Goal: Information Seeking & Learning: Learn about a topic

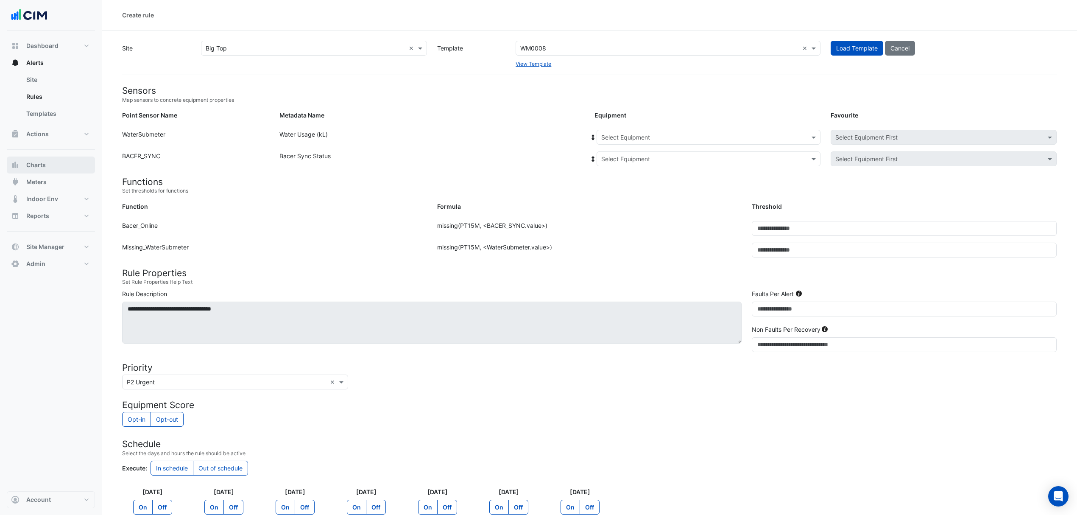
scroll to position [97, 0]
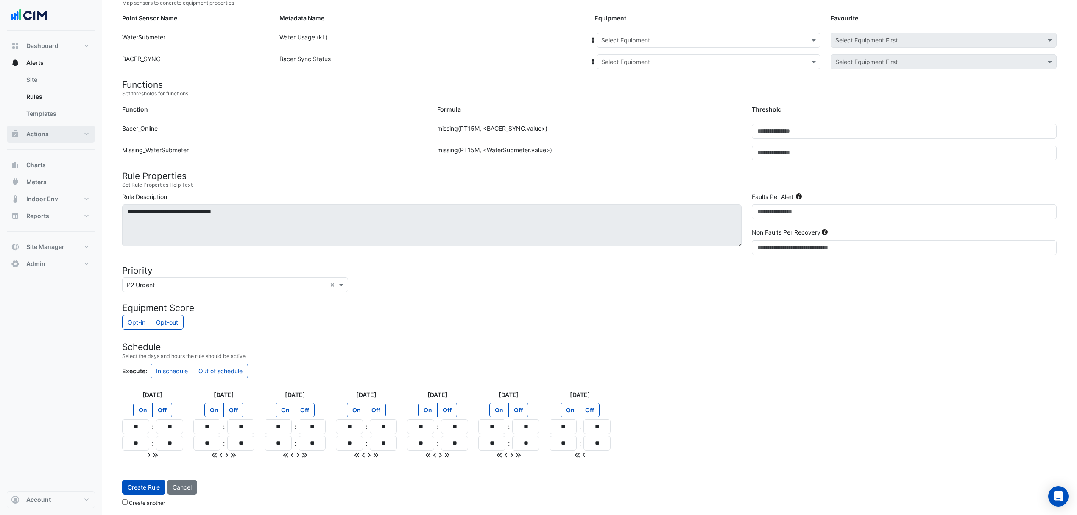
click at [65, 132] on button "Actions" at bounding box center [51, 134] width 88 height 17
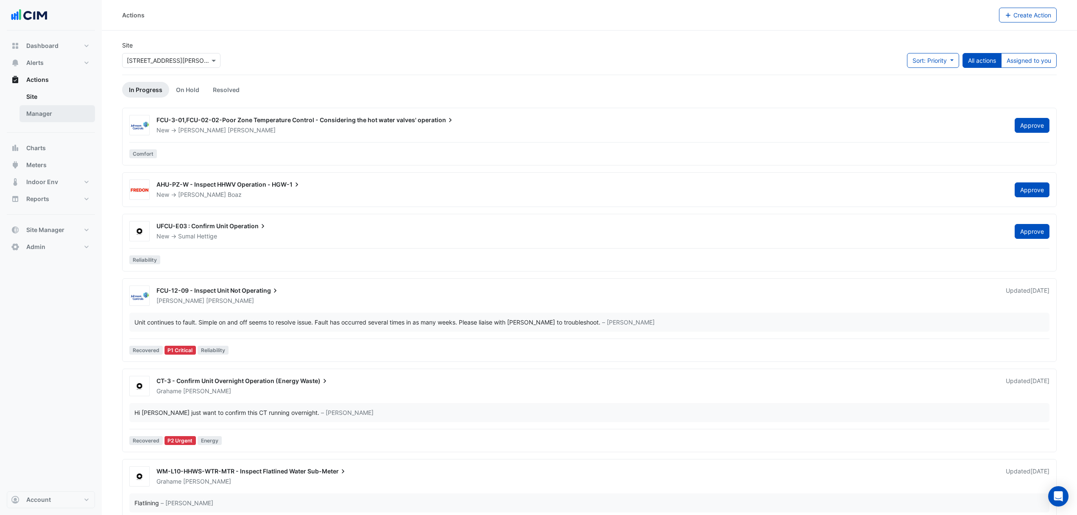
click at [46, 114] on link "Manager" at bounding box center [57, 113] width 75 height 17
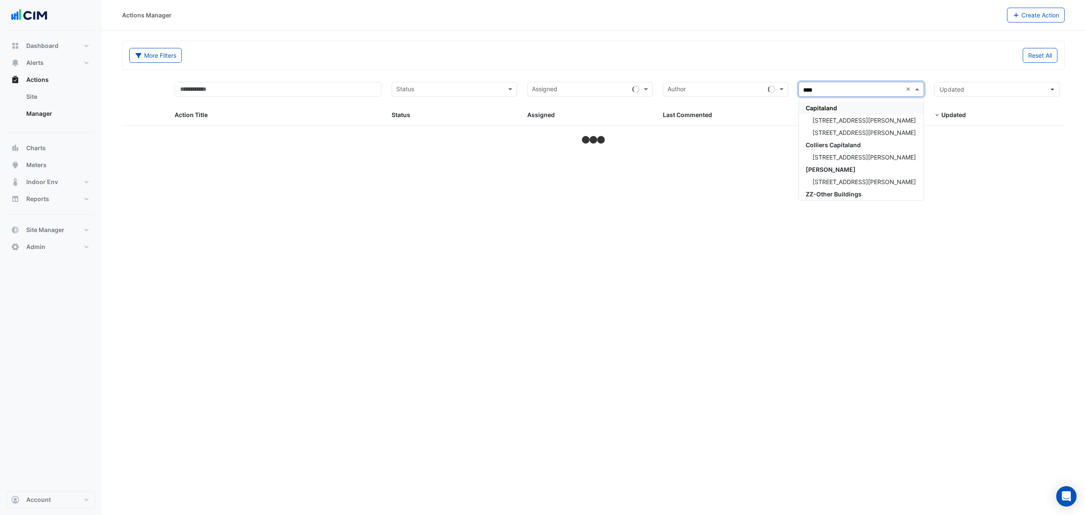
type input "*****"
click at [826, 117] on span "100 Arthur Street" at bounding box center [864, 120] width 103 height 7
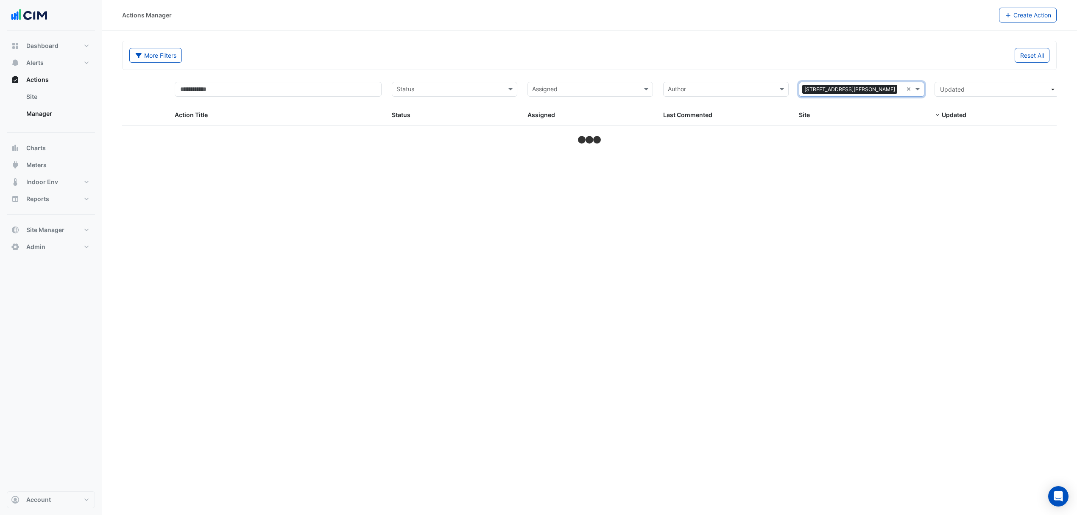
select select "***"
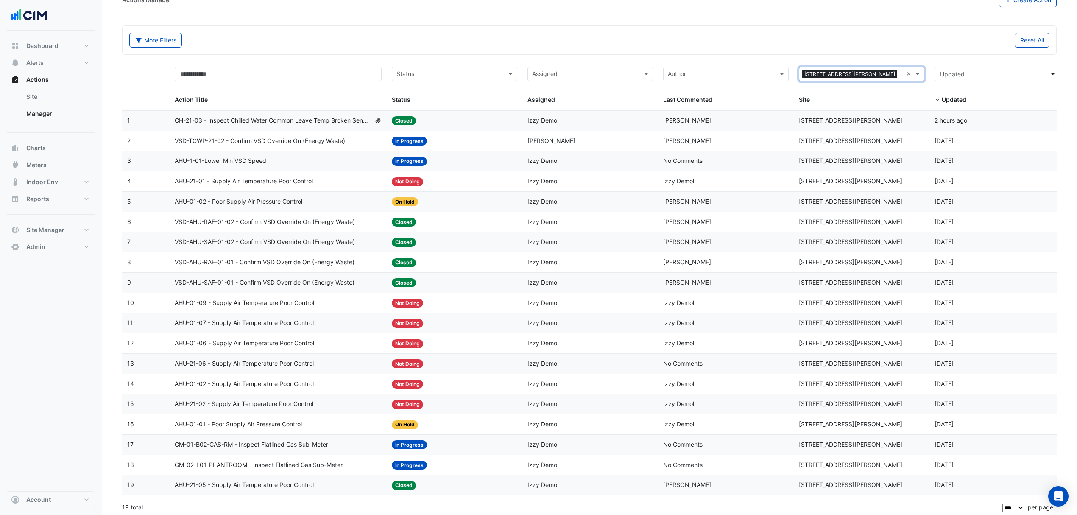
scroll to position [22, 0]
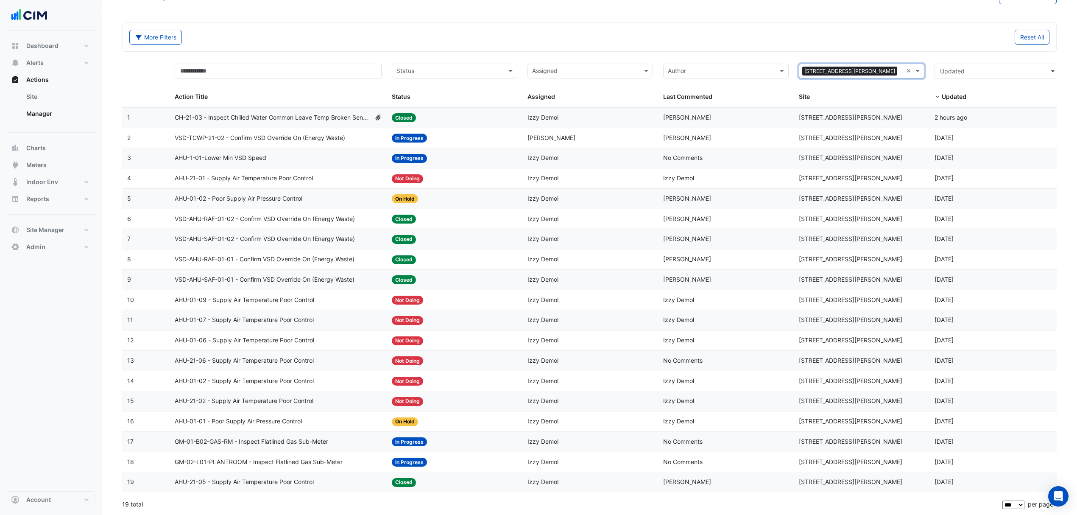
click at [260, 154] on span "AHU-1-01-Lower Min VSD Speed" at bounding box center [221, 158] width 92 height 10
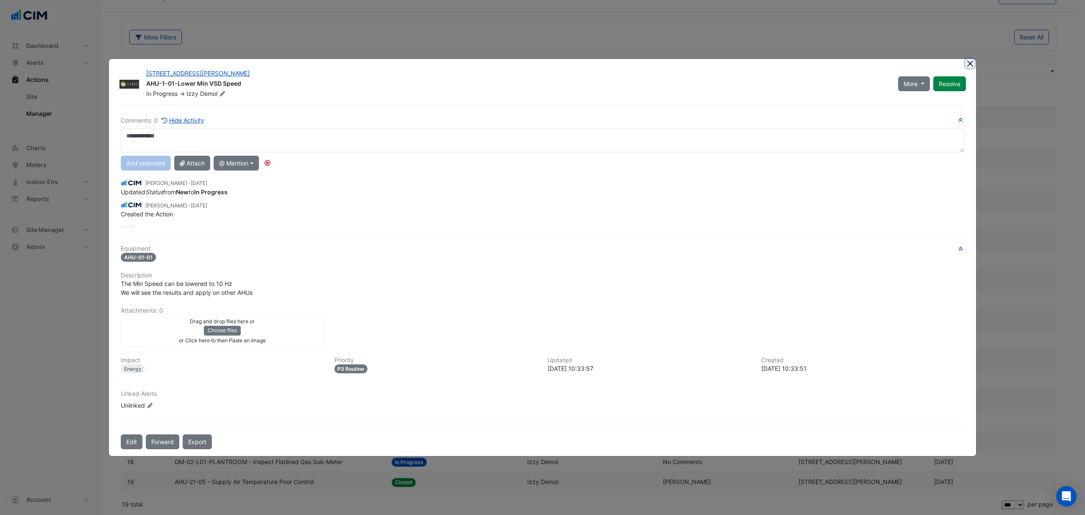
click at [966, 63] on button "Close" at bounding box center [970, 63] width 9 height 9
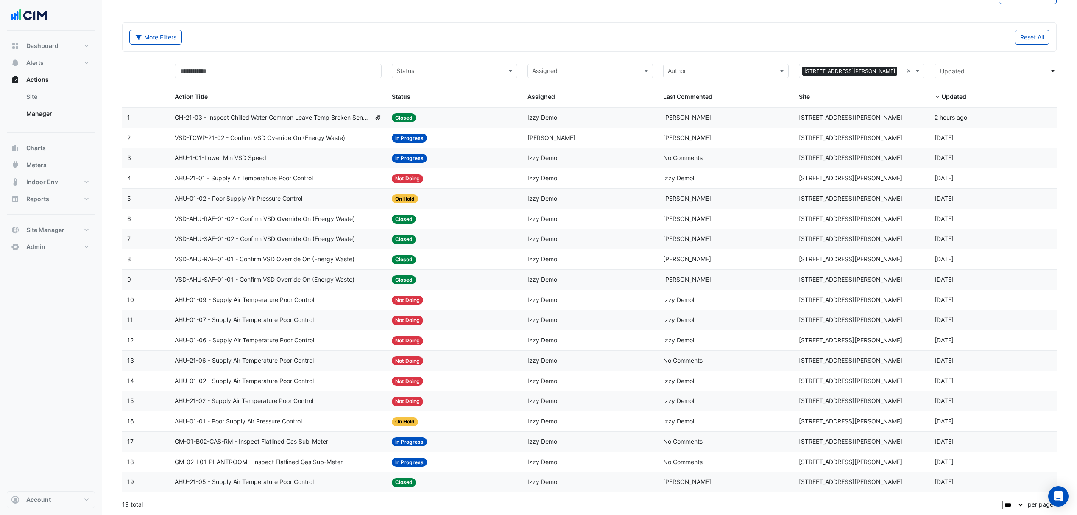
click at [271, 115] on span "CH-21-03 - Inspect Chilled Water Common Leave Temp Broken Sensor" at bounding box center [273, 118] width 196 height 10
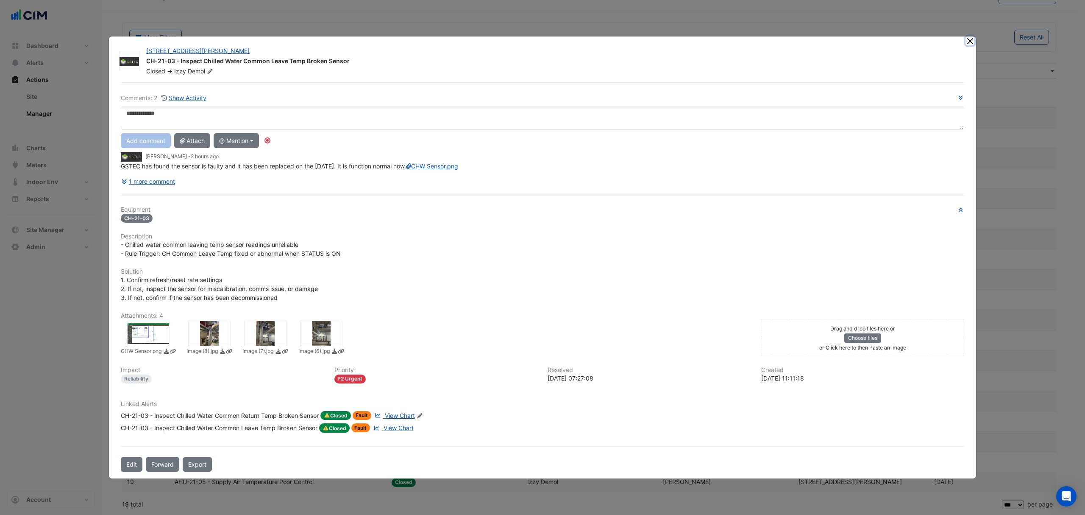
click at [968, 36] on button "Close" at bounding box center [970, 40] width 9 height 9
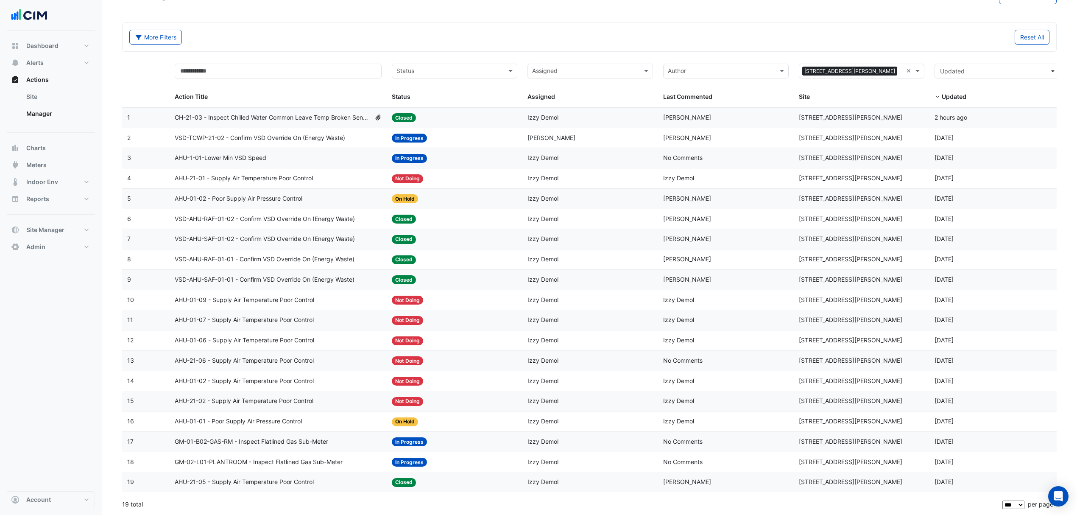
click at [250, 155] on span "AHU-1-01-Lower Min VSD Speed" at bounding box center [221, 158] width 92 height 10
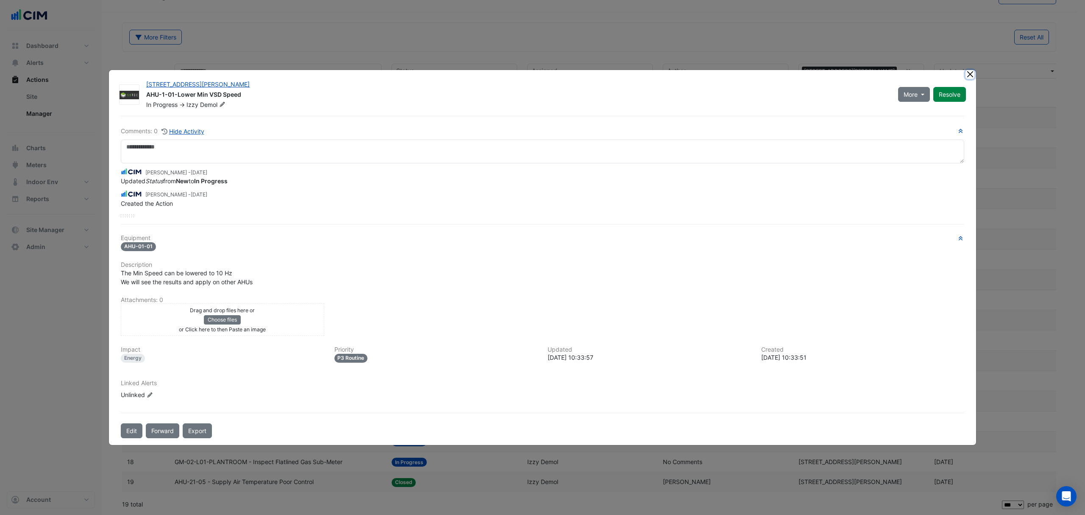
click at [967, 64] on ngb-modal-window "100 Arthur Street AHU-1-01-Lower Min VSD Speed In Progress -> Izzy Demol More O…" at bounding box center [542, 257] width 1085 height 515
click at [968, 75] on button "Close" at bounding box center [970, 74] width 9 height 9
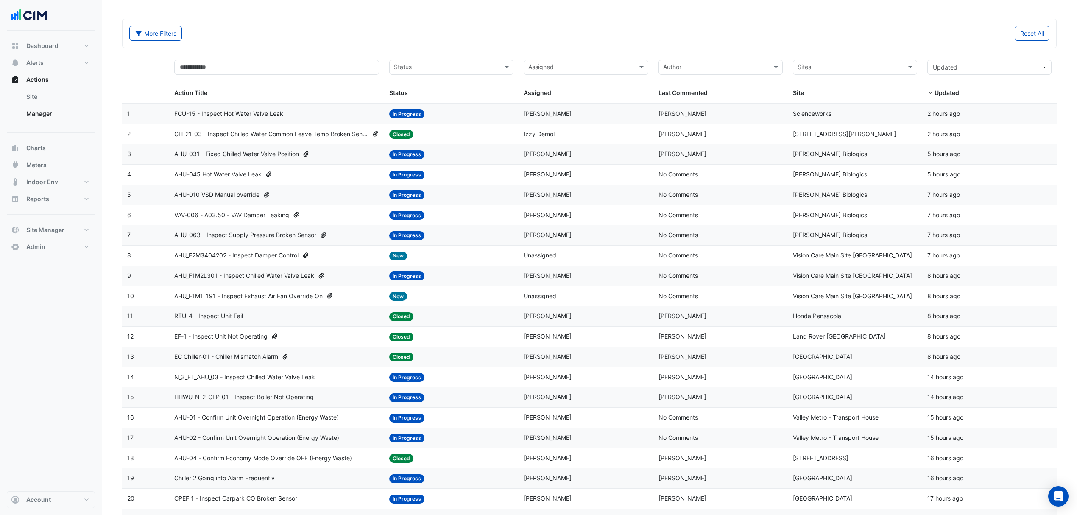
click at [215, 114] on span "FCU-15 - Inspect Hot Water Valve Leak" at bounding box center [228, 114] width 109 height 10
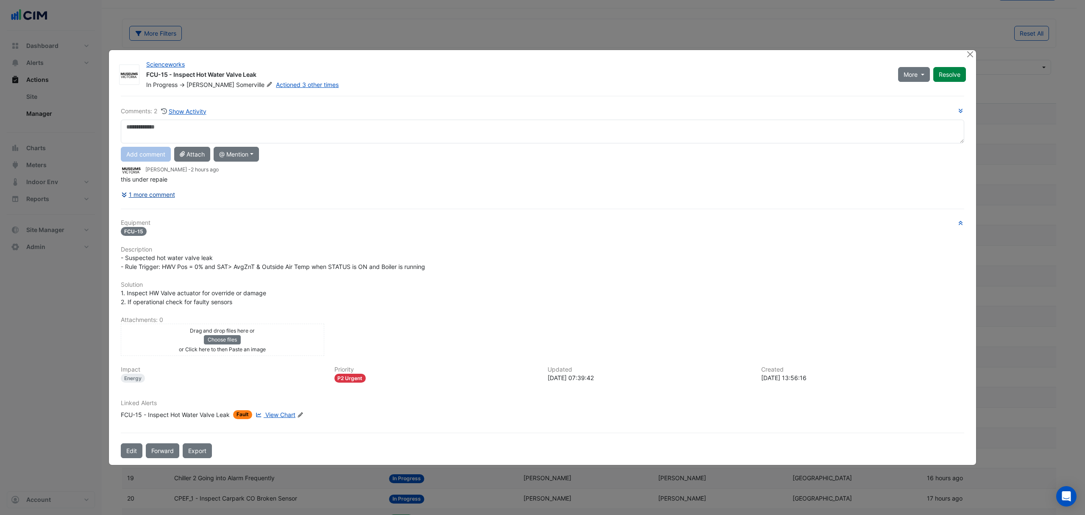
click at [158, 190] on button "1 more comment" at bounding box center [148, 194] width 55 height 15
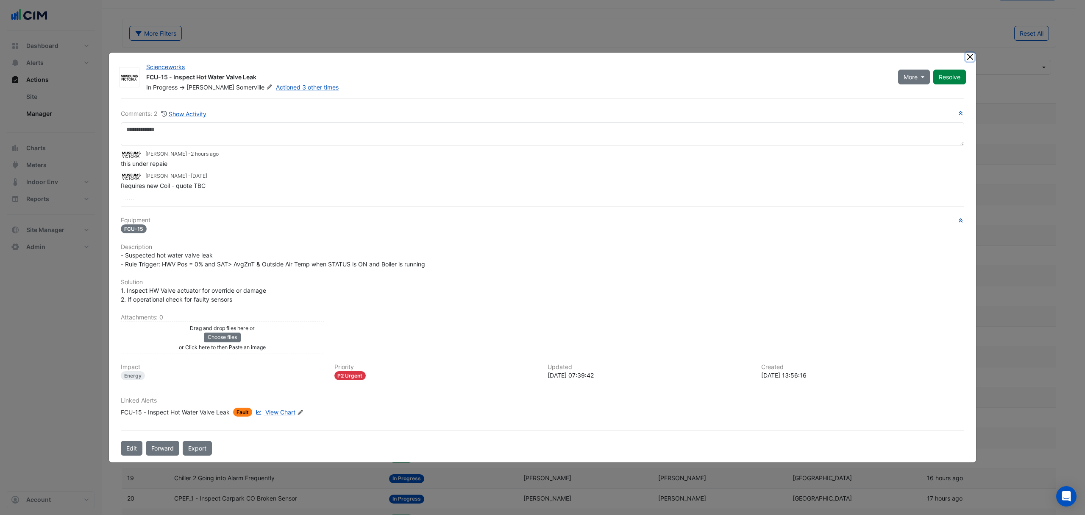
click at [970, 56] on button "Close" at bounding box center [970, 57] width 9 height 9
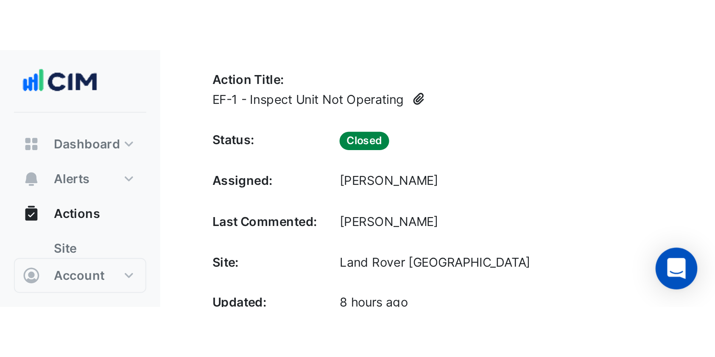
scroll to position [1625, 0]
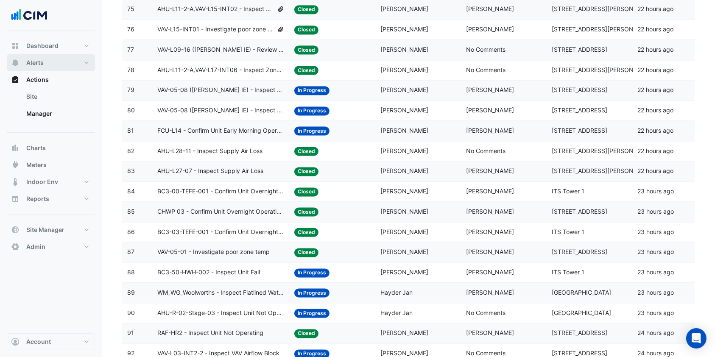
click at [53, 61] on button "Alerts" at bounding box center [51, 62] width 88 height 17
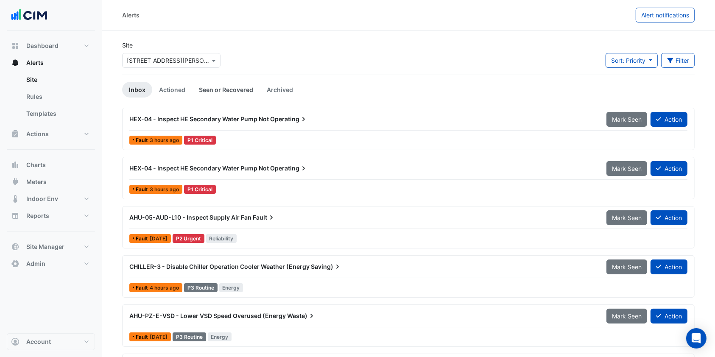
click at [203, 89] on link "Seen or Recovered" at bounding box center [226, 90] width 68 height 16
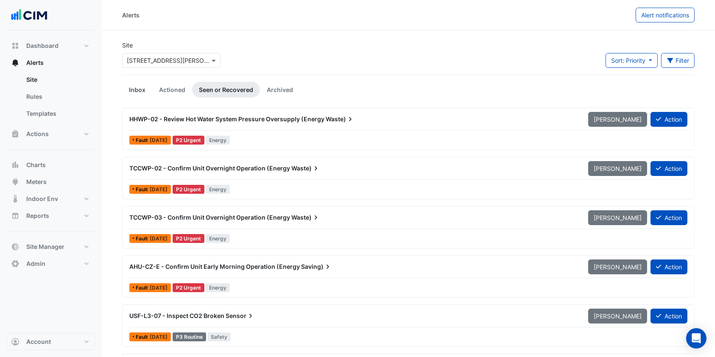
click at [131, 90] on link "Inbox" at bounding box center [137, 90] width 30 height 16
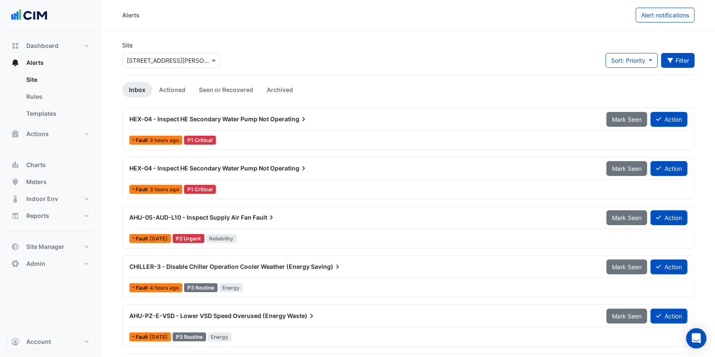
click at [672, 56] on button "Filter" at bounding box center [678, 60] width 34 height 15
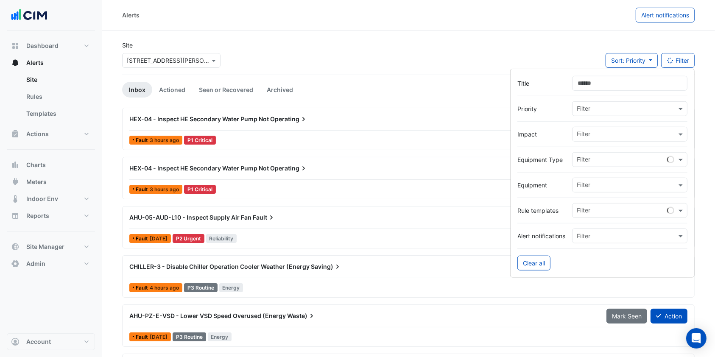
click at [589, 157] on input "text" at bounding box center [622, 160] width 90 height 9
click at [586, 176] on div "Loading..." at bounding box center [592, 178] width 41 height 12
click at [652, 183] on input "text" at bounding box center [627, 185] width 100 height 9
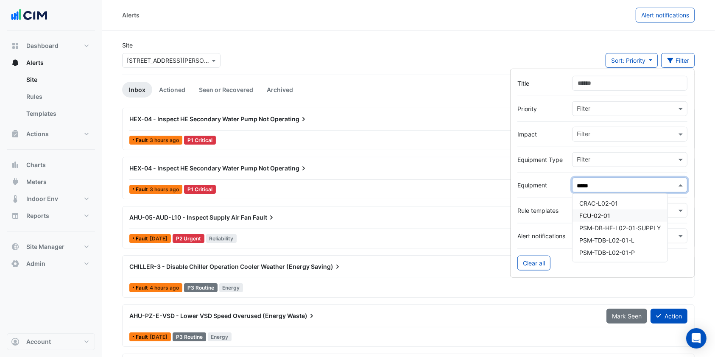
click at [593, 216] on span "FCU-02-01" at bounding box center [594, 215] width 31 height 7
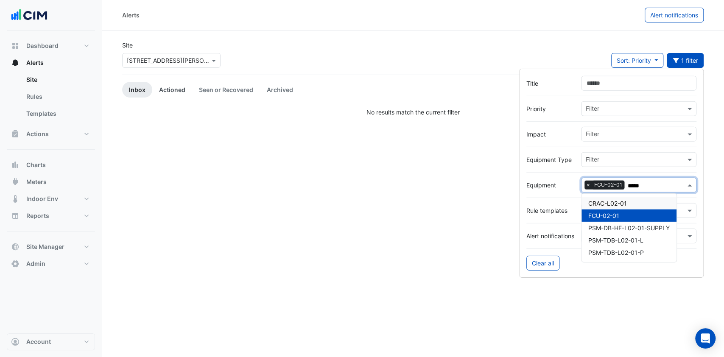
type input "*****"
click at [166, 96] on link "Actioned" at bounding box center [172, 90] width 40 height 16
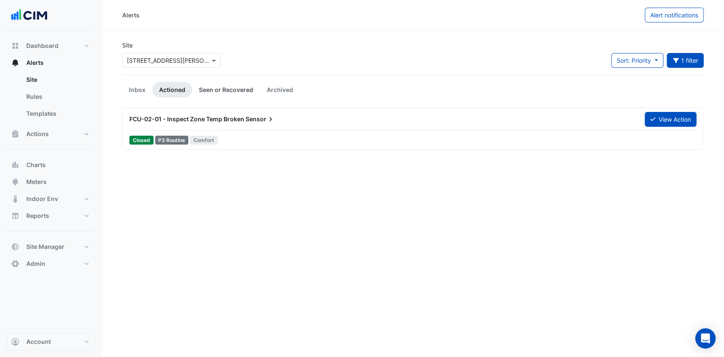
click at [234, 93] on link "Seen or Recovered" at bounding box center [226, 90] width 68 height 16
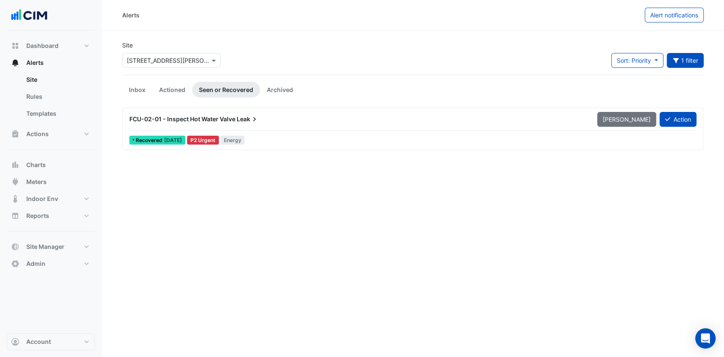
click at [167, 120] on span "FCU-02-01 - Inspect Hot Water Valve" at bounding box center [182, 118] width 106 height 7
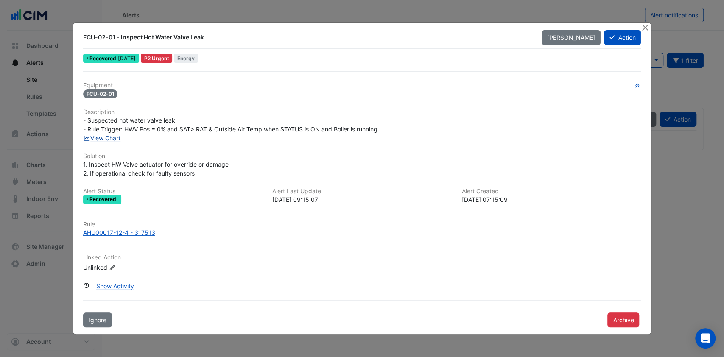
click at [105, 141] on link "View Chart" at bounding box center [102, 137] width 38 height 7
click at [597, 36] on button "Mark Unseen" at bounding box center [570, 37] width 59 height 15
click at [597, 36] on button "Mark Seen" at bounding box center [580, 37] width 41 height 15
click at [630, 39] on button "Action" at bounding box center [622, 37] width 37 height 15
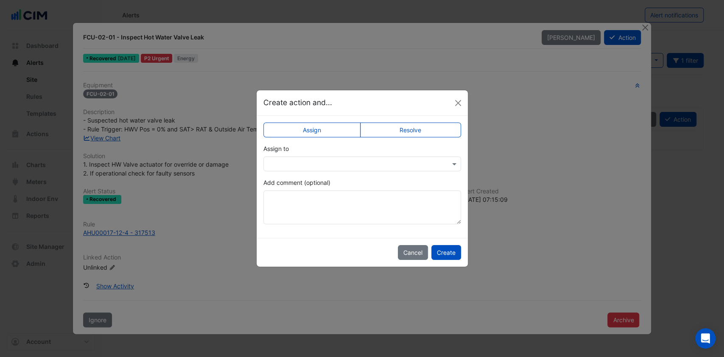
click at [325, 154] on div "Assign to" at bounding box center [362, 157] width 198 height 27
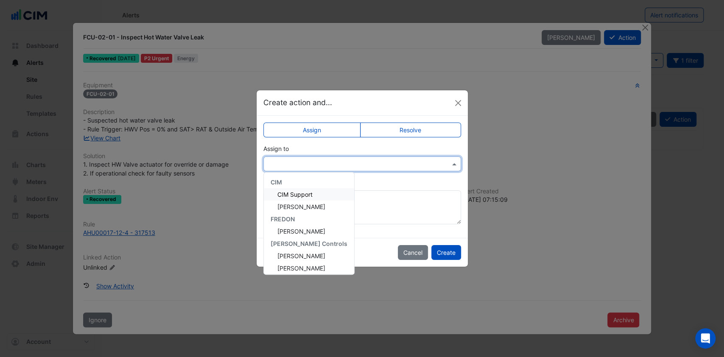
click at [309, 161] on input "text" at bounding box center [353, 164] width 171 height 9
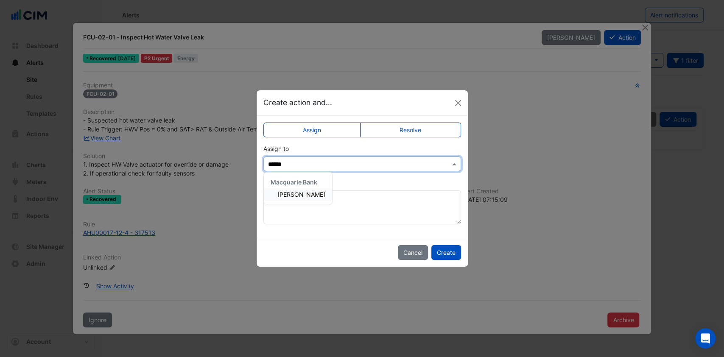
type input "*******"
click at [312, 192] on span "Grahame Barker" at bounding box center [301, 194] width 48 height 7
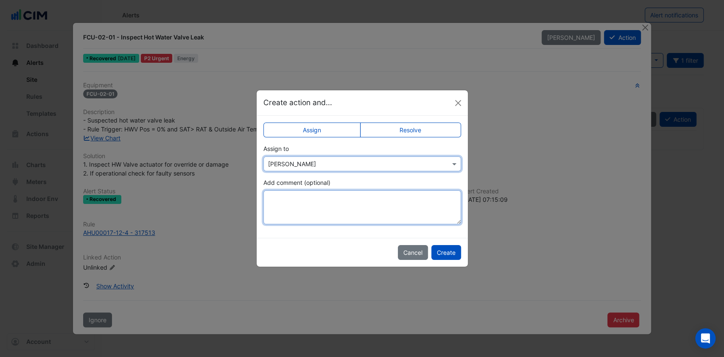
click at [308, 198] on textarea "Add comment (optional)" at bounding box center [362, 207] width 198 height 34
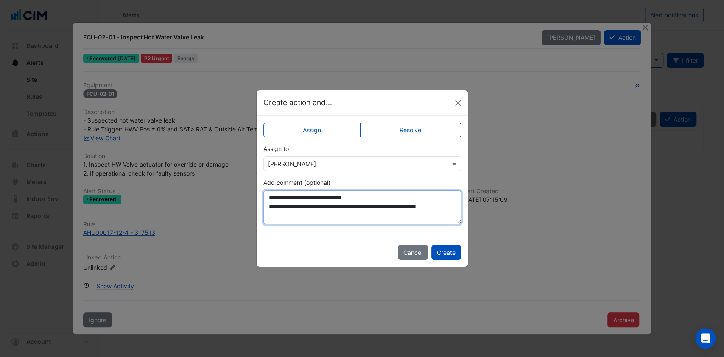
click at [435, 207] on textarea "**********" at bounding box center [362, 207] width 198 height 34
click at [349, 218] on textarea "**********" at bounding box center [362, 207] width 198 height 34
type textarea "**********"
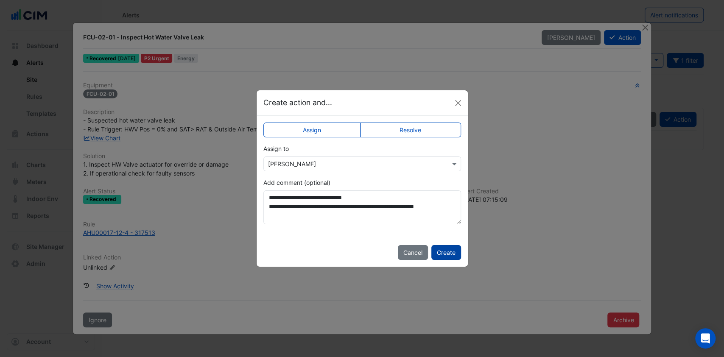
click at [448, 255] on button "Create" at bounding box center [446, 252] width 30 height 15
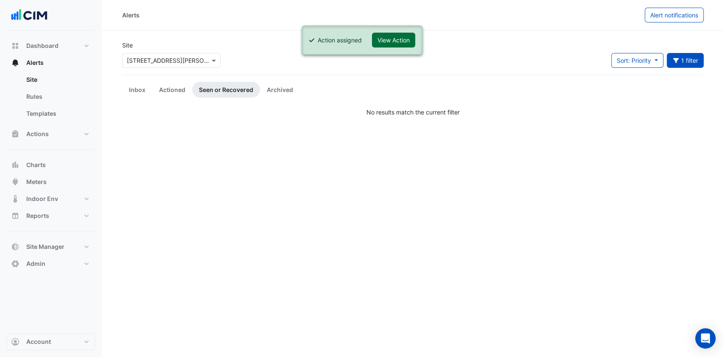
click at [396, 36] on button "View Action" at bounding box center [393, 40] width 43 height 15
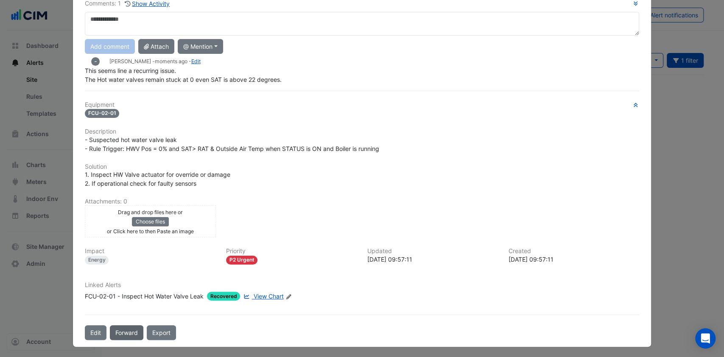
click at [130, 330] on button "Forward" at bounding box center [126, 332] width 33 height 15
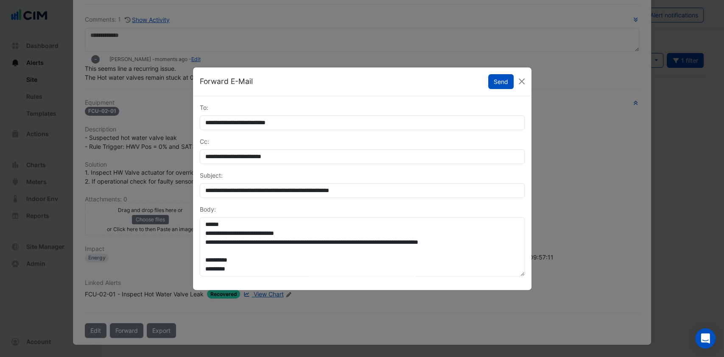
scroll to position [51, 0]
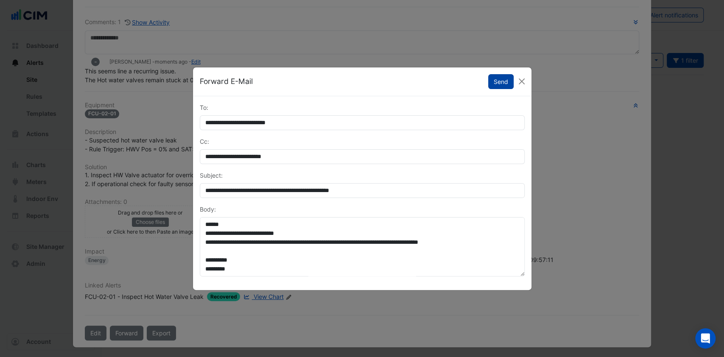
click at [499, 82] on button "Send" at bounding box center [500, 81] width 25 height 15
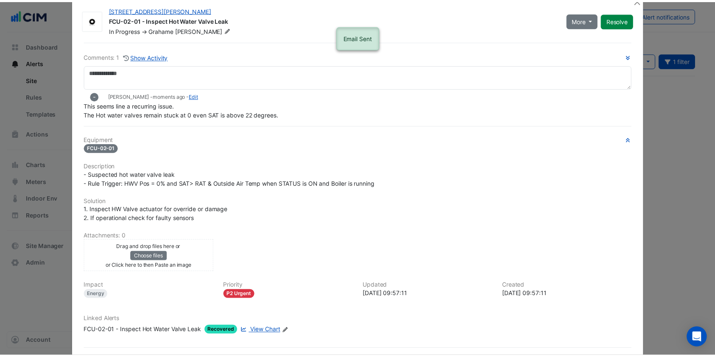
scroll to position [0, 0]
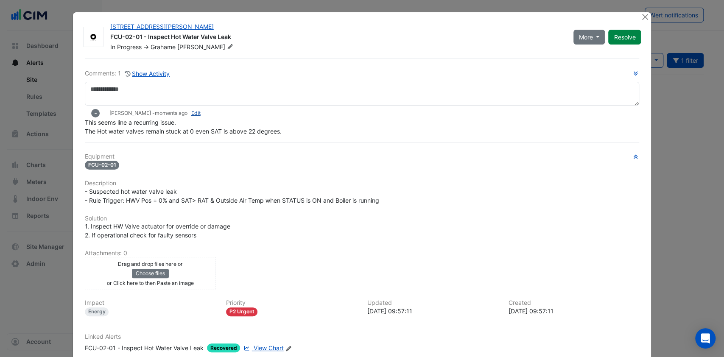
click at [191, 113] on link "Edit" at bounding box center [195, 113] width 9 height 6
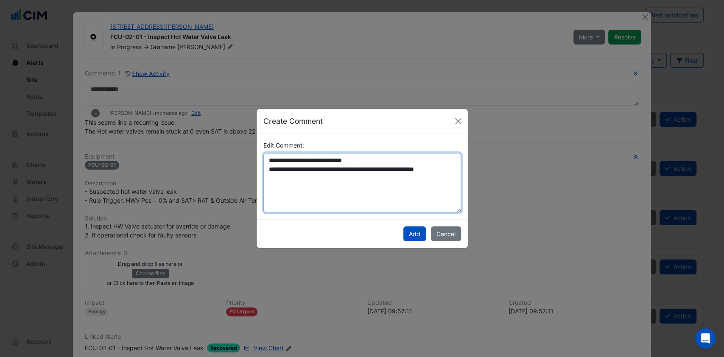
click at [267, 157] on textarea "**********" at bounding box center [362, 182] width 198 height 59
type textarea "**********"
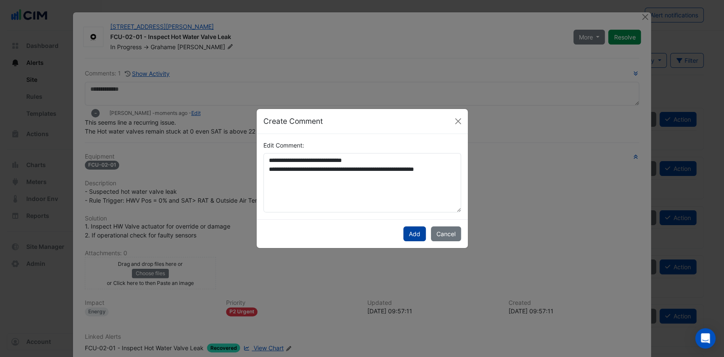
click at [412, 230] on button "Add" at bounding box center [414, 233] width 22 height 15
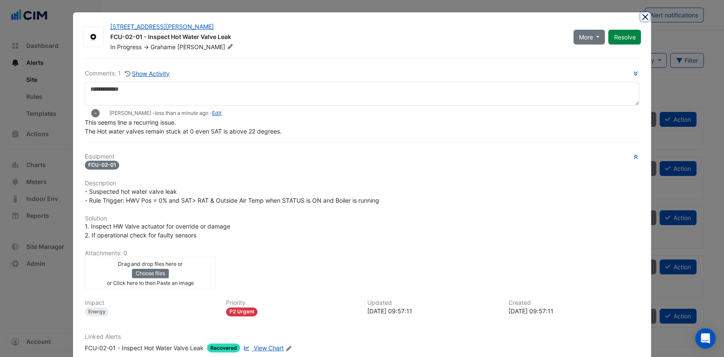
click at [640, 18] on button "Close" at bounding box center [644, 16] width 9 height 9
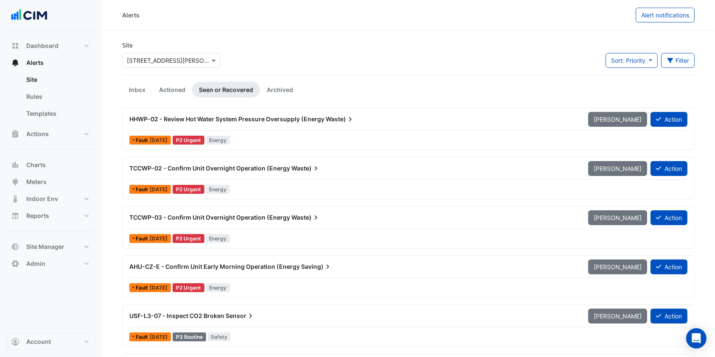
click at [217, 87] on link "Seen or Recovered" at bounding box center [226, 90] width 68 height 16
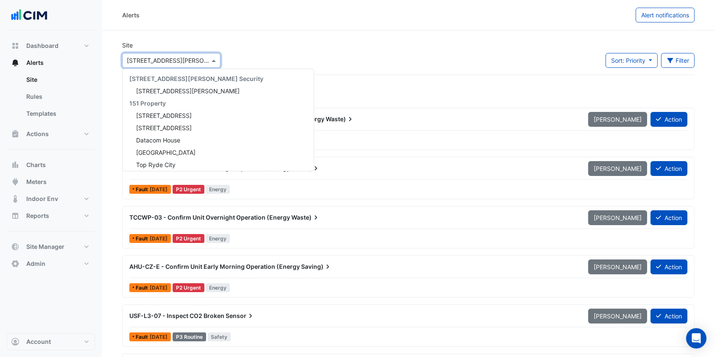
click at [193, 57] on input "text" at bounding box center [163, 60] width 72 height 9
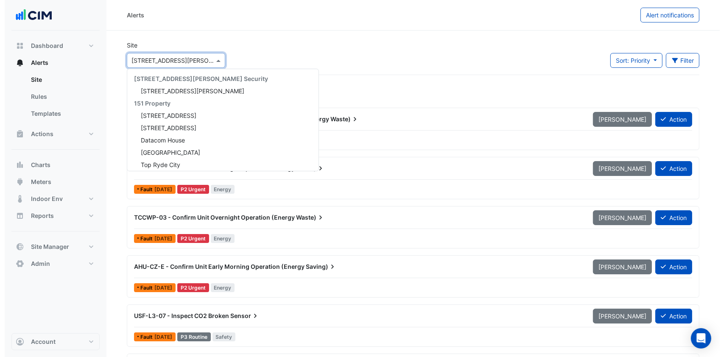
scroll to position [3569, 0]
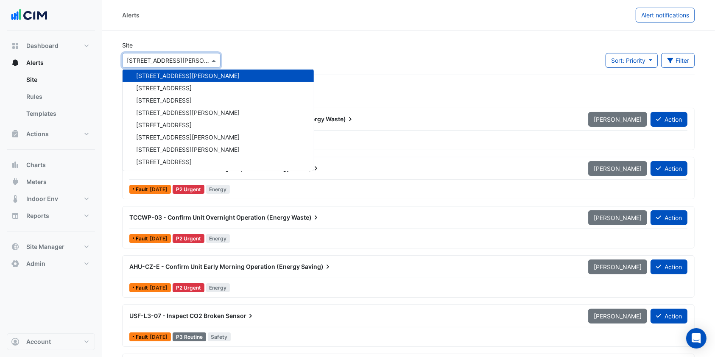
drag, startPoint x: 310, startPoint y: 49, endPoint x: 332, endPoint y: 55, distance: 23.7
click at [314, 51] on div "Site Select a Site × 50 Martin Place 141 Walker Street Security 141 Walker Stre…" at bounding box center [408, 58] width 583 height 34
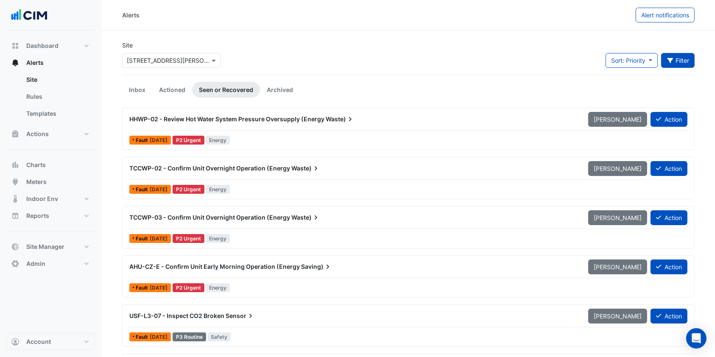
click at [672, 59] on icon "button" at bounding box center [671, 61] width 8 height 6
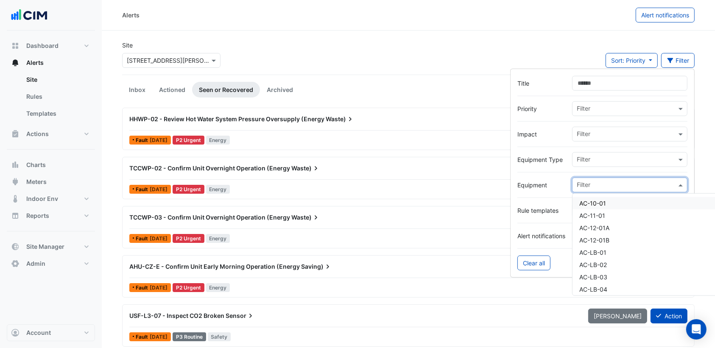
click at [604, 188] on input "text" at bounding box center [627, 185] width 100 height 9
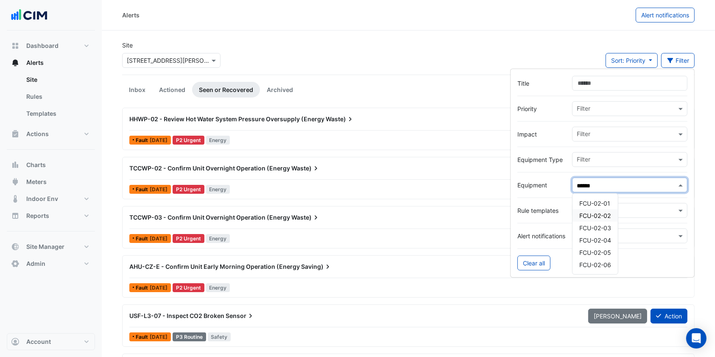
click at [595, 215] on span "FCU-02-02" at bounding box center [594, 215] width 31 height 7
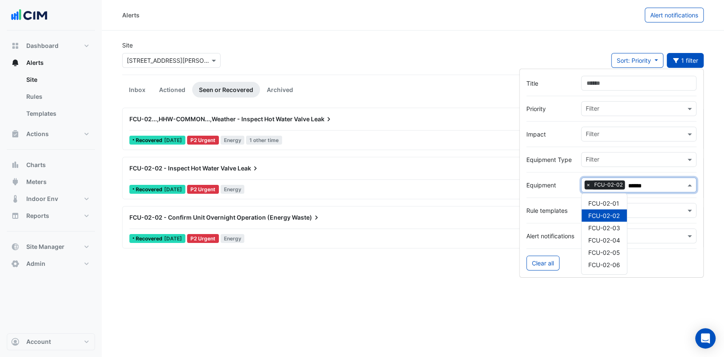
type input "******"
click at [359, 61] on div "Site Select a Site × 50 Martin Place Sort: Priority Priority Updated 1 filter" at bounding box center [412, 58] width 591 height 34
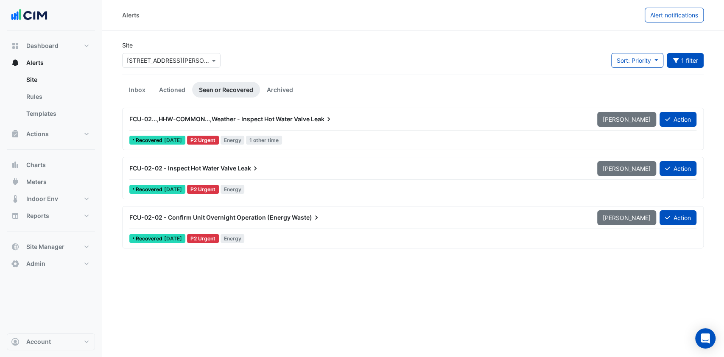
click at [198, 165] on span "FCU-02-02 - Inspect Hot Water Valve" at bounding box center [182, 168] width 107 height 7
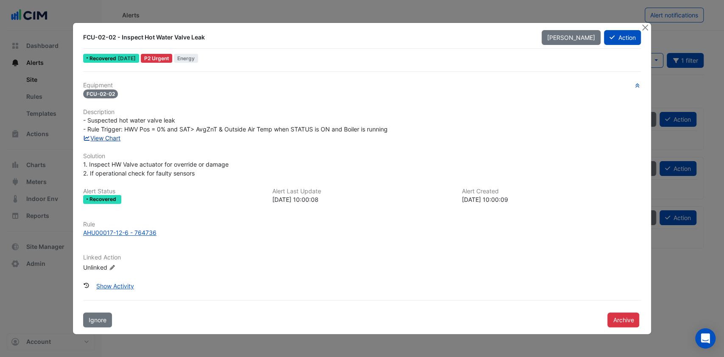
click at [106, 136] on link "View Chart" at bounding box center [102, 137] width 38 height 7
click at [649, 28] on div at bounding box center [645, 28] width 11 height 10
click at [645, 28] on button "Close" at bounding box center [644, 27] width 9 height 9
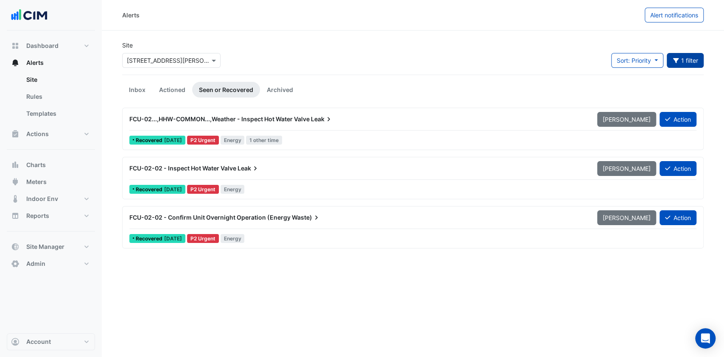
click at [693, 63] on button "1 filter" at bounding box center [685, 60] width 37 height 15
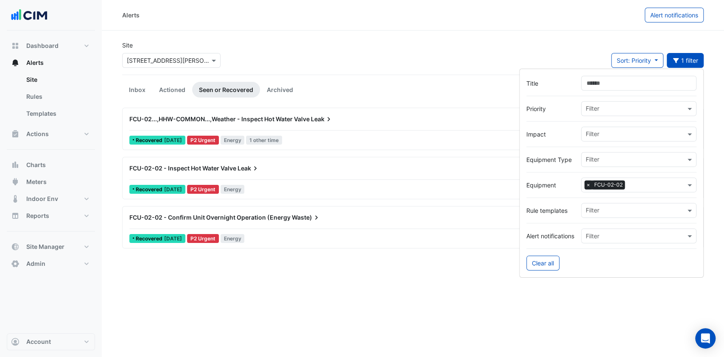
click at [588, 184] on span "×" at bounding box center [588, 185] width 8 height 8
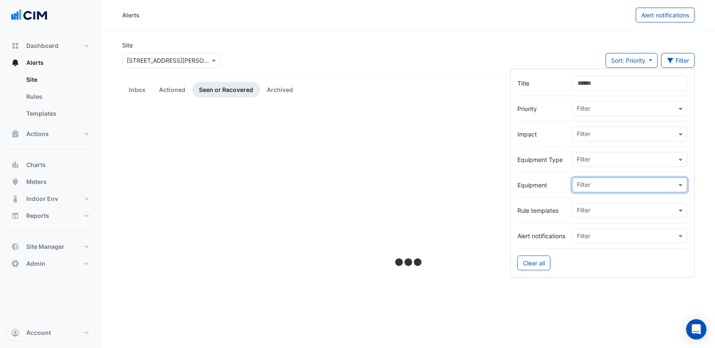
click at [597, 184] on input "text" at bounding box center [627, 185] width 100 height 9
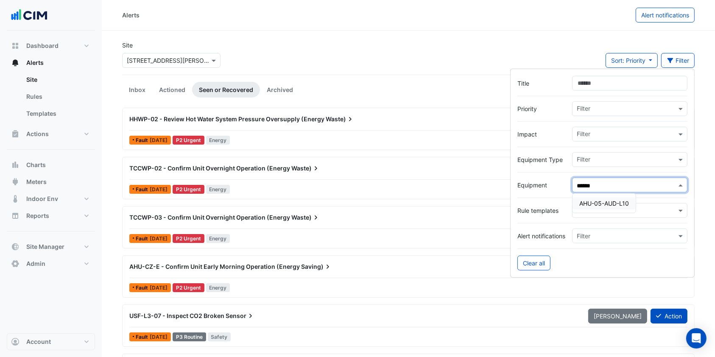
click at [603, 198] on div "AHU-05-AUD-L10" at bounding box center [603, 203] width 63 height 12
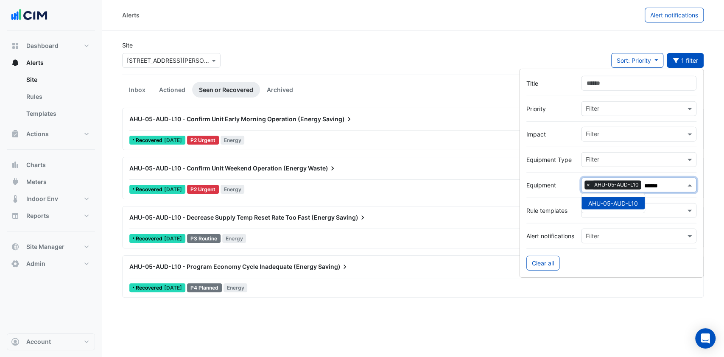
type input "******"
click at [324, 55] on div "Site Select a Site × 50 Martin Place Sort: Priority Priority Updated 1 filter" at bounding box center [412, 58] width 591 height 34
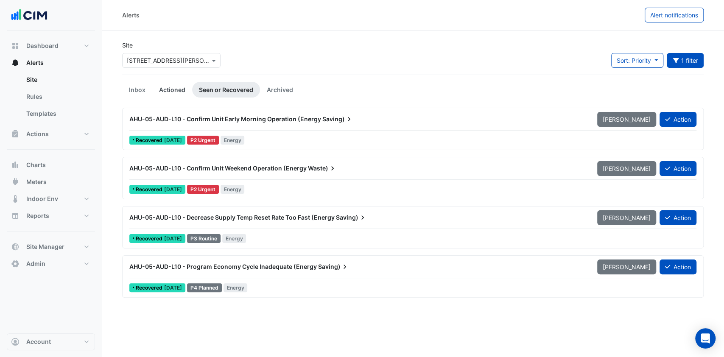
click at [163, 90] on link "Actioned" at bounding box center [172, 90] width 40 height 16
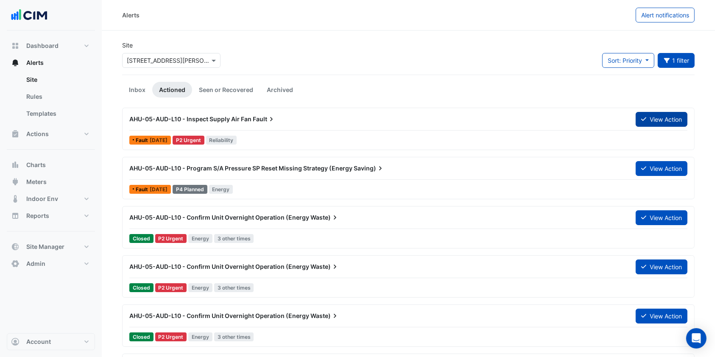
click at [664, 122] on button "View Action" at bounding box center [662, 119] width 52 height 15
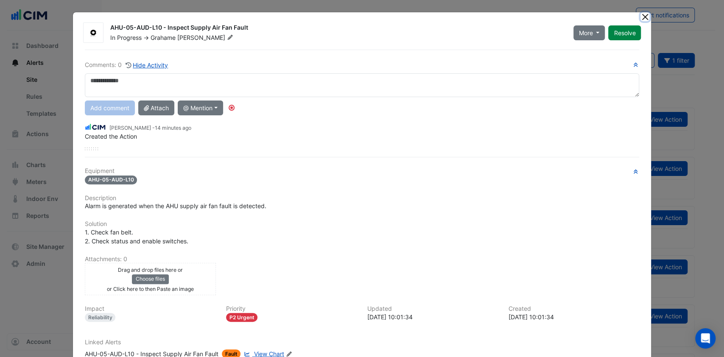
click at [640, 17] on button "Close" at bounding box center [644, 16] width 9 height 9
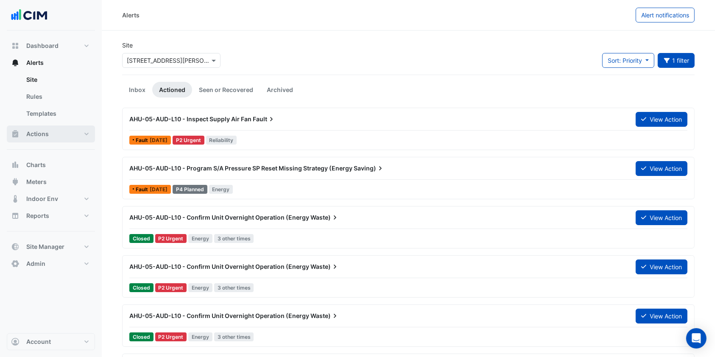
click at [61, 130] on button "Actions" at bounding box center [51, 134] width 88 height 17
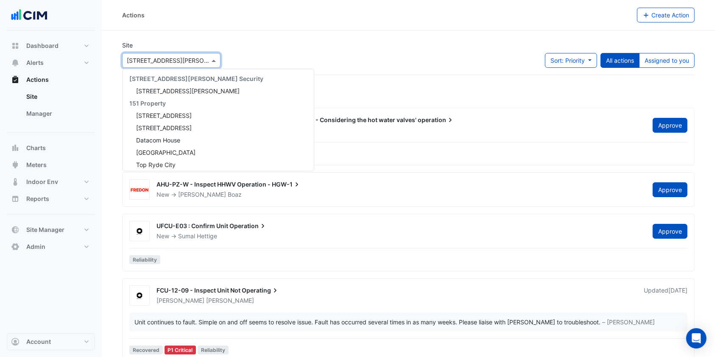
click at [173, 61] on input "text" at bounding box center [163, 60] width 72 height 9
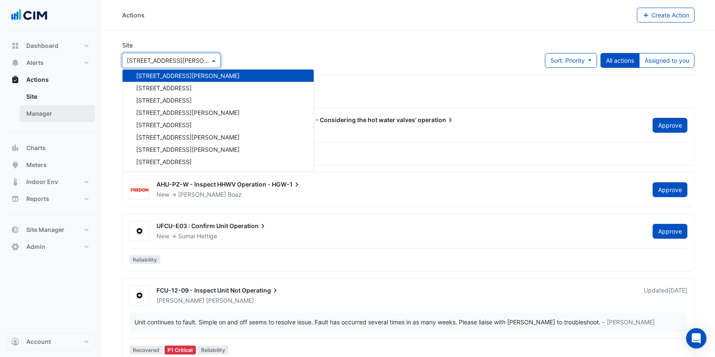
click at [42, 120] on link "Manager" at bounding box center [57, 113] width 75 height 17
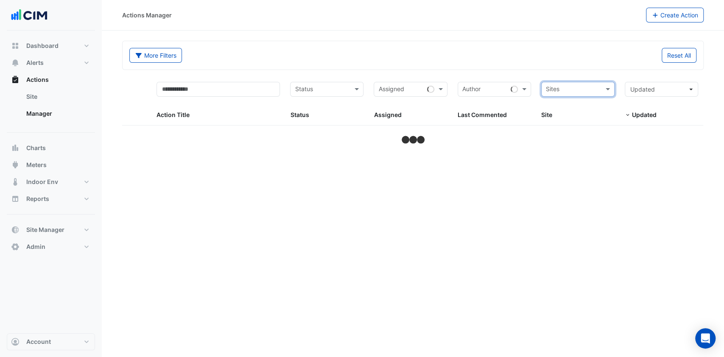
click at [582, 90] on input "text" at bounding box center [573, 90] width 54 height 10
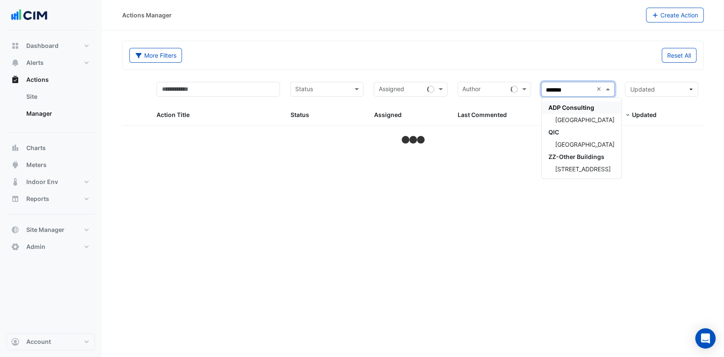
type input "********"
click at [571, 117] on span "[GEOGRAPHIC_DATA]" at bounding box center [584, 119] width 59 height 7
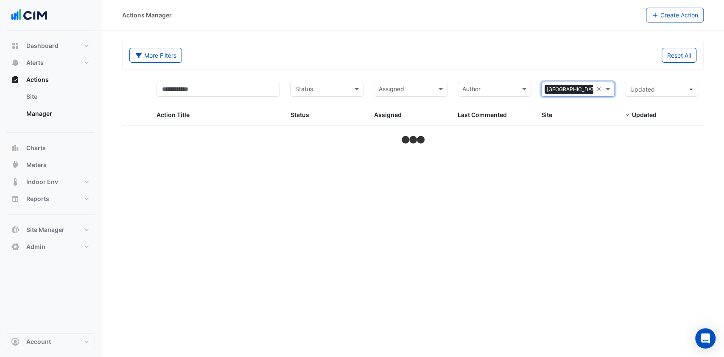
select select "***"
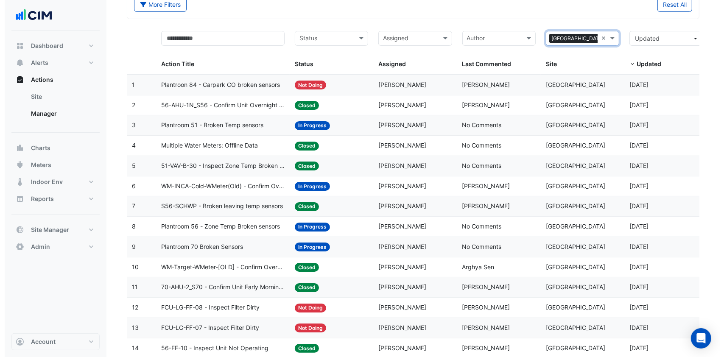
scroll to position [113, 0]
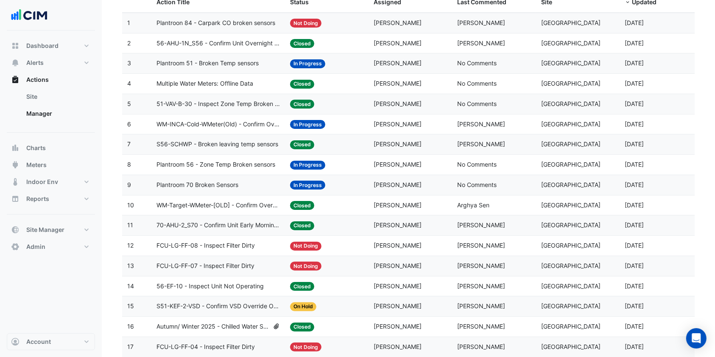
click at [248, 80] on span "Multiple Water Meters: Offline Data" at bounding box center [204, 84] width 97 height 10
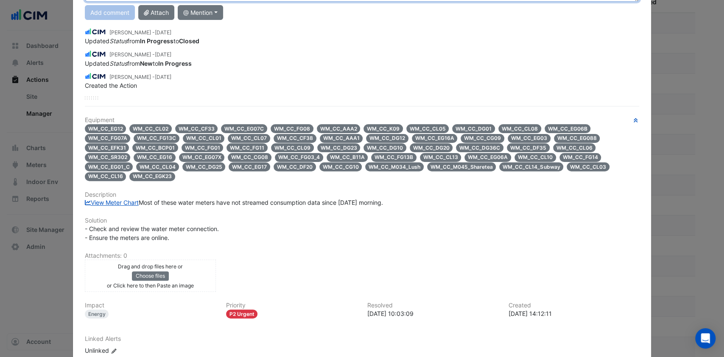
scroll to position [0, 0]
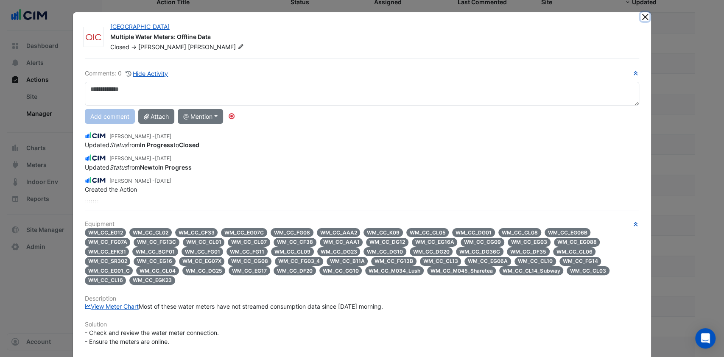
click at [640, 13] on button "Close" at bounding box center [644, 16] width 9 height 9
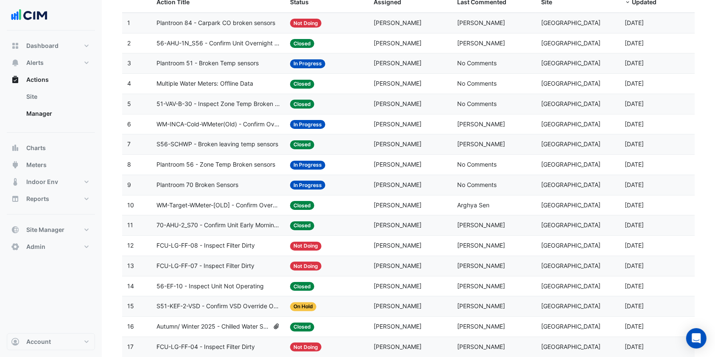
click at [240, 66] on span "Plantroom 51 - Broken Temp sensors" at bounding box center [207, 64] width 102 height 10
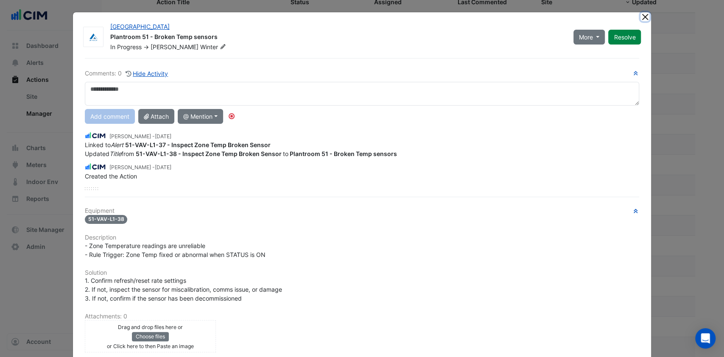
click at [640, 13] on button "Close" at bounding box center [644, 16] width 9 height 9
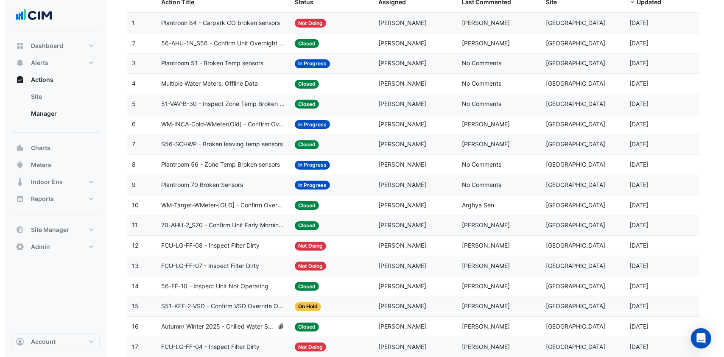
scroll to position [56, 0]
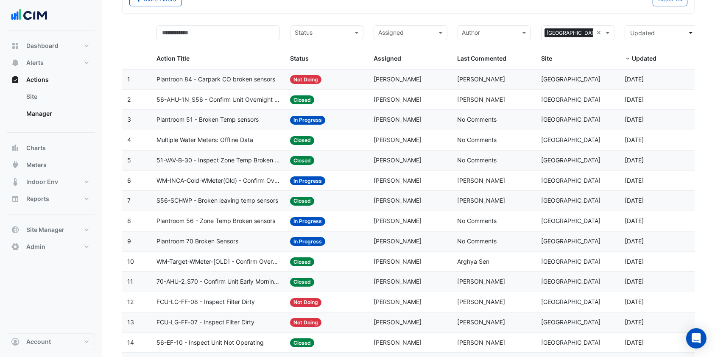
click at [214, 76] on span "Plantroon 84 - Carpark CO broken sensors" at bounding box center [215, 80] width 119 height 10
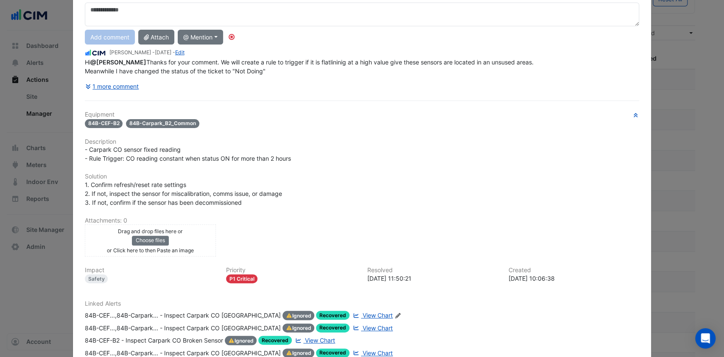
scroll to position [166, 0]
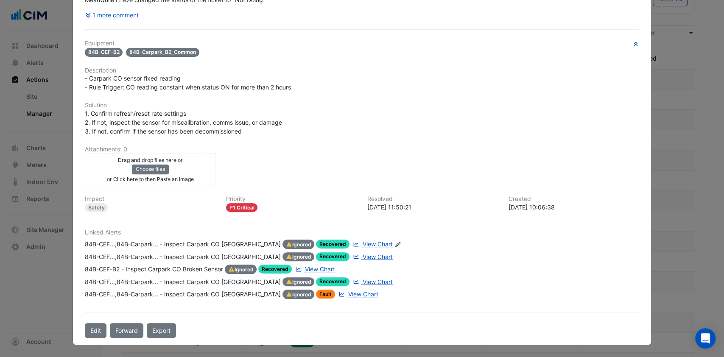
click at [212, 243] on div "84B-CEF...,84B-Carpark... - Inspect Carpark CO Broken Sensor" at bounding box center [183, 244] width 196 height 9
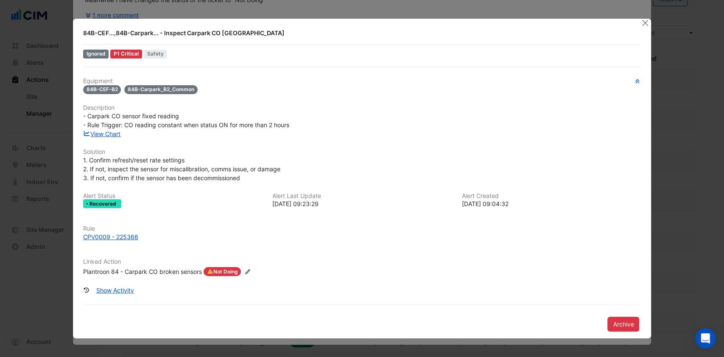
scroll to position [148, 0]
click at [110, 136] on link "View Chart" at bounding box center [102, 133] width 38 height 7
click at [643, 23] on button "Close" at bounding box center [644, 23] width 9 height 9
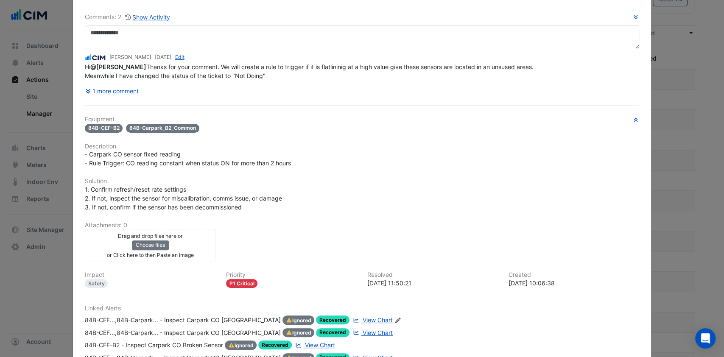
scroll to position [113, 0]
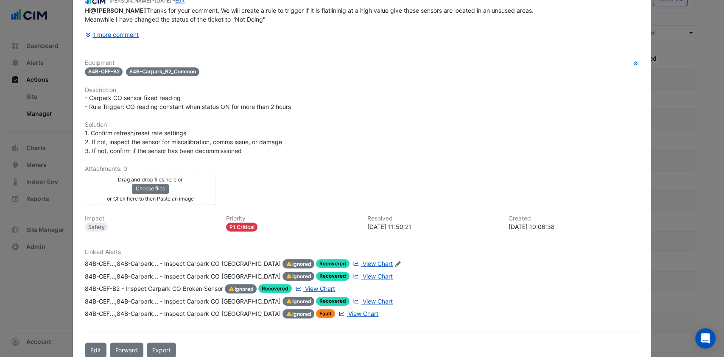
click at [363, 305] on span "View Chart" at bounding box center [378, 301] width 30 height 7
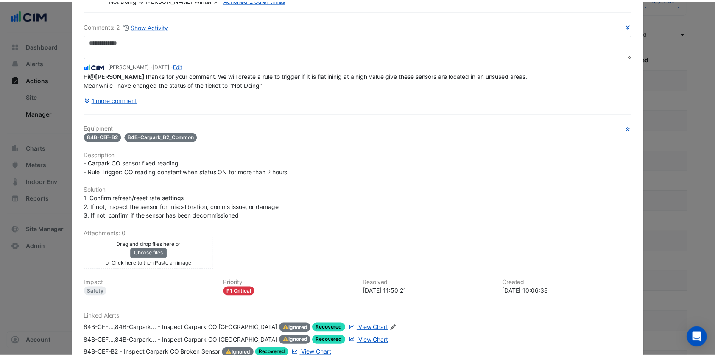
scroll to position [0, 0]
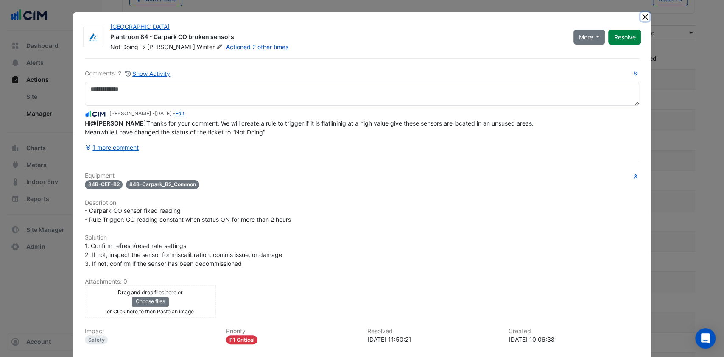
click at [640, 14] on button "Close" at bounding box center [644, 16] width 9 height 9
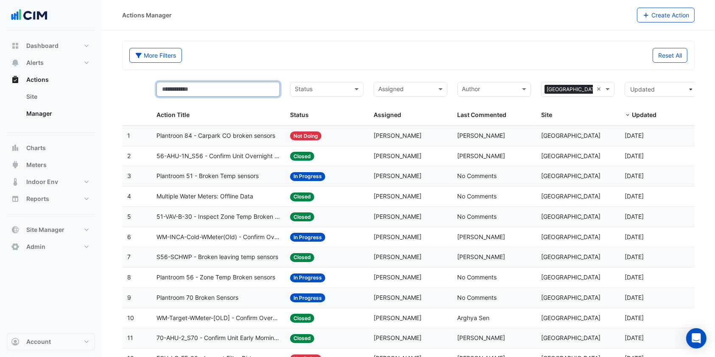
click at [197, 92] on input "text" at bounding box center [217, 89] width 123 height 15
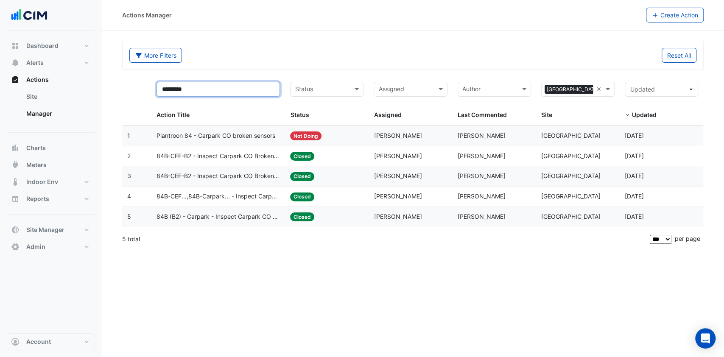
type input "*********"
click at [43, 159] on button "Meters" at bounding box center [51, 164] width 88 height 17
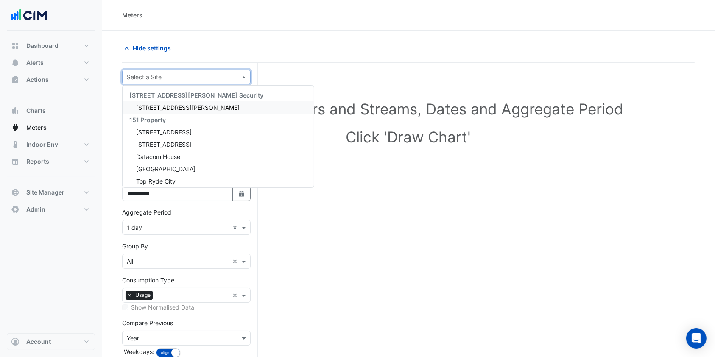
click at [204, 78] on input "text" at bounding box center [178, 77] width 102 height 9
click at [137, 73] on input "text" at bounding box center [178, 77] width 102 height 9
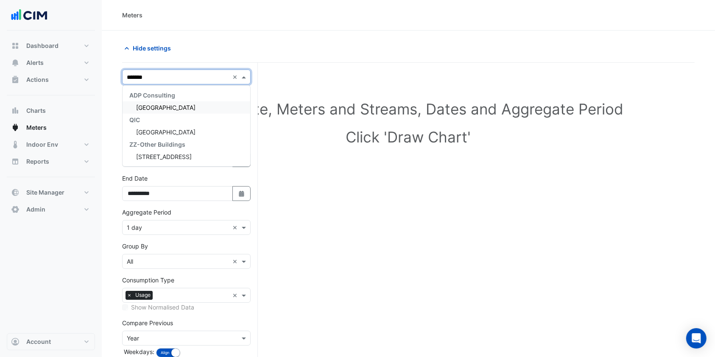
type input "********"
click at [138, 103] on div "[GEOGRAPHIC_DATA]" at bounding box center [187, 107] width 128 height 12
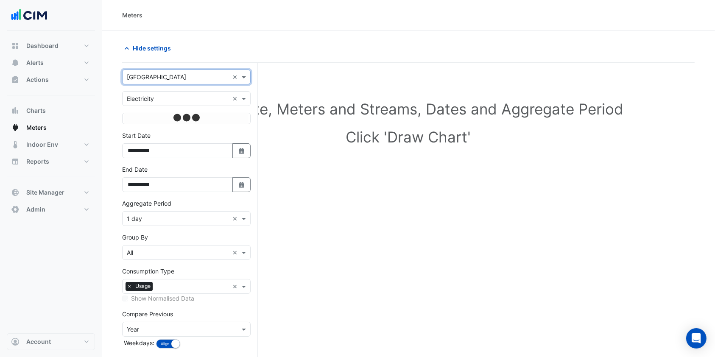
click at [212, 96] on input "text" at bounding box center [178, 99] width 102 height 9
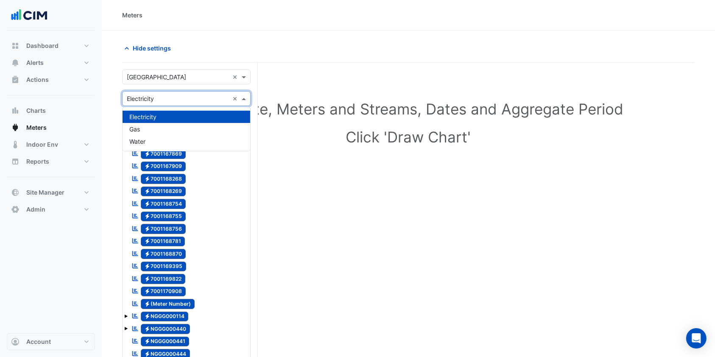
drag, startPoint x: 212, startPoint y: 96, endPoint x: 220, endPoint y: 103, distance: 10.5
click at [214, 97] on input "text" at bounding box center [178, 99] width 102 height 9
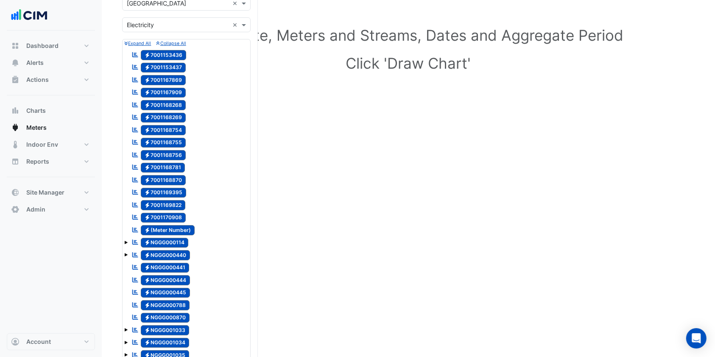
scroll to position [56, 0]
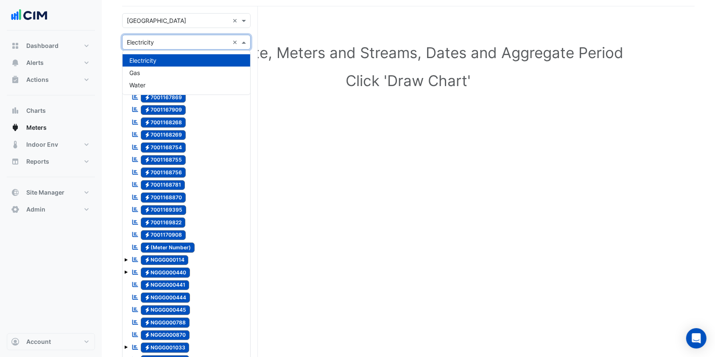
click at [164, 41] on input "text" at bounding box center [178, 42] width 102 height 9
click at [146, 72] on div "Gas" at bounding box center [187, 73] width 128 height 12
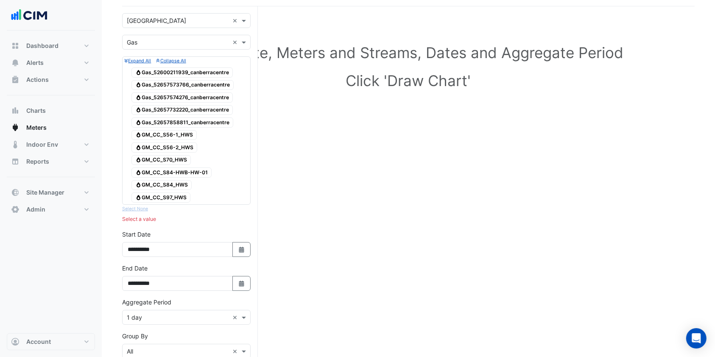
click at [188, 133] on span "Gas GM_CC_S56-1_HWS" at bounding box center [163, 135] width 65 height 10
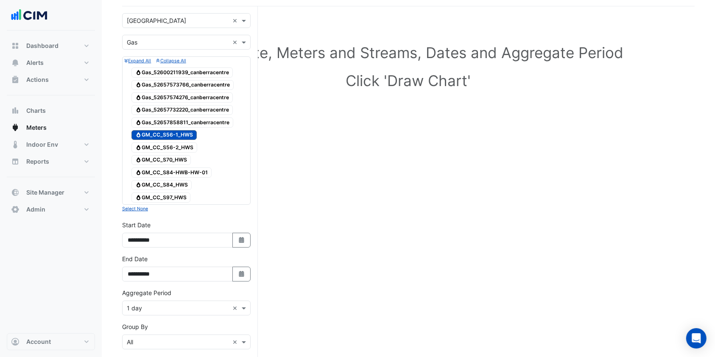
click at [185, 148] on span "Gas GM_CC_S56-2_HWS" at bounding box center [164, 147] width 66 height 10
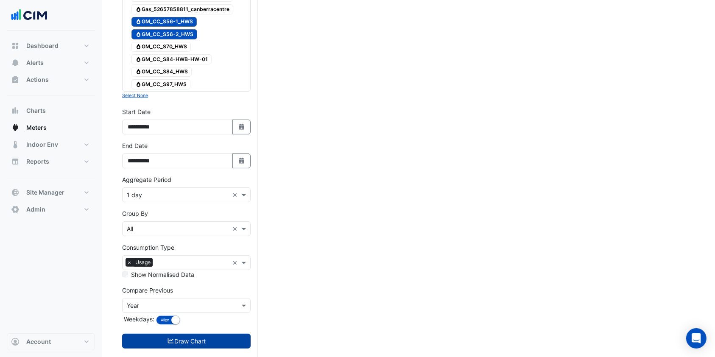
click at [173, 337] on fa-icon "submit" at bounding box center [171, 340] width 8 height 7
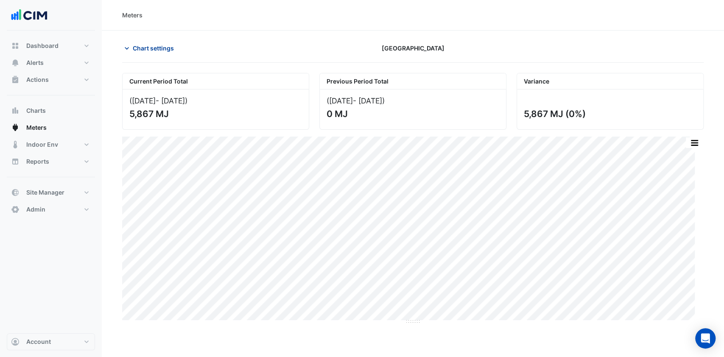
click at [138, 46] on span "Chart settings" at bounding box center [153, 48] width 41 height 9
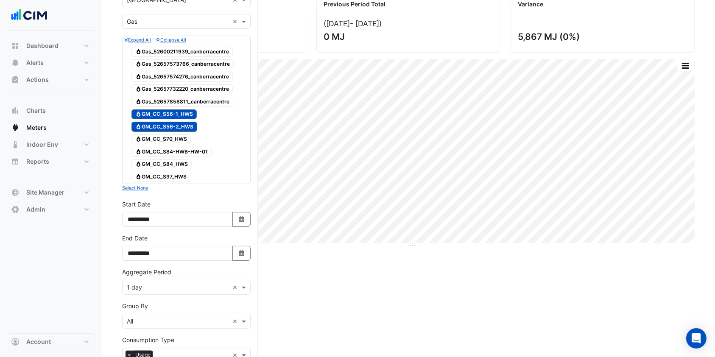
scroll to position [183, 0]
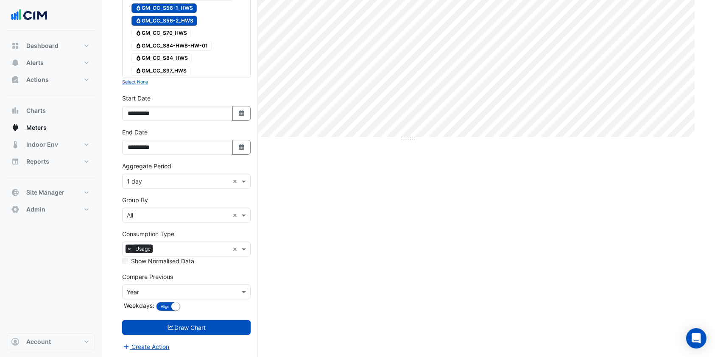
click at [371, 245] on div "Current Period Total (01 Jul 25 - 31 Jul 25 ) 5,867 MJ Previous Period Total (0…" at bounding box center [408, 124] width 572 height 469
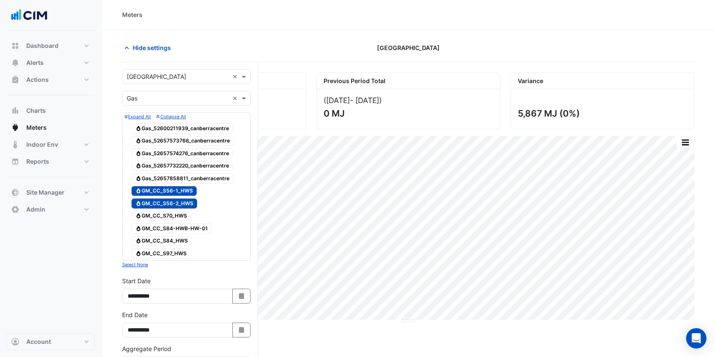
scroll to position [0, 0]
click at [164, 44] on span "Hide settings" at bounding box center [152, 48] width 38 height 9
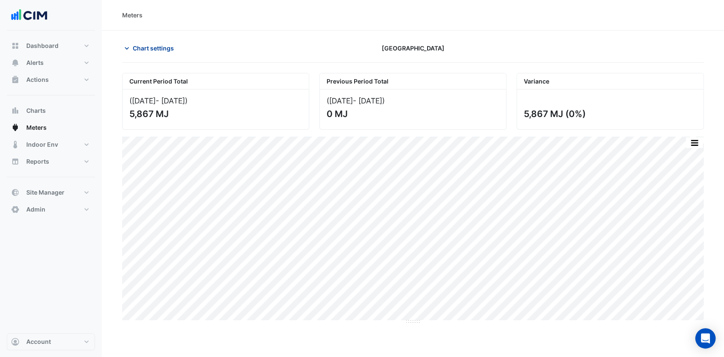
click at [161, 42] on button "Chart settings" at bounding box center [150, 48] width 57 height 15
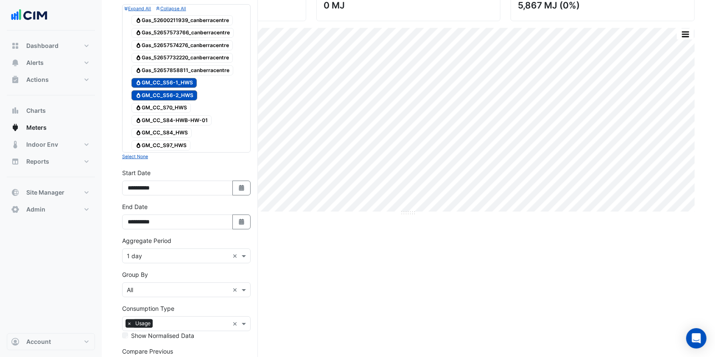
scroll to position [113, 0]
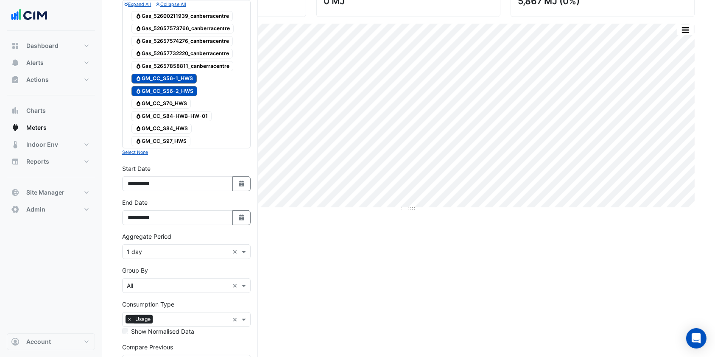
click at [176, 76] on span "Gas GM_CC_S56-1_HWS" at bounding box center [163, 79] width 65 height 10
click at [173, 88] on span "Gas GM_CC_S56-2_HWS" at bounding box center [164, 91] width 66 height 10
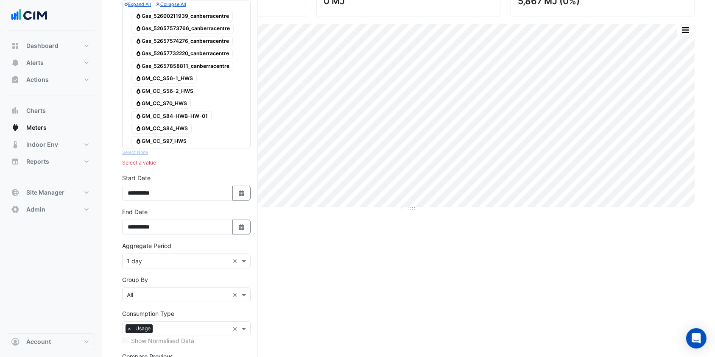
click at [168, 101] on span "Gas GM_CC_S70_HWS" at bounding box center [160, 104] width 59 height 10
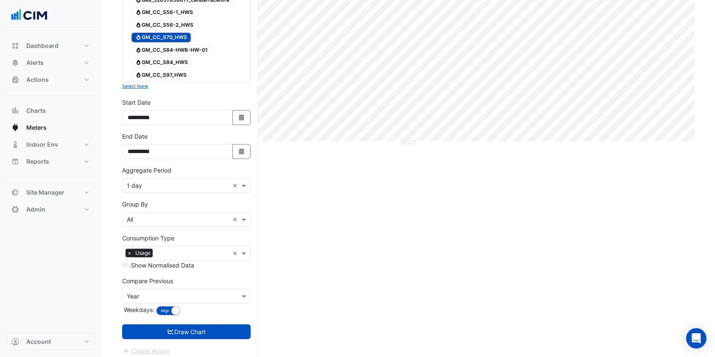
scroll to position [183, 0]
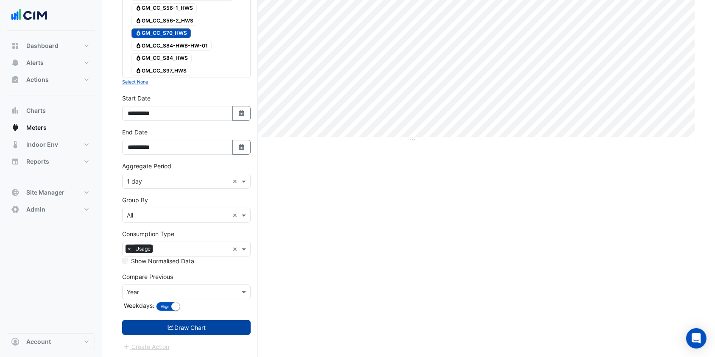
click at [184, 323] on button "Draw Chart" at bounding box center [186, 327] width 128 height 15
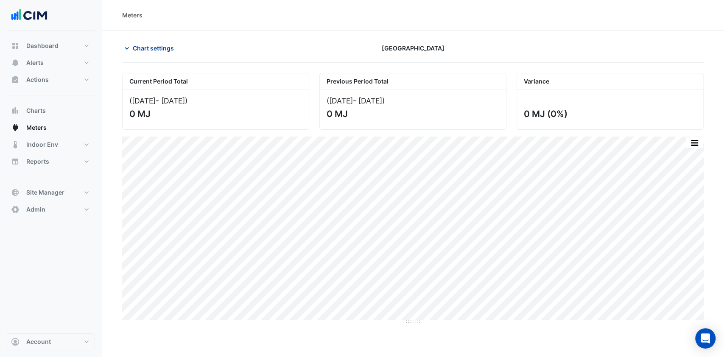
click at [151, 42] on button "Chart settings" at bounding box center [150, 48] width 57 height 15
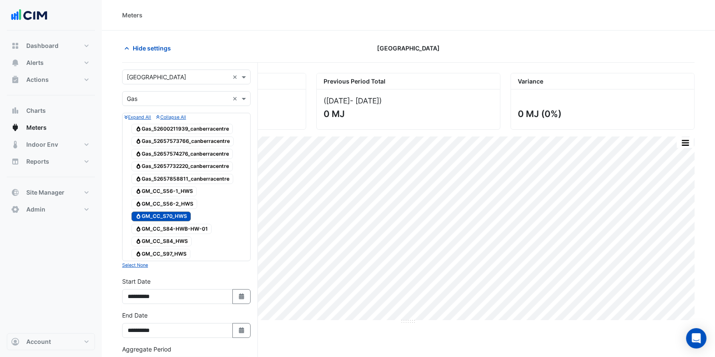
click at [159, 214] on span "Gas GM_CC_S70_HWS" at bounding box center [160, 217] width 59 height 10
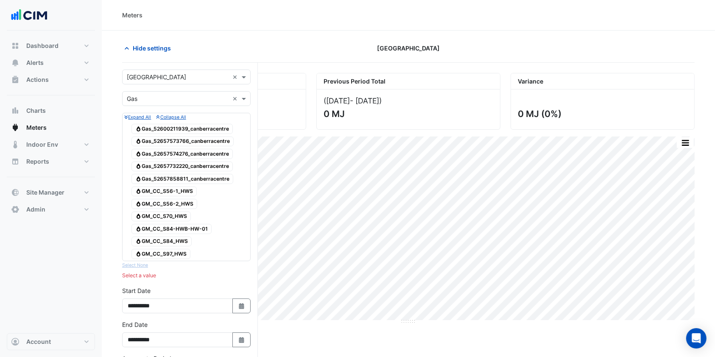
click at [157, 226] on span "Gas GM_CC_S84-HWB-HW-01" at bounding box center [171, 229] width 80 height 10
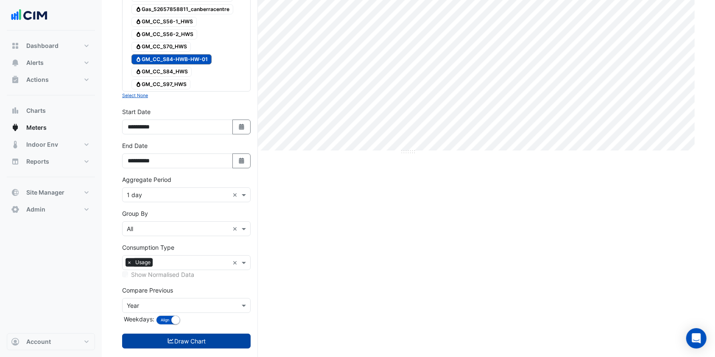
click at [178, 340] on button "Draw Chart" at bounding box center [186, 341] width 128 height 15
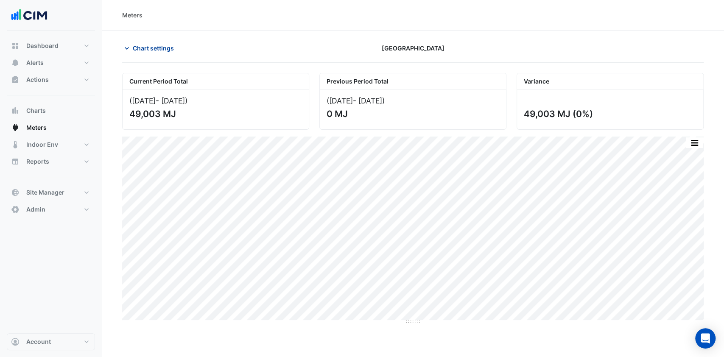
click at [140, 51] on span "Chart settings" at bounding box center [153, 48] width 41 height 9
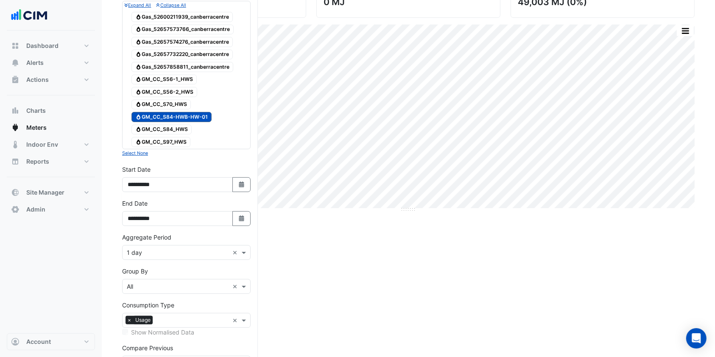
scroll to position [113, 0]
click at [166, 114] on span "Gas GM_CC_S84-HWB-HW-01" at bounding box center [171, 116] width 80 height 10
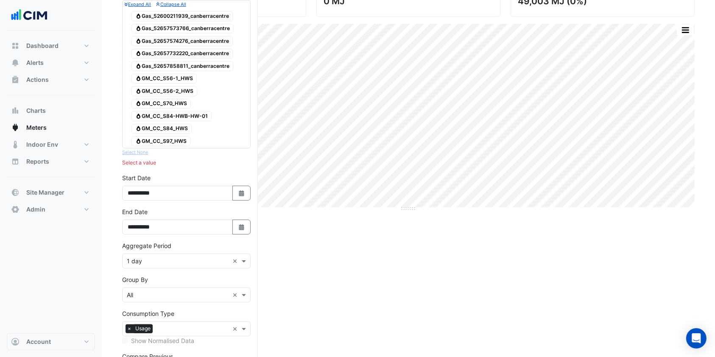
click at [167, 124] on span "Gas GM_CC_S84_HWS" at bounding box center [161, 129] width 60 height 10
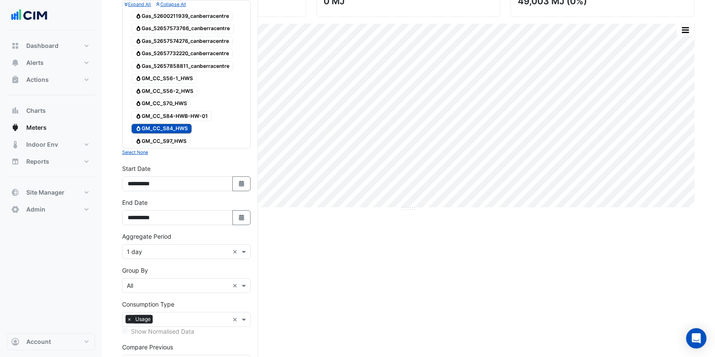
click at [176, 131] on span "Gas GM_CC_S84_HWS" at bounding box center [161, 129] width 60 height 10
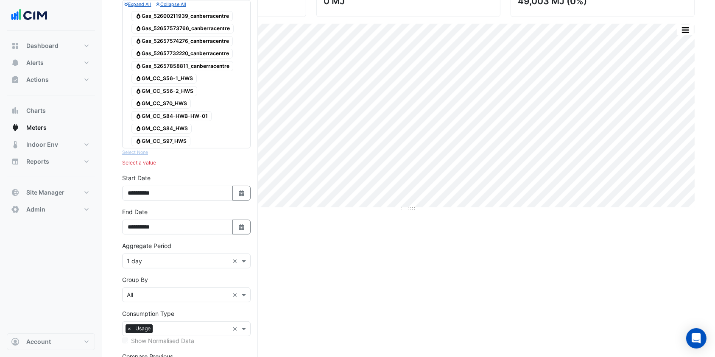
click at [176, 138] on span "Gas GM_CC_S97_HWS" at bounding box center [160, 141] width 59 height 10
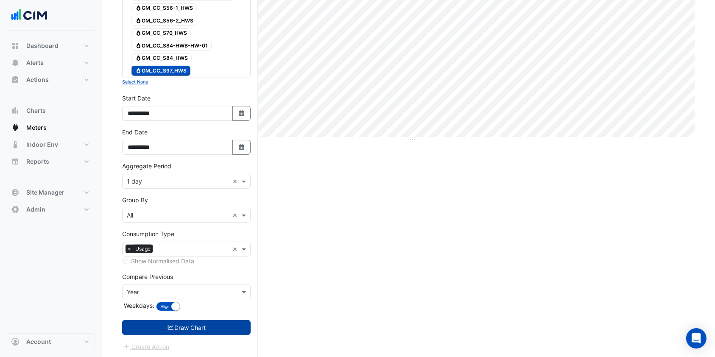
click at [189, 326] on button "Draw Chart" at bounding box center [186, 327] width 128 height 15
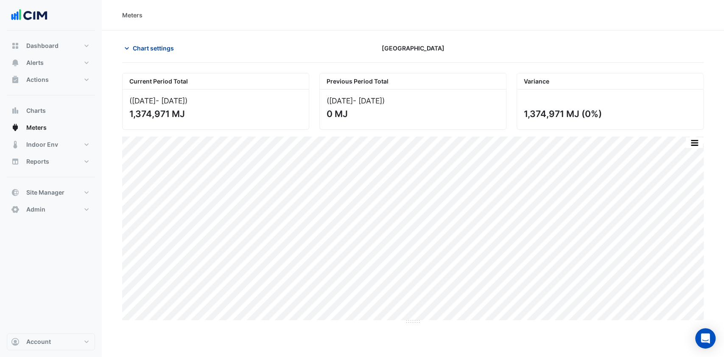
click at [136, 47] on span "Chart settings" at bounding box center [153, 48] width 41 height 9
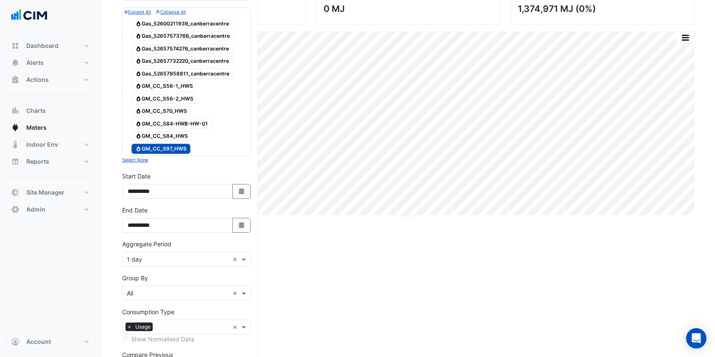
scroll to position [183, 0]
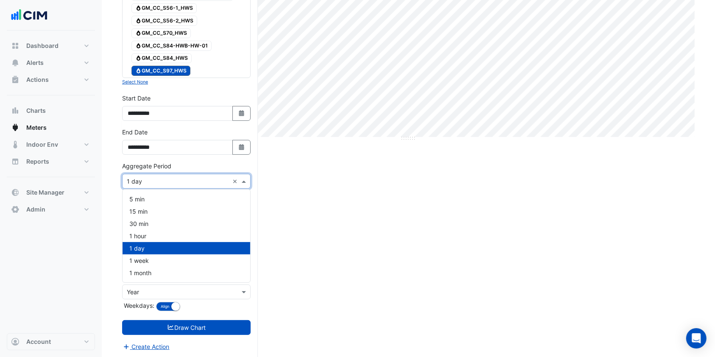
click at [158, 185] on div "Aggregate Period × 1 day ×" at bounding box center [186, 181] width 128 height 15
click at [149, 234] on div "1 hour" at bounding box center [187, 236] width 128 height 12
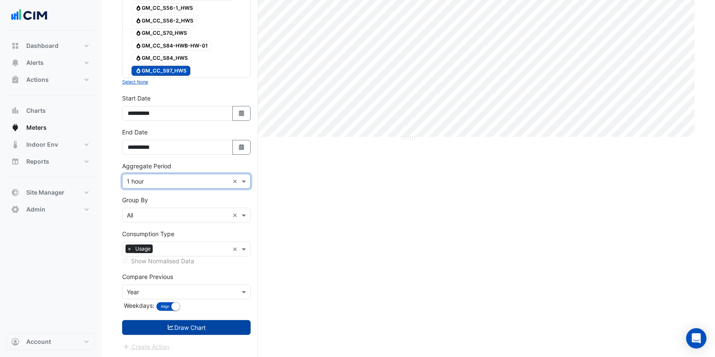
click at [170, 324] on icon "submit" at bounding box center [171, 327] width 8 height 6
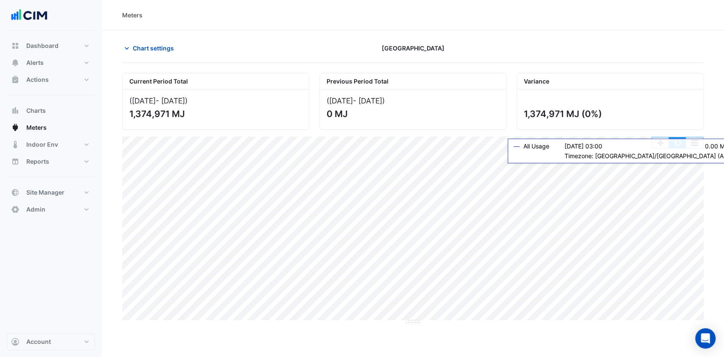
click at [677, 147] on button "button" at bounding box center [677, 142] width 17 height 11
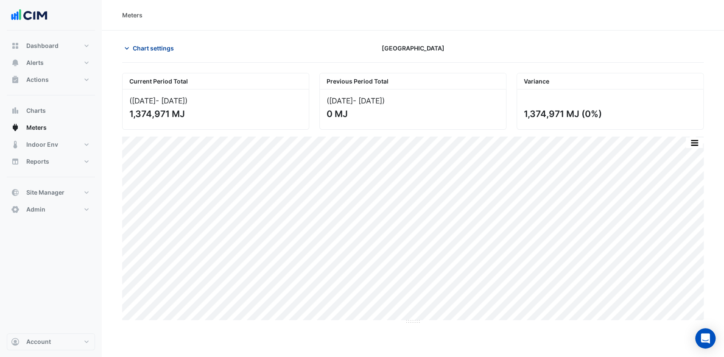
click at [165, 53] on button "Chart settings" at bounding box center [150, 48] width 57 height 15
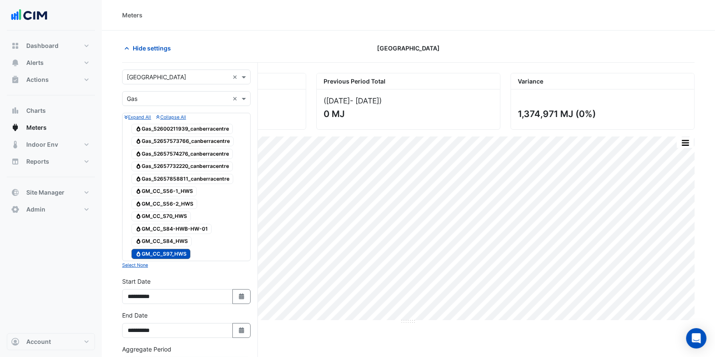
click at [159, 250] on span "Gas GM_CC_S97_HWS" at bounding box center [160, 254] width 59 height 10
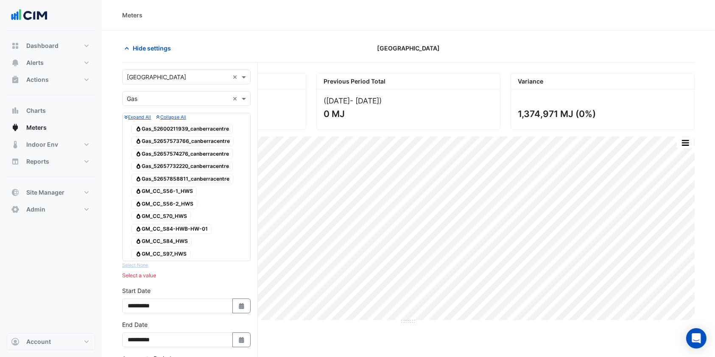
click at [168, 192] on span "Gas GM_CC_S56-1_HWS" at bounding box center [163, 192] width 65 height 10
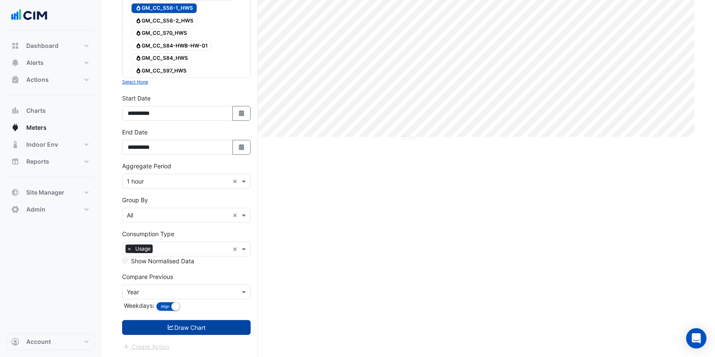
click at [180, 327] on button "Draw Chart" at bounding box center [186, 327] width 128 height 15
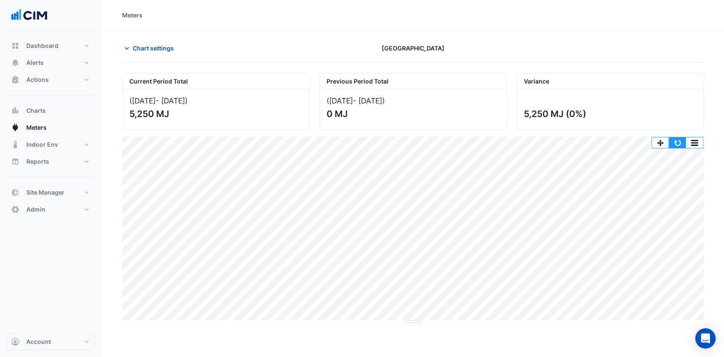
click at [672, 140] on button "button" at bounding box center [677, 142] width 17 height 11
click at [144, 54] on button "Chart settings" at bounding box center [150, 48] width 57 height 15
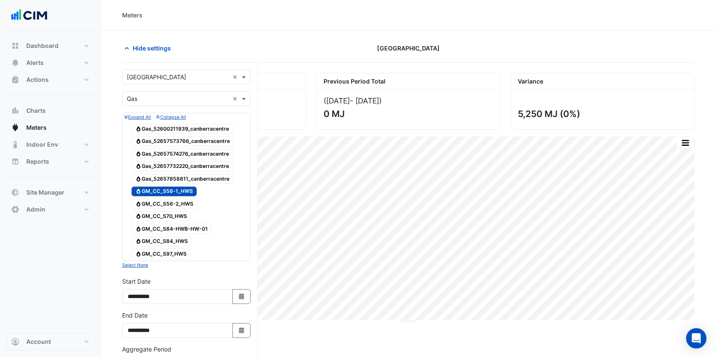
click at [181, 187] on span "Gas GM_CC_S56-1_HWS" at bounding box center [163, 192] width 65 height 10
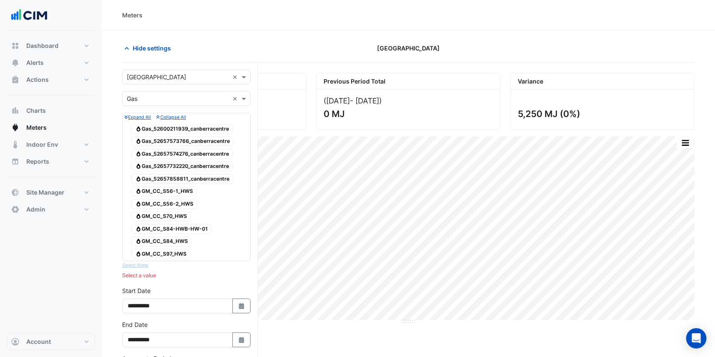
click at [170, 226] on span "Gas GM_CC_S84-HWB-HW-01" at bounding box center [171, 229] width 80 height 10
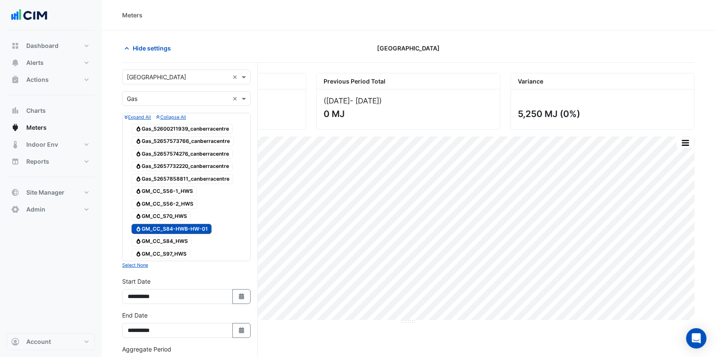
click at [169, 216] on span "Gas GM_CC_S70_HWS" at bounding box center [160, 217] width 59 height 10
click at [166, 227] on span "Gas GM_CC_S84-HWB-HW-01" at bounding box center [171, 229] width 80 height 10
click at [167, 223] on div "Gas GM_CC_S84-HWB-HW-01" at bounding box center [171, 229] width 84 height 12
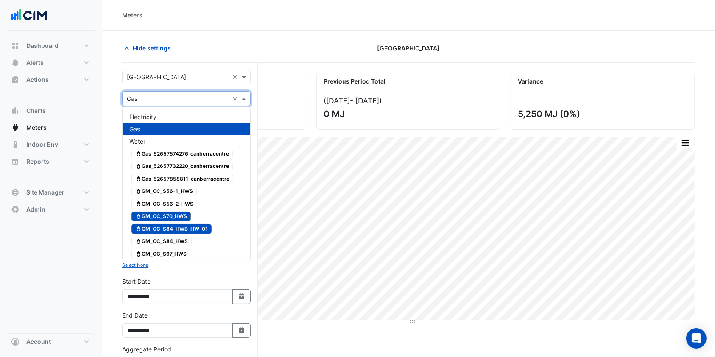
click at [163, 98] on input "text" at bounding box center [178, 99] width 102 height 9
click at [142, 138] on span "Water" at bounding box center [137, 141] width 16 height 7
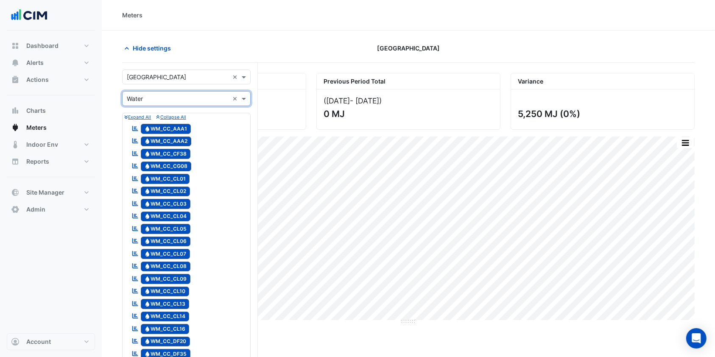
click at [152, 96] on input "text" at bounding box center [178, 99] width 102 height 9
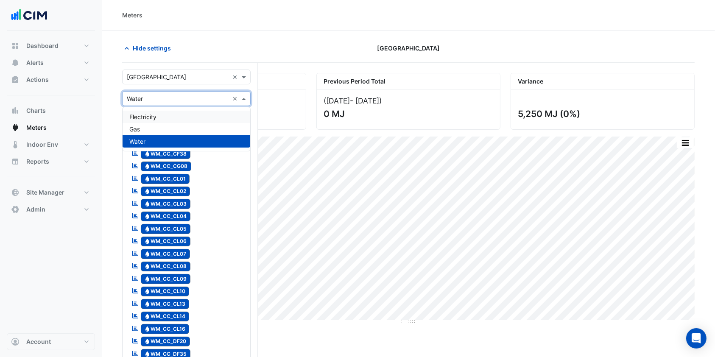
click at [143, 119] on span "Electricity" at bounding box center [142, 116] width 27 height 7
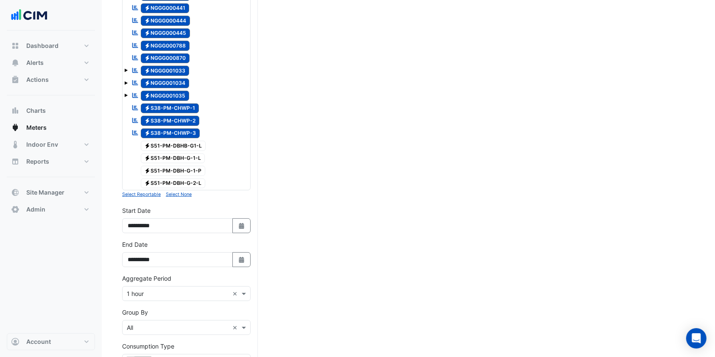
scroll to position [333, 0]
click at [181, 196] on small "Select None" at bounding box center [179, 195] width 26 height 6
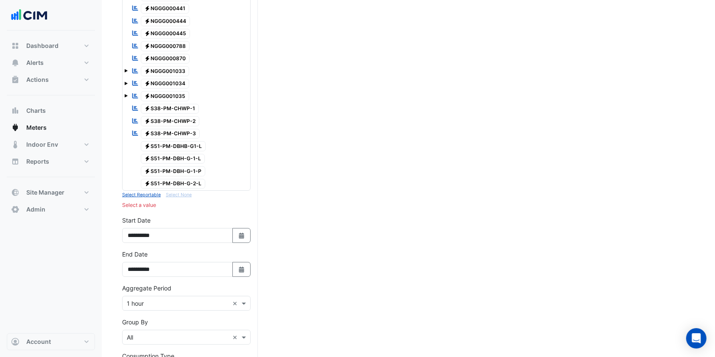
click at [170, 146] on span "Electricity S51-PM-DBHB-G1-L" at bounding box center [173, 146] width 65 height 10
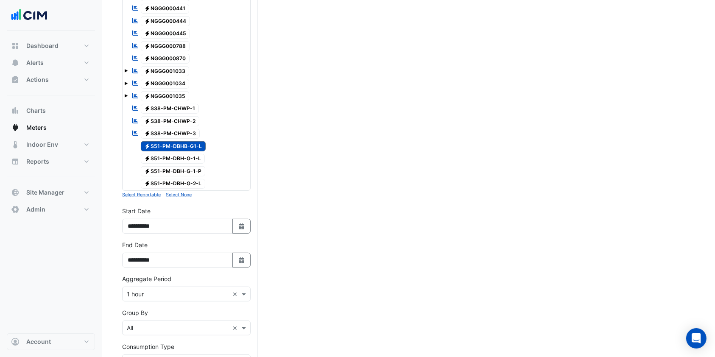
click at [168, 161] on span "Electricity S51-PM-DBH-G-1-L" at bounding box center [173, 159] width 64 height 10
click at [163, 172] on span "Electricity S51-PM-DBH-G-1-P" at bounding box center [173, 171] width 65 height 10
click at [163, 179] on span "Electricity S51-PM-DBH-G-2-L" at bounding box center [173, 184] width 65 height 10
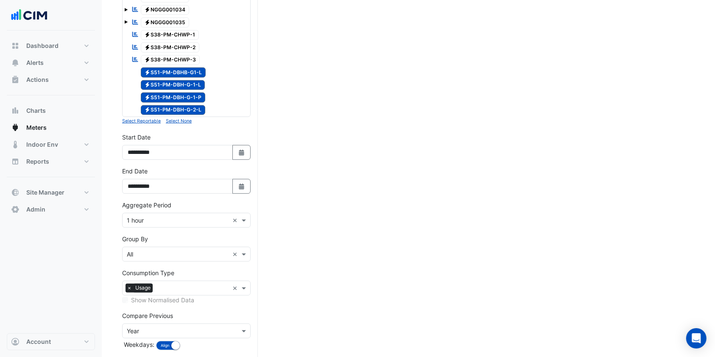
scroll to position [446, 0]
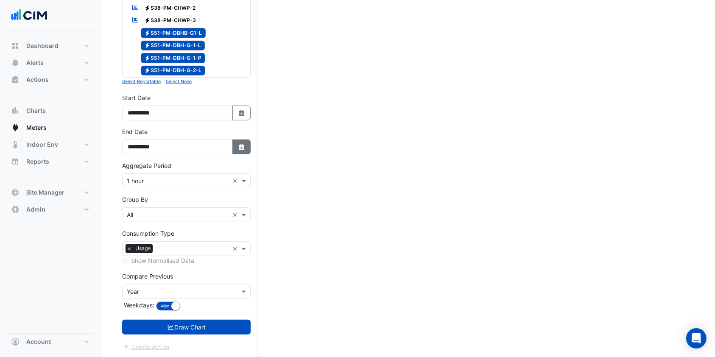
click at [235, 149] on button "Select Date" at bounding box center [241, 146] width 19 height 15
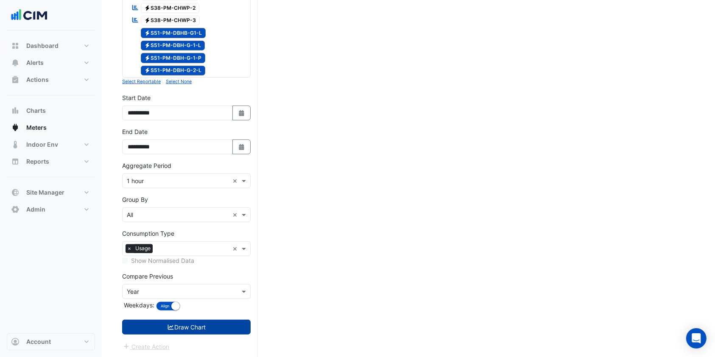
click at [181, 322] on button "Draw Chart" at bounding box center [186, 327] width 128 height 15
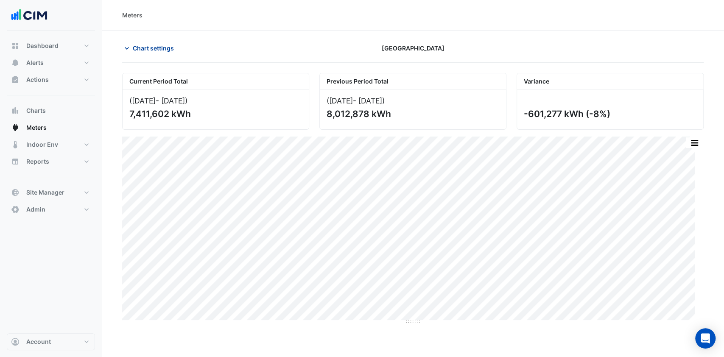
click at [155, 50] on span "Chart settings" at bounding box center [153, 48] width 41 height 9
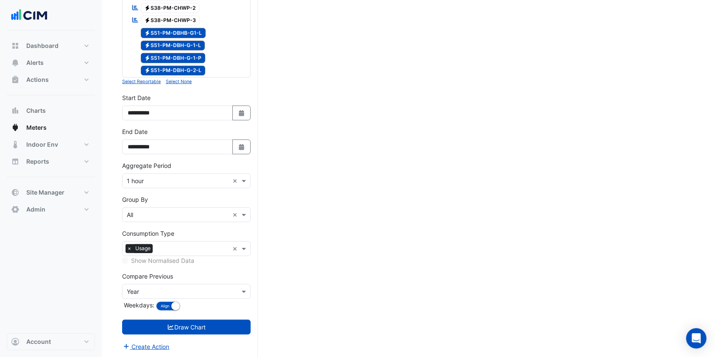
scroll to position [333, 0]
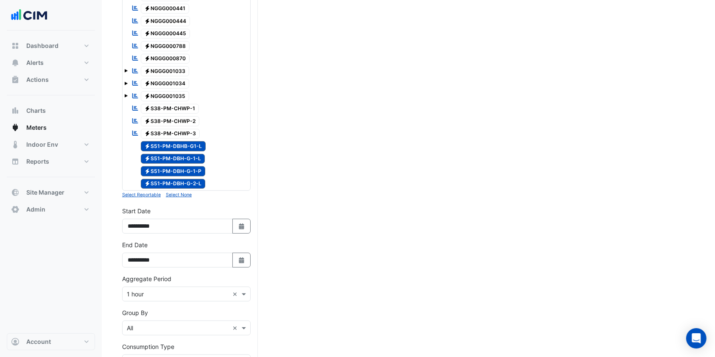
click at [180, 109] on span "Electricity S38-PM-CHWP-1" at bounding box center [170, 109] width 59 height 10
click at [179, 119] on span "Electricity S38-PM-CHWP-2" at bounding box center [170, 121] width 59 height 10
click at [177, 131] on span "Electricity S38-PM-CHWP-3" at bounding box center [170, 134] width 59 height 10
click at [174, 146] on span "Electricity S51-PM-DBHB-G1-L" at bounding box center [173, 146] width 65 height 10
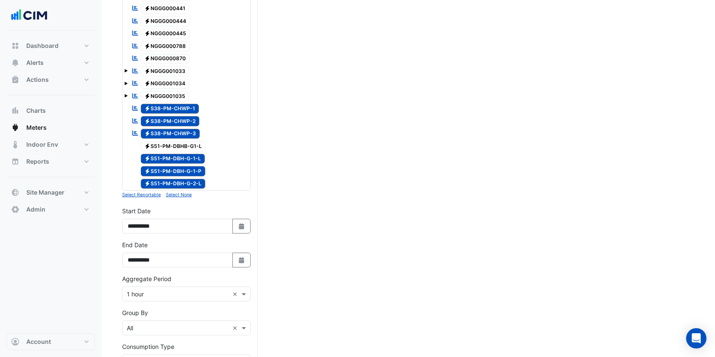
click at [172, 156] on span "Electricity S51-PM-DBH-G-1-L" at bounding box center [173, 159] width 64 height 10
click at [169, 167] on span "Electricity S51-PM-DBH-G-1-P" at bounding box center [173, 171] width 65 height 10
click at [167, 179] on span "Electricity S51-PM-DBH-G-2-L" at bounding box center [173, 184] width 65 height 10
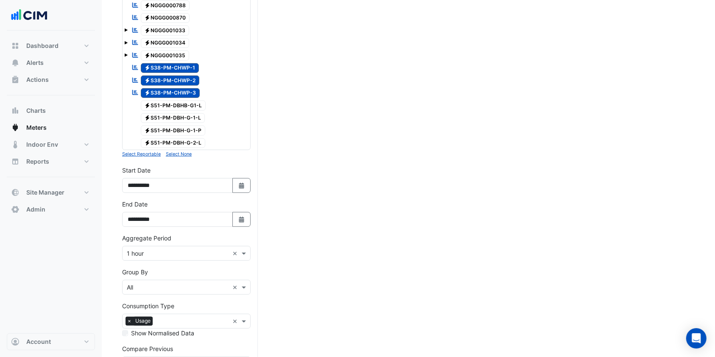
scroll to position [446, 0]
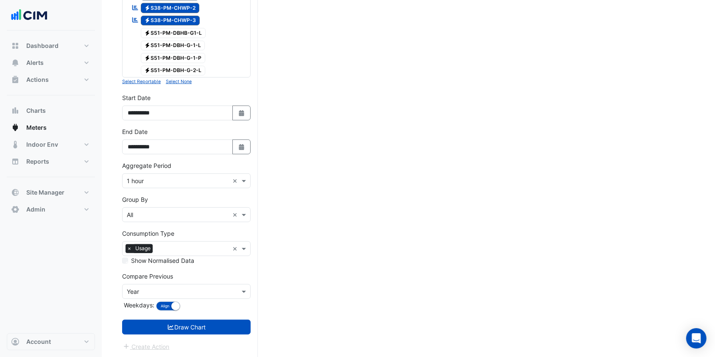
click at [181, 329] on button "Draw Chart" at bounding box center [186, 327] width 128 height 15
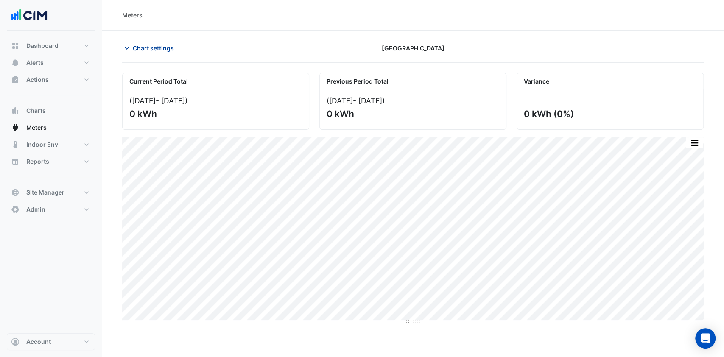
click at [147, 44] on button "Chart settings" at bounding box center [150, 48] width 57 height 15
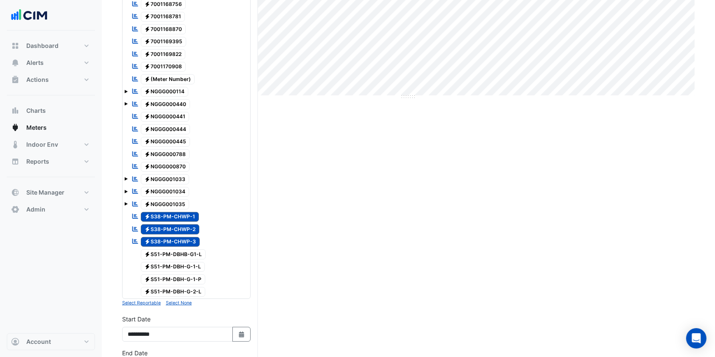
scroll to position [339, 0]
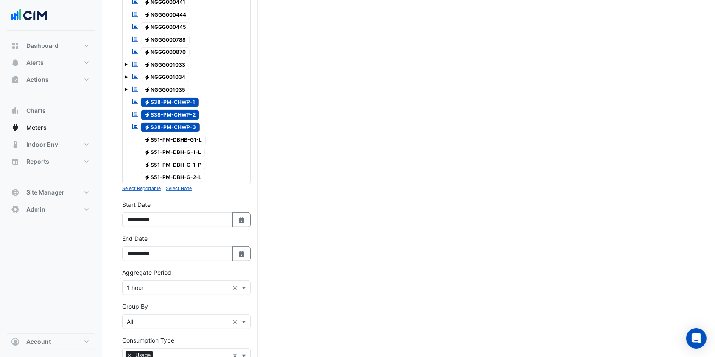
click at [185, 103] on span "Electricity S38-PM-CHWP-1" at bounding box center [170, 103] width 59 height 10
click at [182, 111] on span "Electricity S38-PM-CHWP-2" at bounding box center [170, 115] width 59 height 10
click at [176, 126] on span "Electricity S38-PM-CHWP-3" at bounding box center [170, 128] width 59 height 10
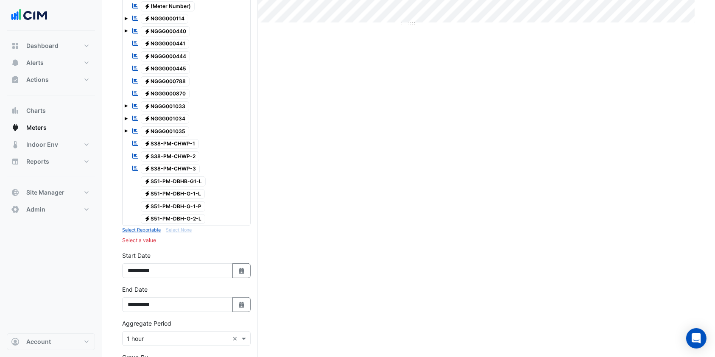
scroll to position [282, 0]
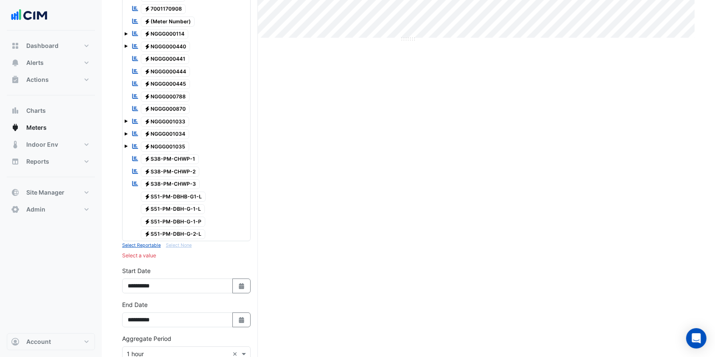
click at [128, 120] on div "Reportable Electricity NGGG001033" at bounding box center [186, 122] width 124 height 12
click at [126, 120] on span at bounding box center [125, 121] width 3 height 3
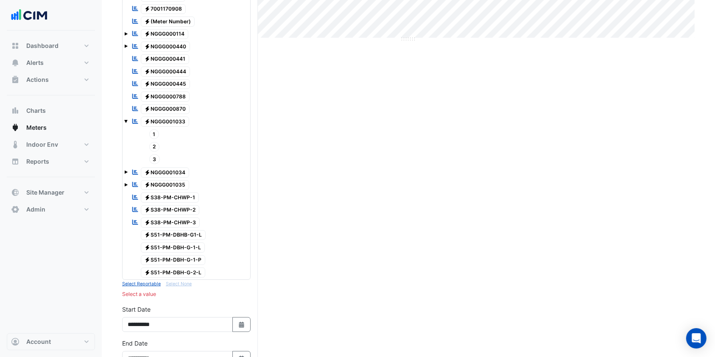
click at [126, 120] on span at bounding box center [125, 121] width 3 height 3
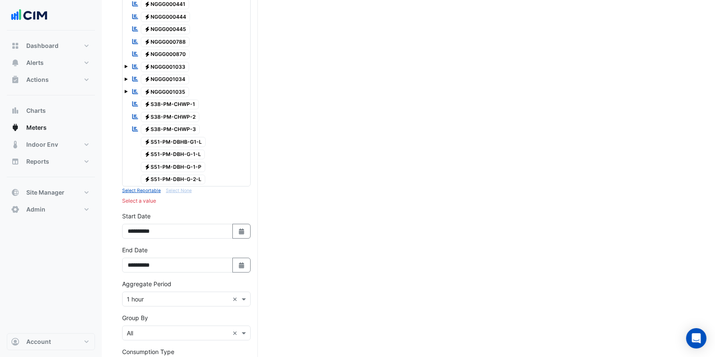
scroll to position [339, 0]
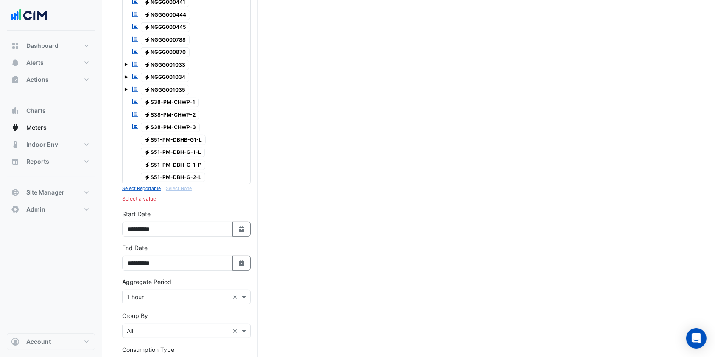
click at [143, 188] on small "Select Reportable" at bounding box center [141, 189] width 39 height 6
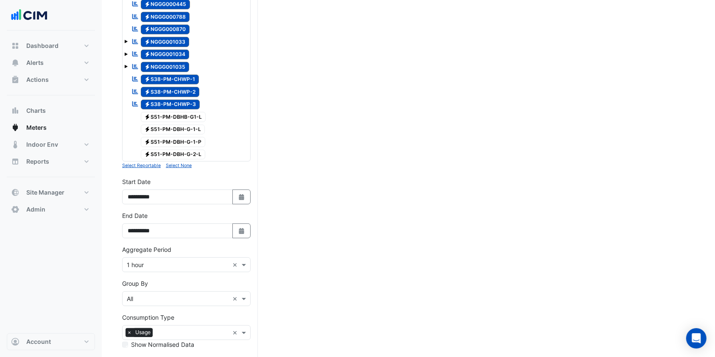
scroll to position [446, 0]
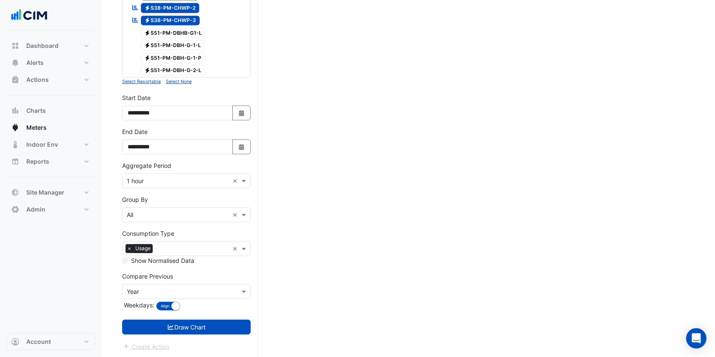
click at [187, 321] on button "Draw Chart" at bounding box center [186, 327] width 128 height 15
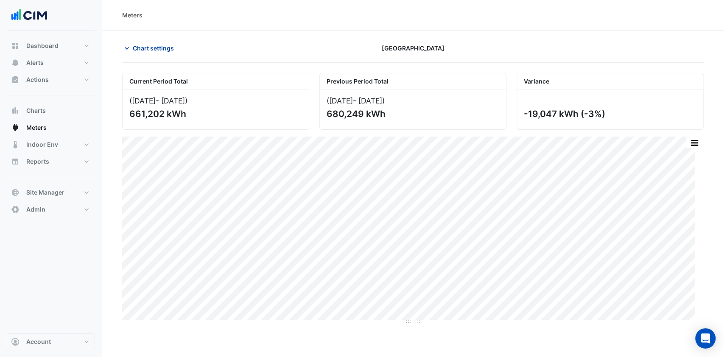
click at [138, 45] on span "Chart settings" at bounding box center [153, 48] width 41 height 9
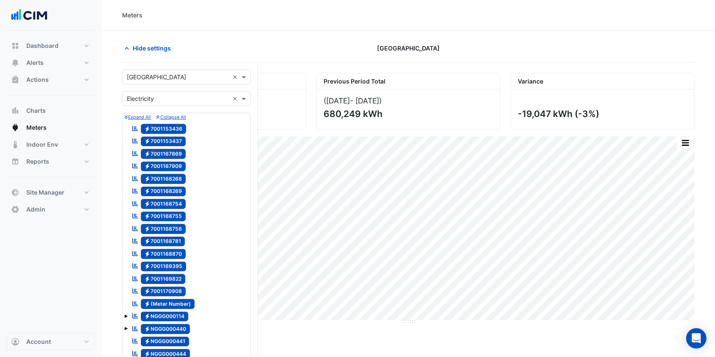
click at [142, 97] on input "text" at bounding box center [178, 99] width 102 height 9
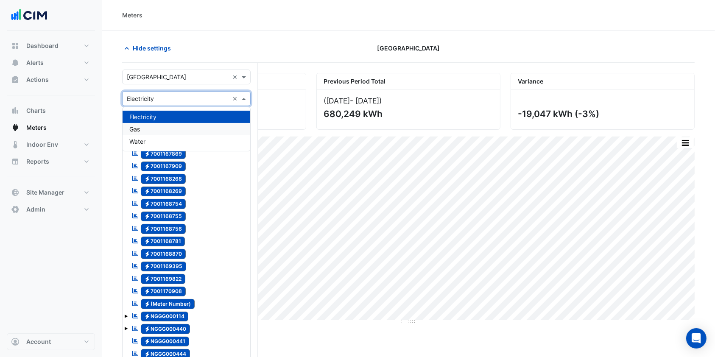
click at [143, 131] on div "Gas" at bounding box center [187, 129] width 128 height 12
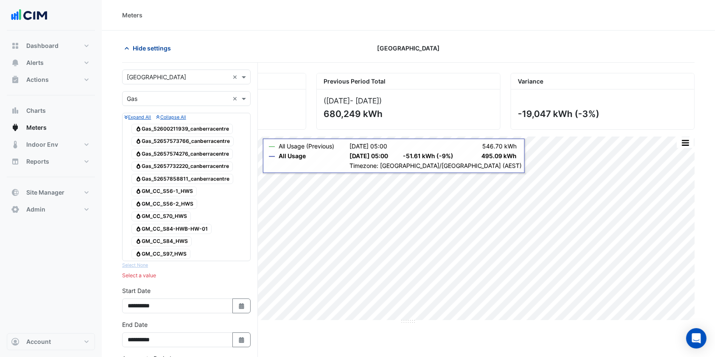
click at [157, 41] on button "Hide settings" at bounding box center [149, 48] width 54 height 15
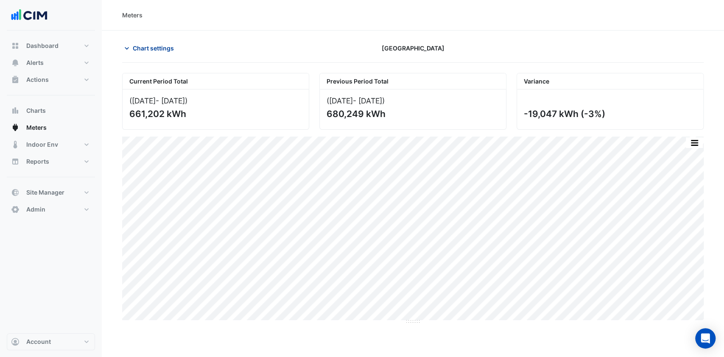
click at [151, 49] on span "Chart settings" at bounding box center [153, 48] width 41 height 9
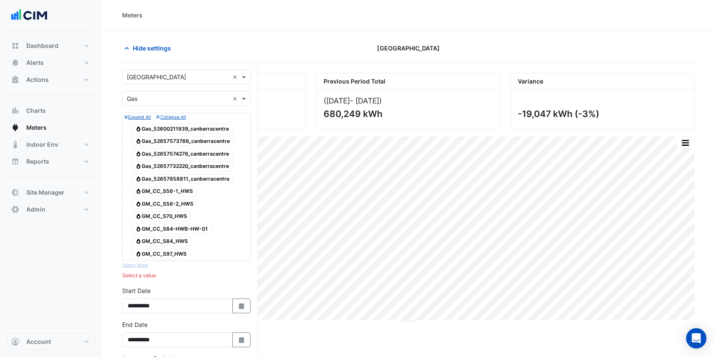
click at [185, 231] on span "Gas GM_CC_S84-HWB-HW-01" at bounding box center [171, 229] width 80 height 10
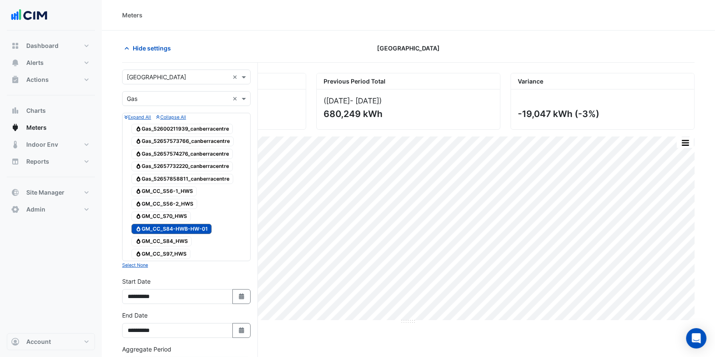
click at [170, 245] on span "Gas GM_CC_S84_HWS" at bounding box center [161, 242] width 60 height 10
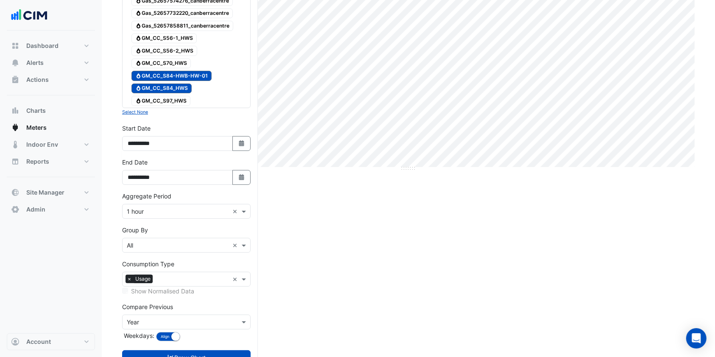
scroll to position [183, 0]
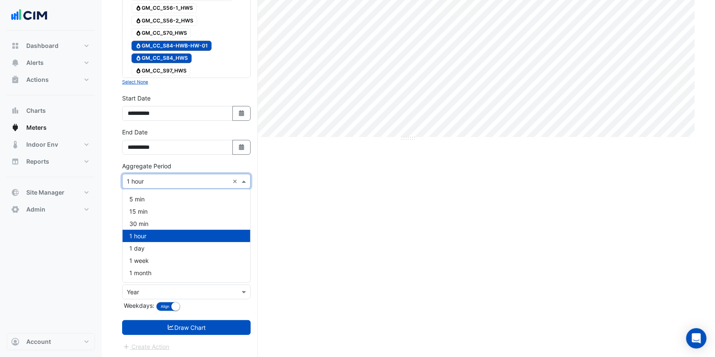
click at [174, 181] on input "text" at bounding box center [178, 181] width 102 height 9
click at [145, 246] on div "1 day" at bounding box center [187, 248] width 128 height 12
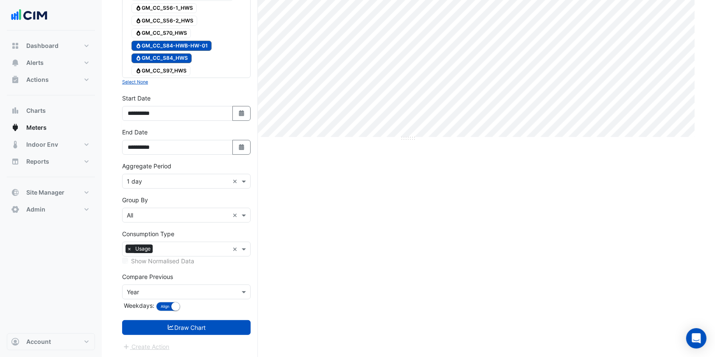
drag, startPoint x: 164, startPoint y: 324, endPoint x: 206, endPoint y: 310, distance: 44.5
click at [165, 324] on button "Draw Chart" at bounding box center [186, 327] width 128 height 15
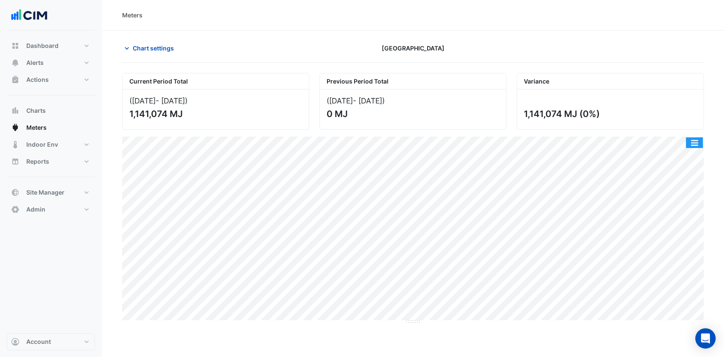
click at [696, 141] on button "button" at bounding box center [694, 142] width 17 height 11
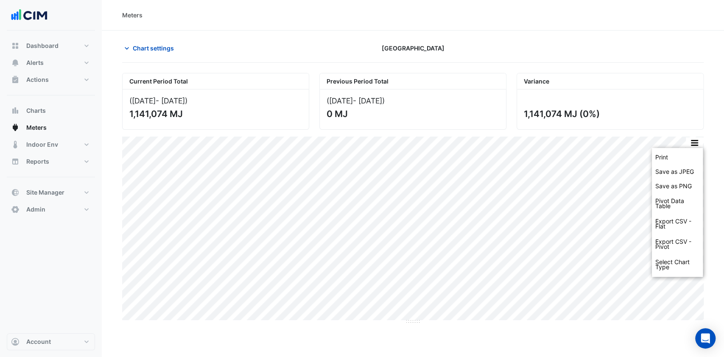
drag, startPoint x: 678, startPoint y: 152, endPoint x: 651, endPoint y: 125, distance: 37.8
click at [651, 125] on div "Current Period Total (01 Jul 25 - 31 Jul 25 ) 1,141,074 MJ Previous Period Tota…" at bounding box center [412, 195] width 581 height 258
click at [636, 136] on div "Current Period Total (01 Jul 25 - 31 Jul 25 ) 1,141,074 MJ Previous Period Tota…" at bounding box center [412, 195] width 581 height 258
click at [608, 11] on div "Meters" at bounding box center [412, 15] width 581 height 9
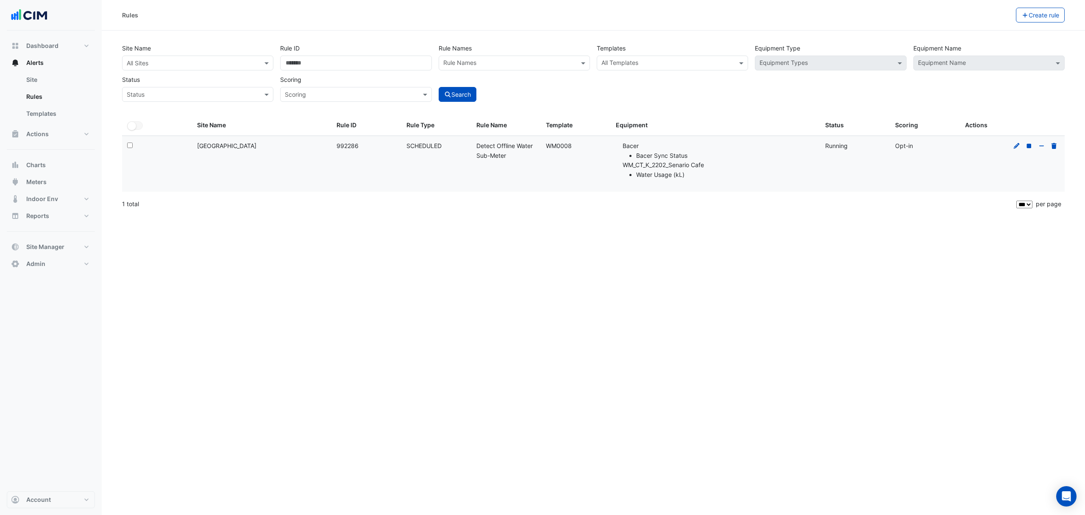
select select "***"
click at [59, 137] on button "Actions" at bounding box center [51, 134] width 88 height 17
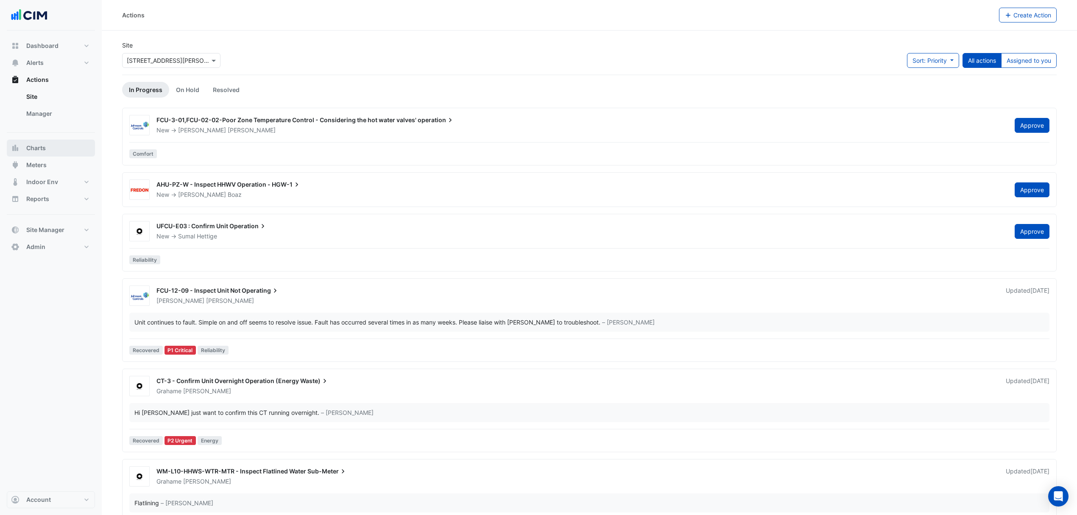
click at [51, 142] on button "Charts" at bounding box center [51, 147] width 88 height 17
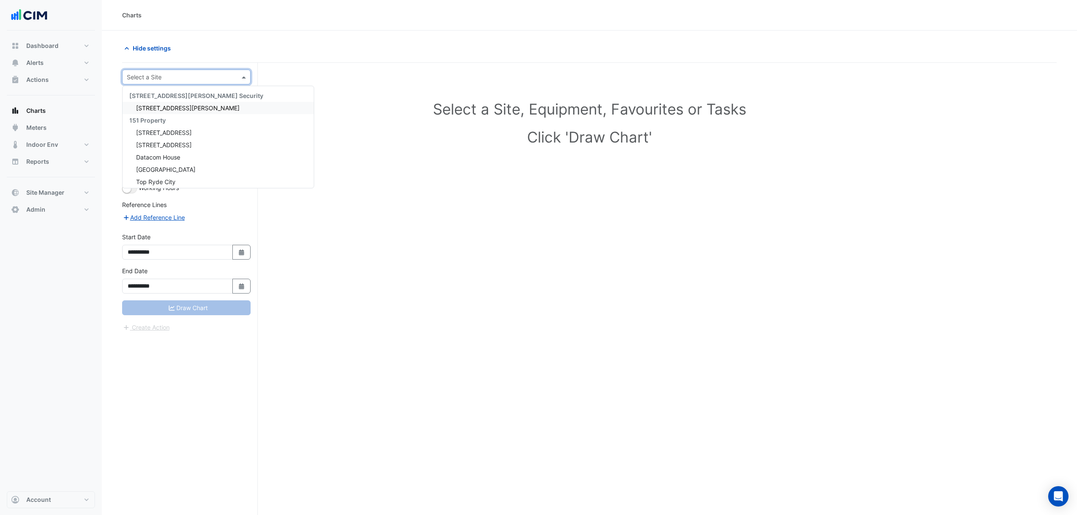
click at [190, 77] on input "text" at bounding box center [178, 77] width 102 height 9
type input "**********"
click at [155, 103] on div "100 Arthur Street" at bounding box center [187, 108] width 128 height 12
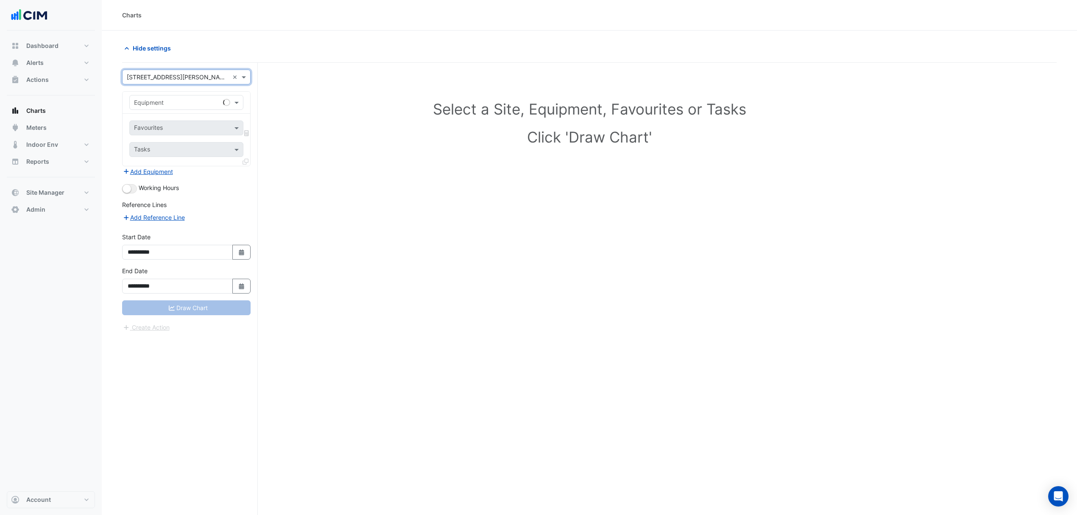
click at [192, 99] on input "text" at bounding box center [178, 102] width 88 height 9
type input "***"
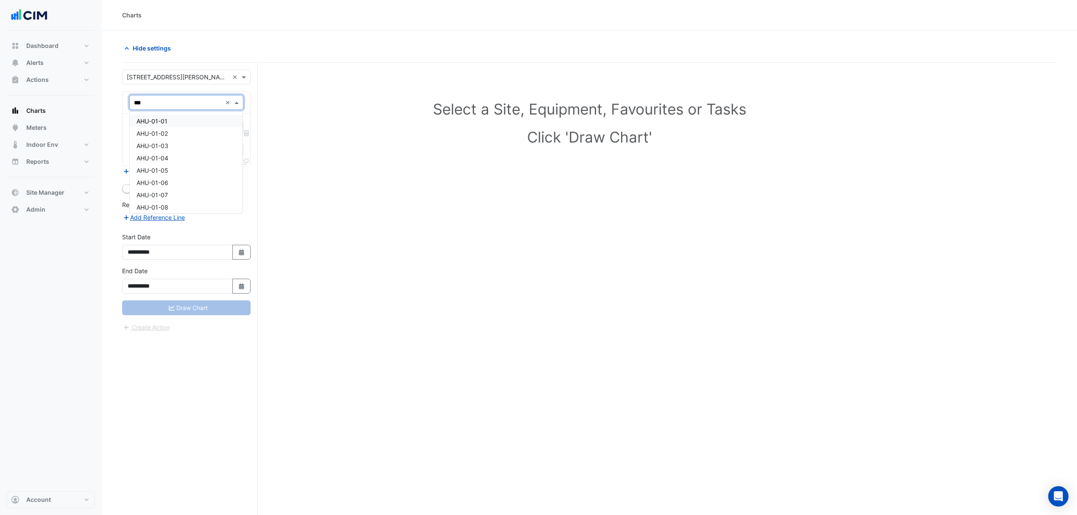
click at [190, 126] on div "AHU-01-01" at bounding box center [186, 121] width 113 height 12
click at [175, 127] on input "text" at bounding box center [177, 128] width 86 height 9
click at [238, 126] on span at bounding box center [237, 127] width 11 height 9
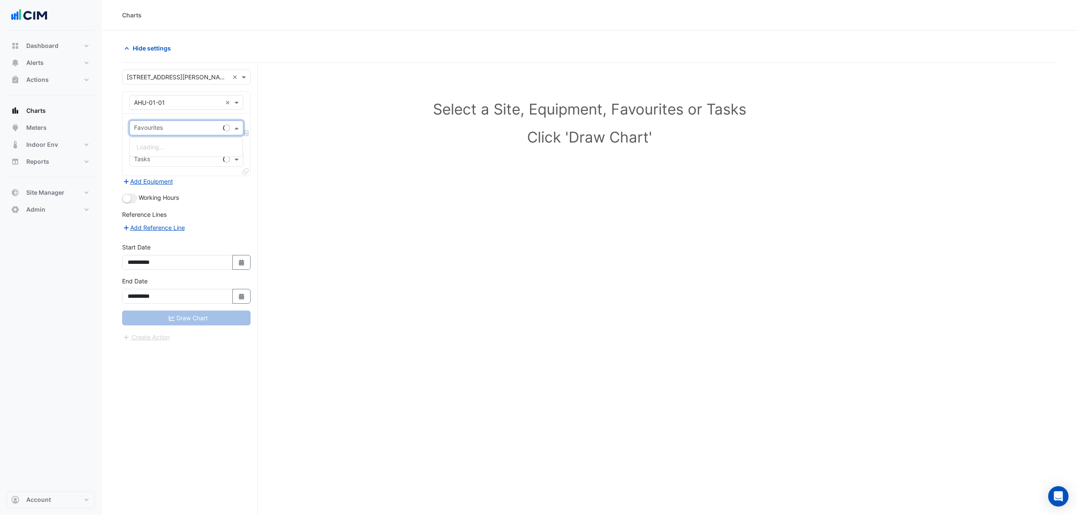
click at [237, 126] on span at bounding box center [237, 127] width 11 height 9
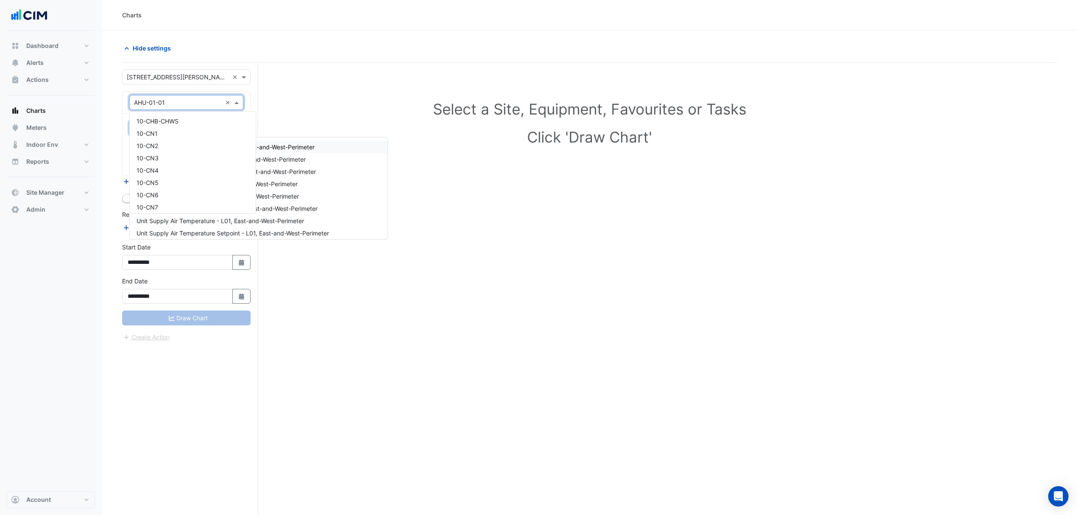
click at [197, 103] on input "text" at bounding box center [178, 102] width 88 height 9
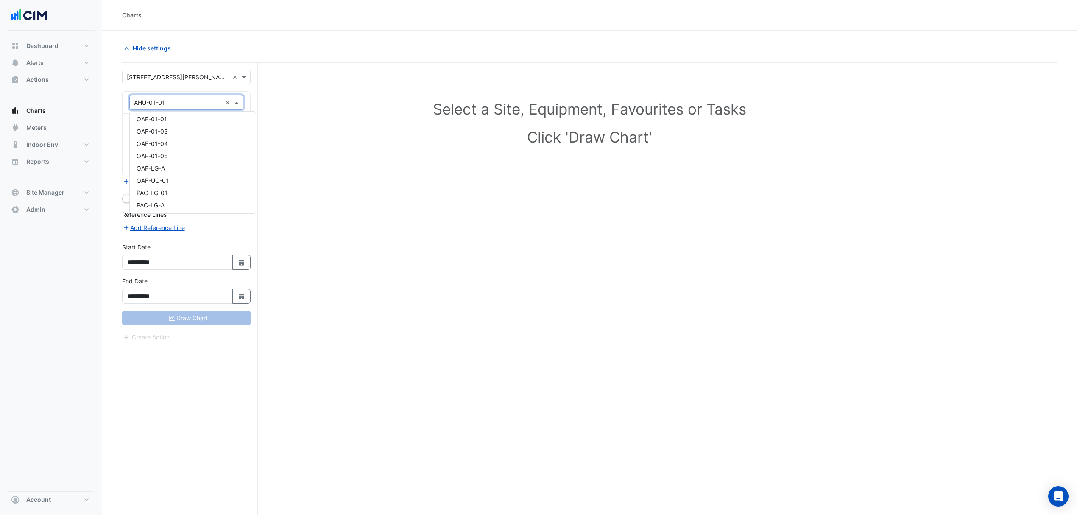
scroll to position [10729, 0]
click at [362, 157] on div "Select a Site, Equipment, Favourites or Tasks Click 'Draw Chart'" at bounding box center [589, 124] width 924 height 103
click at [211, 135] on div "Favourites" at bounding box center [186, 127] width 114 height 15
type input "*"
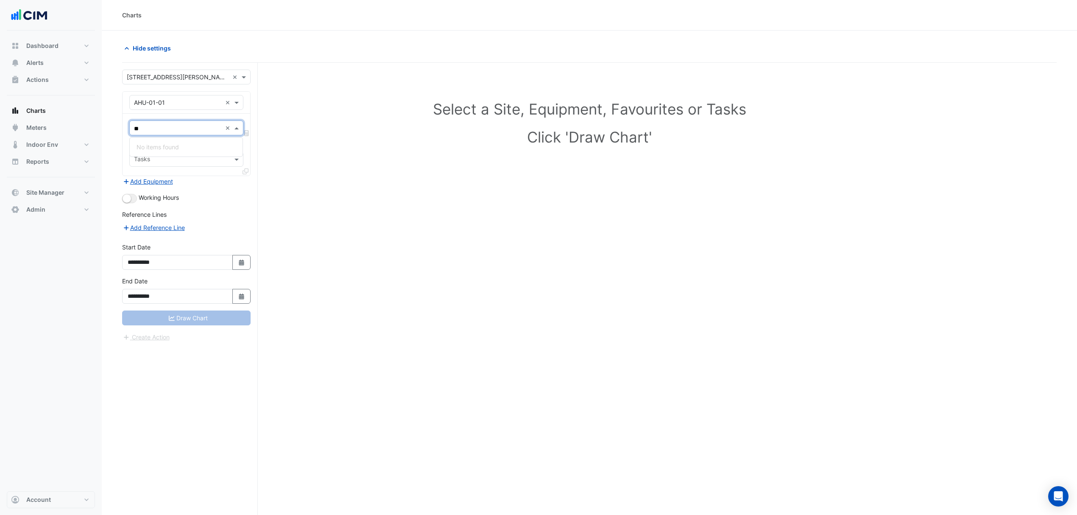
type input "*"
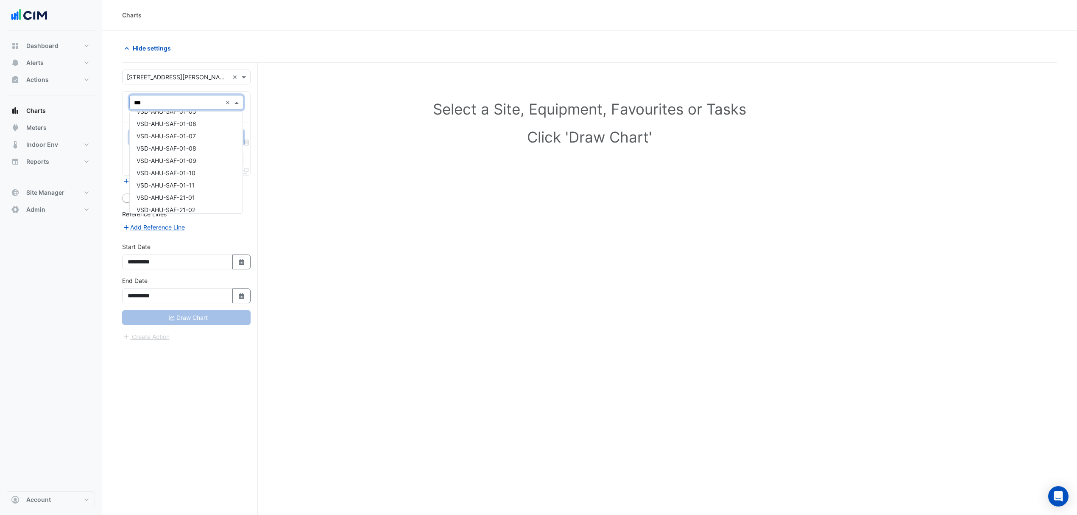
scroll to position [226, 0]
type input "***"
click at [179, 170] on span "VSD-AHU-SAF-01-01" at bounding box center [166, 168] width 59 height 7
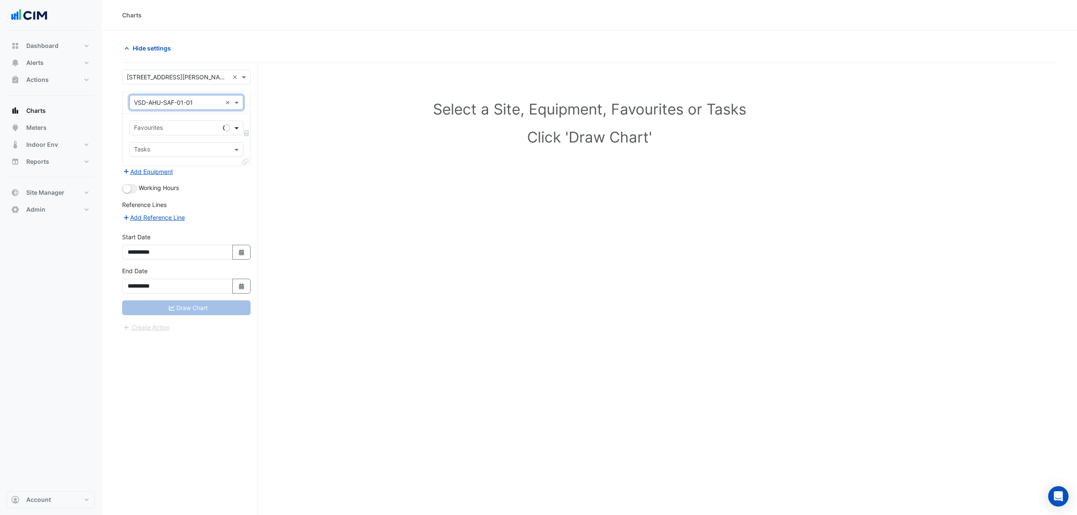
click at [238, 129] on span at bounding box center [237, 127] width 11 height 9
click at [236, 129] on span at bounding box center [237, 127] width 11 height 9
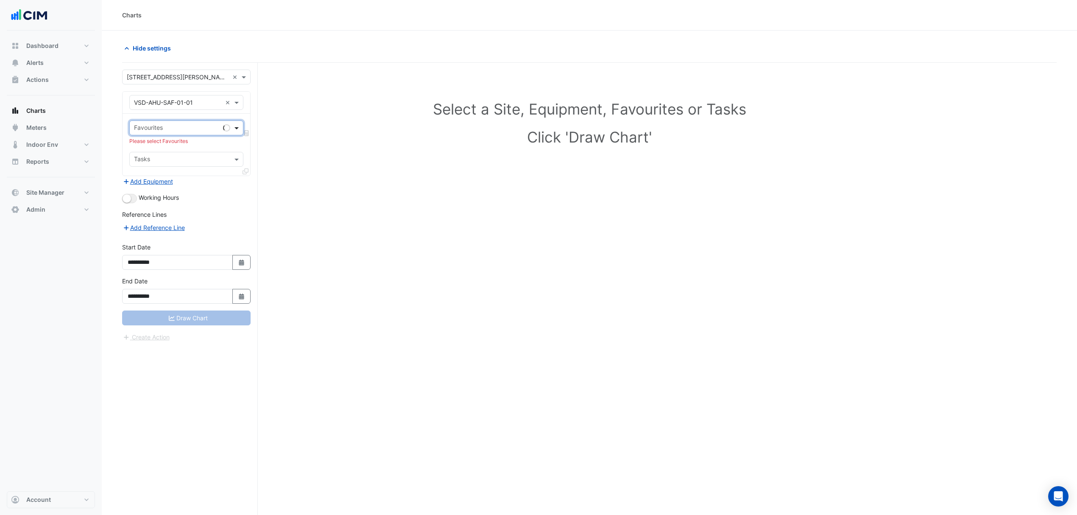
click at [236, 129] on span at bounding box center [237, 127] width 11 height 9
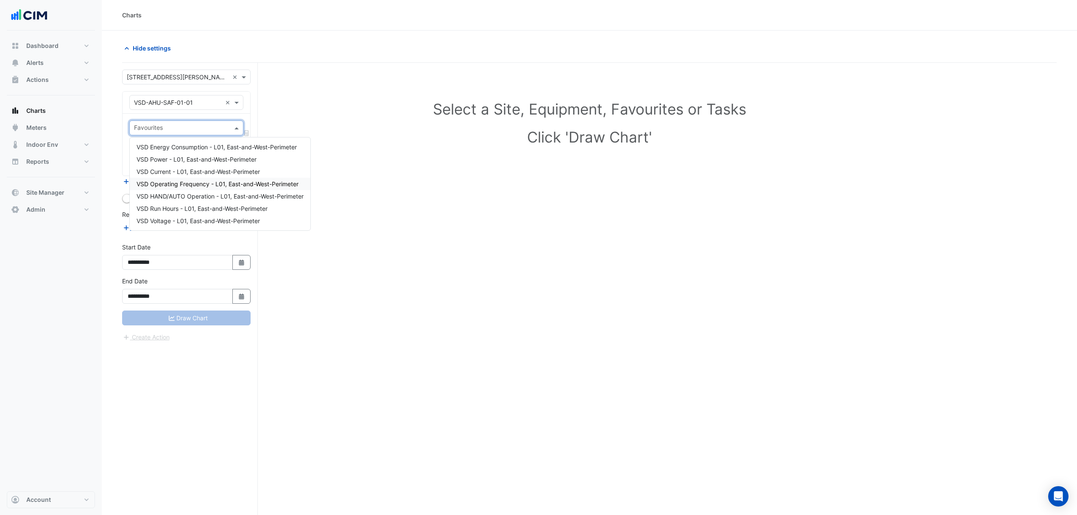
scroll to position [33, 0]
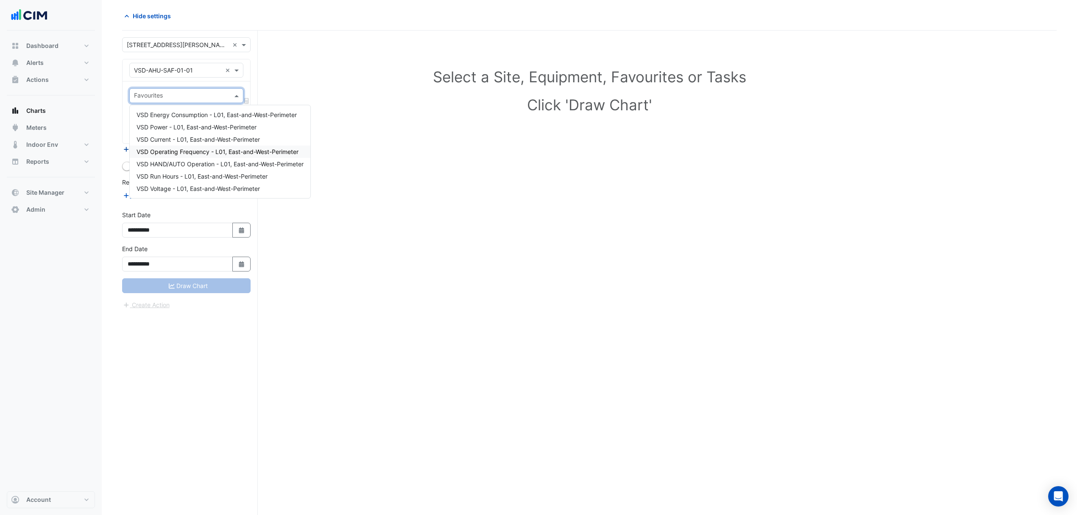
click at [175, 148] on span "VSD Operating Frequency - L01, East-and-West-Perimeter" at bounding box center [218, 151] width 162 height 7
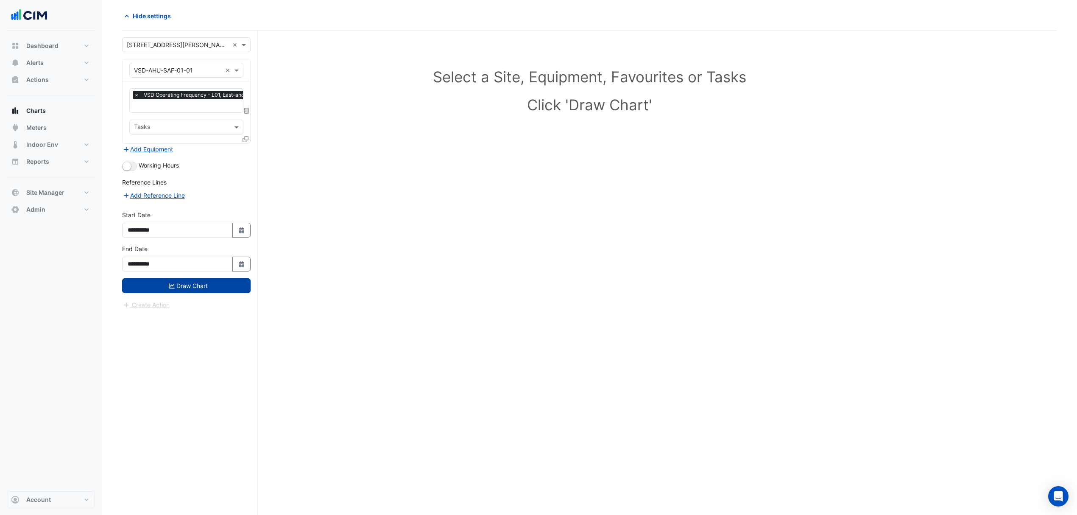
click at [225, 283] on button "Draw Chart" at bounding box center [186, 285] width 128 height 15
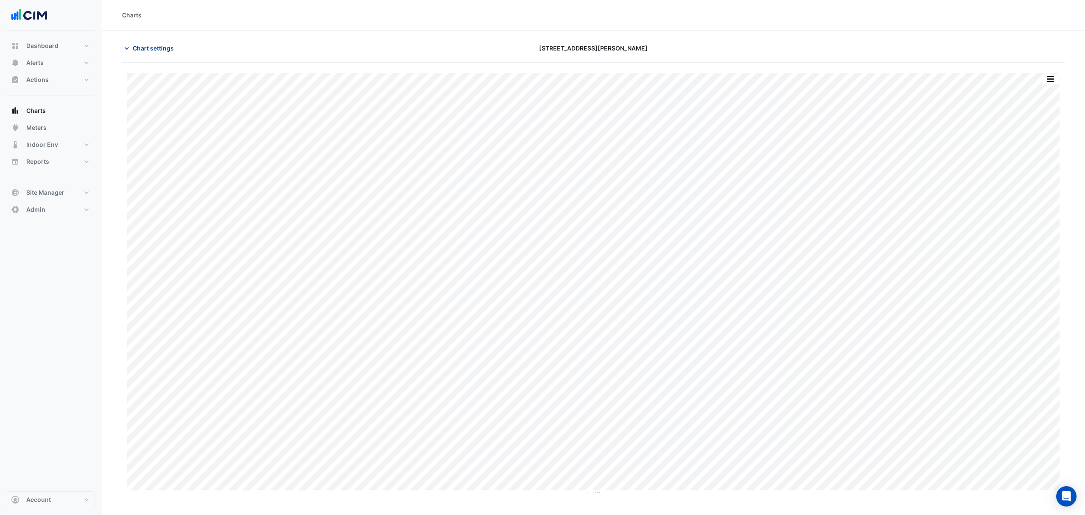
click at [159, 47] on span "Chart settings" at bounding box center [153, 48] width 41 height 9
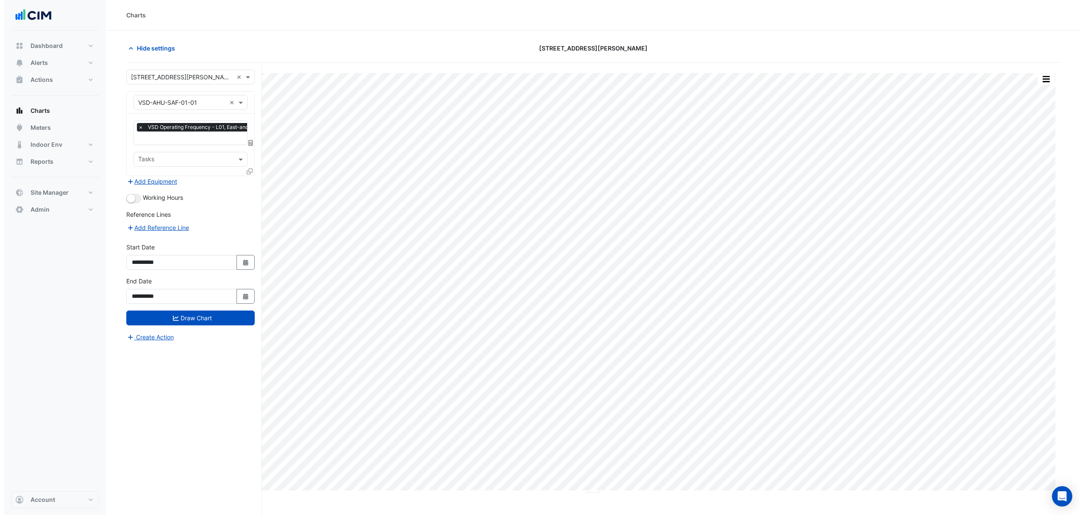
scroll to position [0, 4]
click at [174, 135] on input "text" at bounding box center [208, 138] width 156 height 9
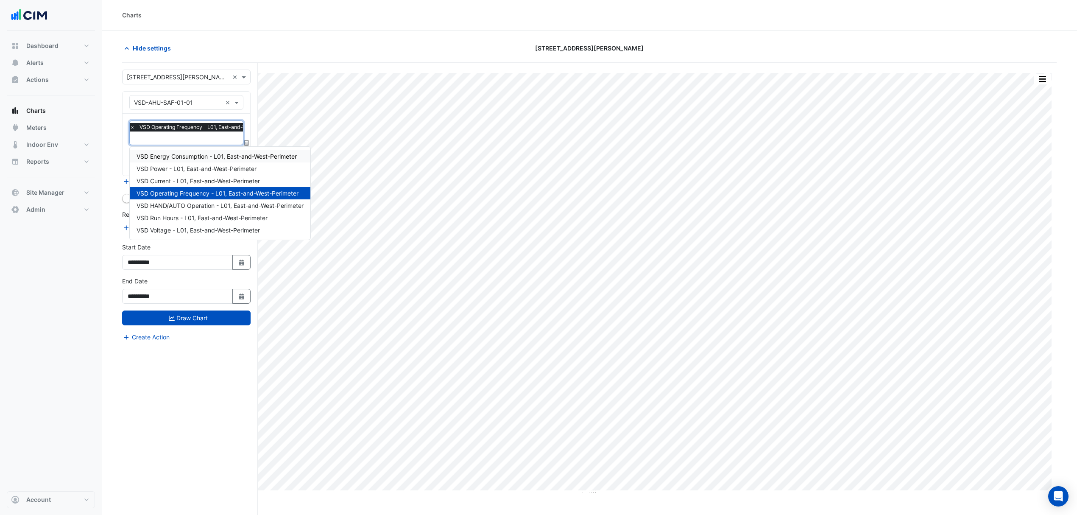
click at [183, 155] on span "VSD Energy Consumption - L01, East-and-West-Perimeter" at bounding box center [217, 156] width 160 height 7
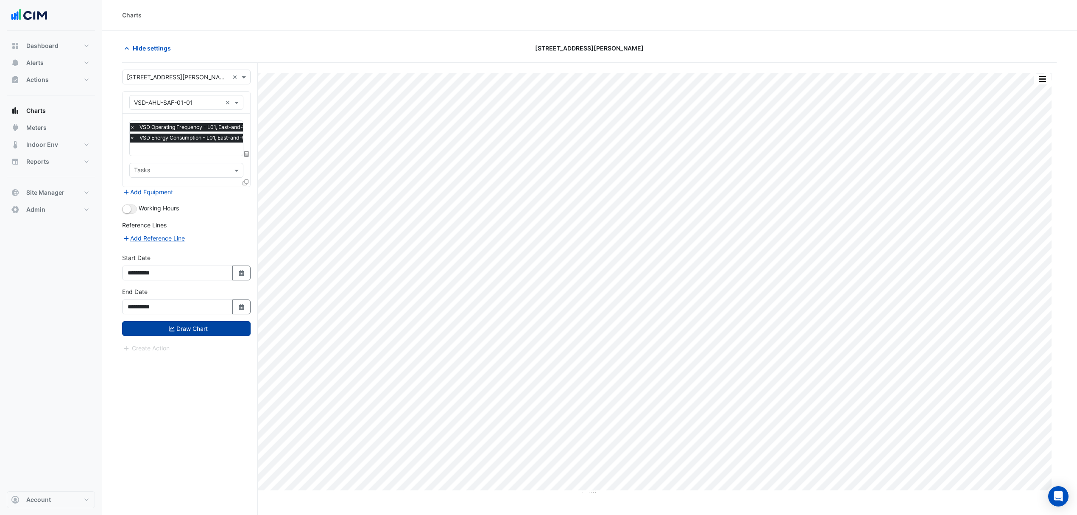
click at [182, 329] on button "Draw Chart" at bounding box center [186, 328] width 128 height 15
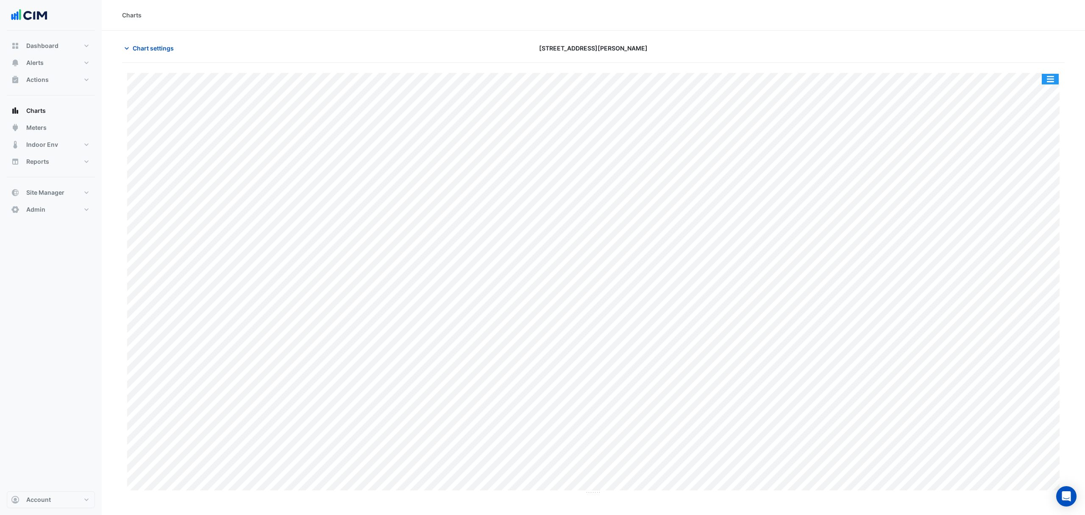
click at [1049, 82] on button "button" at bounding box center [1050, 79] width 17 height 11
click at [1032, 94] on div "Split by Unit" at bounding box center [1033, 93] width 51 height 15
click at [142, 47] on span "Chart settings" at bounding box center [153, 48] width 41 height 9
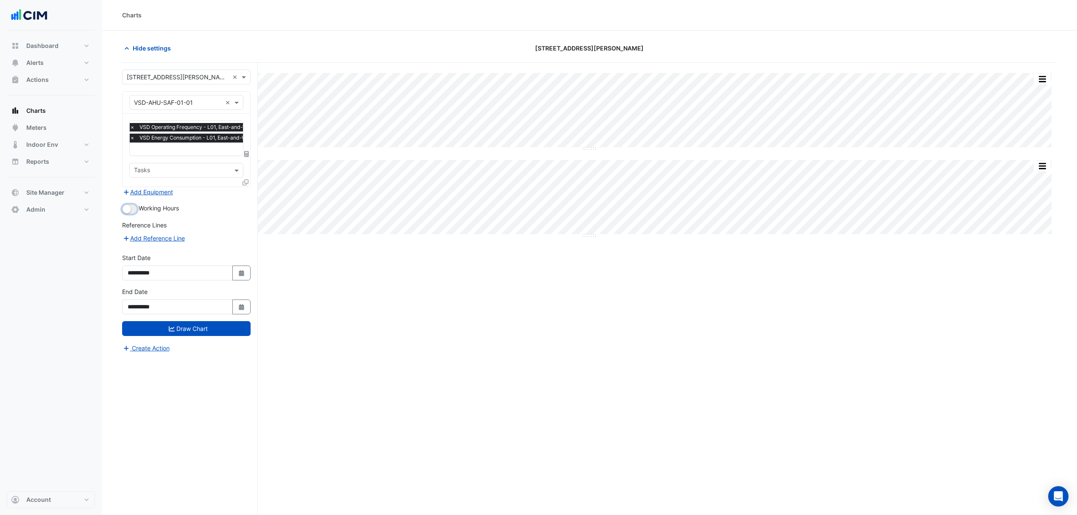
click at [134, 207] on button "button" at bounding box center [129, 208] width 15 height 9
click at [182, 338] on form "**********" at bounding box center [186, 211] width 128 height 283
drag, startPoint x: 188, startPoint y: 329, endPoint x: 211, endPoint y: 326, distance: 23.1
click at [189, 329] on button "Draw Chart" at bounding box center [186, 328] width 128 height 15
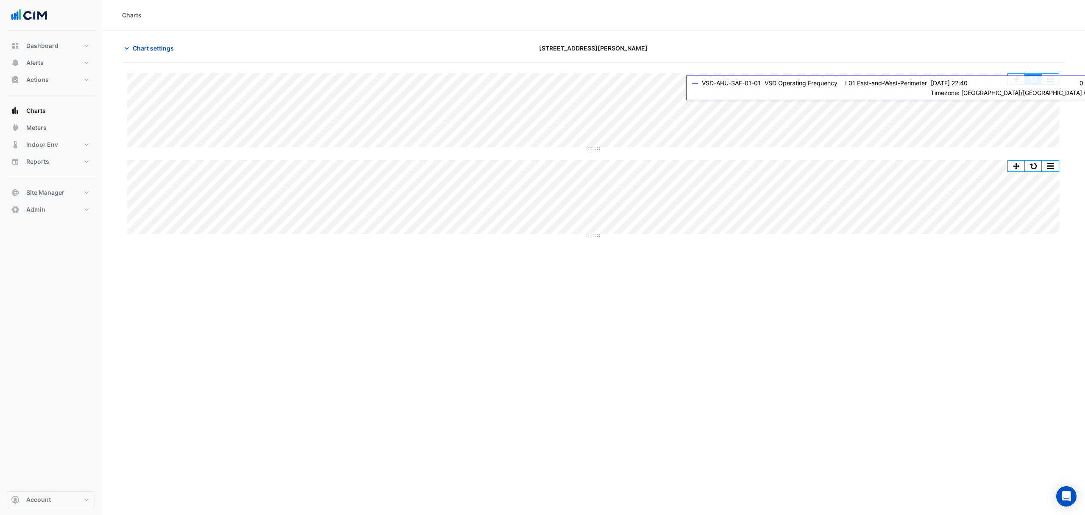
click at [1038, 81] on button "button" at bounding box center [1033, 79] width 17 height 11
click at [1038, 79] on button "button" at bounding box center [1033, 79] width 17 height 11
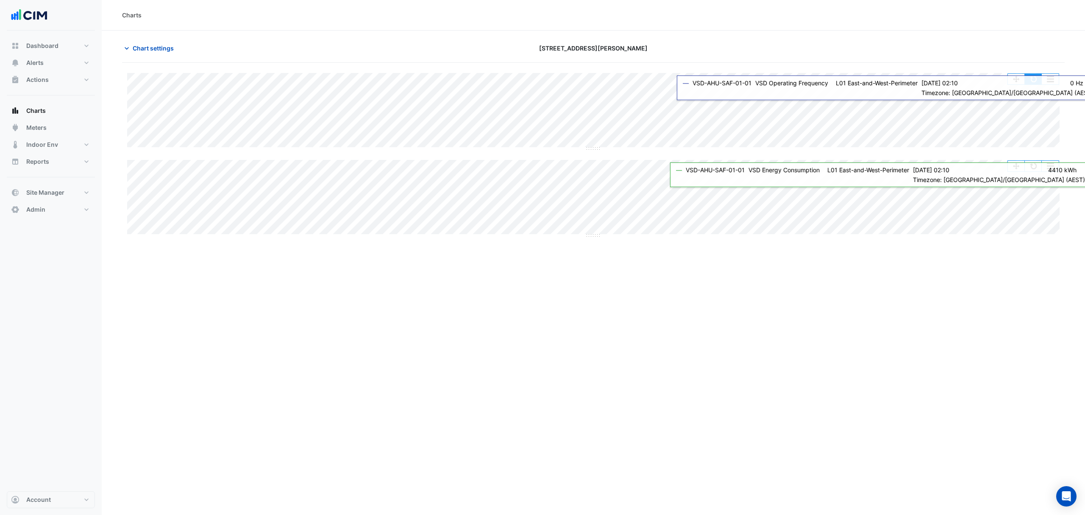
click at [1033, 84] on button "button" at bounding box center [1033, 79] width 17 height 11
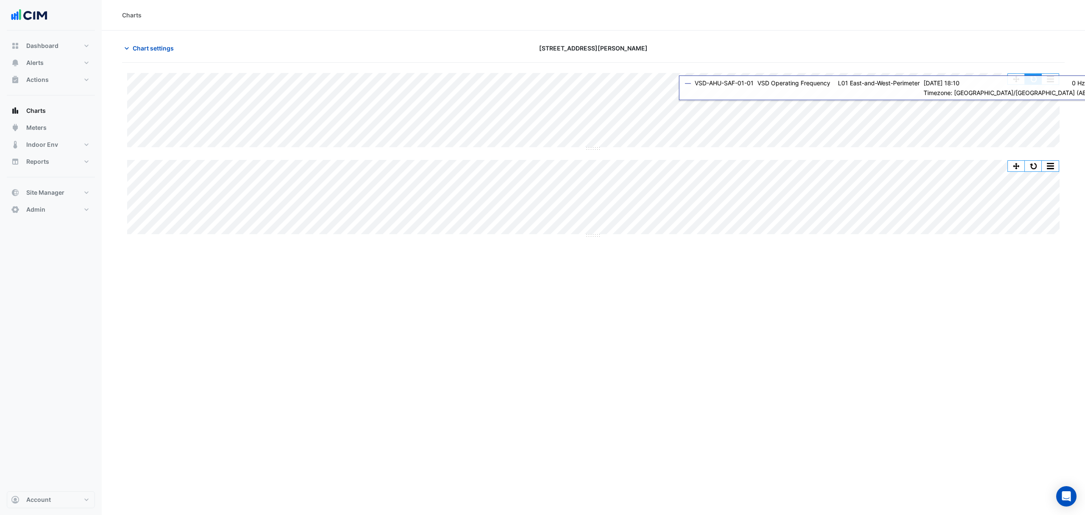
click at [1036, 75] on button "button" at bounding box center [1033, 79] width 17 height 11
click at [1030, 77] on button "button" at bounding box center [1033, 79] width 17 height 11
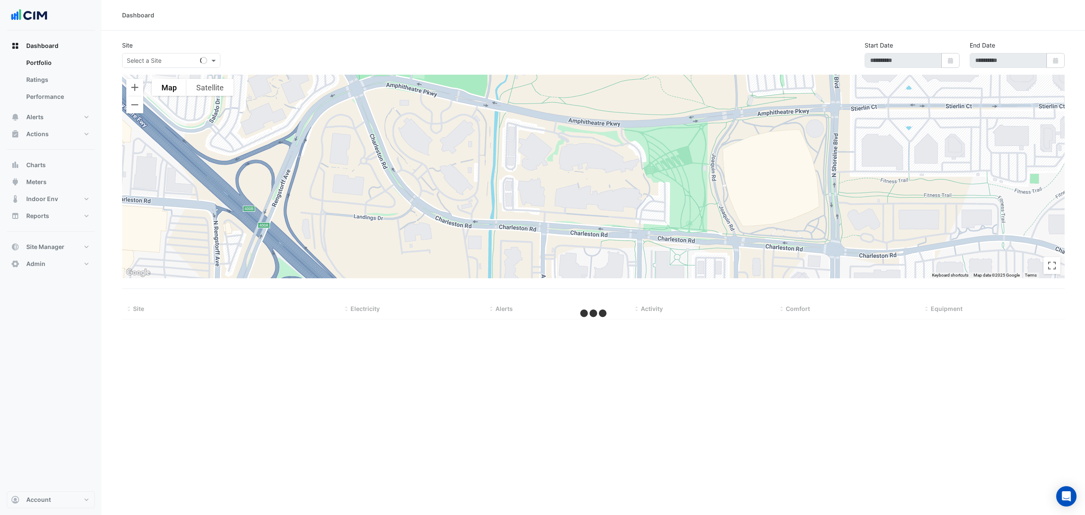
select select "***"
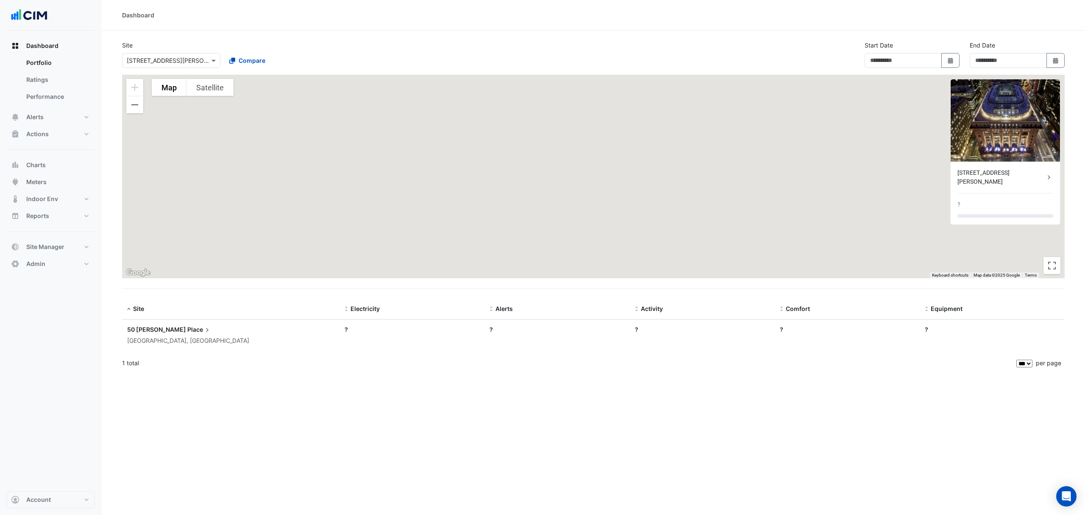
type input "**********"
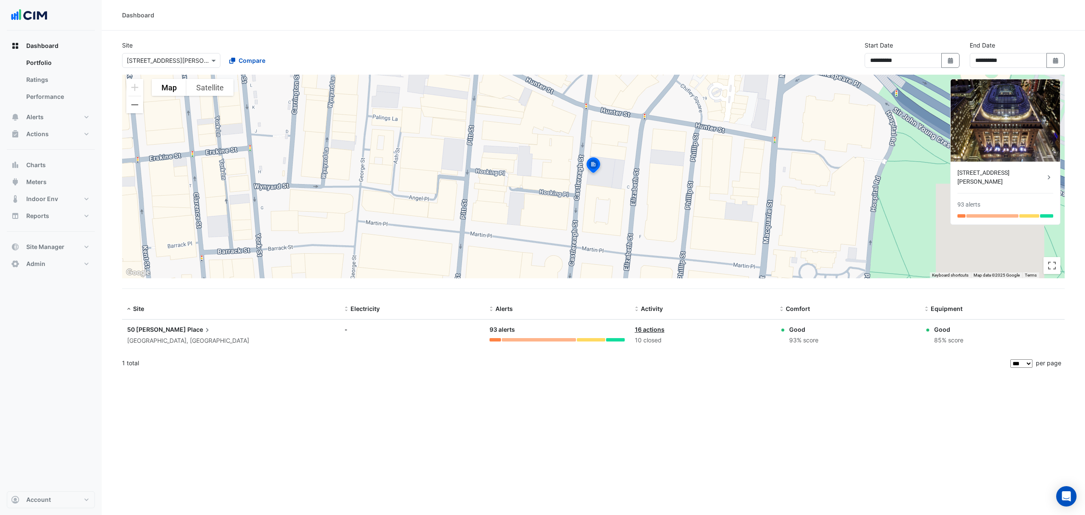
click at [742, 46] on div "**********" at bounding box center [593, 58] width 953 height 34
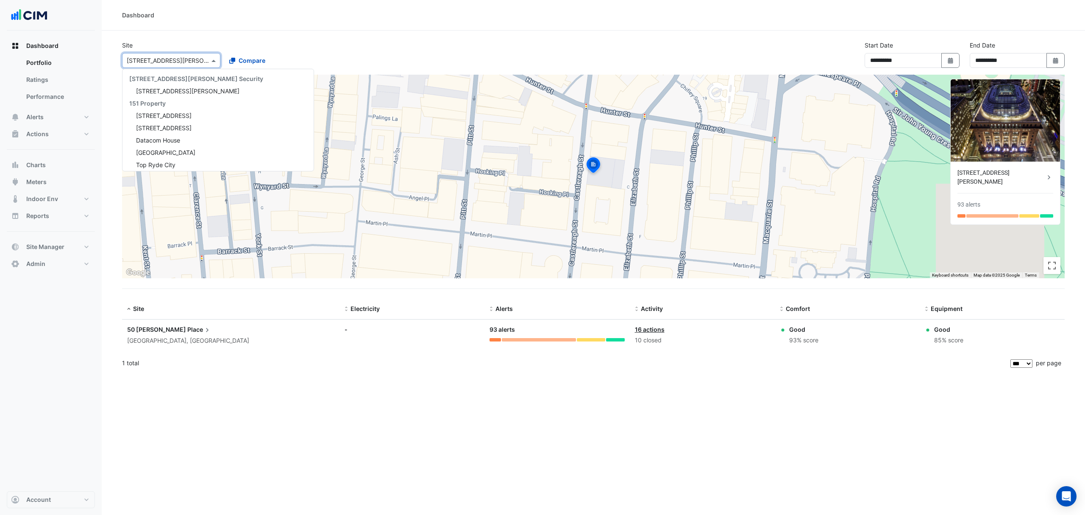
click at [160, 55] on div "Select a Site × 50 Martin Place" at bounding box center [171, 60] width 98 height 15
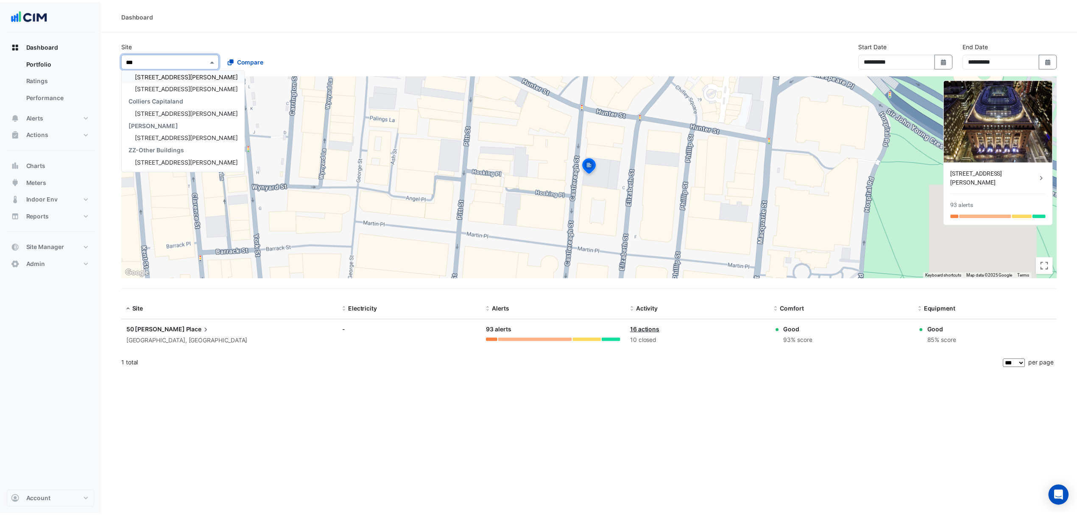
scroll to position [16, 0]
type input "***"
click at [162, 75] on span "100 Arthur Street" at bounding box center [187, 75] width 103 height 7
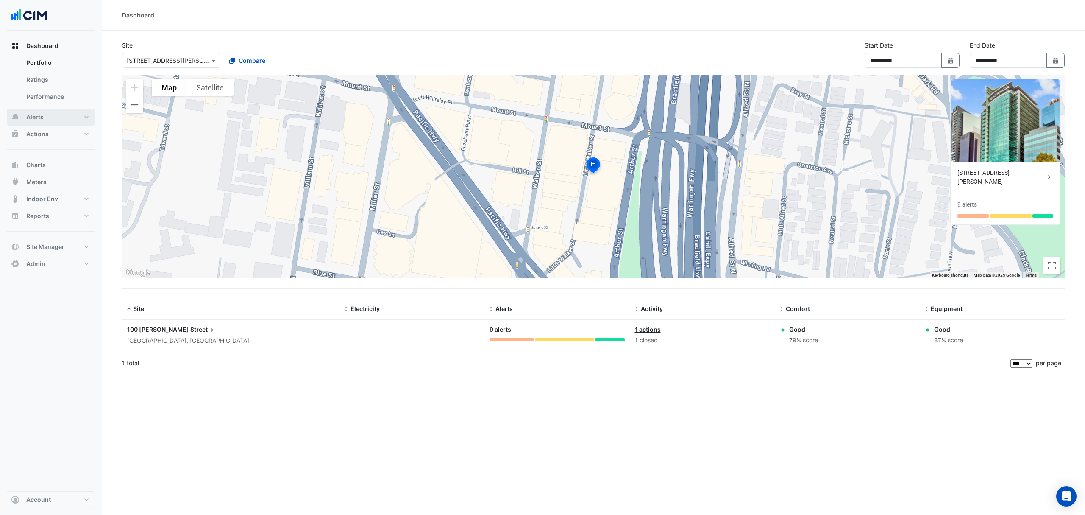
click at [45, 114] on button "Alerts" at bounding box center [51, 117] width 88 height 17
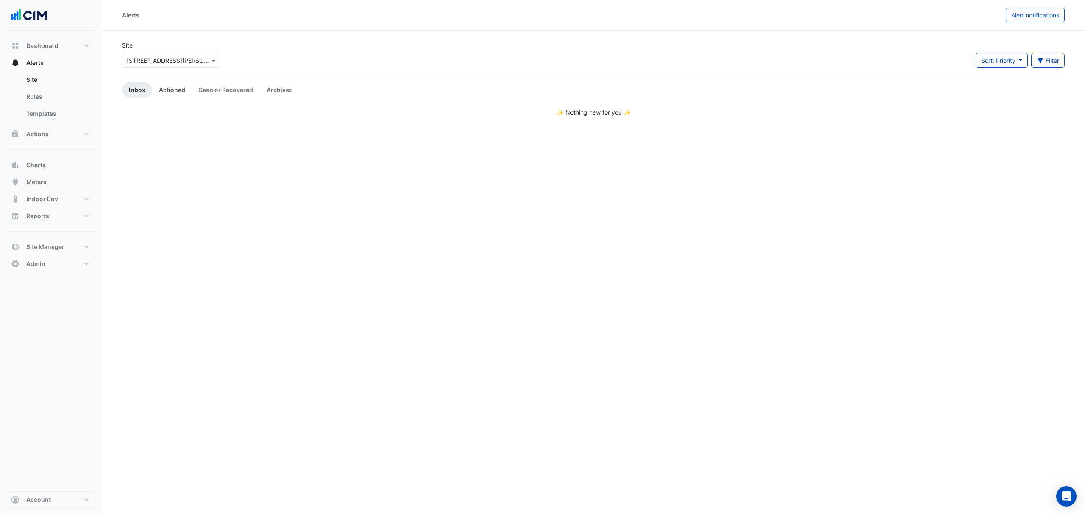
click at [170, 89] on link "Actioned" at bounding box center [172, 90] width 40 height 16
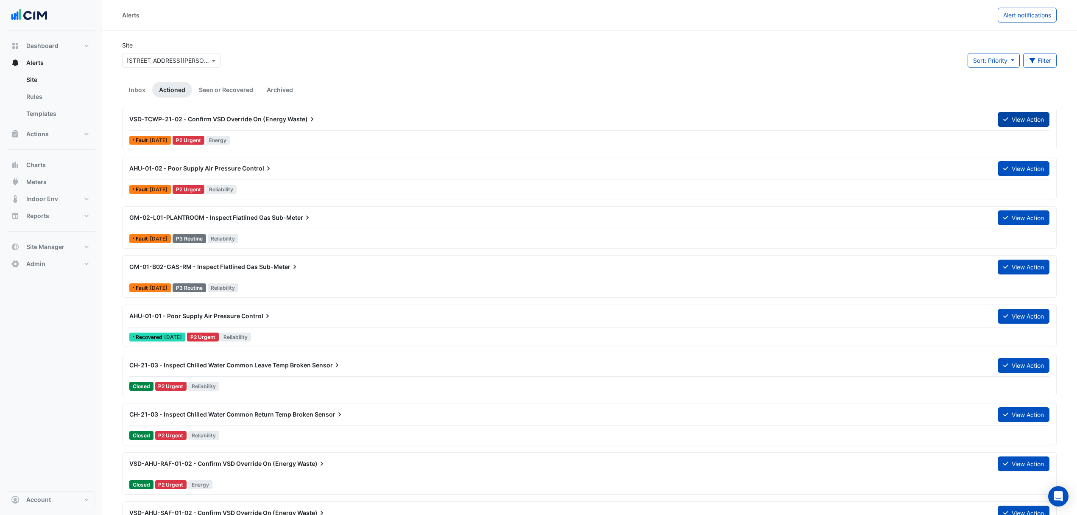
click at [1028, 118] on button "View Action" at bounding box center [1024, 119] width 52 height 15
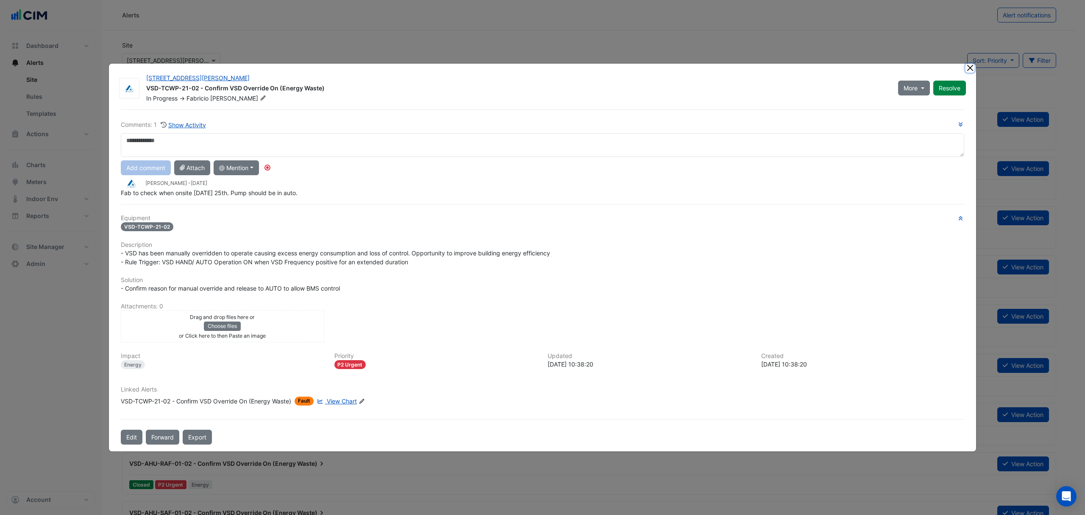
click at [972, 67] on button "Close" at bounding box center [970, 68] width 9 height 9
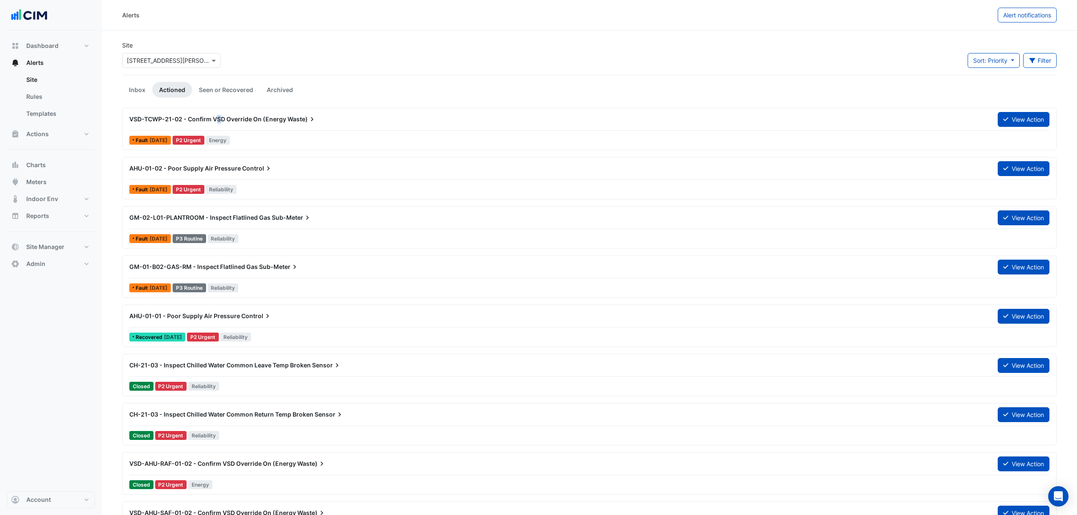
click at [219, 123] on div "VSD-TCWP-21-02 - Confirm VSD Override On (Energy Waste)" at bounding box center [558, 119] width 858 height 8
click at [242, 123] on div "VSD-TCWP-21-02 - Confirm VSD Override On (Energy Waste)" at bounding box center [558, 119] width 858 height 8
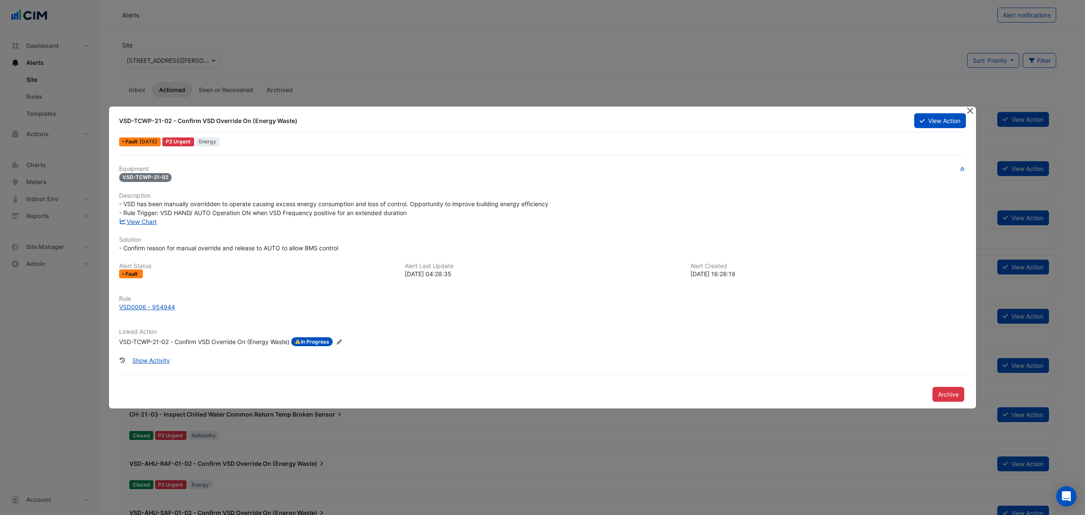
click at [973, 111] on button "Close" at bounding box center [970, 110] width 9 height 9
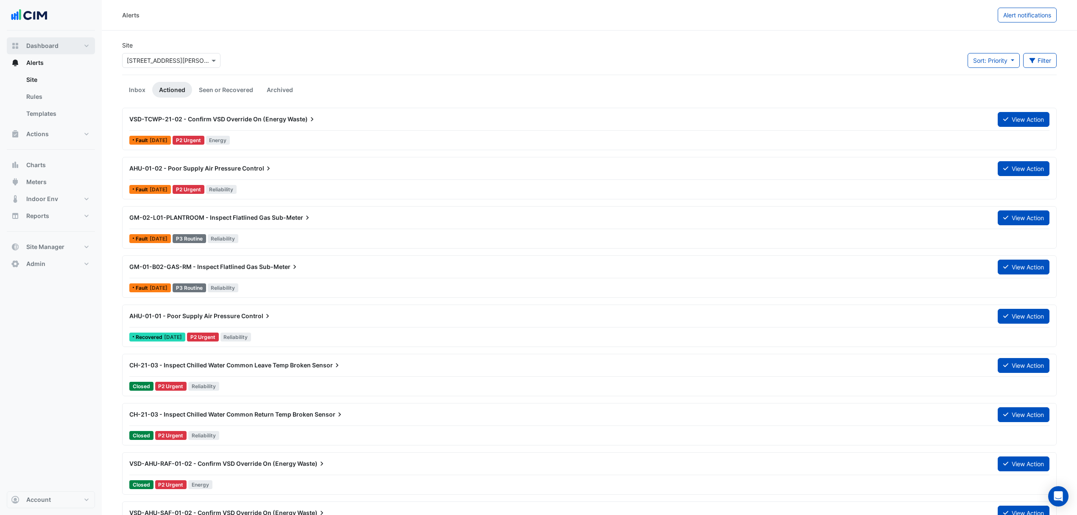
click at [55, 45] on span "Dashboard" at bounding box center [42, 46] width 32 height 8
select select "***"
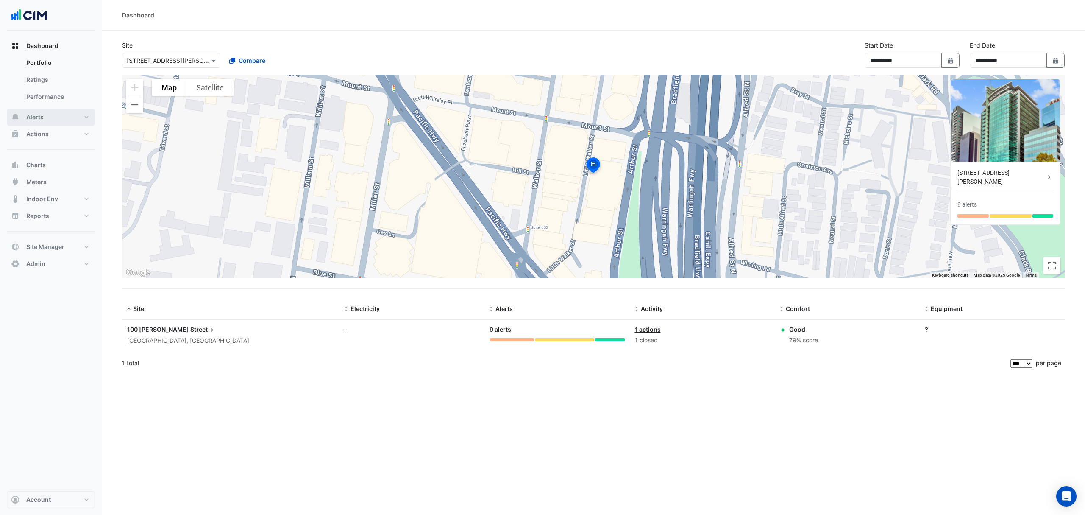
click at [44, 117] on button "Alerts" at bounding box center [51, 117] width 88 height 17
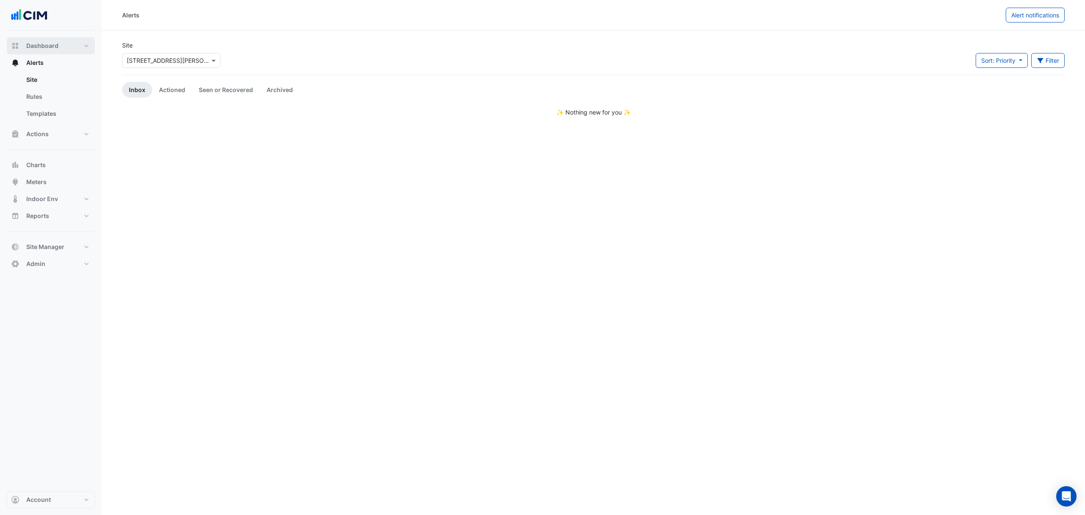
click at [59, 40] on button "Dashboard" at bounding box center [51, 45] width 88 height 17
select select "***"
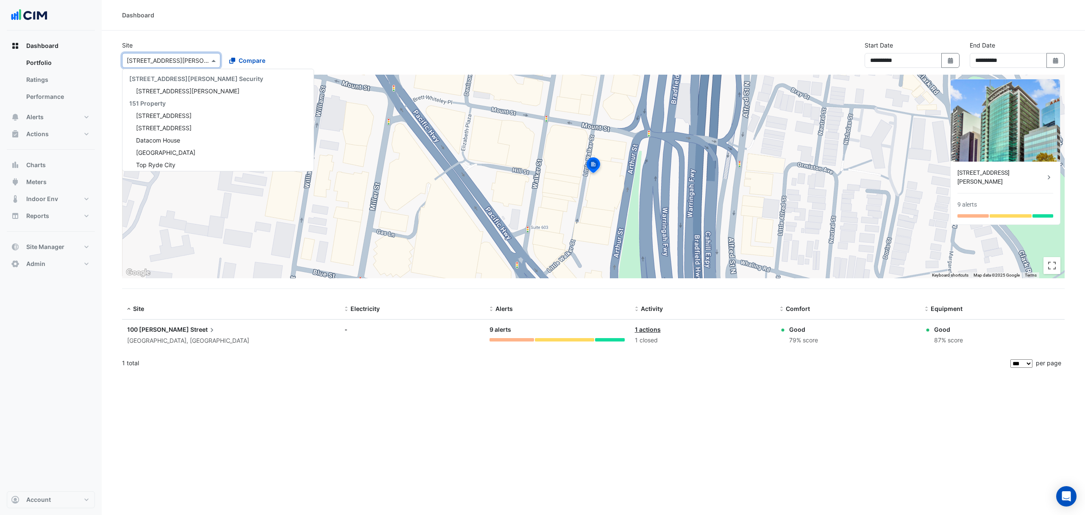
click at [170, 65] on div "Select a Site × 100 Arthur Street" at bounding box center [171, 60] width 98 height 15
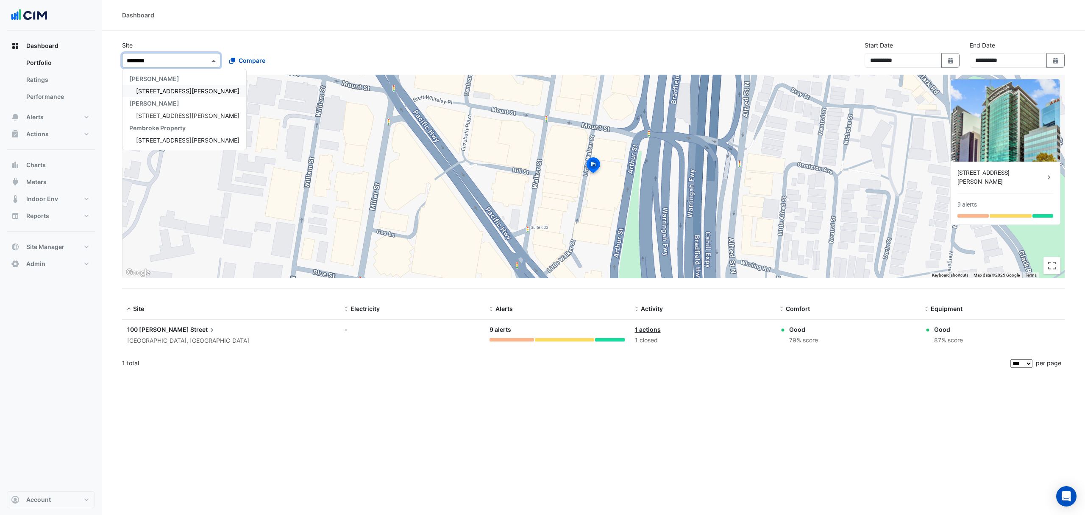
type input "*********"
click at [150, 95] on div "[STREET_ADDRESS][PERSON_NAME]" at bounding box center [185, 91] width 124 height 12
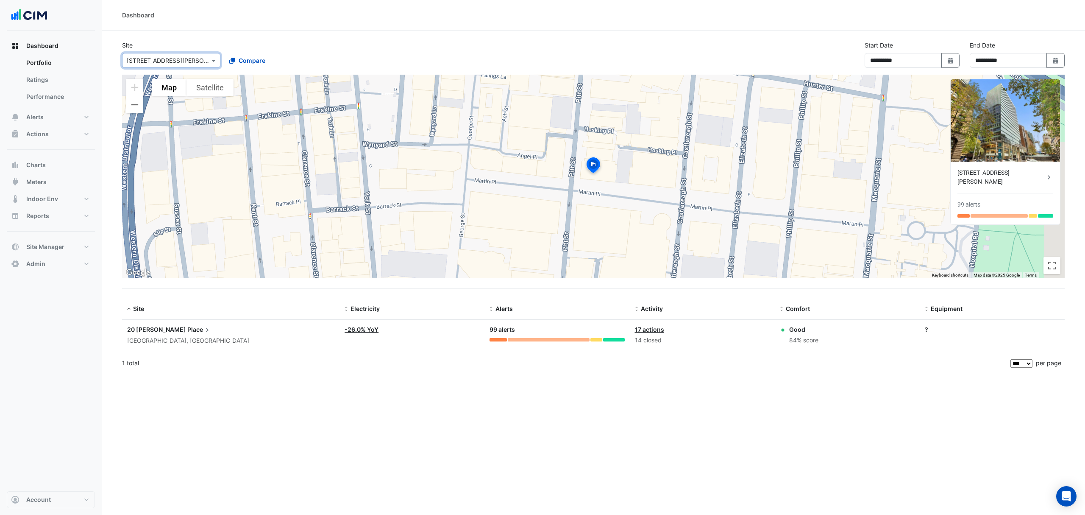
click at [187, 327] on span "Place" at bounding box center [199, 329] width 24 height 9
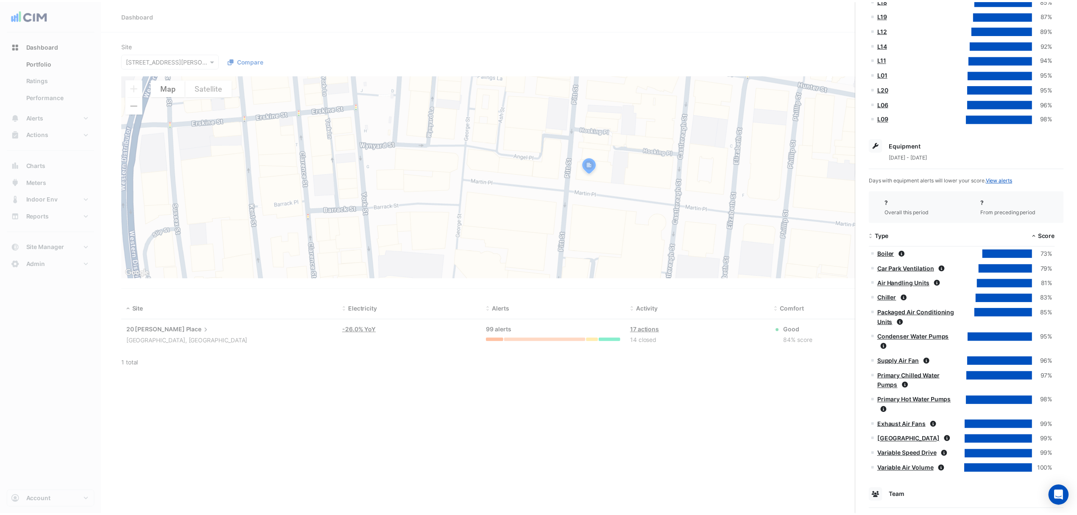
scroll to position [726, 0]
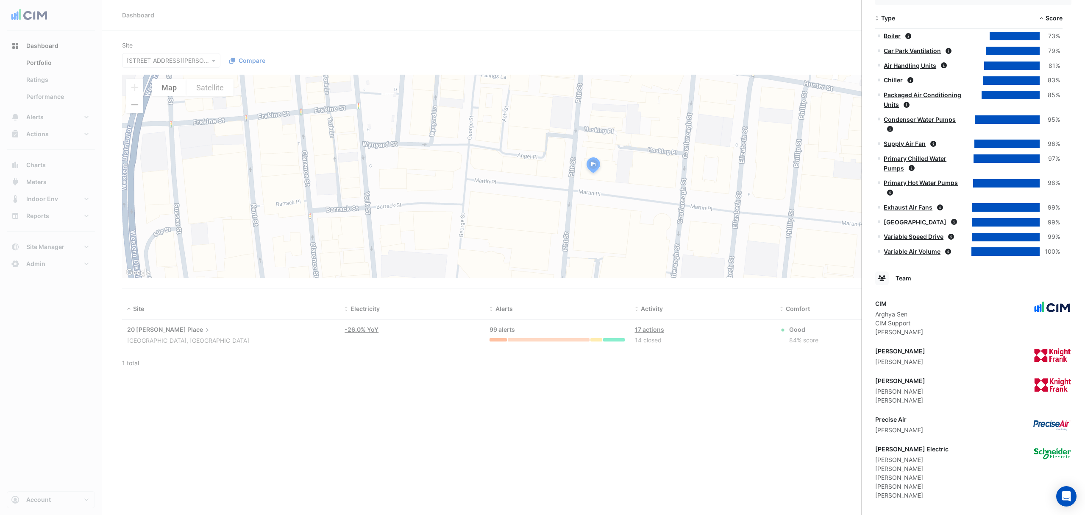
drag, startPoint x: 923, startPoint y: 392, endPoint x: 873, endPoint y: 394, distance: 50.9
copy div "Nicholas Stevens"
click at [926, 396] on div "Nicholas Stevens" at bounding box center [901, 400] width 50 height 9
click at [35, 188] on ngb-offcanvas-backdrop at bounding box center [542, 257] width 1085 height 515
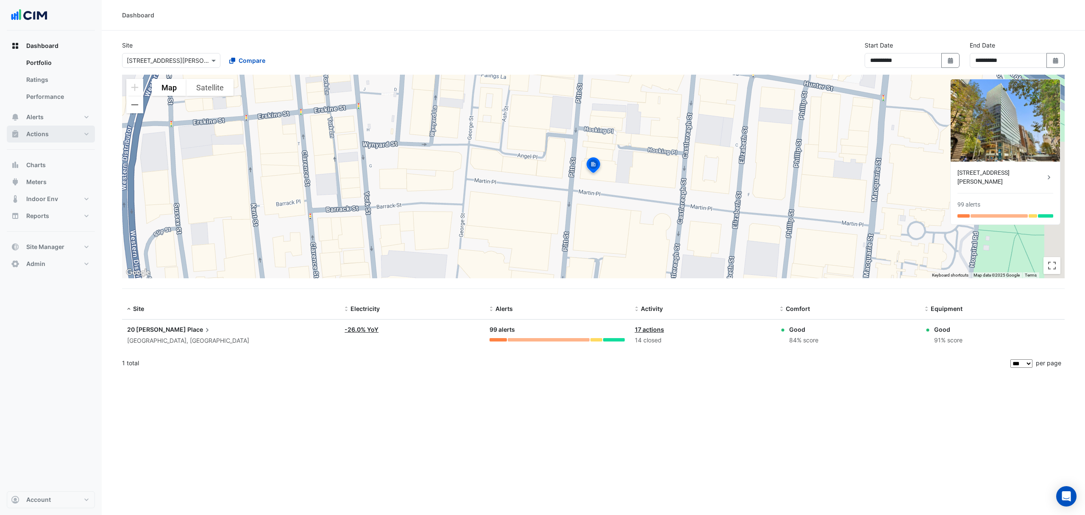
click at [47, 133] on span "Actions" at bounding box center [37, 134] width 22 height 8
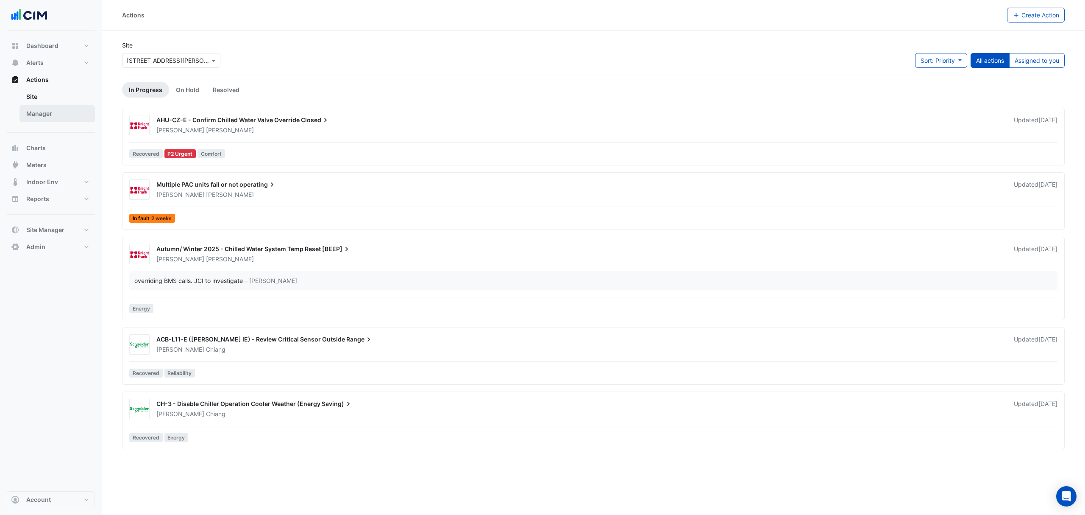
click at [46, 117] on link "Manager" at bounding box center [57, 113] width 75 height 17
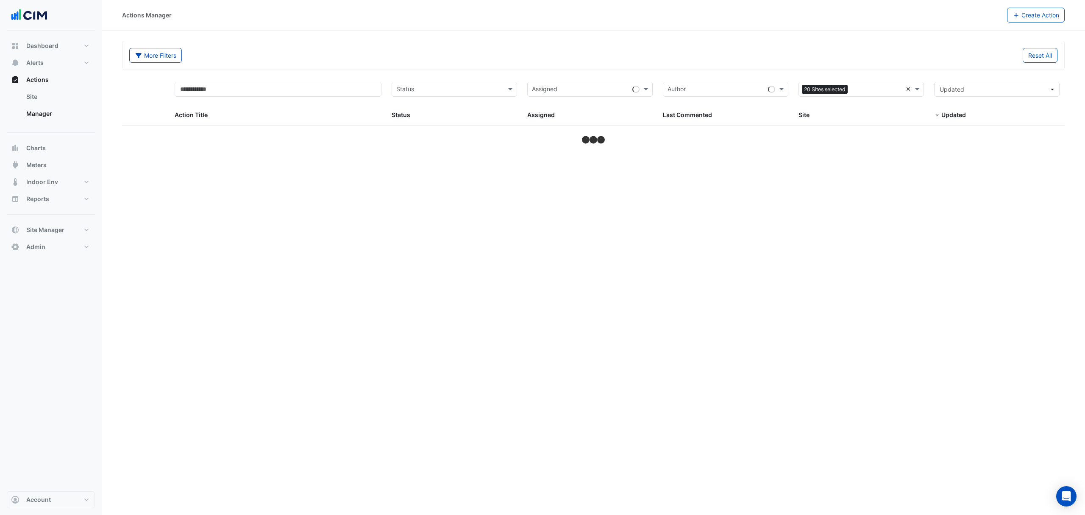
select select "***"
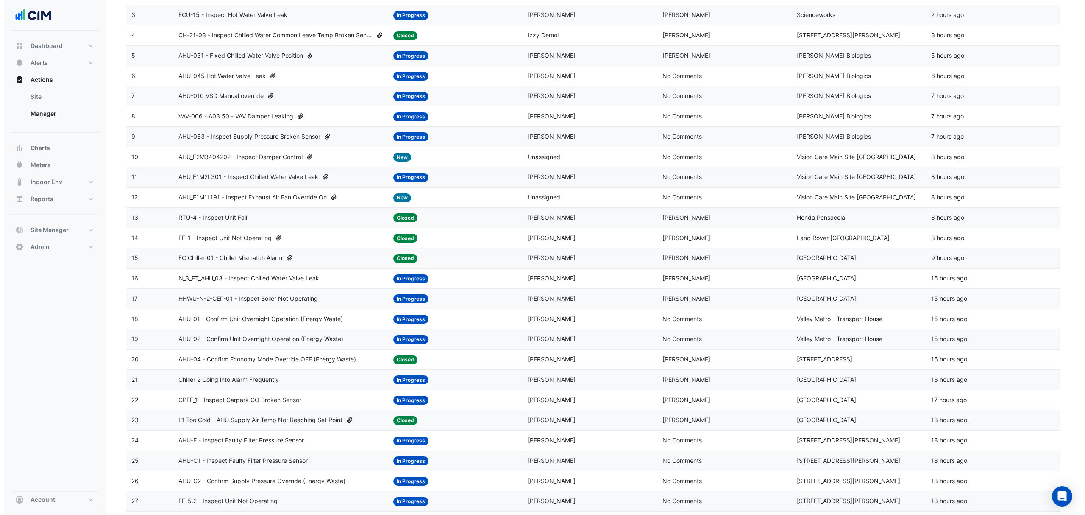
scroll to position [147, 0]
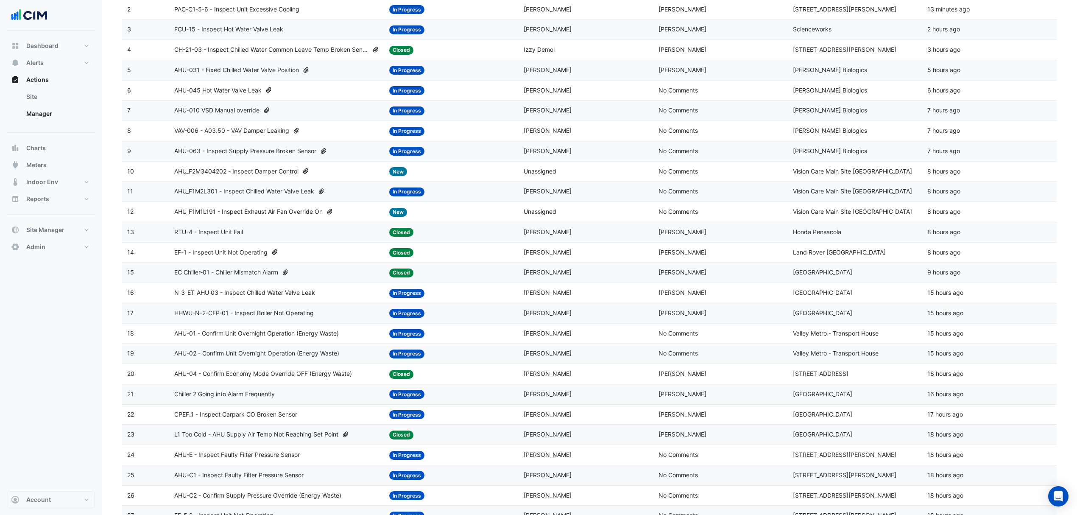
drag, startPoint x: 725, startPoint y: 74, endPoint x: 1016, endPoint y: 75, distance: 291.7
click at [1016, 75] on div "Updated: 5 hours ago" at bounding box center [989, 70] width 124 height 10
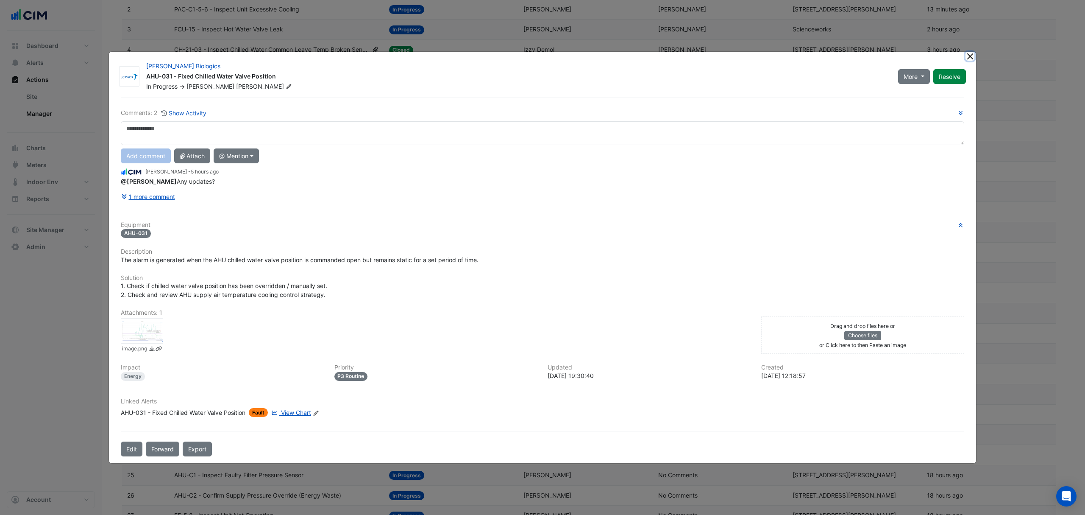
click at [967, 59] on button "Close" at bounding box center [970, 56] width 9 height 9
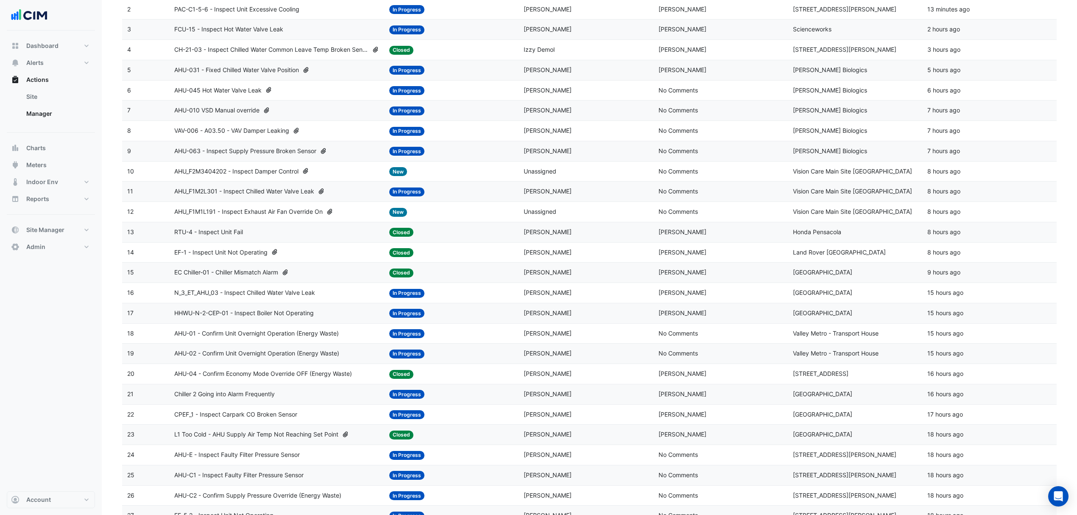
click at [294, 48] on span "CH-21-03 - Inspect Chilled Water Common Leave Temp Broken Sensor" at bounding box center [271, 50] width 194 height 10
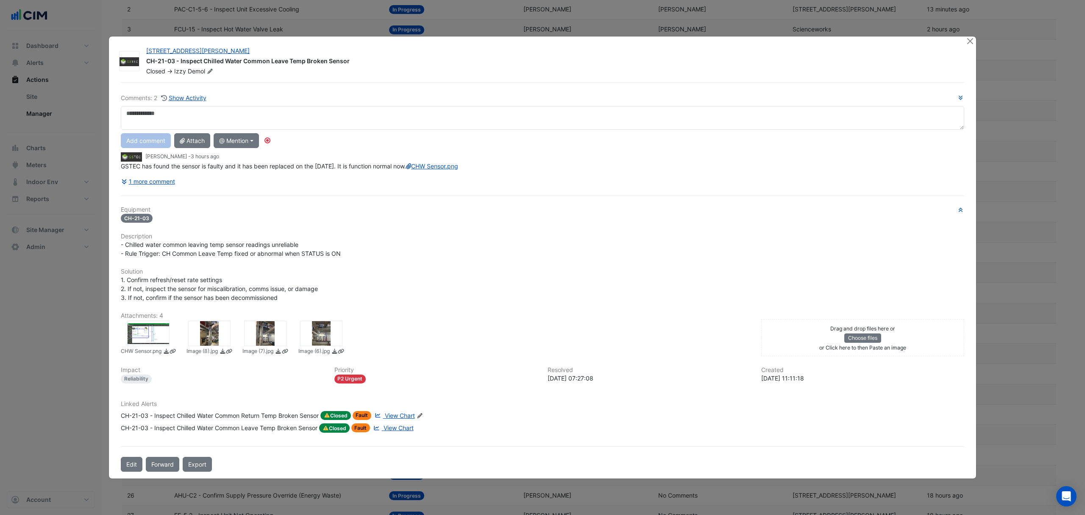
click at [394, 421] on div "CH-21-03 - Inspect Chilled Water Common Return Temp Broken Sensor Closed Fault …" at bounding box center [268, 422] width 294 height 22
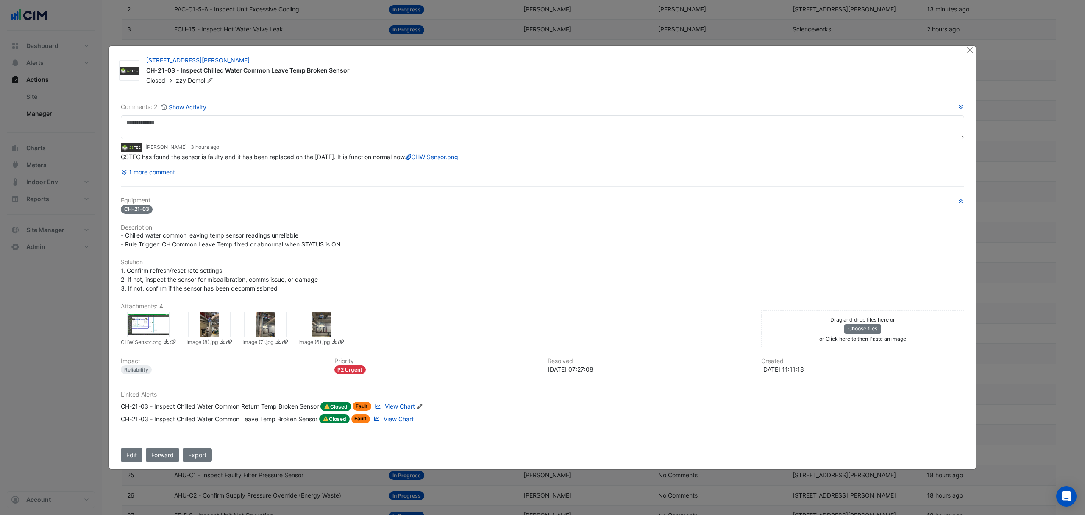
click at [404, 410] on span "View Chart" at bounding box center [400, 405] width 30 height 7
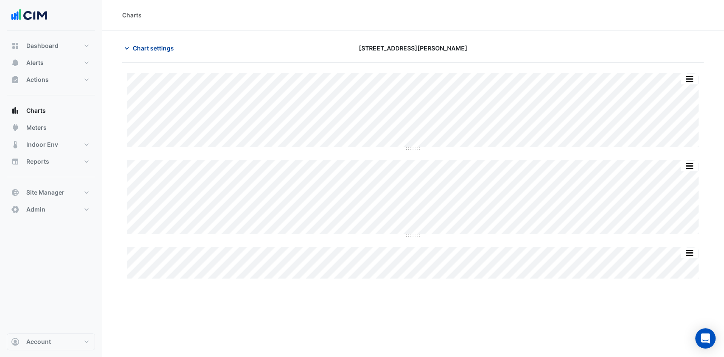
click at [163, 49] on span "Chart settings" at bounding box center [153, 48] width 41 height 9
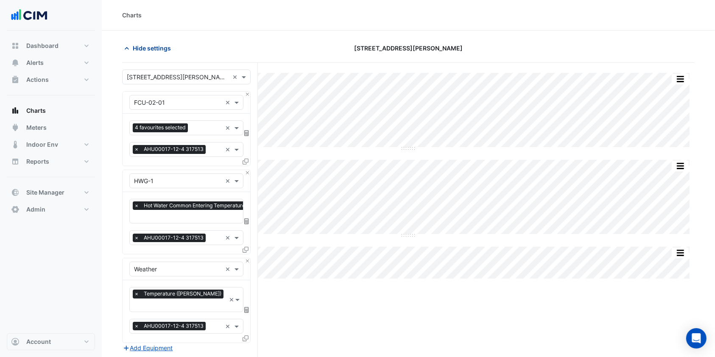
click at [162, 52] on span "Hide settings" at bounding box center [152, 48] width 38 height 9
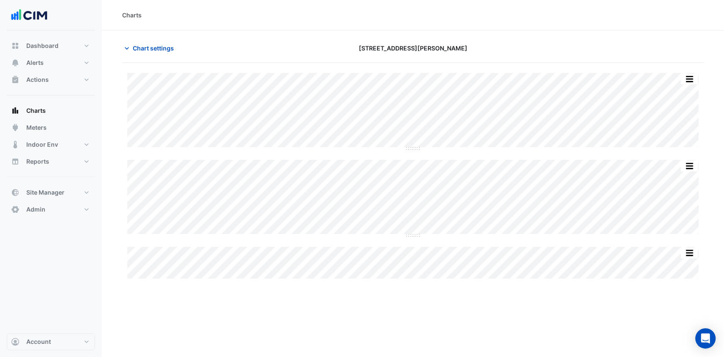
type input "**********"
click at [148, 44] on span "Chart settings" at bounding box center [153, 48] width 41 height 9
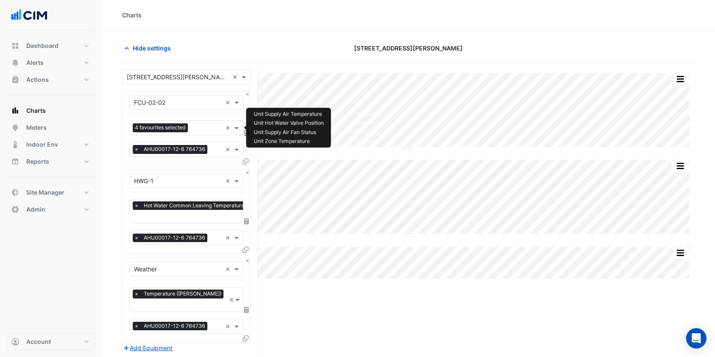
click at [200, 128] on input "text" at bounding box center [206, 128] width 31 height 9
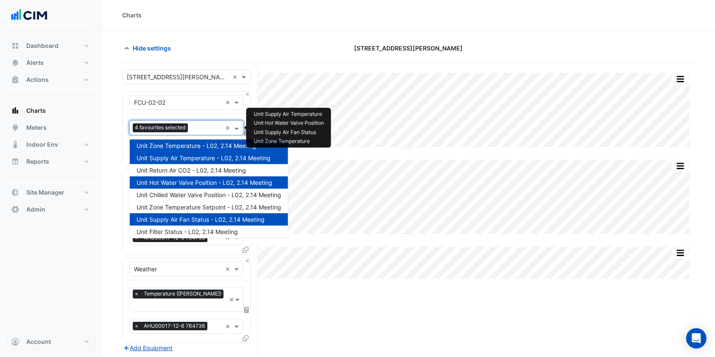
click at [198, 48] on div "Hide settings" at bounding box center [214, 48] width 194 height 15
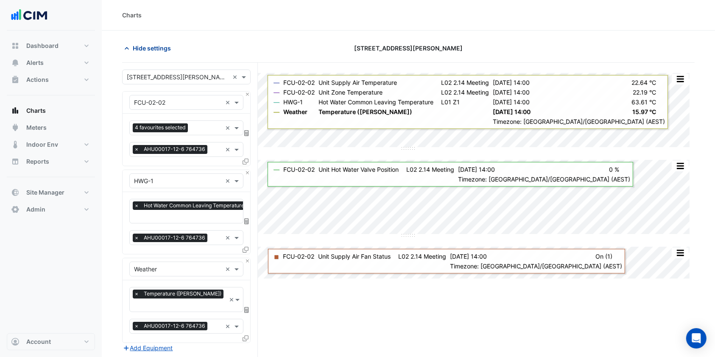
click at [154, 42] on button "Hide settings" at bounding box center [149, 48] width 54 height 15
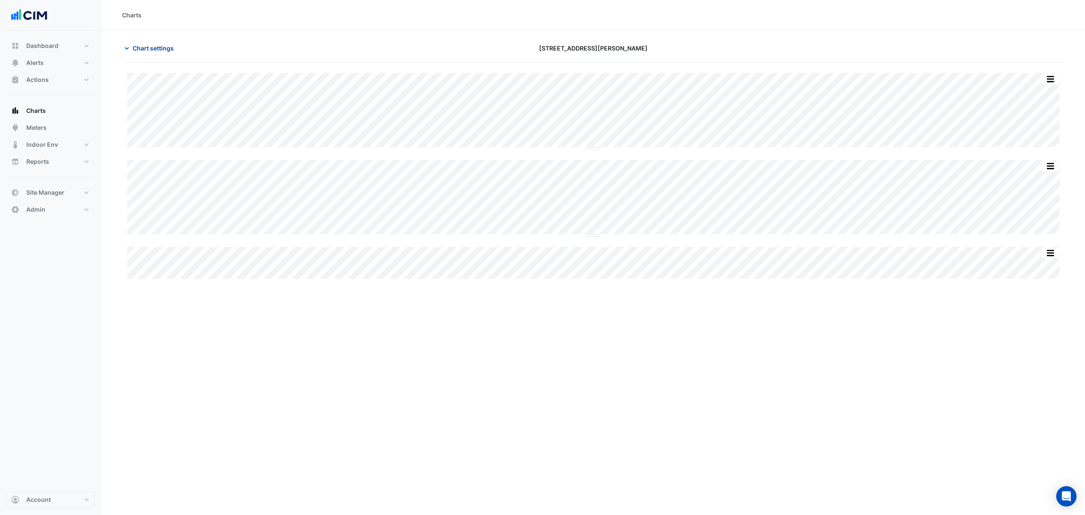
click at [173, 50] on span "Chart settings" at bounding box center [153, 48] width 41 height 9
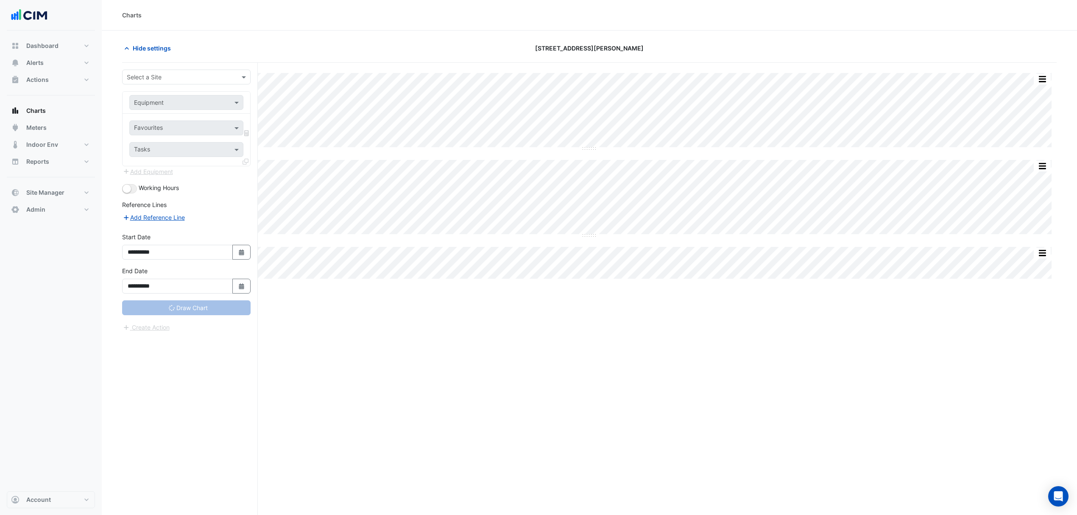
type input "**********"
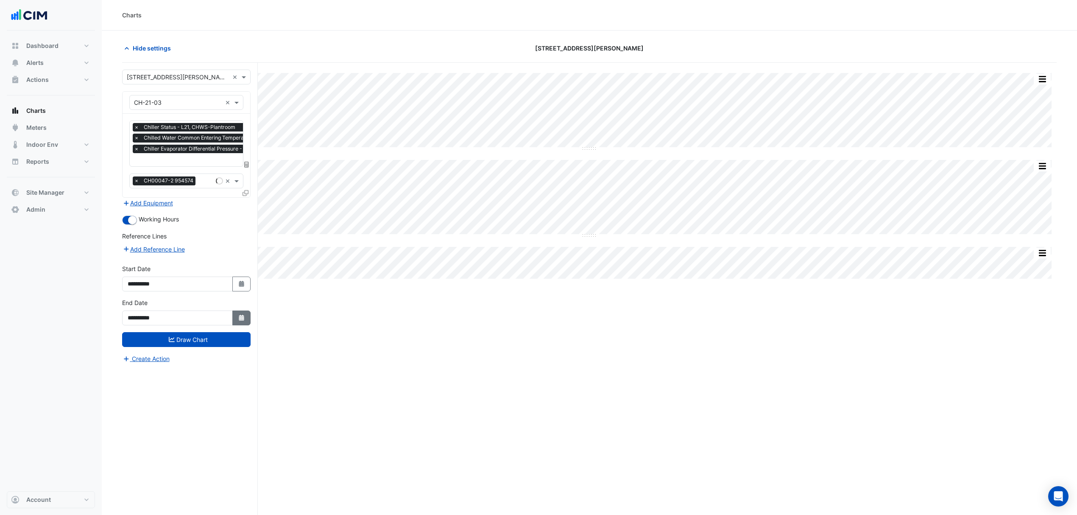
click at [245, 311] on div "**********" at bounding box center [186, 311] width 128 height 27
click at [241, 313] on button "Select Date" at bounding box center [241, 317] width 19 height 15
click at [215, 202] on button "Next month" at bounding box center [217, 206] width 10 height 14
select select "*"
click at [138, 288] on div "25" at bounding box center [136, 288] width 14 height 14
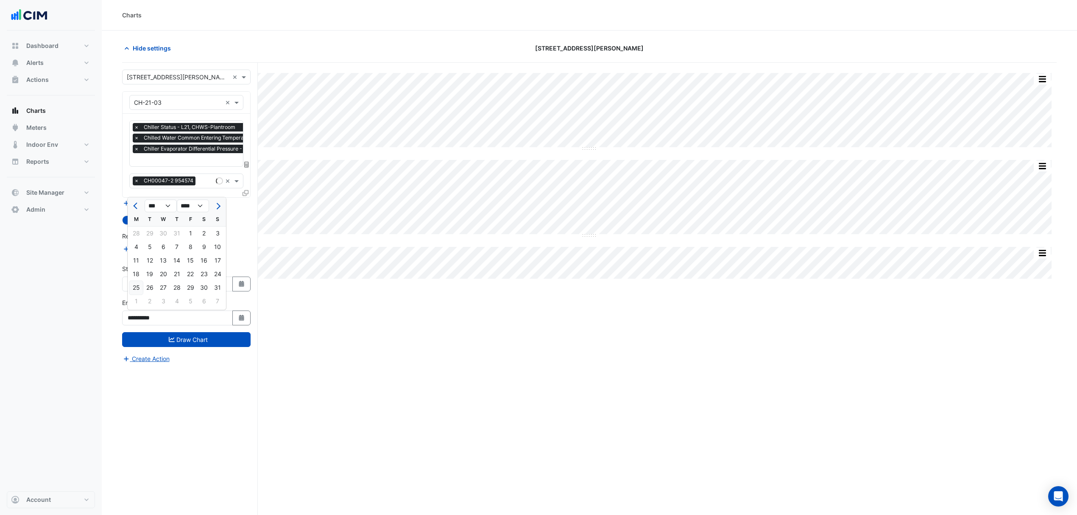
type input "**********"
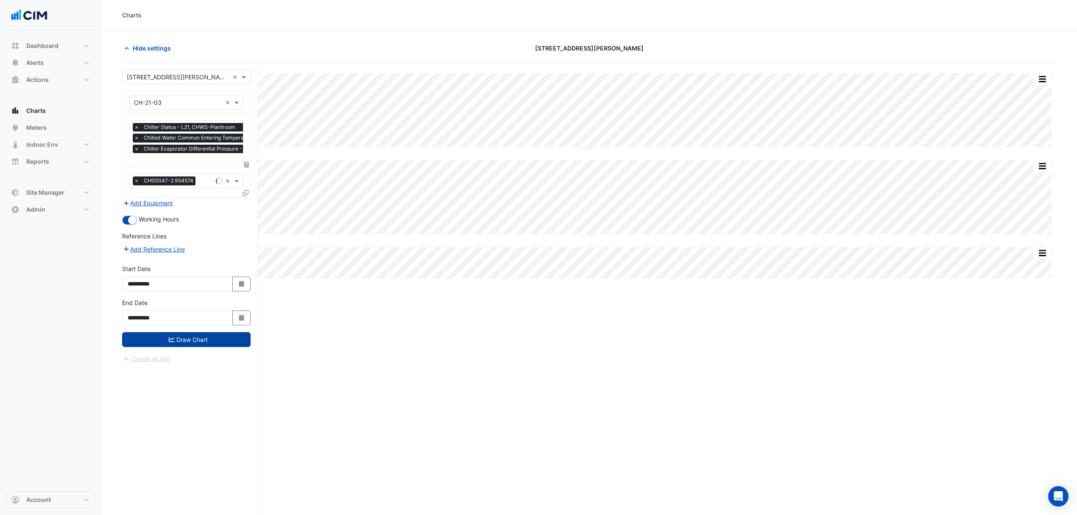
click at [173, 341] on icon "submit" at bounding box center [172, 339] width 6 height 6
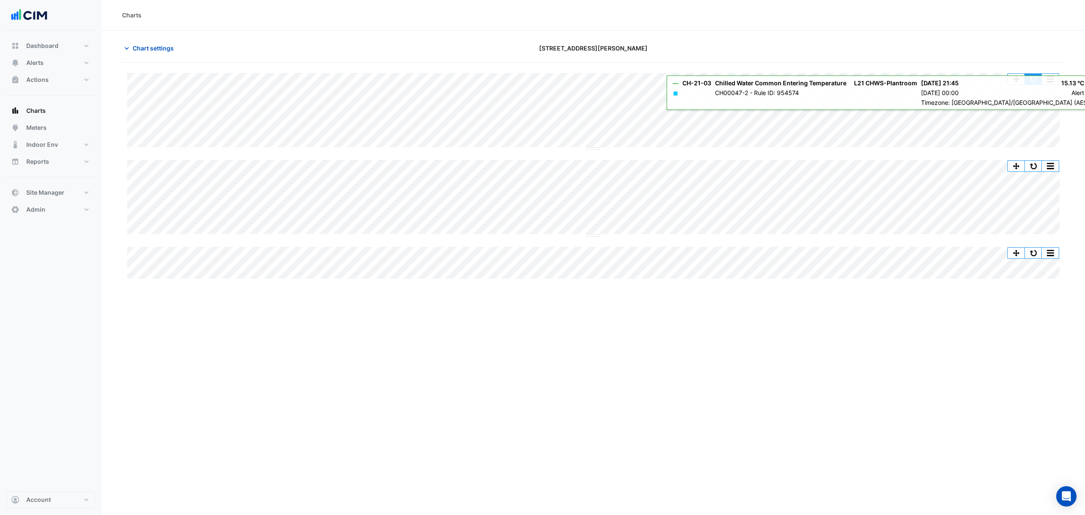
click at [1036, 81] on button "button" at bounding box center [1033, 79] width 17 height 11
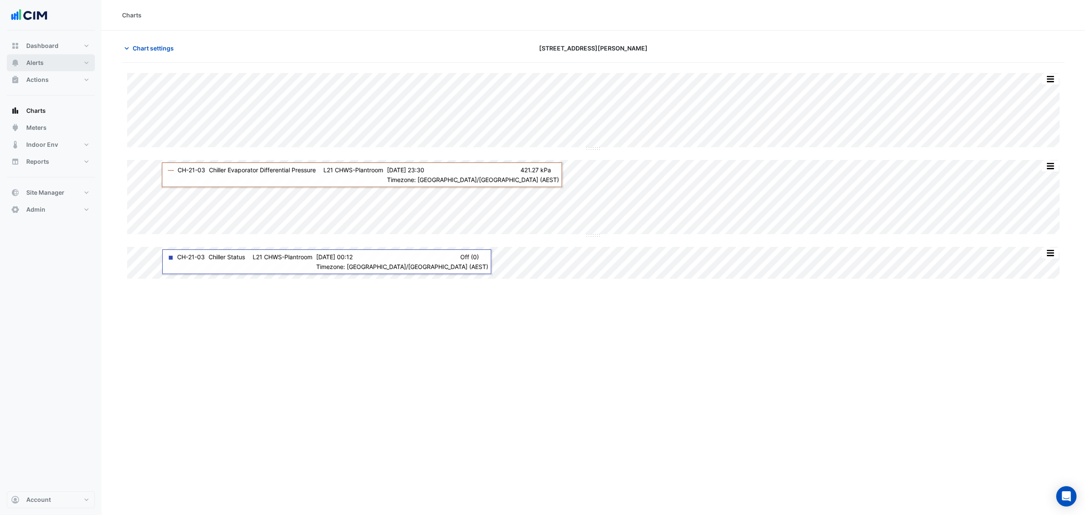
click at [24, 60] on button "Alerts" at bounding box center [51, 62] width 88 height 17
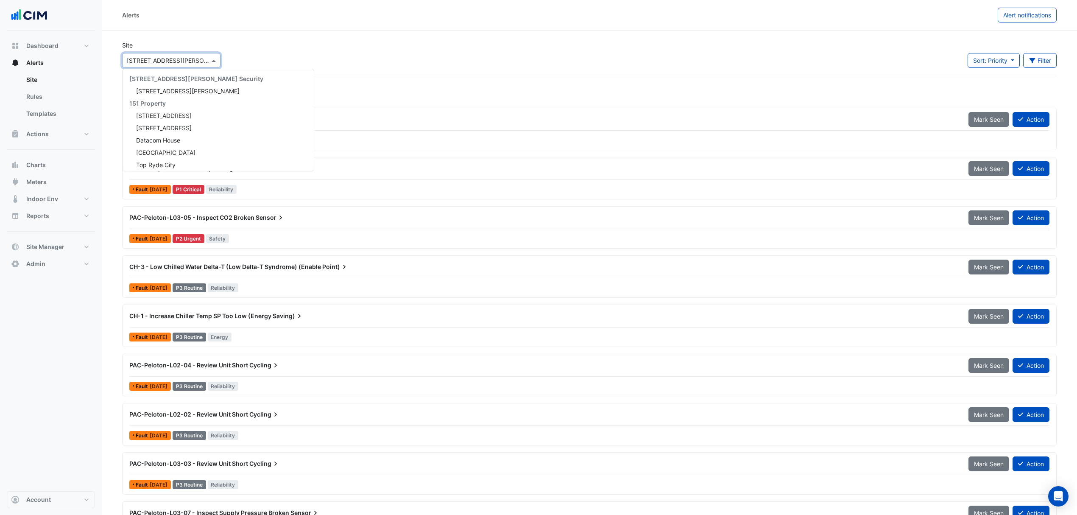
click at [178, 56] on input "text" at bounding box center [163, 60] width 72 height 9
type input "**********"
drag, startPoint x: 169, startPoint y: 87, endPoint x: 200, endPoint y: 60, distance: 41.8
click at [194, 62] on ng-select "**********" at bounding box center [171, 60] width 98 height 15
click at [209, 59] on div "**********" at bounding box center [172, 61] width 98 height 10
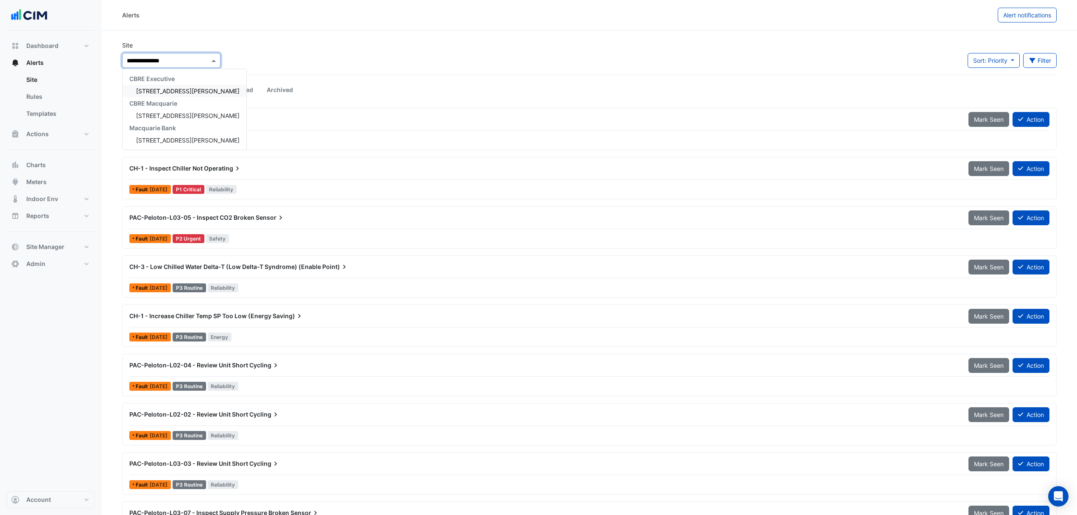
click at [209, 59] on div "**********" at bounding box center [172, 61] width 98 height 10
click at [152, 92] on span "[STREET_ADDRESS][PERSON_NAME]" at bounding box center [187, 90] width 103 height 7
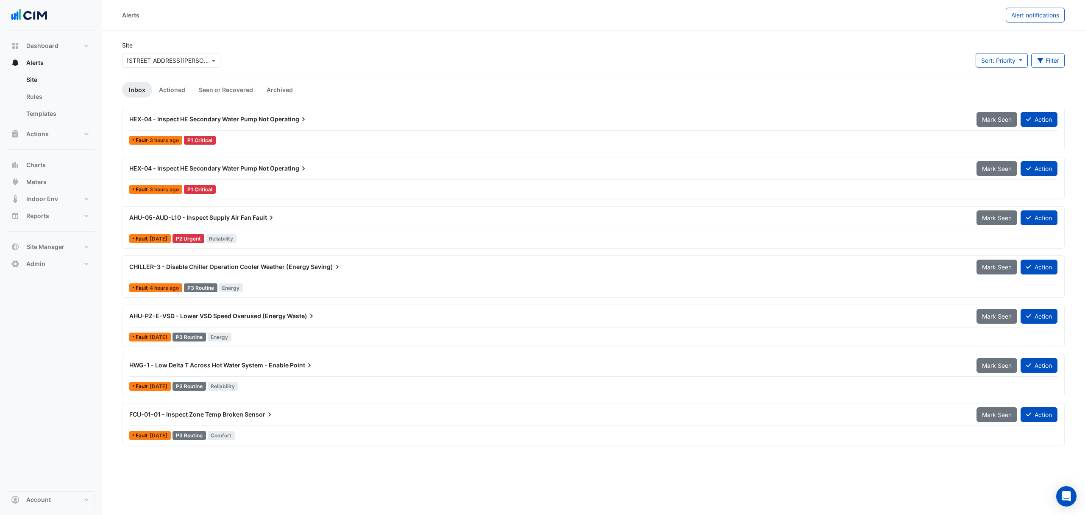
click at [192, 221] on span "AHU-05-AUD-L10 - Inspect Supply Air Fan" at bounding box center [190, 217] width 122 height 7
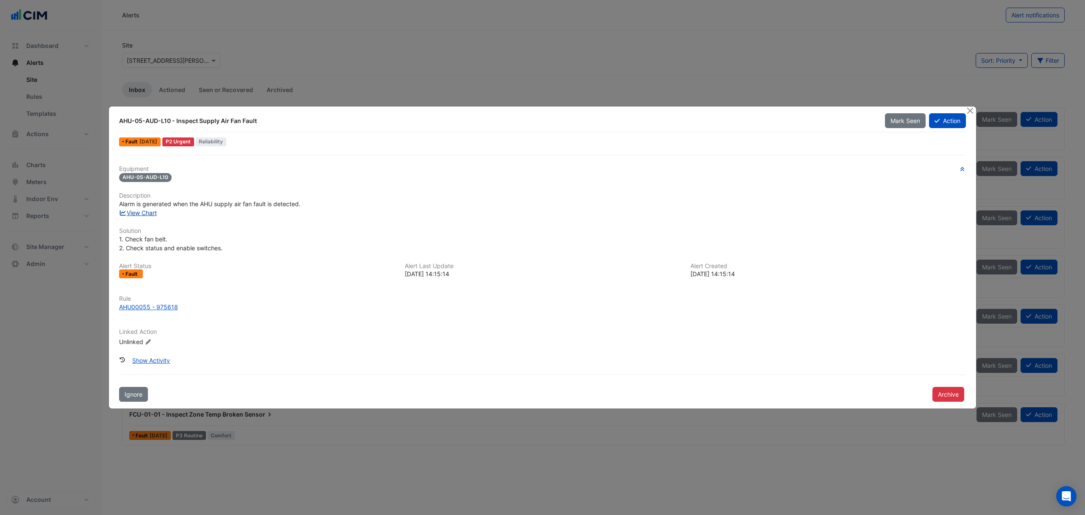
click at [148, 213] on link "View Chart" at bounding box center [138, 212] width 38 height 7
click at [953, 120] on button "Action" at bounding box center [947, 120] width 37 height 15
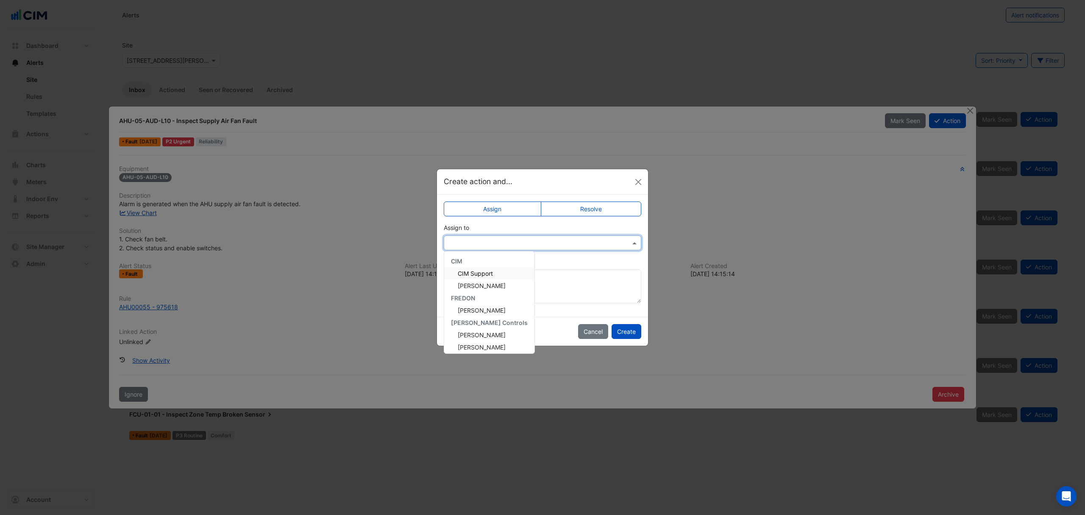
click at [482, 240] on input "text" at bounding box center [534, 243] width 171 height 9
click at [492, 294] on span "Grahame Barker" at bounding box center [482, 294] width 48 height 7
click at [627, 333] on button "Create" at bounding box center [627, 331] width 30 height 15
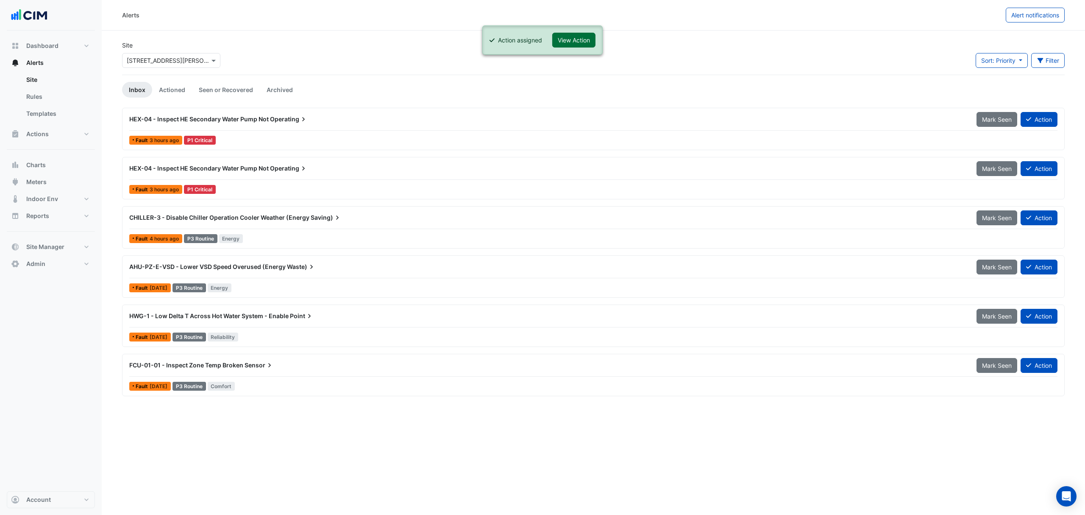
click at [570, 46] on button "View Action" at bounding box center [573, 40] width 43 height 15
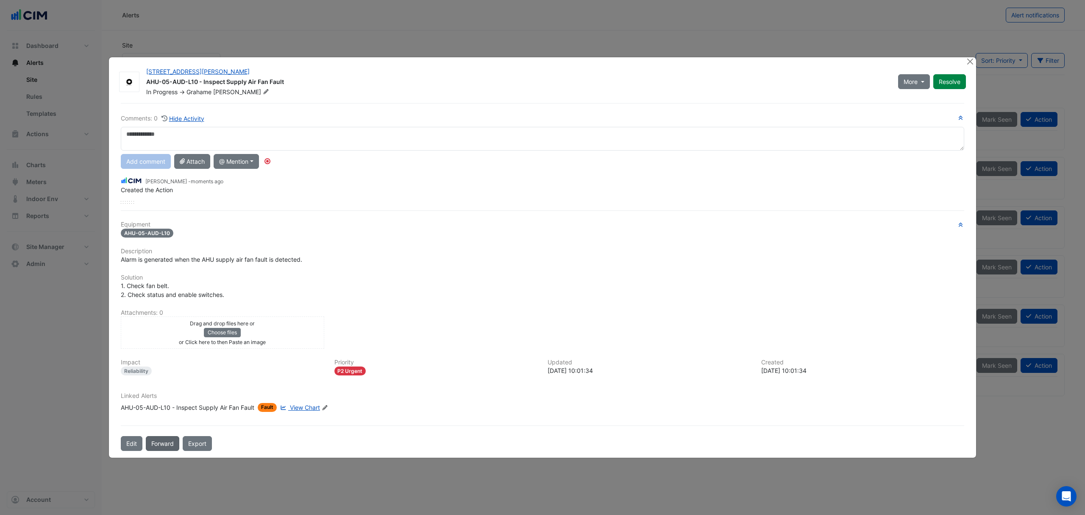
click at [156, 448] on button "Forward" at bounding box center [162, 443] width 33 height 15
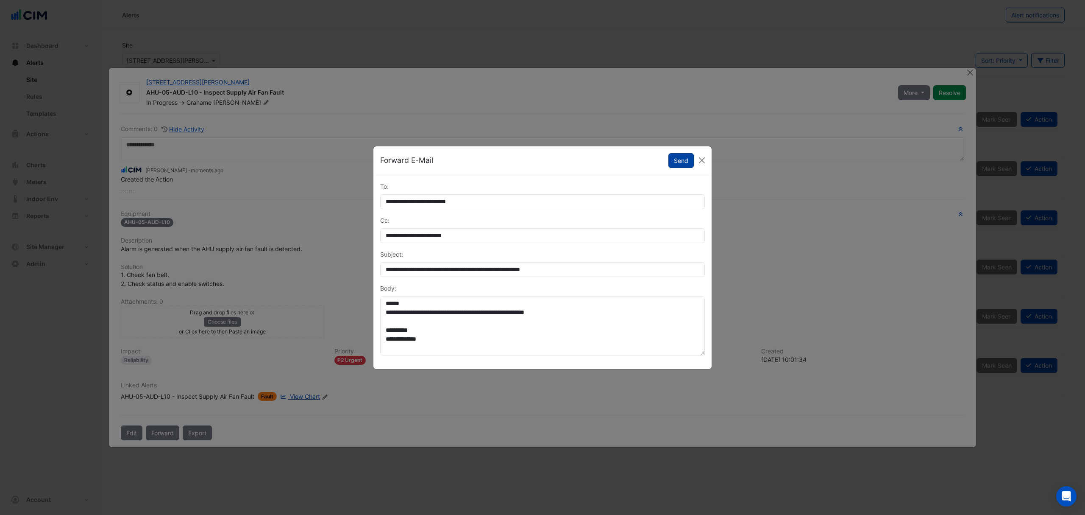
click at [687, 165] on button "Send" at bounding box center [681, 160] width 25 height 15
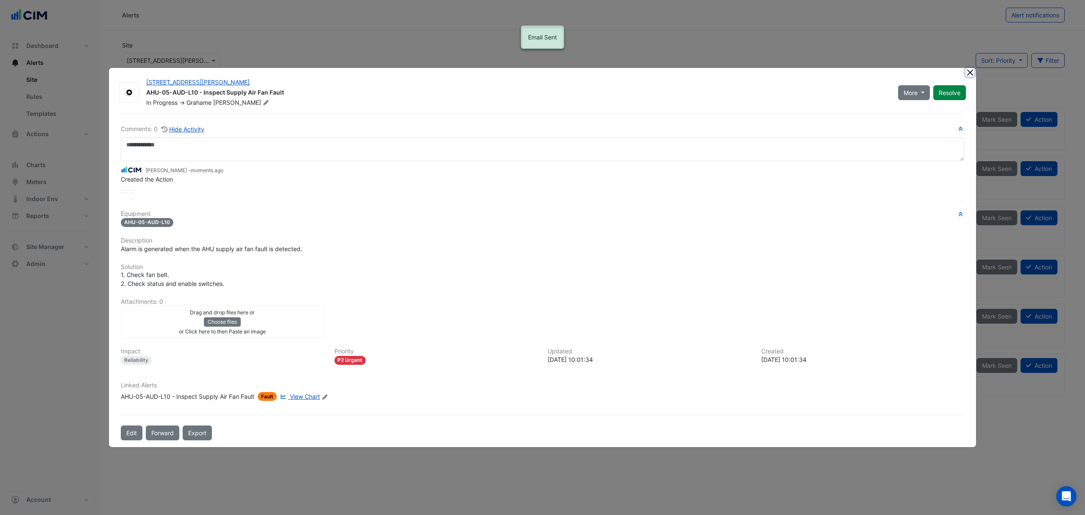
click at [971, 75] on button "Close" at bounding box center [970, 72] width 9 height 9
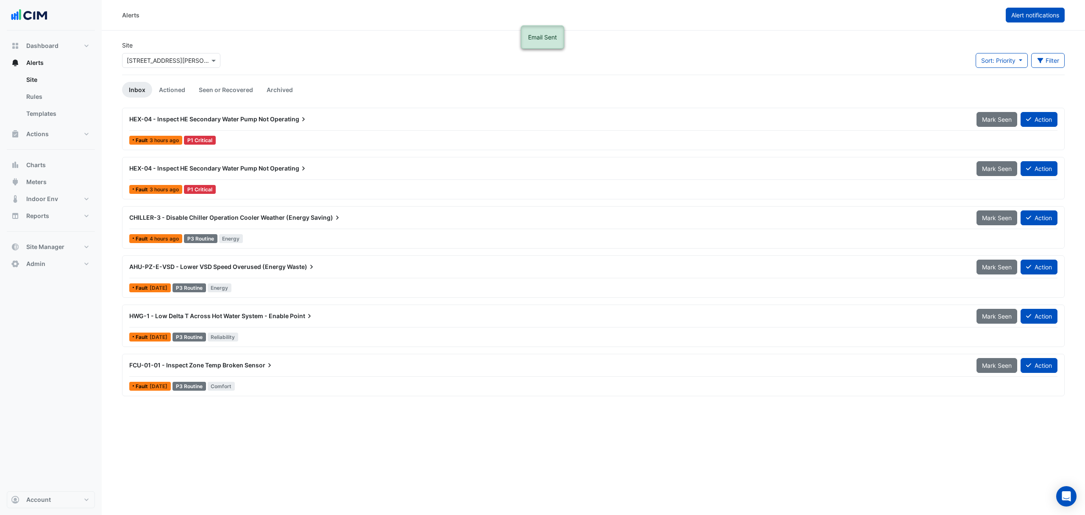
click at [1032, 17] on span "Alert notifications" at bounding box center [1036, 14] width 48 height 7
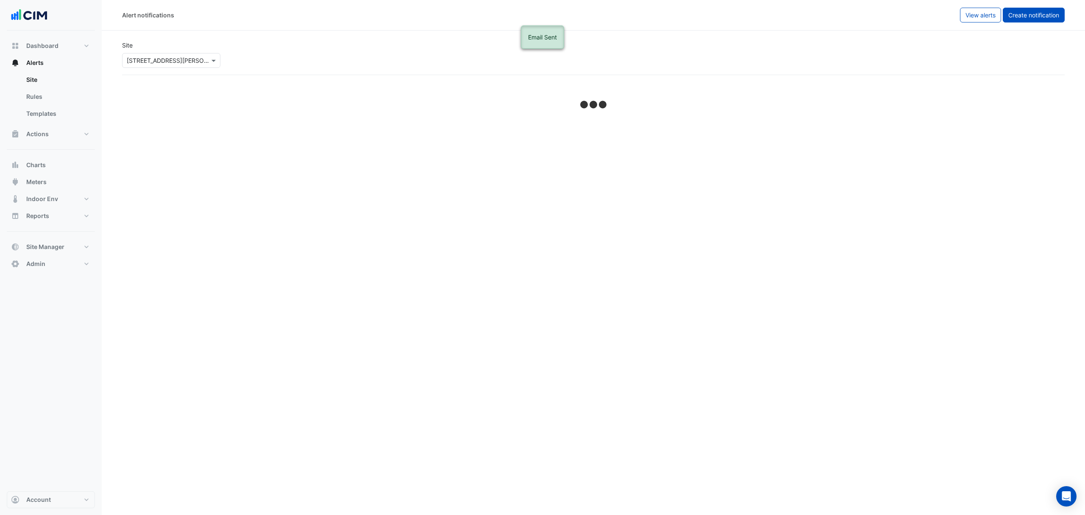
select select "******"
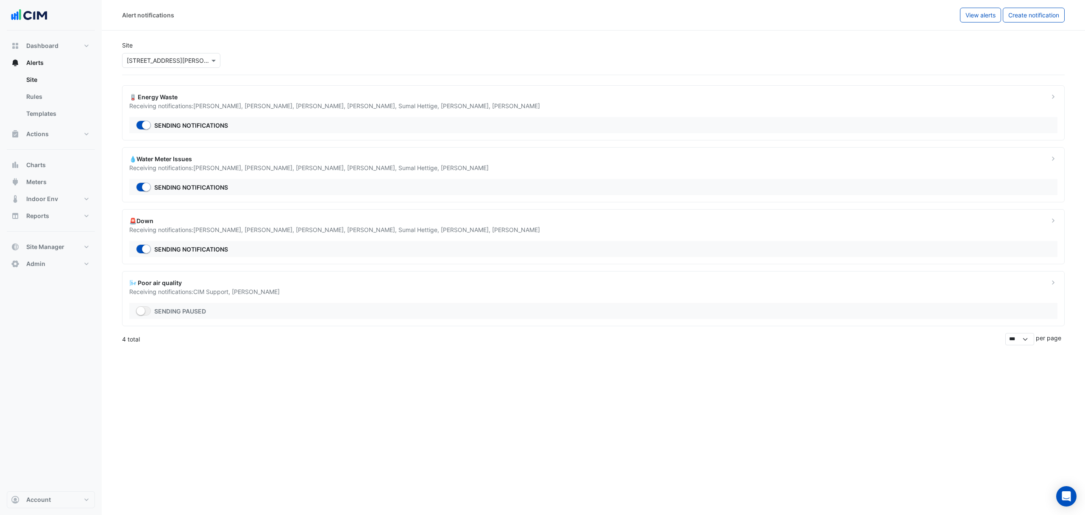
click at [245, 292] on span "Chris Papadopoulos" at bounding box center [256, 291] width 48 height 7
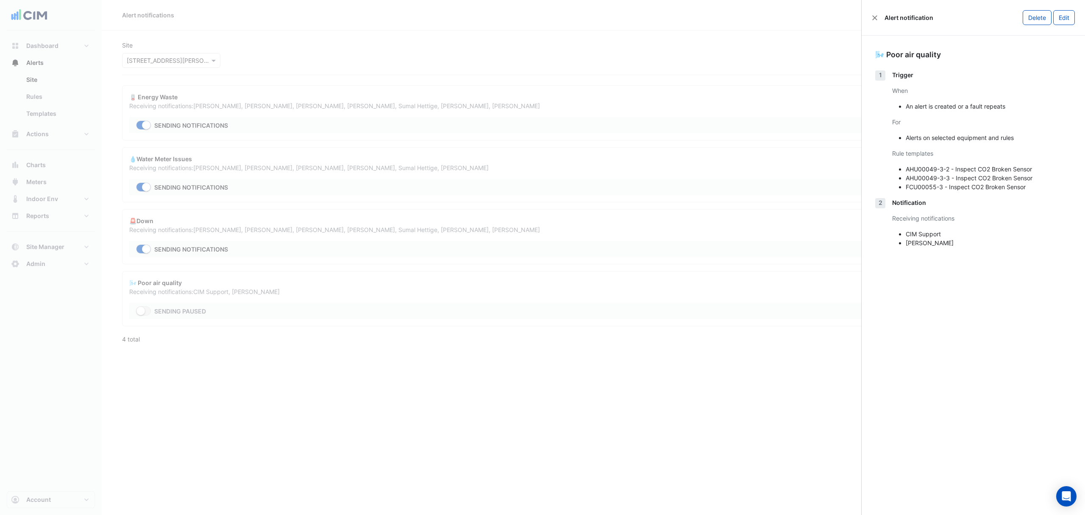
click at [879, 17] on div "Alert notification" at bounding box center [902, 17] width 61 height 9
click at [874, 19] on button "Close" at bounding box center [875, 18] width 6 height 6
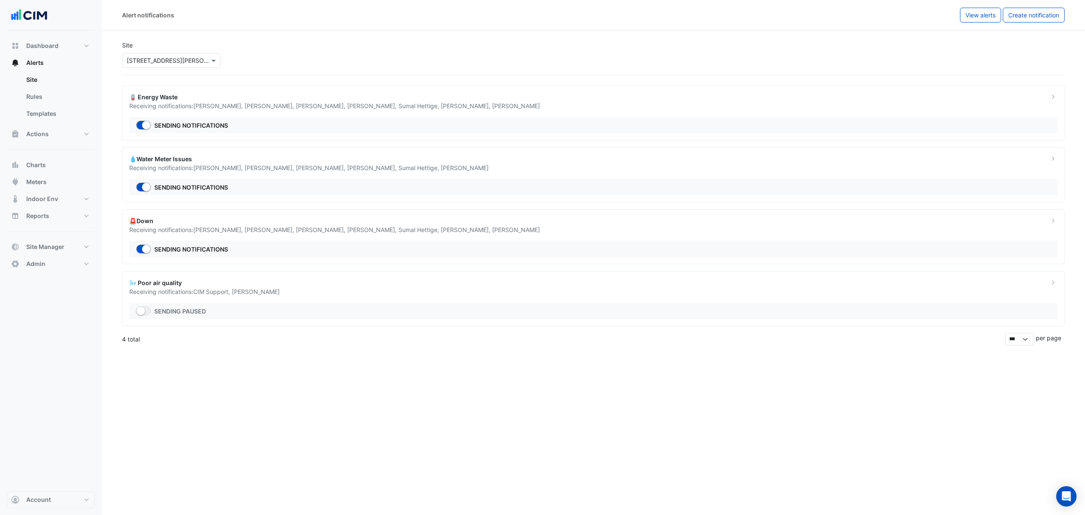
click at [260, 228] on span "Luke Meehan ," at bounding box center [270, 229] width 51 height 7
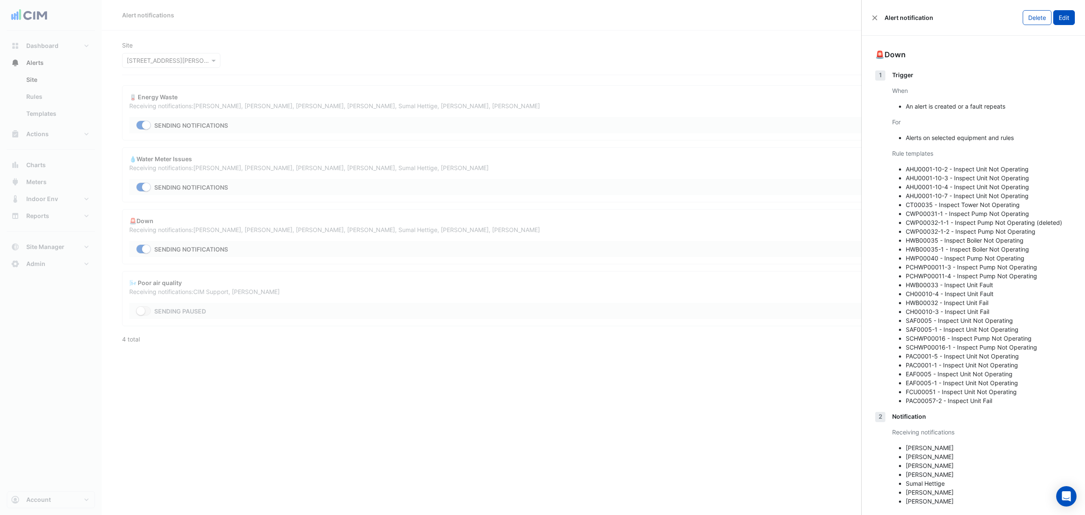
click at [1056, 22] on button "Edit" at bounding box center [1065, 17] width 22 height 15
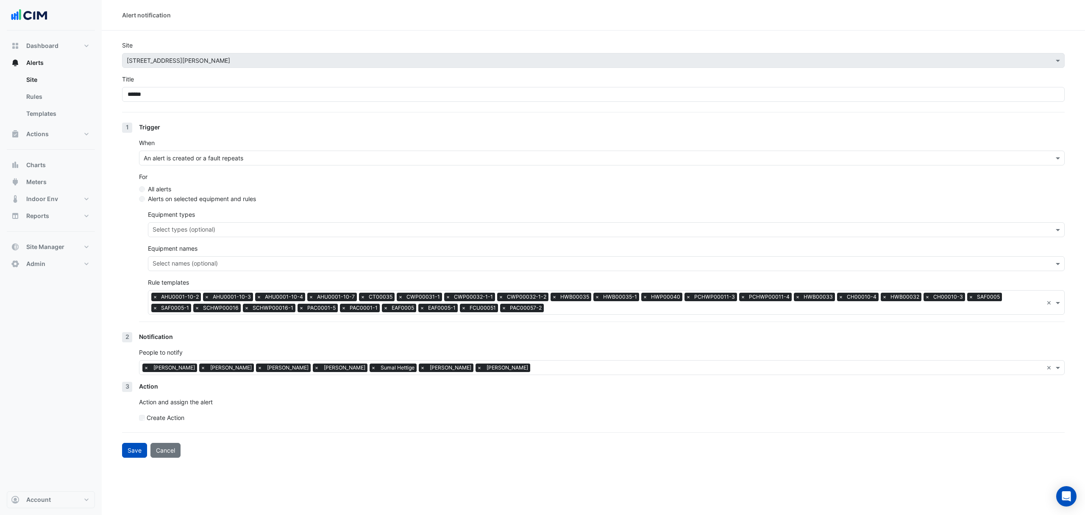
click at [534, 370] on input "text" at bounding box center [789, 368] width 510 height 9
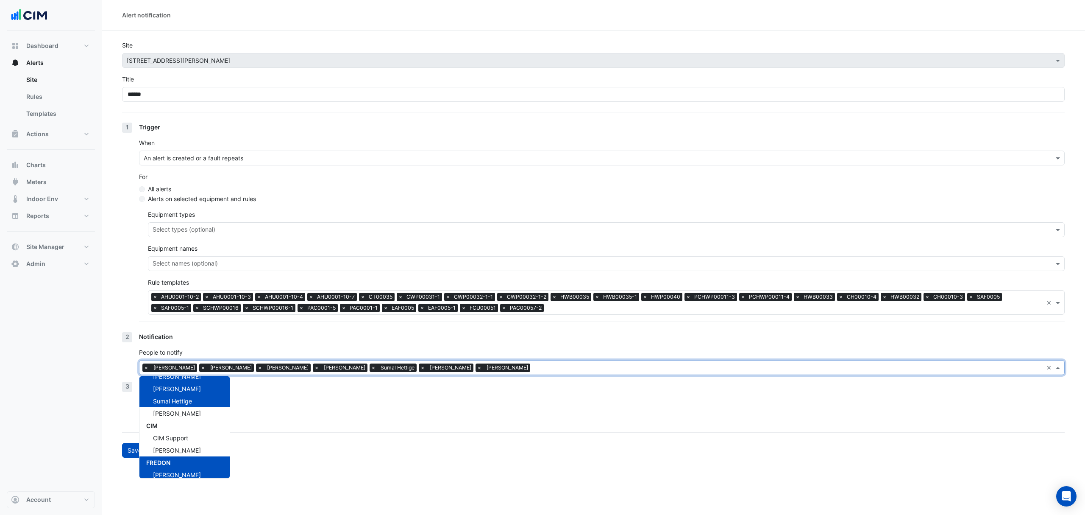
scroll to position [89, 0]
click at [191, 409] on span "Chris Papadopoulos" at bounding box center [177, 407] width 48 height 7
click at [441, 431] on form "Site Select a Site × 50 Martin Place Title ****** 1 Trigger When An alert is cr…" at bounding box center [593, 249] width 943 height 417
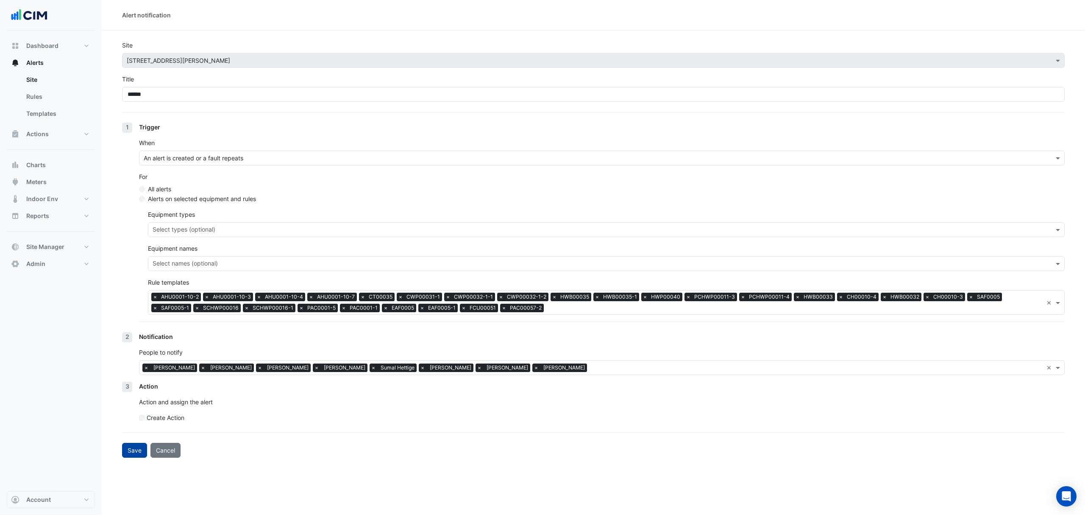
click at [139, 446] on button "Save" at bounding box center [134, 450] width 25 height 15
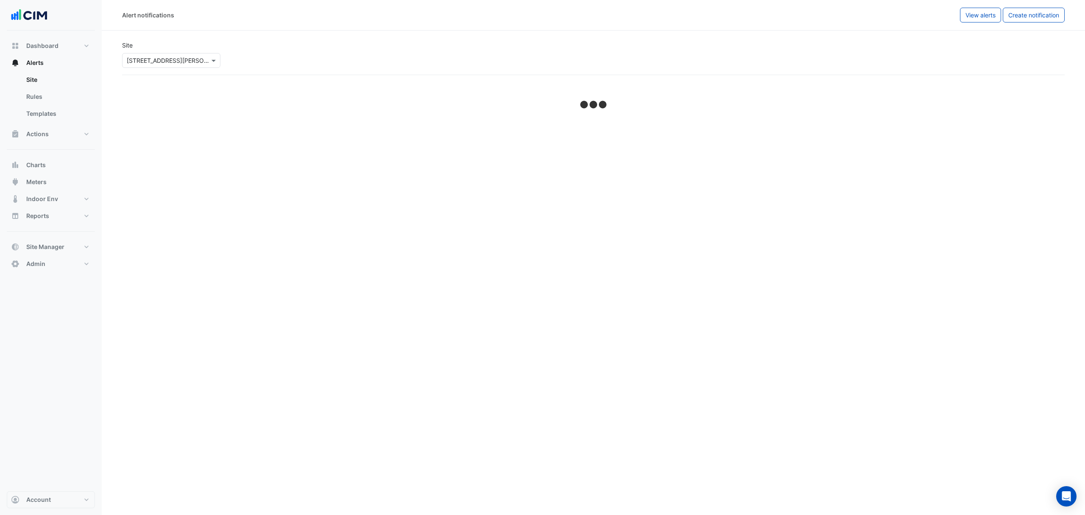
select select "******"
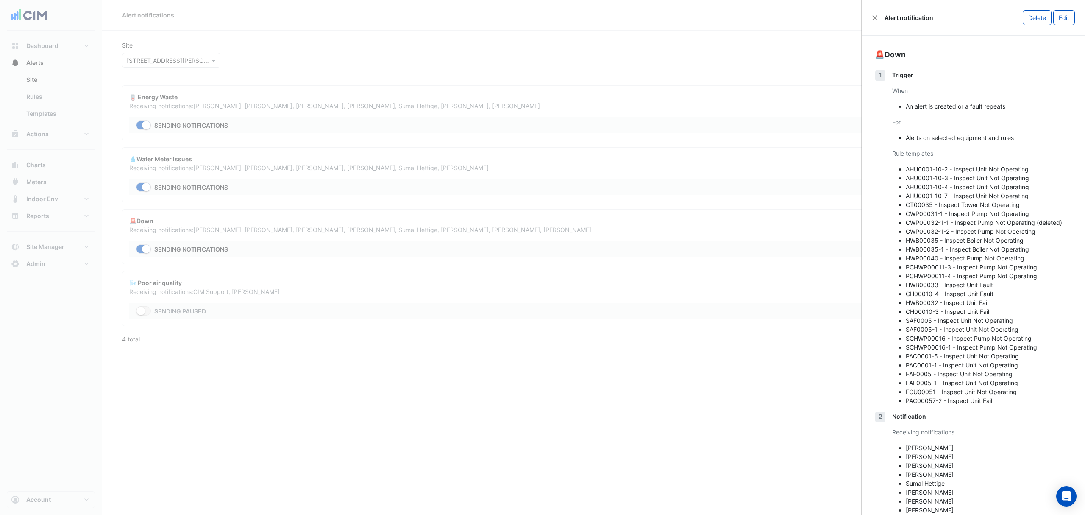
click at [871, 14] on div "Alert notification Delete Edit" at bounding box center [973, 18] width 223 height 36
click at [874, 17] on button "Close" at bounding box center [875, 18] width 6 height 6
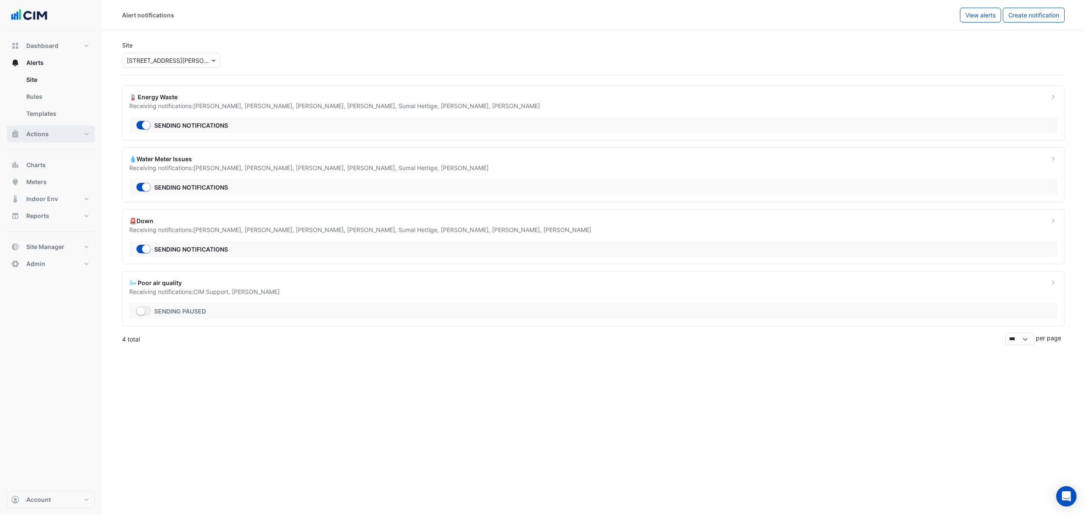
click at [64, 133] on button "Actions" at bounding box center [51, 134] width 88 height 17
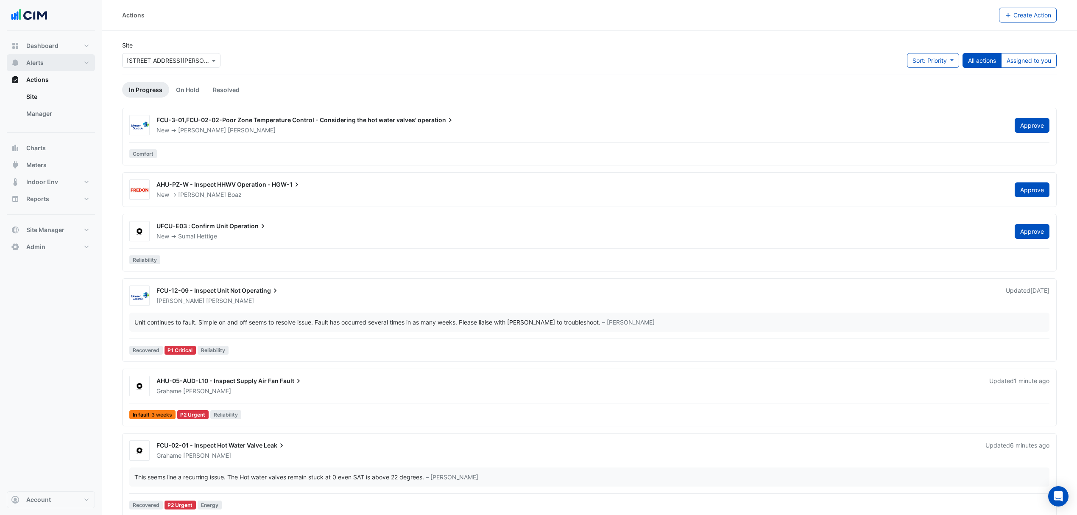
click at [51, 63] on button "Alerts" at bounding box center [51, 62] width 88 height 17
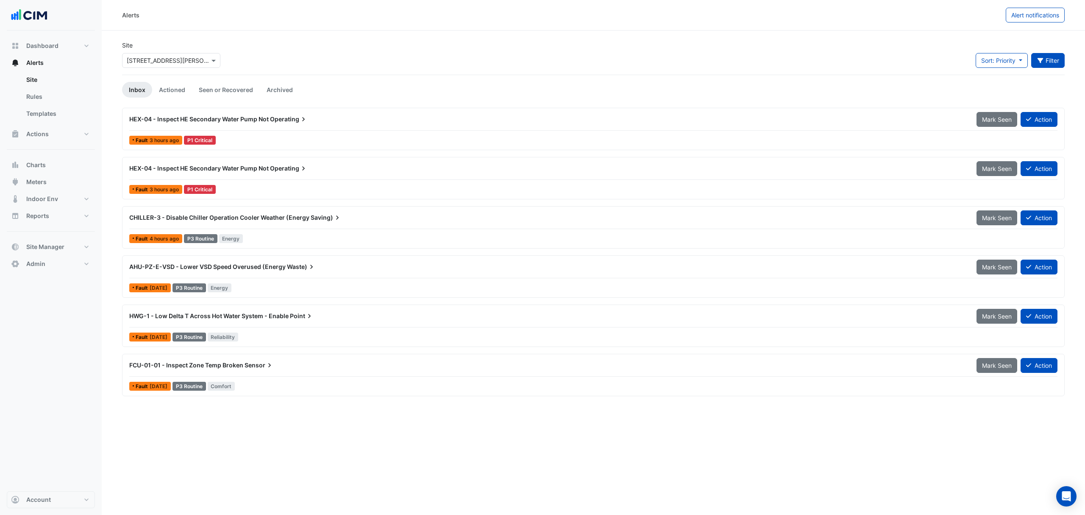
click at [1043, 64] on button "Filter" at bounding box center [1049, 60] width 34 height 15
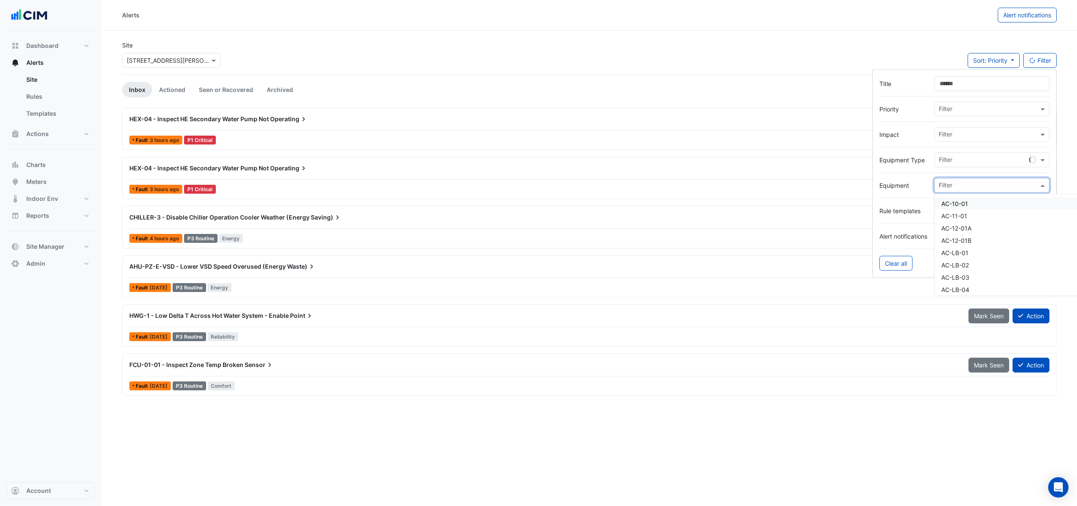
click at [958, 188] on input "text" at bounding box center [989, 186] width 100 height 9
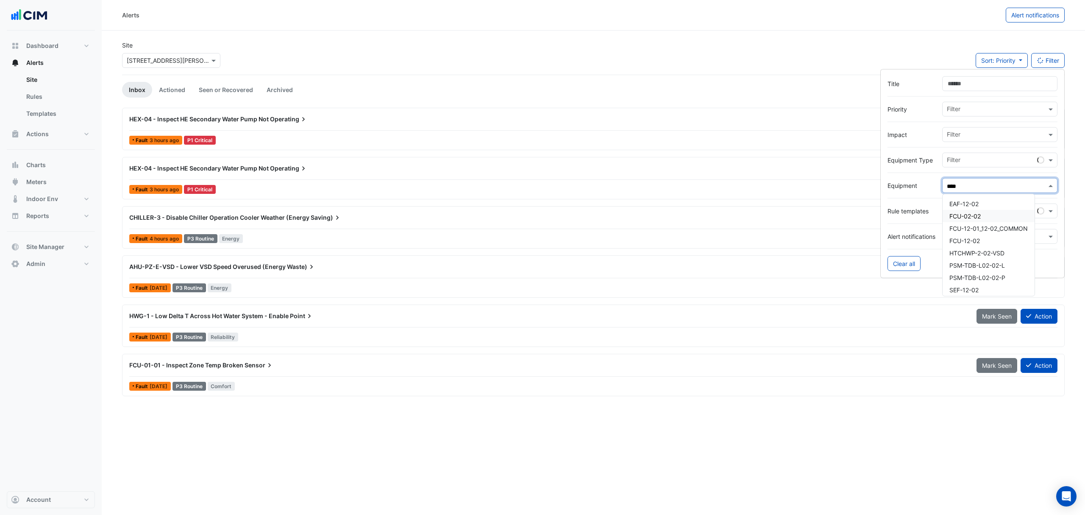
click at [971, 214] on span "FCU-02-02" at bounding box center [965, 215] width 31 height 7
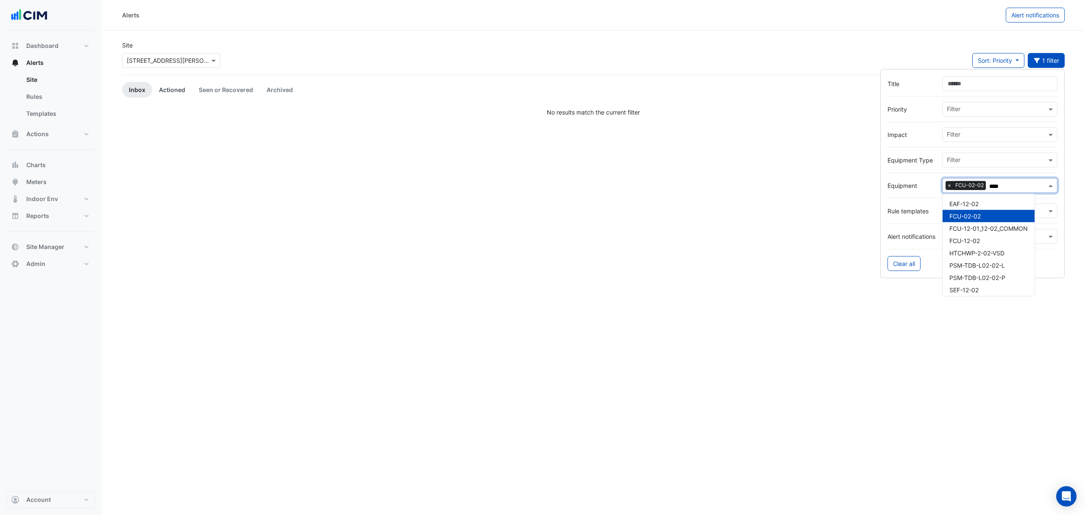
type input "****"
click at [175, 90] on link "Actioned" at bounding box center [172, 90] width 40 height 16
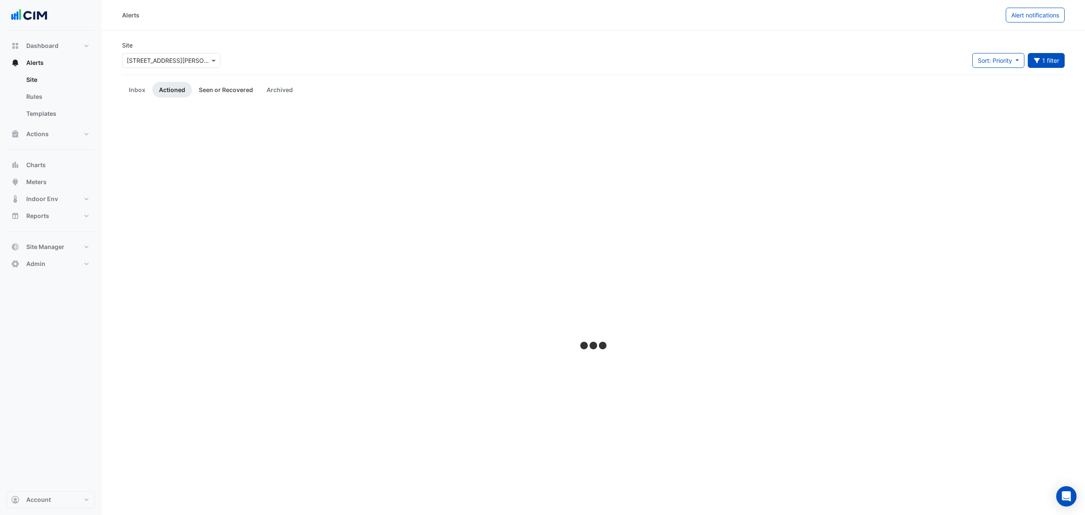
click at [241, 89] on link "Seen or Recovered" at bounding box center [226, 90] width 68 height 16
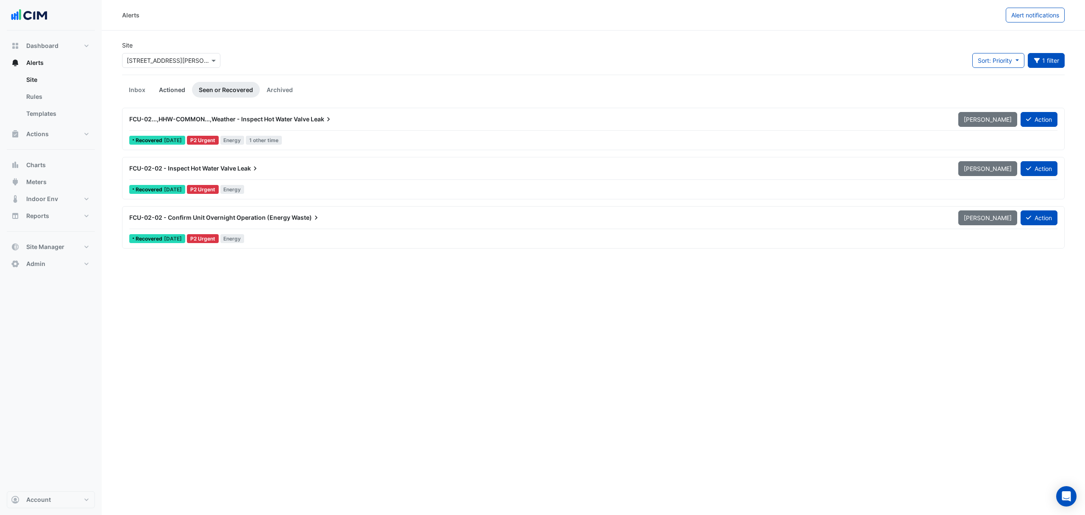
click at [172, 85] on link "Actioned" at bounding box center [172, 90] width 40 height 16
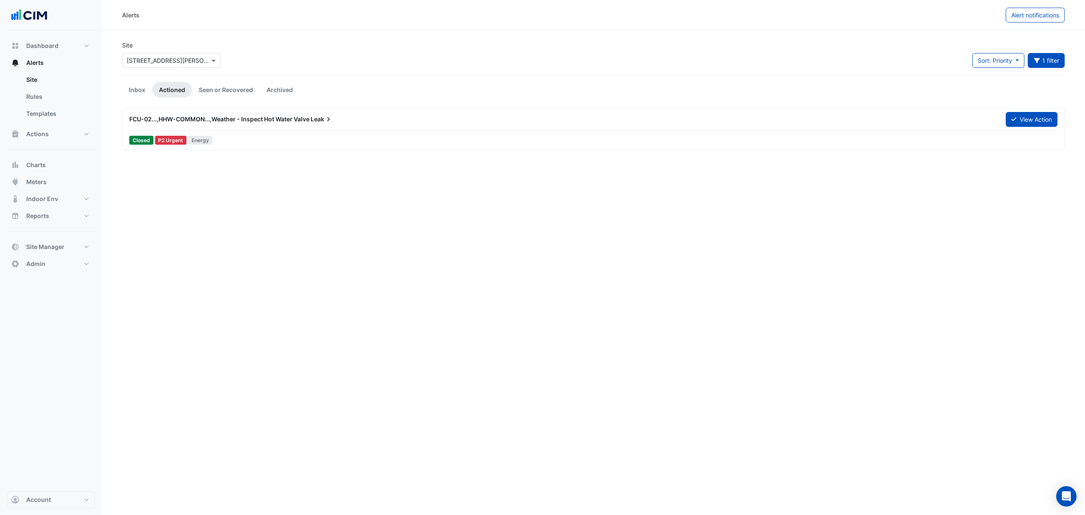
click at [315, 125] on div "FCU-02...,HHW-COMMON...,Weather - Inspect Hot Water Valve Leak" at bounding box center [562, 119] width 877 height 15
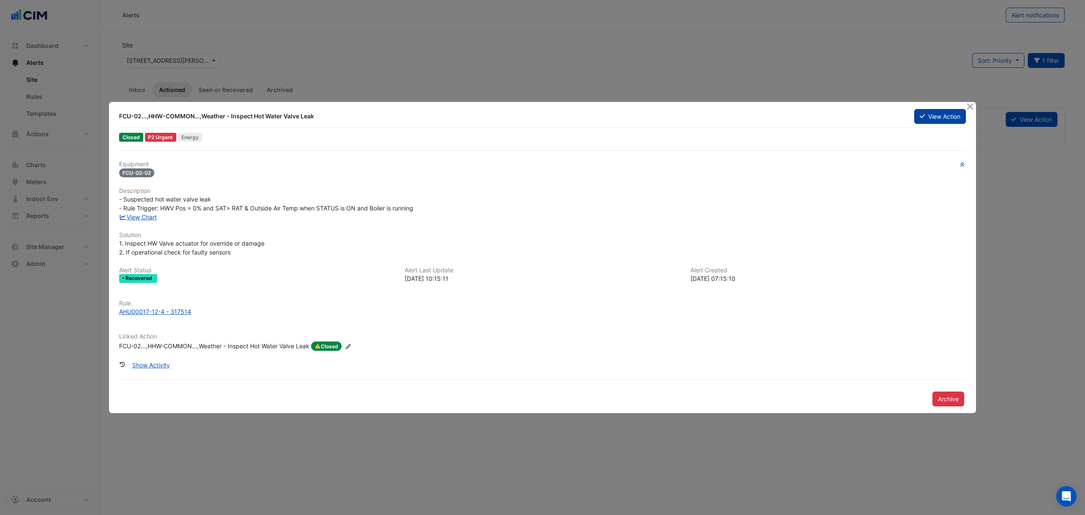
click at [946, 118] on button "View Action" at bounding box center [941, 116] width 52 height 15
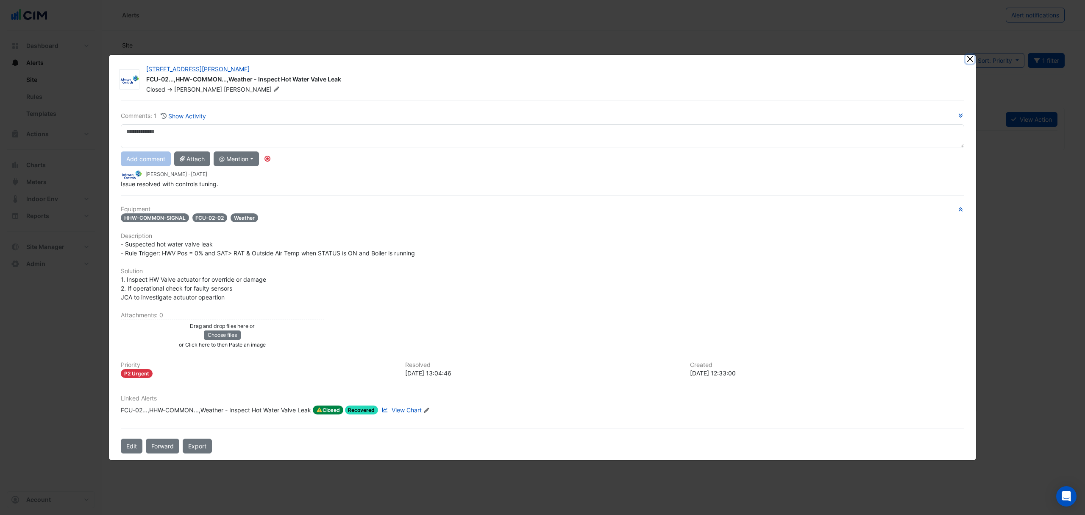
click at [967, 61] on button "Close" at bounding box center [970, 59] width 9 height 9
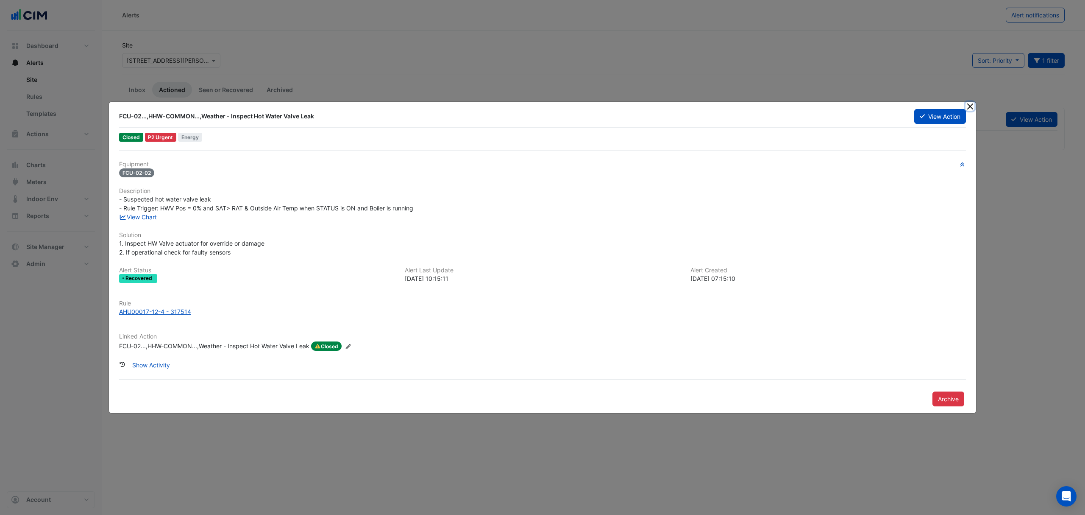
click at [971, 106] on button "Close" at bounding box center [970, 106] width 9 height 9
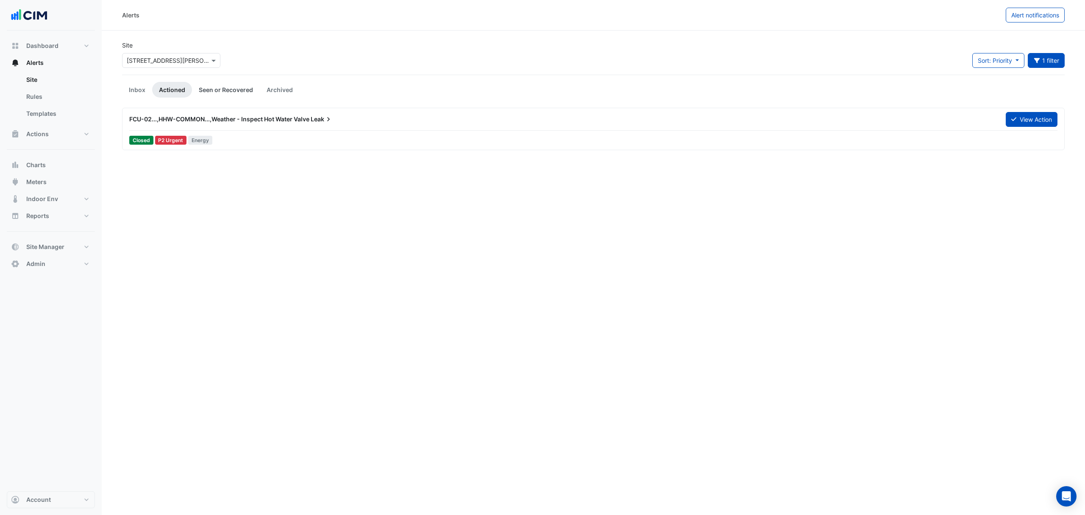
click at [241, 90] on link "Seen or Recovered" at bounding box center [226, 90] width 68 height 16
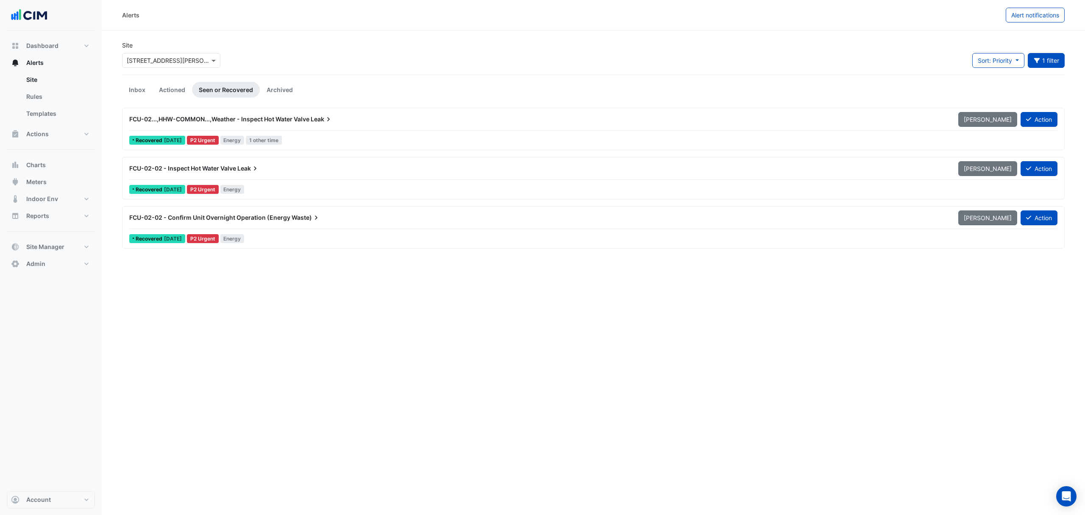
click at [209, 117] on span "FCU-02...,HHW-COMMON...,Weather - Inspect Hot Water Valve" at bounding box center [219, 118] width 180 height 7
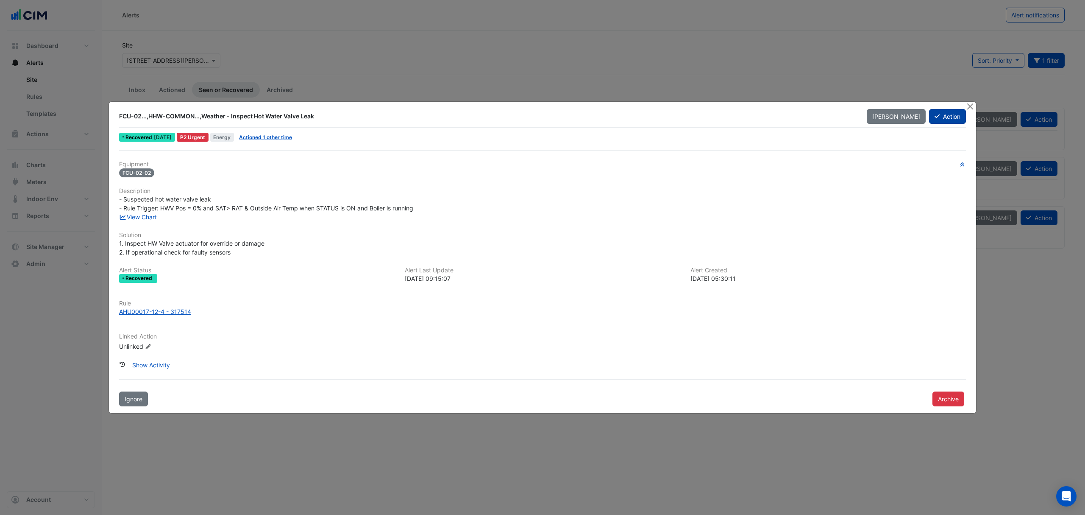
click at [946, 112] on button "Action" at bounding box center [947, 116] width 37 height 15
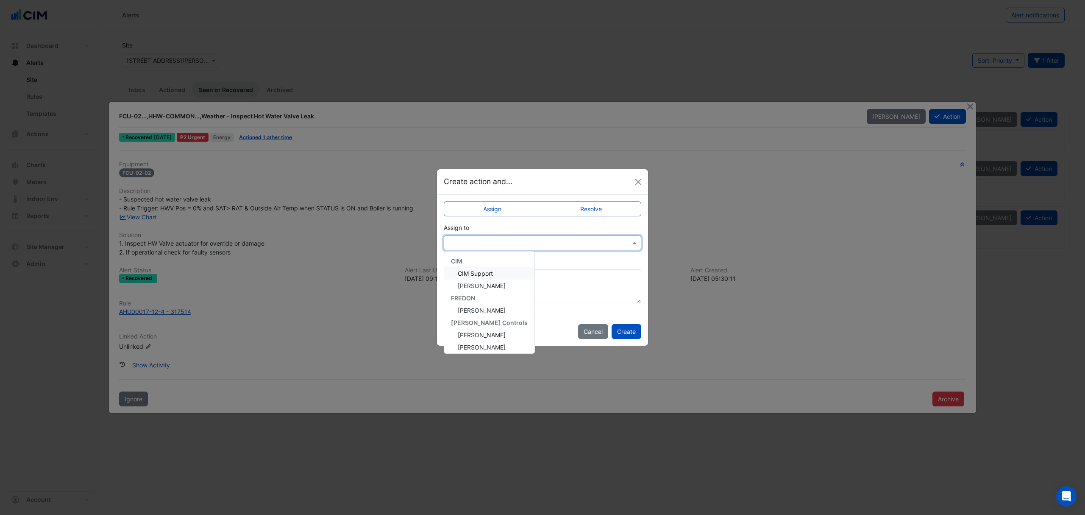
click at [516, 242] on input "text" at bounding box center [534, 243] width 171 height 9
click at [486, 295] on span "[PERSON_NAME]" at bounding box center [482, 294] width 48 height 7
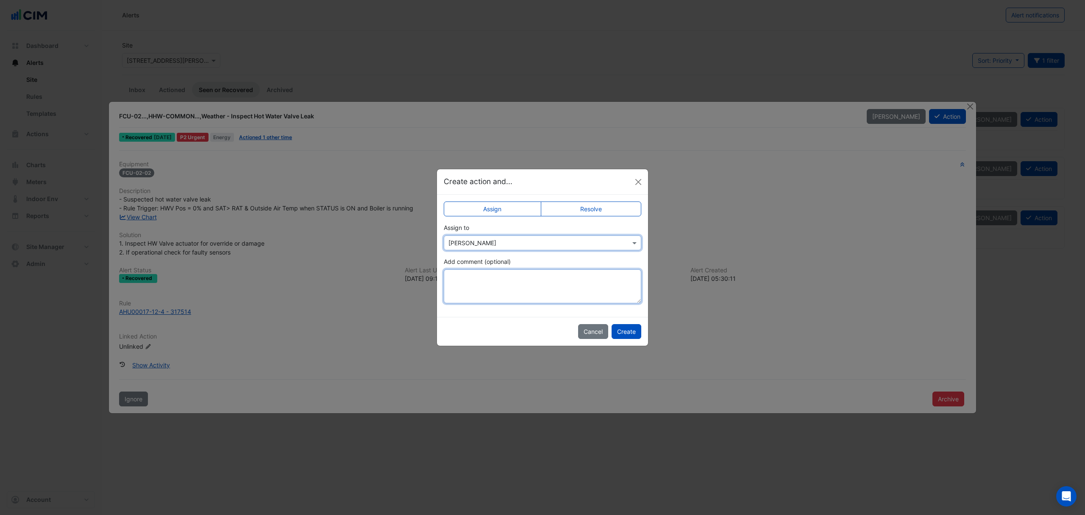
click at [479, 278] on textarea "Add comment (optional)" at bounding box center [543, 286] width 198 height 34
type textarea "**********"
click at [633, 335] on button "Create" at bounding box center [627, 331] width 30 height 15
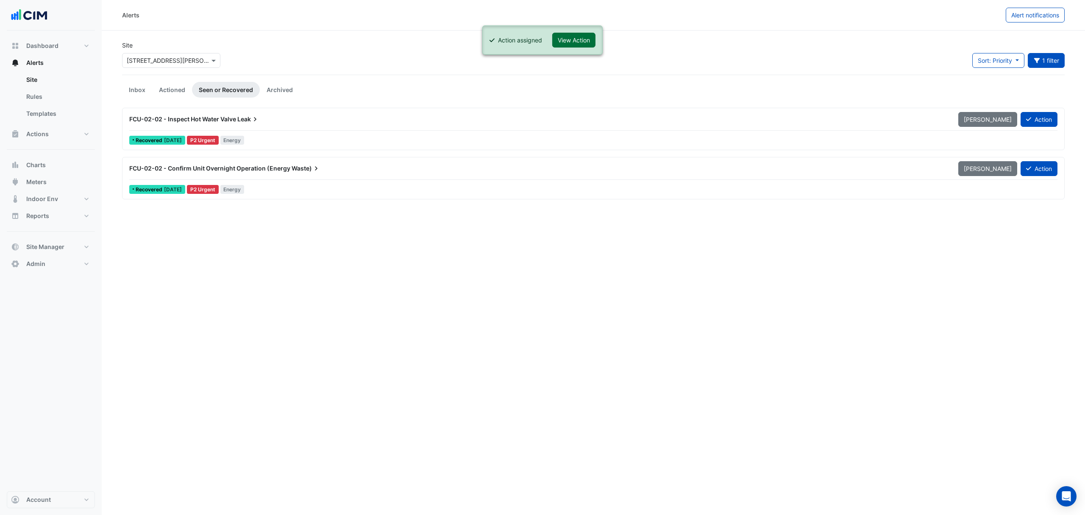
click at [575, 35] on button "View Action" at bounding box center [573, 40] width 43 height 15
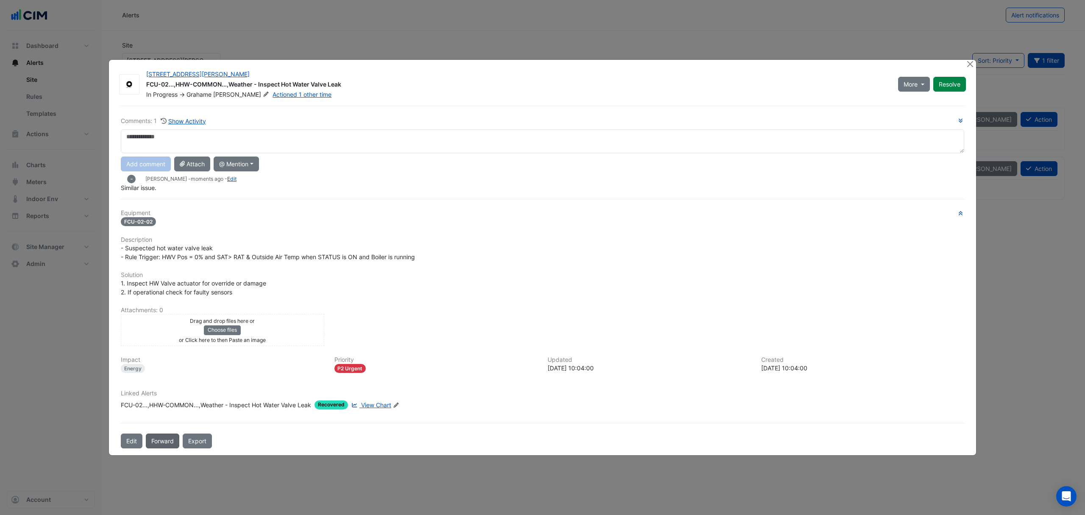
click at [165, 440] on button "Forward" at bounding box center [162, 440] width 33 height 15
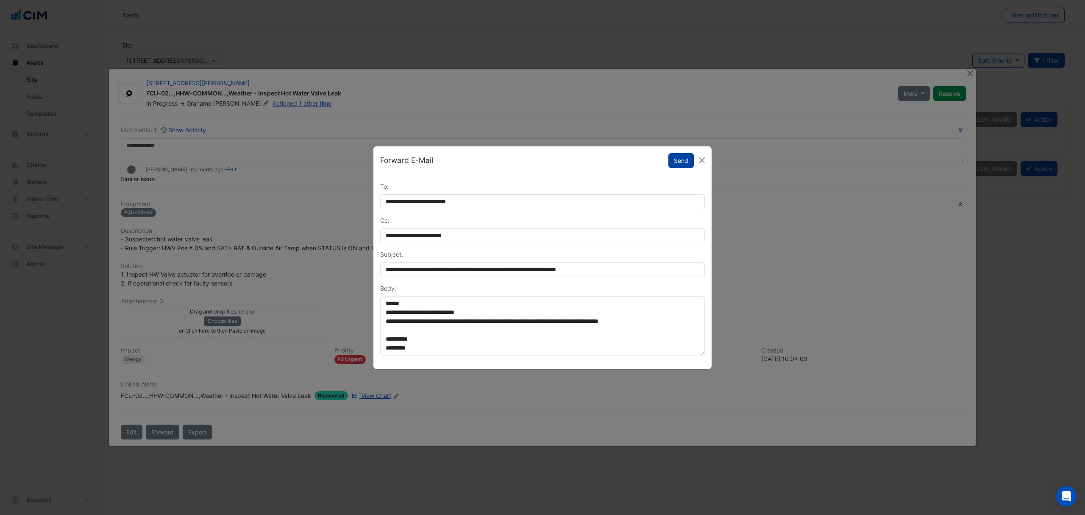
click at [682, 158] on button "Send" at bounding box center [681, 160] width 25 height 15
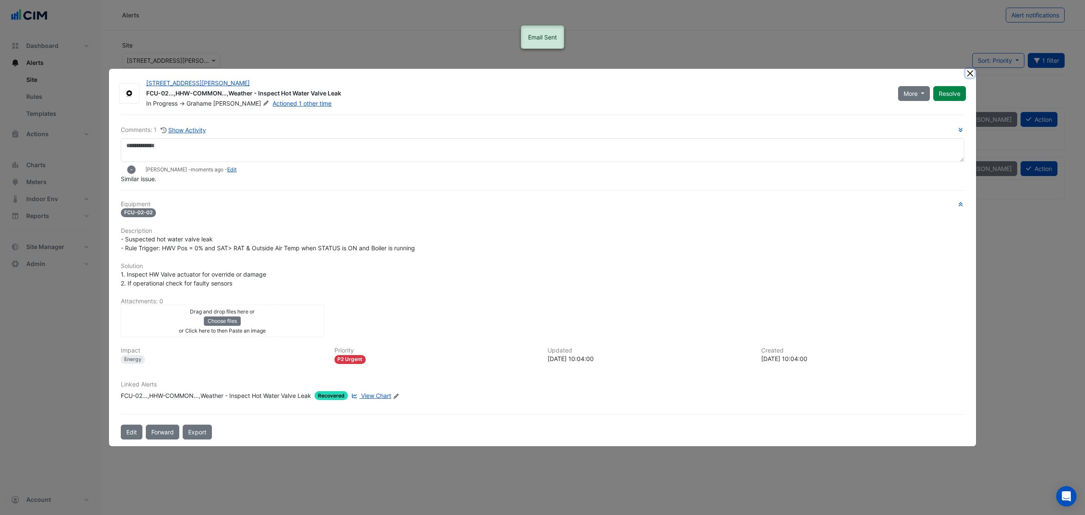
click at [971, 70] on button "Close" at bounding box center [970, 73] width 9 height 9
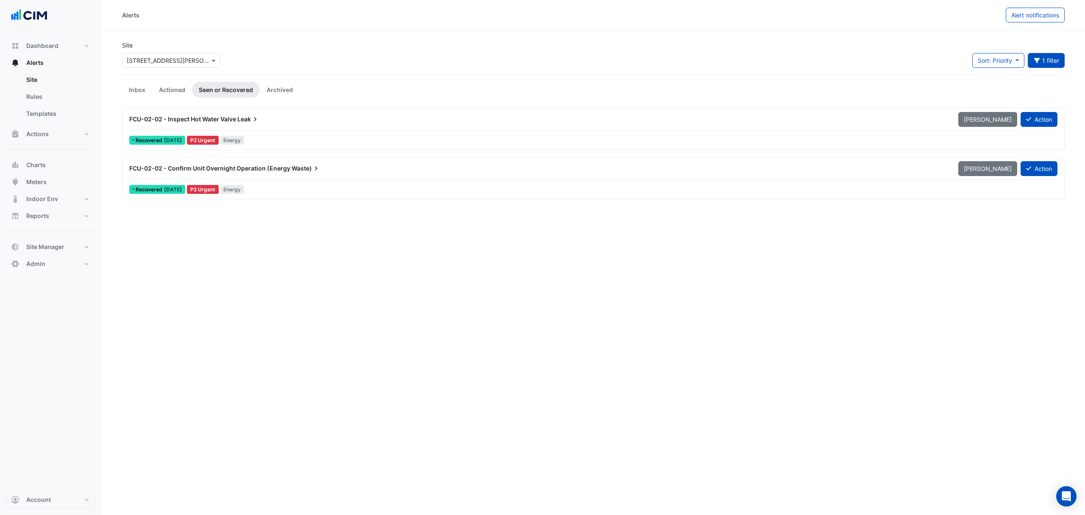
click at [161, 59] on input "text" at bounding box center [163, 60] width 72 height 9
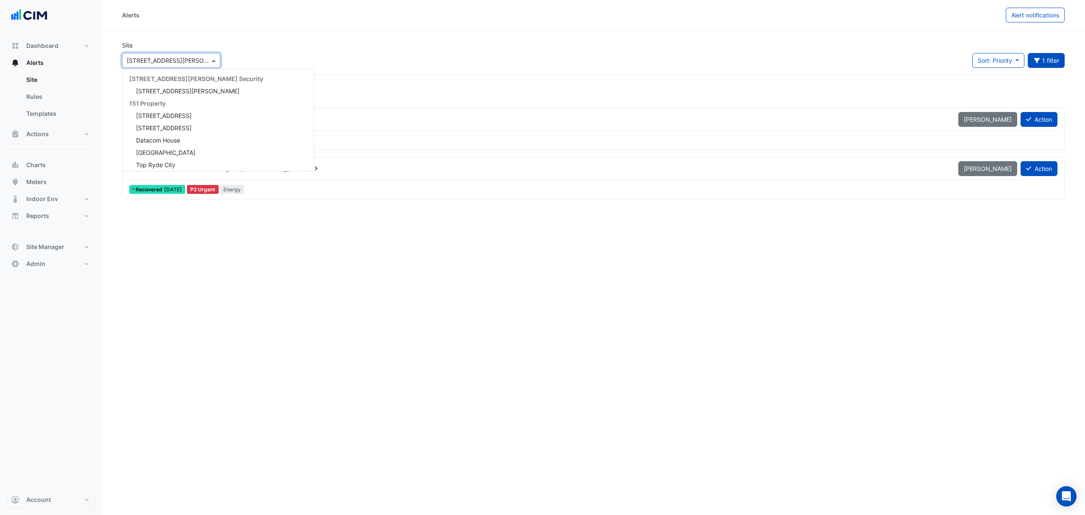
scroll to position [3569, 0]
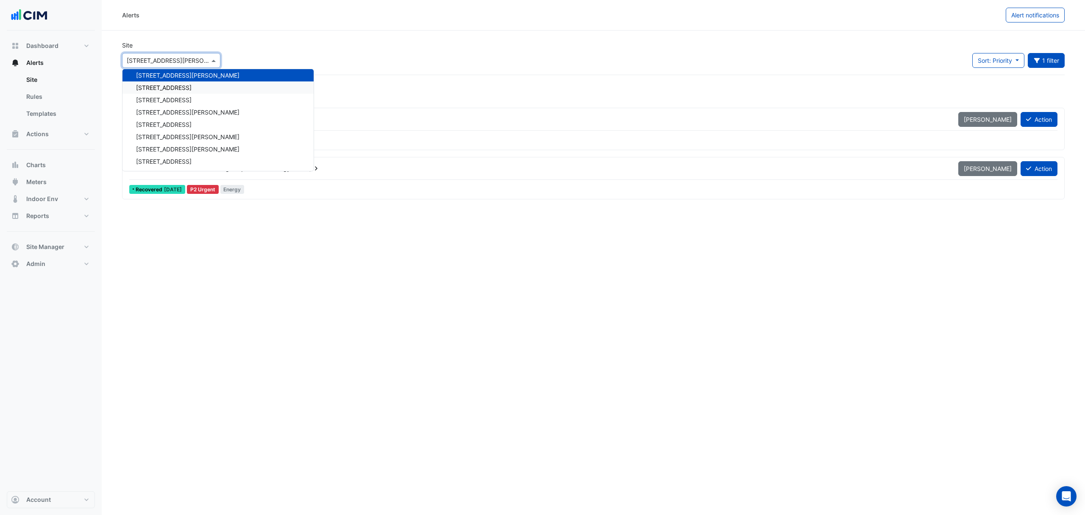
click at [425, 73] on div "Site Select a Site × 50 Martin Place 141 Walker Street Security 141 Walker Stre…" at bounding box center [593, 58] width 953 height 34
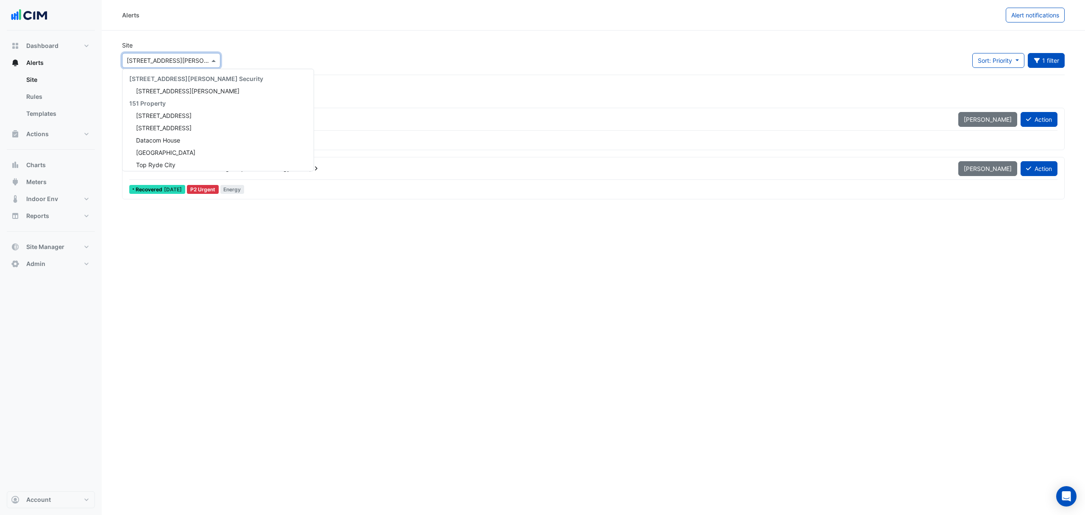
click at [153, 64] on input "text" at bounding box center [163, 60] width 72 height 9
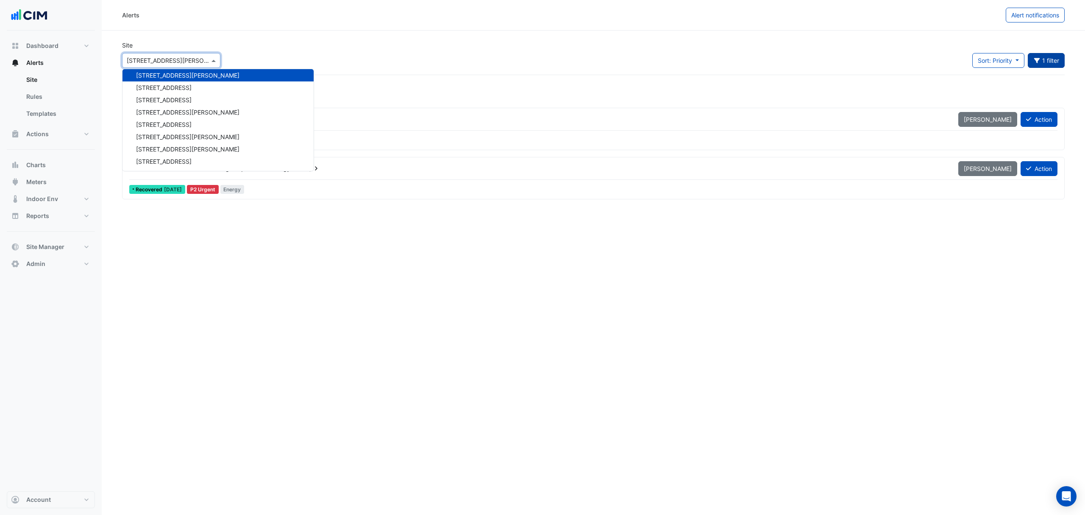
click at [1047, 61] on button "Equipment: FCU-02-02 1 filter" at bounding box center [1046, 60] width 37 height 15
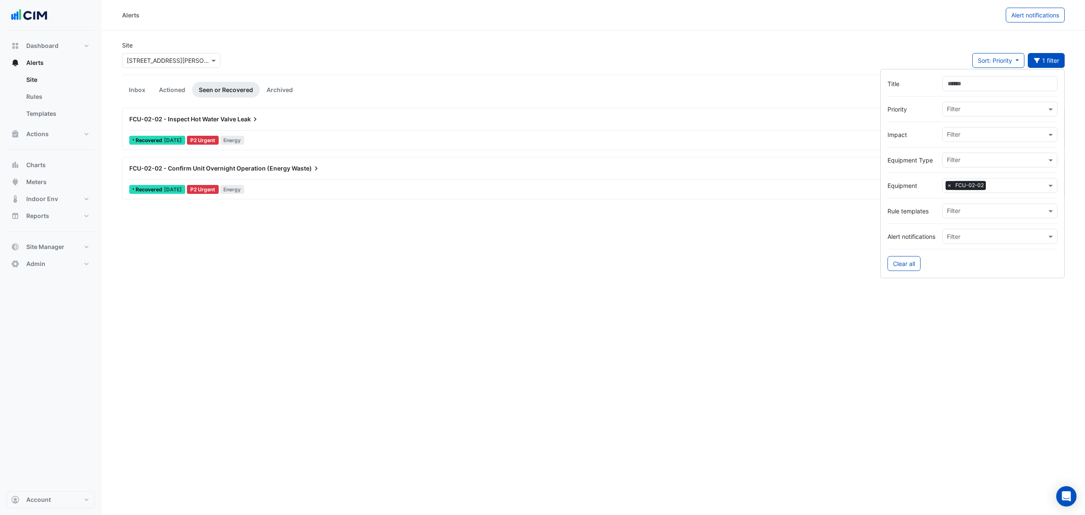
click at [1008, 185] on input "text" at bounding box center [1018, 186] width 57 height 9
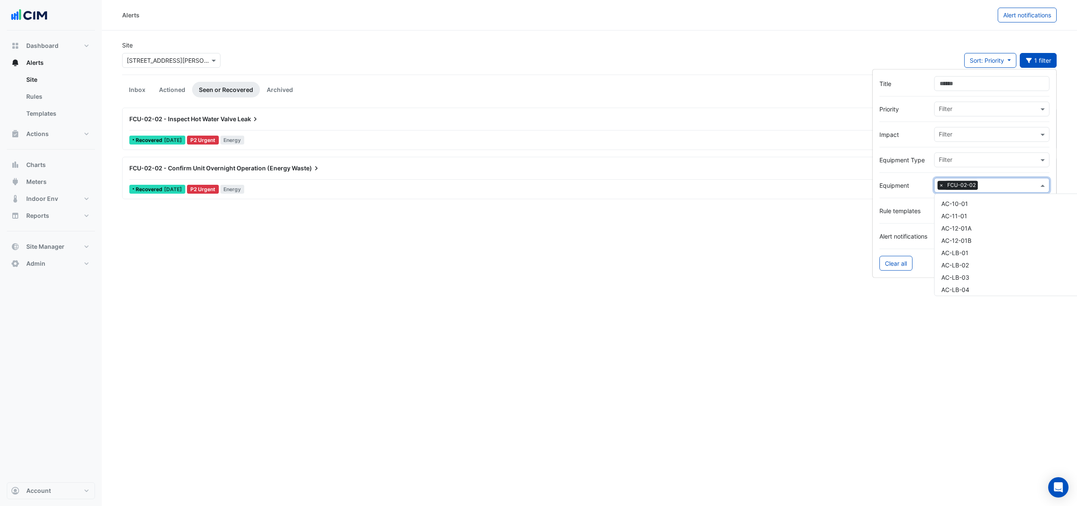
scroll to position [4799, 0]
click at [943, 184] on span "×" at bounding box center [941, 185] width 8 height 8
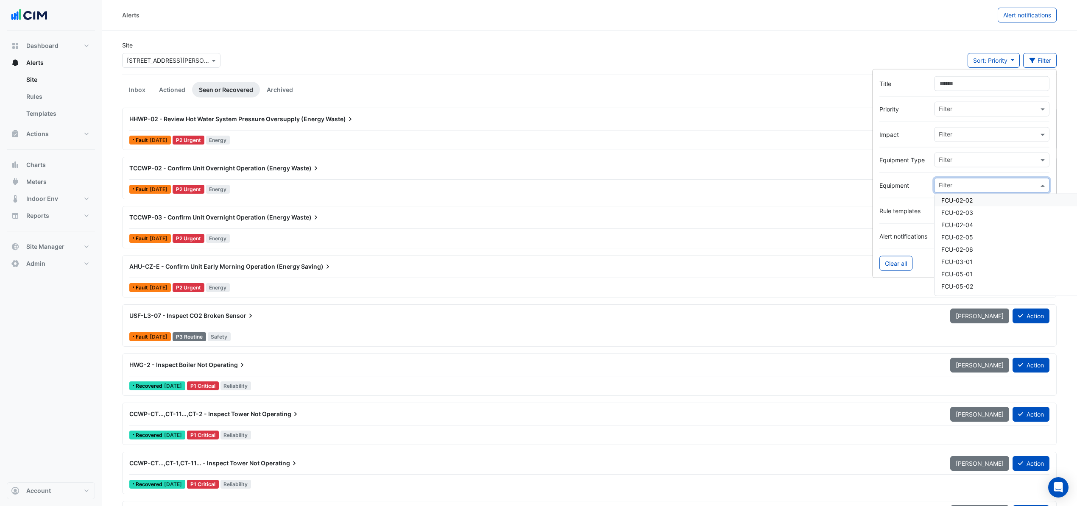
click at [962, 184] on input "text" at bounding box center [989, 186] width 100 height 9
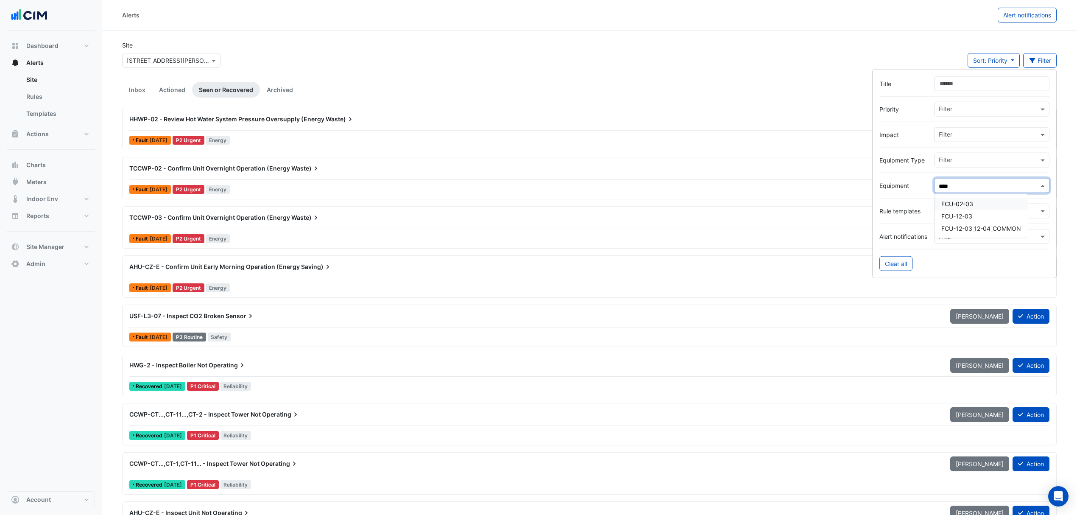
click at [981, 204] on div "FCU-02-03" at bounding box center [980, 204] width 93 height 12
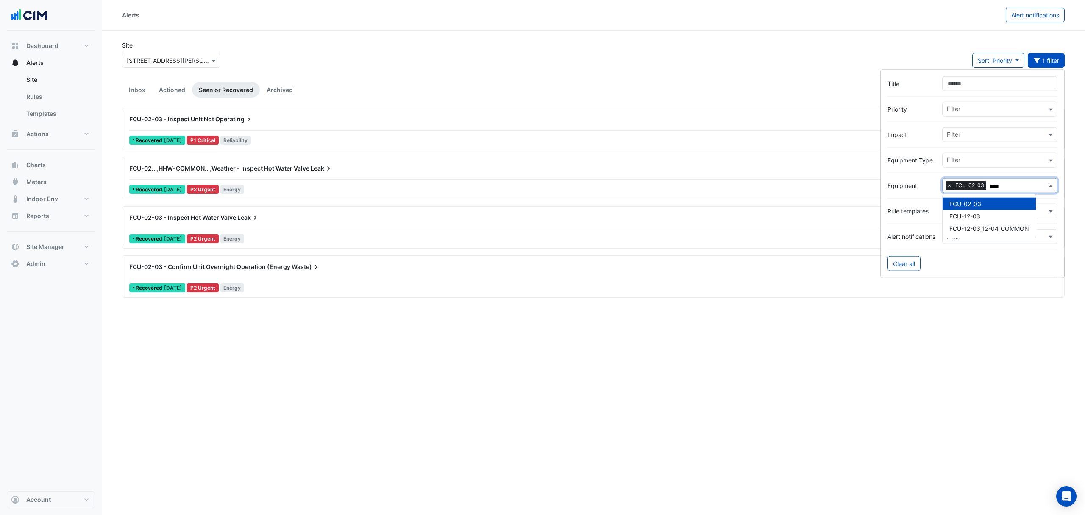
type input "****"
click at [424, 47] on div "Site Select a Site × 50 Martin Place Sort: Priority Priority Updated 1 filter" at bounding box center [593, 58] width 953 height 34
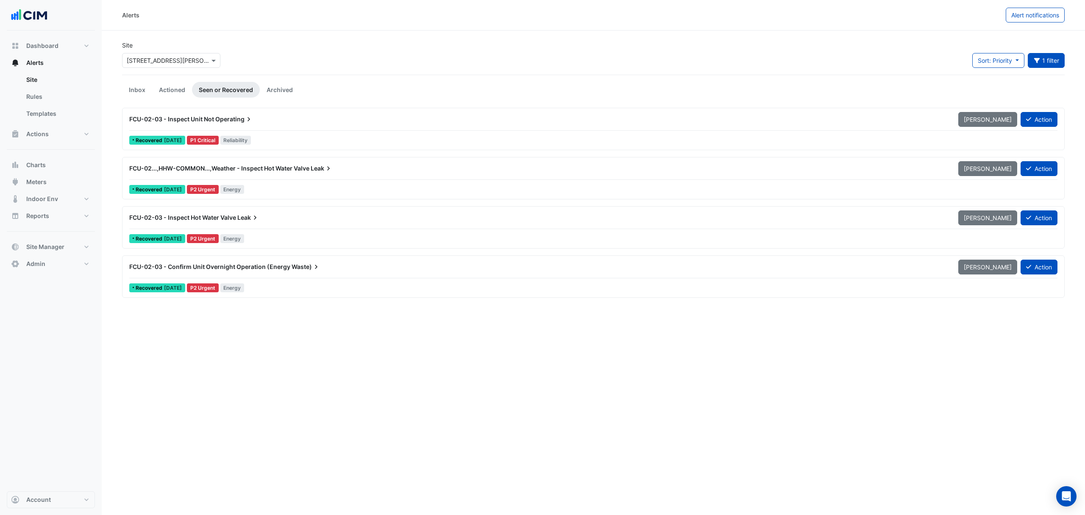
click at [173, 169] on span "FCU-02...,HHW-COMMON...,Weather - Inspect Hot Water Valve" at bounding box center [219, 168] width 180 height 7
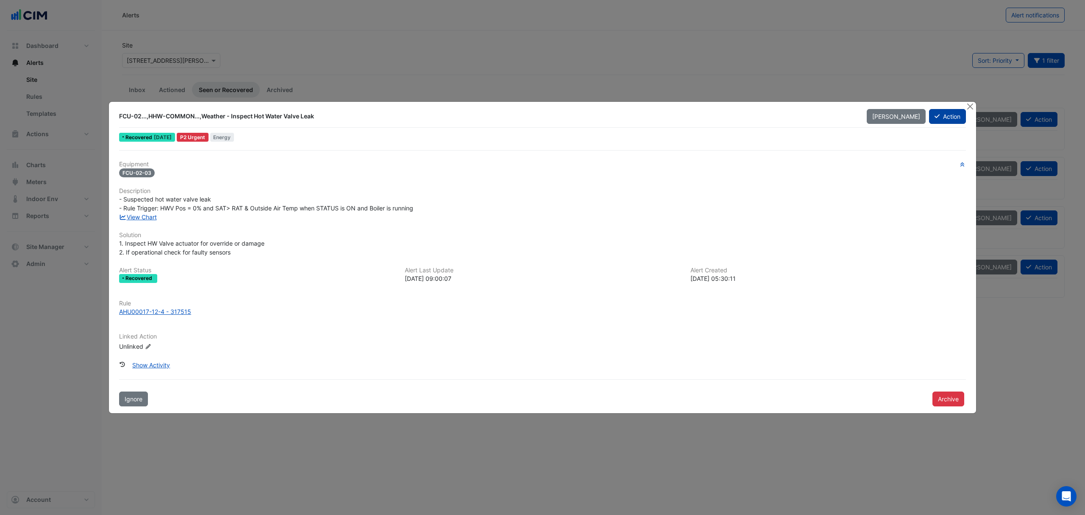
click at [950, 114] on button "Action" at bounding box center [947, 116] width 37 height 15
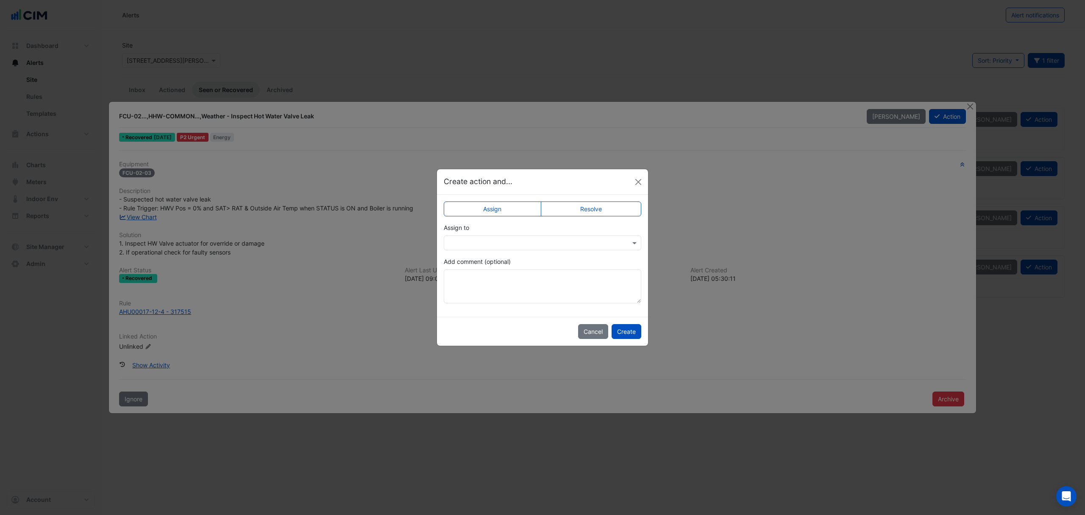
click at [455, 236] on div at bounding box center [543, 242] width 198 height 15
type input "*****"
click at [470, 276] on span "[PERSON_NAME]" at bounding box center [482, 273] width 48 height 7
click at [633, 329] on button "Create" at bounding box center [627, 331] width 30 height 15
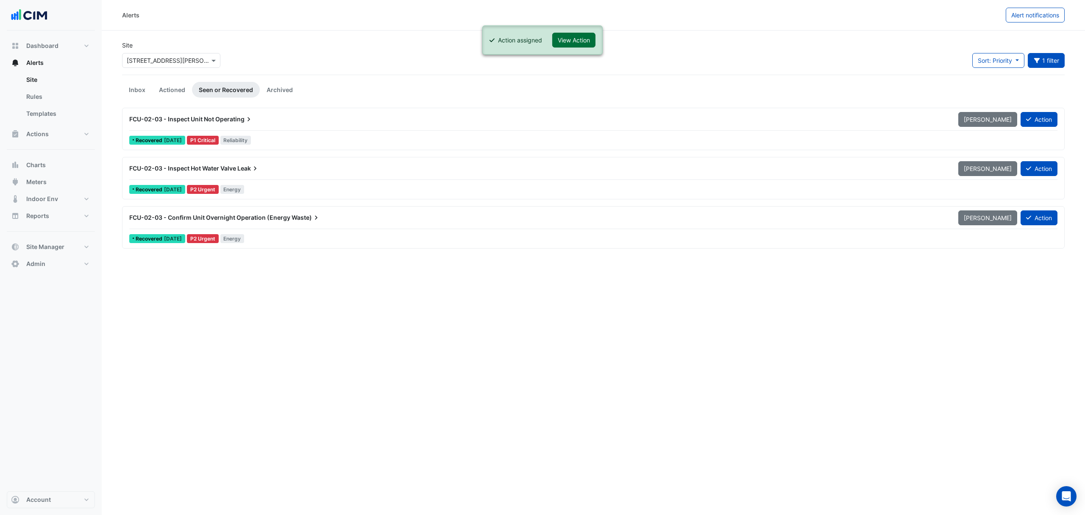
click at [564, 46] on button "View Action" at bounding box center [573, 40] width 43 height 15
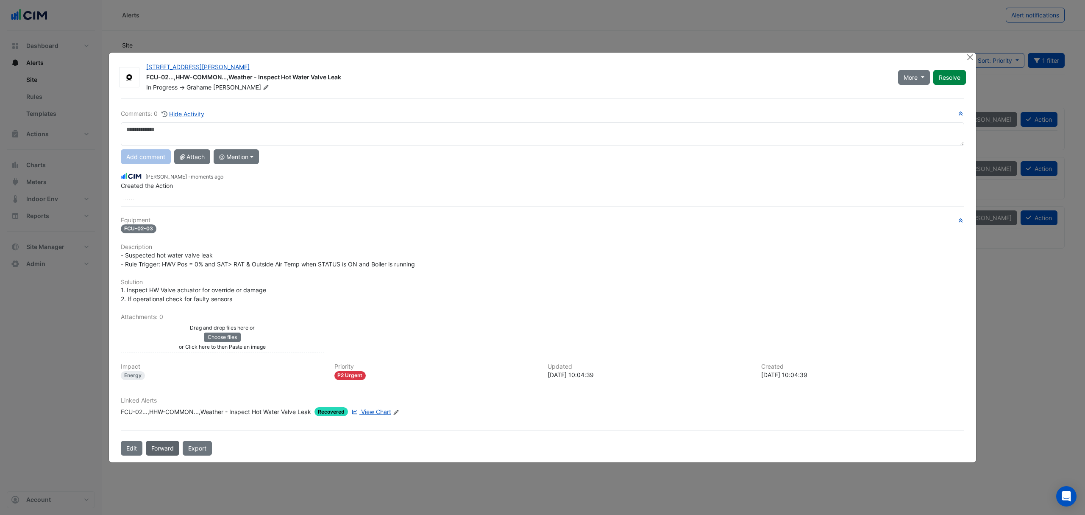
click at [167, 444] on button "Forward" at bounding box center [162, 448] width 33 height 15
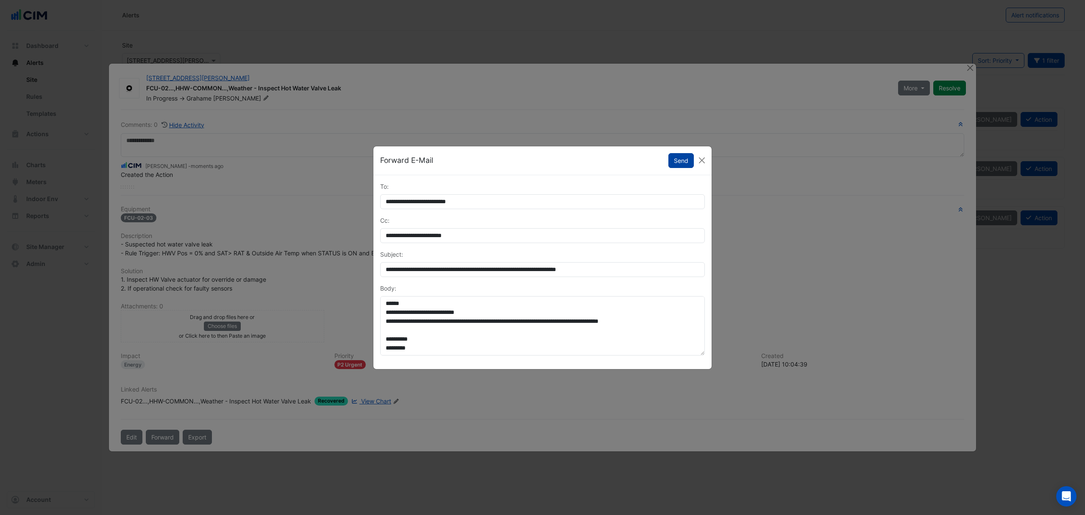
click at [683, 153] on button "Send" at bounding box center [681, 160] width 25 height 15
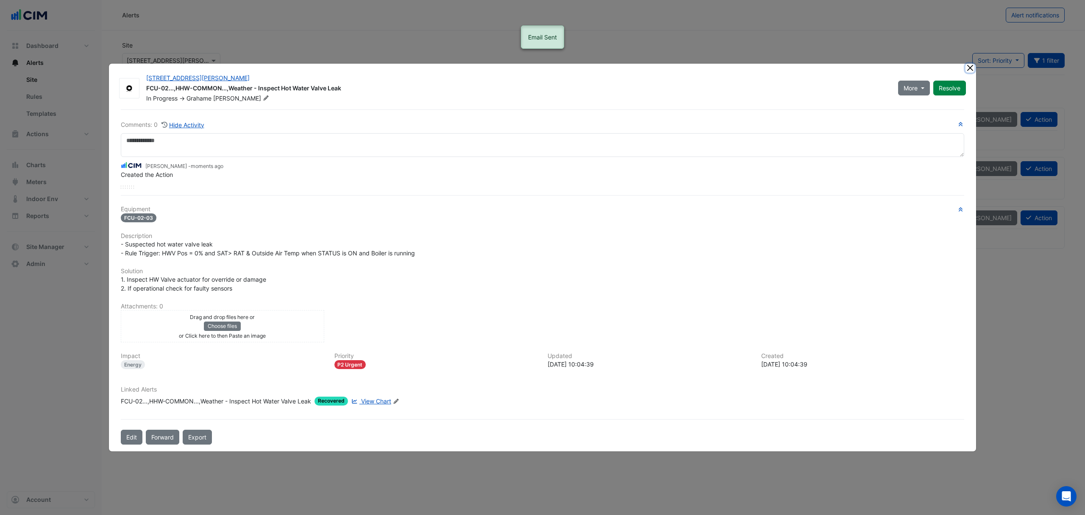
click at [968, 70] on button "Close" at bounding box center [970, 68] width 9 height 9
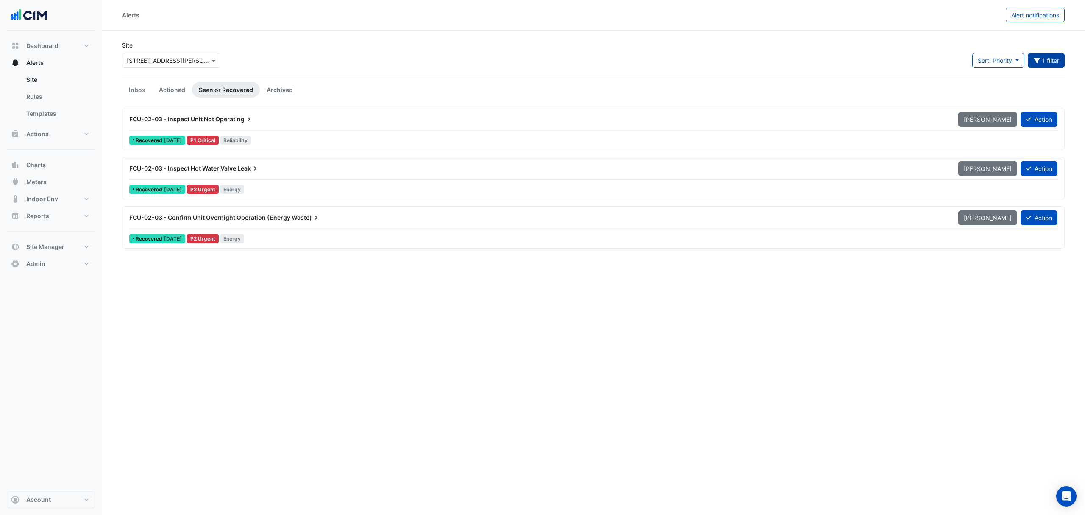
click at [1046, 58] on button "1 filter" at bounding box center [1046, 60] width 37 height 15
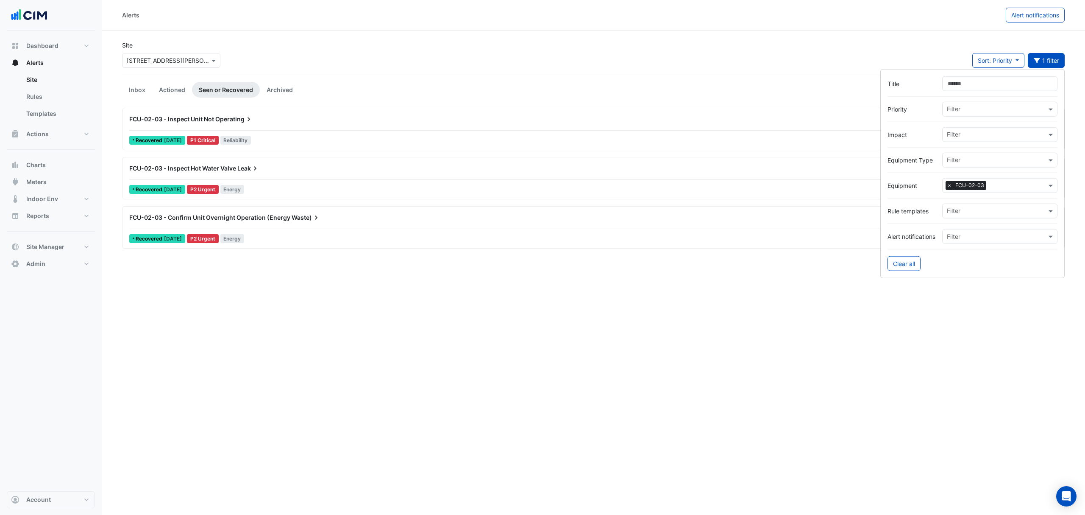
click at [952, 184] on span "×" at bounding box center [950, 185] width 8 height 8
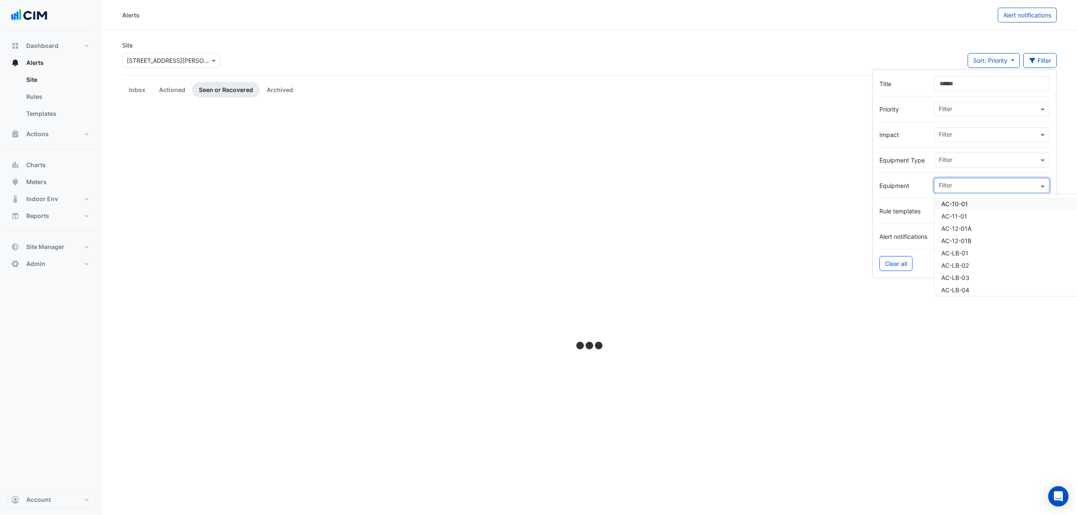
click at [959, 184] on input "text" at bounding box center [989, 186] width 100 height 9
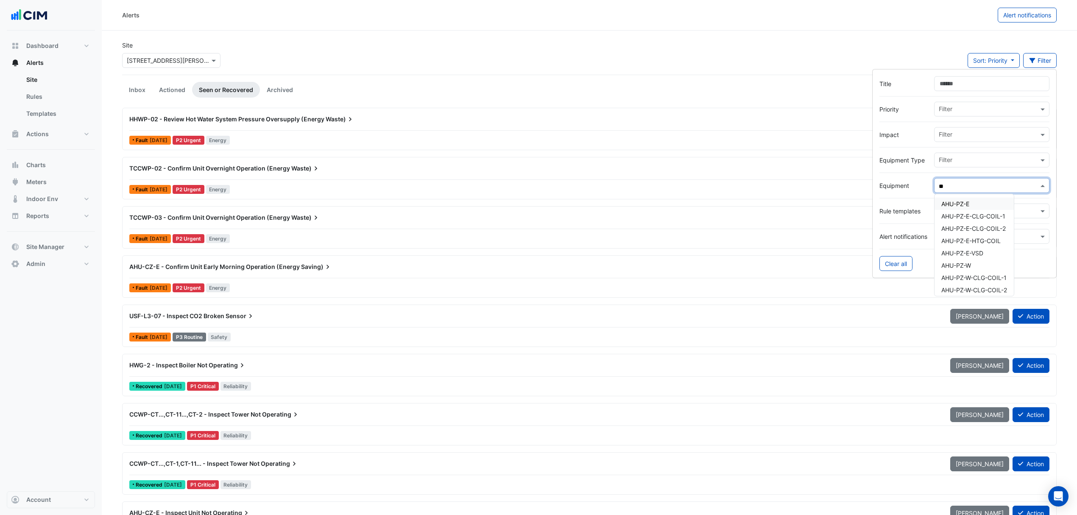
click at [958, 200] on div "AHU-PZ-E" at bounding box center [973, 204] width 79 height 12
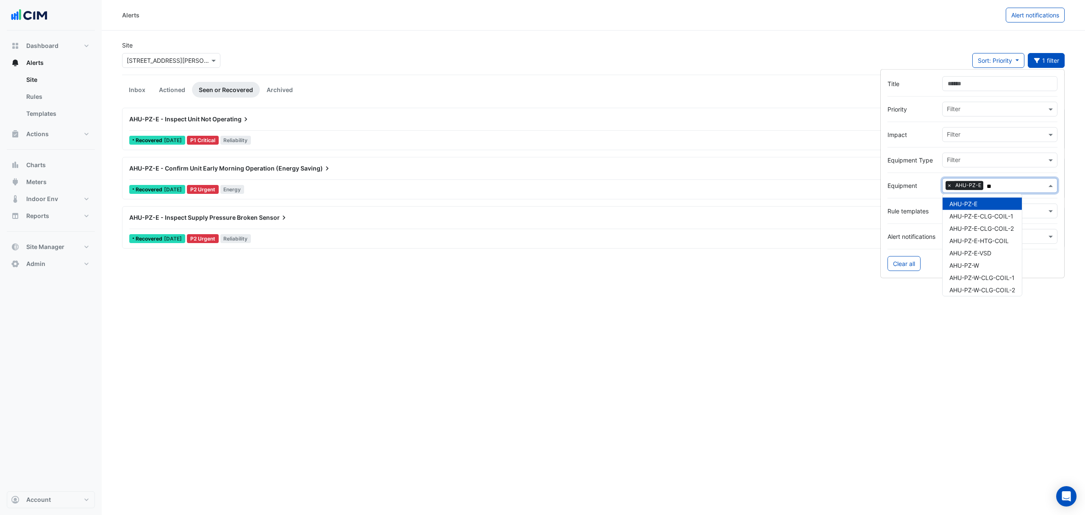
type input "**"
click at [904, 47] on div "Site Select a Site × 50 Martin Place Sort: Priority Priority Updated 1 filter" at bounding box center [593, 58] width 953 height 34
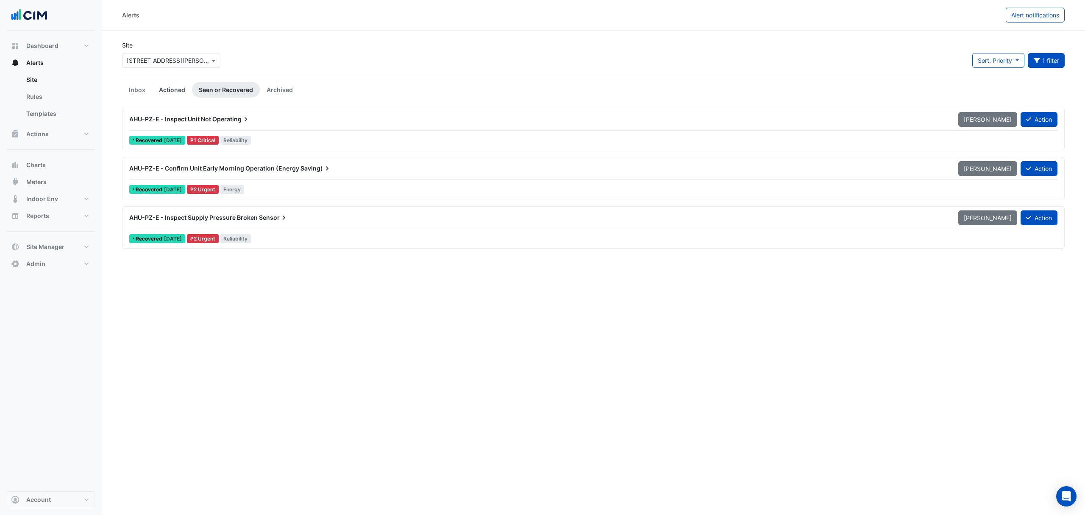
click at [163, 87] on link "Actioned" at bounding box center [172, 90] width 40 height 16
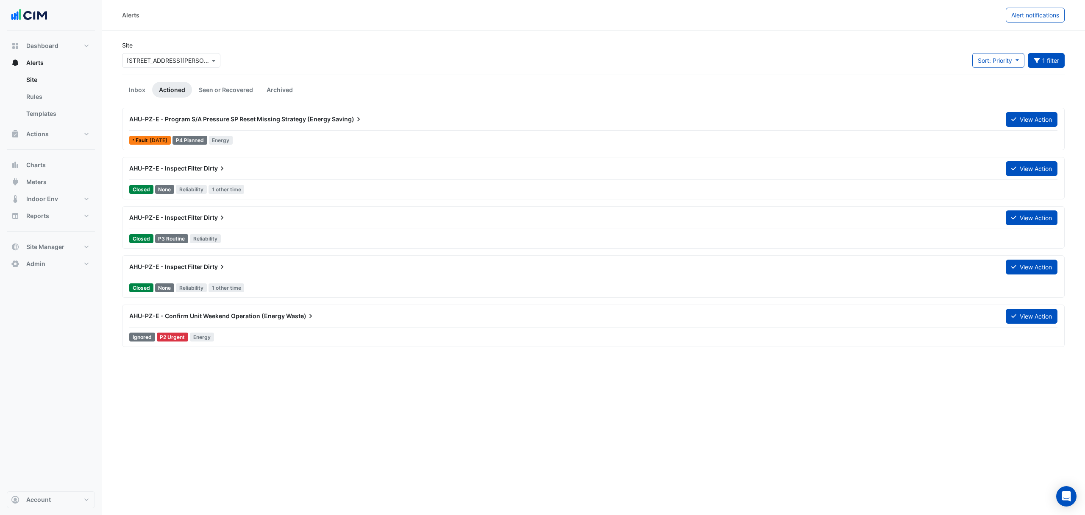
click at [258, 127] on div "AHU-PZ-E - Program S/A Pressure SP Reset Missing Strategy (Energy Saving) View …" at bounding box center [593, 121] width 929 height 19
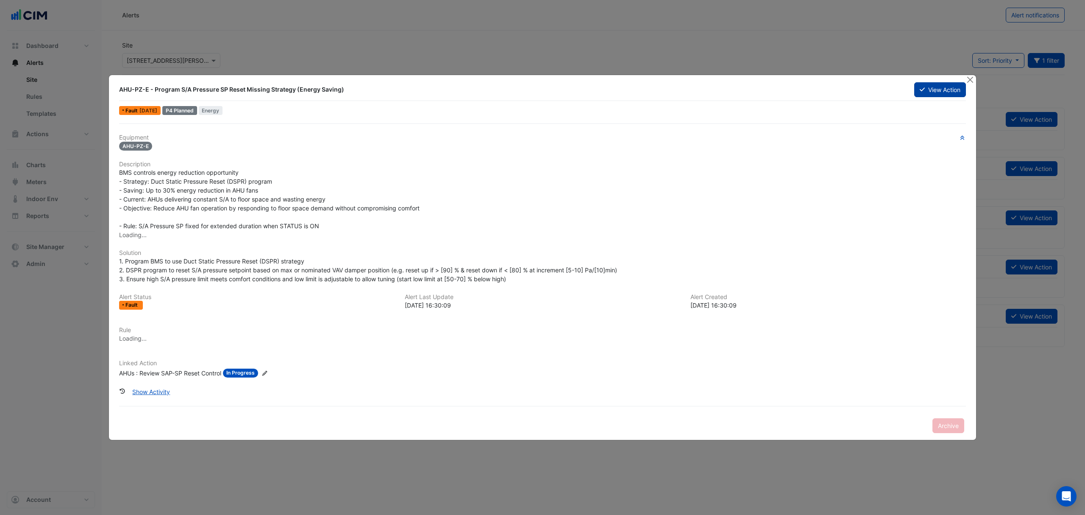
click at [925, 93] on button "View Action" at bounding box center [941, 89] width 52 height 15
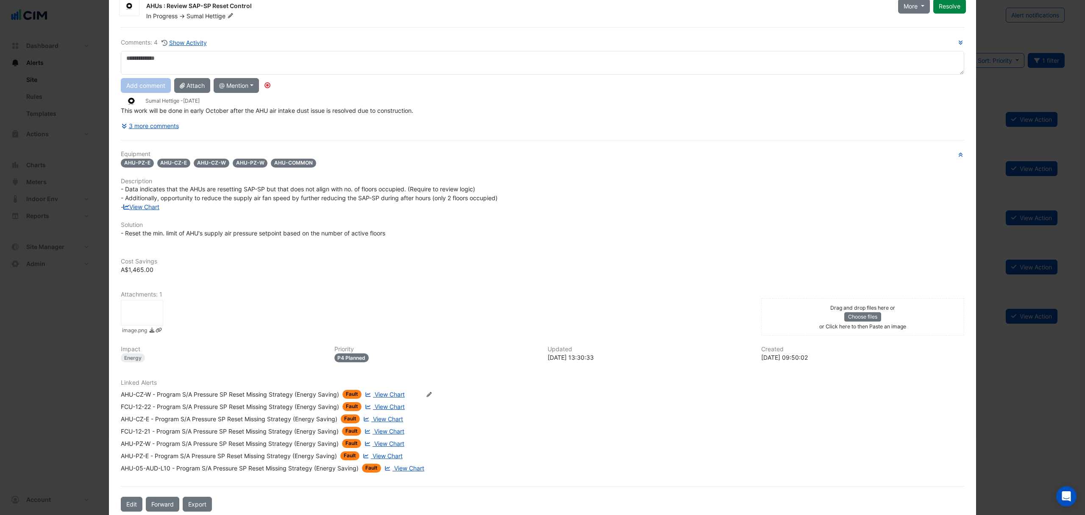
scroll to position [46, 0]
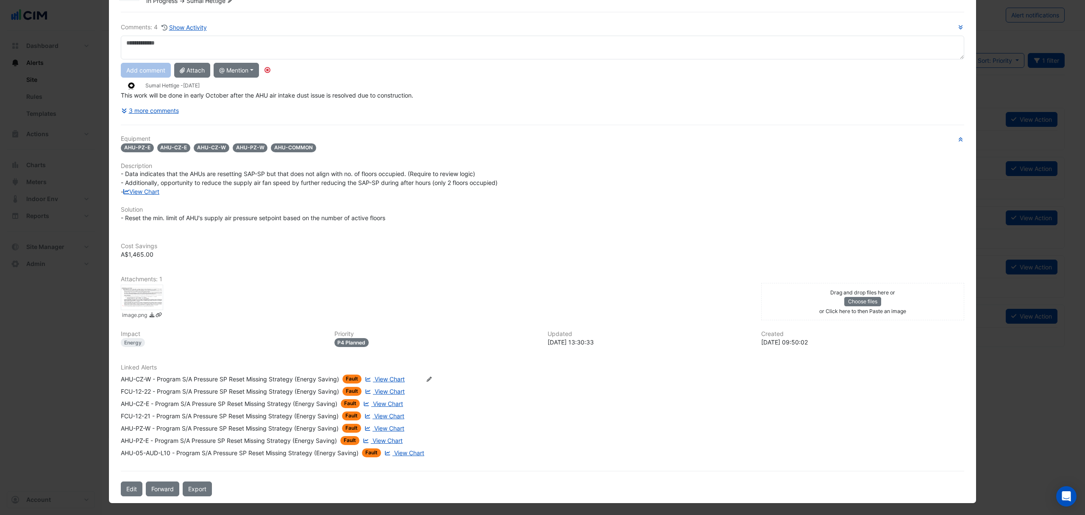
click at [209, 379] on div "AHU-CZ-W - Program S/A Pressure SP Reset Missing Strategy (Energy Saving)" at bounding box center [230, 378] width 218 height 9
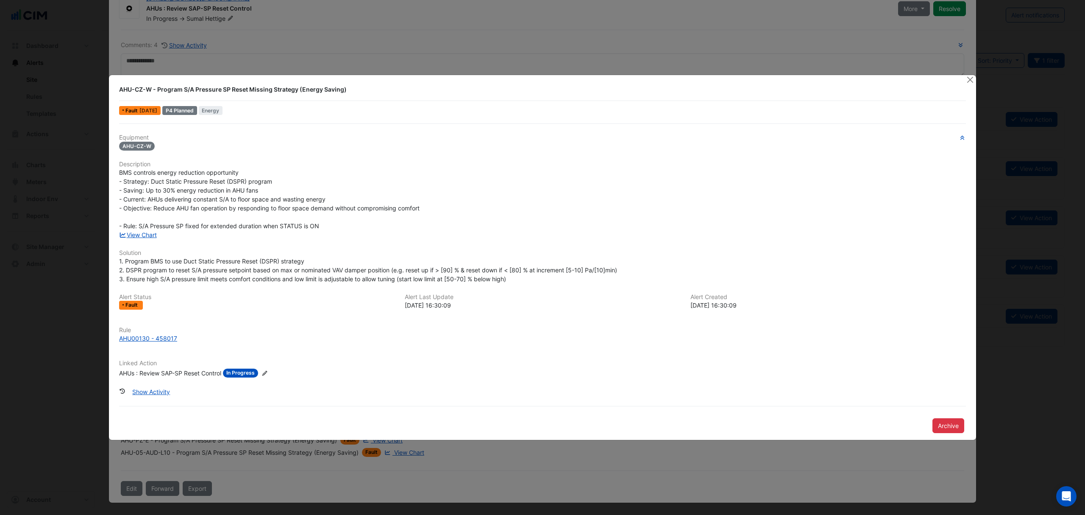
scroll to position [28, 0]
click at [969, 80] on button "Close" at bounding box center [970, 79] width 9 height 9
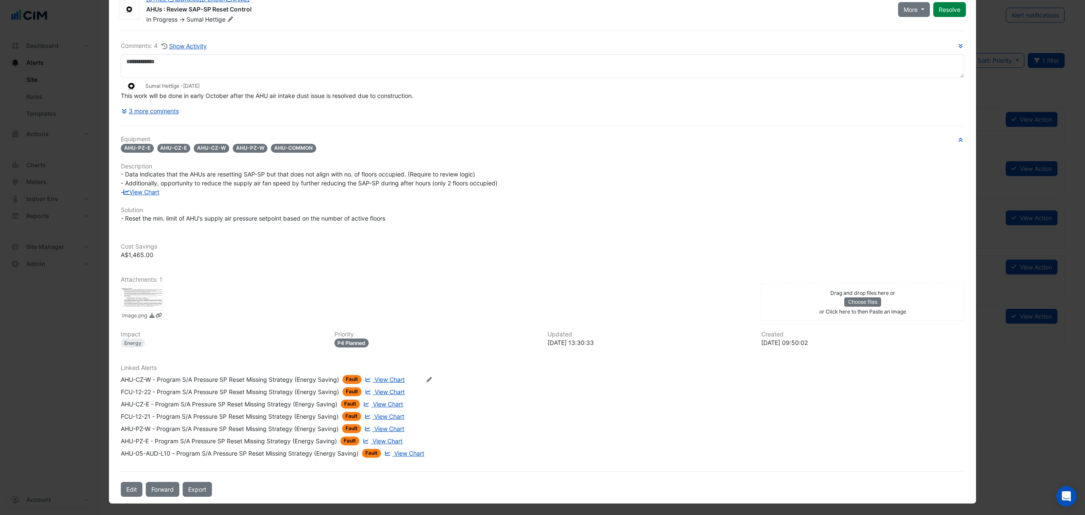
click at [176, 402] on div "AHU-CZ-E - Program S/A Pressure SP Reset Missing Strategy (Energy Saving)" at bounding box center [229, 403] width 217 height 9
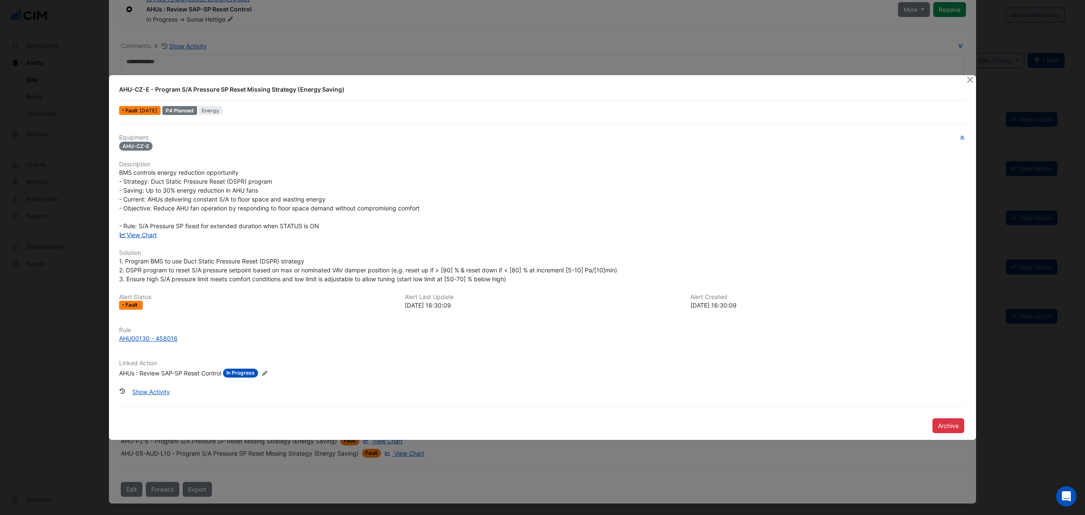
click at [144, 238] on div "View Chart" at bounding box center [542, 234] width 857 height 9
click at [144, 235] on link "View Chart" at bounding box center [138, 234] width 38 height 7
click at [968, 78] on button "Close" at bounding box center [970, 79] width 9 height 9
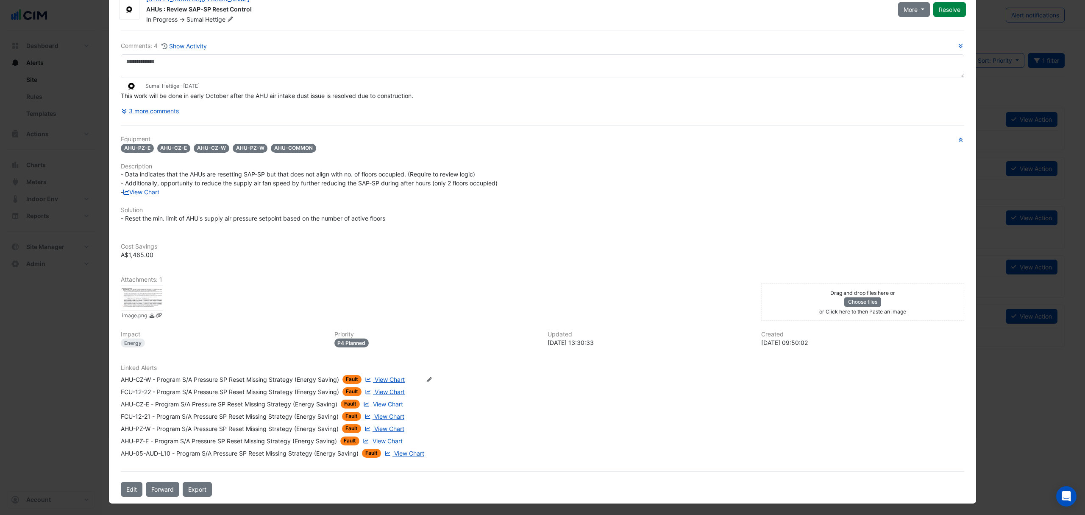
scroll to position [0, 0]
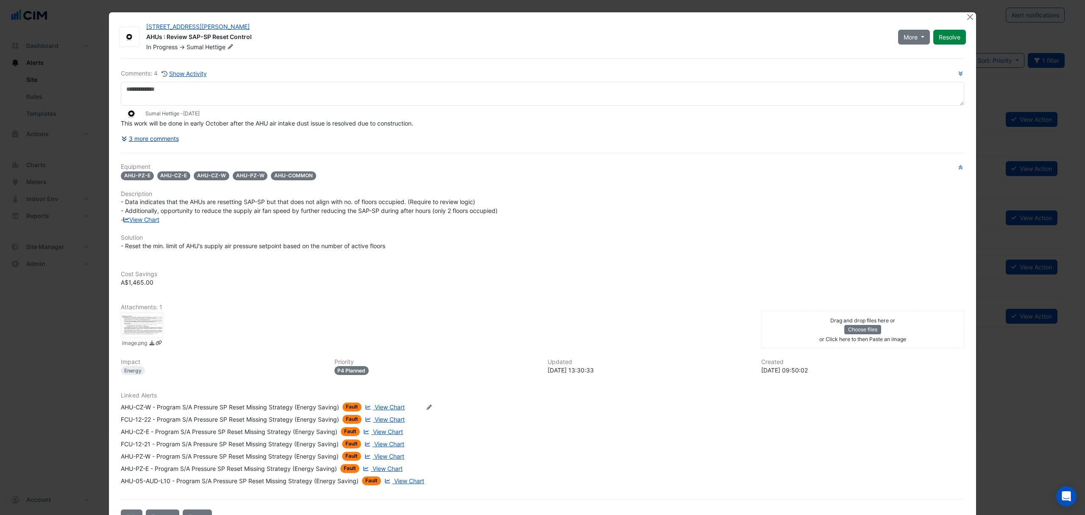
click at [145, 136] on button "3 more comments" at bounding box center [150, 138] width 59 height 15
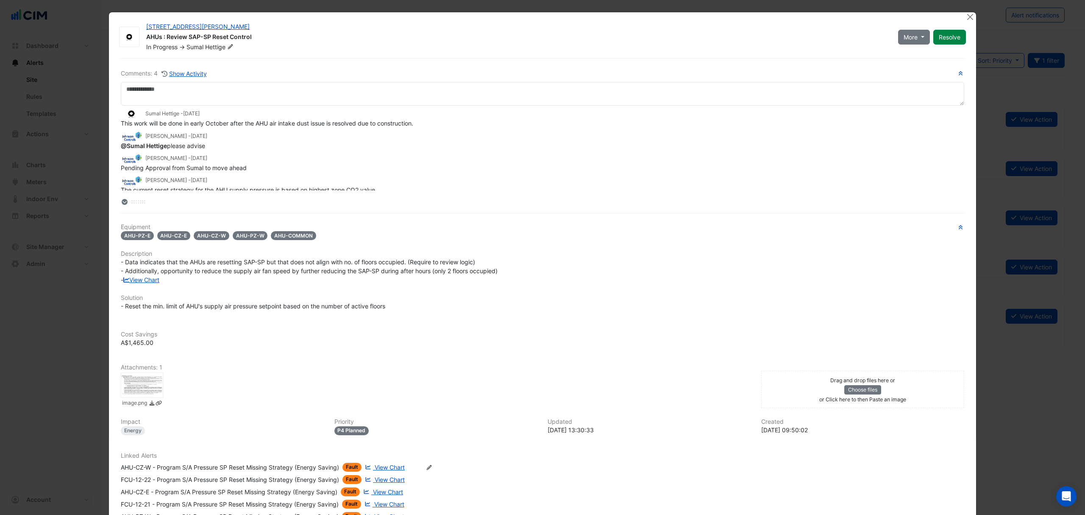
drag, startPoint x: 214, startPoint y: 143, endPoint x: 102, endPoint y: 142, distance: 111.5
click at [102, 142] on ngb-modal-window "50 Martin Place AHUs : Review SAP-SP Reset Control In Progress -> Sumal Hettige…" at bounding box center [542, 257] width 1085 height 515
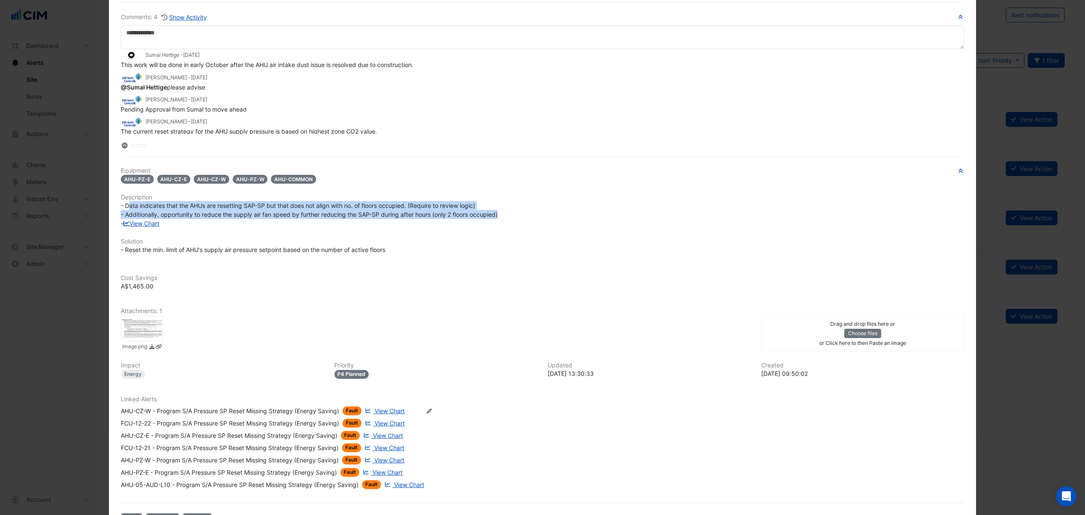
drag, startPoint x: 506, startPoint y: 216, endPoint x: 125, endPoint y: 202, distance: 381.8
click at [125, 202] on div "- Data indicates that the AHUs are resetting SAP-SP but that does not align wit…" at bounding box center [543, 214] width 844 height 27
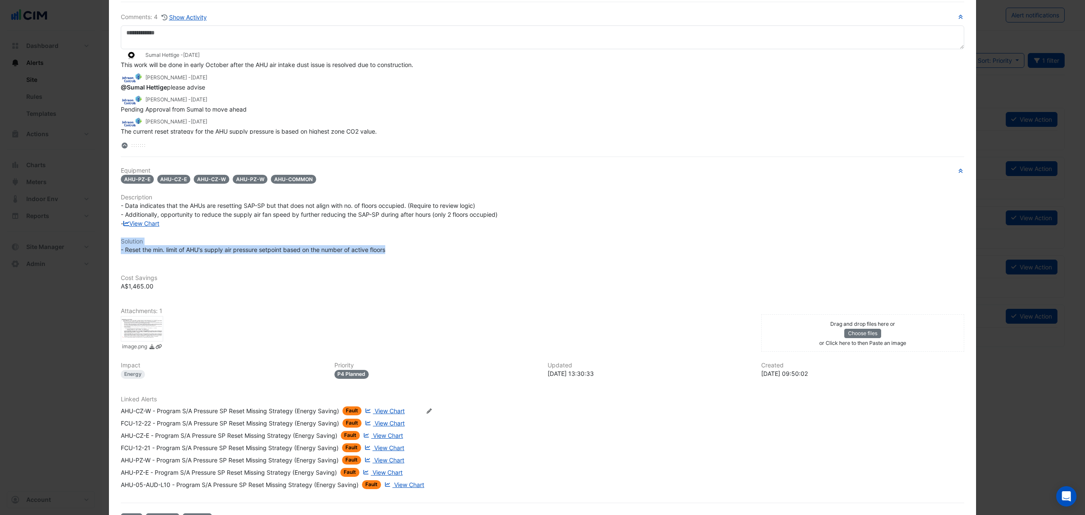
drag, startPoint x: 399, startPoint y: 250, endPoint x: 113, endPoint y: 241, distance: 286.3
click at [116, 241] on div "Comments: 4 Show Activity Sumal Hettige - 1 year and 11 months ago This work wi…" at bounding box center [543, 265] width 854 height 526
click at [233, 272] on div "Cost Savings A$1,465.00" at bounding box center [543, 277] width 854 height 26
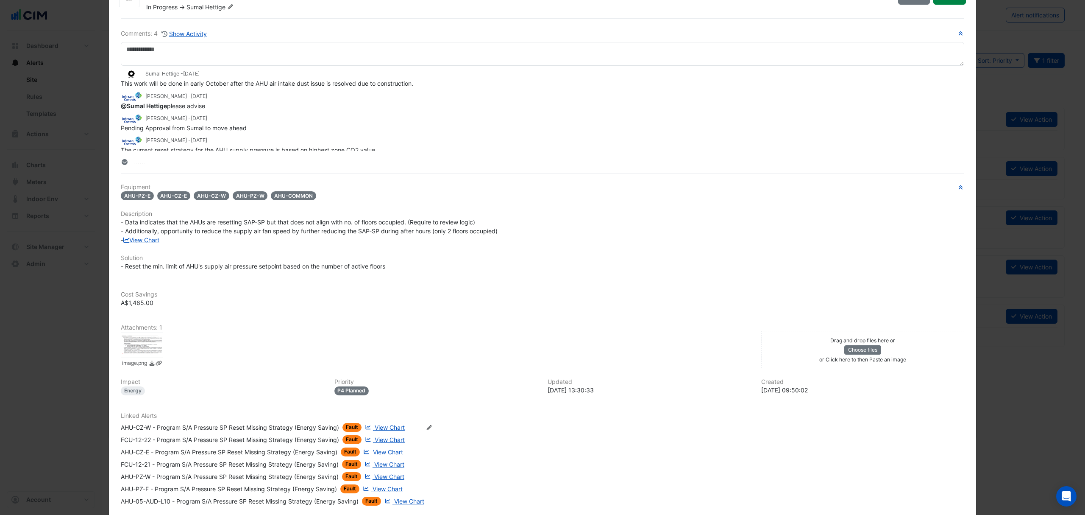
scroll to position [0, 0]
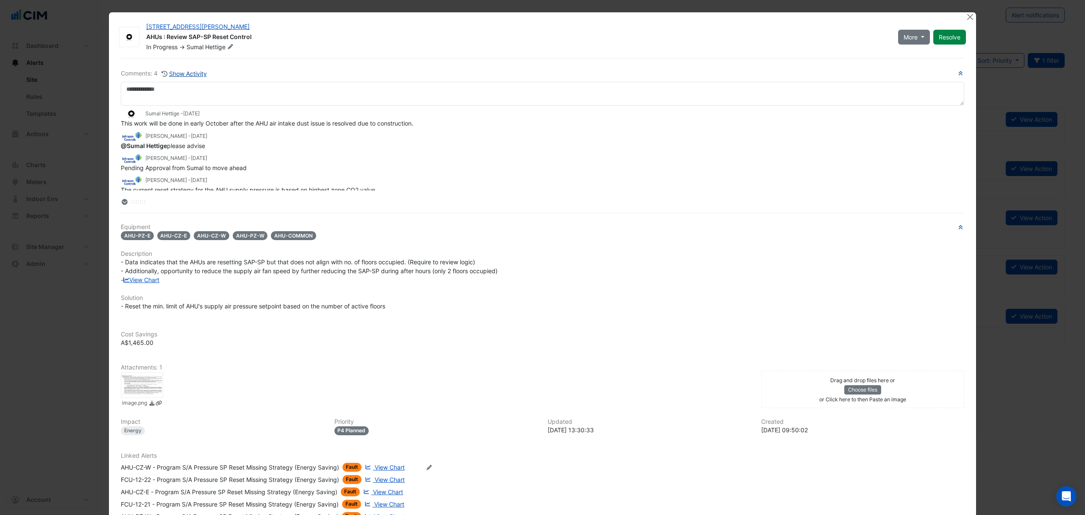
click at [195, 74] on button "Show Activity" at bounding box center [184, 74] width 46 height 10
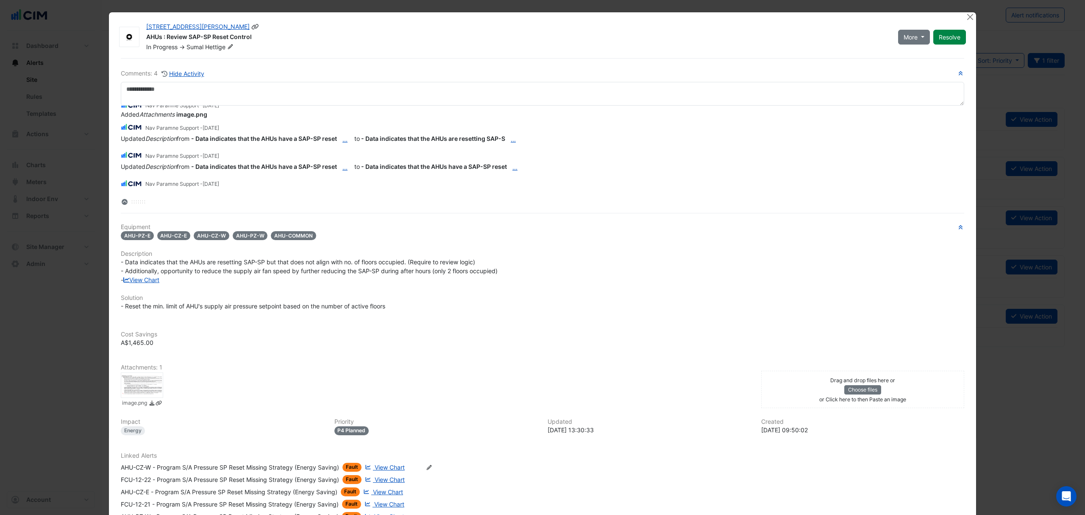
drag, startPoint x: 251, startPoint y: 36, endPoint x: 142, endPoint y: 33, distance: 109.9
click at [146, 33] on div "AHUs : Review SAP-SP Reset Control" at bounding box center [517, 38] width 742 height 10
drag, startPoint x: 159, startPoint y: 33, endPoint x: 281, endPoint y: 2, distance: 125.3
click at [224, 29] on div "[STREET_ADDRESS][PERSON_NAME]" at bounding box center [517, 27] width 742 height 10
drag, startPoint x: 488, startPoint y: 265, endPoint x: 129, endPoint y: 266, distance: 358.3
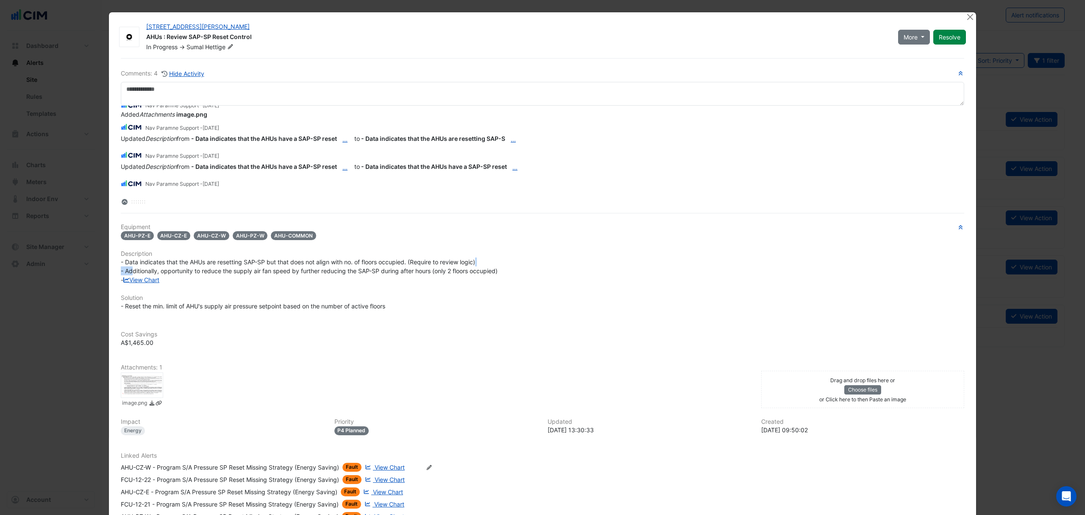
click at [128, 267] on div "- Data indicates that the AHUs are resetting SAP-SP but that does not align wit…" at bounding box center [543, 270] width 844 height 27
click at [364, 284] on div "- Data indicates that the AHUs are resetting SAP-SP but that does not align wit…" at bounding box center [543, 270] width 844 height 27
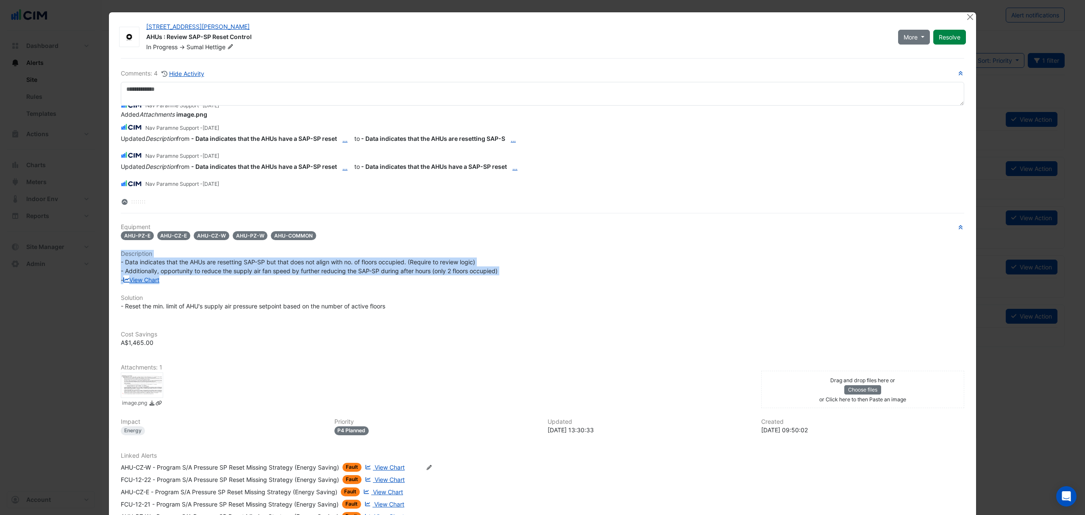
drag, startPoint x: 539, startPoint y: 276, endPoint x: 146, endPoint y: 254, distance: 393.7
click at [116, 250] on div "Comments: 4 Hide Activity PEAK - 5 months and 24 days ago Updated Priority from…" at bounding box center [543, 321] width 854 height 526
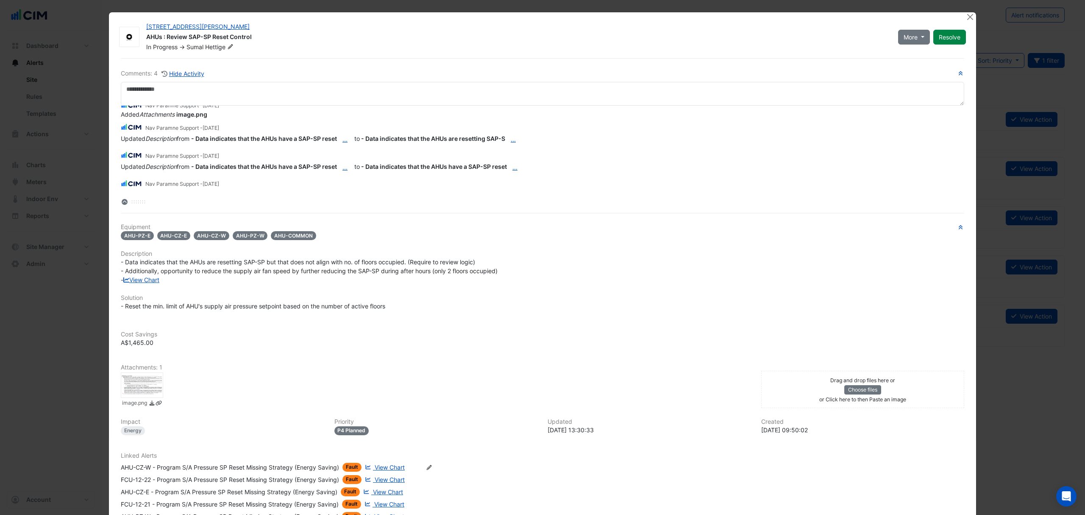
click at [565, 292] on div "Equipment AHU-PZ-E AHU-CZ-E AHU-CZ-W AHU-PZ-W AHU-COMMON Description View Chart…" at bounding box center [543, 387] width 844 height 329
click at [966, 18] on button "Close" at bounding box center [970, 16] width 9 height 9
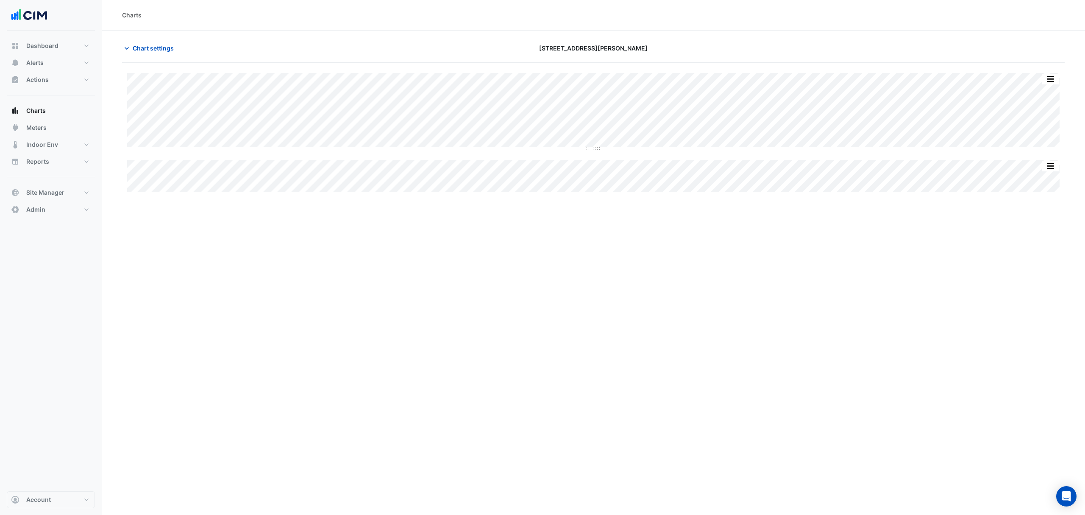
type input "**********"
click at [146, 43] on button "Chart settings" at bounding box center [150, 48] width 57 height 15
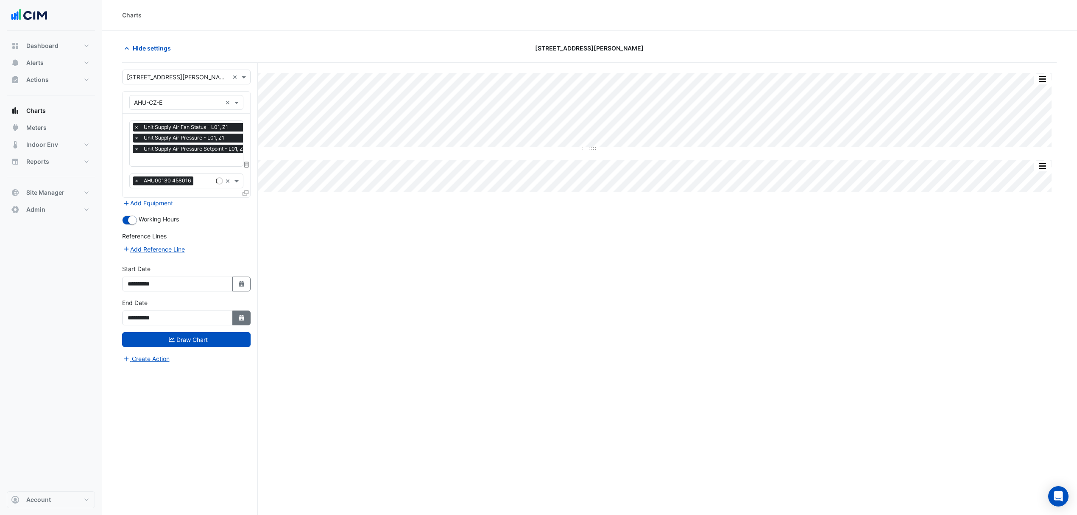
click at [243, 317] on icon "button" at bounding box center [241, 318] width 5 height 6
click at [202, 204] on select "**** **** **** **** **** **** **** **** **** **** ****" at bounding box center [193, 206] width 32 height 13
select select "****"
click at [177, 200] on select "**** **** **** **** **** **** **** **** **** **** ****" at bounding box center [193, 206] width 32 height 13
click at [170, 206] on select "*** *** *** *** *** *** *** *** *** *** *** ***" at bounding box center [161, 206] width 32 height 13
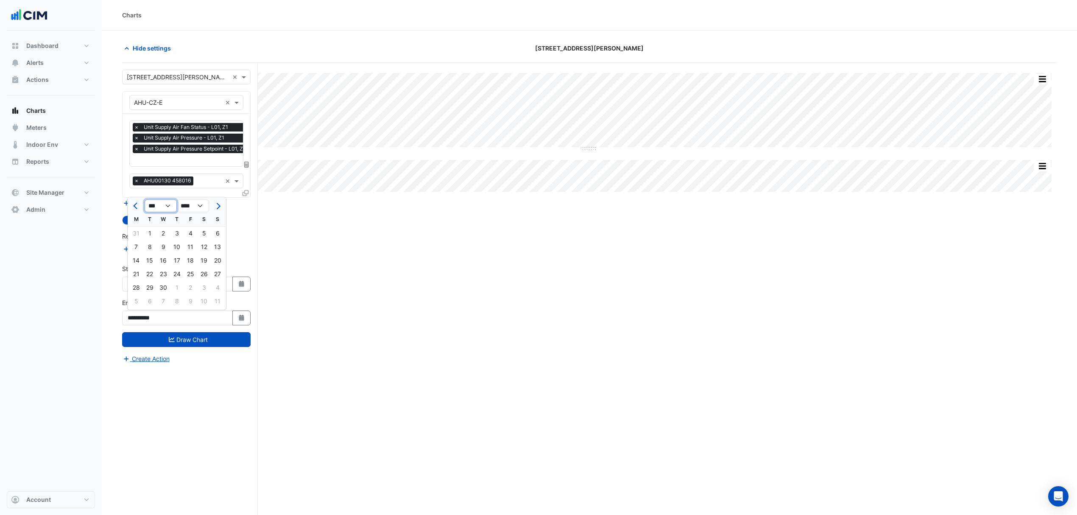
select select "*"
click at [145, 200] on select "*** *** *** *** *** *** *** *** *** *** *** ***" at bounding box center [161, 206] width 32 height 13
drag, startPoint x: 148, startPoint y: 285, endPoint x: 160, endPoint y: 293, distance: 14.3
click at [150, 285] on div "26" at bounding box center [150, 288] width 14 height 14
type input "**********"
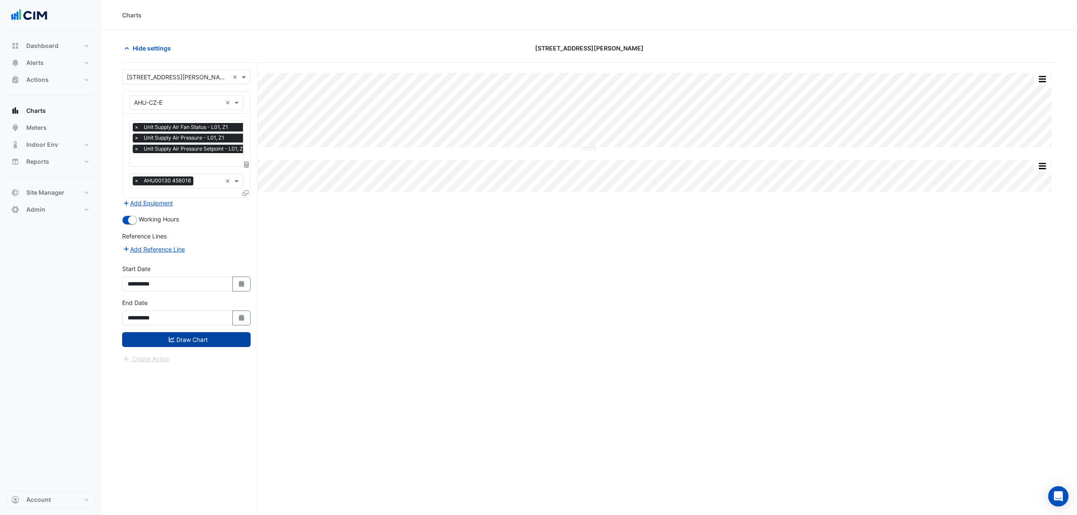
click at [180, 344] on button "Draw Chart" at bounding box center [186, 339] width 128 height 15
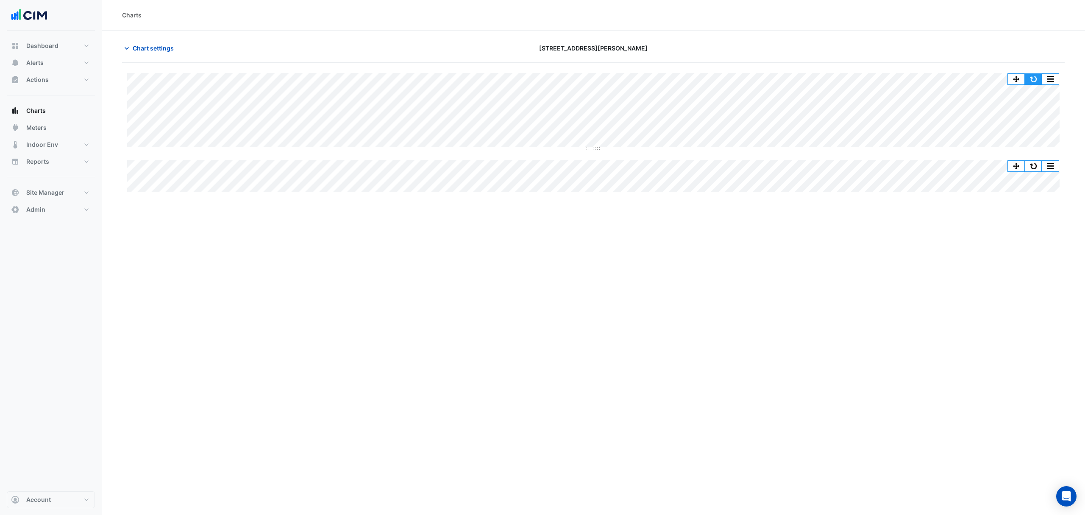
click at [1033, 79] on button "button" at bounding box center [1033, 79] width 17 height 11
click at [145, 50] on span "Chart settings" at bounding box center [153, 48] width 41 height 9
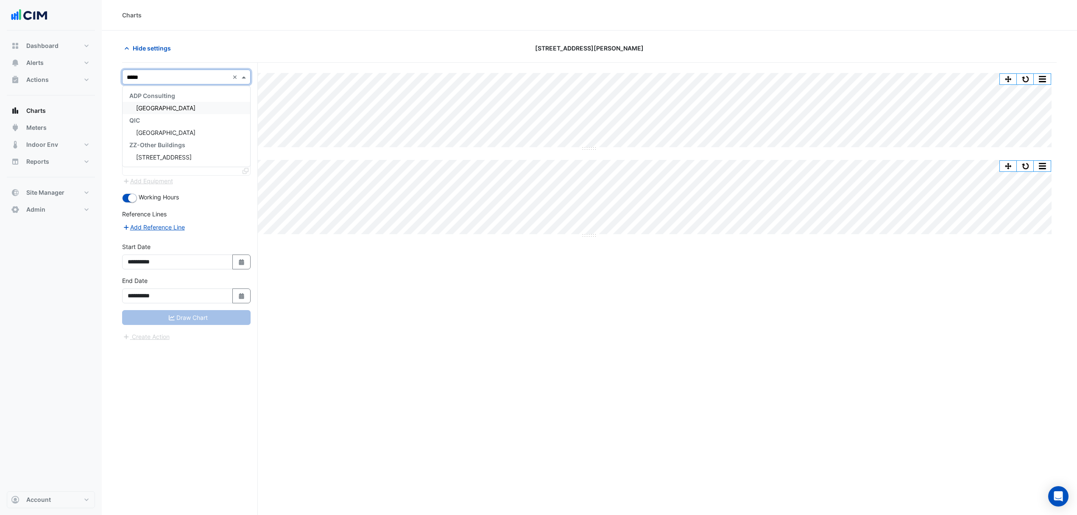
type input "******"
click at [175, 111] on span "[GEOGRAPHIC_DATA]" at bounding box center [165, 107] width 59 height 7
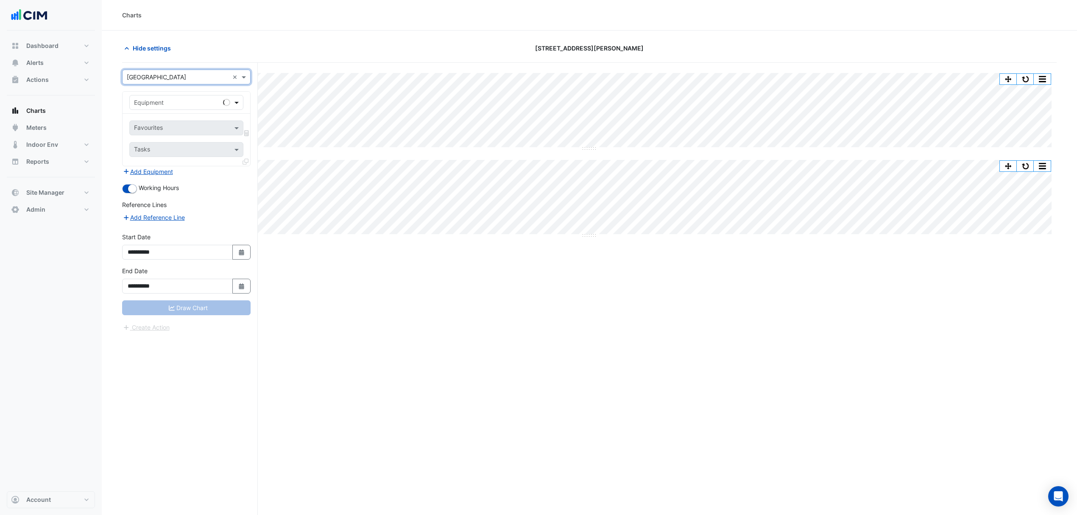
click at [238, 102] on span at bounding box center [237, 102] width 11 height 9
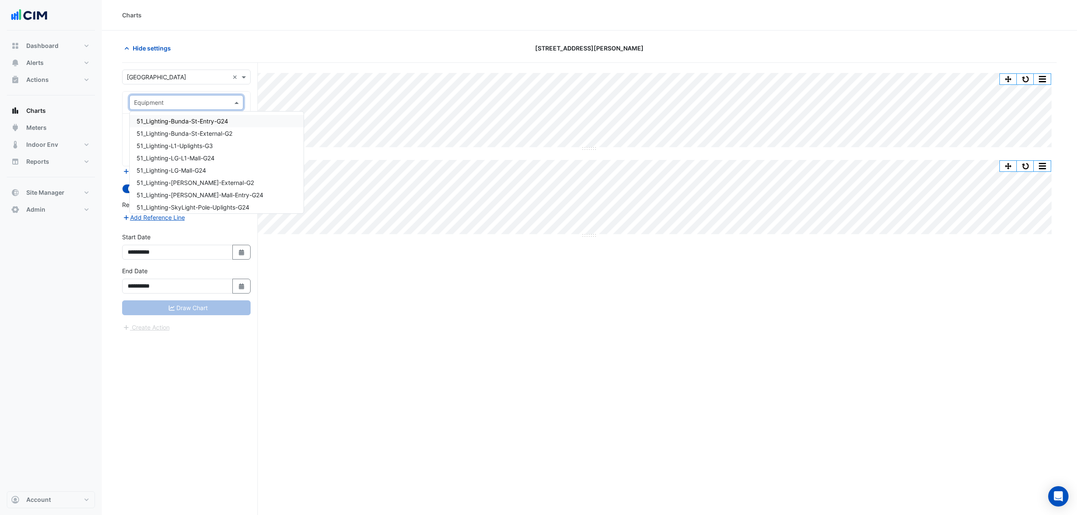
click at [238, 102] on span at bounding box center [237, 102] width 11 height 9
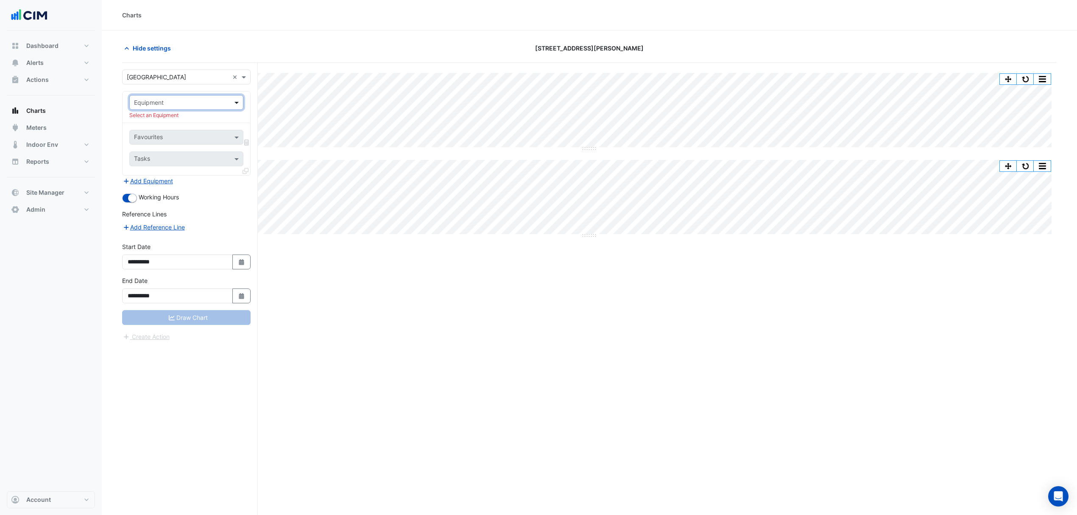
click at [238, 102] on span at bounding box center [237, 102] width 11 height 9
click at [159, 104] on input "*" at bounding box center [178, 102] width 88 height 9
type input "***"
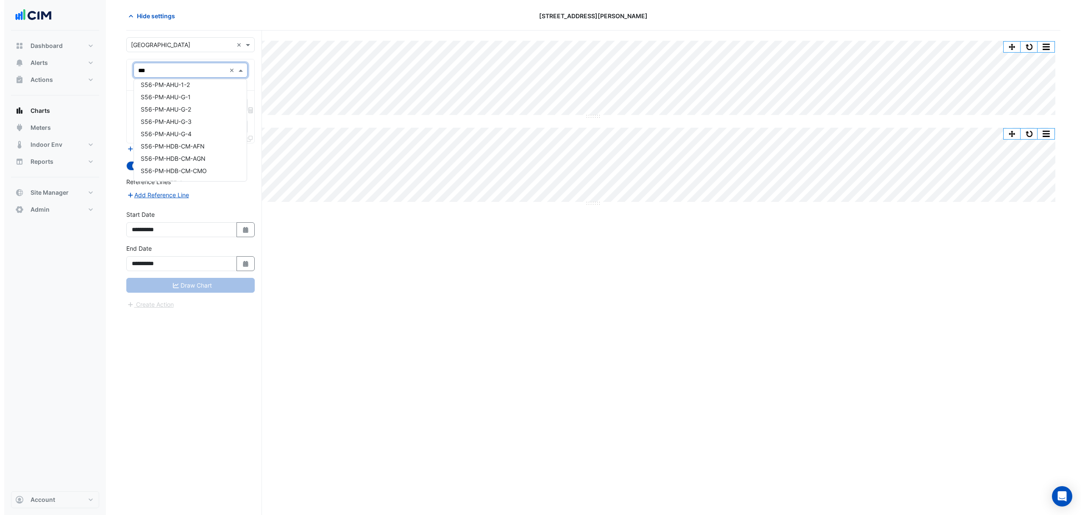
scroll to position [416, 0]
click at [173, 103] on span "S56-PM-AHU-1-1" at bounding box center [161, 102] width 49 height 7
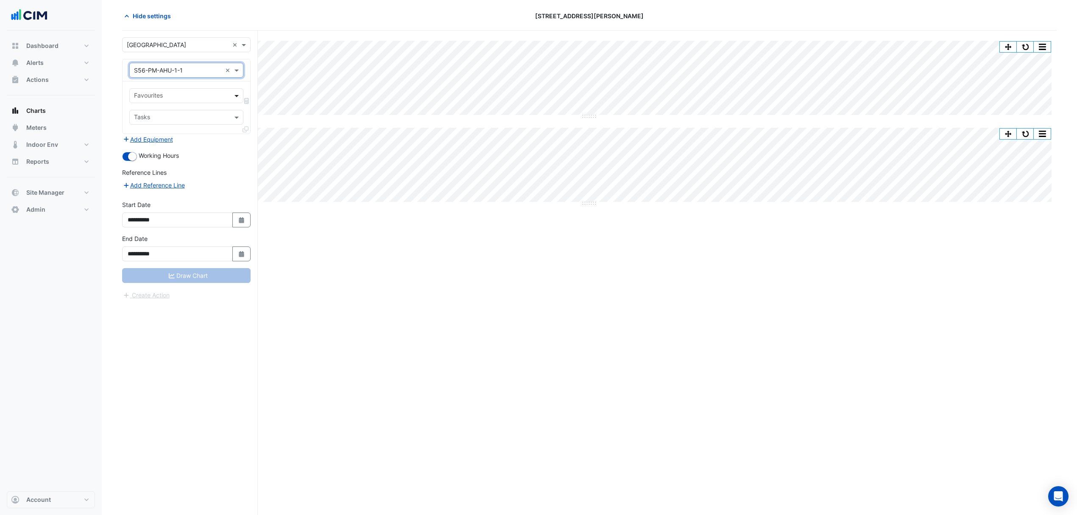
click at [237, 94] on span at bounding box center [237, 95] width 11 height 9
click at [194, 111] on span "Actual Energy Consumption - Plantroom, Plantroom" at bounding box center [208, 114] width 142 height 7
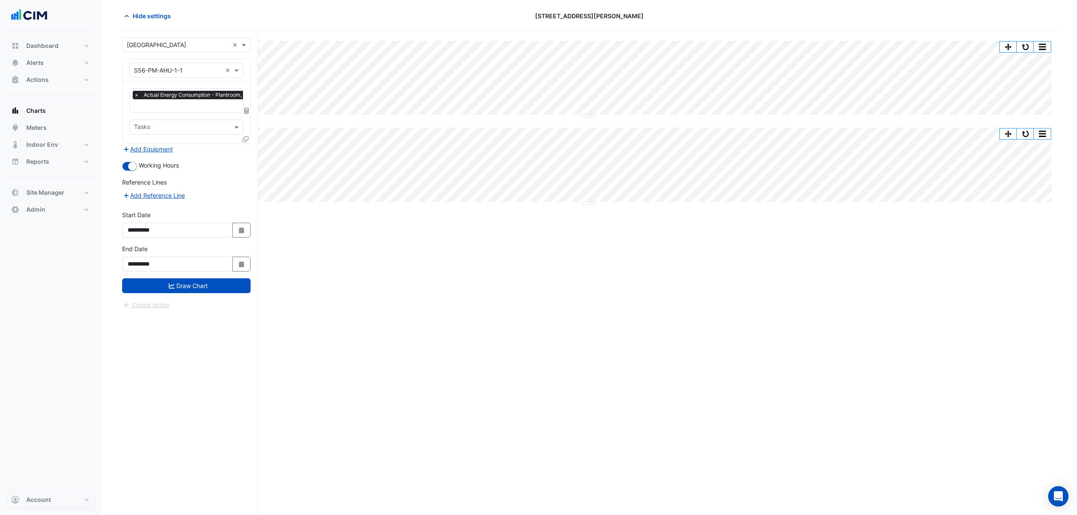
click at [245, 139] on icon at bounding box center [246, 139] width 6 height 6
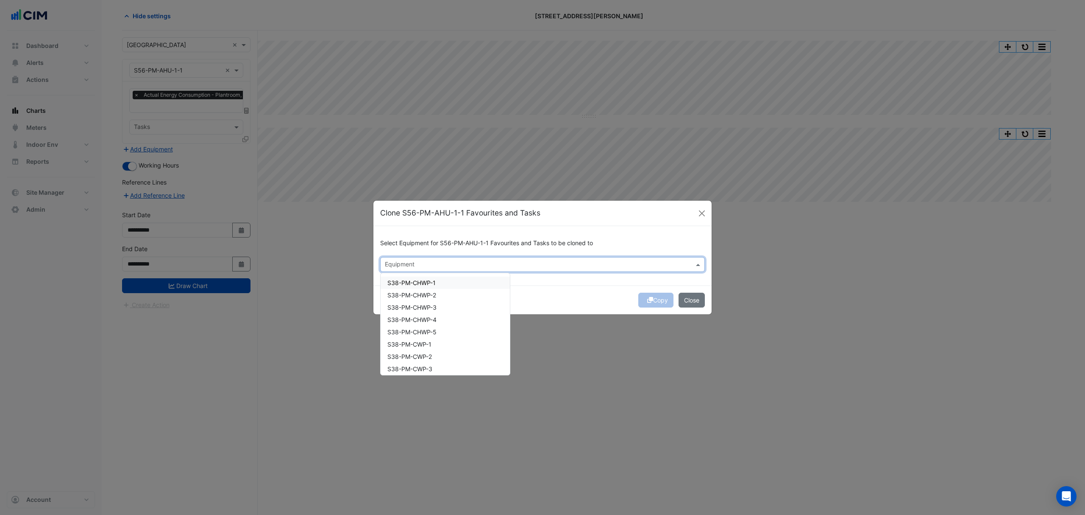
click at [414, 265] on input "text" at bounding box center [538, 265] width 306 height 9
click at [421, 311] on span "S56-PM-AHU-1-2" at bounding box center [412, 312] width 49 height 7
click at [419, 323] on span "S56-PM-AHU-G-1" at bounding box center [413, 324] width 50 height 7
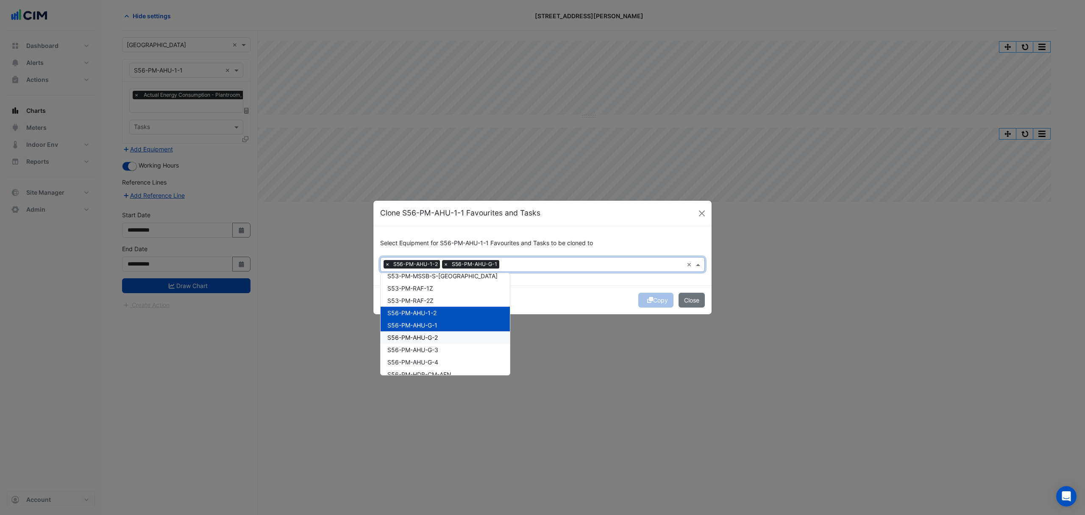
click at [418, 334] on span "S56-PM-AHU-G-2" at bounding box center [413, 337] width 50 height 7
click at [416, 346] on span "S56-PM-AHU-G-3" at bounding box center [413, 349] width 51 height 7
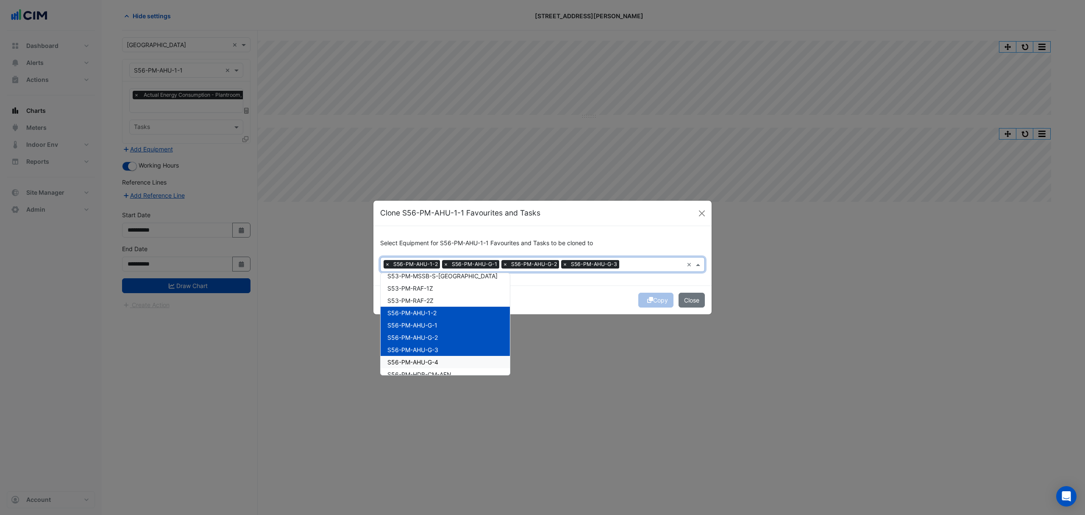
click at [416, 356] on div "S56-PM-AHU-G-4" at bounding box center [445, 362] width 129 height 12
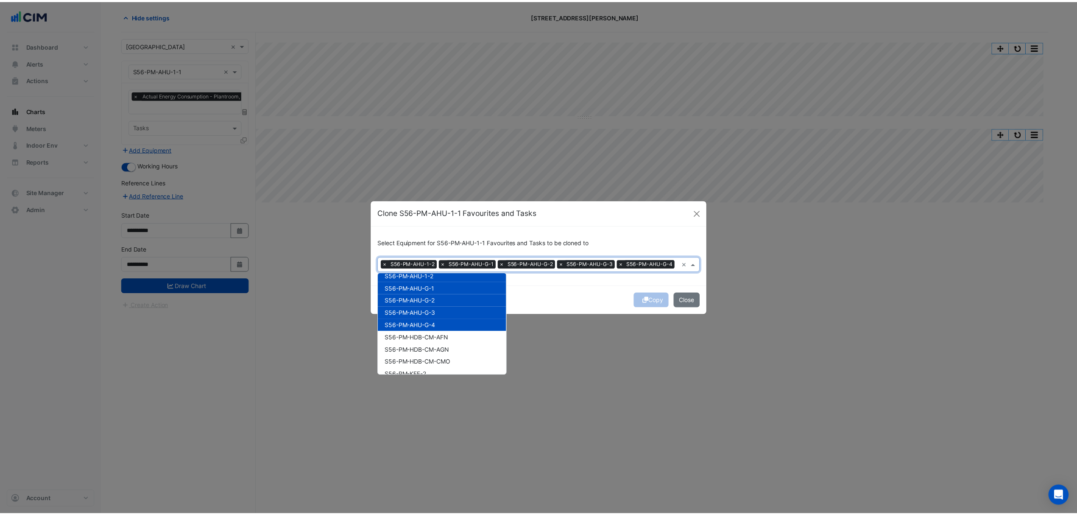
scroll to position [961, 0]
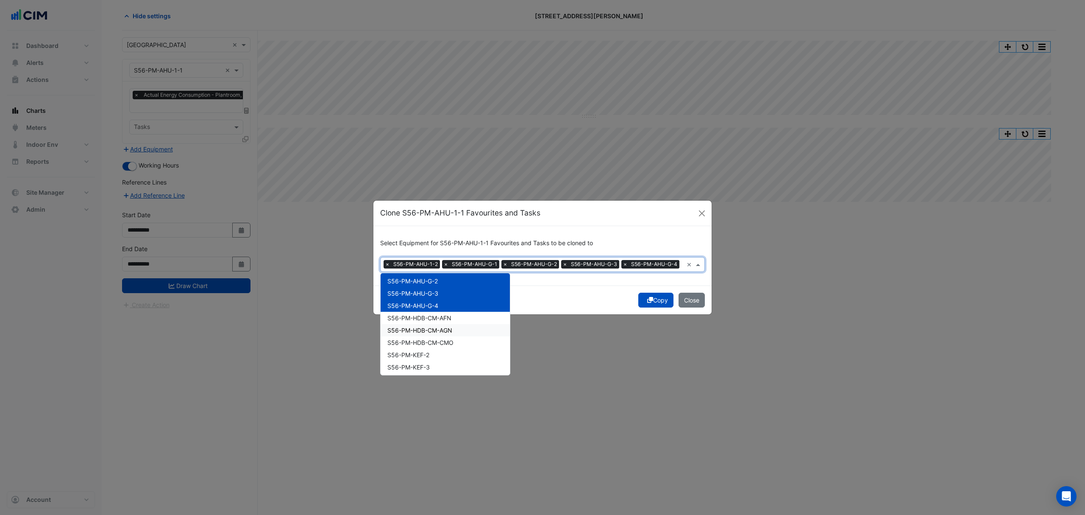
click at [527, 305] on div "Copy Close" at bounding box center [543, 299] width 338 height 29
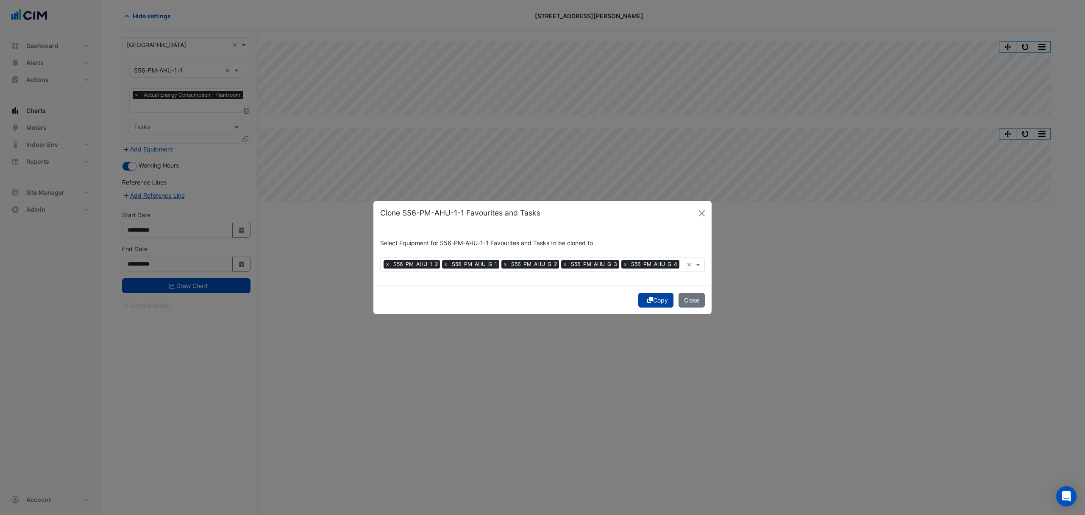
click at [655, 302] on button "Copy" at bounding box center [656, 300] width 35 height 15
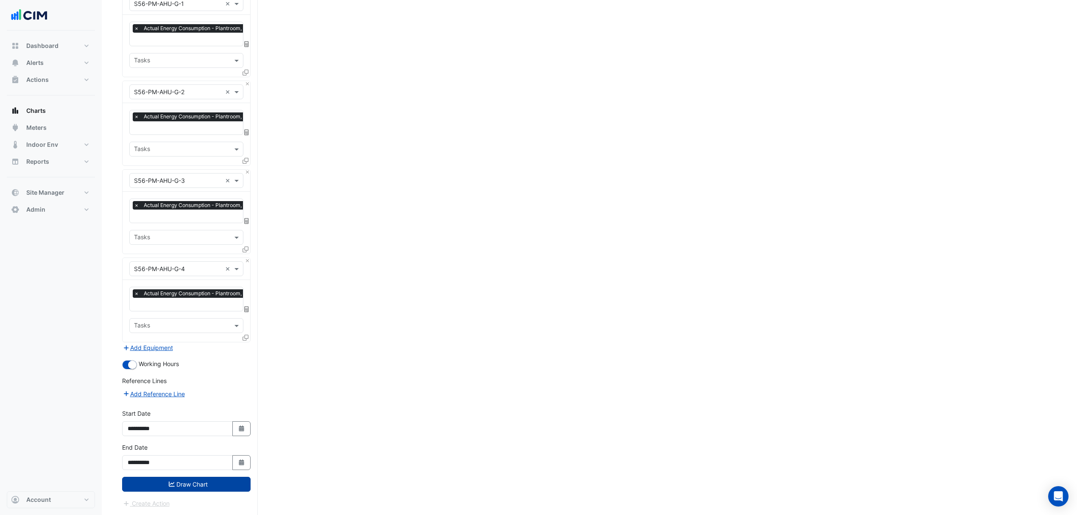
click at [187, 485] on button "Draw Chart" at bounding box center [186, 484] width 128 height 15
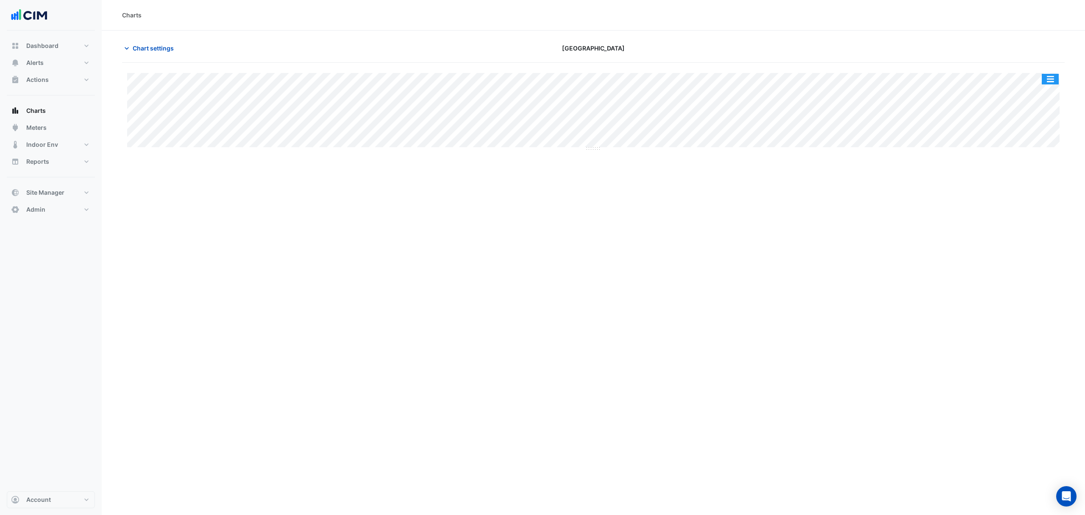
click at [1048, 78] on button "button" at bounding box center [1050, 79] width 17 height 11
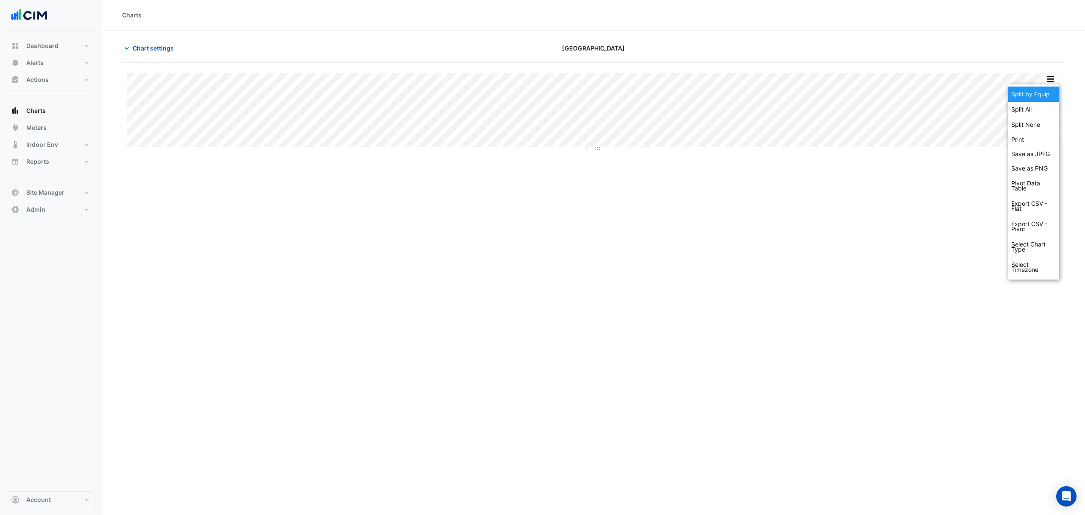
click at [1029, 96] on div "Split by Equip" at bounding box center [1033, 93] width 51 height 15
click at [159, 44] on span "Chart settings" at bounding box center [153, 48] width 41 height 9
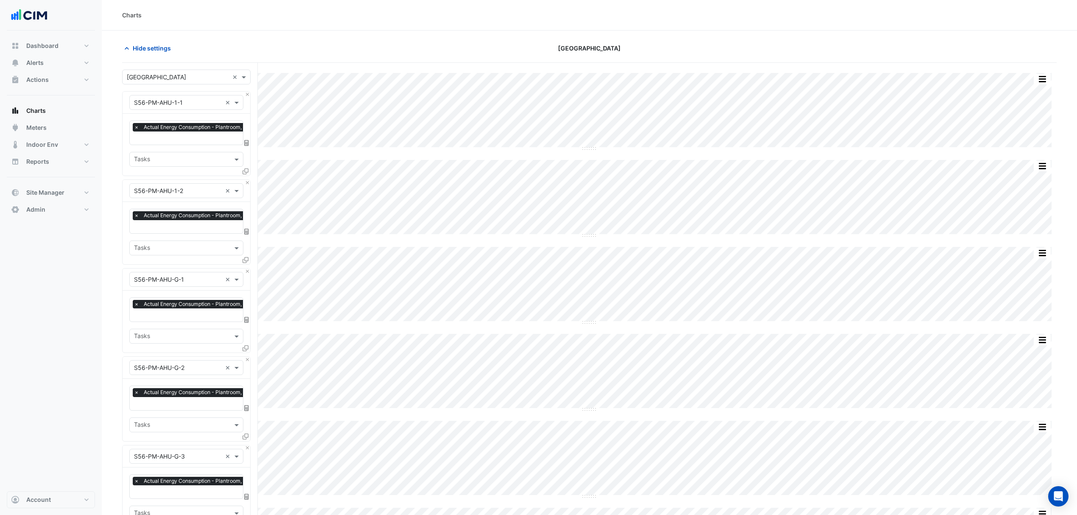
click at [249, 143] on fa-layers at bounding box center [247, 143] width 8 height 6
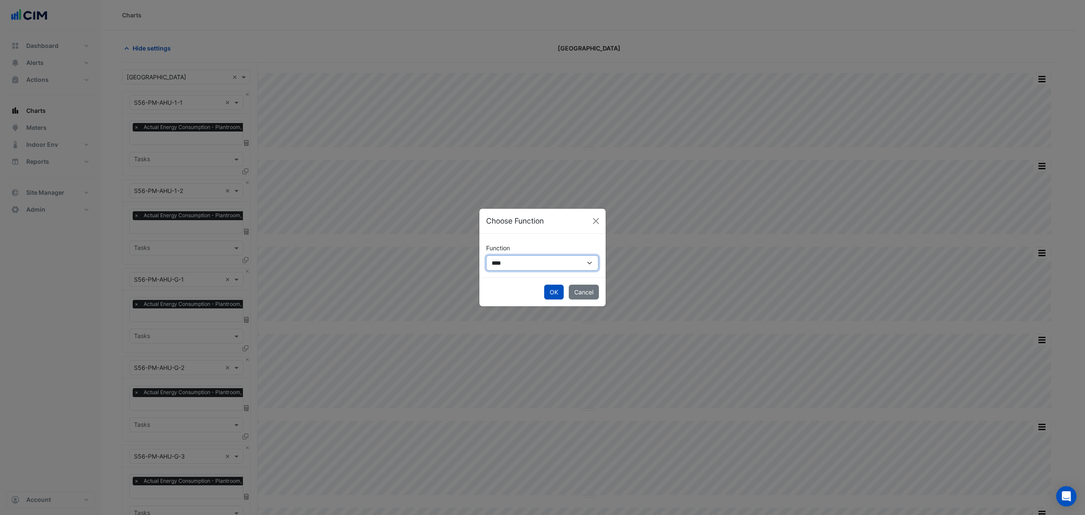
click at [533, 265] on select "**********" at bounding box center [542, 262] width 112 height 15
select select "******"
click at [486, 255] on select "**********" at bounding box center [542, 262] width 112 height 15
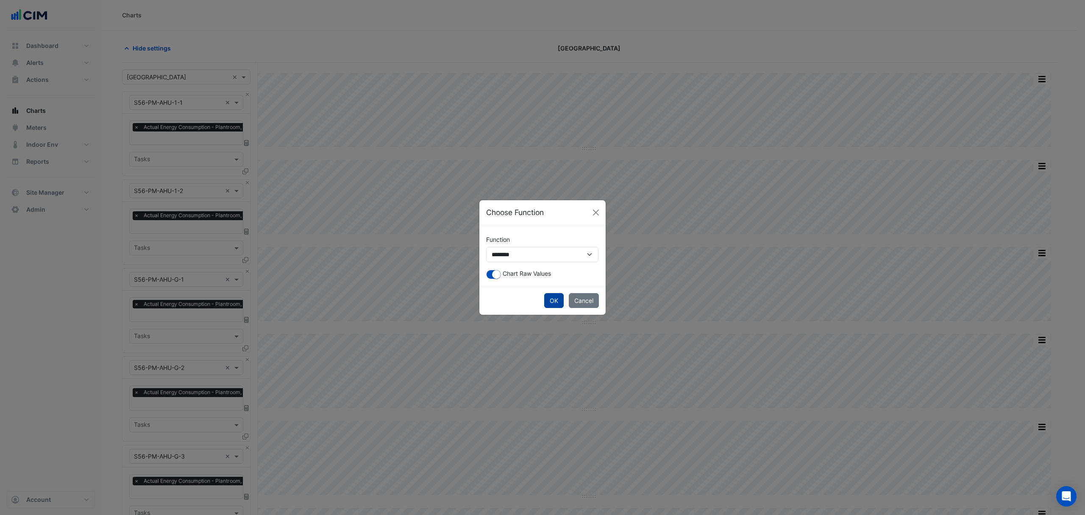
click at [562, 301] on button "OK" at bounding box center [554, 300] width 20 height 15
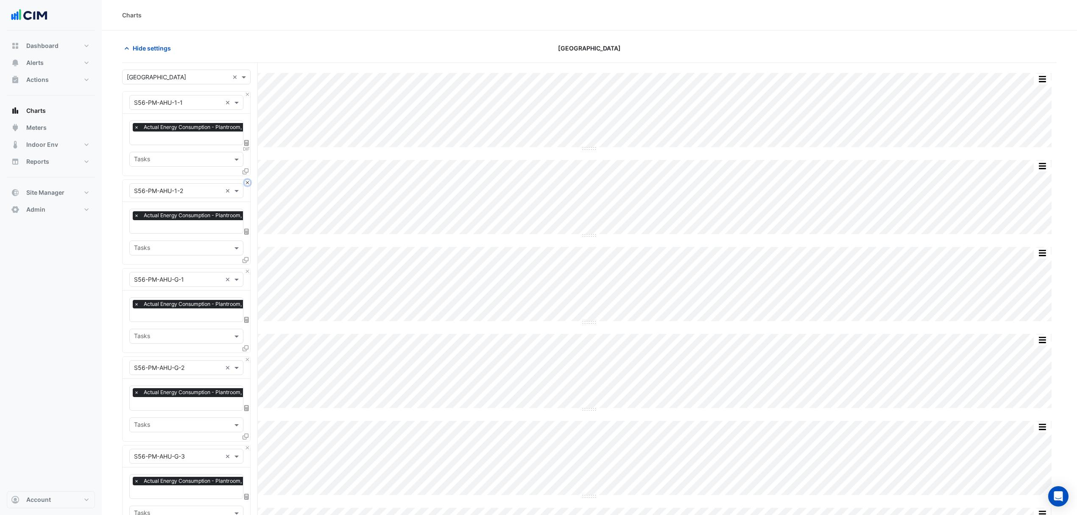
click at [247, 184] on button "Close" at bounding box center [248, 183] width 6 height 6
click at [247, 268] on button "Close" at bounding box center [248, 271] width 6 height 6
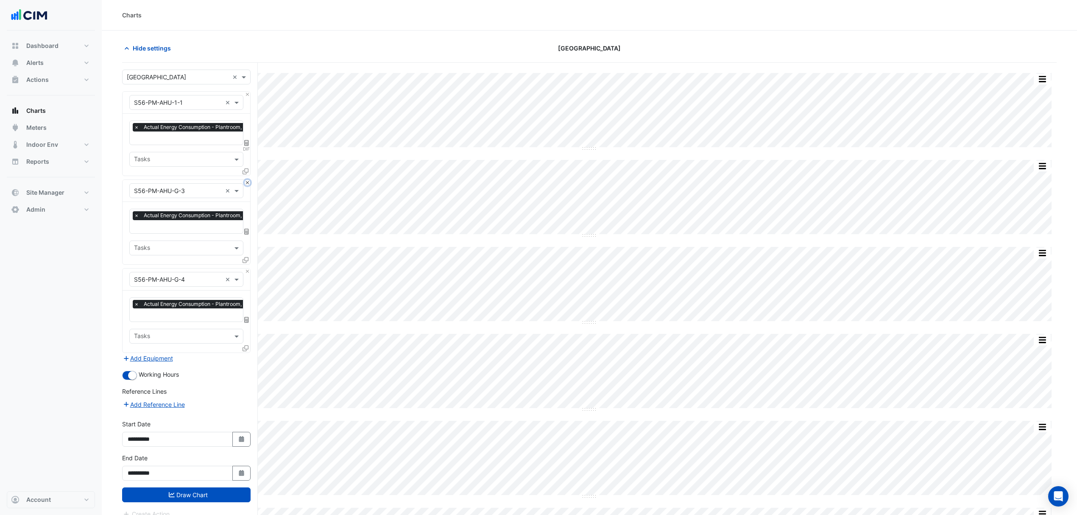
click at [247, 184] on button "Close" at bounding box center [248, 183] width 6 height 6
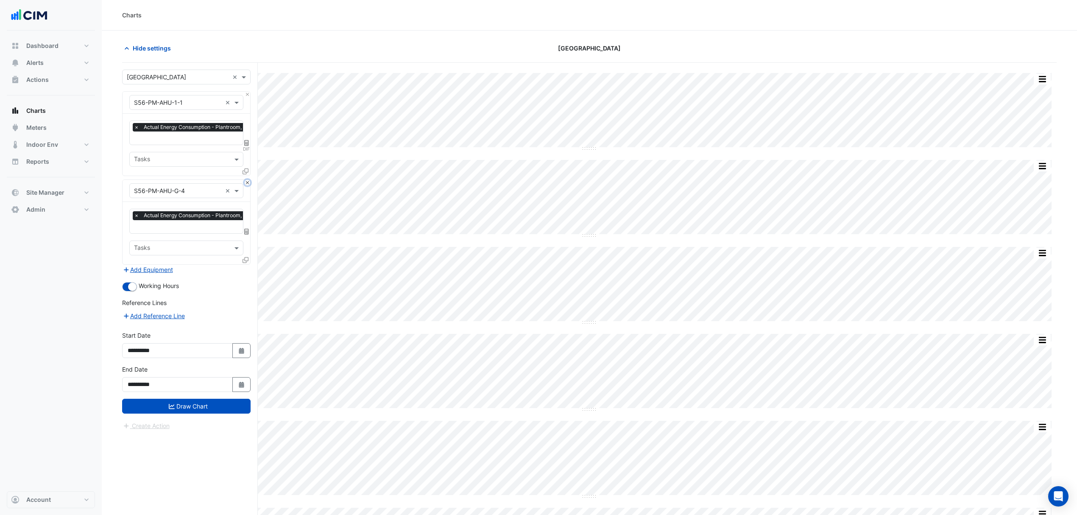
click at [247, 184] on button "Close" at bounding box center [248, 183] width 6 height 6
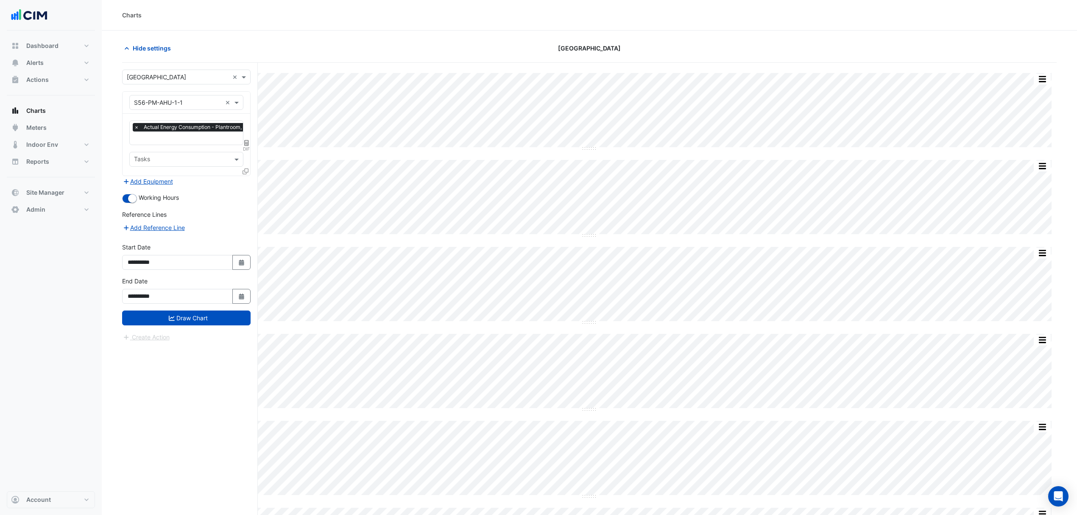
click at [247, 172] on icon at bounding box center [246, 171] width 6 height 6
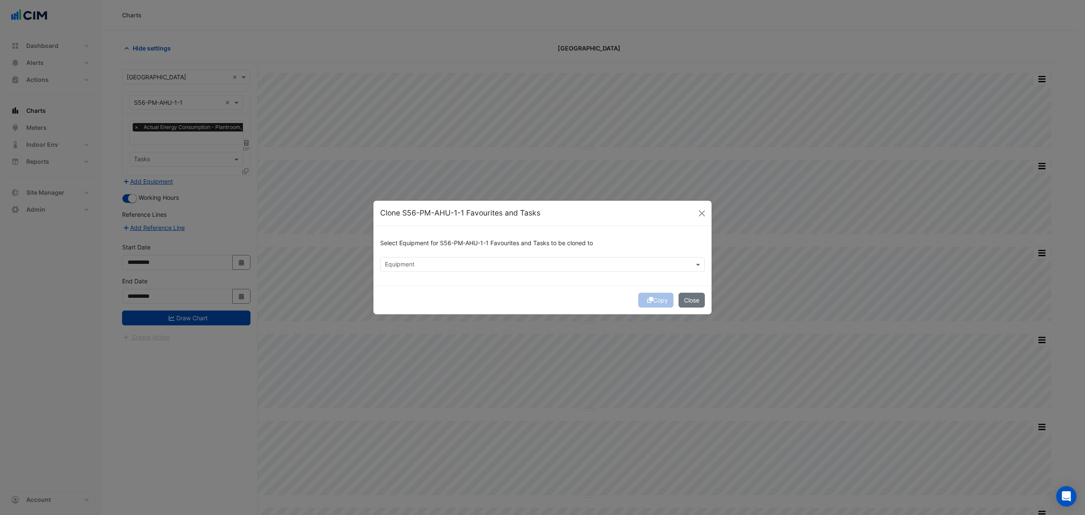
click at [403, 266] on input "text" at bounding box center [538, 265] width 306 height 9
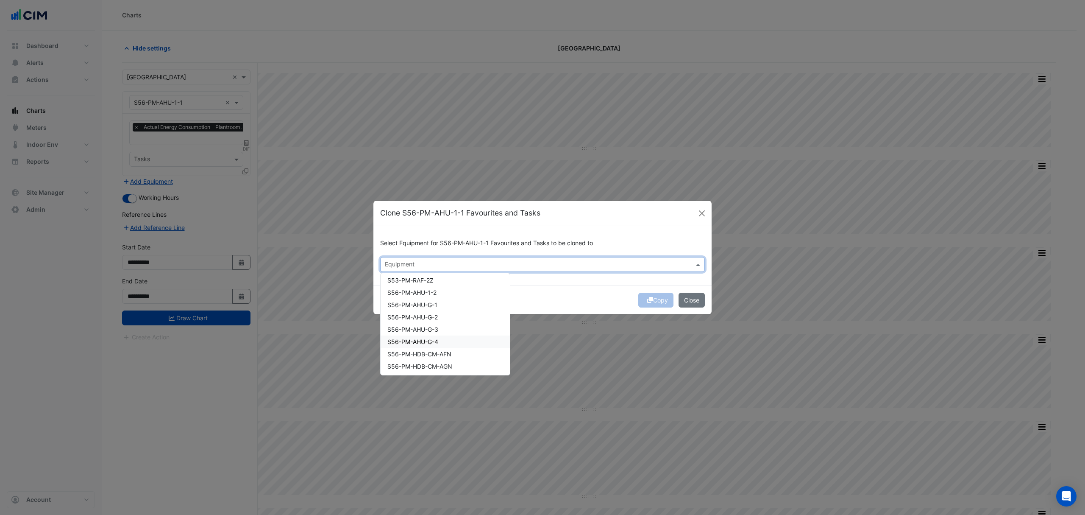
scroll to position [904, 0]
click at [428, 316] on div "S56-PM-AHU-1-2" at bounding box center [445, 313] width 129 height 12
click at [426, 323] on span "S56-PM-AHU-G-1" at bounding box center [413, 324] width 50 height 7
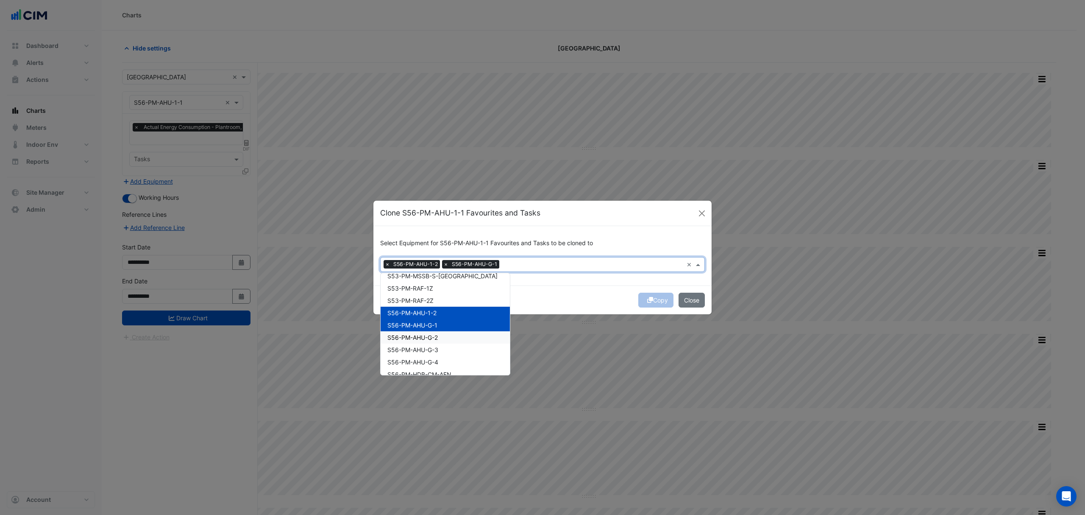
click at [421, 331] on div "S56-PM-AHU-G-2" at bounding box center [445, 337] width 129 height 12
click at [417, 345] on div "S56-PM-AHU-G-3" at bounding box center [445, 349] width 129 height 12
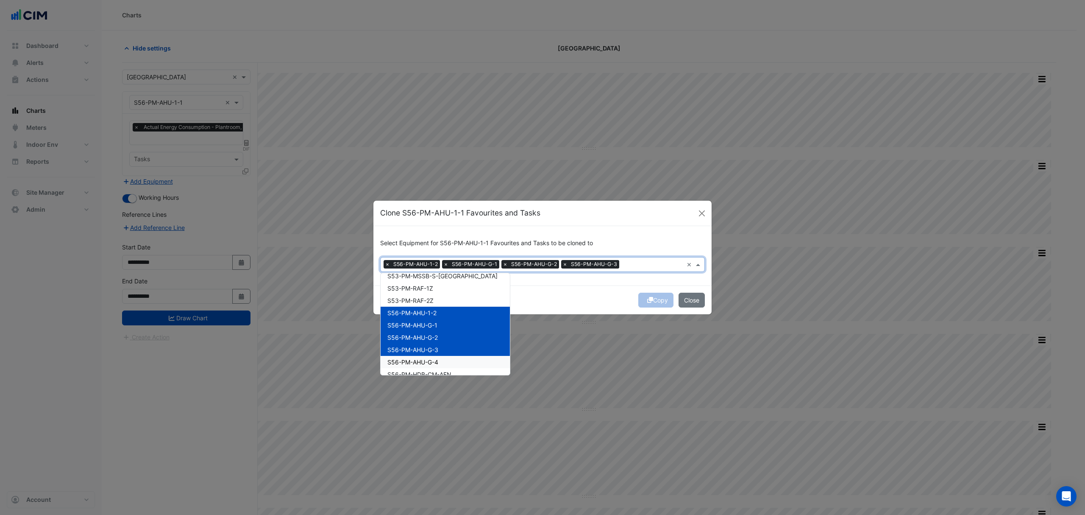
click at [411, 360] on span "S56-PM-AHU-G-4" at bounding box center [413, 361] width 51 height 7
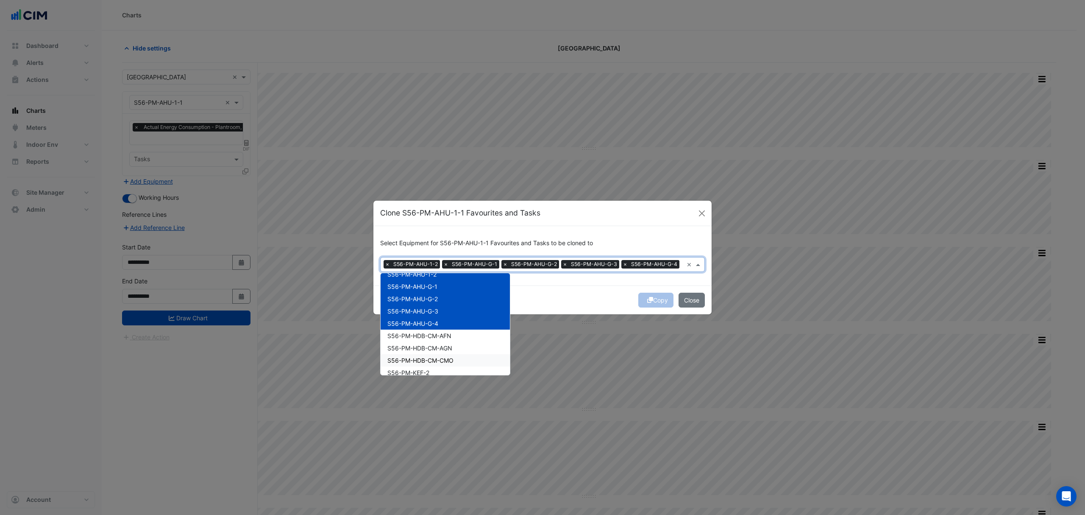
scroll to position [961, 0]
click at [510, 306] on div "Copy Close" at bounding box center [543, 299] width 338 height 29
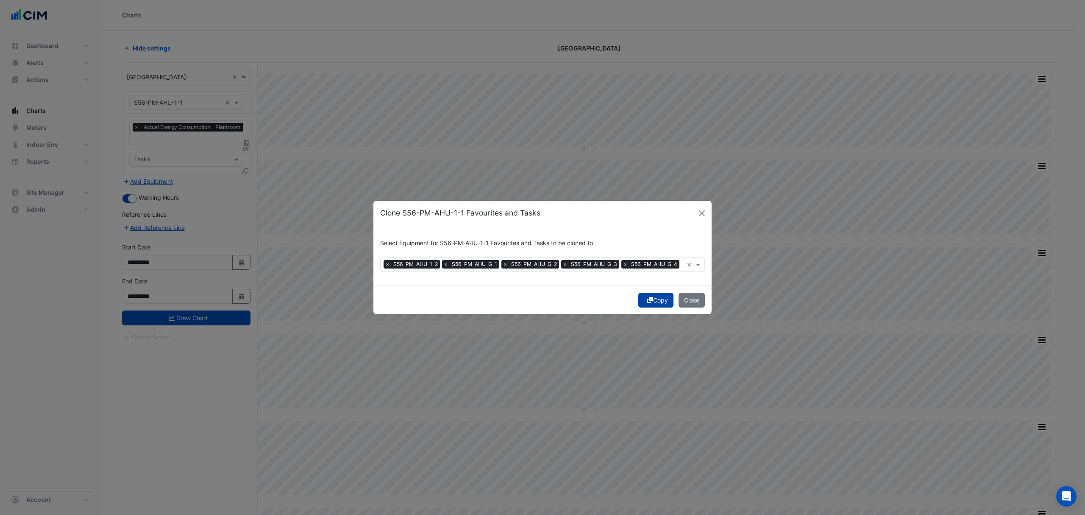
click at [647, 298] on icon "submit" at bounding box center [650, 300] width 6 height 6
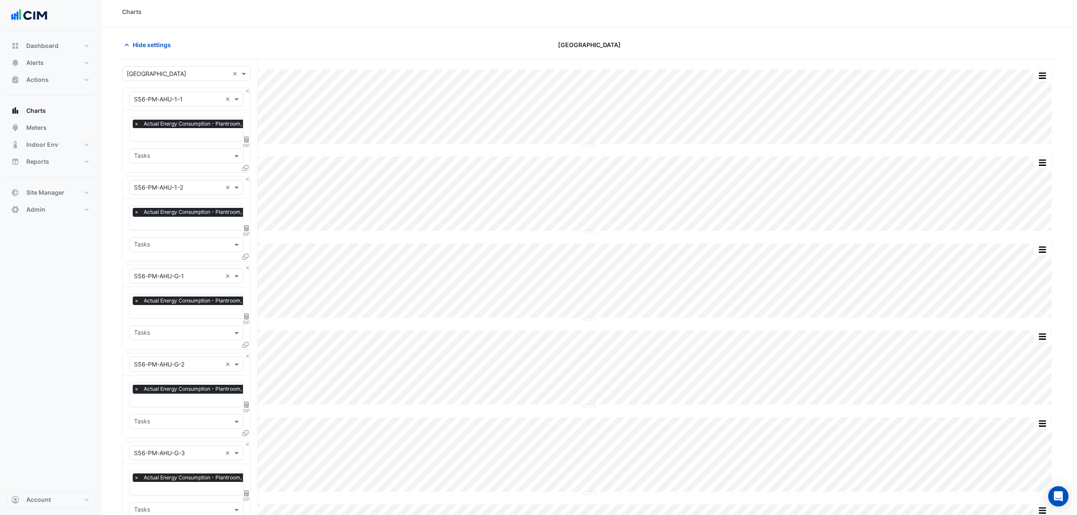
scroll to position [276, 0]
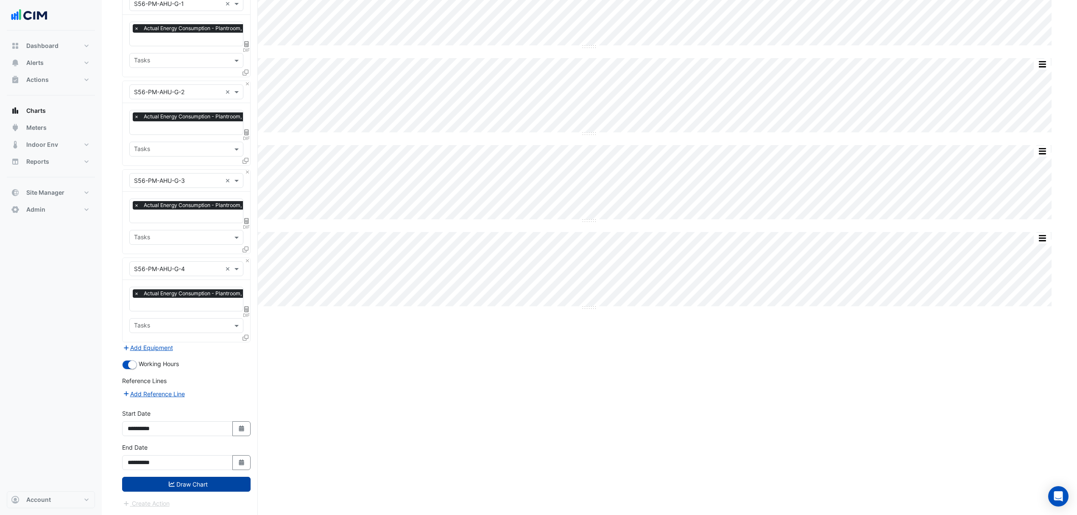
click at [185, 486] on button "Draw Chart" at bounding box center [186, 484] width 128 height 15
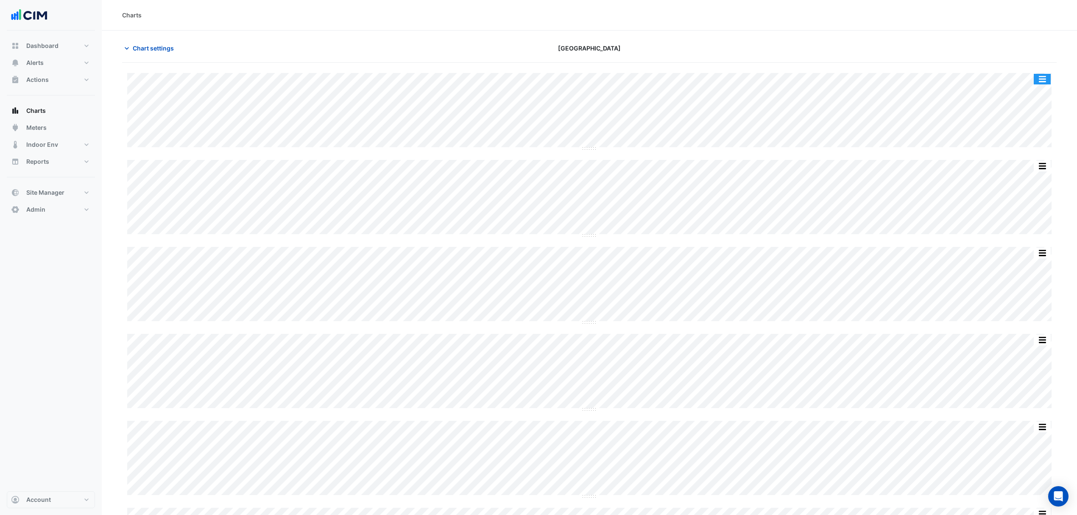
click at [1039, 77] on button "button" at bounding box center [1042, 79] width 17 height 11
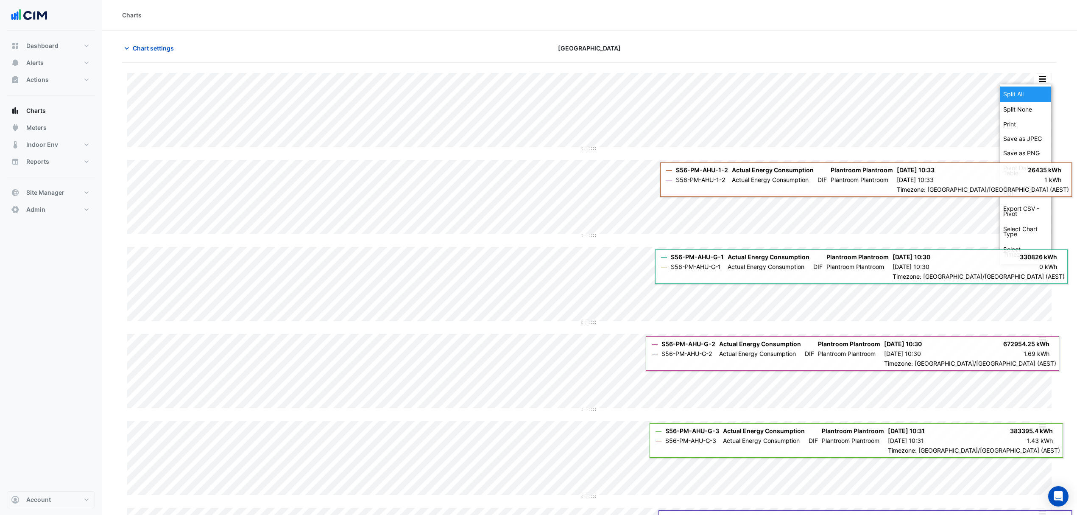
click at [1031, 92] on div "Split All" at bounding box center [1025, 93] width 51 height 15
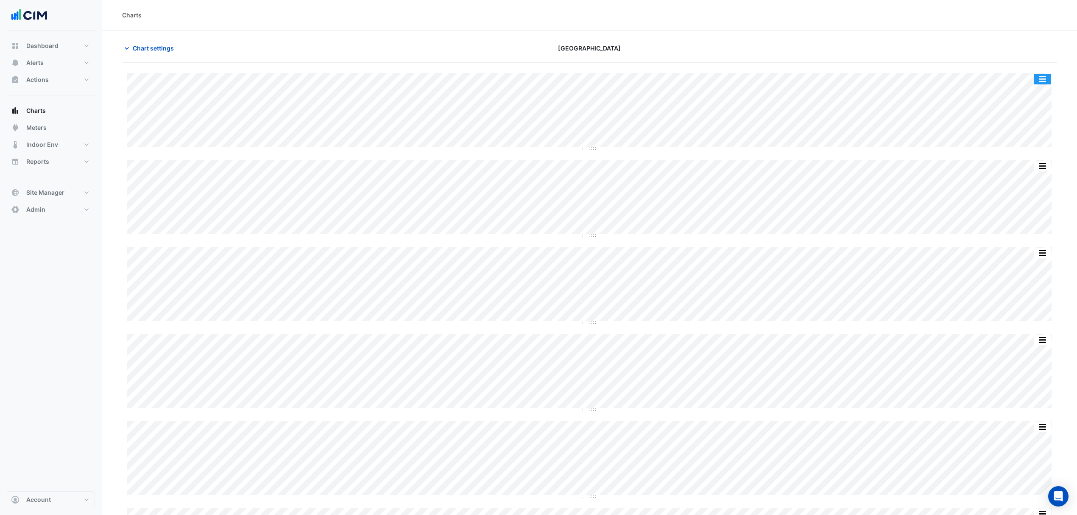
click at [1044, 77] on button "button" at bounding box center [1042, 79] width 17 height 11
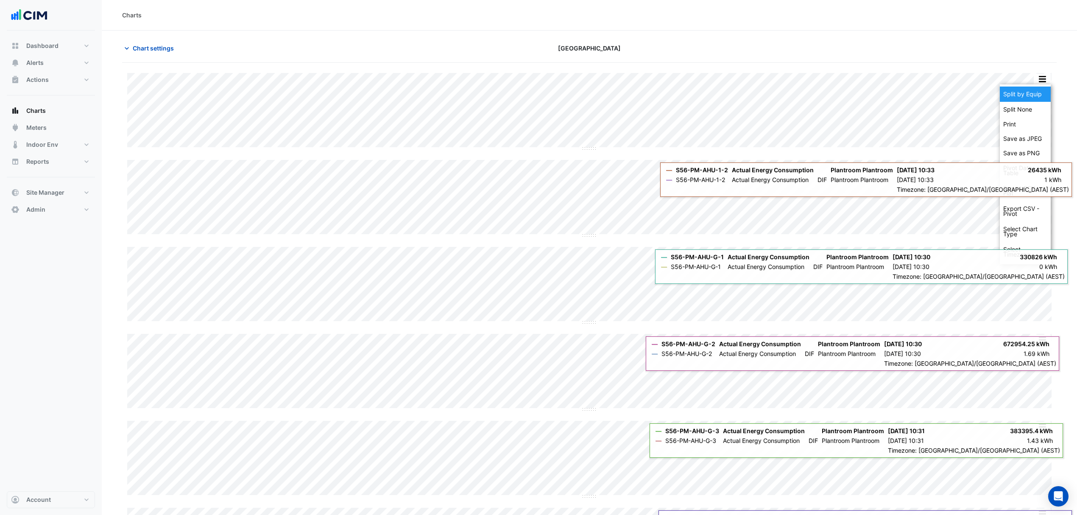
click at [1029, 95] on div "Split by Equip" at bounding box center [1025, 93] width 51 height 15
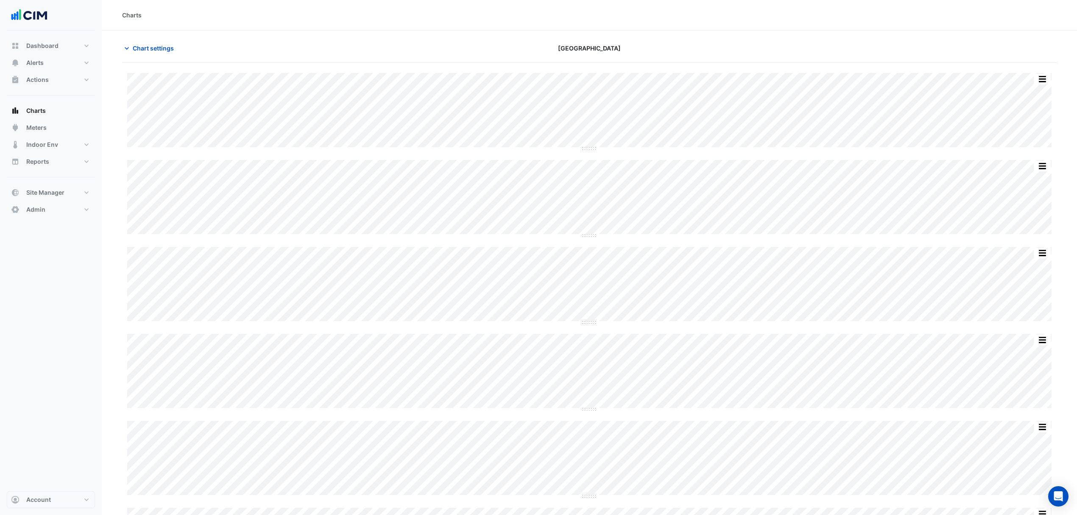
drag, startPoint x: 647, startPoint y: 243, endPoint x: 769, endPoint y: 59, distance: 220.8
click at [769, 59] on div "Chart settings Canberra Centre" at bounding box center [589, 52] width 934 height 22
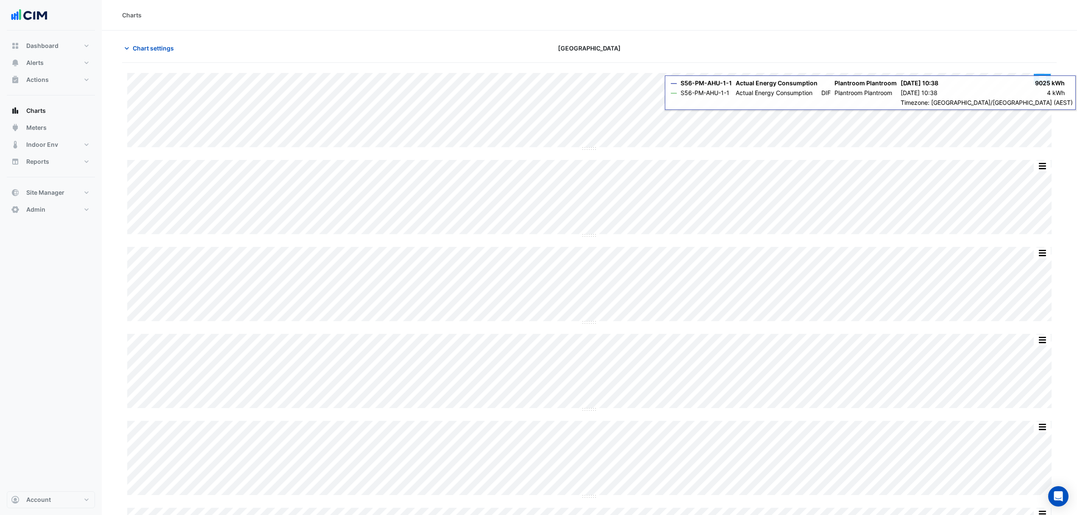
click at [1042, 81] on button "button" at bounding box center [1042, 79] width 17 height 11
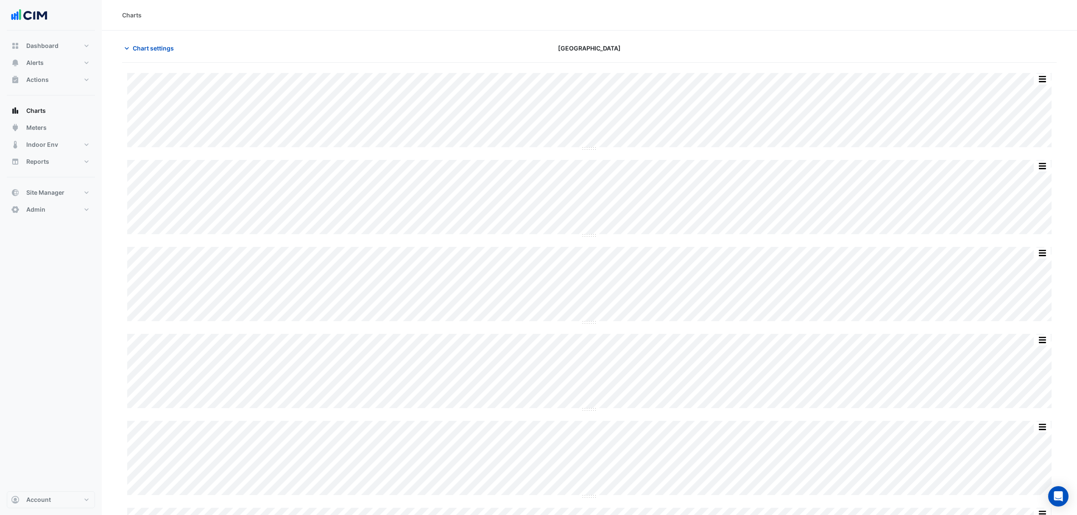
click at [896, 47] on div at bounding box center [904, 48] width 315 height 15
click at [1042, 81] on button "button" at bounding box center [1042, 79] width 17 height 11
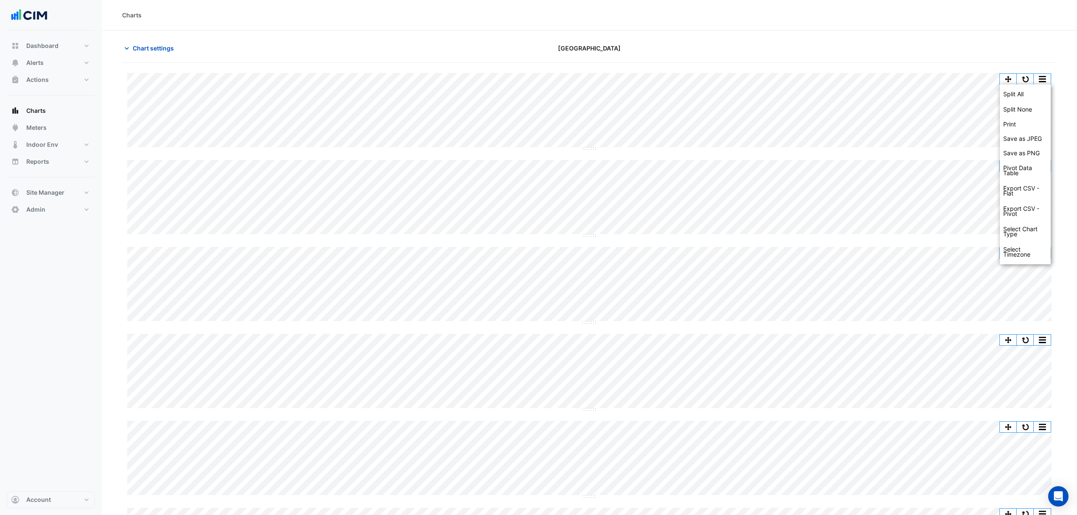
click at [1024, 50] on div at bounding box center [904, 48] width 315 height 15
click at [1030, 77] on button "button" at bounding box center [1025, 79] width 17 height 11
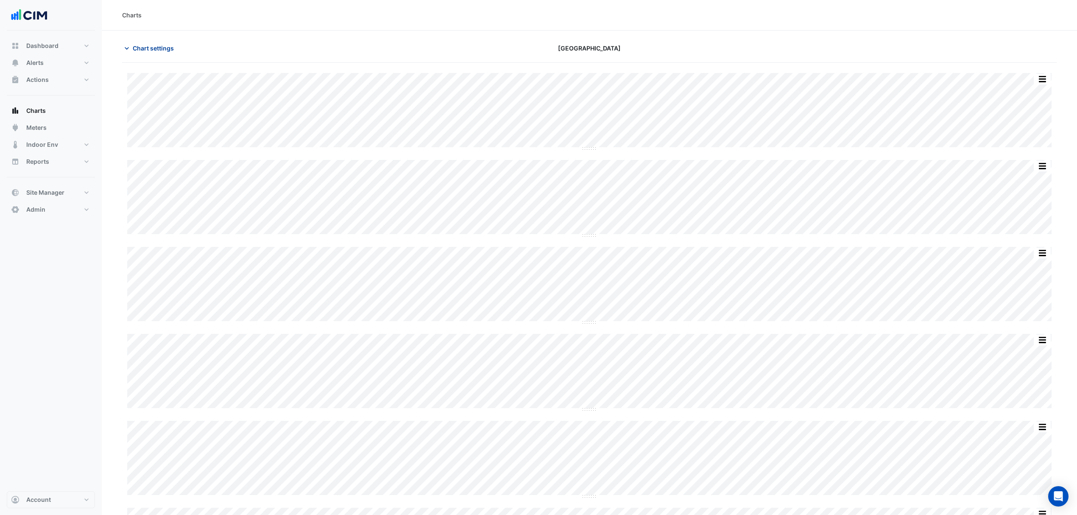
click at [137, 53] on span "Chart settings" at bounding box center [153, 48] width 41 height 9
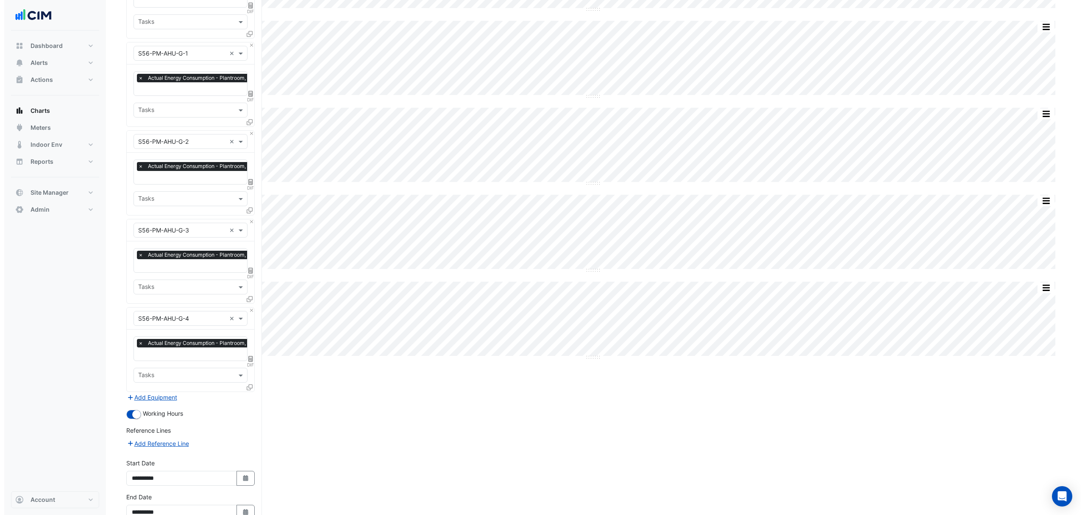
scroll to position [276, 0]
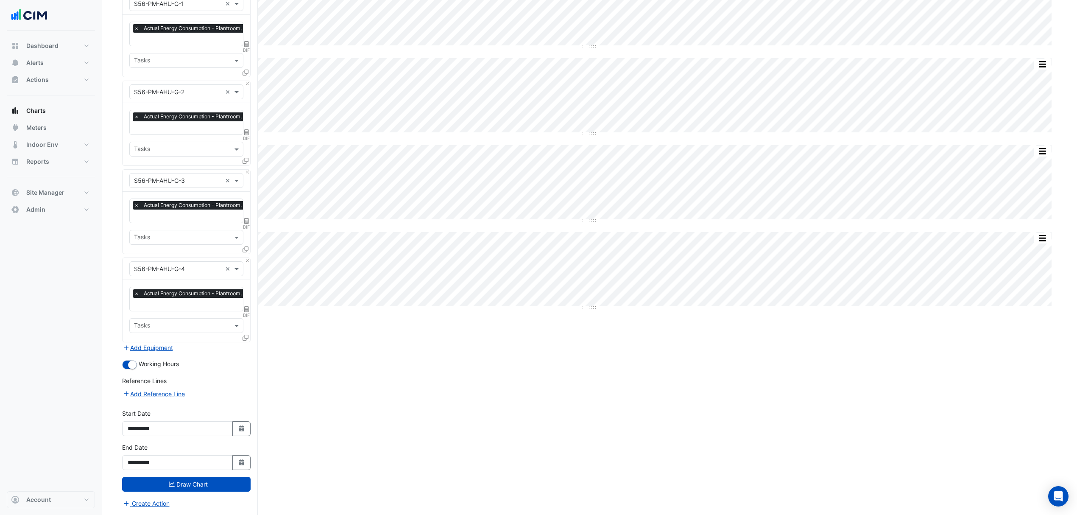
click at [244, 335] on icon at bounding box center [246, 338] width 6 height 6
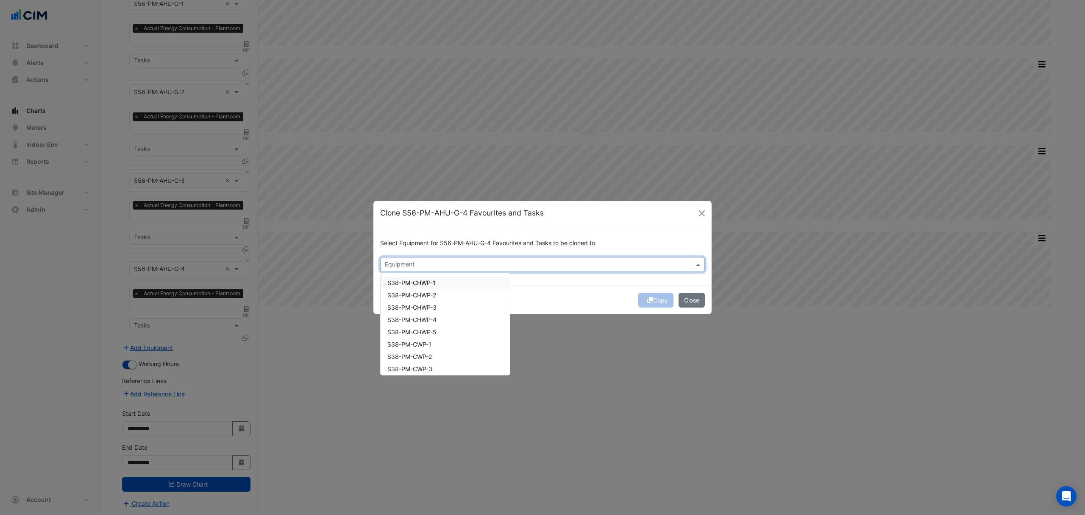
click at [446, 265] on input "text" at bounding box center [538, 265] width 306 height 9
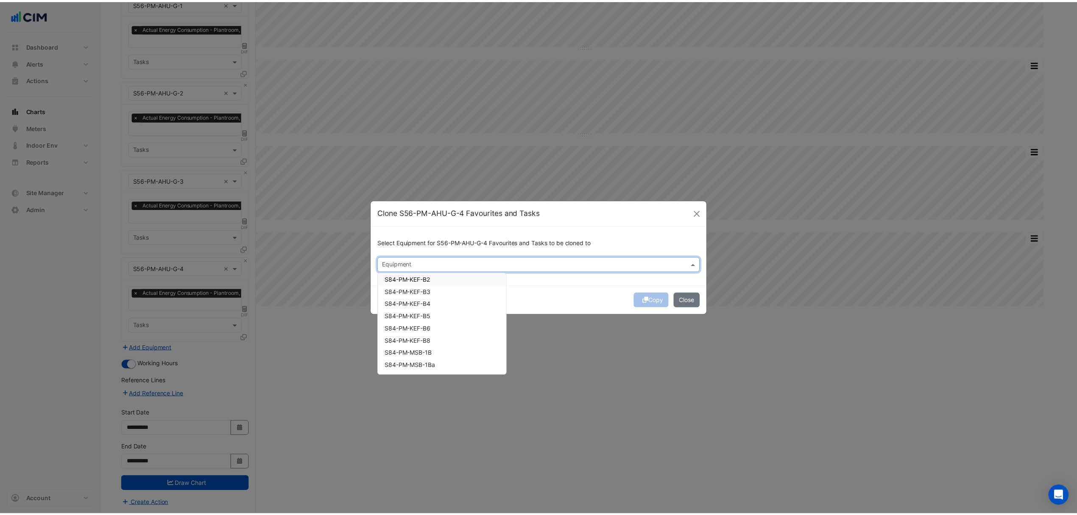
scroll to position [1511, 0]
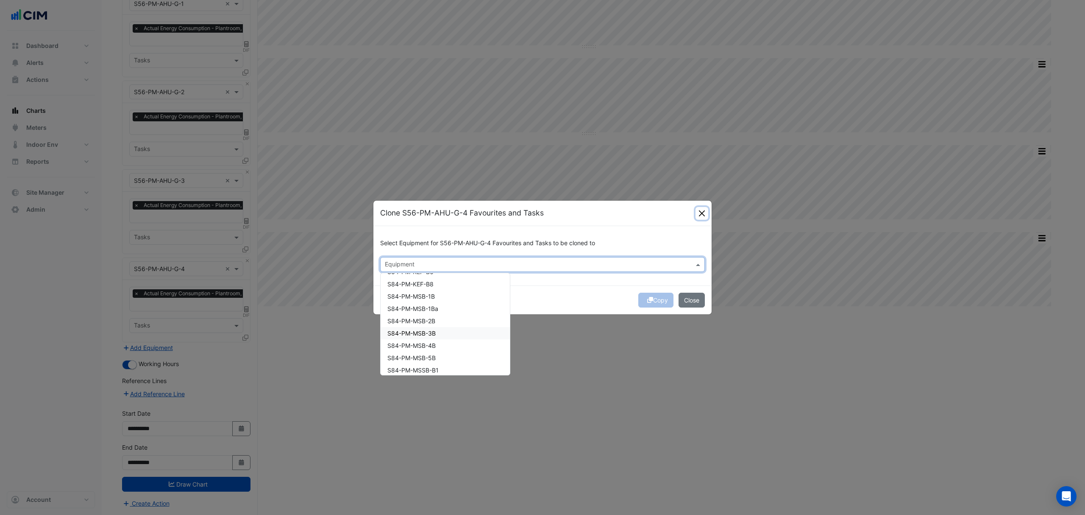
click at [696, 214] on button "Close" at bounding box center [702, 213] width 13 height 13
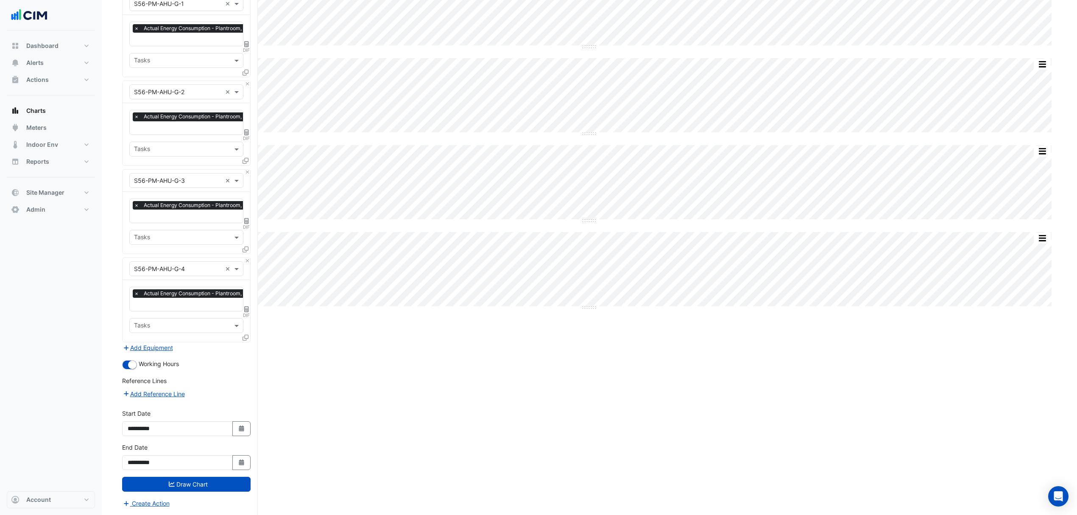
click at [158, 351] on form "Select a Site × Canberra Centre × Equipment × S56-PM-AHU-1-1 × Favourites × Act…" at bounding box center [186, 151] width 128 height 714
click at [161, 347] on button "Add Equipment" at bounding box center [147, 348] width 51 height 10
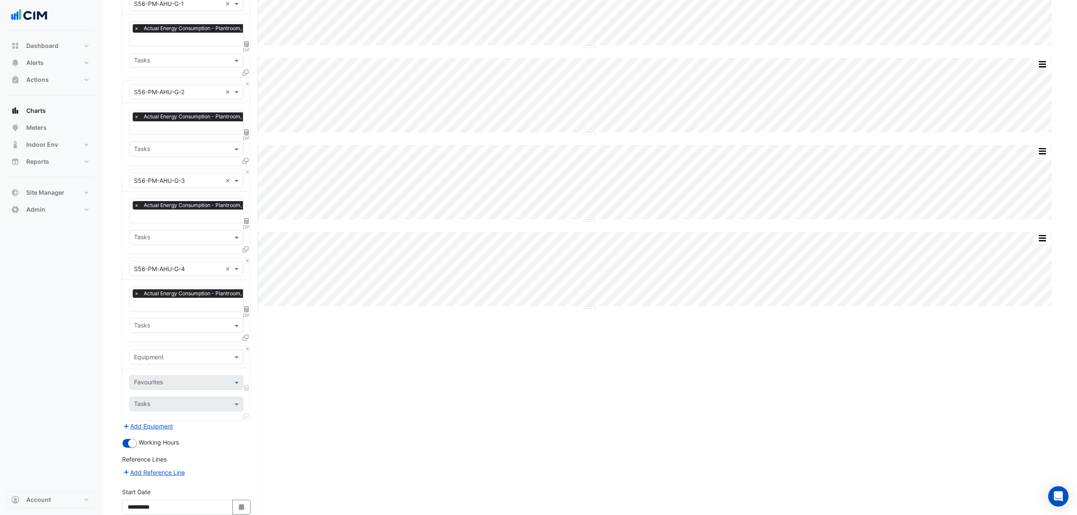
click at [167, 359] on input "text" at bounding box center [178, 357] width 88 height 9
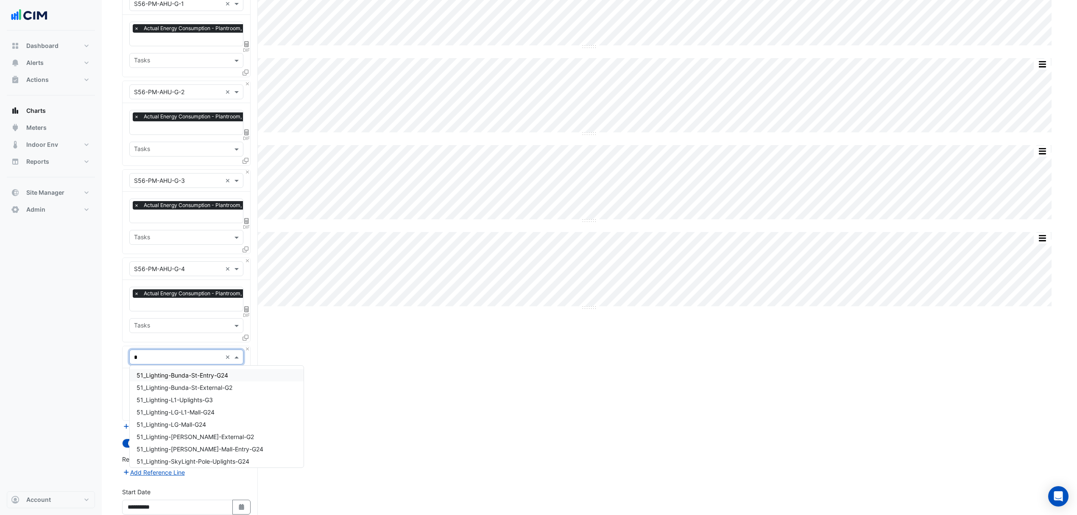
type input "**"
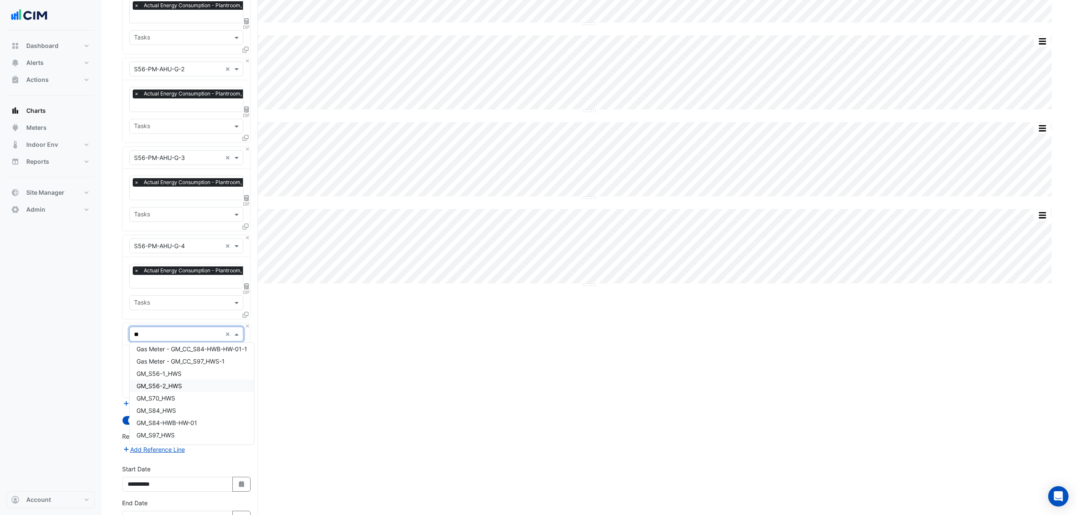
scroll to position [332, 0]
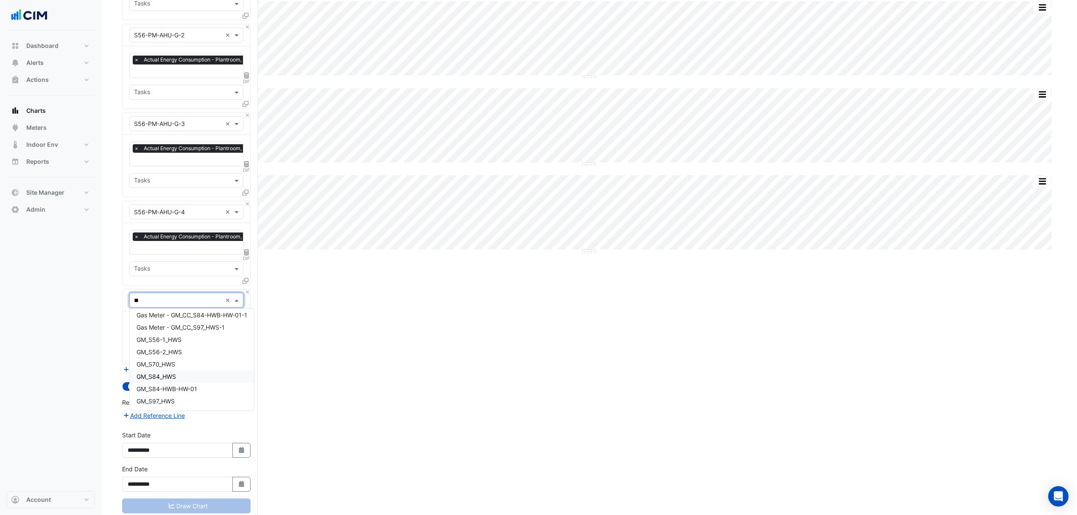
click at [166, 373] on span "GM_S84_HWS" at bounding box center [156, 376] width 39 height 7
click at [209, 328] on input "text" at bounding box center [181, 326] width 95 height 9
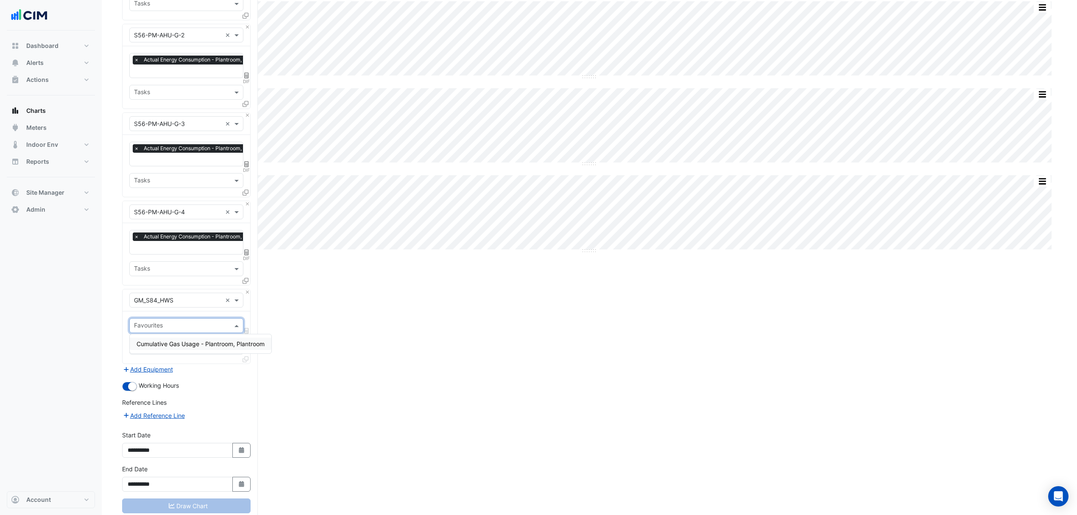
click at [188, 345] on span "Cumulative Gas Usage - Plantroom, Plantroom" at bounding box center [201, 343] width 128 height 7
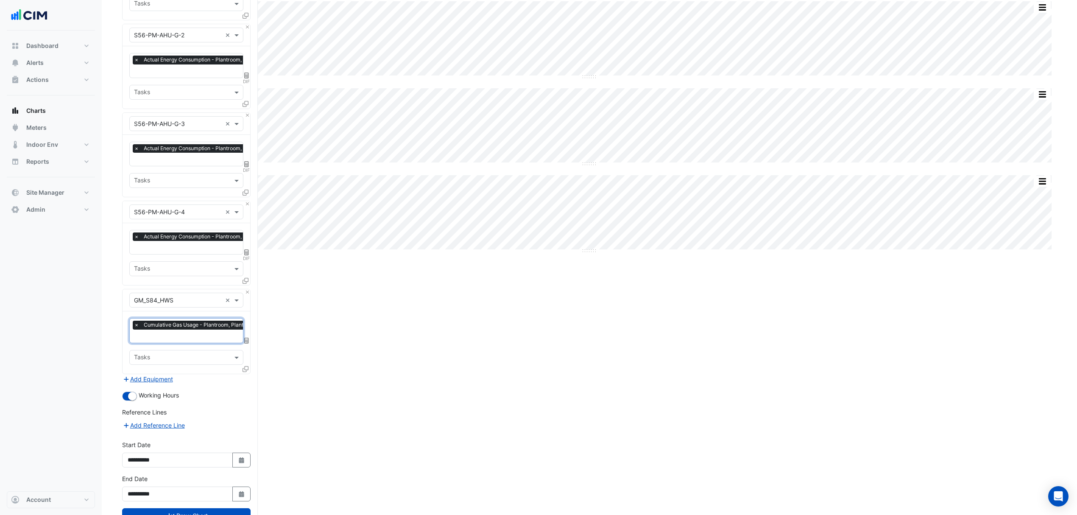
click at [248, 369] on div at bounding box center [247, 371] width 8 height 12
click at [243, 367] on icon at bounding box center [246, 369] width 6 height 6
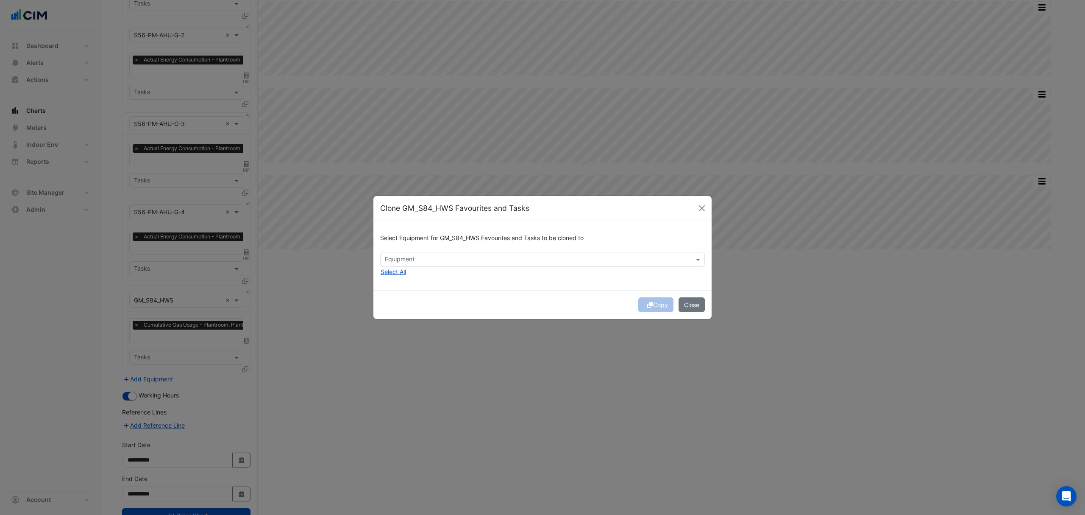
click at [406, 260] on input "text" at bounding box center [538, 260] width 306 height 9
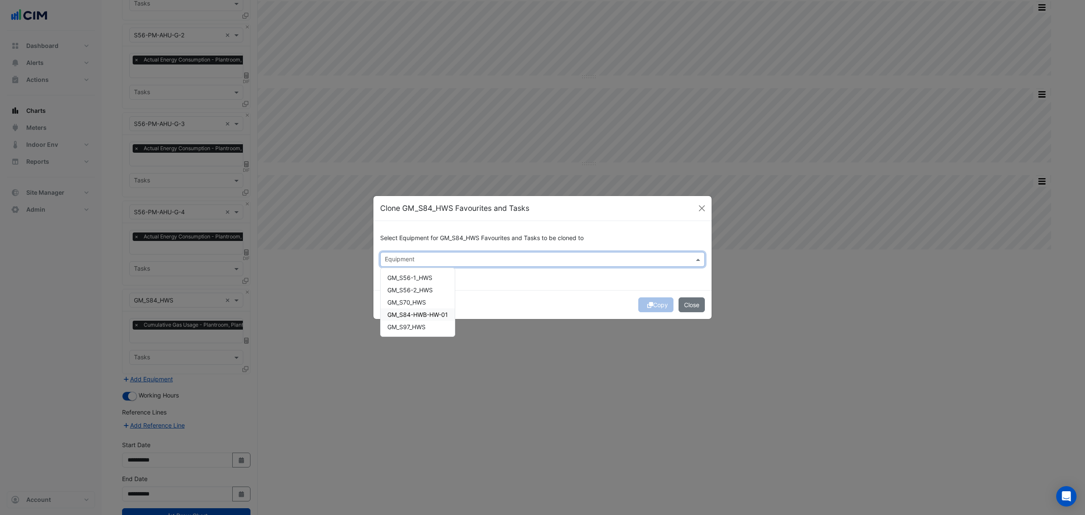
click at [418, 314] on span "GM_S84-HWB-HW-01" at bounding box center [418, 314] width 61 height 7
click at [509, 307] on div "Copy Close" at bounding box center [543, 304] width 338 height 29
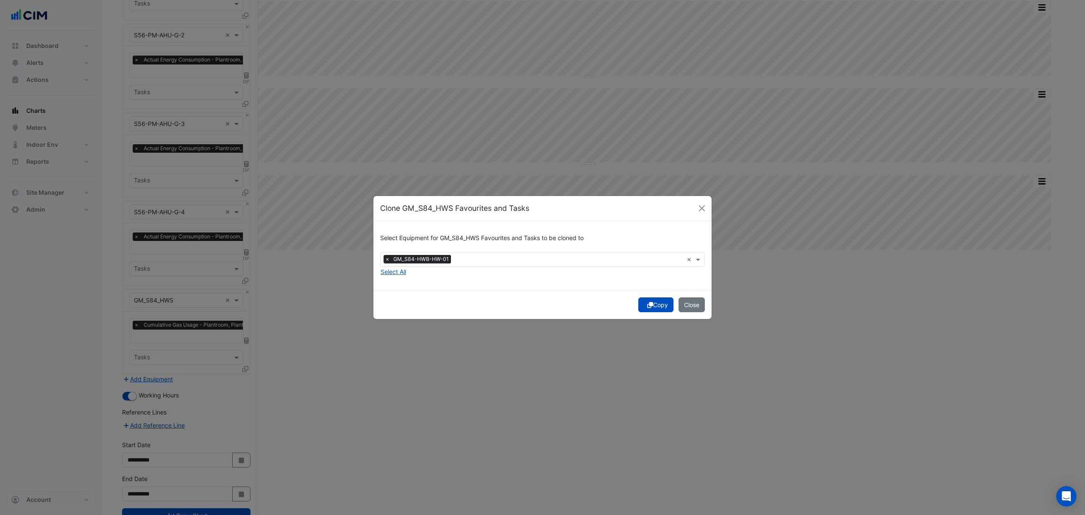
click at [650, 307] on icon "submit" at bounding box center [650, 305] width 6 height 6
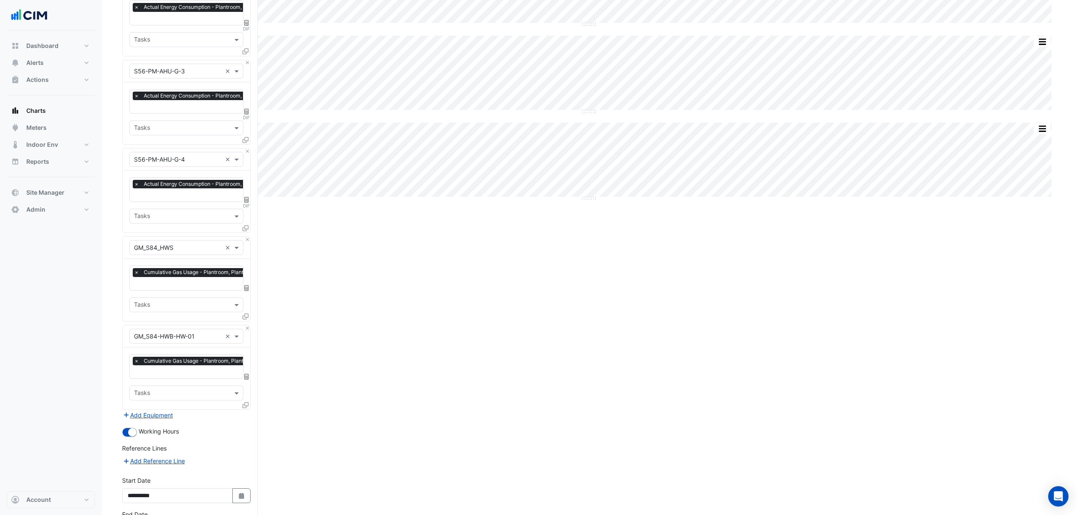
scroll to position [452, 0]
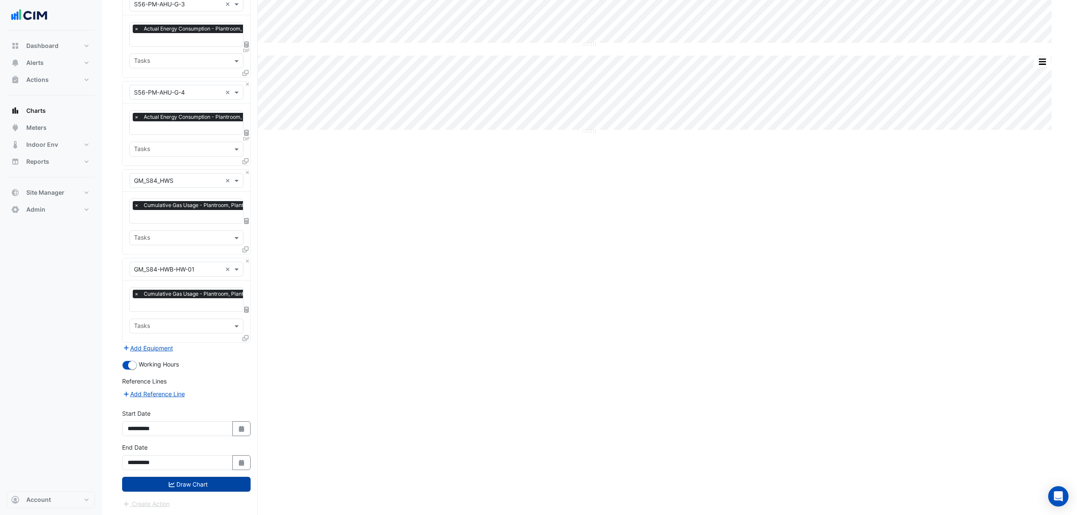
click at [175, 484] on button "Draw Chart" at bounding box center [186, 484] width 128 height 15
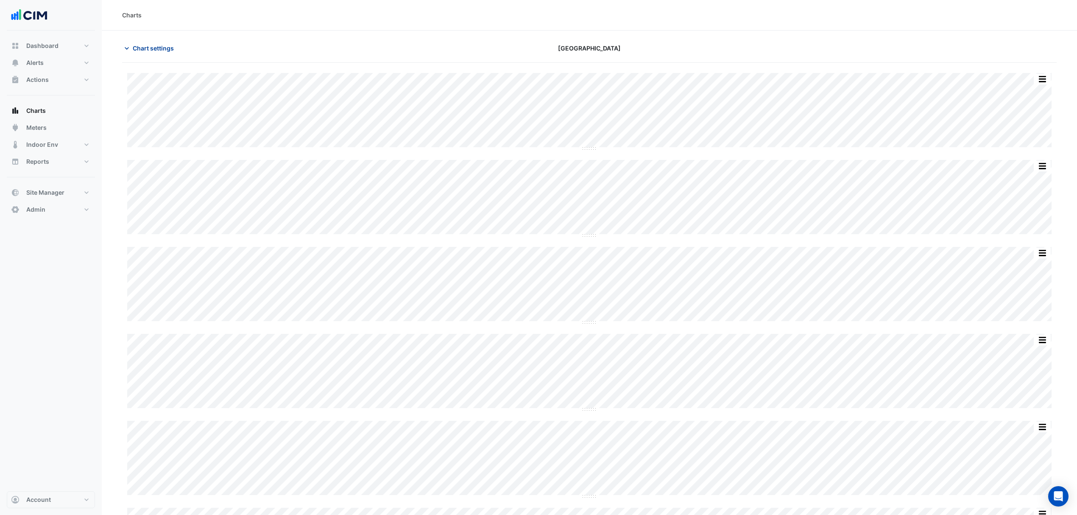
click at [149, 53] on button "Chart settings" at bounding box center [150, 48] width 57 height 15
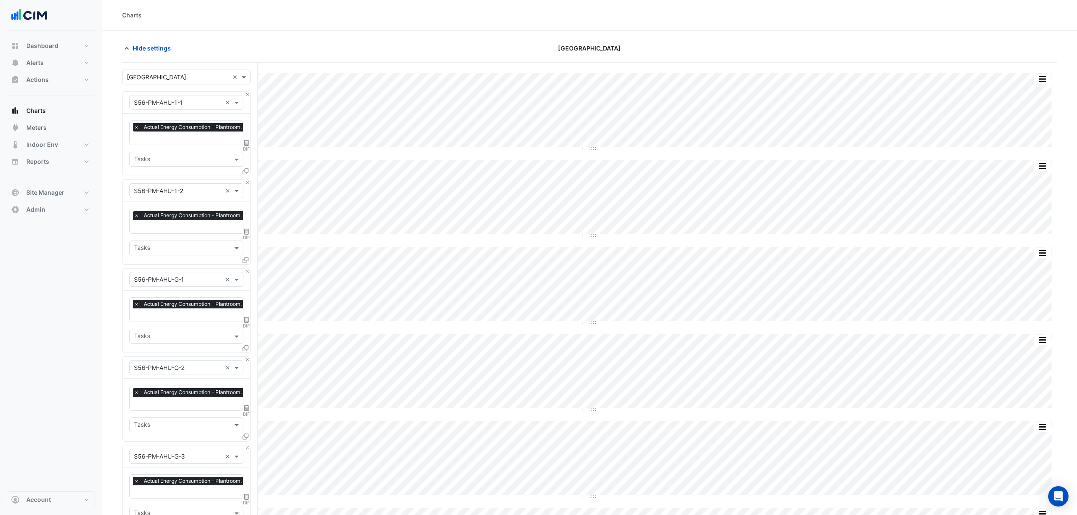
click at [250, 97] on div "Equipment × S56-PM-AHU-1-1 × Favourites × Actual Energy Consumption - Plantroom…" at bounding box center [186, 133] width 128 height 85
click at [249, 96] on button "Close" at bounding box center [248, 95] width 6 height 6
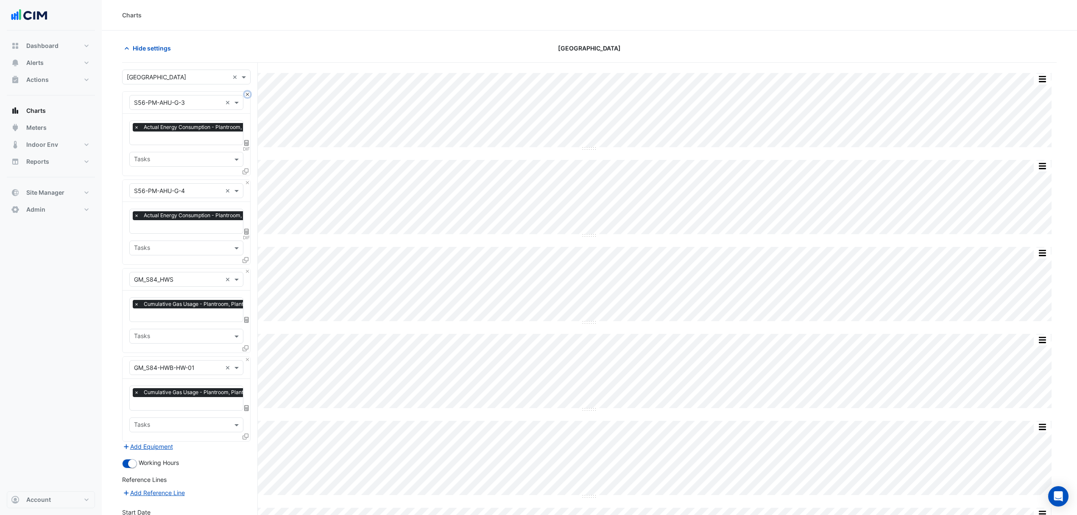
click at [249, 96] on button "Close" at bounding box center [248, 95] width 6 height 6
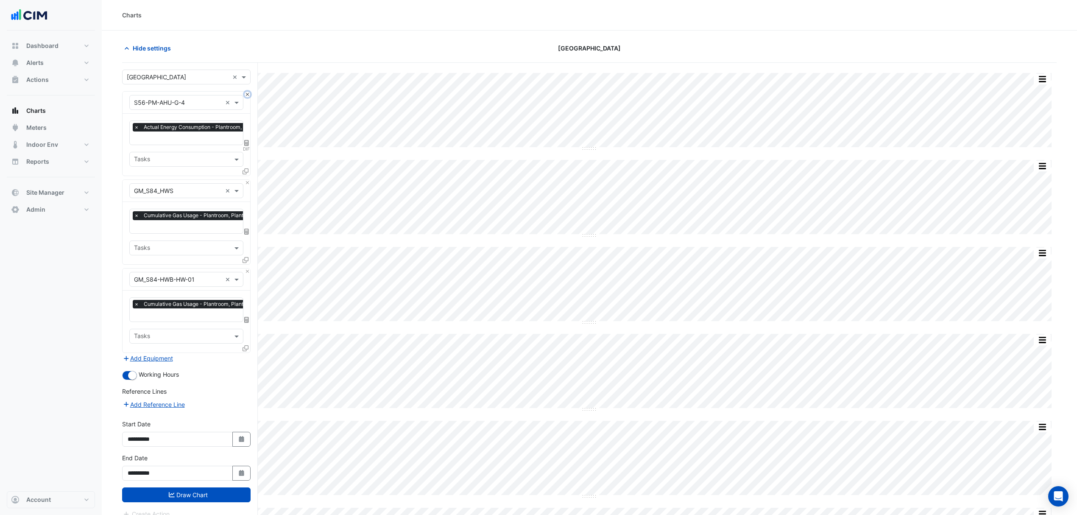
click at [249, 96] on button "Close" at bounding box center [248, 95] width 6 height 6
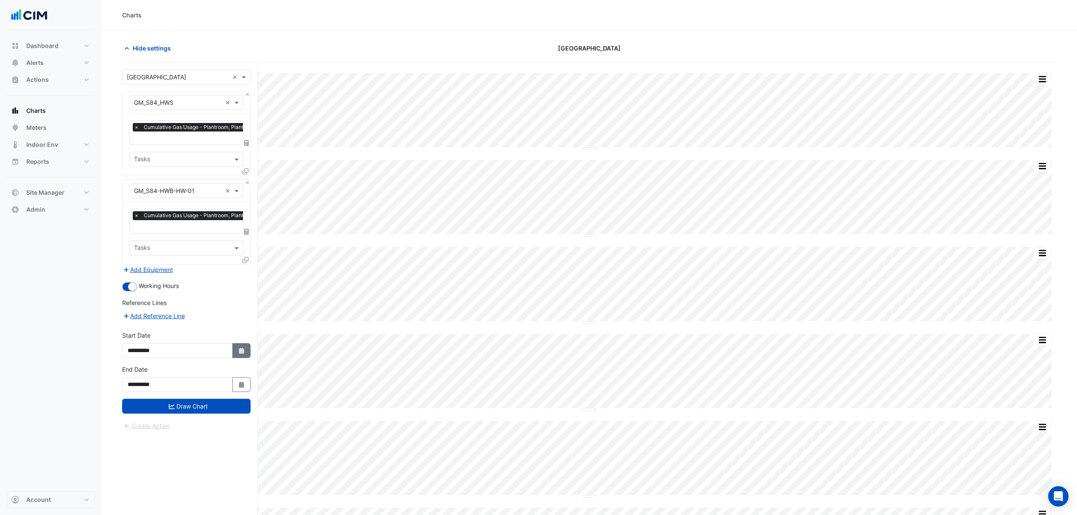
click at [242, 353] on fa-icon "Select Date" at bounding box center [242, 350] width 8 height 7
select select "*"
select select "****"
click at [138, 237] on span "Previous month" at bounding box center [136, 238] width 6 height 6
click at [219, 239] on span "Next month" at bounding box center [217, 238] width 6 height 6
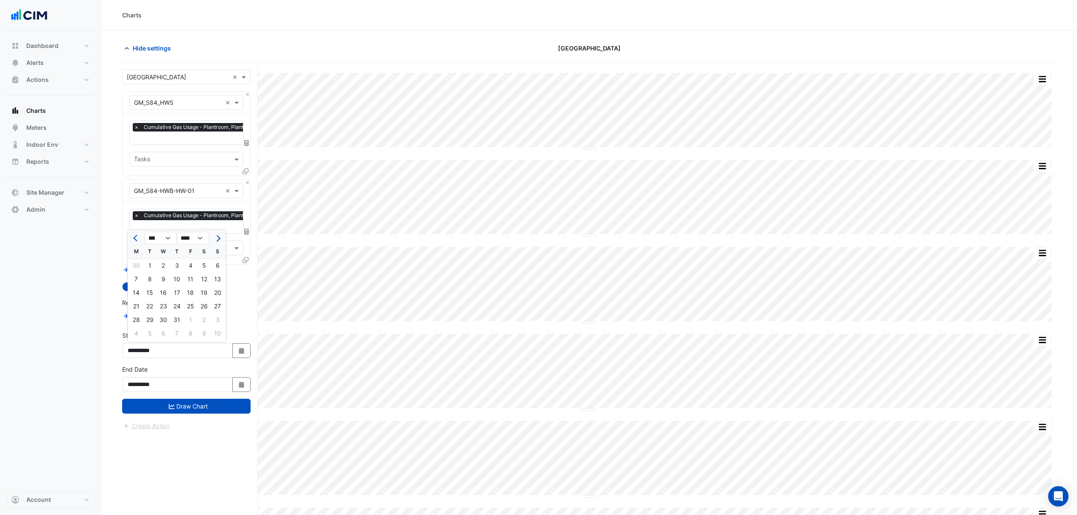
select select "*"
click at [187, 265] on div "1" at bounding box center [191, 266] width 14 height 14
type input "**********"
click at [192, 416] on form "Select a Site × Canberra Centre × Equipment × GM_S84_HWS × Favourites × Cumulat…" at bounding box center [186, 250] width 128 height 361
click at [194, 411] on button "Draw Chart" at bounding box center [186, 406] width 128 height 15
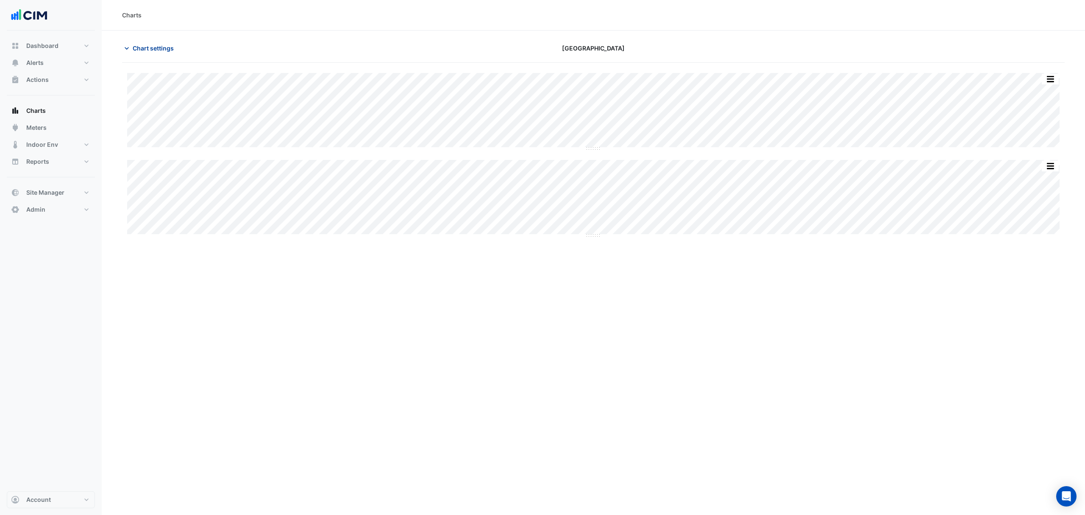
click at [142, 50] on span "Chart settings" at bounding box center [153, 48] width 41 height 9
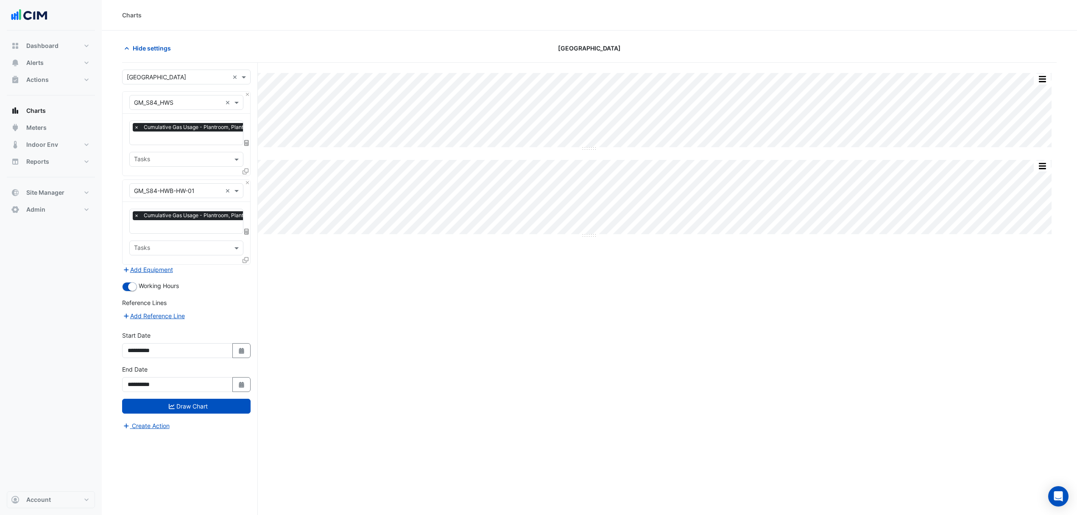
click at [244, 168] on icon at bounding box center [246, 171] width 6 height 6
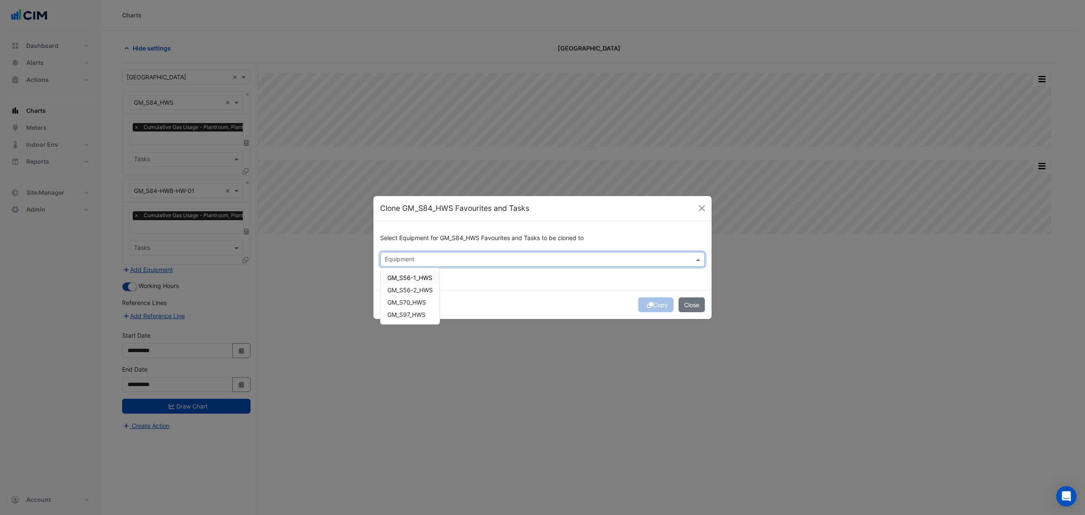
click at [402, 254] on div "Equipment" at bounding box center [536, 259] width 310 height 13
click at [708, 208] on div "Clone GM_S84_HWS Favourites and Tasks" at bounding box center [543, 208] width 338 height 25
click at [706, 208] on button "Close" at bounding box center [702, 208] width 13 height 13
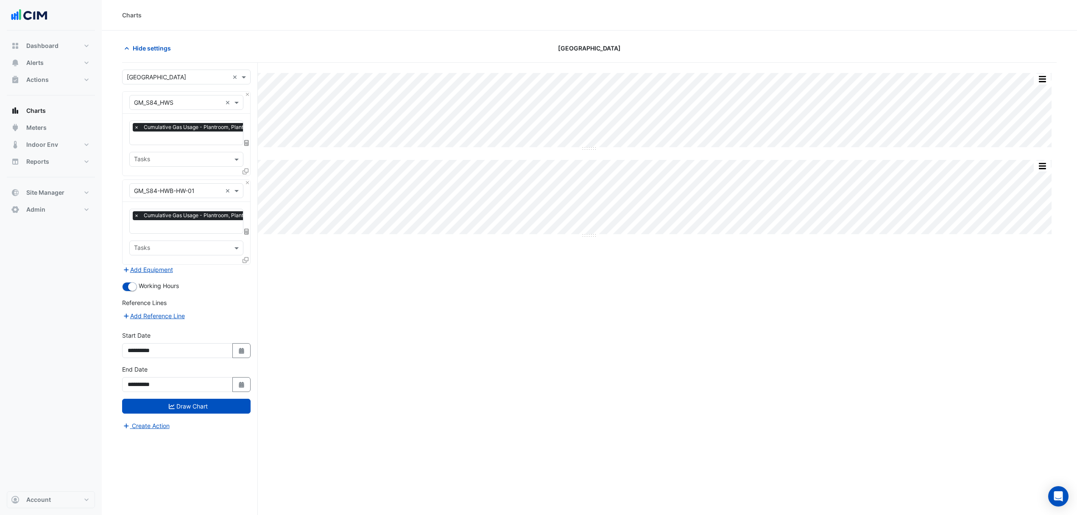
click at [245, 142] on icon at bounding box center [246, 143] width 5 height 6
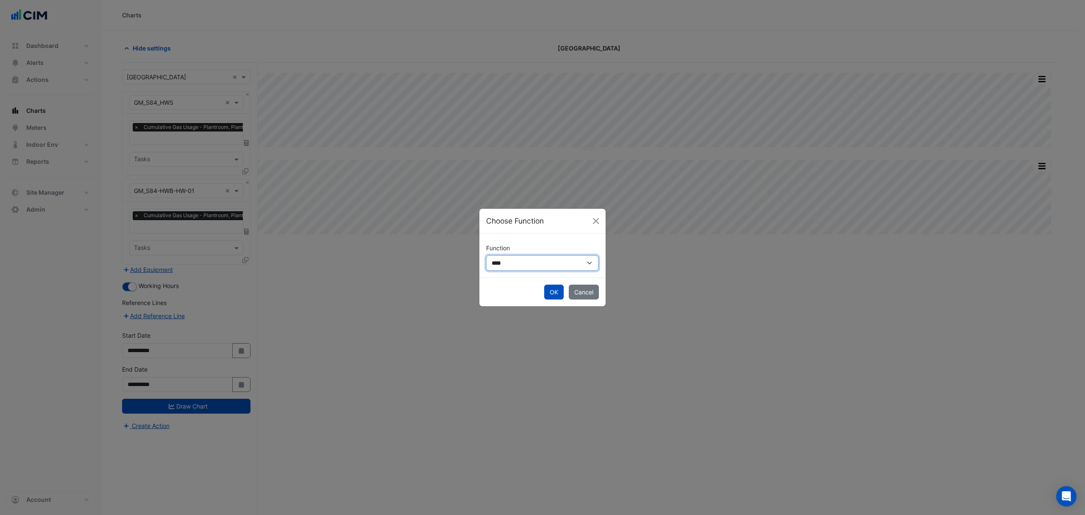
click at [494, 262] on select "**********" at bounding box center [542, 262] width 112 height 15
select select "******"
click at [486, 255] on select "**********" at bounding box center [542, 262] width 112 height 15
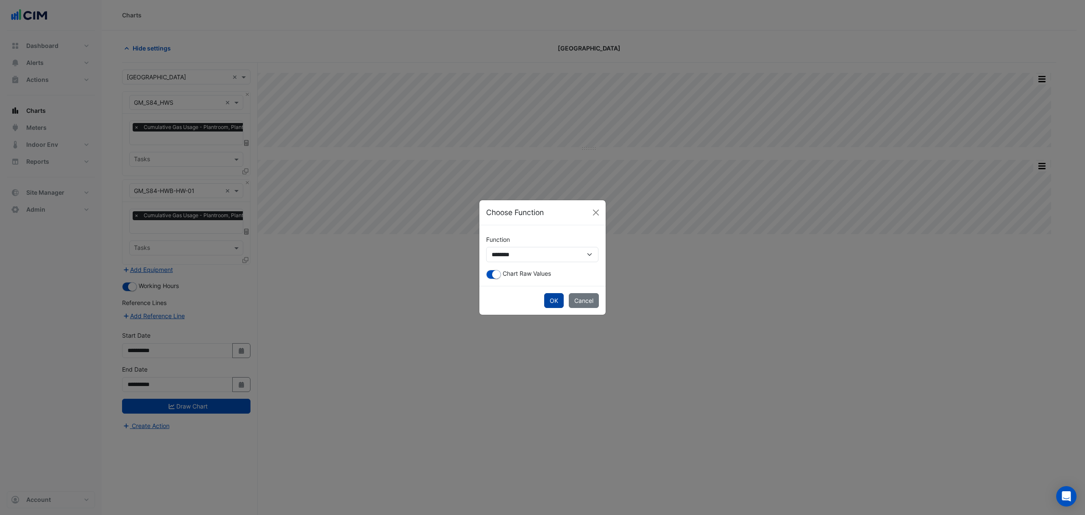
click at [555, 302] on button "OK" at bounding box center [554, 300] width 20 height 15
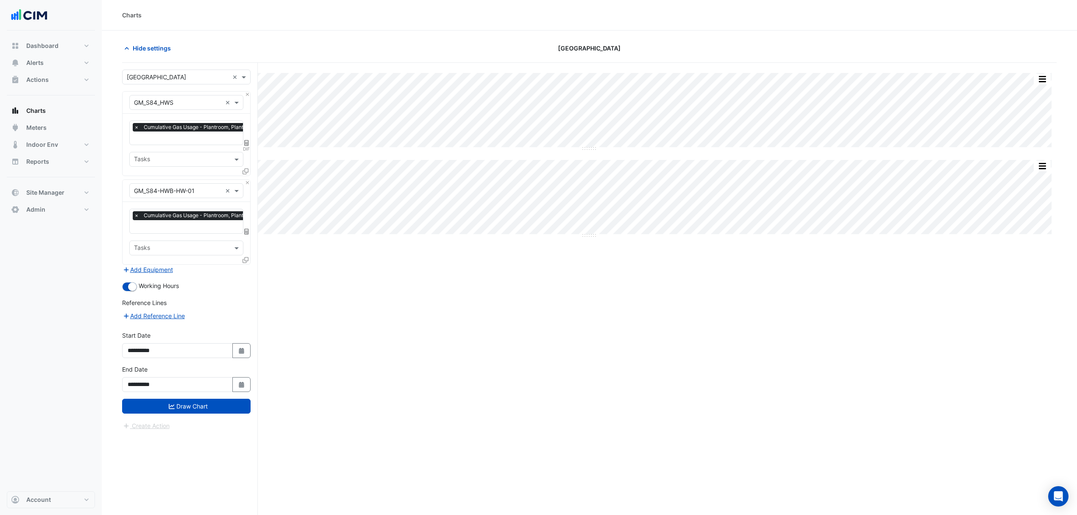
click at [246, 232] on icon at bounding box center [246, 232] width 5 height 6
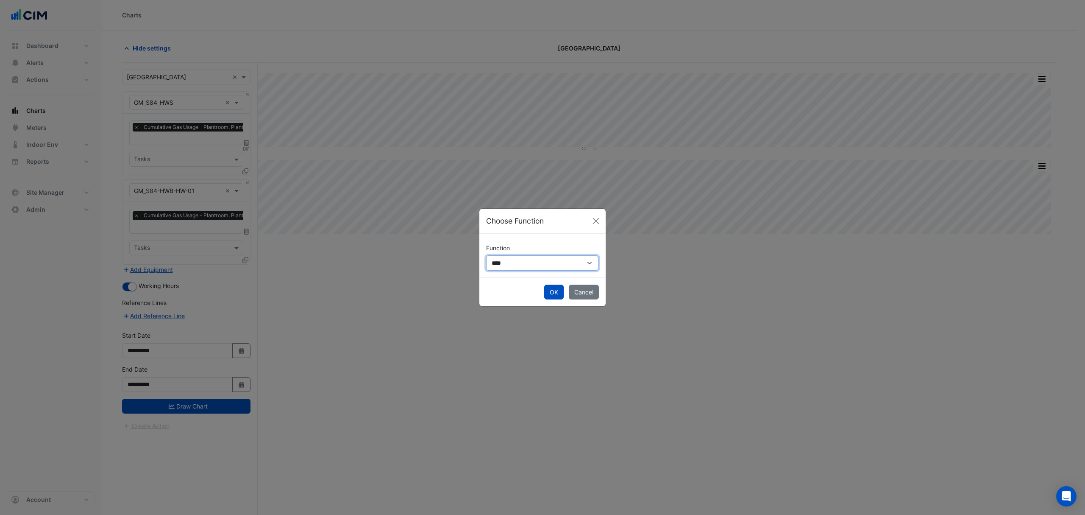
click at [535, 262] on select "**********" at bounding box center [542, 262] width 112 height 15
select select "******"
click at [486, 255] on select "**********" at bounding box center [542, 262] width 112 height 15
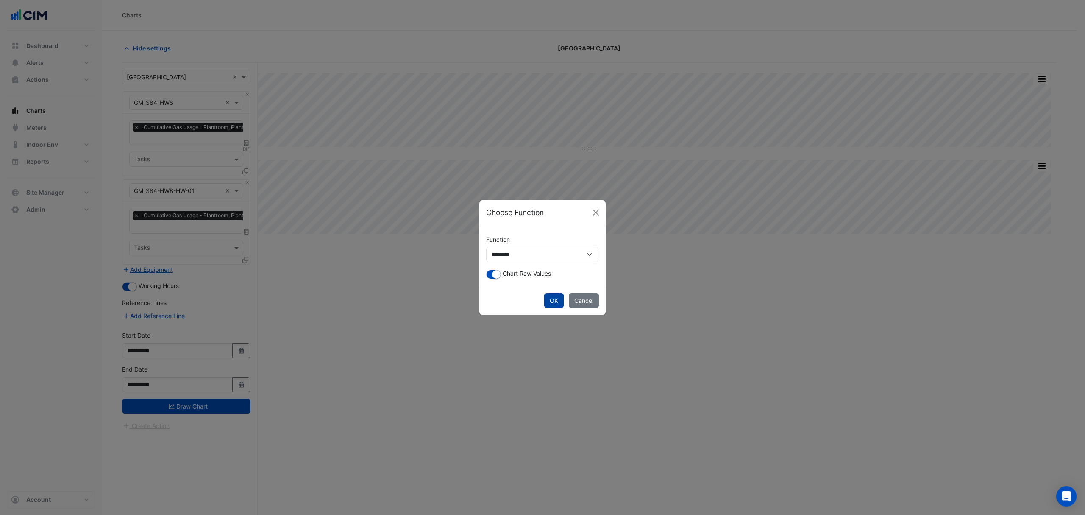
click at [552, 297] on button "OK" at bounding box center [554, 300] width 20 height 15
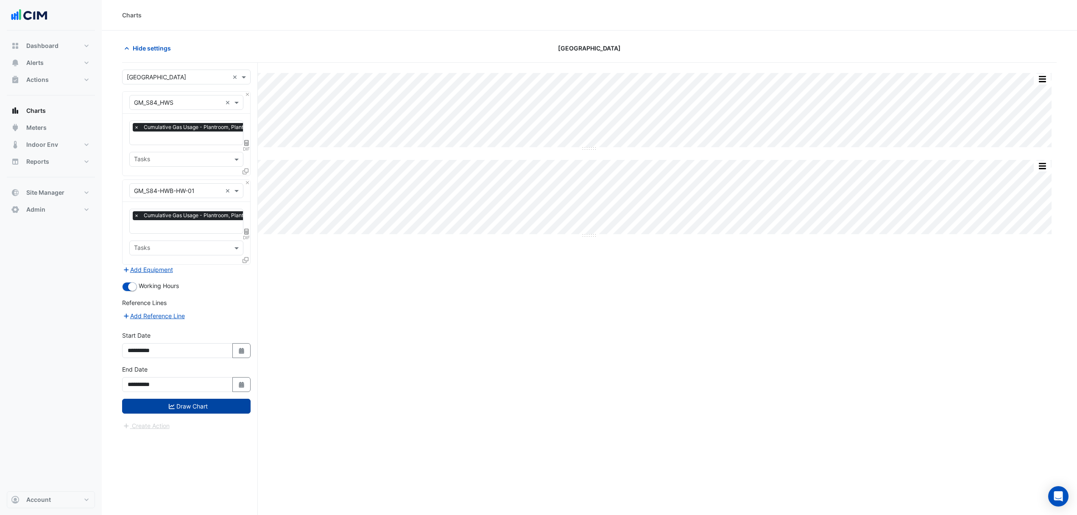
click at [208, 411] on button "Draw Chart" at bounding box center [186, 406] width 128 height 15
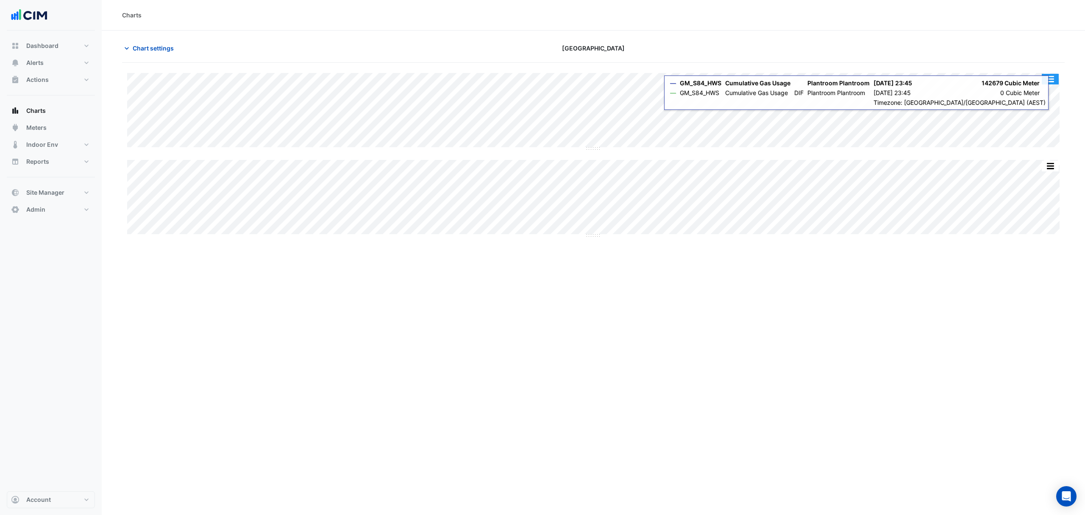
click at [1049, 78] on button "button" at bounding box center [1050, 79] width 17 height 11
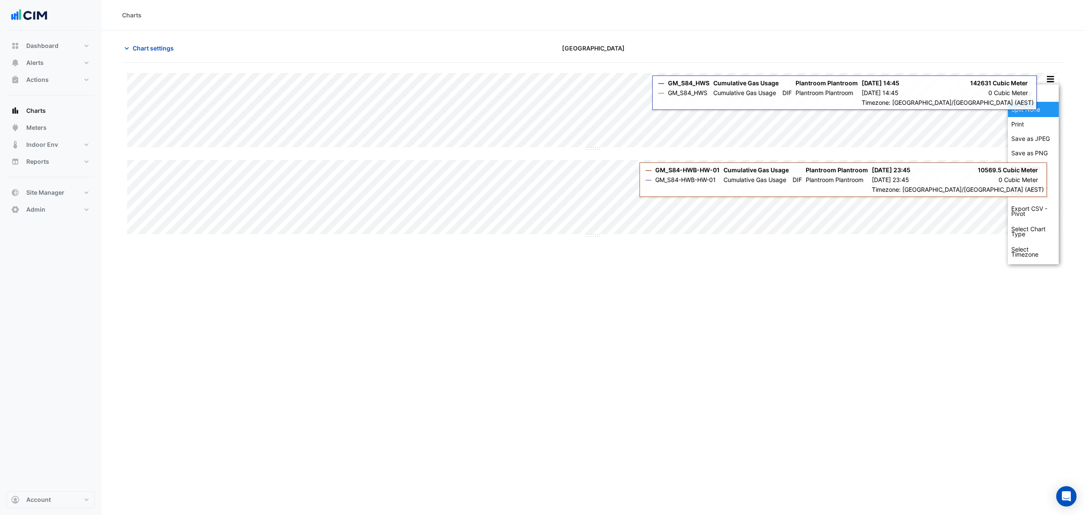
click at [1035, 105] on div "Split None" at bounding box center [1033, 109] width 51 height 15
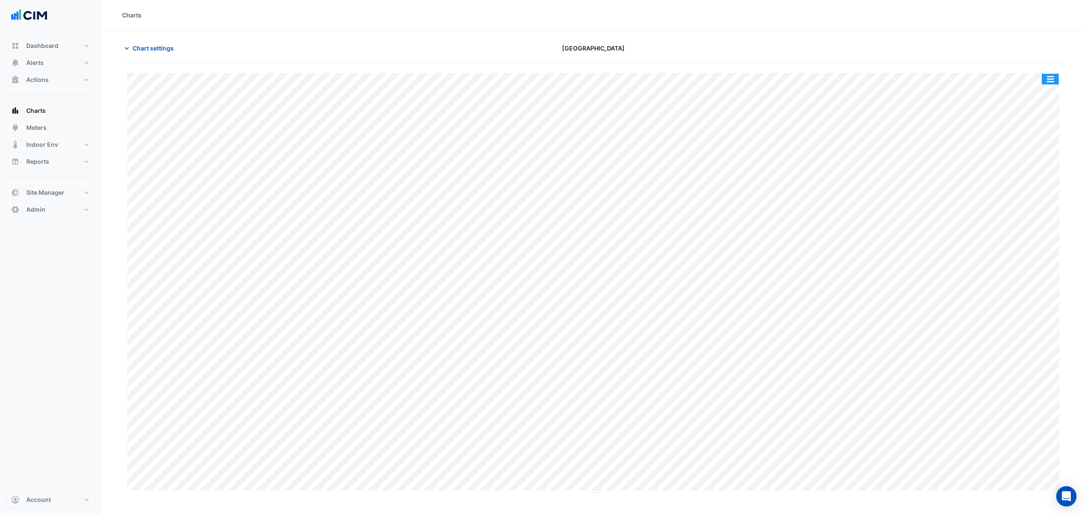
click at [1054, 79] on button "button" at bounding box center [1050, 79] width 17 height 11
click at [1052, 78] on button "button" at bounding box center [1050, 79] width 17 height 11
click at [130, 48] on icon "button" at bounding box center [127, 48] width 8 height 8
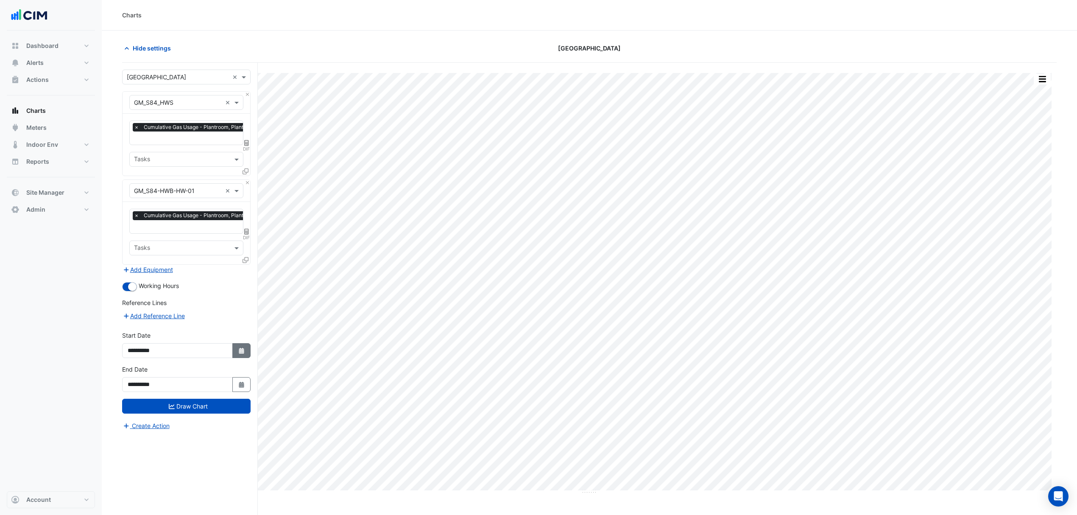
click at [237, 354] on button "Select Date" at bounding box center [241, 350] width 19 height 15
select select "*"
select select "****"
click at [134, 238] on button "Previous month" at bounding box center [136, 238] width 10 height 14
select select "*"
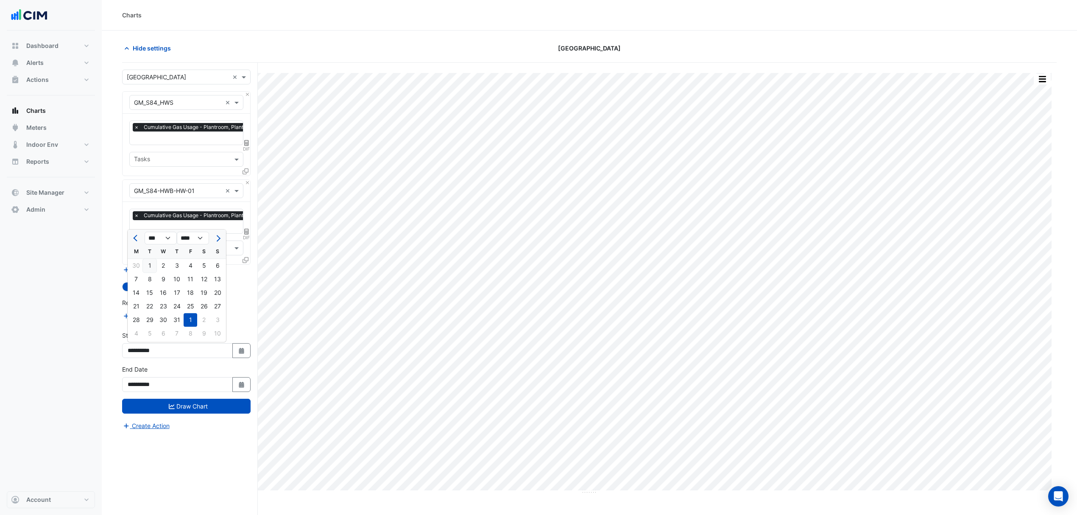
click at [152, 264] on div "1" at bounding box center [150, 266] width 14 height 14
type input "**********"
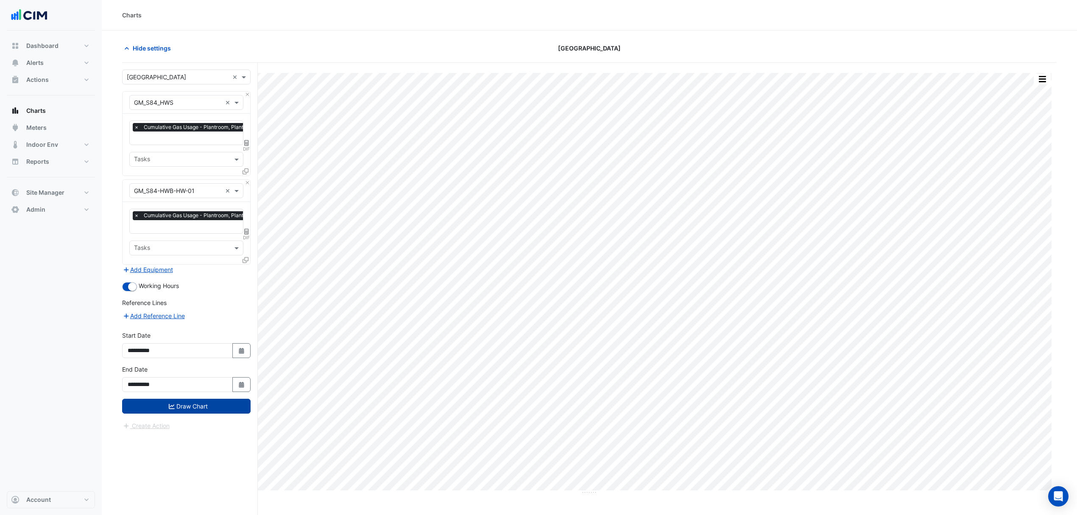
click at [218, 403] on button "Draw Chart" at bounding box center [186, 406] width 128 height 15
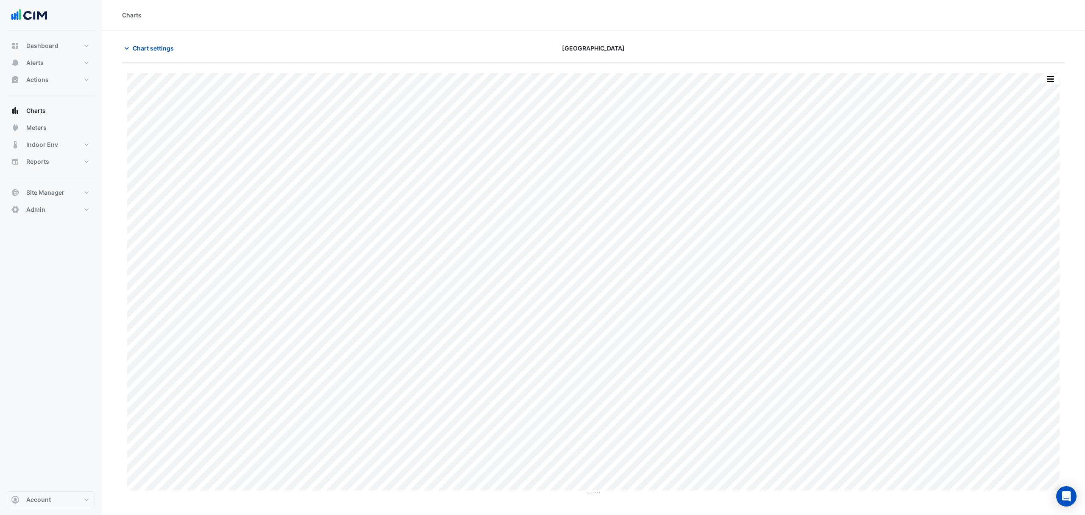
click at [1049, 71] on div "Split by Equip Split All Print Save as JPEG Save as PNG Pivot Data Table Export…" at bounding box center [593, 278] width 943 height 431
click at [1049, 77] on button "button" at bounding box center [1050, 79] width 17 height 11
click at [1035, 214] on div "Export CSV - Pivot" at bounding box center [1033, 211] width 51 height 20
click at [1027, 207] on div "Export CSV - Pivot" at bounding box center [1033, 211] width 51 height 20
click at [1047, 71] on div "Split by Equip Split All Print Save as JPEG Save as PNG Pivot Data Table Export…" at bounding box center [593, 278] width 943 height 431
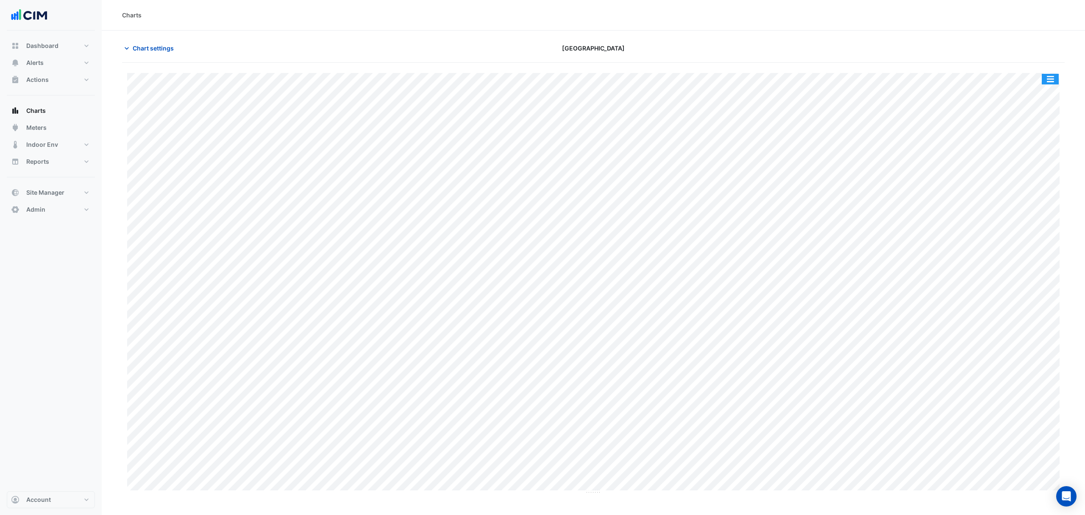
click at [1049, 78] on button "button" at bounding box center [1050, 79] width 17 height 11
click at [1035, 93] on div "Split by Equip" at bounding box center [1033, 93] width 51 height 15
click at [1052, 78] on button "button" at bounding box center [1050, 79] width 17 height 11
click at [1033, 211] on div "Export CSV - Pivot" at bounding box center [1033, 211] width 51 height 20
click at [1050, 168] on button "button" at bounding box center [1050, 166] width 17 height 11
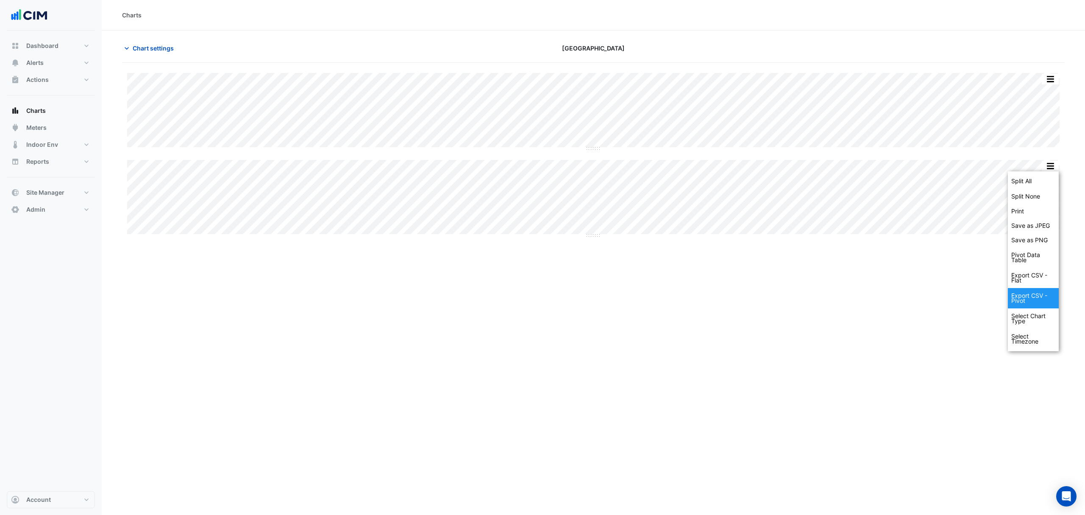
click at [1040, 297] on div "Export CSV - Pivot" at bounding box center [1033, 298] width 51 height 20
click at [148, 53] on span "Chart settings" at bounding box center [153, 48] width 41 height 9
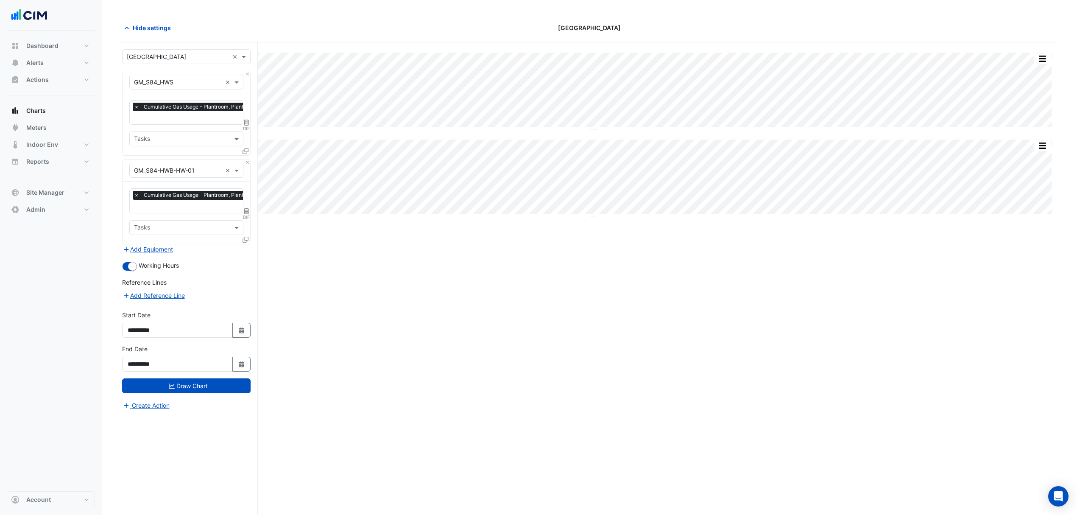
scroll to position [33, 0]
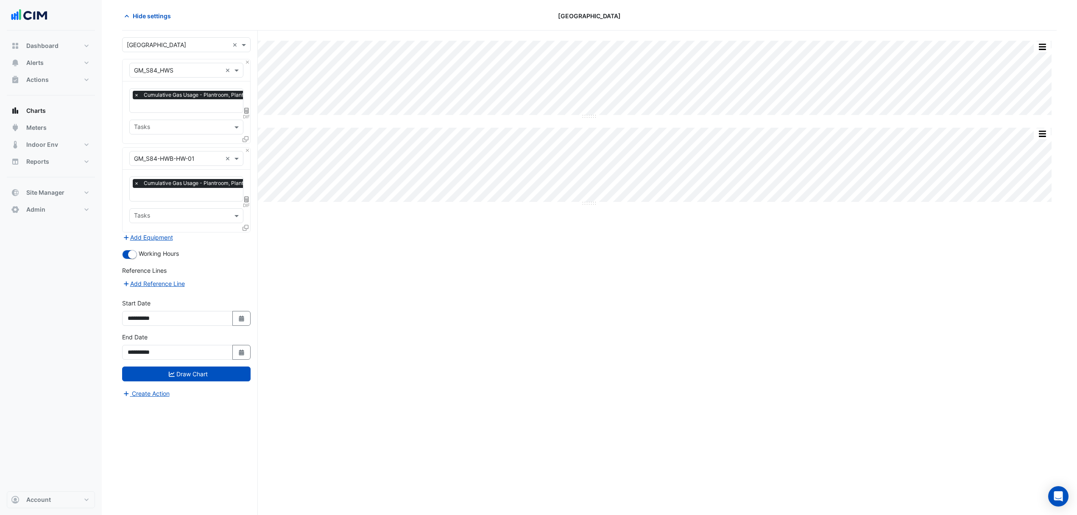
click at [246, 226] on icon at bounding box center [246, 228] width 6 height 6
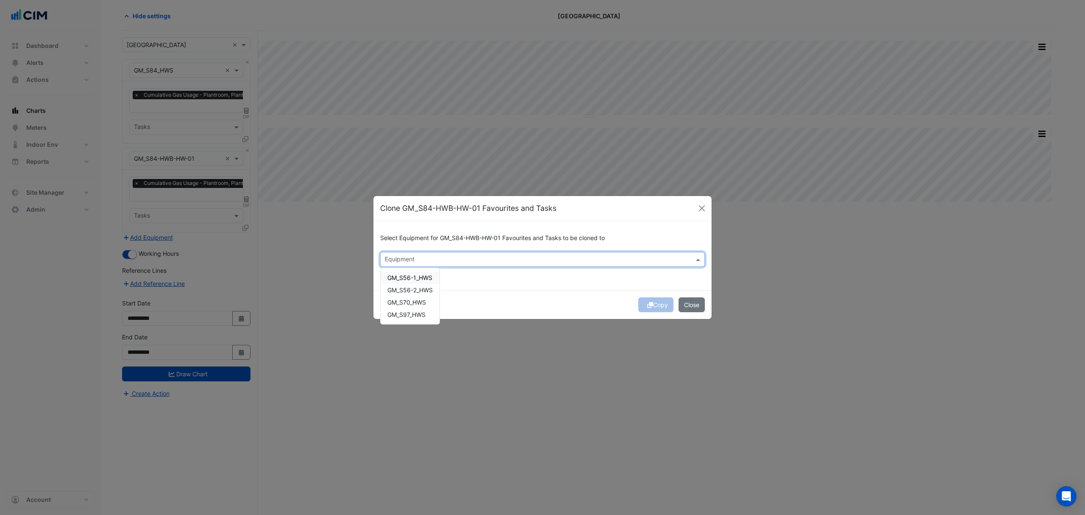
click at [428, 254] on div "Equipment" at bounding box center [536, 259] width 310 height 13
click at [519, 298] on div "Copy Close" at bounding box center [543, 304] width 338 height 29
click at [706, 206] on button "Close" at bounding box center [702, 208] width 13 height 13
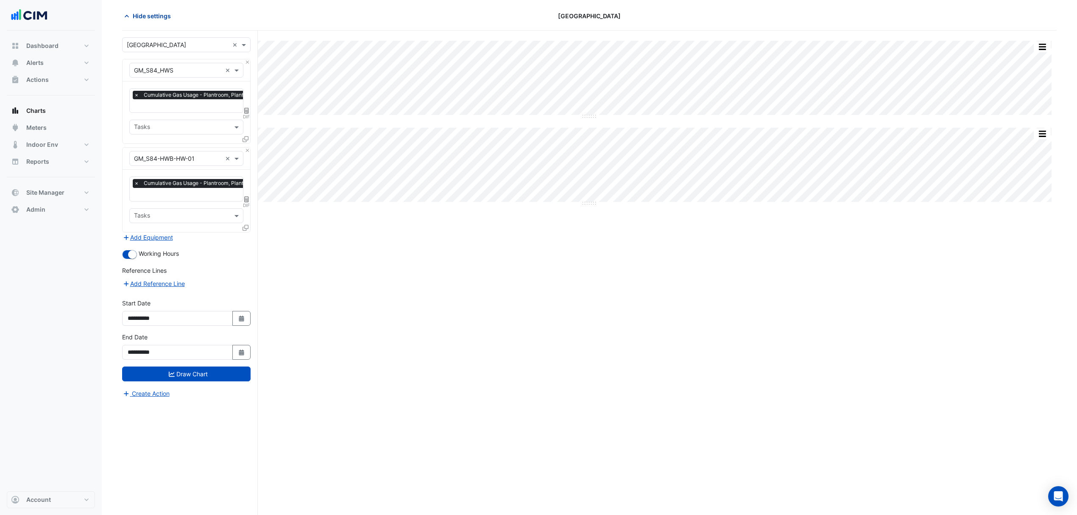
click at [153, 16] on span "Hide settings" at bounding box center [152, 15] width 38 height 9
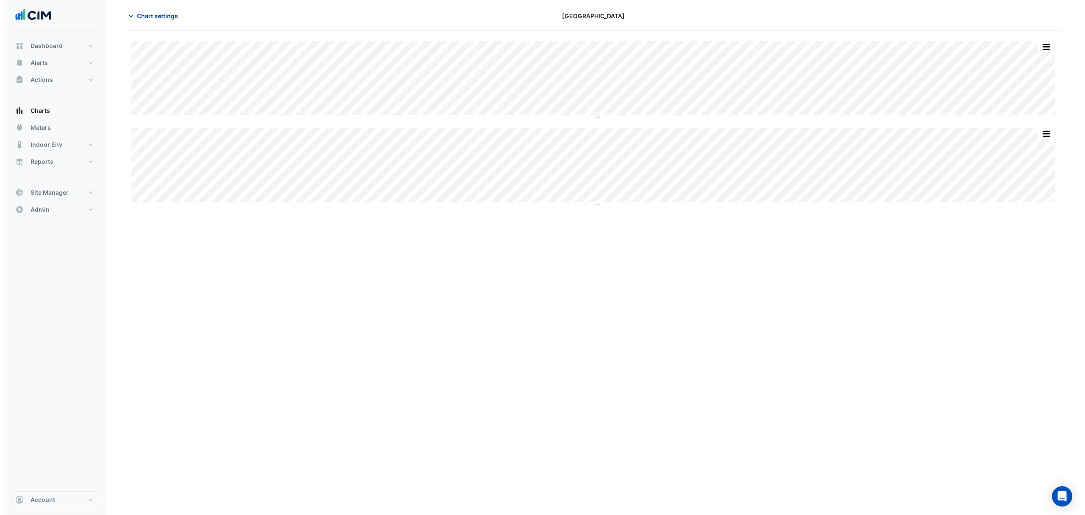
scroll to position [0, 0]
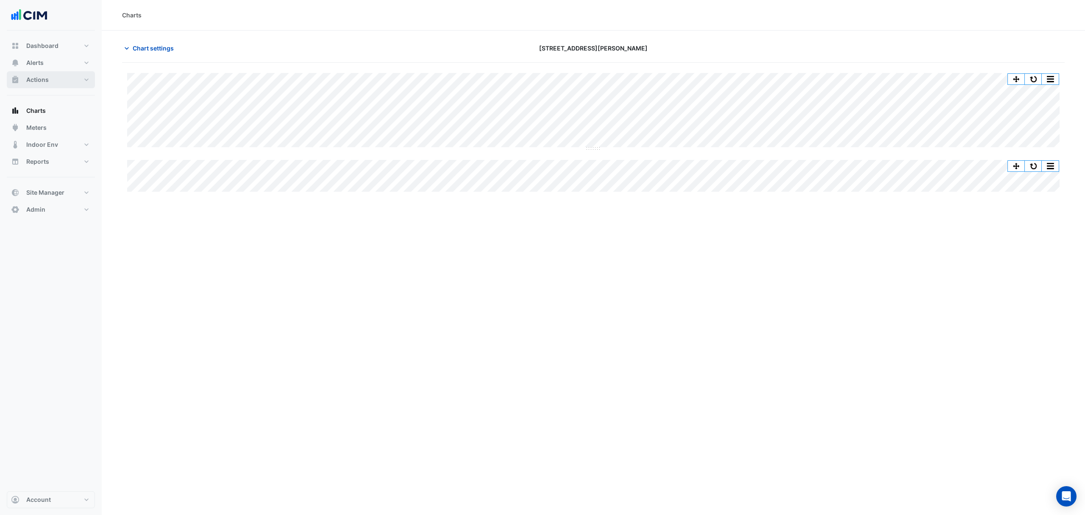
click at [65, 81] on button "Actions" at bounding box center [51, 79] width 88 height 17
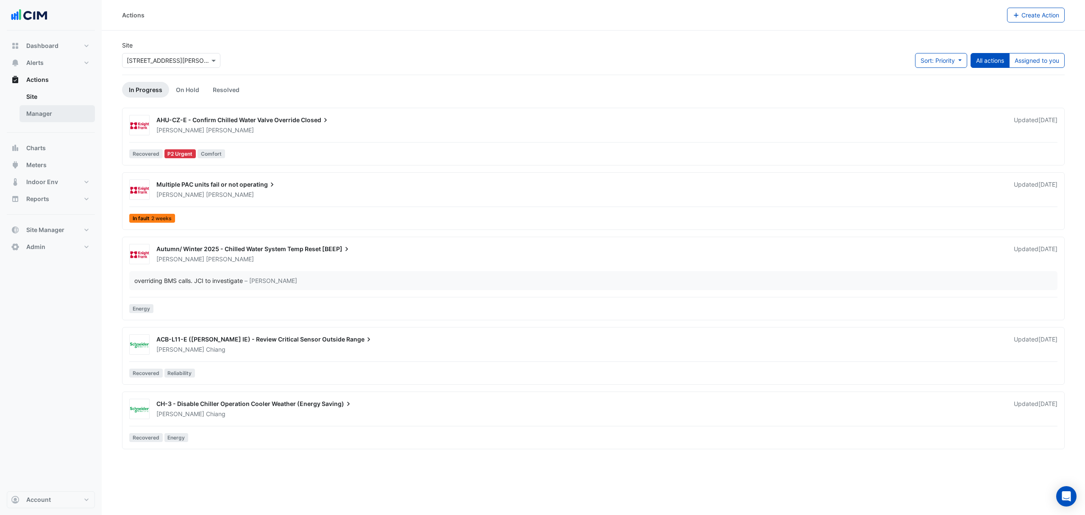
click at [36, 112] on link "Manager" at bounding box center [57, 113] width 75 height 17
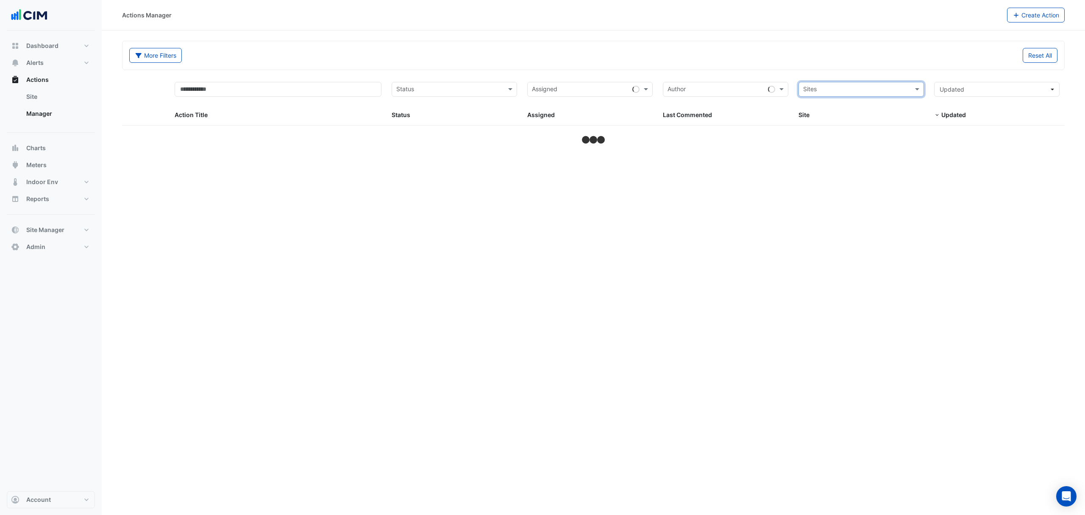
select select "***"
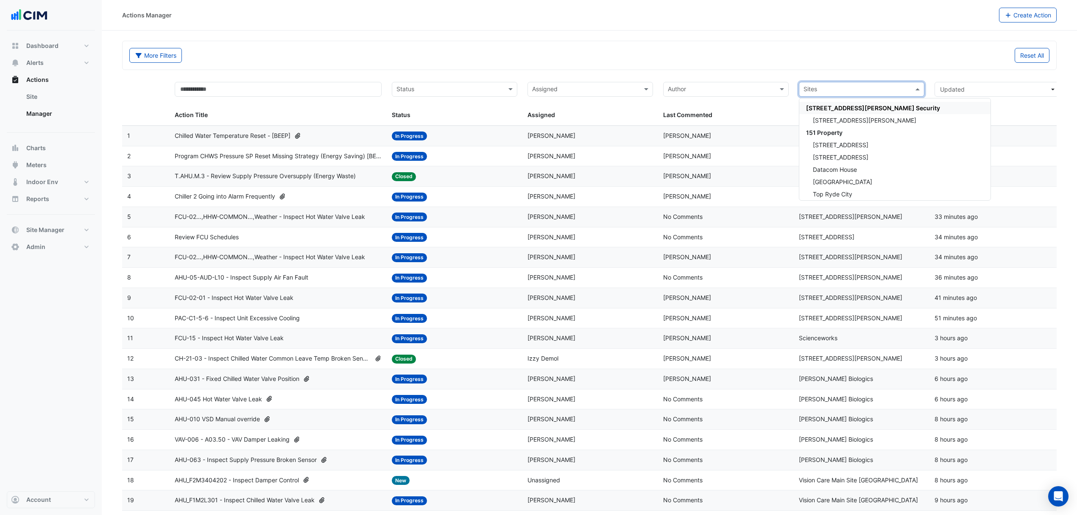
click at [823, 92] on input "text" at bounding box center [856, 90] width 106 height 10
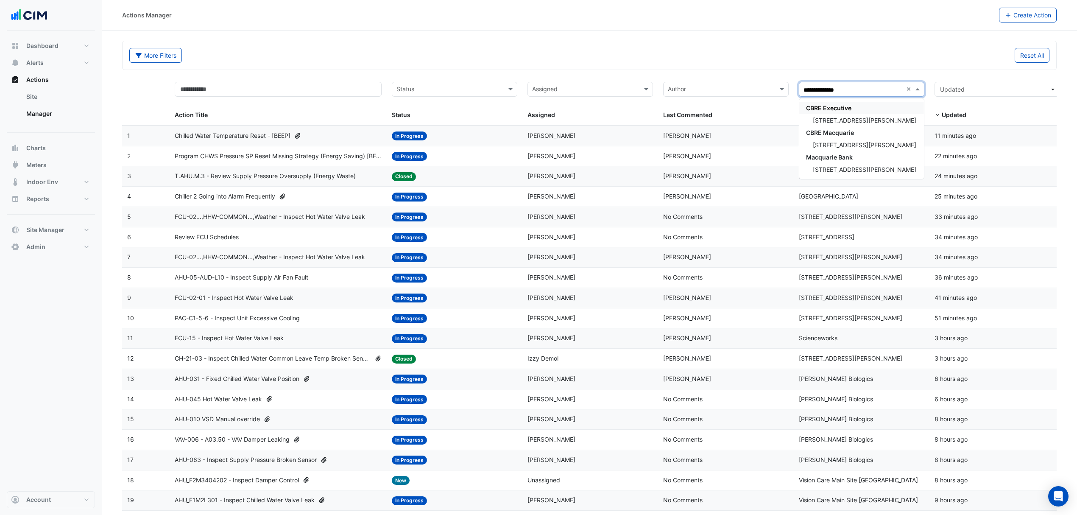
type input "**********"
click at [828, 120] on span "[STREET_ADDRESS][PERSON_NAME]" at bounding box center [864, 120] width 103 height 7
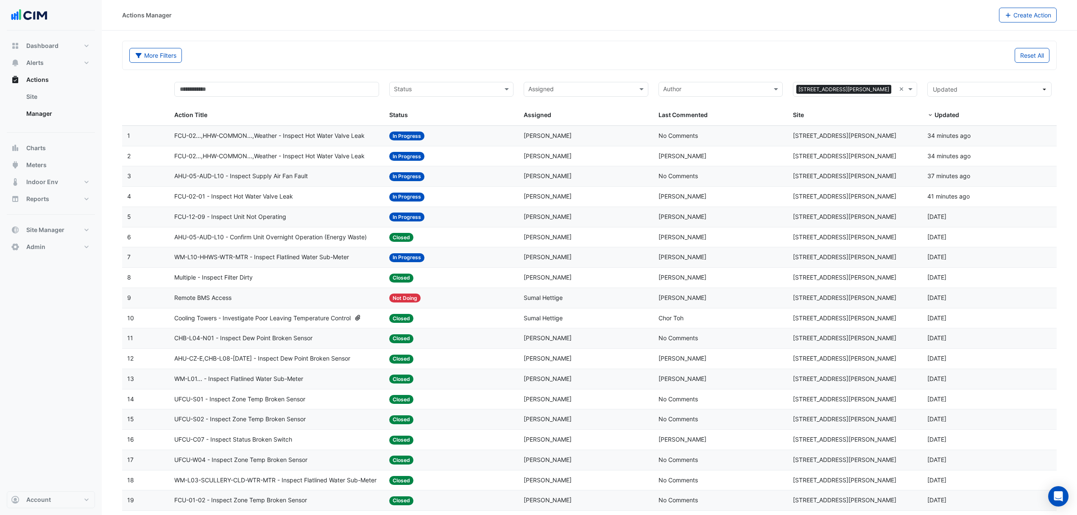
click at [290, 150] on datatable-body-cell "Action Title: FCU-02...,HHW-COMMON...,Weather - Inspect Hot Water Valve Leak" at bounding box center [276, 156] width 215 height 20
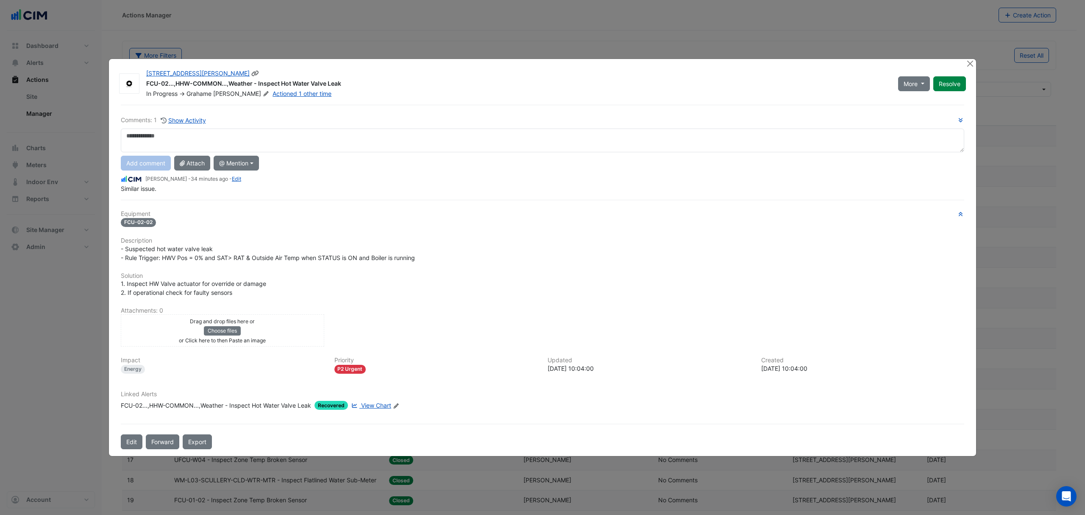
click at [263, 93] on icon at bounding box center [266, 93] width 6 height 5
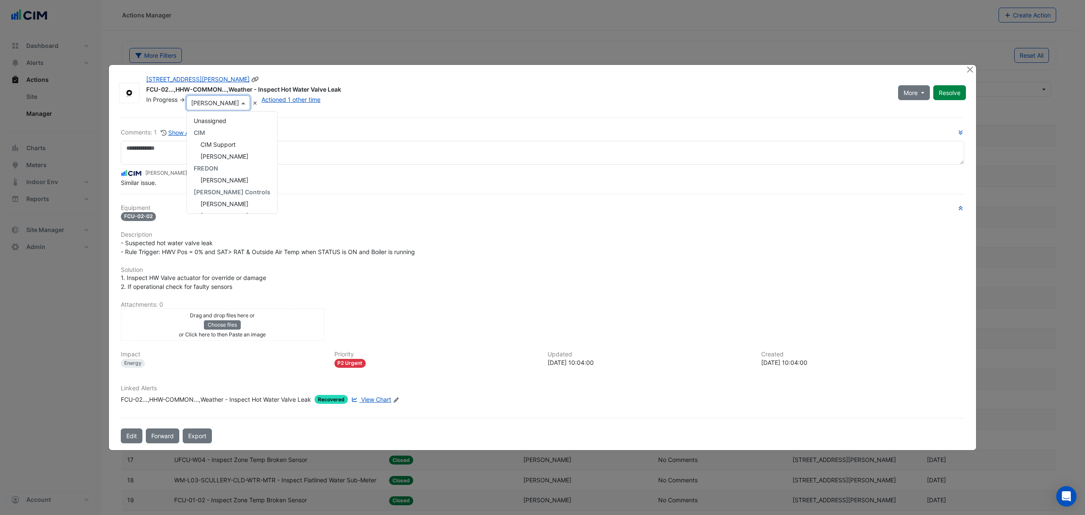
scroll to position [95, 0]
click at [229, 177] on span "[PERSON_NAME]" at bounding box center [225, 179] width 48 height 7
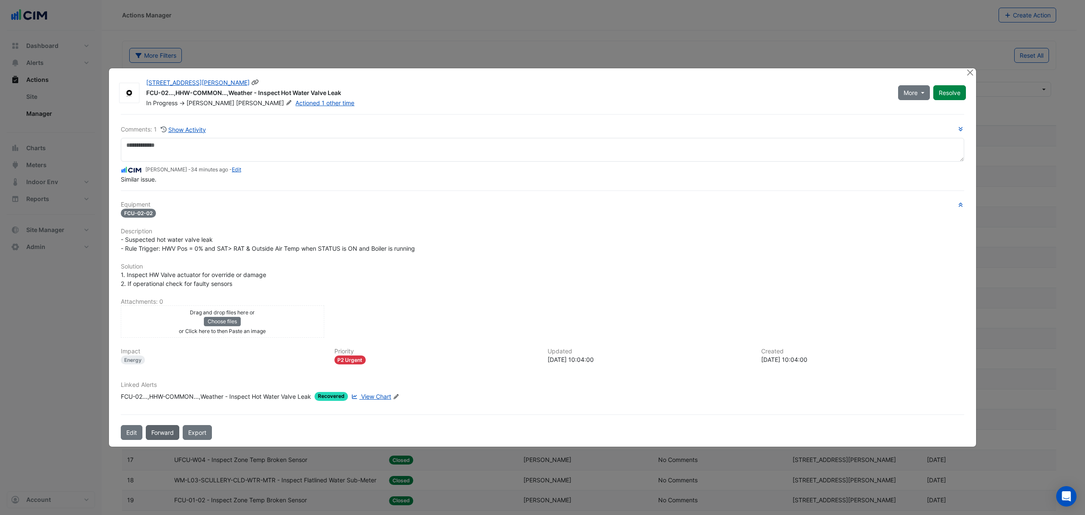
click at [164, 430] on button "Forward" at bounding box center [162, 432] width 33 height 15
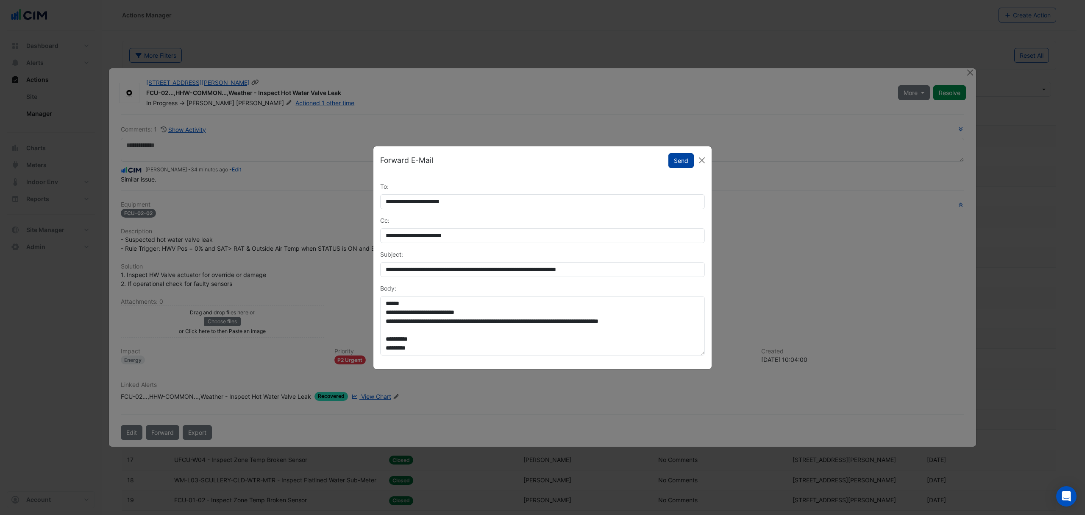
click at [680, 165] on button "Send" at bounding box center [681, 160] width 25 height 15
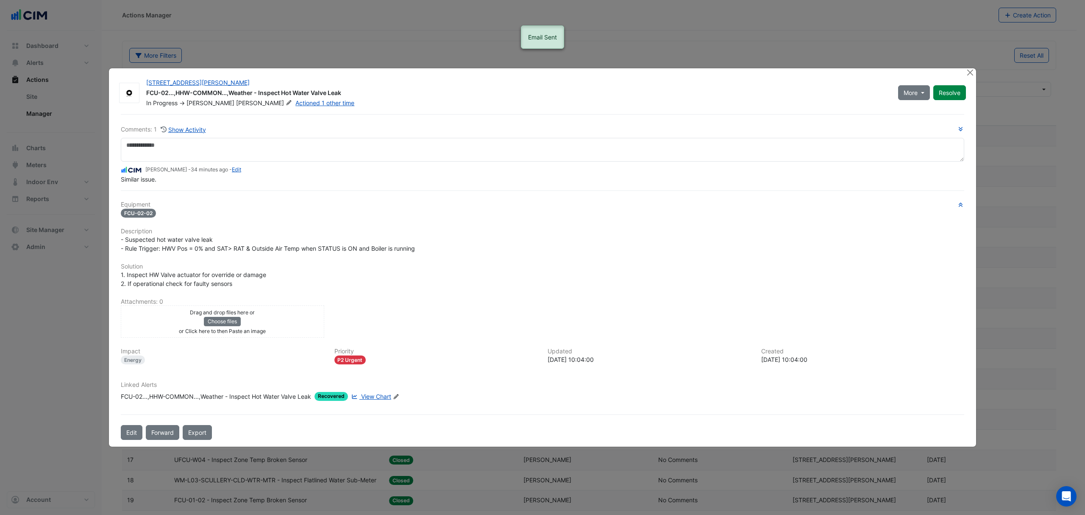
click at [974, 67] on ngb-modal-window "[STREET_ADDRESS][PERSON_NAME] FCU-02...,HHW-COMMON...,Weather - Inspect Hot Wat…" at bounding box center [542, 257] width 1085 height 515
click at [971, 74] on button "Close" at bounding box center [970, 72] width 9 height 9
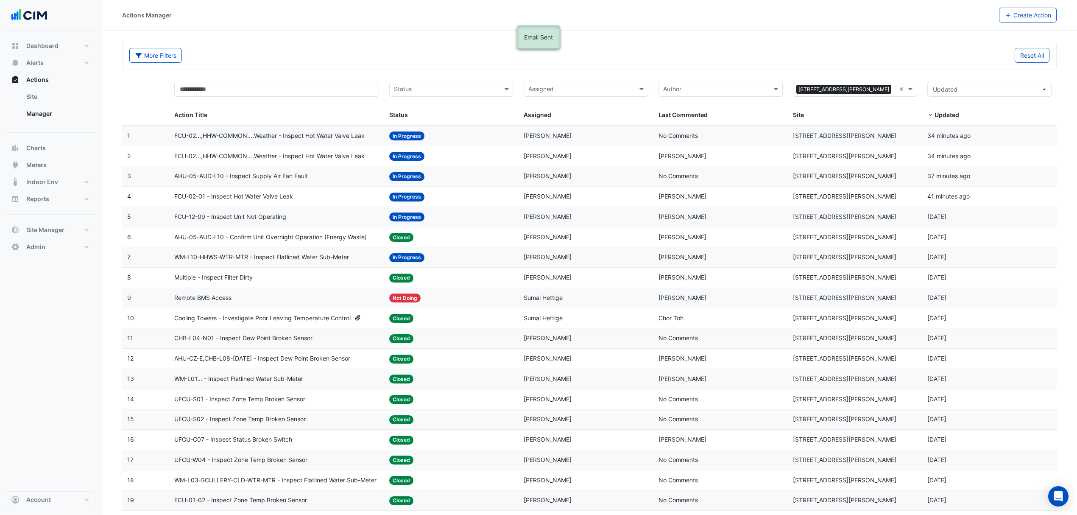
click at [299, 139] on span "FCU-02...,HHW-COMMON...,Weather - Inspect Hot Water Valve Leak" at bounding box center [269, 136] width 190 height 10
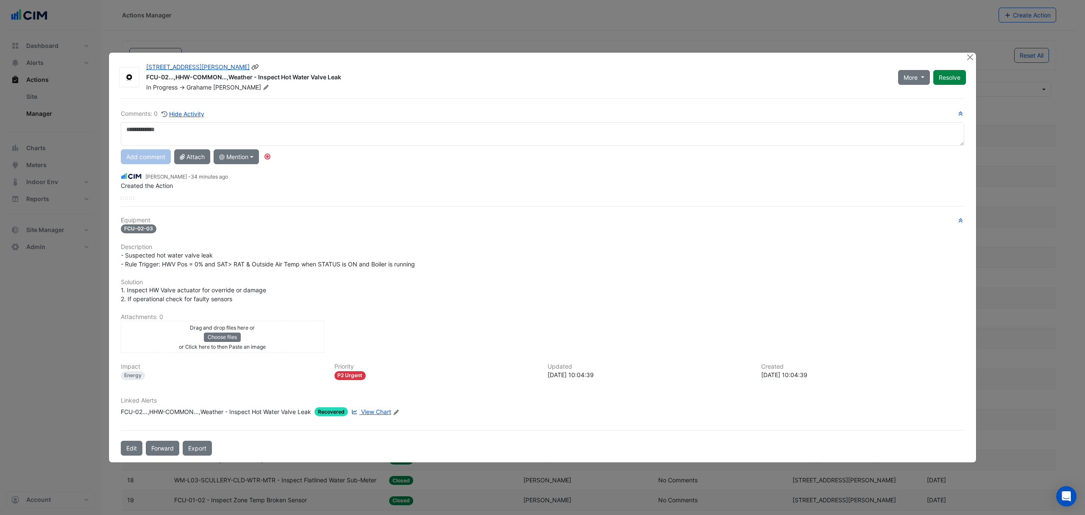
click at [263, 85] on icon at bounding box center [266, 87] width 6 height 5
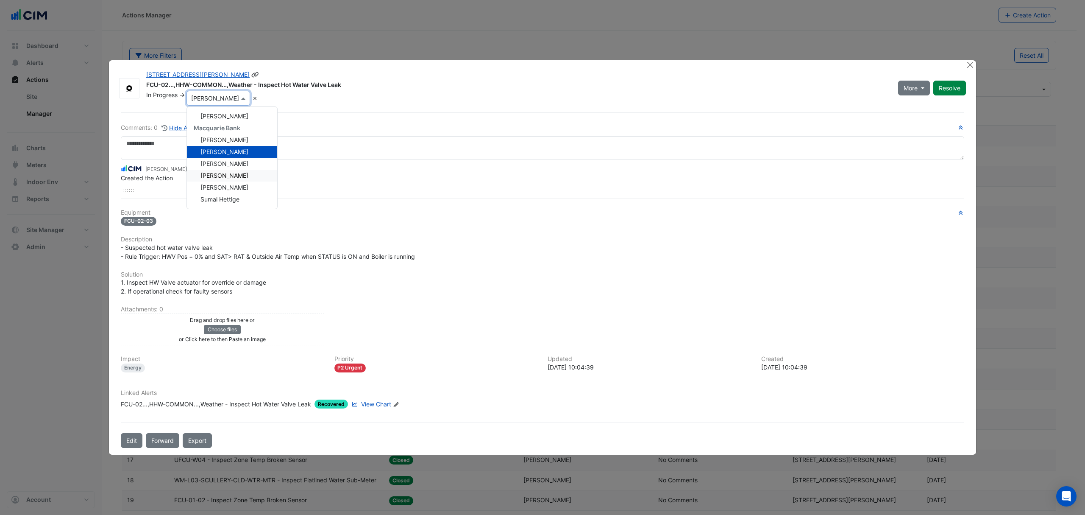
click at [215, 176] on span "[PERSON_NAME]" at bounding box center [225, 175] width 48 height 7
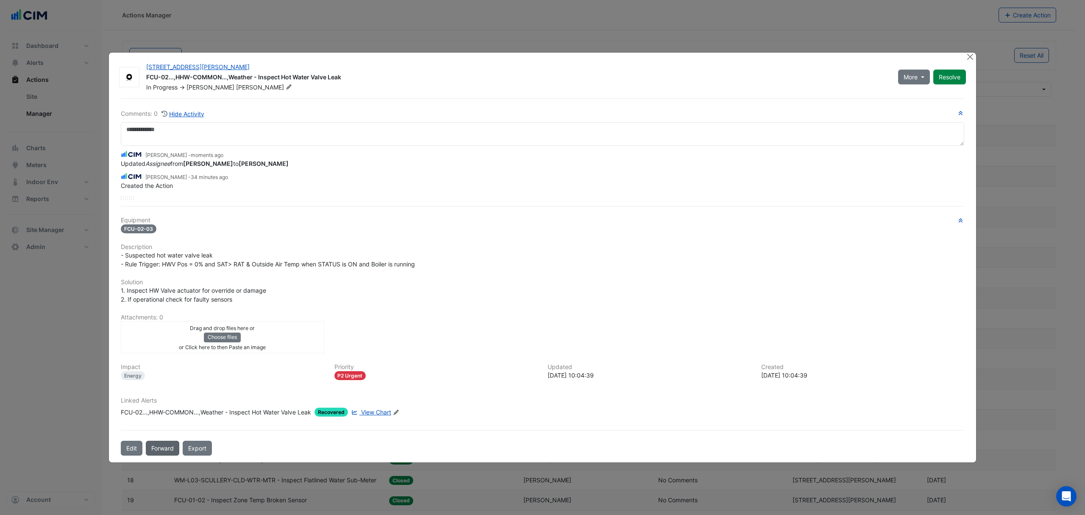
click at [165, 444] on button "Forward" at bounding box center [162, 448] width 33 height 15
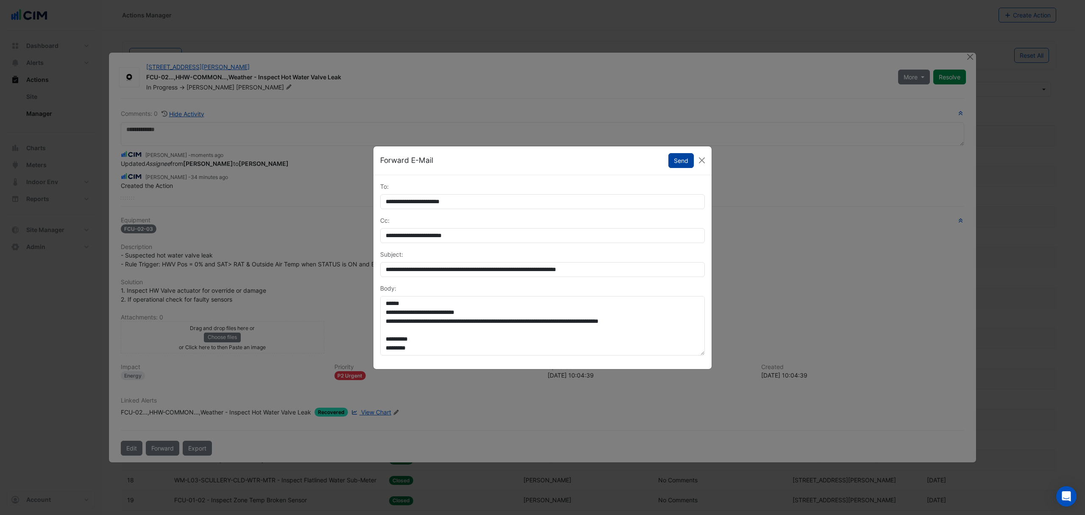
click at [675, 164] on button "Send" at bounding box center [681, 160] width 25 height 15
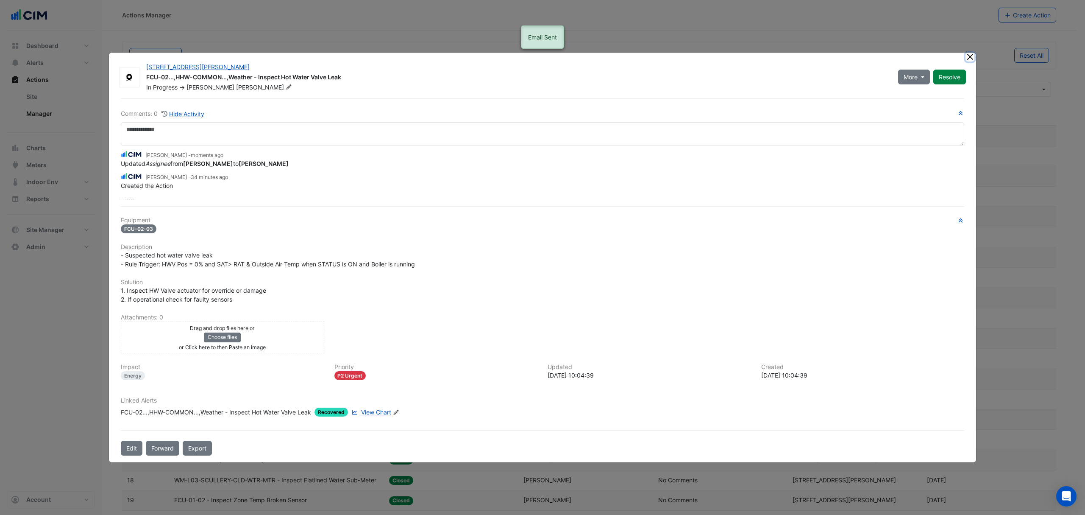
click at [967, 57] on button "Close" at bounding box center [970, 57] width 9 height 9
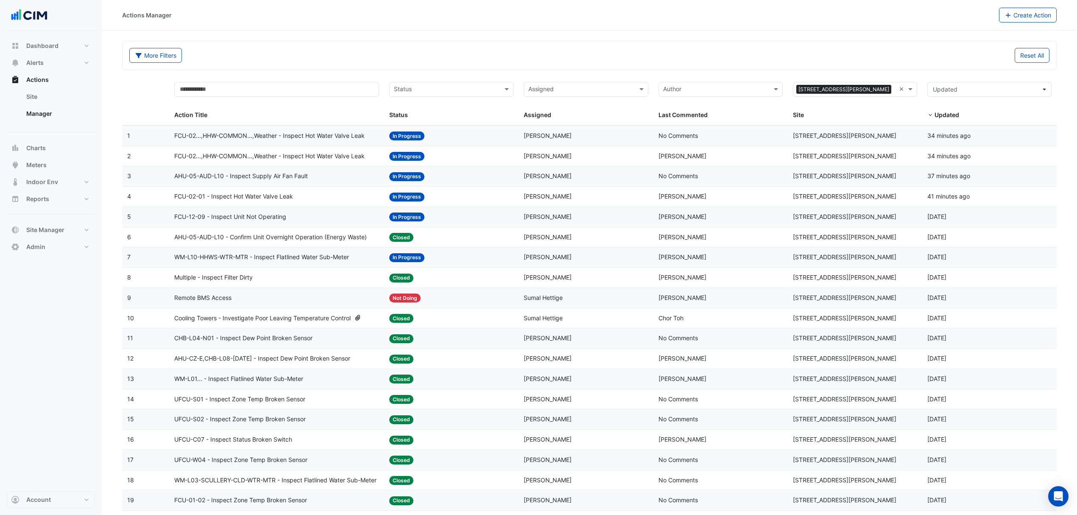
click at [265, 181] on span "AHU-05-AUD-L10 - Inspect Supply Air Fan Fault" at bounding box center [241, 176] width 134 height 10
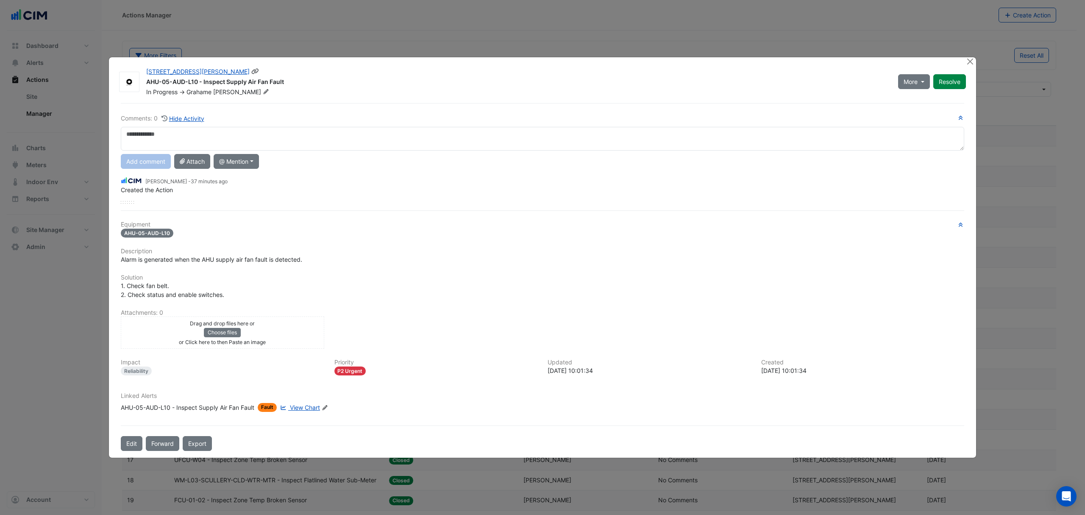
click at [231, 92] on span "[PERSON_NAME]" at bounding box center [242, 92] width 58 height 8
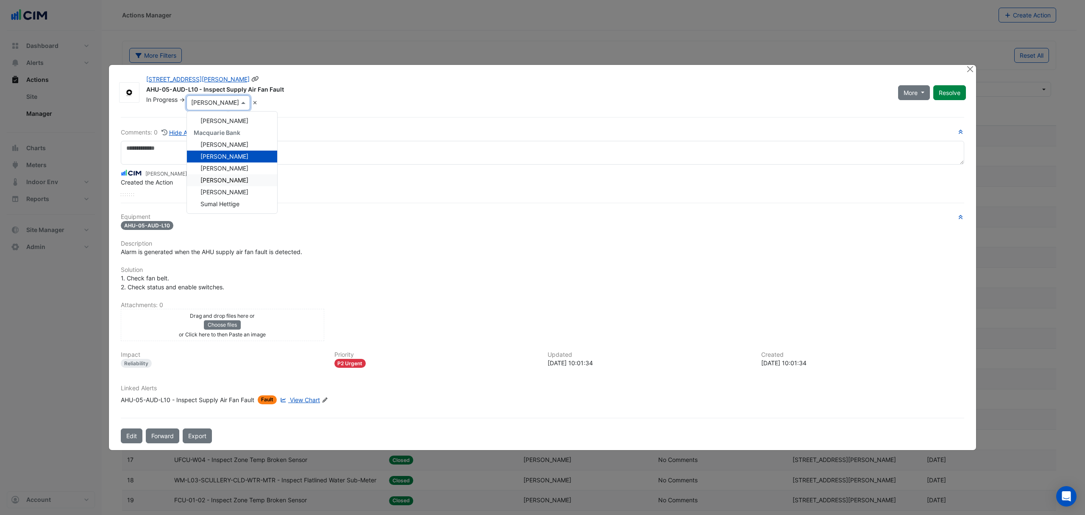
click at [226, 176] on div "[PERSON_NAME]" at bounding box center [232, 180] width 90 height 12
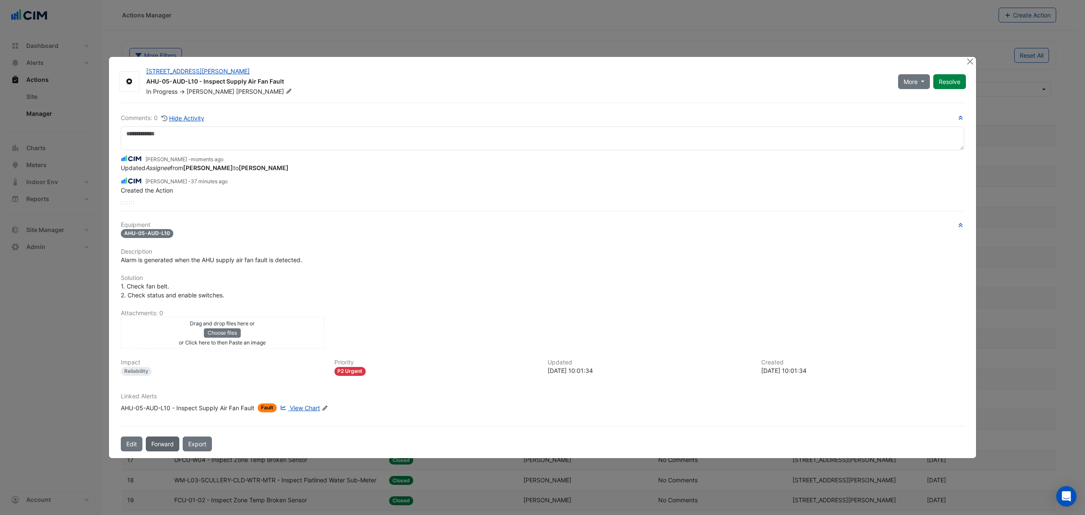
click at [172, 442] on button "Forward" at bounding box center [162, 443] width 33 height 15
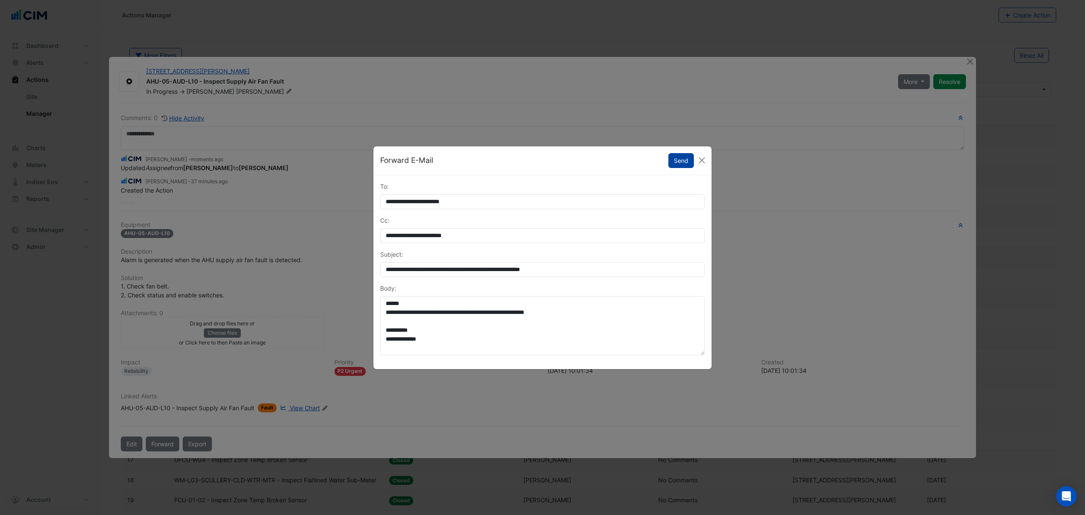
click at [686, 162] on button "Send" at bounding box center [681, 160] width 25 height 15
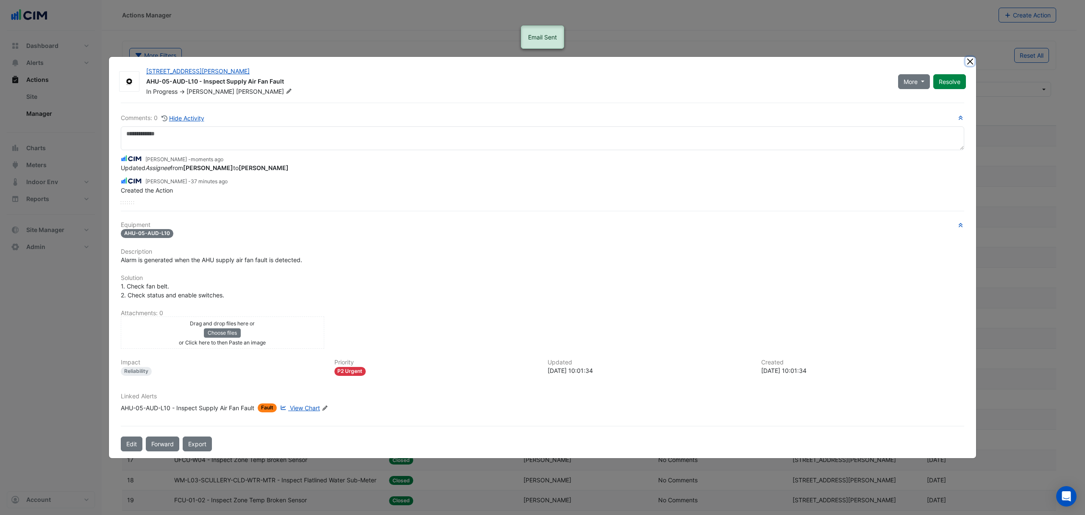
click at [971, 63] on button "Close" at bounding box center [970, 61] width 9 height 9
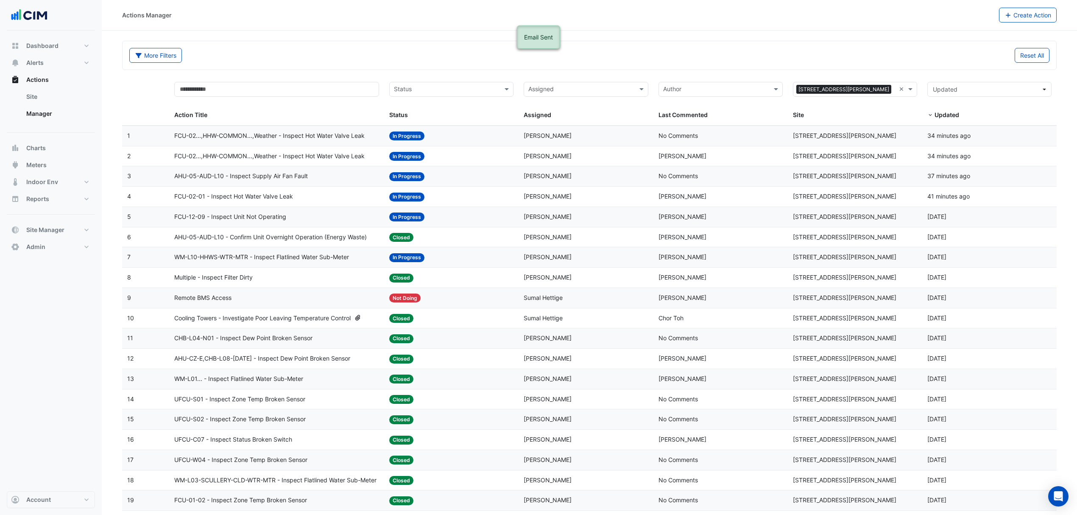
click at [231, 224] on datatable-body-cell "Action Title: FCU-12-09 - Inspect Unit Not Operating" at bounding box center [276, 217] width 215 height 20
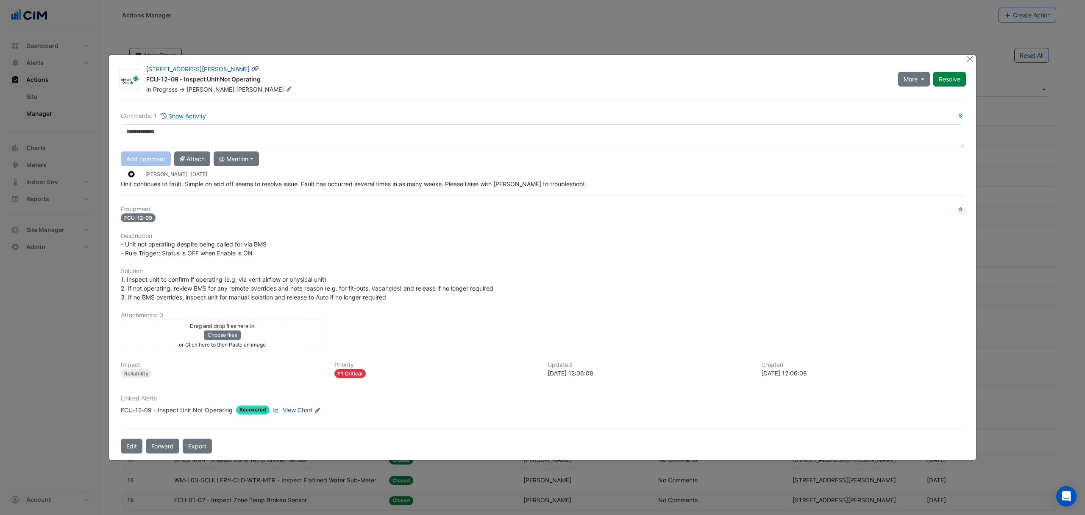
click at [286, 87] on icon at bounding box center [289, 88] width 6 height 5
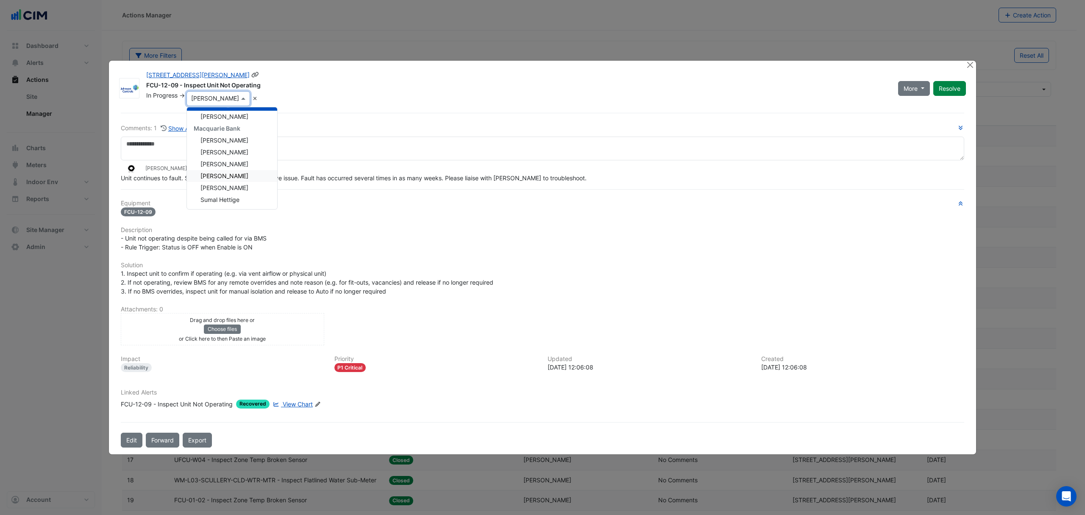
click at [230, 176] on span "[PERSON_NAME]" at bounding box center [225, 175] width 48 height 7
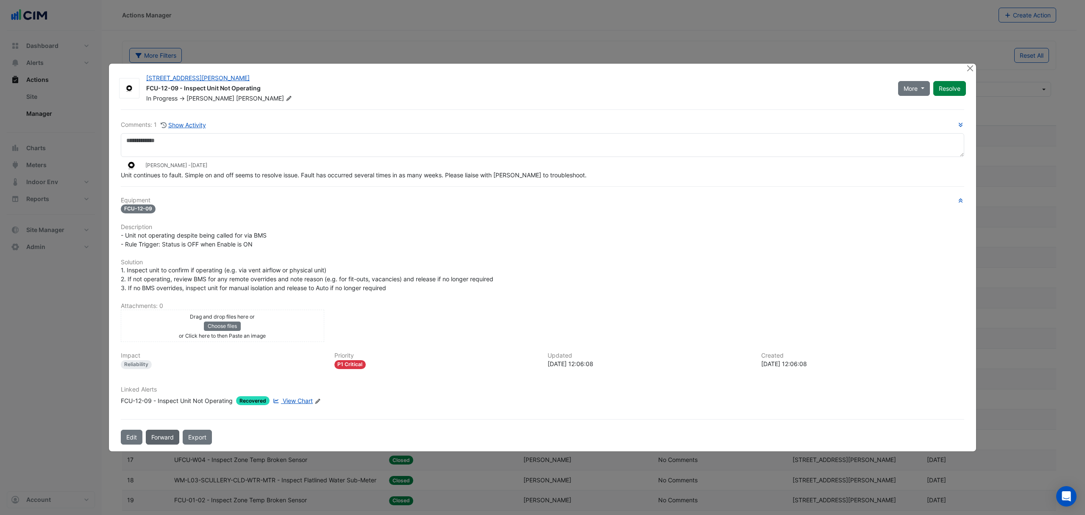
click at [170, 435] on button "Forward" at bounding box center [162, 436] width 33 height 15
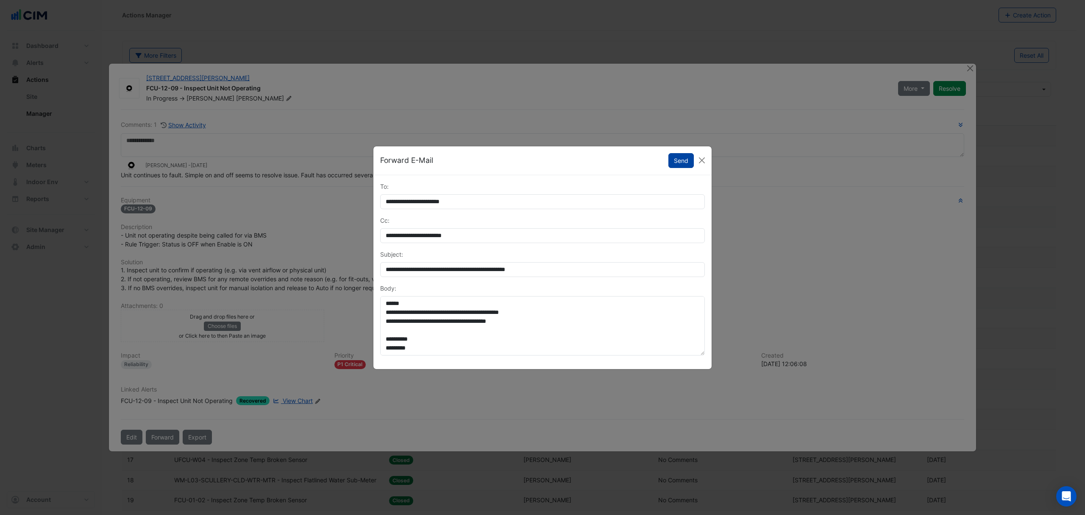
click at [685, 158] on button "Send" at bounding box center [681, 160] width 25 height 15
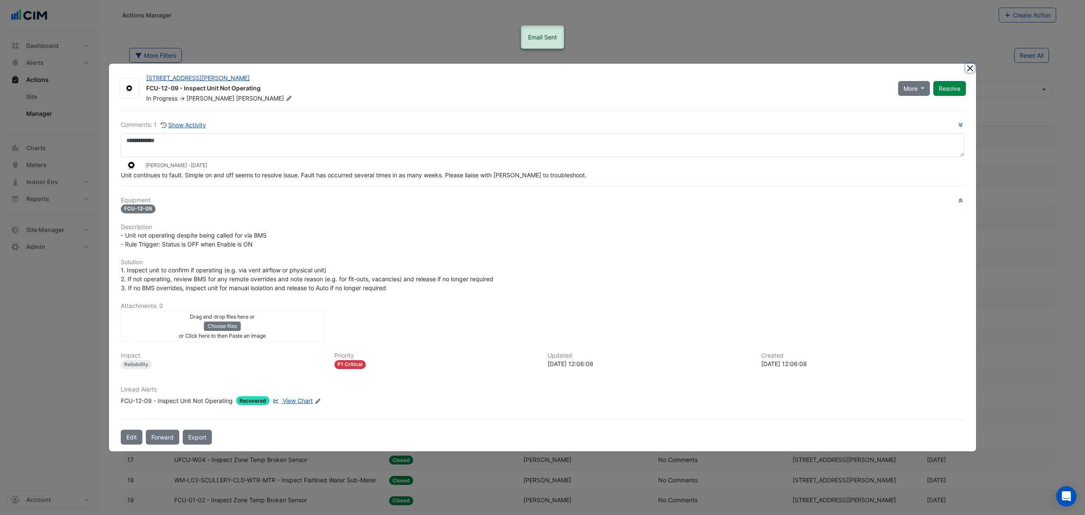
drag, startPoint x: 968, startPoint y: 70, endPoint x: 954, endPoint y: 70, distance: 13.6
click at [966, 70] on button "Close" at bounding box center [970, 68] width 9 height 9
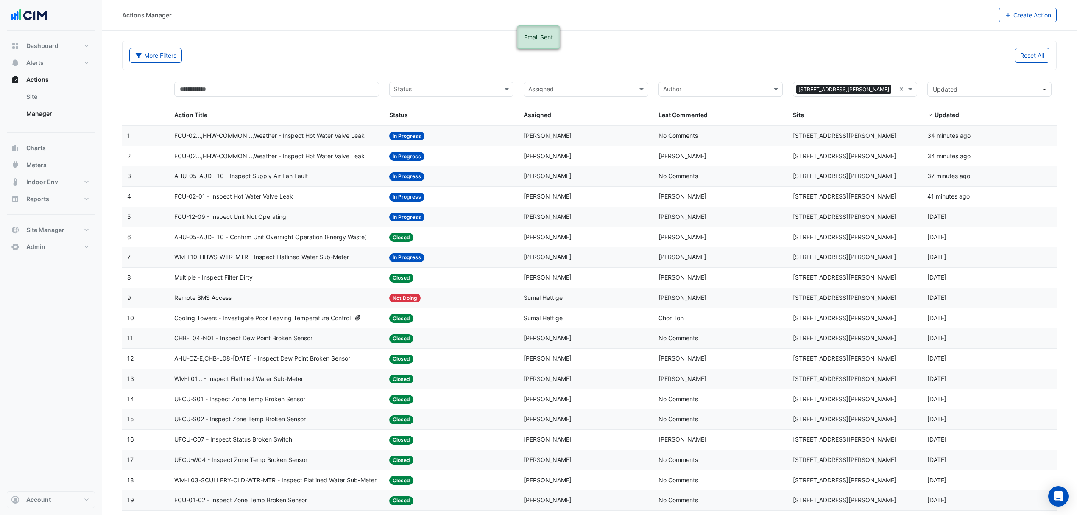
click at [270, 199] on span "FCU-02-01 - Inspect Hot Water Valve Leak" at bounding box center [233, 197] width 119 height 10
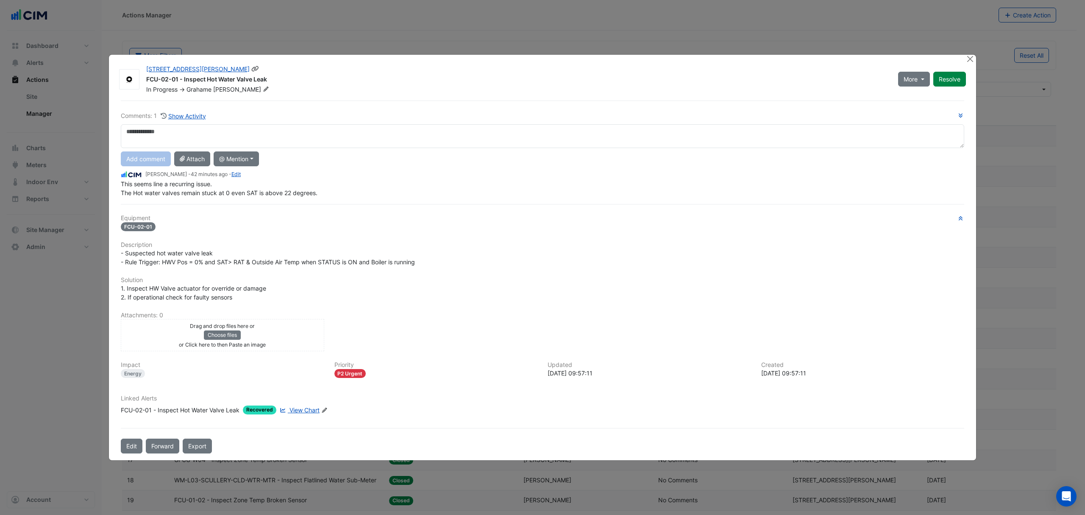
click at [261, 85] on fa-icon at bounding box center [266, 89] width 10 height 8
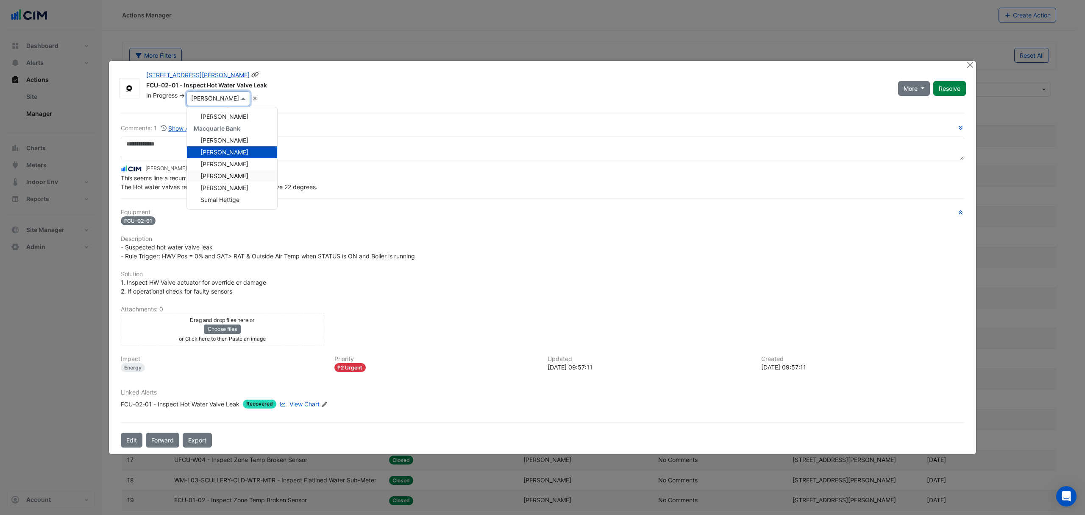
click at [221, 174] on span "[PERSON_NAME]" at bounding box center [225, 175] width 48 height 7
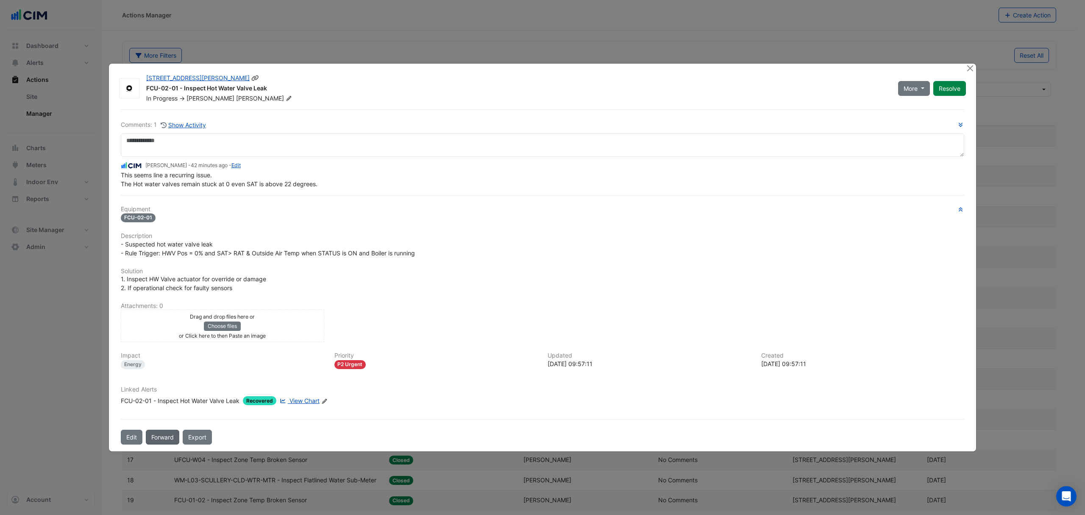
click at [166, 437] on button "Forward" at bounding box center [162, 436] width 33 height 15
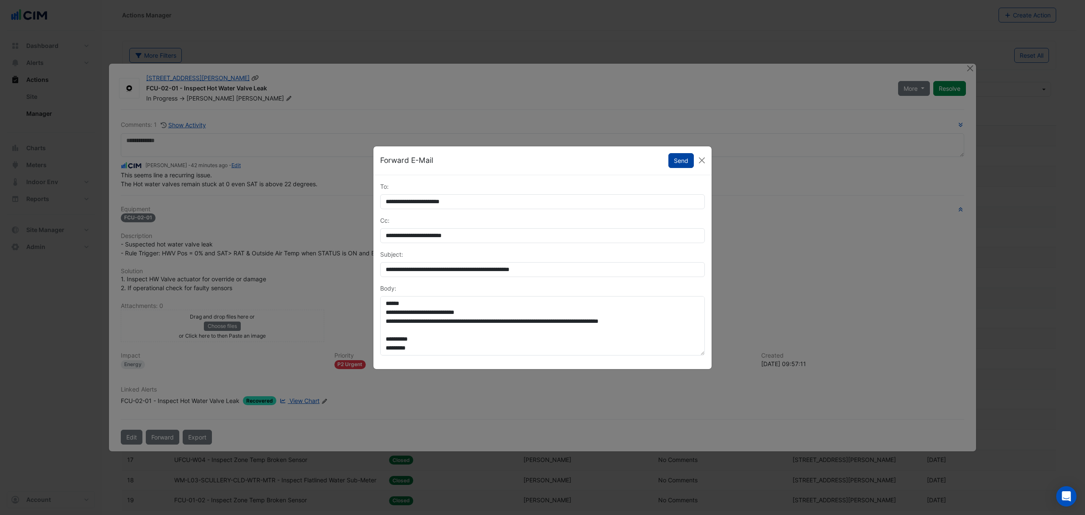
click at [672, 153] on button "Send" at bounding box center [681, 160] width 25 height 15
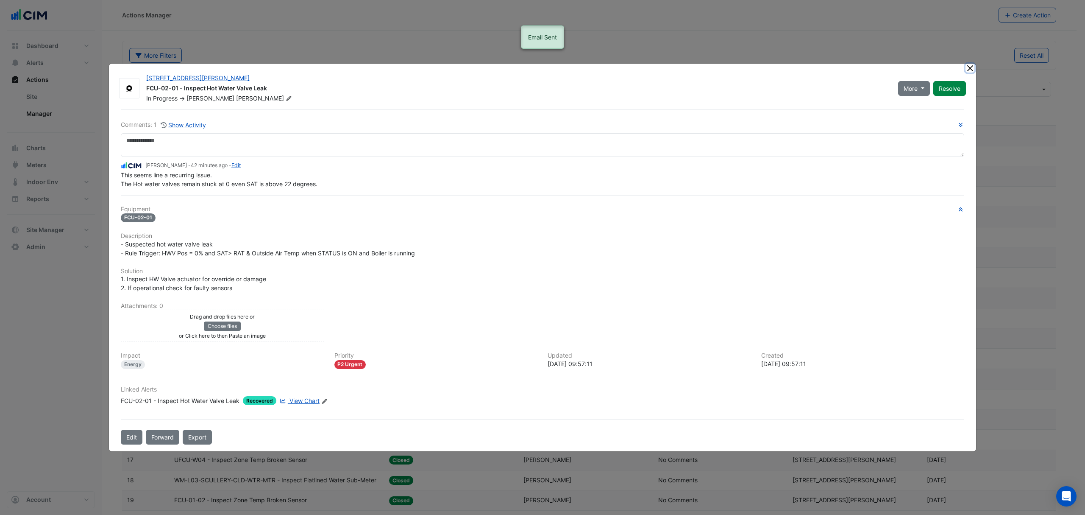
click at [969, 69] on button "Close" at bounding box center [970, 68] width 9 height 9
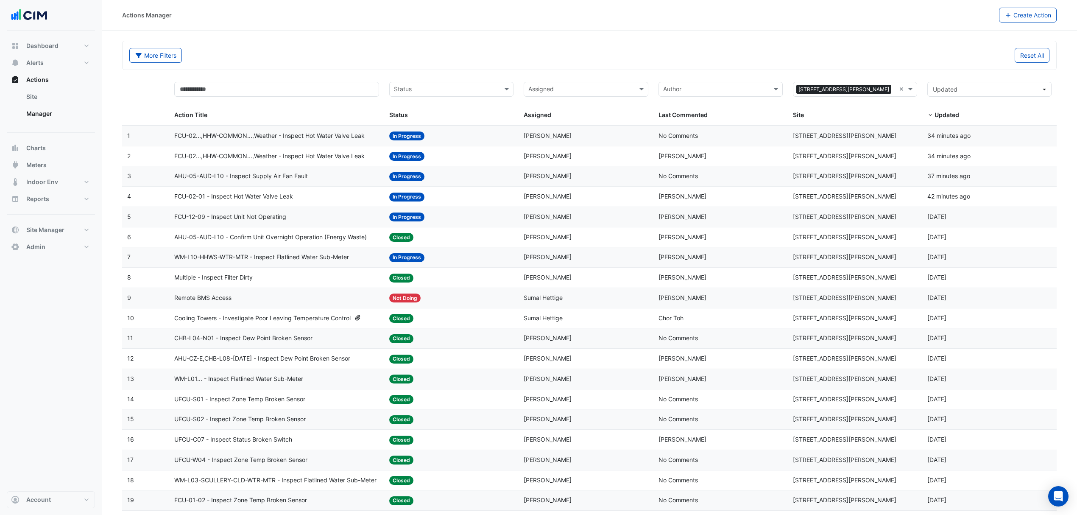
click at [280, 212] on datatable-body-cell "Action Title: FCU-12-09 - Inspect Unit Not Operating" at bounding box center [276, 217] width 215 height 20
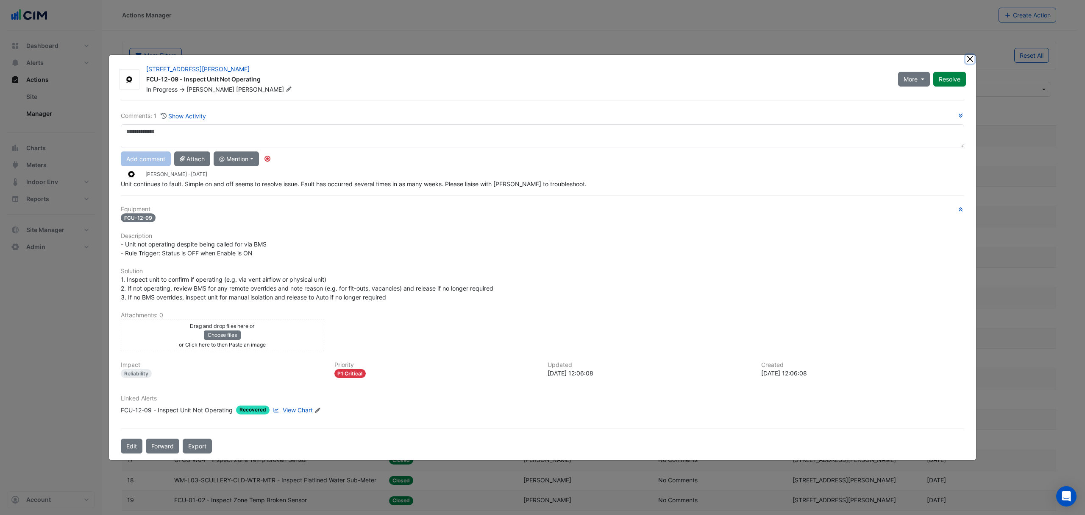
click at [972, 57] on button "Close" at bounding box center [970, 59] width 9 height 9
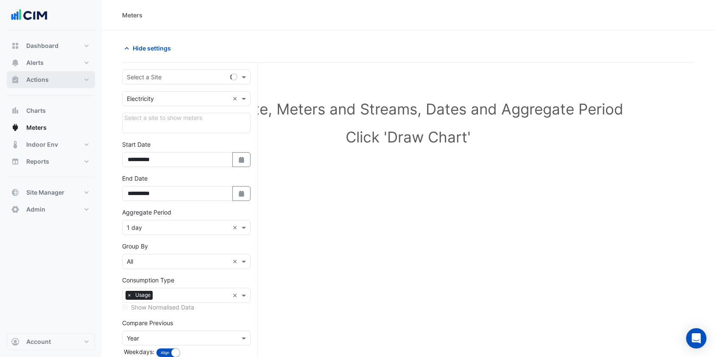
click at [51, 81] on button "Actions" at bounding box center [51, 79] width 88 height 17
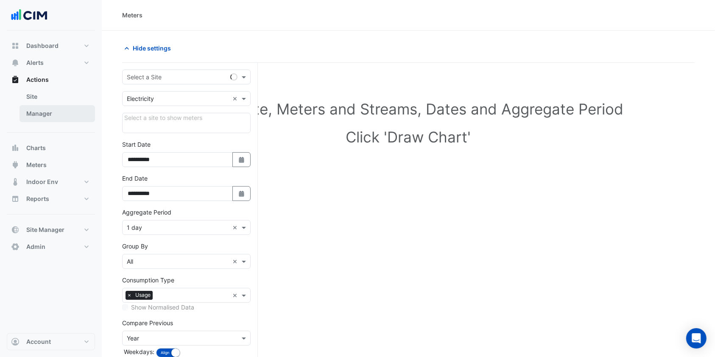
click at [45, 114] on link "Manager" at bounding box center [57, 113] width 75 height 17
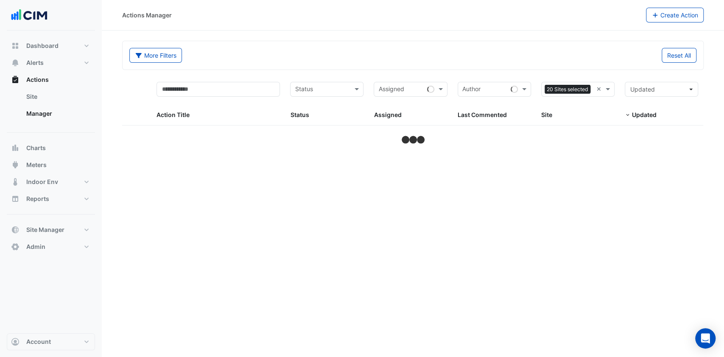
drag, startPoint x: 199, startPoint y: 83, endPoint x: 512, endPoint y: 84, distance: 312.9
click at [510, 84] on div "Action Title Status Status Assigned Assigned Author Last Commented Sites 20 Sit…" at bounding box center [412, 101] width 581 height 49
select select "***"
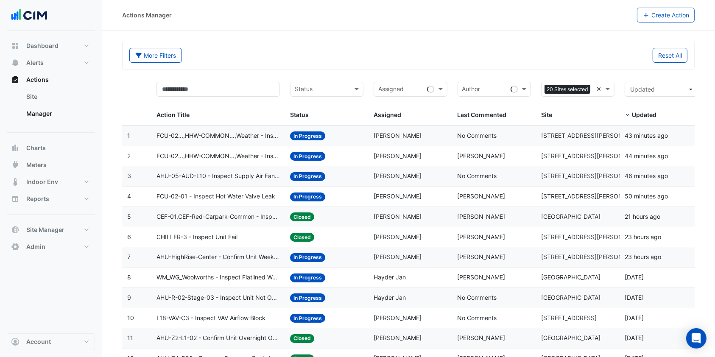
drag, startPoint x: 602, startPoint y: 91, endPoint x: 598, endPoint y: 90, distance: 4.8
click at [600, 91] on div "Sites 20 Sites selected ×" at bounding box center [577, 89] width 73 height 15
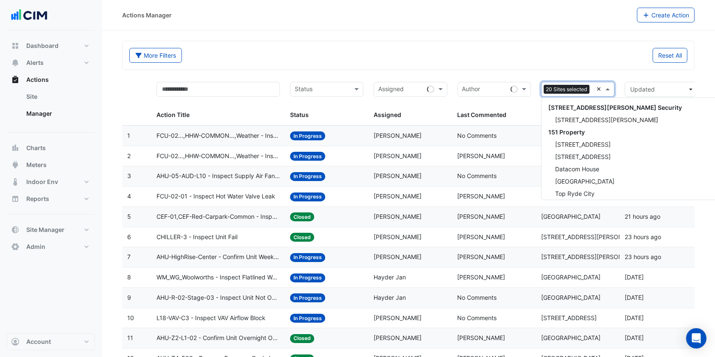
type input "*"
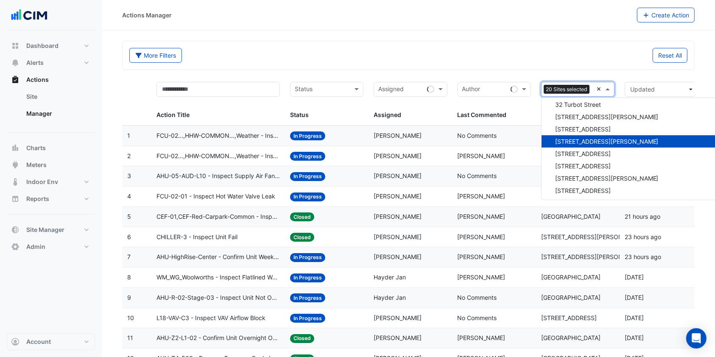
scroll to position [0, 2]
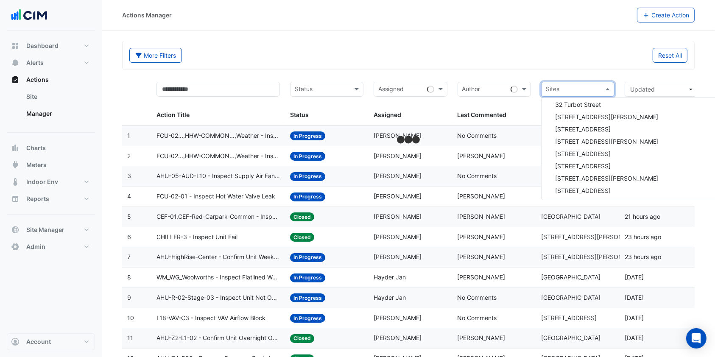
scroll to position [3999, 0]
click at [593, 59] on div "Reset All" at bounding box center [550, 55] width 284 height 15
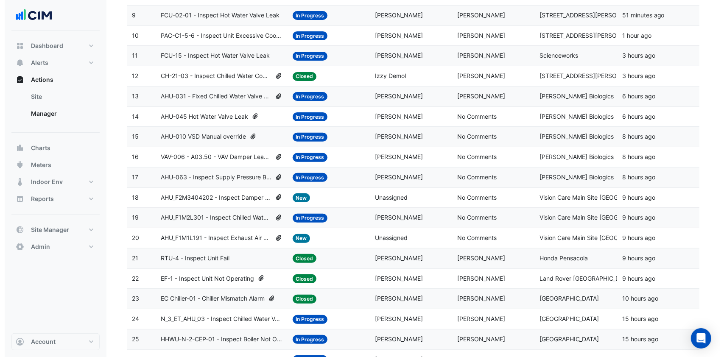
scroll to position [0, 0]
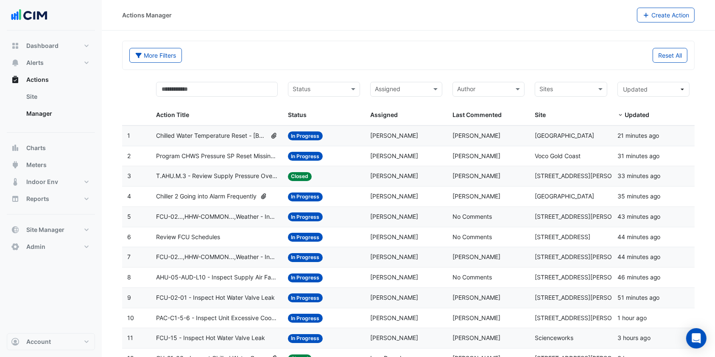
click at [575, 83] on div "Sites" at bounding box center [563, 90] width 57 height 14
type input "**********"
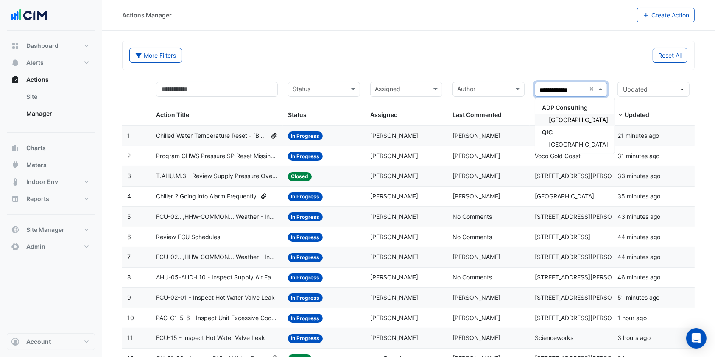
click at [590, 118] on span "[GEOGRAPHIC_DATA]" at bounding box center [578, 119] width 59 height 7
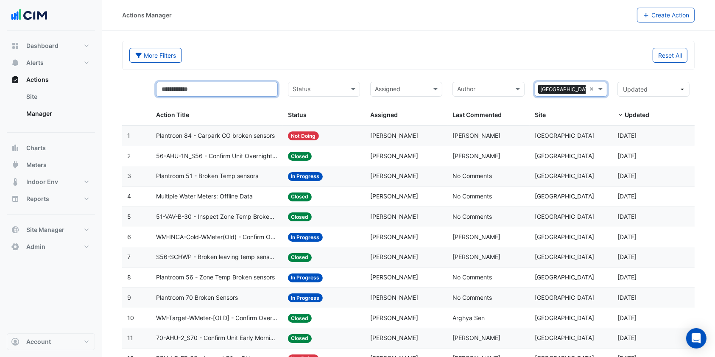
click at [189, 86] on input "text" at bounding box center [217, 89] width 122 height 15
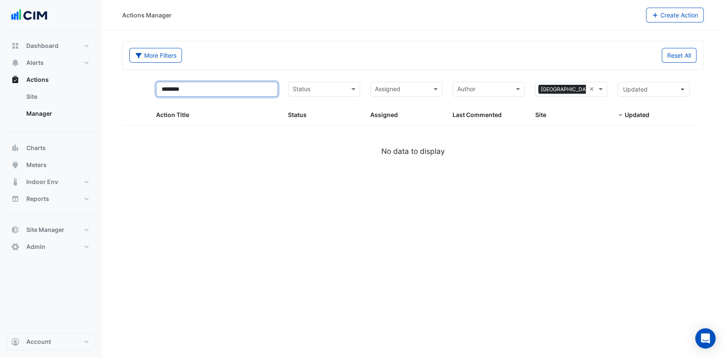
type input "*********"
select select "***"
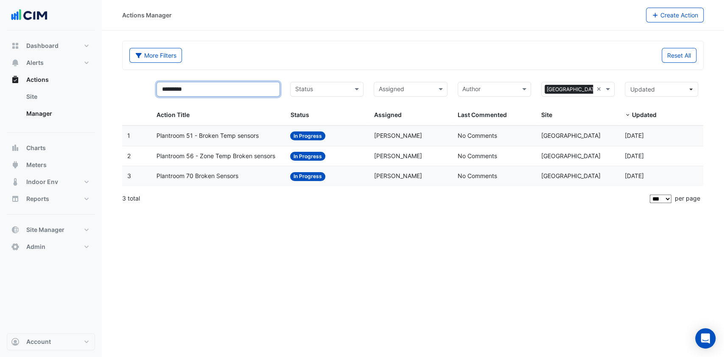
type input "*********"
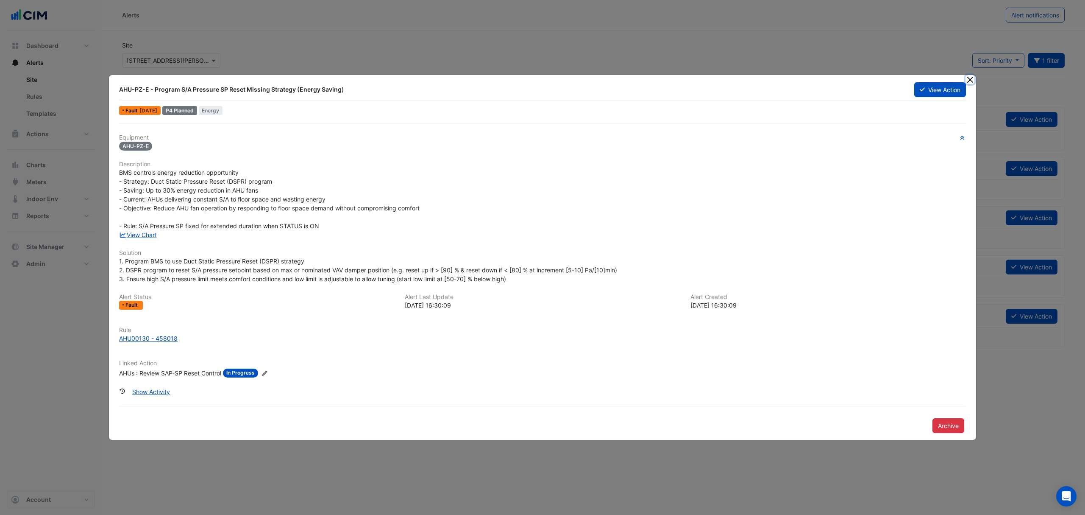
click at [970, 80] on button "Close" at bounding box center [970, 79] width 9 height 9
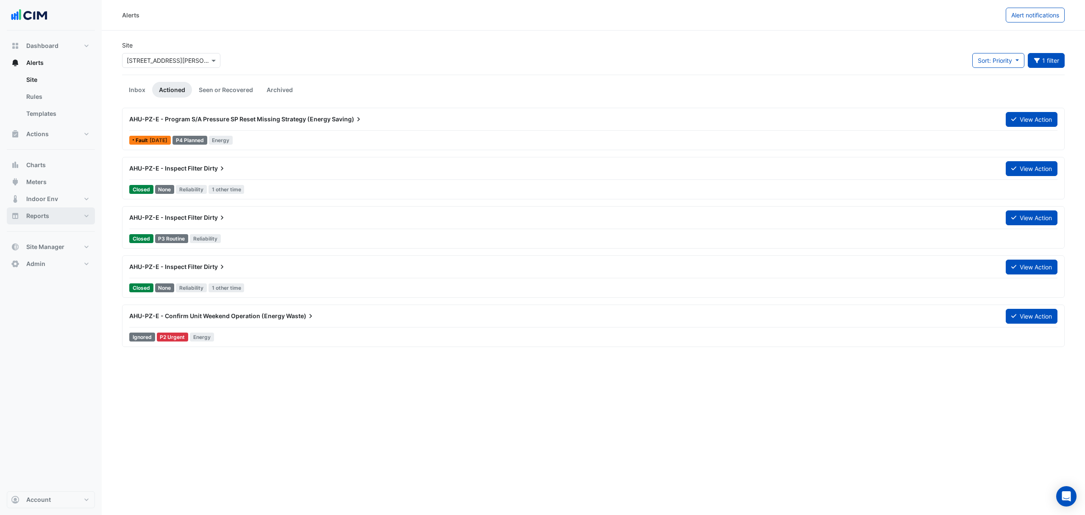
click at [76, 215] on button "Reports" at bounding box center [51, 215] width 88 height 17
select select "***"
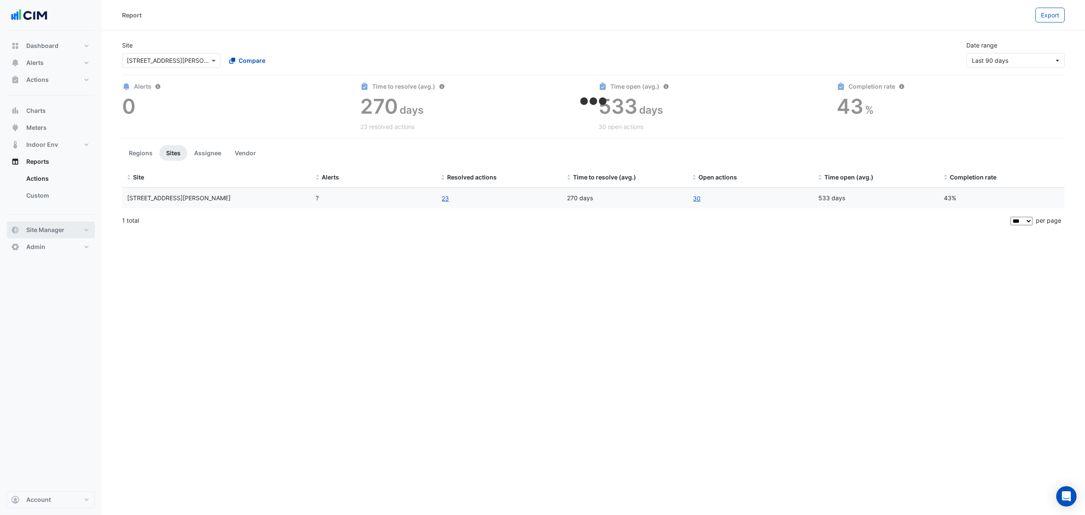
click at [58, 231] on span "Site Manager" at bounding box center [45, 230] width 38 height 8
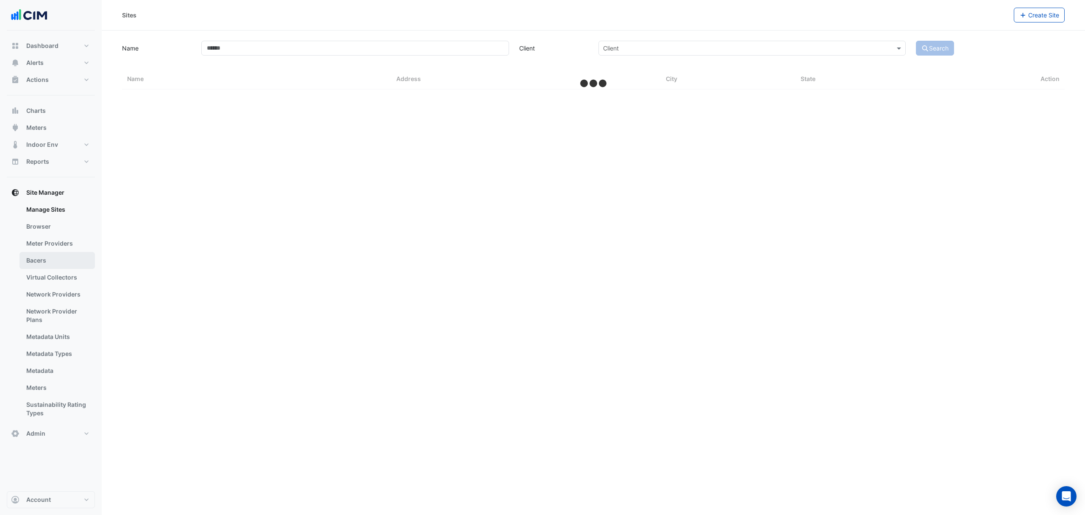
click at [44, 259] on link "Bacers" at bounding box center [57, 260] width 75 height 17
click at [819, 57] on span at bounding box center [823, 54] width 11 height 9
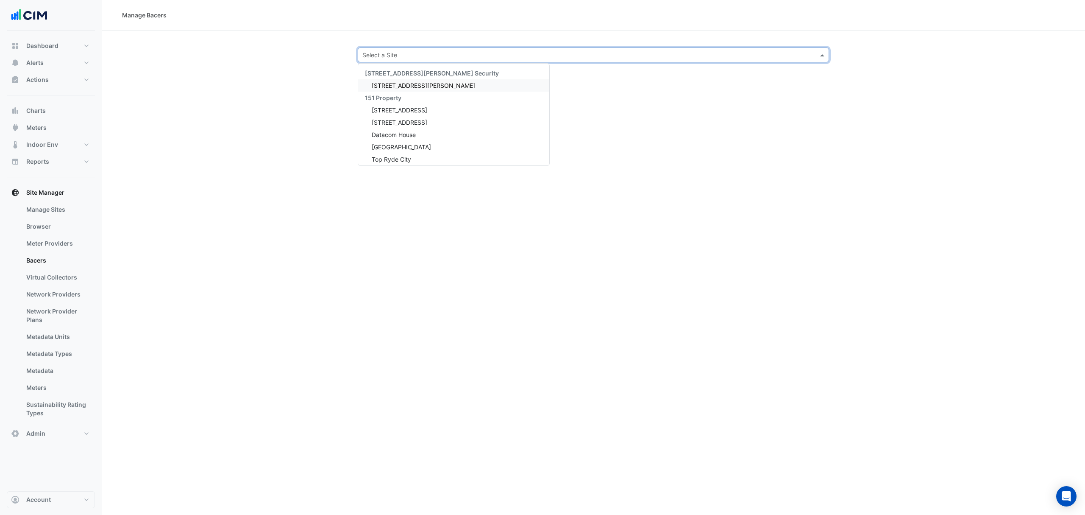
click at [539, 34] on section "Select a Site 141 Walker Street Security 141 Walker Street 151 Property 1 York …" at bounding box center [594, 47] width 984 height 32
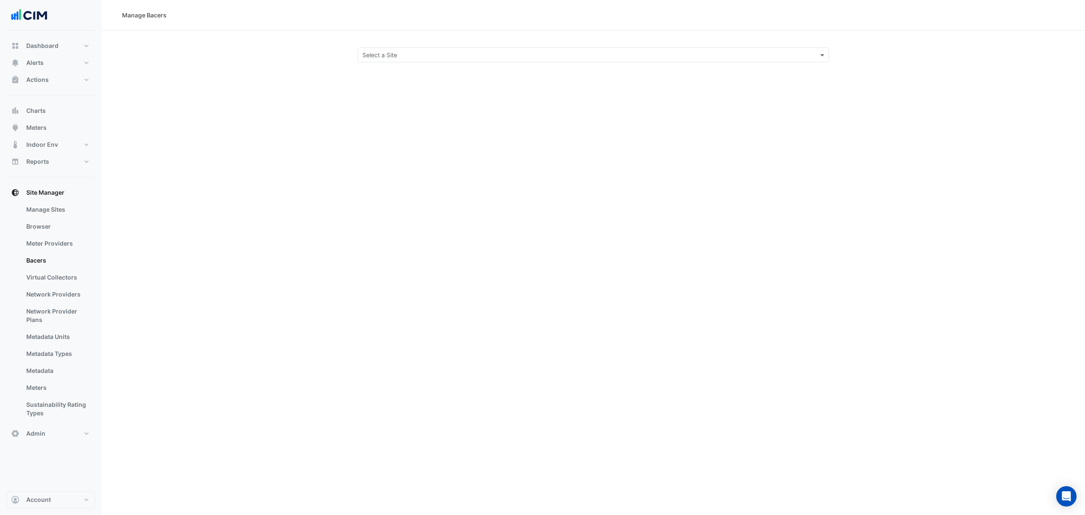
click at [424, 53] on input "text" at bounding box center [585, 55] width 445 height 9
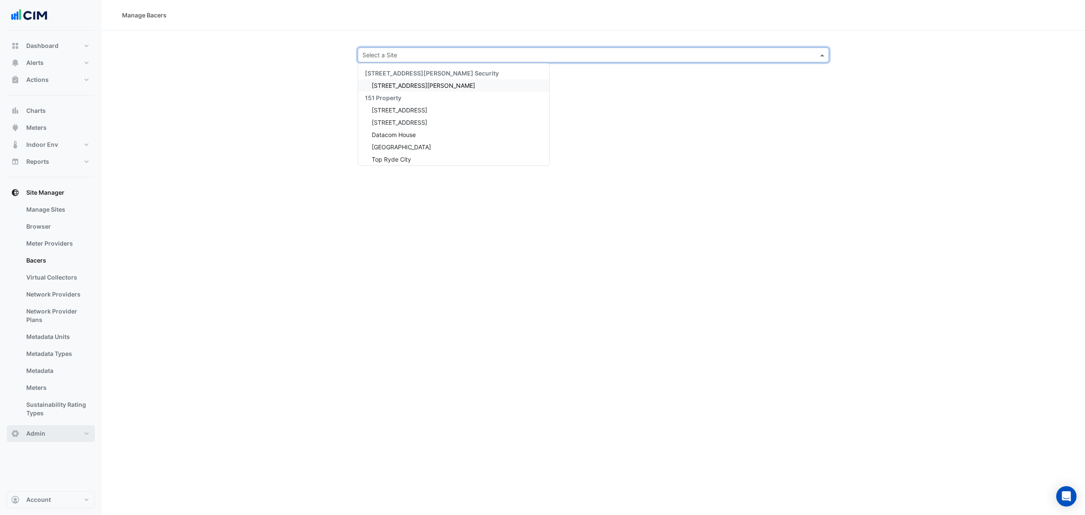
click at [68, 435] on button "Admin" at bounding box center [51, 433] width 88 height 17
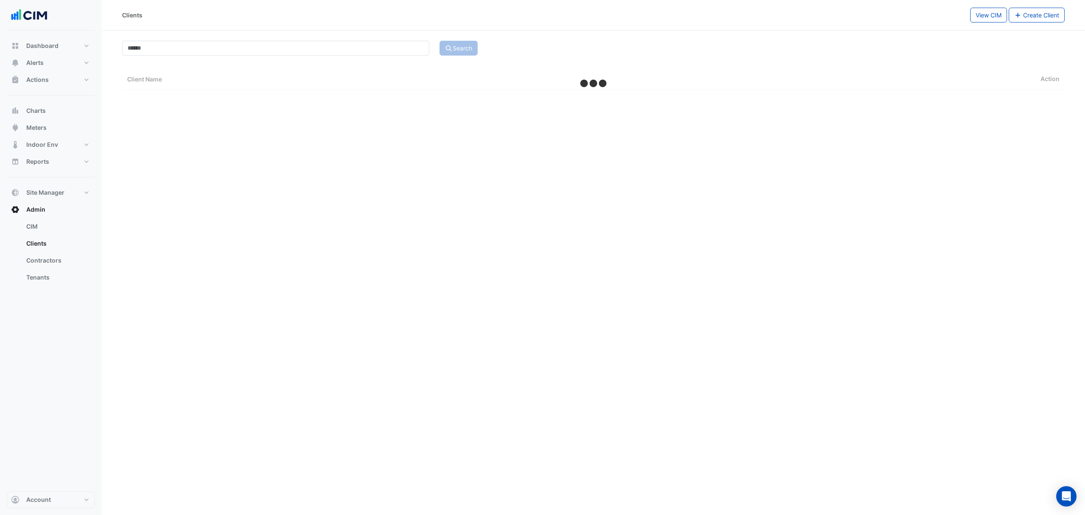
select select "***"
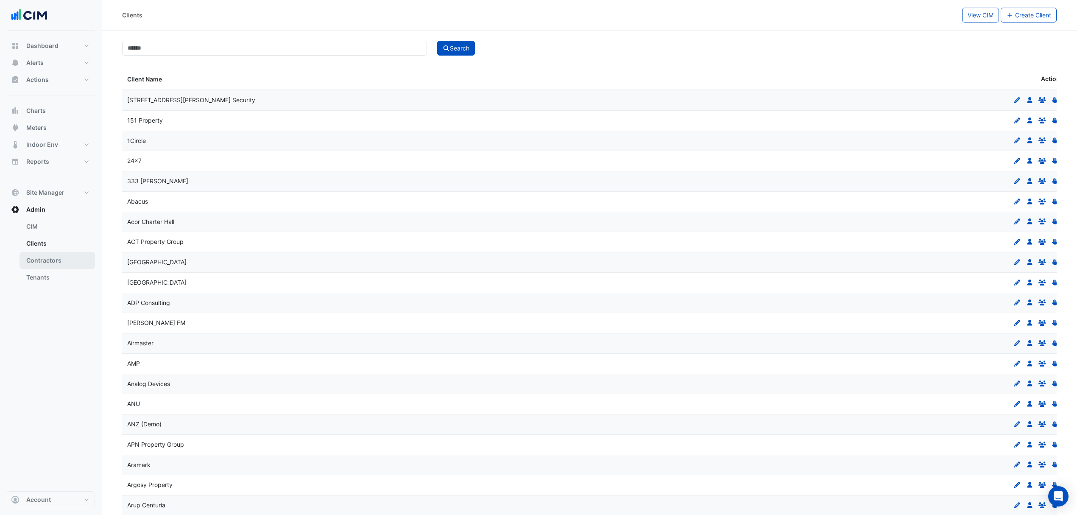
click at [53, 260] on link "Contractors" at bounding box center [57, 260] width 75 height 17
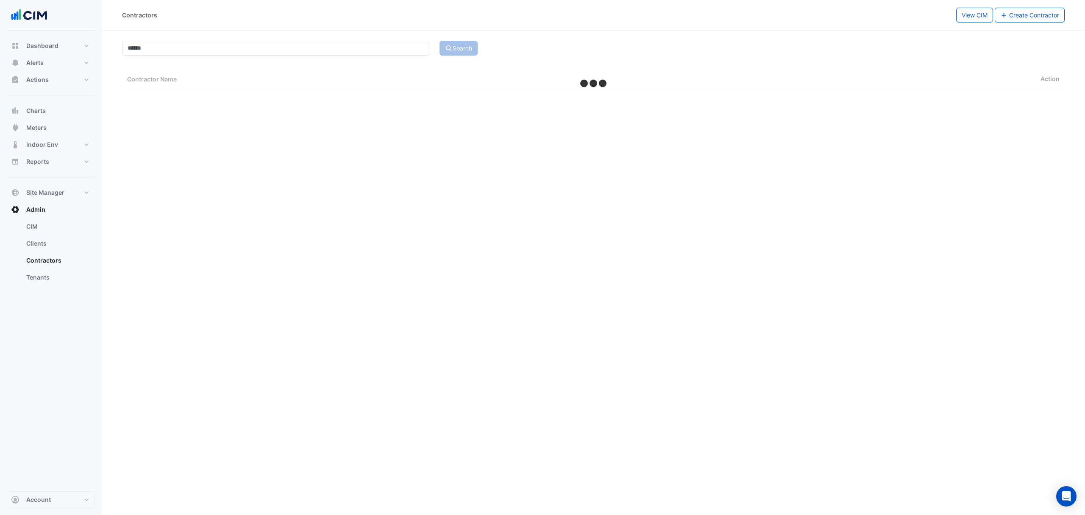
select select "***"
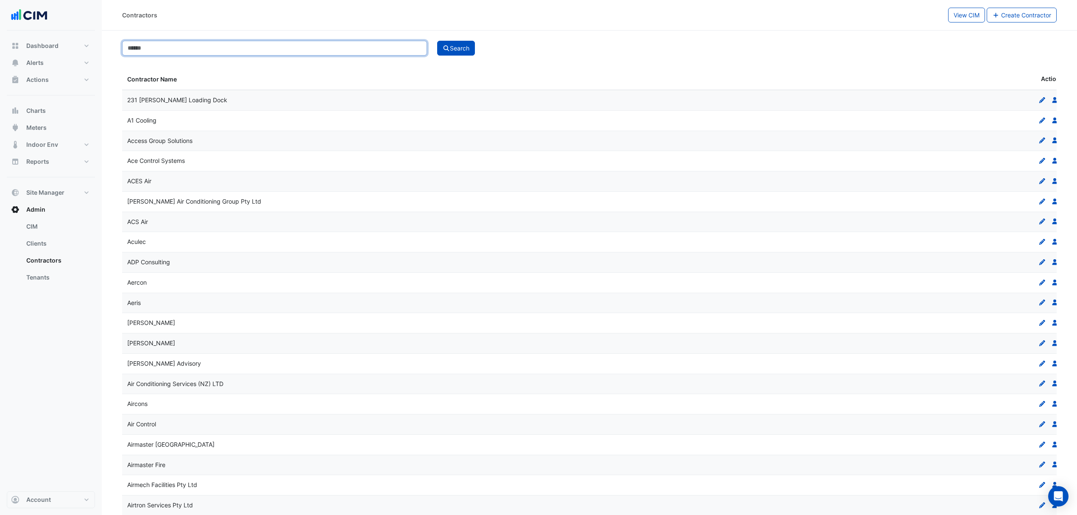
click at [167, 45] on input at bounding box center [274, 48] width 305 height 15
type input "*********"
click at [463, 51] on button "Search" at bounding box center [456, 48] width 38 height 15
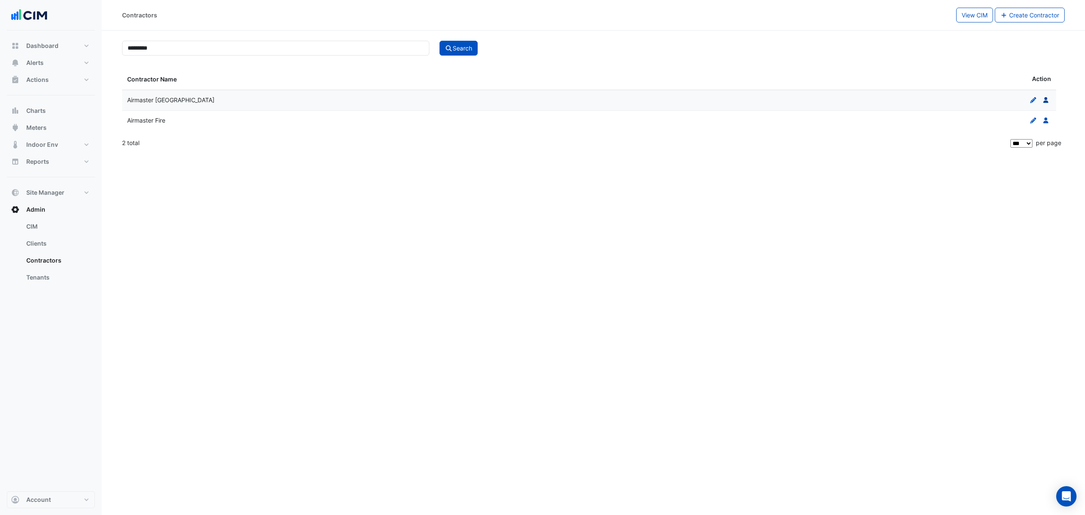
click at [1046, 99] on icon at bounding box center [1045, 100] width 5 height 6
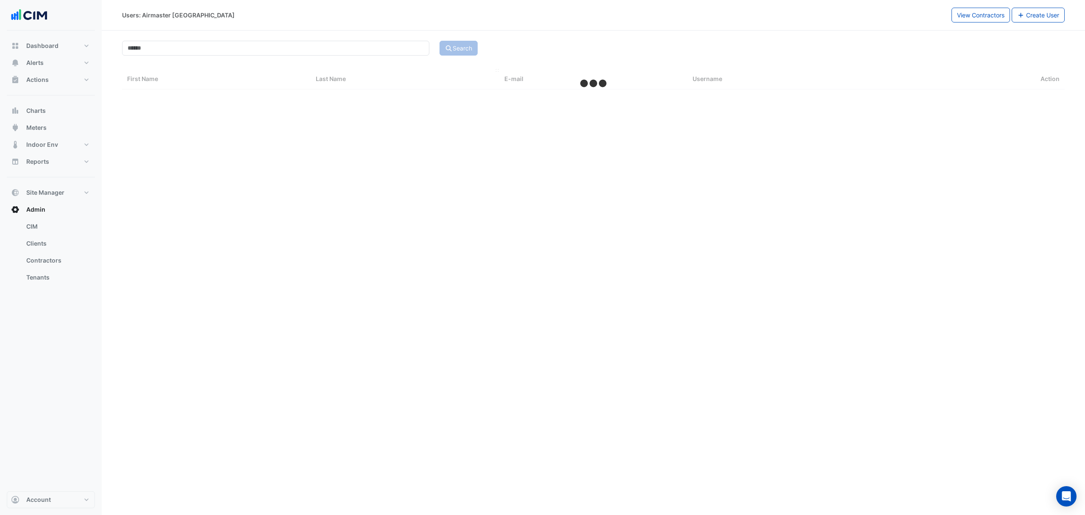
select select "***"
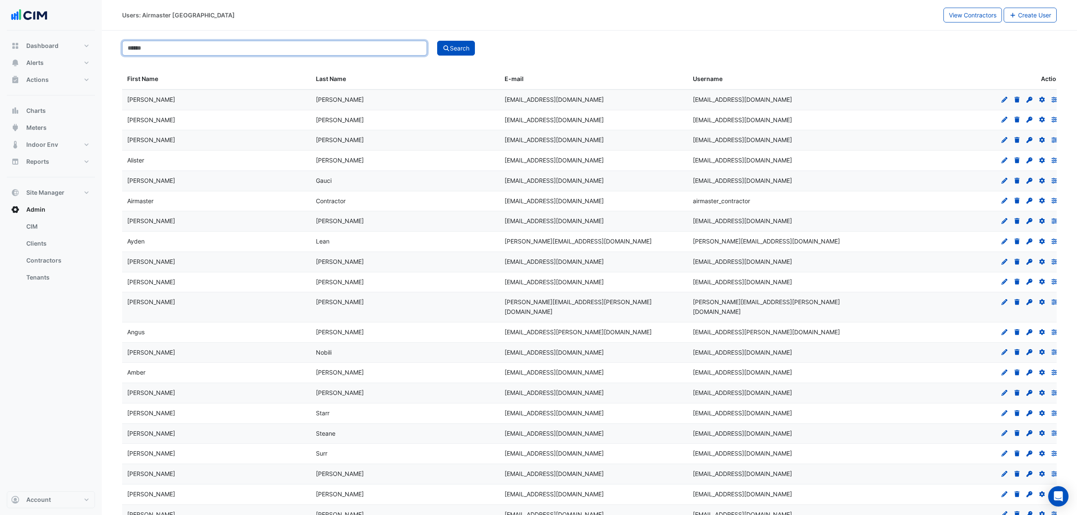
click at [207, 48] on input at bounding box center [274, 48] width 305 height 15
paste input "**********"
type input "**********"
click at [467, 47] on button "Search" at bounding box center [456, 48] width 38 height 15
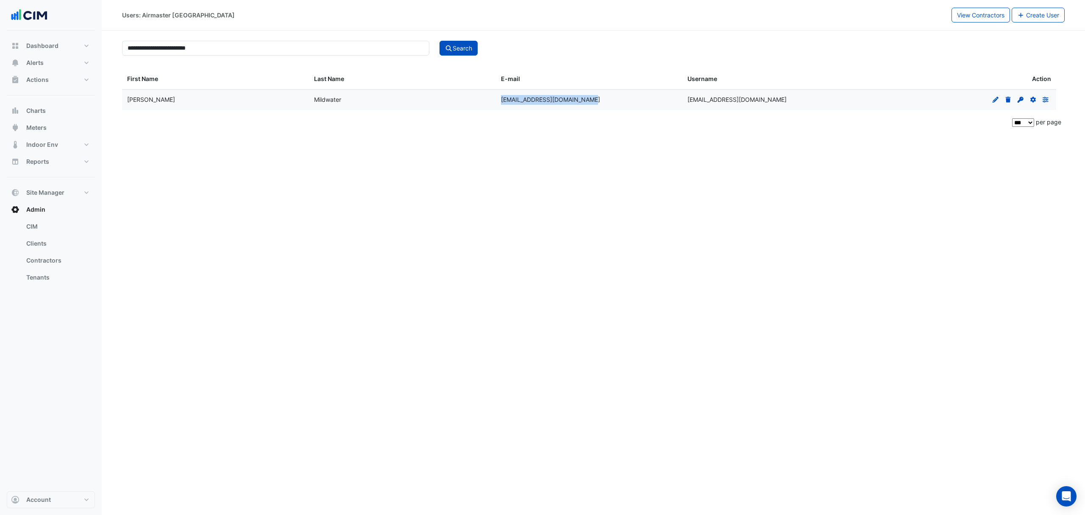
drag, startPoint x: 584, startPoint y: 102, endPoint x: 497, endPoint y: 102, distance: 87.3
click at [497, 102] on datatable-body-cell "pmildwater@airmaster.com.au" at bounding box center [589, 100] width 187 height 20
copy span "pmildwater@airmaster.com.au"
click at [72, 193] on button "Site Manager" at bounding box center [51, 192] width 88 height 17
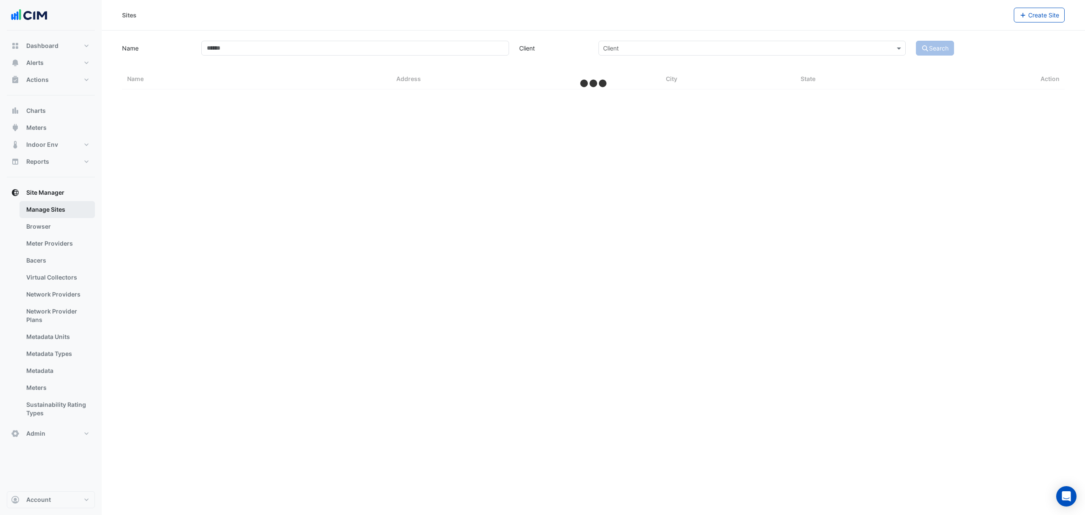
click at [47, 209] on link "Manage Sites" at bounding box center [57, 209] width 75 height 17
select select "***"
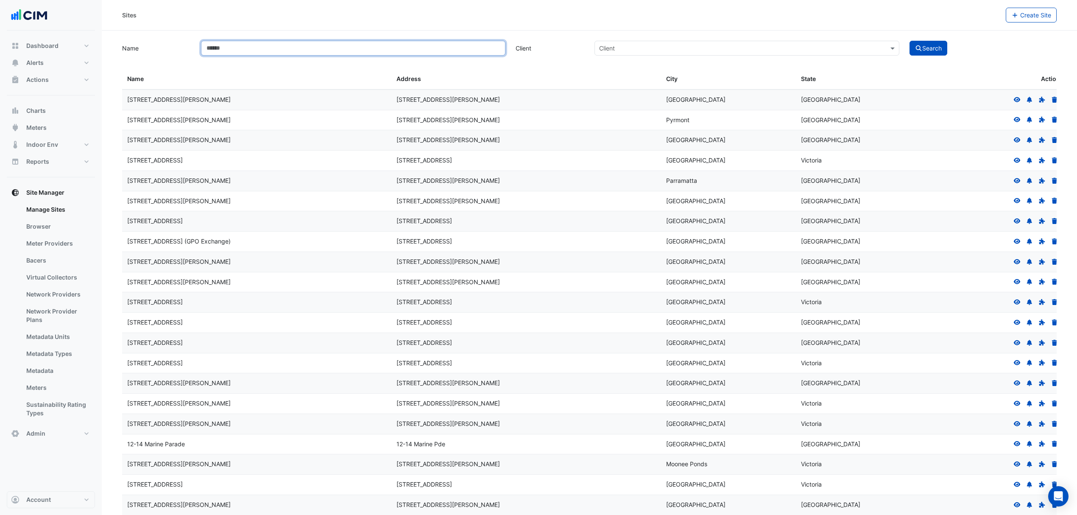
click at [273, 51] on input "Name" at bounding box center [353, 48] width 305 height 15
type input "********"
click at [906, 40] on div "Name ******** Client Client Search" at bounding box center [589, 47] width 945 height 17
click at [929, 43] on button "Search" at bounding box center [928, 48] width 38 height 15
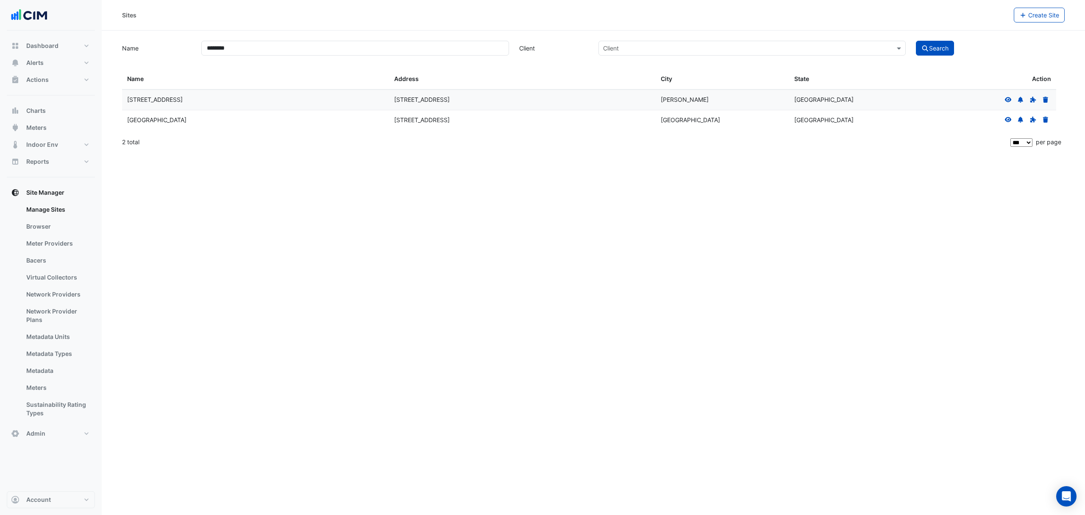
click at [1005, 120] on icon at bounding box center [1009, 120] width 8 height 6
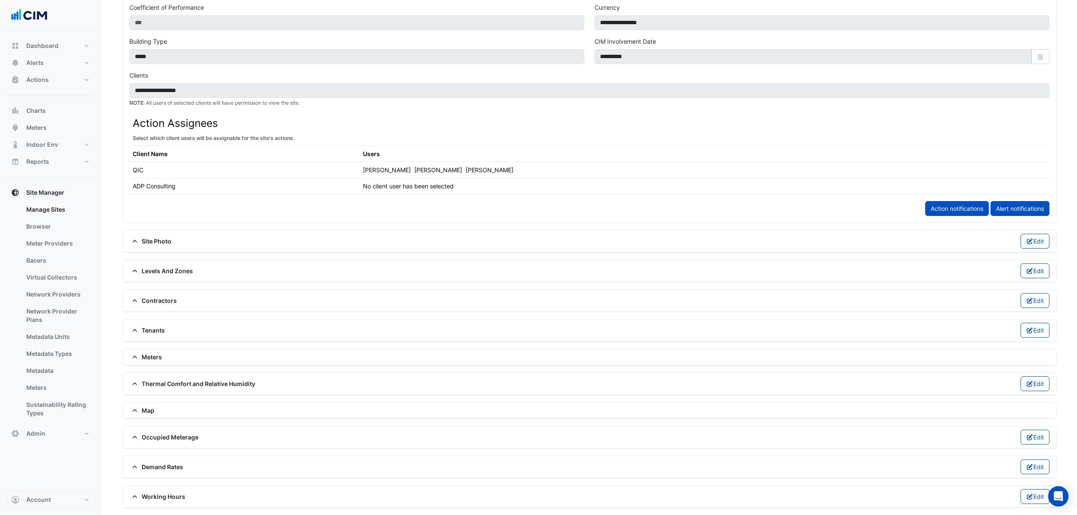
scroll to position [349, 0]
click at [156, 296] on span "Contractors" at bounding box center [152, 300] width 47 height 9
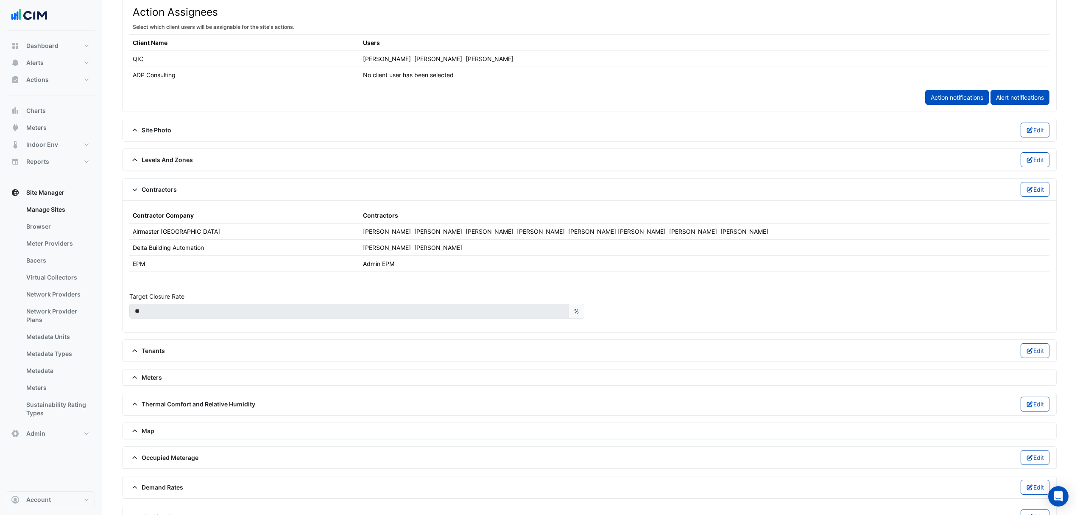
scroll to position [481, 0]
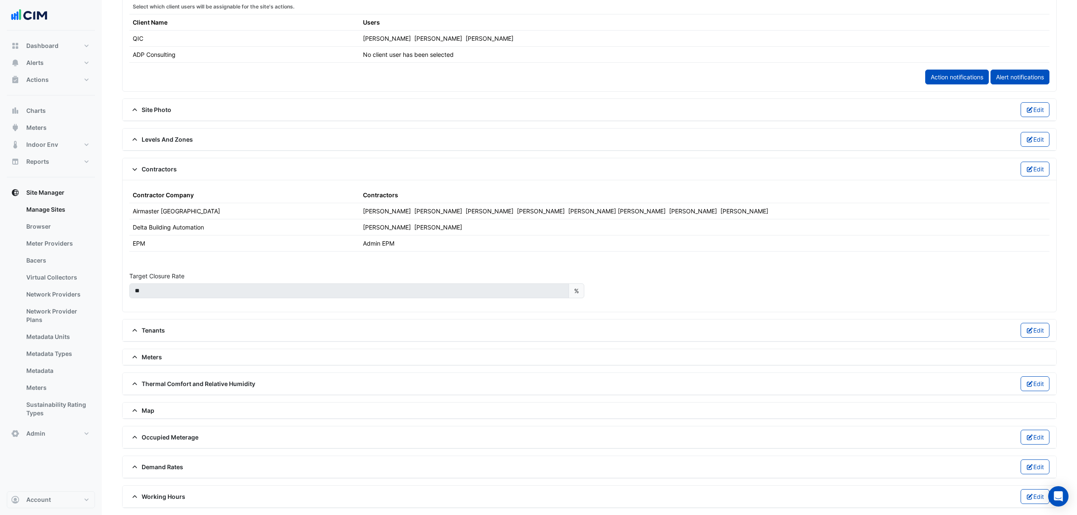
click at [691, 205] on td "Adrian Middleton Chris Winter Jeremy Montaos John Vaughan Max Bedford Smith Pau…" at bounding box center [590, 211] width 460 height 16
drag, startPoint x: 682, startPoint y: 204, endPoint x: 351, endPoint y: 202, distance: 330.7
click at [351, 203] on tr "Airmaster Australia Adrian Middleton Chris Winter Jeremy Montaos John Vaughan M…" at bounding box center [589, 211] width 920 height 16
click at [702, 190] on div "Contractors" at bounding box center [589, 194] width 453 height 9
drag, startPoint x: 680, startPoint y: 204, endPoint x: 353, endPoint y: 202, distance: 327.3
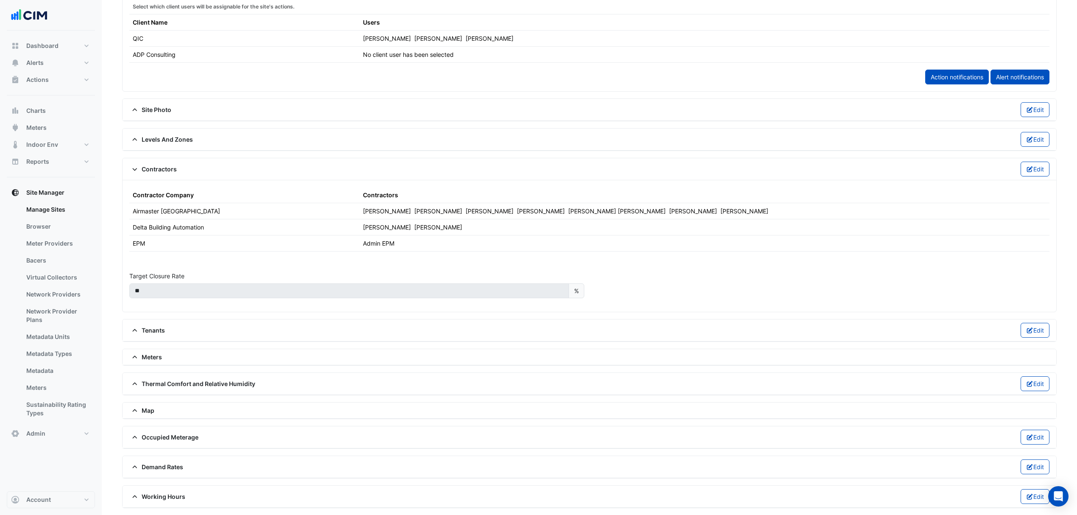
click at [353, 203] on tr "Airmaster Australia Adrian Middleton Chris Winter Jeremy Montaos John Vaughan M…" at bounding box center [589, 211] width 920 height 16
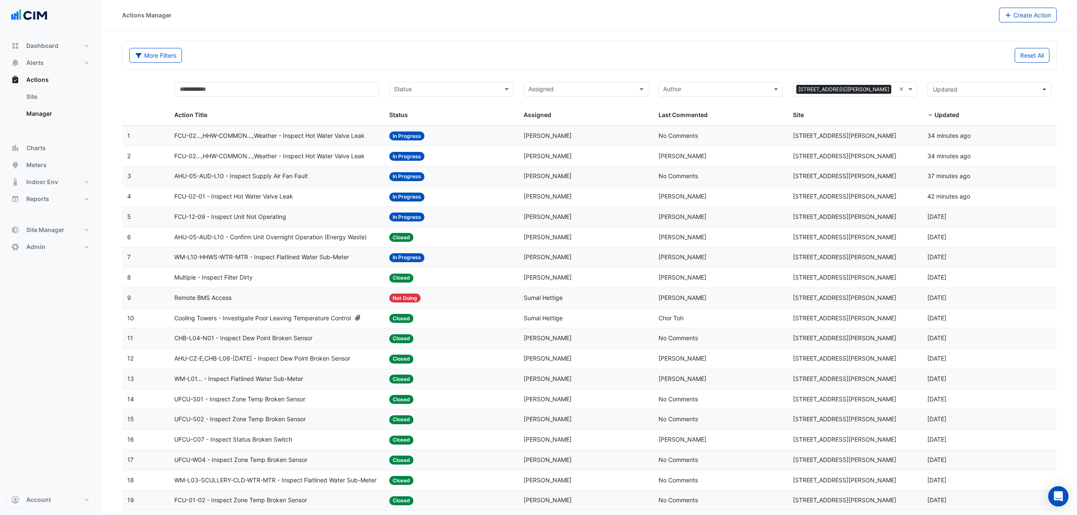
select select "***"
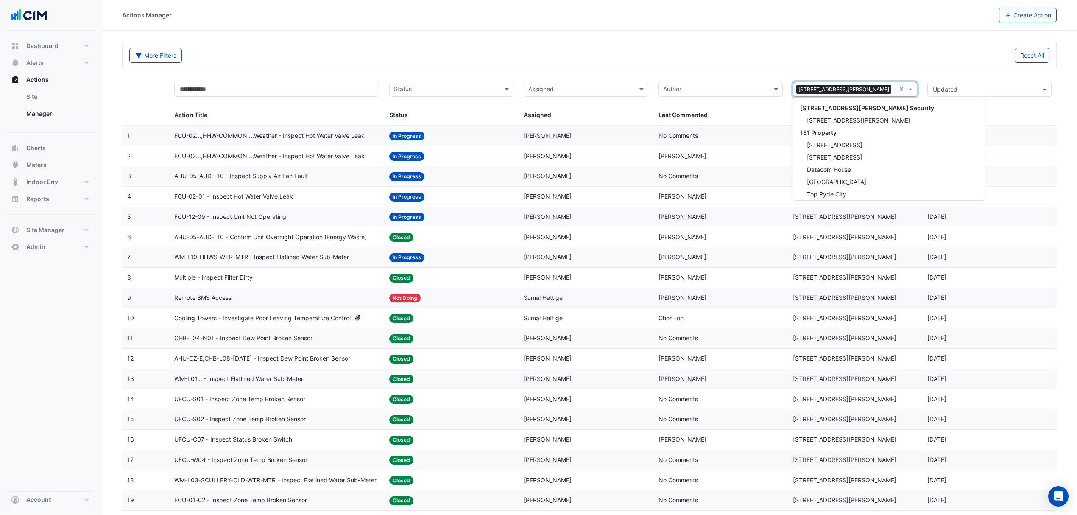
click at [898, 89] on div "Sites × 50 Martin Place ×" at bounding box center [855, 89] width 124 height 15
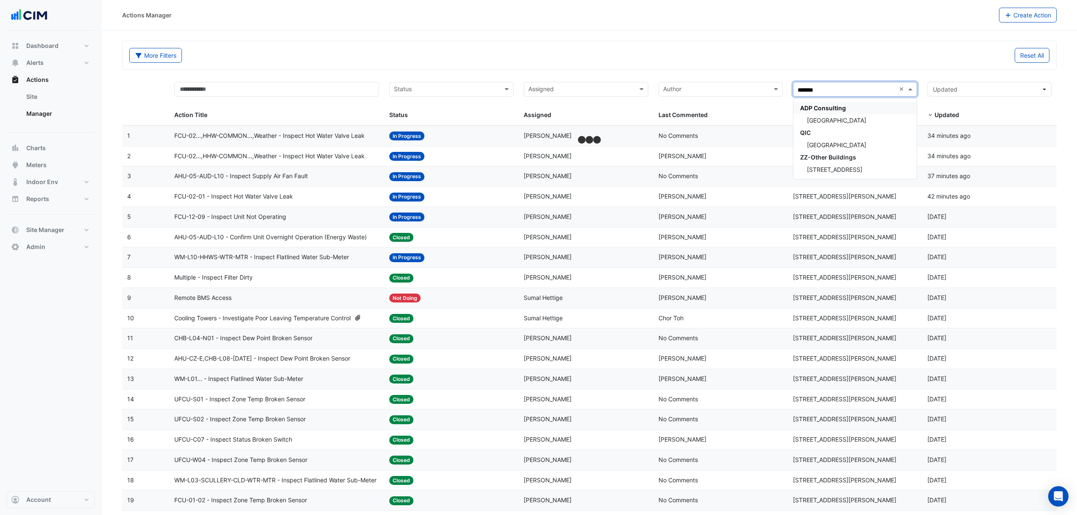
type input "********"
click at [852, 120] on span "[GEOGRAPHIC_DATA]" at bounding box center [836, 120] width 59 height 7
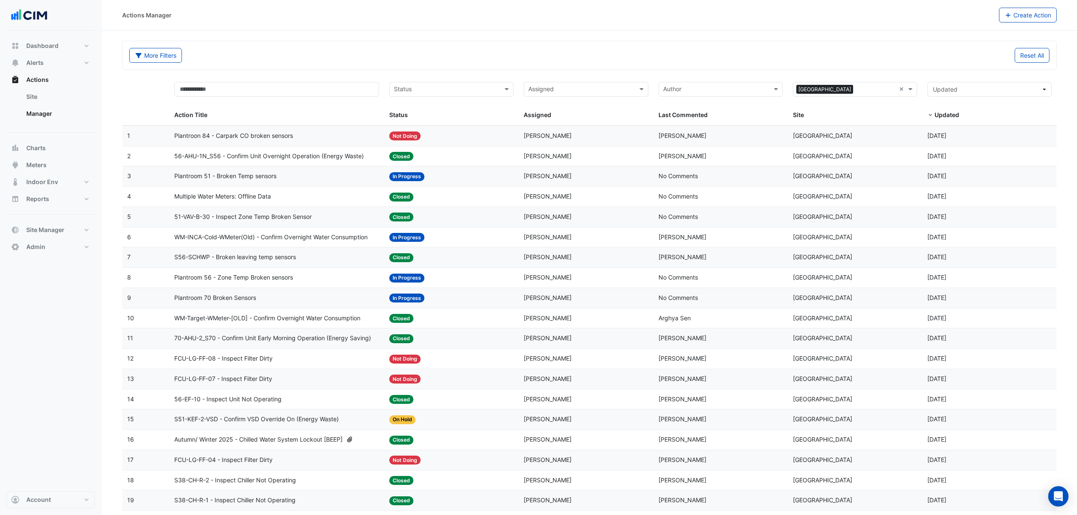
click at [318, 238] on span "WM-INCA-Cold-WMeter(Old) - Confirm Overnight Water Consumption" at bounding box center [270, 237] width 193 height 10
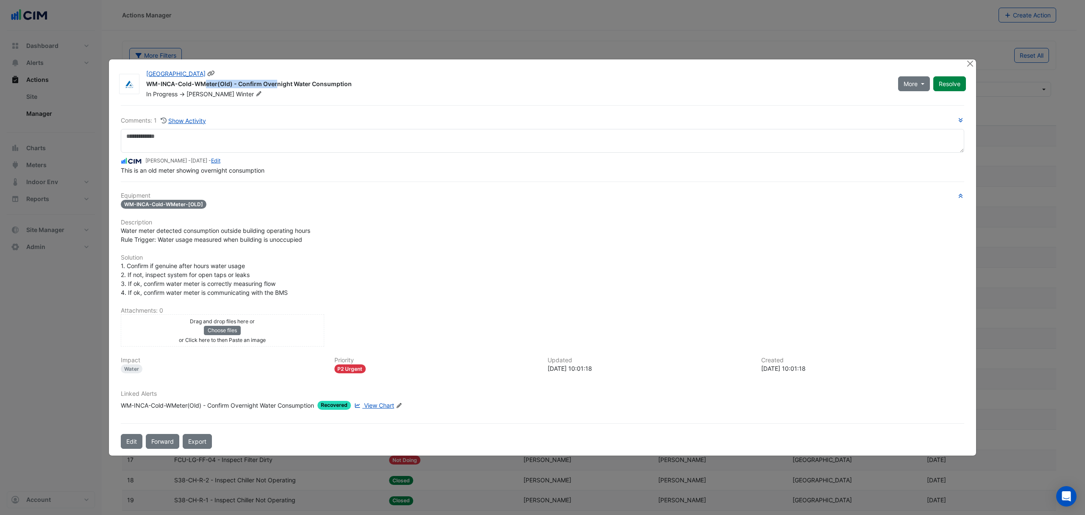
drag, startPoint x: 143, startPoint y: 75, endPoint x: 231, endPoint y: 85, distance: 88.0
click at [231, 85] on div "Canberra Centre WM-INCA-Cold-WMeter(Old) - Confirm Overnight Water Consumption …" at bounding box center [517, 84] width 752 height 29
copy div "WM-INCA-Cold-WMeter(Old)"
click at [971, 65] on button "Close" at bounding box center [970, 63] width 9 height 9
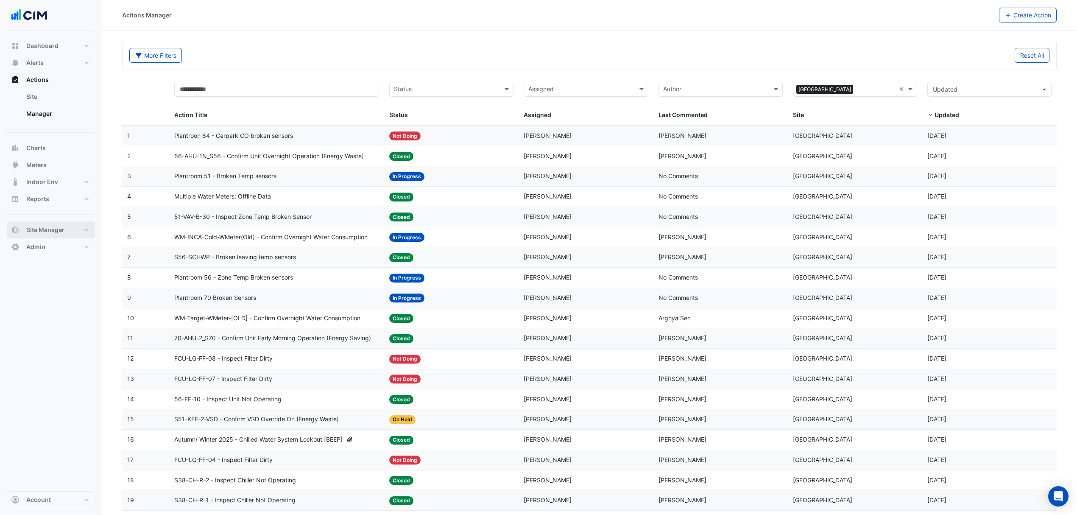
click at [68, 225] on button "Site Manager" at bounding box center [51, 229] width 88 height 17
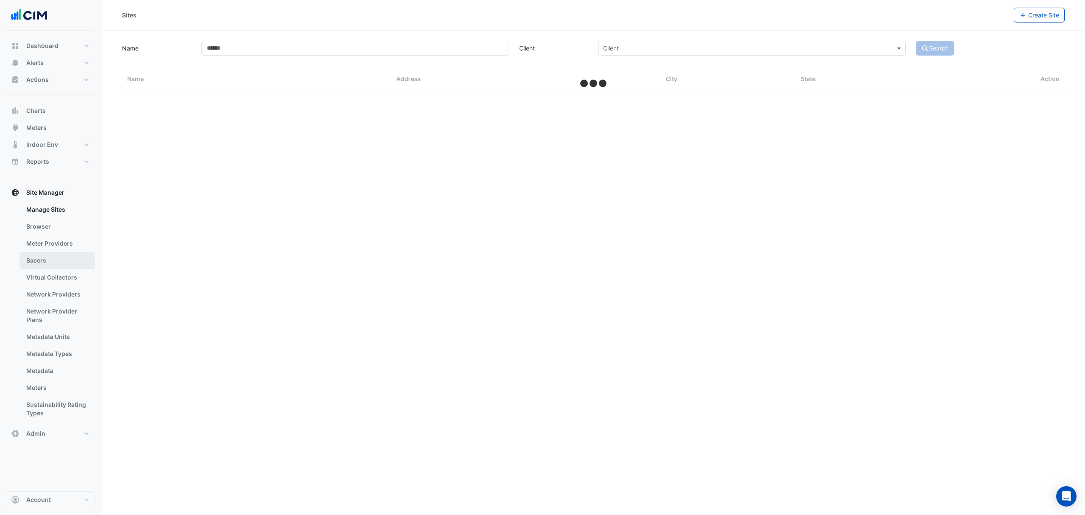
click at [52, 262] on link "Bacers" at bounding box center [57, 260] width 75 height 17
click at [430, 59] on input "text" at bounding box center [585, 55] width 445 height 9
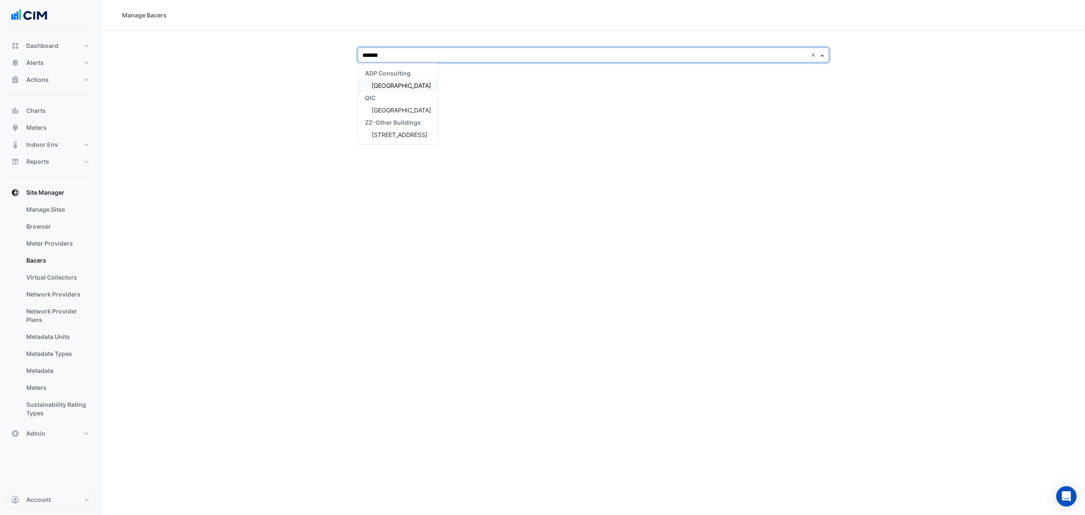
type input "********"
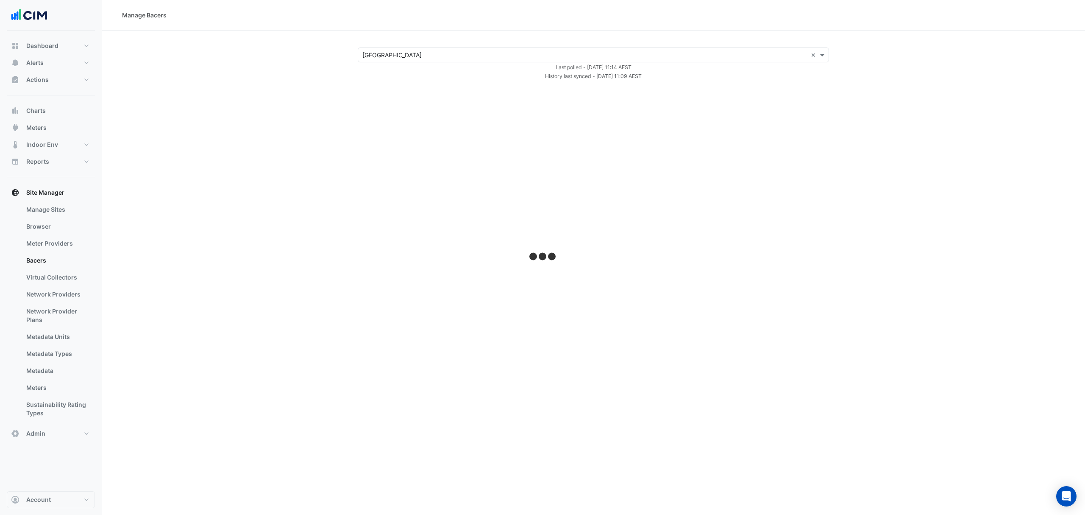
select select "***"
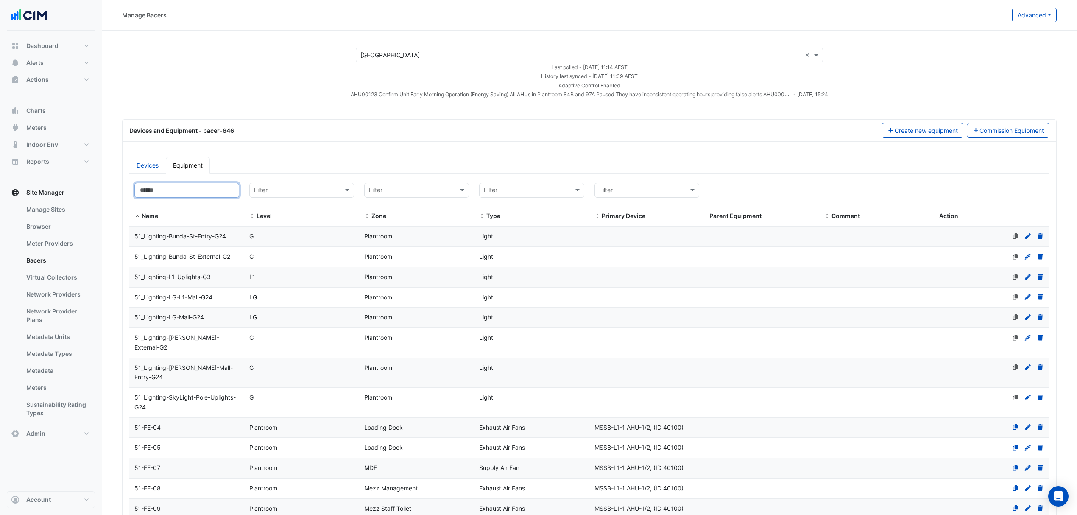
click at [170, 189] on input at bounding box center [186, 190] width 105 height 15
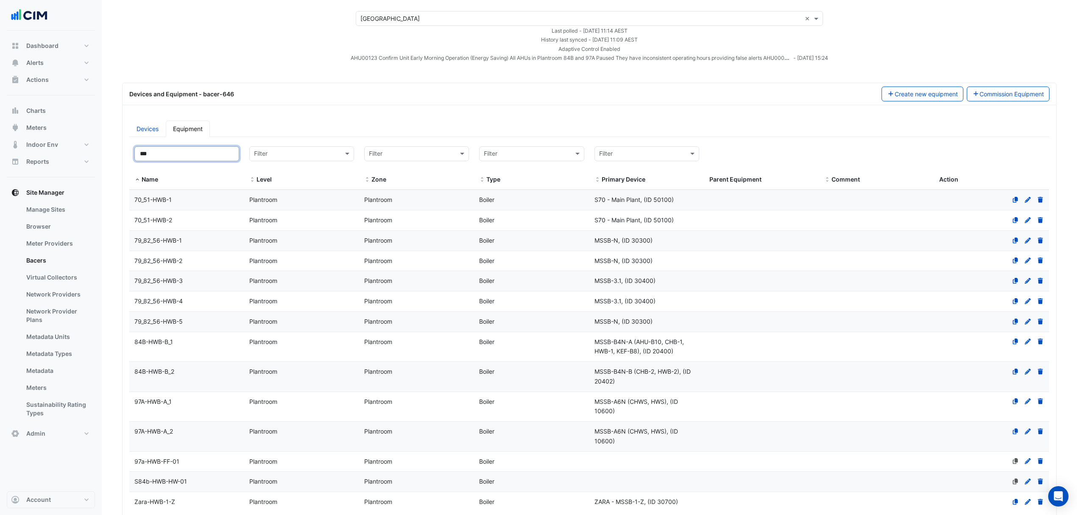
scroll to position [56, 0]
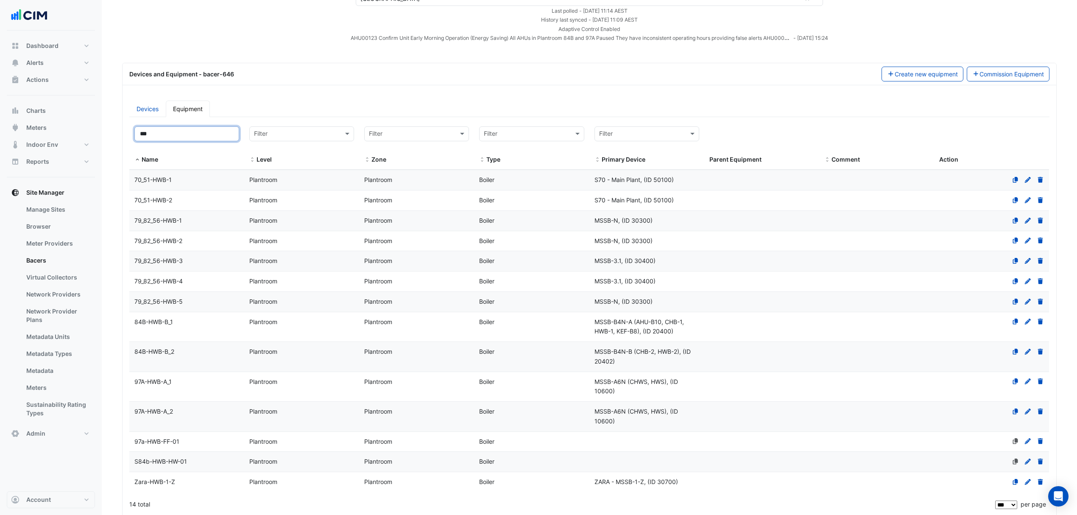
type input "***"
click at [185, 465] on span "S84b-HWB-HW-01" at bounding box center [160, 460] width 53 height 7
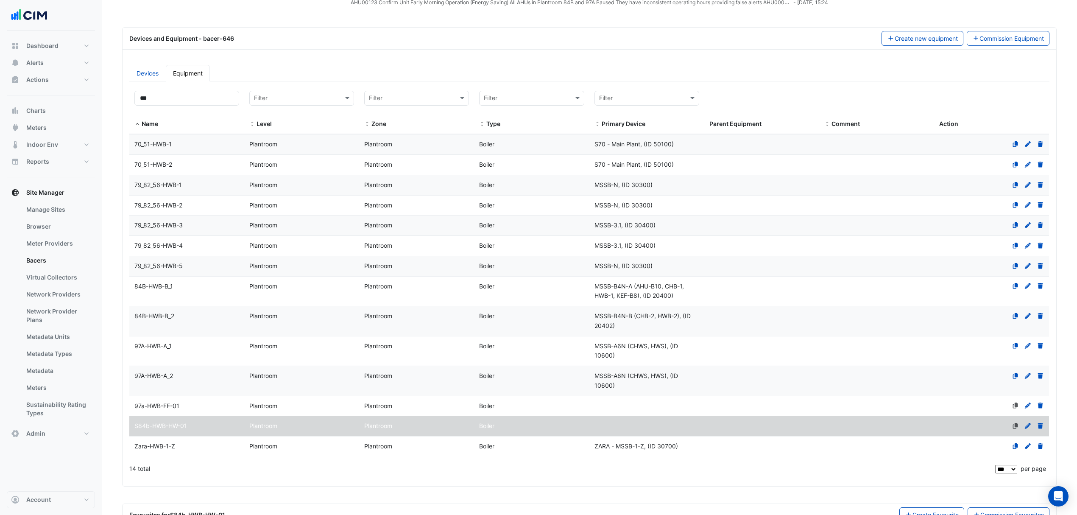
scroll to position [0, 0]
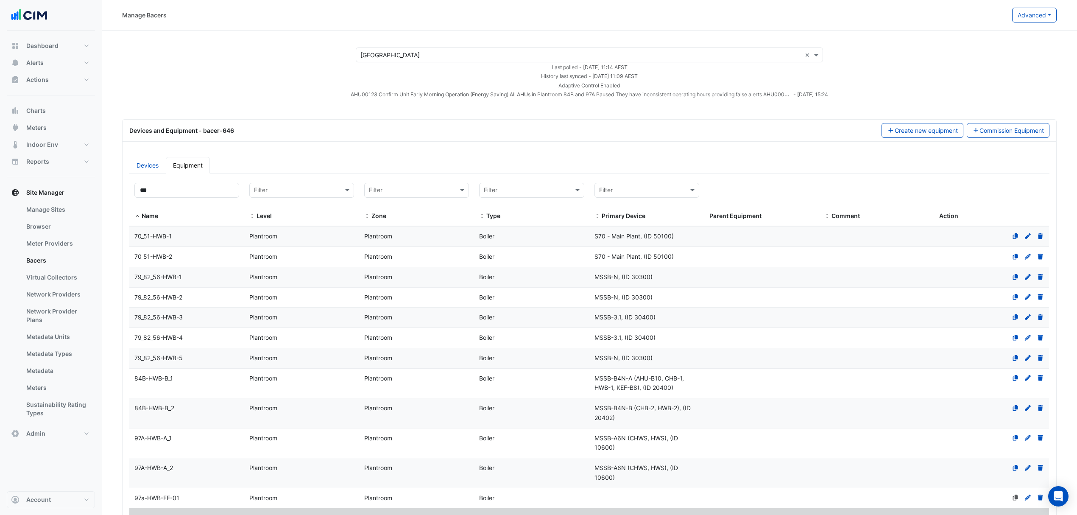
select select "***"
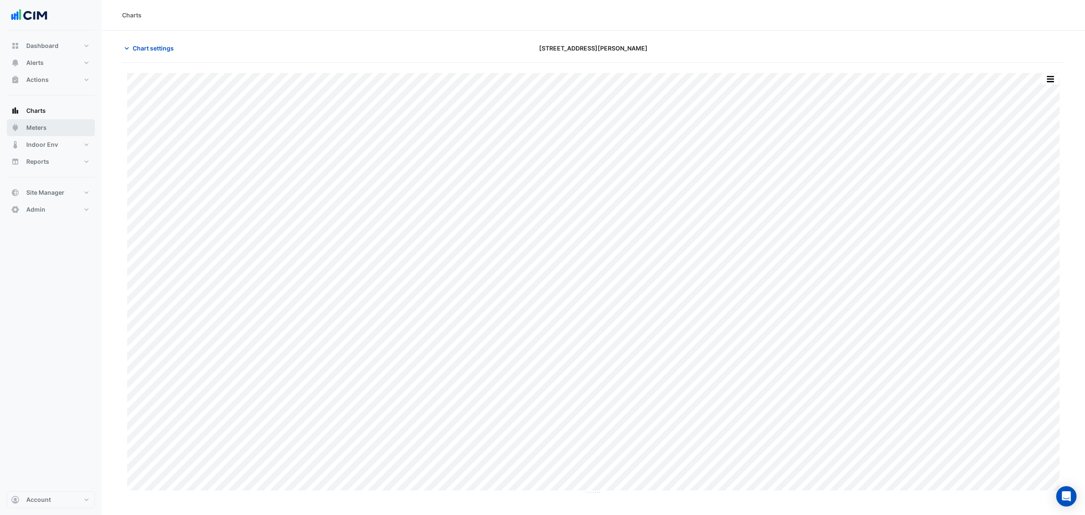
click at [41, 129] on span "Meters" at bounding box center [36, 127] width 20 height 8
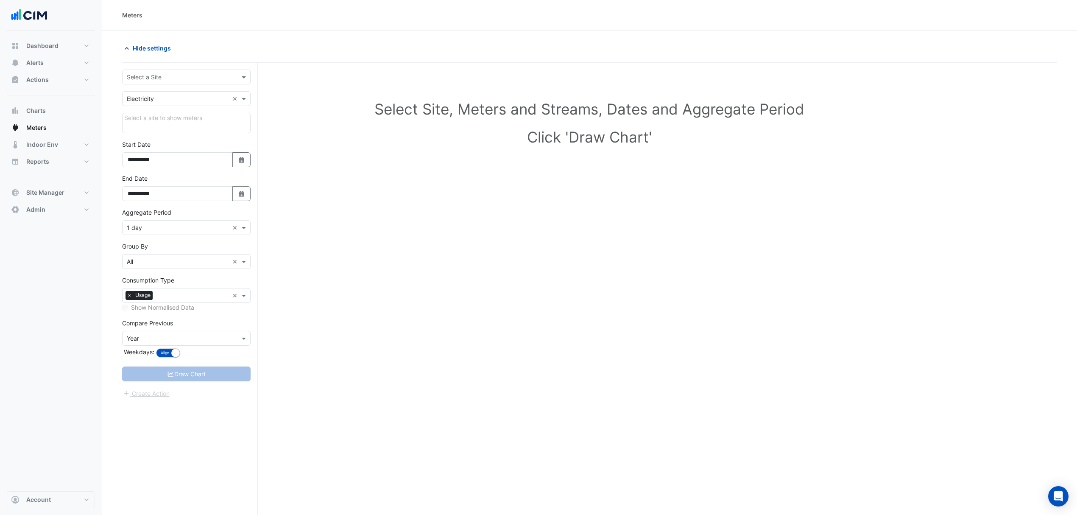
click at [153, 74] on input "text" at bounding box center [178, 77] width 102 height 9
type input "****"
click at [160, 104] on span "[GEOGRAPHIC_DATA]" at bounding box center [165, 107] width 59 height 7
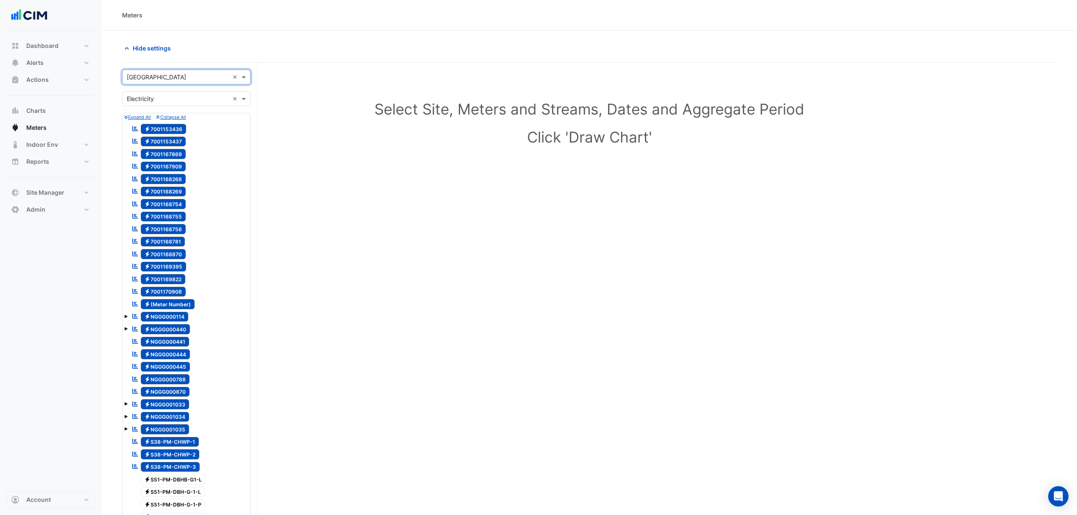
click at [151, 97] on input "text" at bounding box center [178, 99] width 102 height 9
click at [148, 126] on div "Gas" at bounding box center [187, 129] width 128 height 12
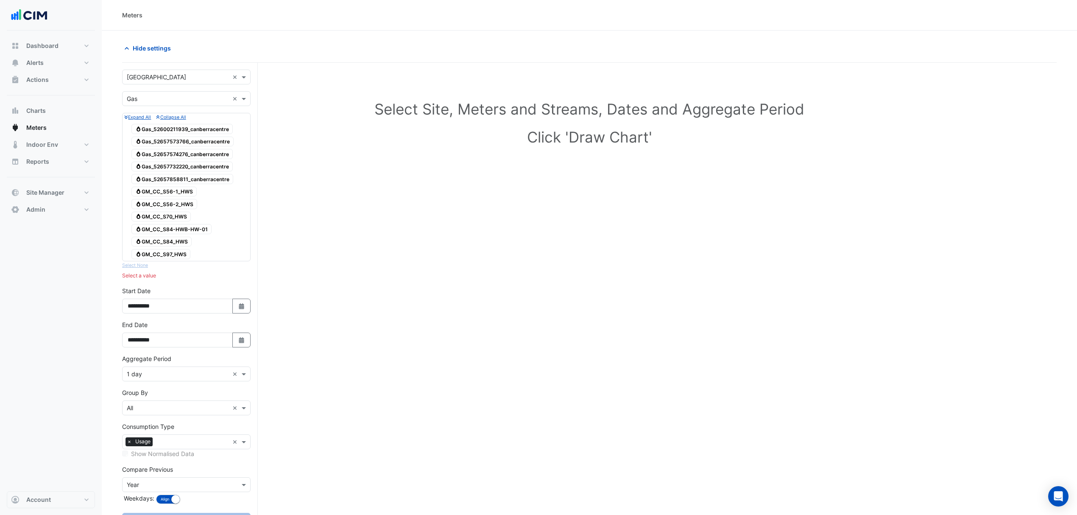
click at [190, 228] on span "Gas GM_CC_S84-HWB-HW-01" at bounding box center [171, 229] width 80 height 10
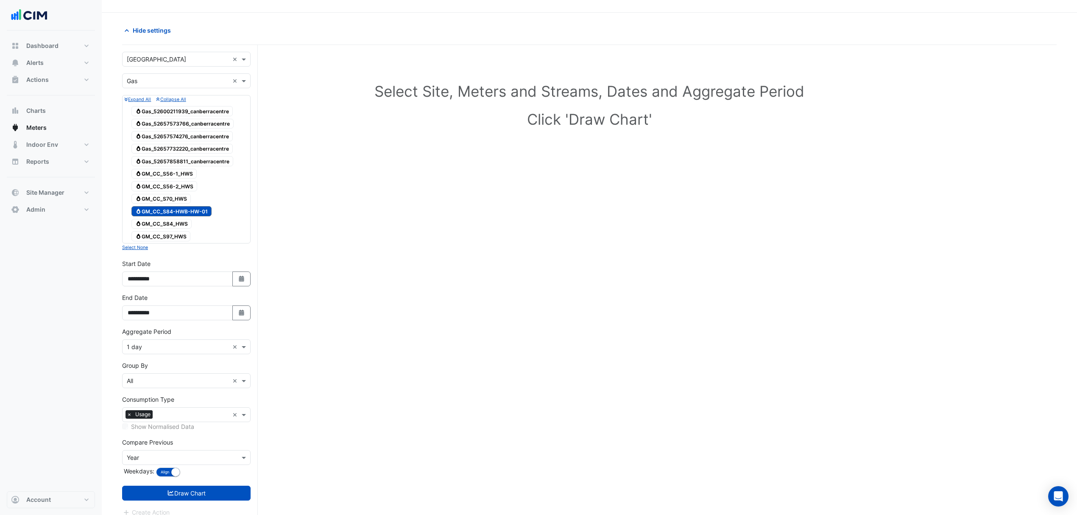
scroll to position [33, 0]
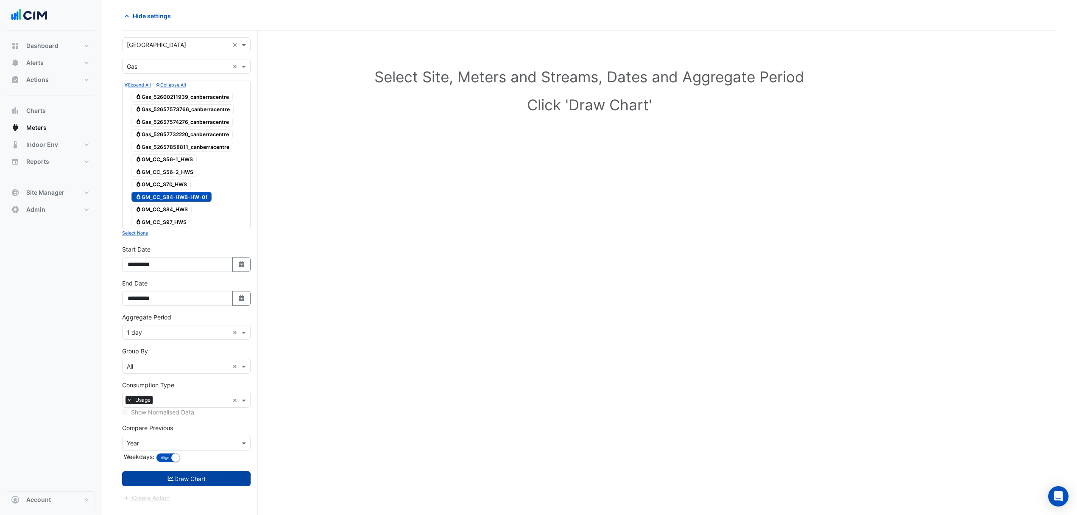
click at [189, 480] on button "Draw Chart" at bounding box center [186, 478] width 128 height 15
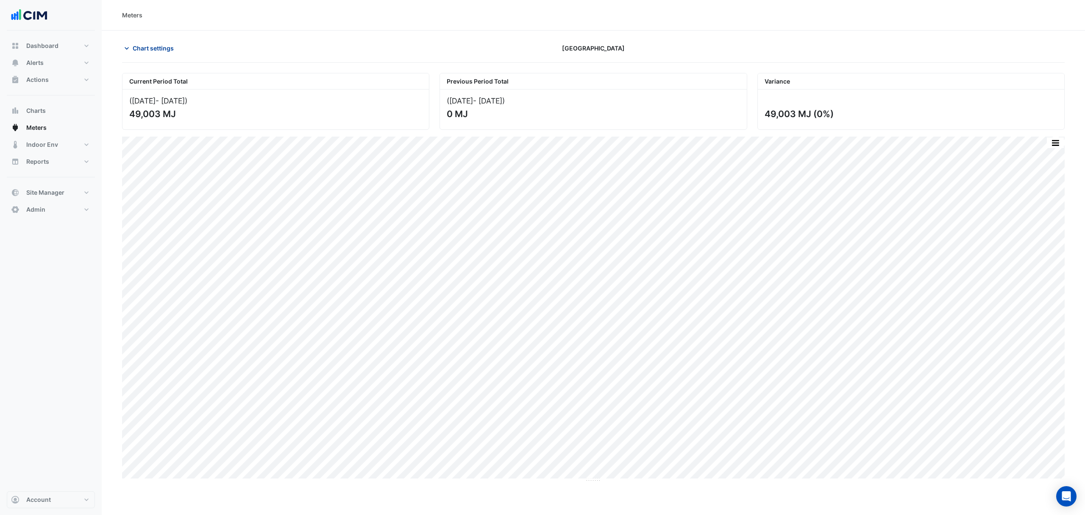
click at [144, 45] on span "Chart settings" at bounding box center [153, 48] width 41 height 9
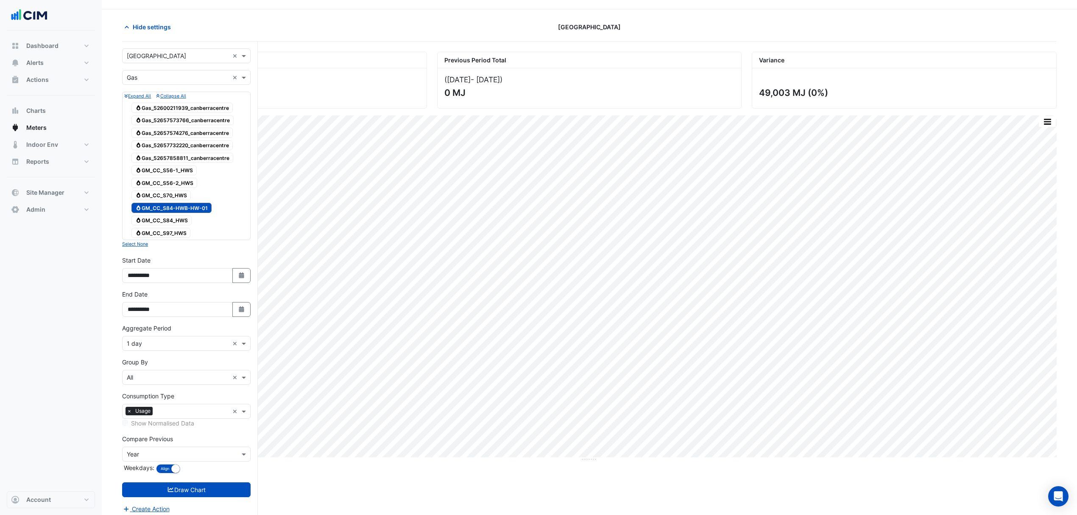
scroll to position [33, 0]
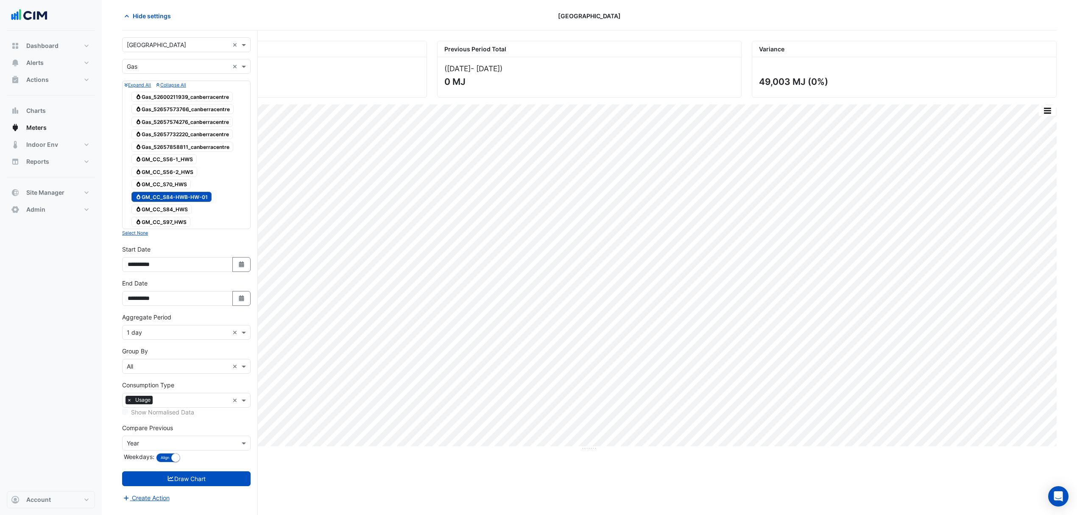
click at [204, 333] on input "text" at bounding box center [178, 332] width 102 height 9
click at [145, 387] on span "1 hour" at bounding box center [137, 389] width 17 height 7
drag, startPoint x: 180, startPoint y: 480, endPoint x: 239, endPoint y: 450, distance: 66.4
click at [239, 450] on form "Select a Site × [GEOGRAPHIC_DATA] Centre × Utility Type × Gas × Expand All Coll…" at bounding box center [186, 269] width 128 height 465
click at [234, 448] on div at bounding box center [187, 443] width 128 height 10
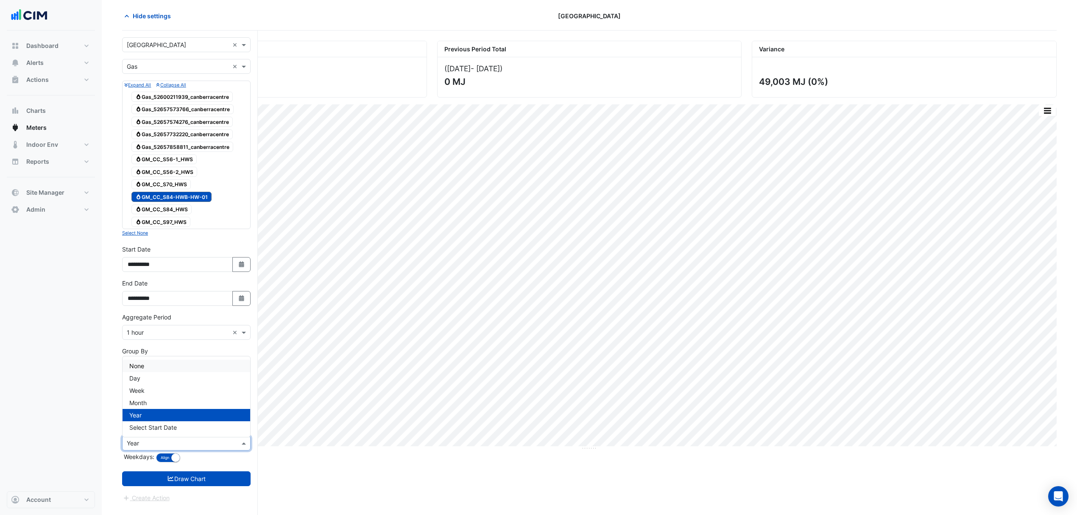
click at [158, 360] on div "None" at bounding box center [187, 366] width 128 height 12
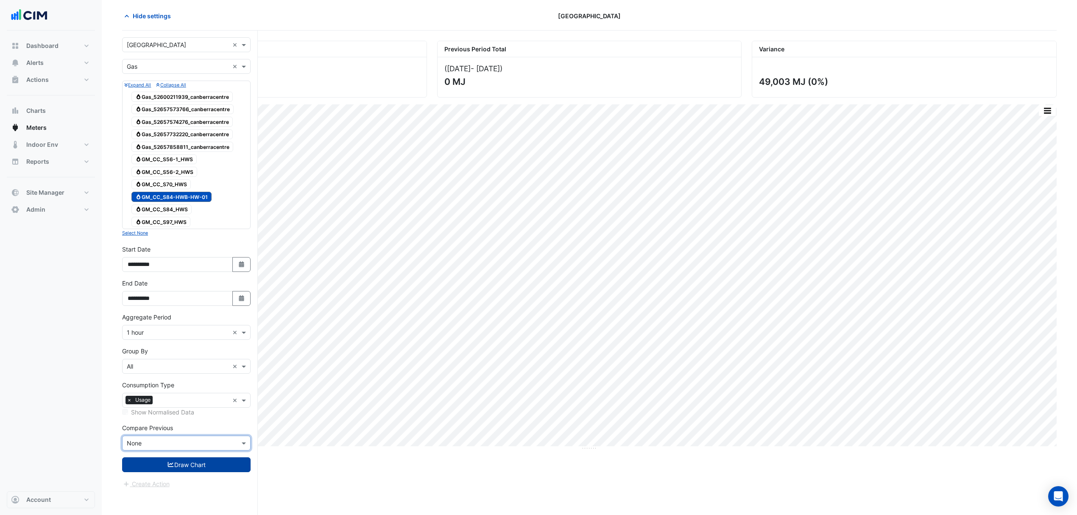
click at [165, 465] on button "Draw Chart" at bounding box center [186, 464] width 128 height 15
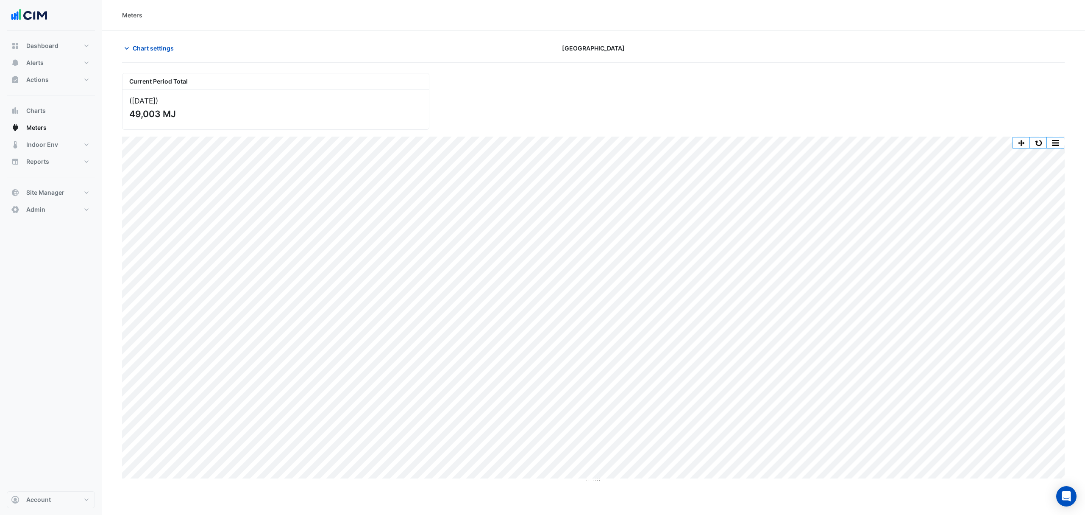
click at [1039, 148] on div "Print Save as JPEG Save as PNG Pivot Data Table Export CSV - Flat Export CSV - …" at bounding box center [1039, 142] width 52 height 11
click at [1040, 141] on button "button" at bounding box center [1038, 142] width 17 height 11
click at [1042, 143] on button "button" at bounding box center [1038, 142] width 17 height 11
click at [155, 46] on span "Chart settings" at bounding box center [153, 48] width 41 height 9
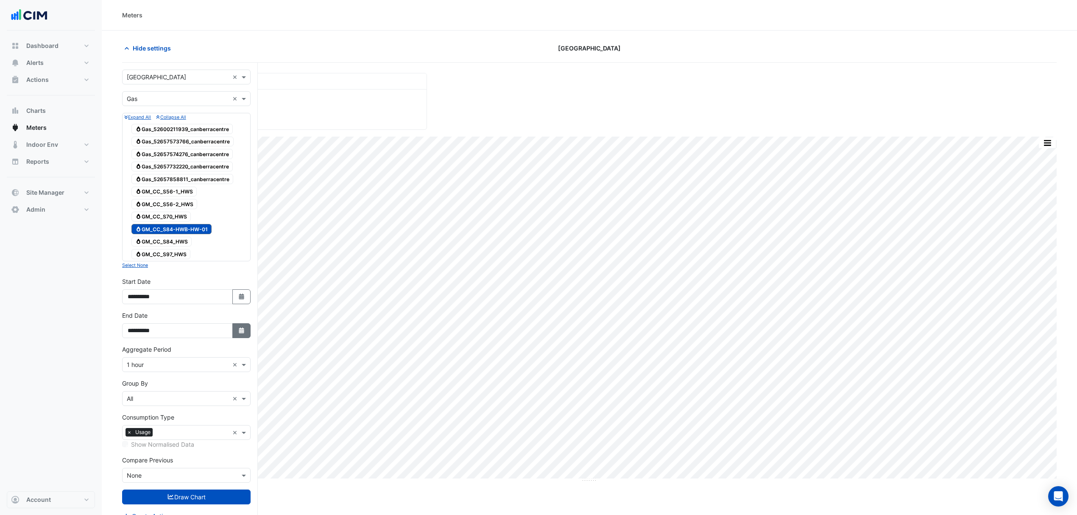
click at [240, 337] on button "Select Date" at bounding box center [241, 330] width 19 height 15
click at [215, 213] on div "*** *** *** *** *** *** **** **** **** **** **** **** **** **** **** **** ****" at bounding box center [177, 219] width 98 height 15
click at [215, 218] on button "Next month" at bounding box center [217, 221] width 10 height 14
select select "*"
click at [151, 302] on div "26" at bounding box center [150, 303] width 14 height 14
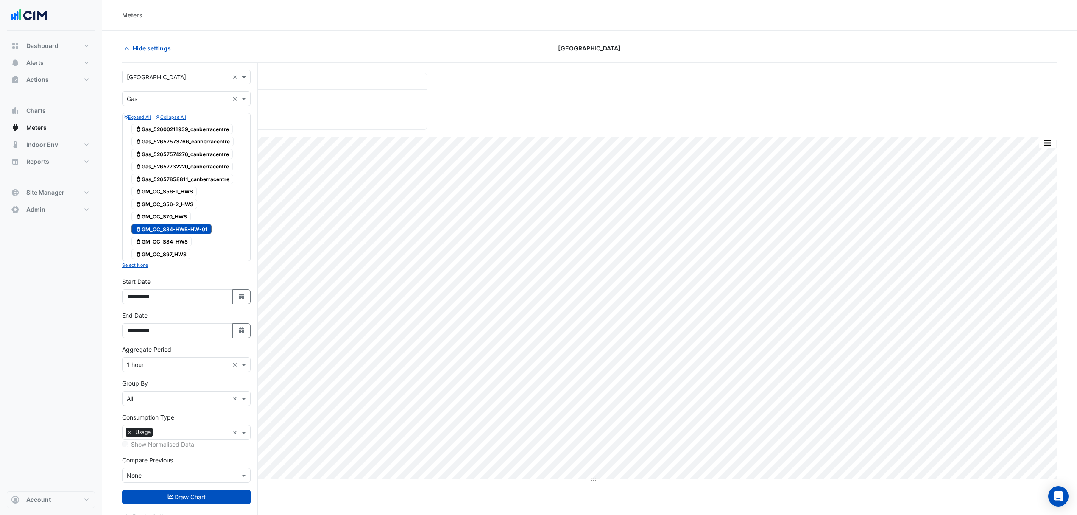
type input "**********"
click at [196, 499] on button "Draw Chart" at bounding box center [186, 496] width 128 height 15
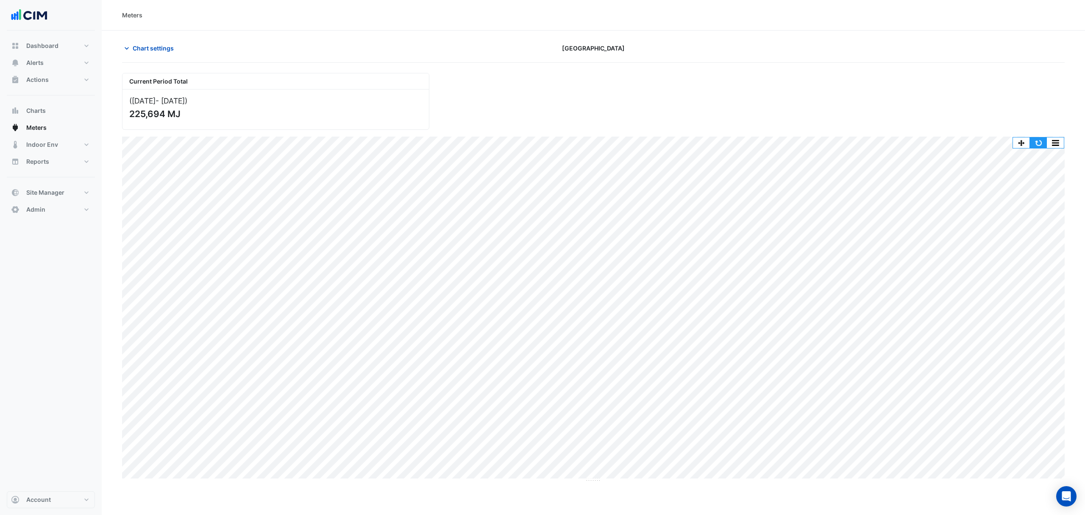
click at [1044, 142] on button "button" at bounding box center [1038, 142] width 17 height 11
click at [137, 50] on span "Chart settings" at bounding box center [153, 48] width 41 height 9
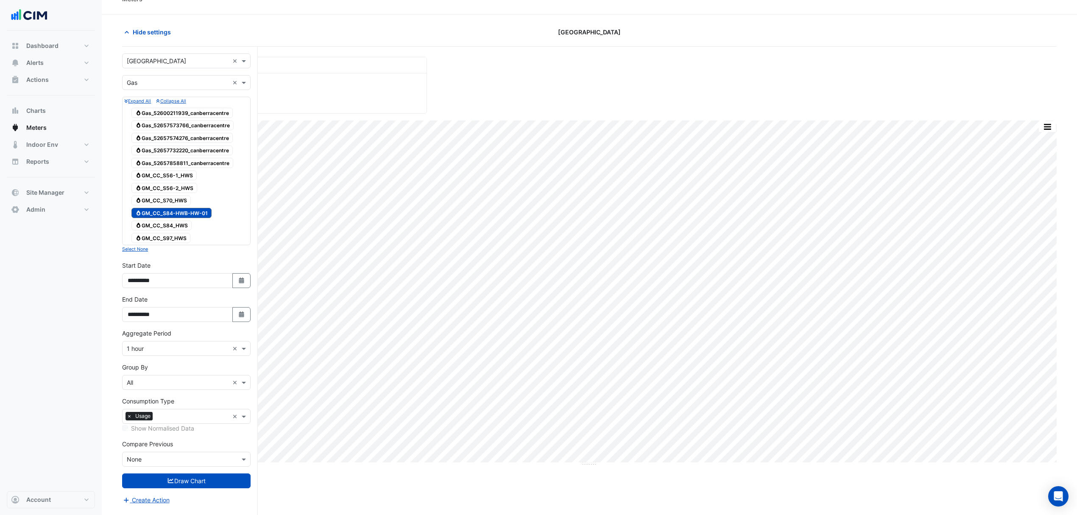
scroll to position [33, 0]
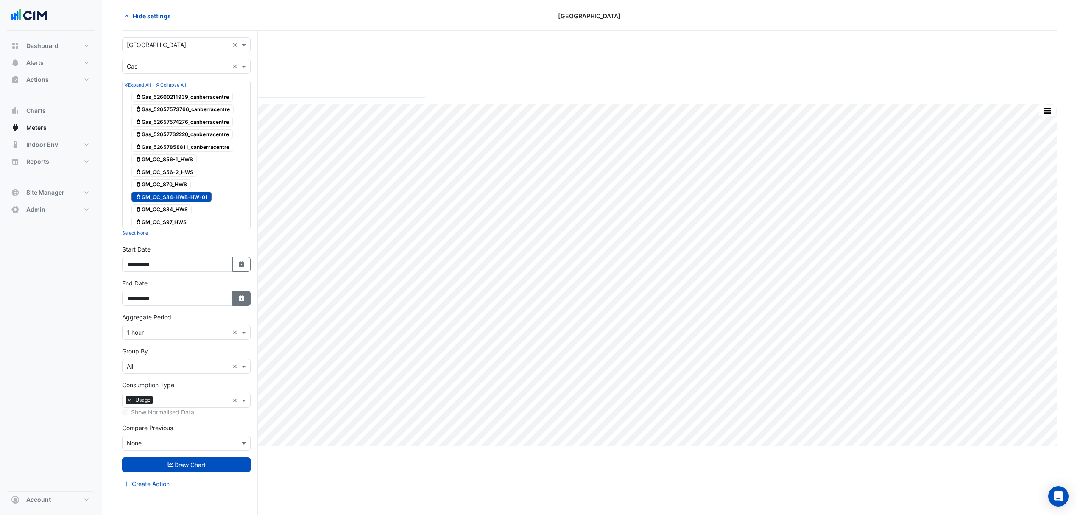
click at [239, 301] on icon "button" at bounding box center [241, 298] width 5 height 6
select select "*"
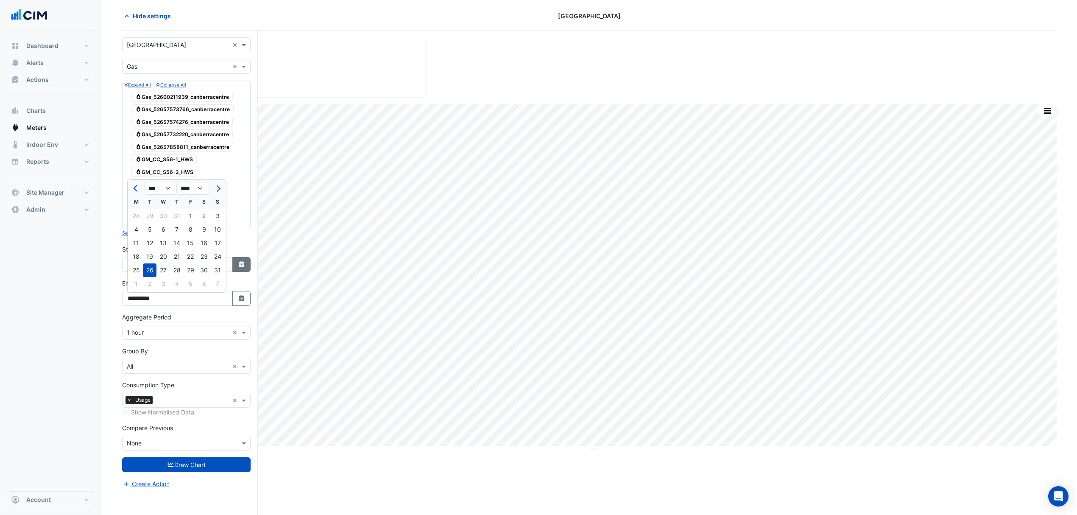
click at [246, 270] on button "Select Date" at bounding box center [241, 264] width 19 height 15
select select "*"
select select "****"
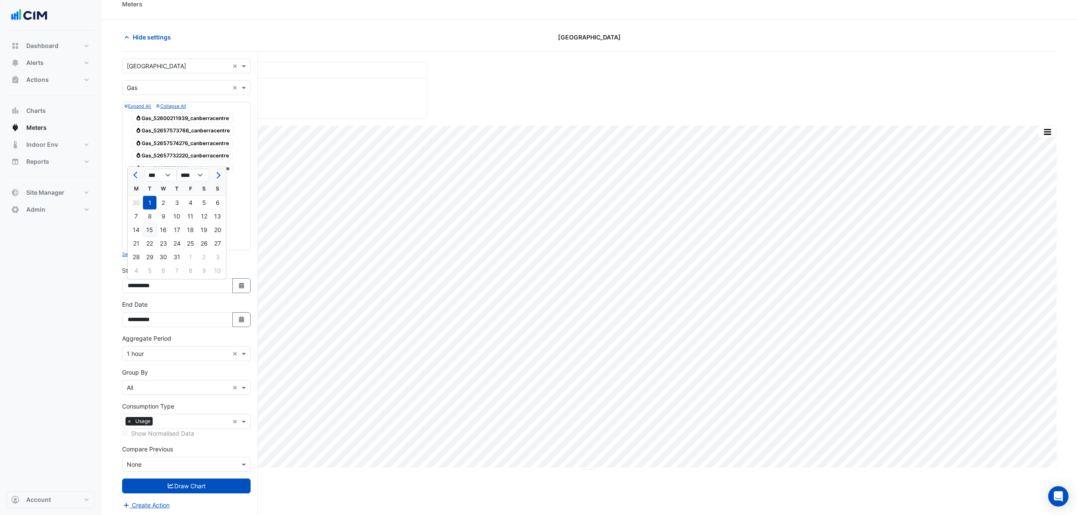
scroll to position [0, 0]
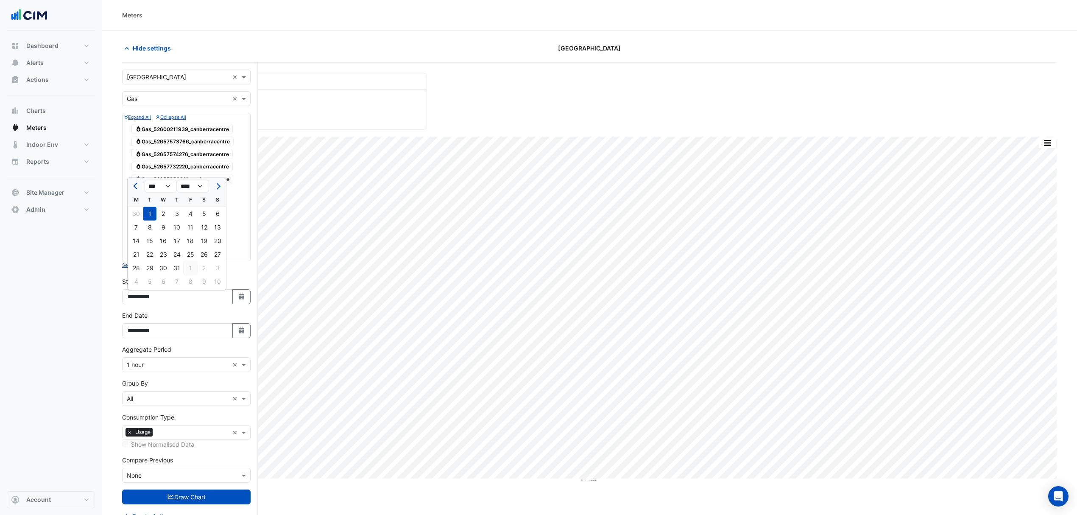
click at [191, 267] on div "1" at bounding box center [191, 268] width 14 height 14
type input "**********"
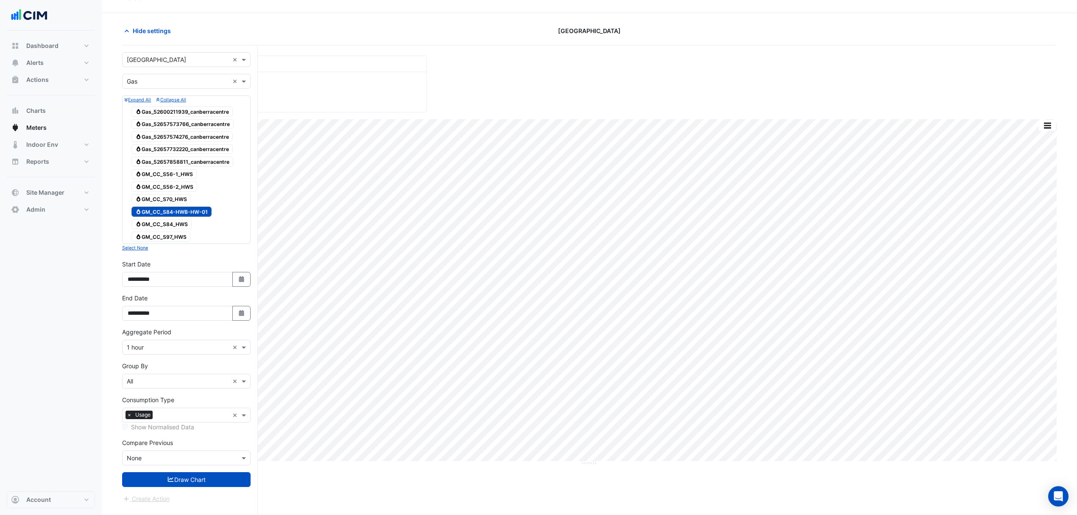
scroll to position [33, 0]
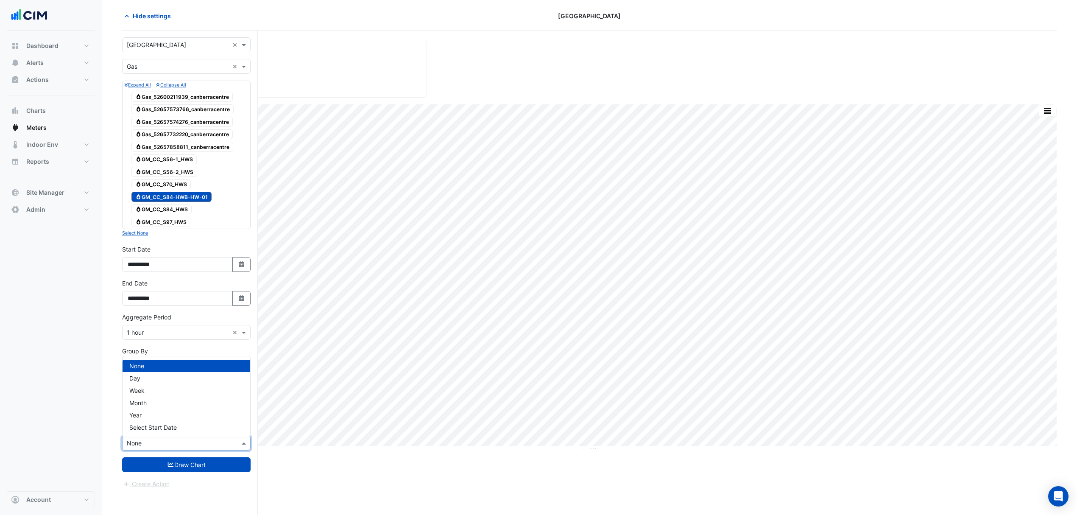
click at [148, 445] on input "text" at bounding box center [178, 443] width 102 height 9
click at [143, 397] on div "Month" at bounding box center [187, 402] width 128 height 12
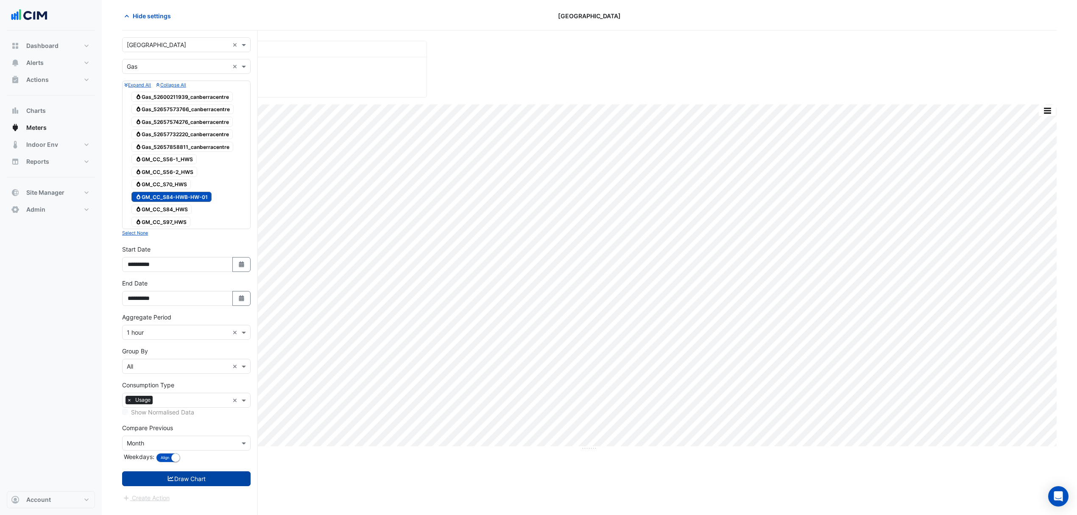
click at [153, 486] on button "Draw Chart" at bounding box center [186, 478] width 128 height 15
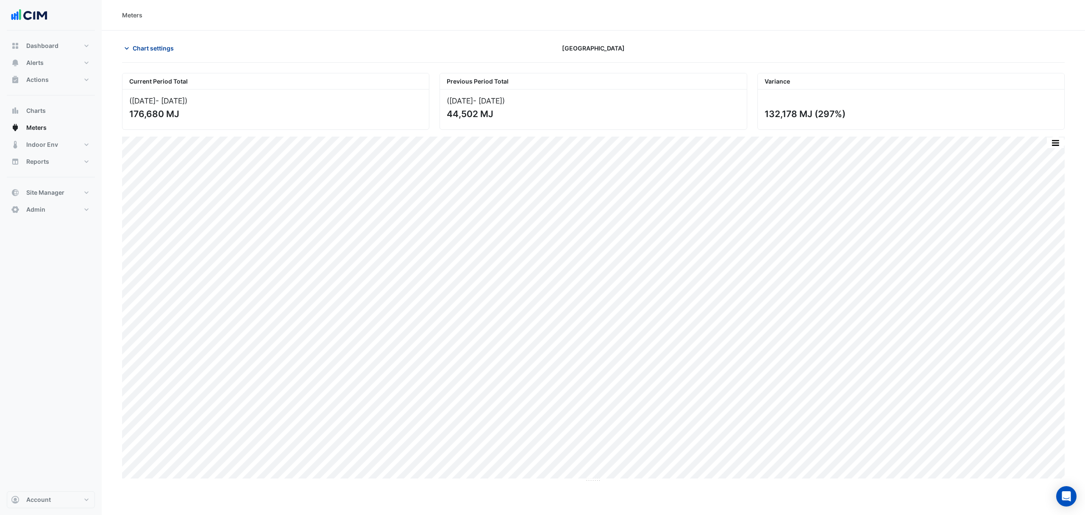
click at [134, 51] on span "Chart settings" at bounding box center [153, 48] width 41 height 9
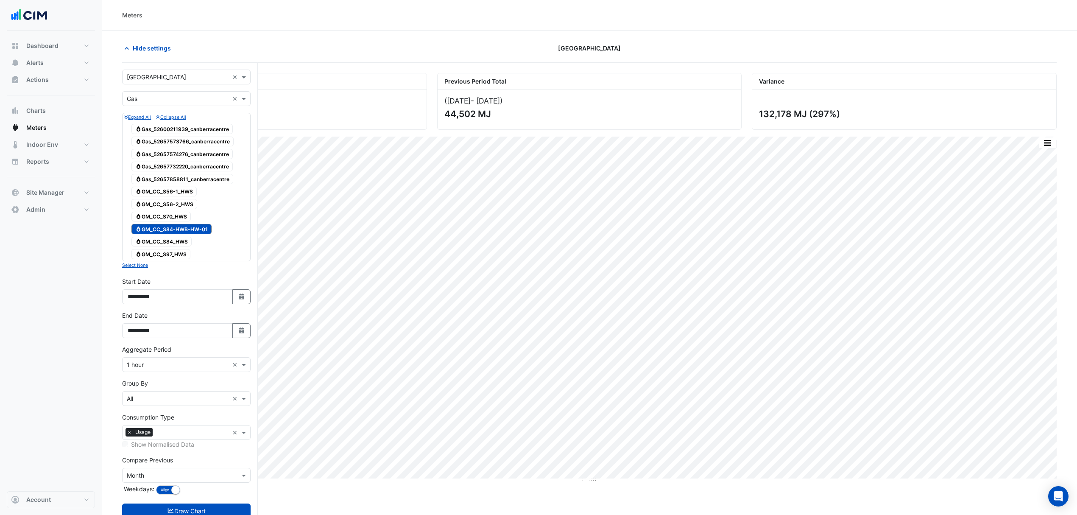
click at [218, 316] on div "**********" at bounding box center [186, 324] width 128 height 27
click at [240, 298] on icon "button" at bounding box center [241, 296] width 5 height 6
select select "*"
select select "****"
click at [135, 185] on span "Previous month" at bounding box center [136, 186] width 6 height 6
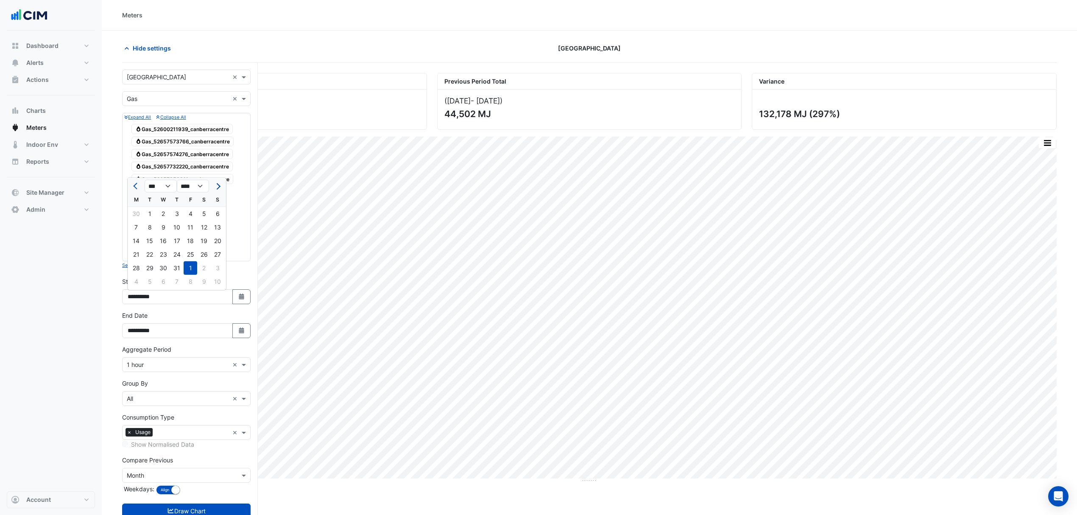
click at [218, 183] on span "Next month" at bounding box center [217, 186] width 6 height 6
select select "*"
click at [150, 255] on div "19" at bounding box center [150, 255] width 14 height 14
type input "**********"
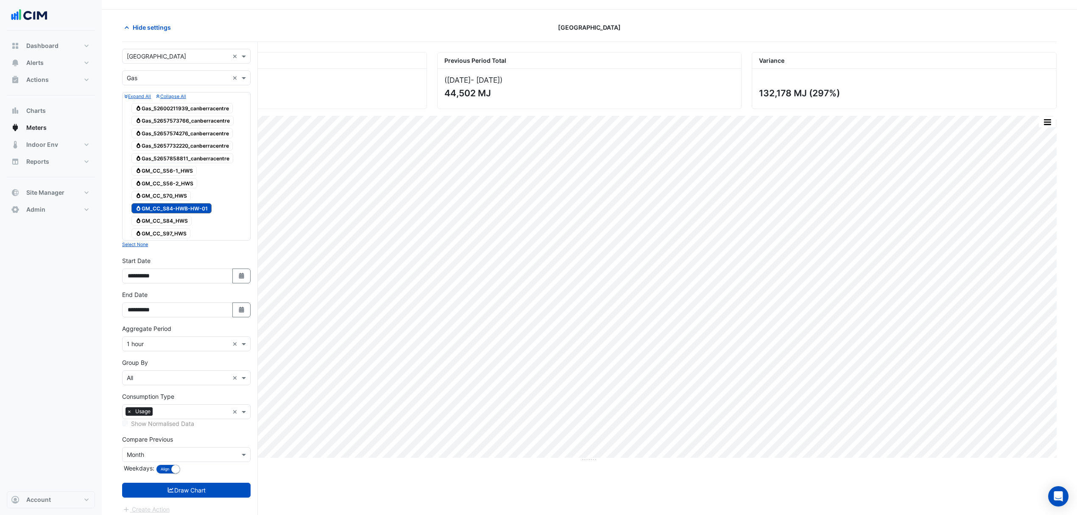
scroll to position [33, 0]
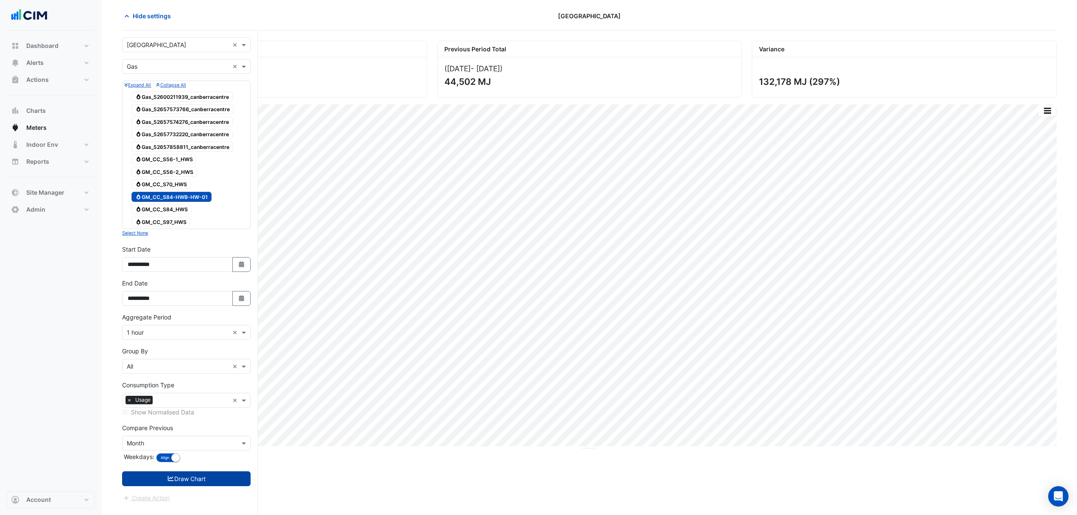
click at [185, 486] on button "Draw Chart" at bounding box center [186, 478] width 128 height 15
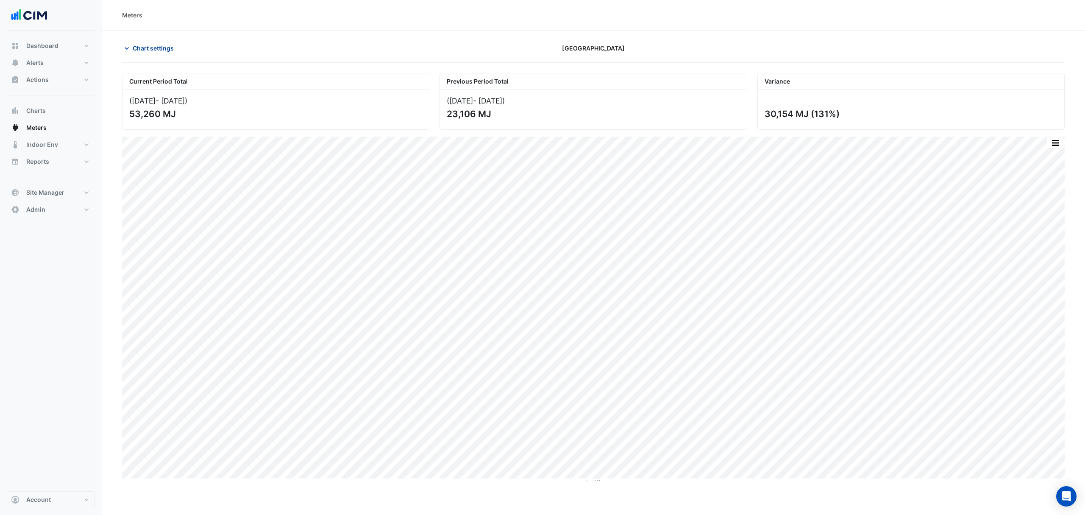
click at [139, 55] on button "Chart settings" at bounding box center [150, 48] width 57 height 15
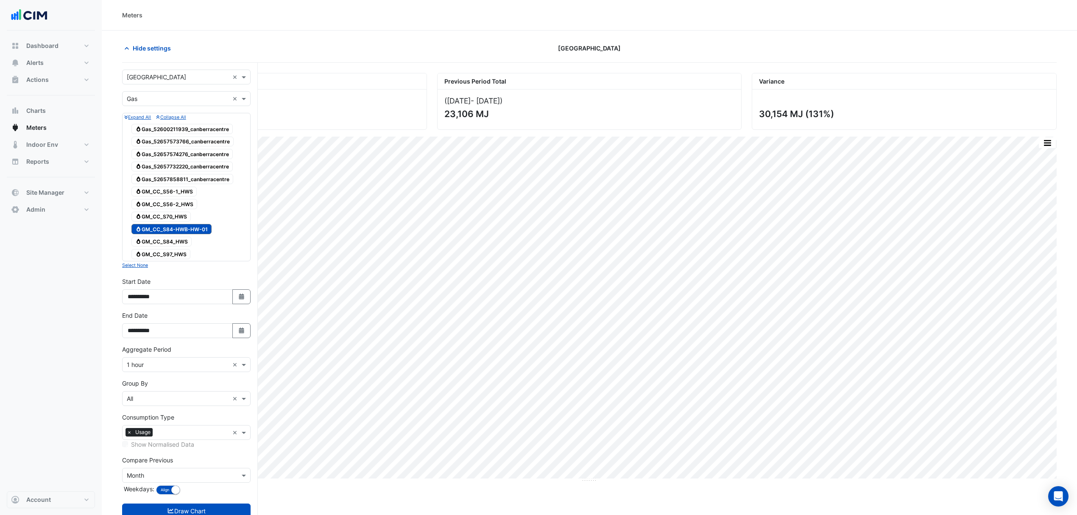
click at [165, 469] on div "Compare Previous Compare Previous × Month Weekdays: Align Don't align" at bounding box center [186, 475] width 128 height 41
drag, startPoint x: 158, startPoint y: 474, endPoint x: 158, endPoint y: 465, distance: 8.5
click at [158, 474] on input "text" at bounding box center [178, 475] width 102 height 9
click at [148, 393] on div "None" at bounding box center [187, 398] width 128 height 12
click at [232, 298] on button "Select Date" at bounding box center [241, 296] width 19 height 15
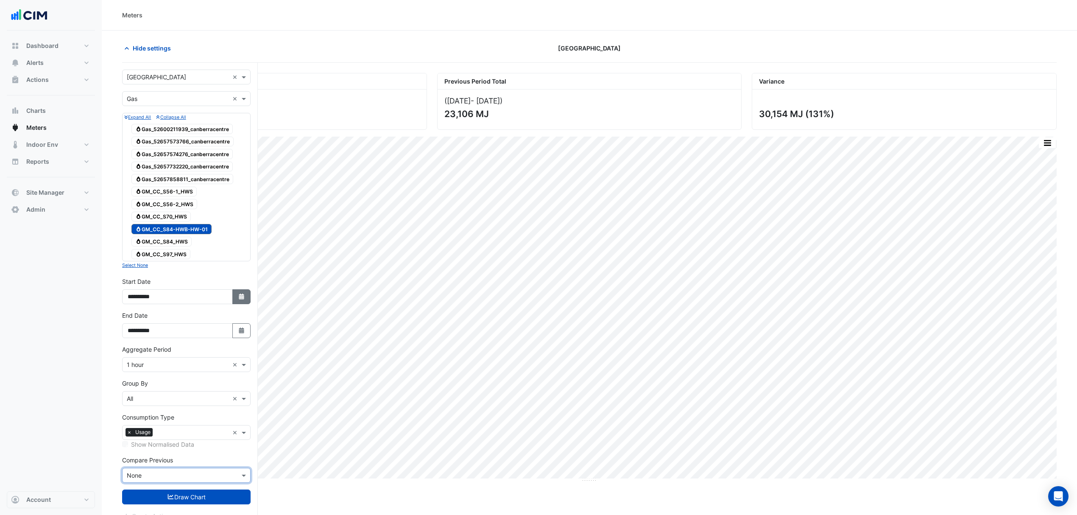
select select "*"
select select "****"
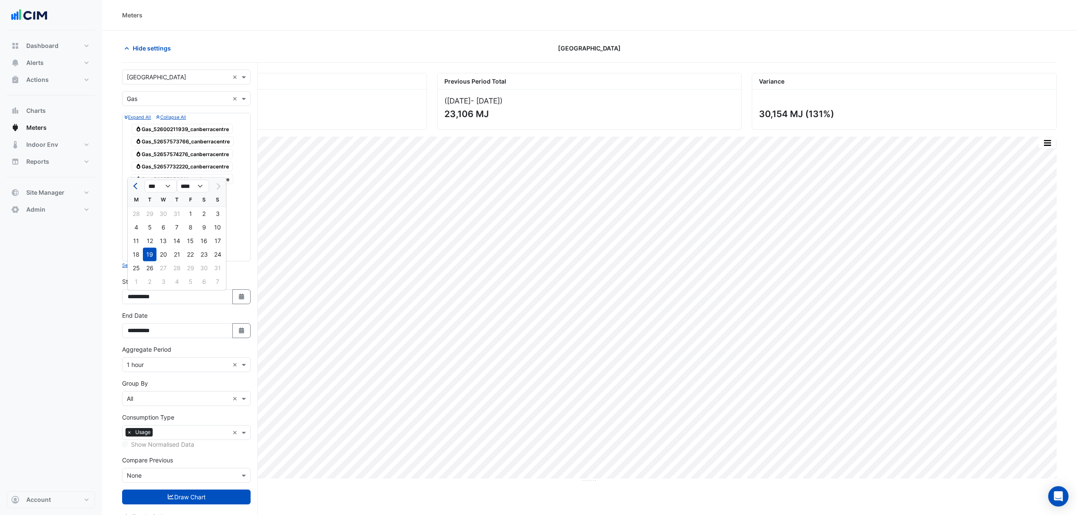
click at [135, 180] on button "Previous month" at bounding box center [136, 186] width 10 height 14
select select "*"
click at [152, 212] on div "1" at bounding box center [150, 214] width 14 height 14
type input "**********"
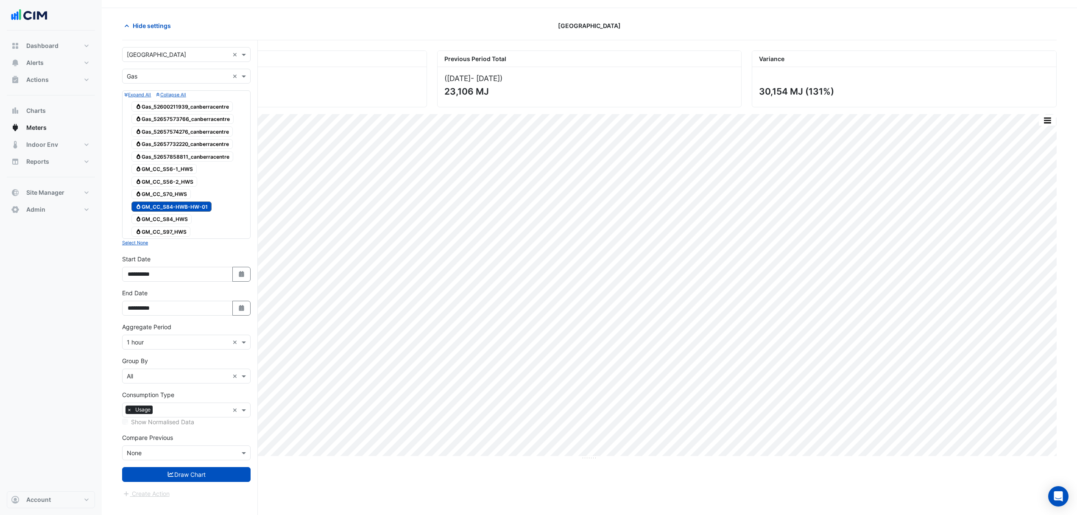
scroll to position [33, 0]
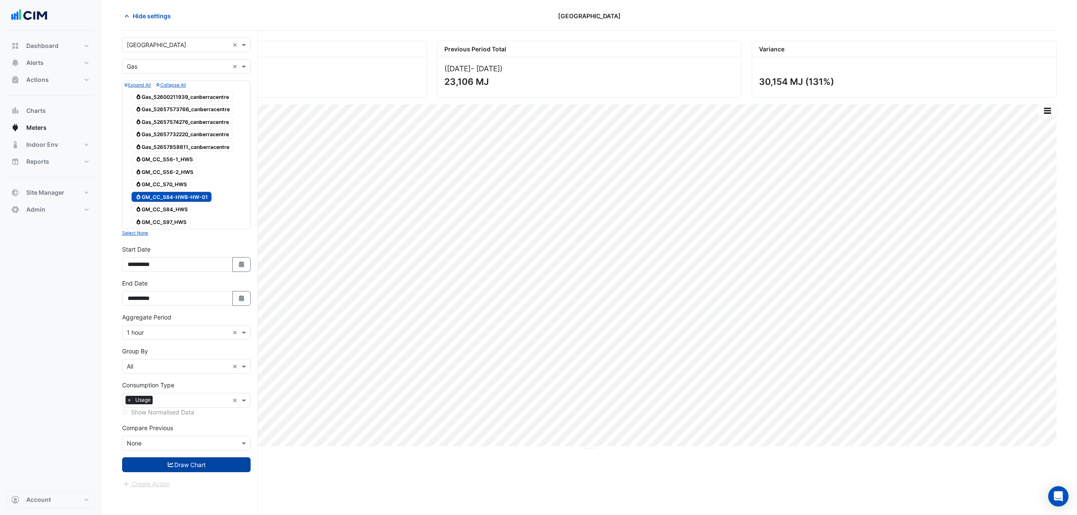
click at [185, 468] on button "Draw Chart" at bounding box center [186, 464] width 128 height 15
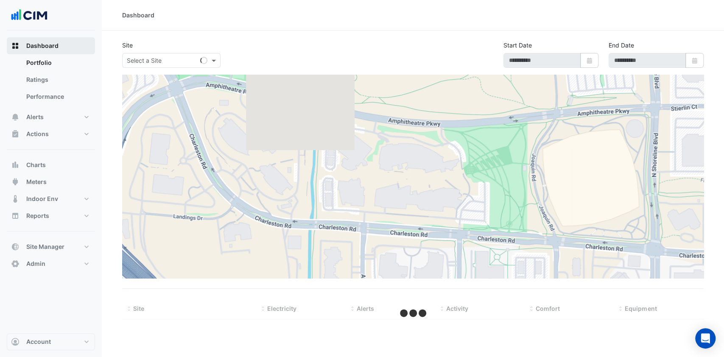
click at [60, 42] on button "Dashboard" at bounding box center [51, 45] width 88 height 17
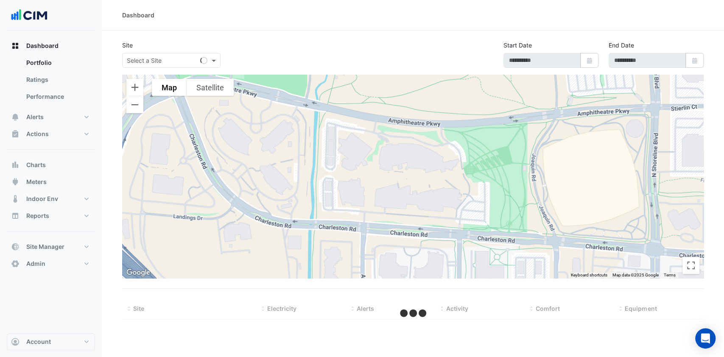
select select "***"
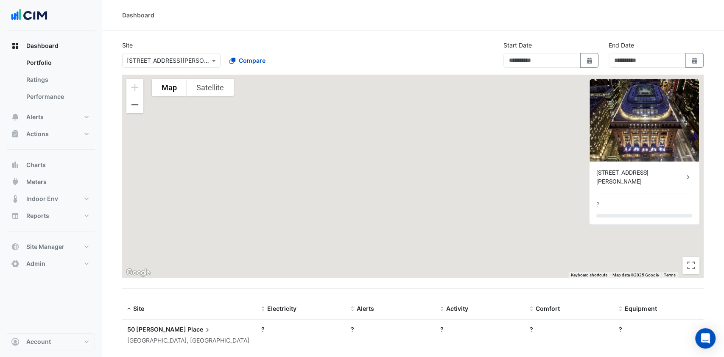
type input "**********"
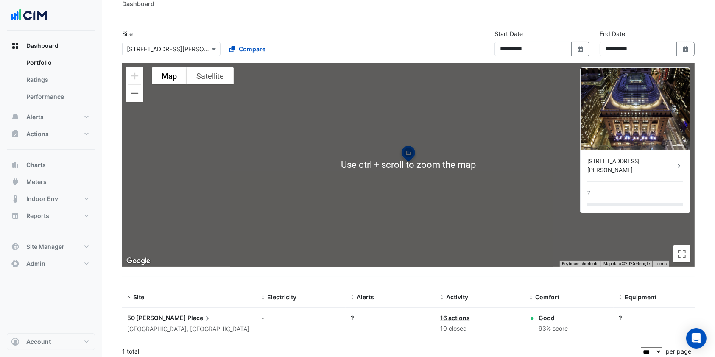
scroll to position [16, 0]
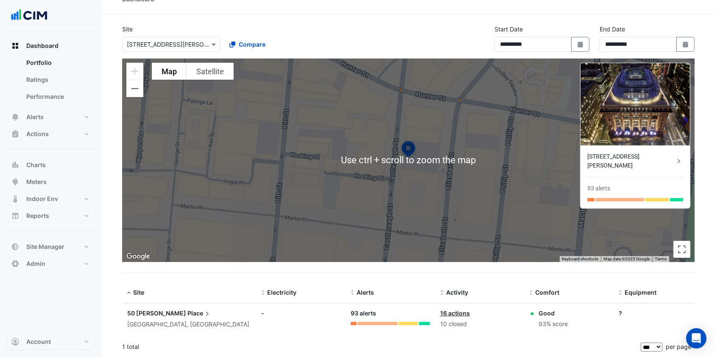
click at [160, 49] on div "Select a Site × 50 Martin Place" at bounding box center [171, 44] width 98 height 15
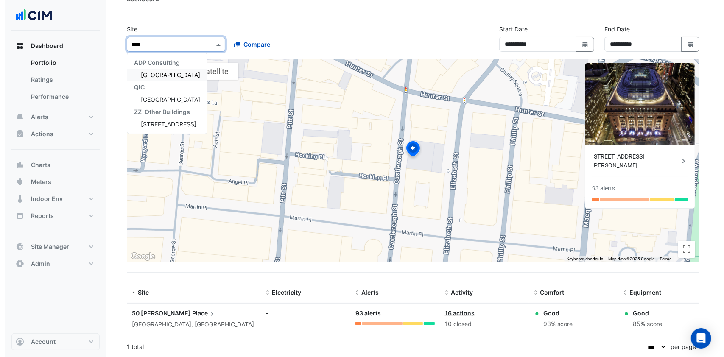
scroll to position [0, 0]
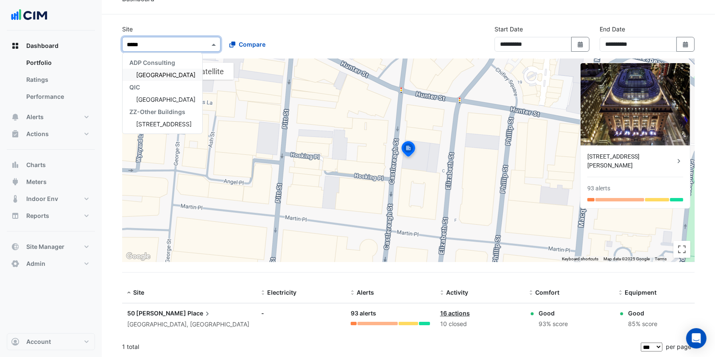
type input "******"
click at [163, 71] on span "[GEOGRAPHIC_DATA]" at bounding box center [165, 74] width 59 height 7
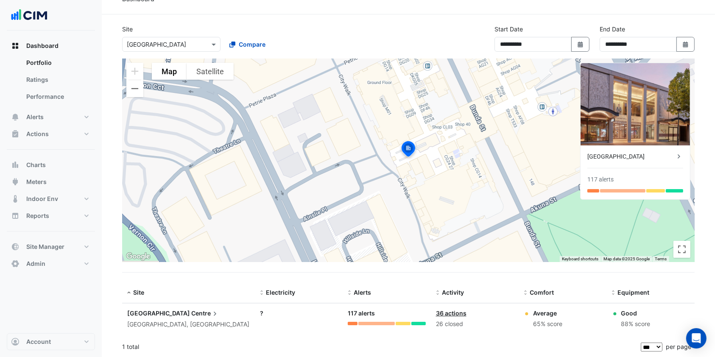
click at [152, 312] on span "Canberra" at bounding box center [158, 313] width 63 height 7
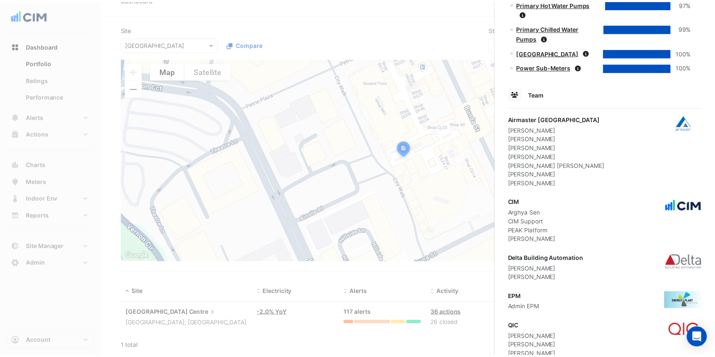
scroll to position [672, 0]
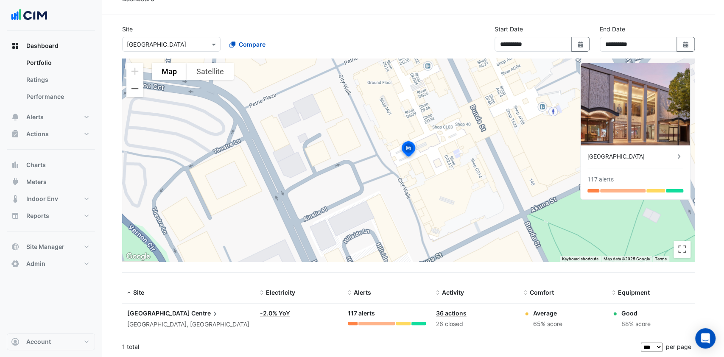
click at [429, 36] on ngb-offcanvas-backdrop at bounding box center [362, 178] width 724 height 357
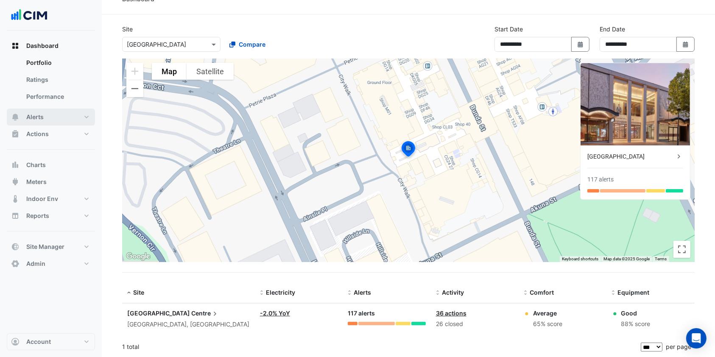
click at [51, 117] on button "Alerts" at bounding box center [51, 117] width 88 height 17
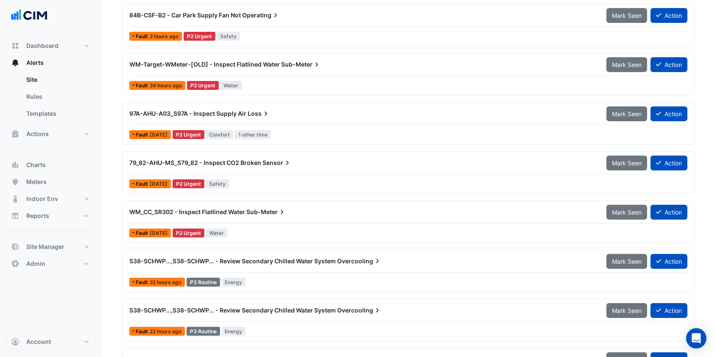
scroll to position [42, 0]
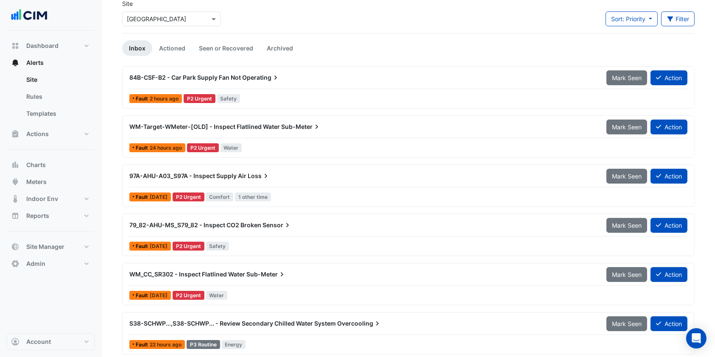
click at [217, 76] on span "84B-CSF-B2 - Car Park Supply Fan Not" at bounding box center [185, 77] width 112 height 7
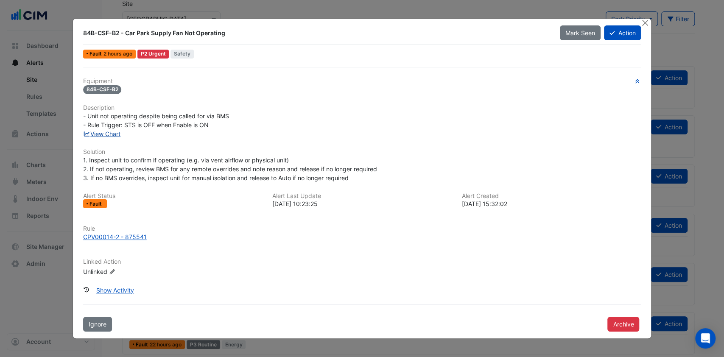
click at [112, 135] on link "View Chart" at bounding box center [102, 133] width 38 height 7
click at [623, 36] on button "Action" at bounding box center [622, 32] width 37 height 15
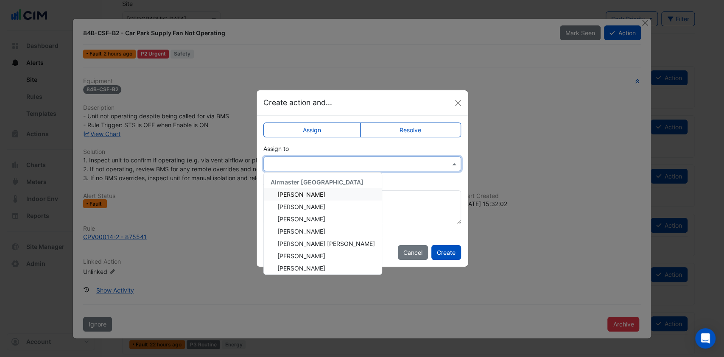
click at [315, 164] on input "text" at bounding box center [353, 164] width 171 height 9
click at [461, 101] on button "Close" at bounding box center [458, 103] width 13 height 13
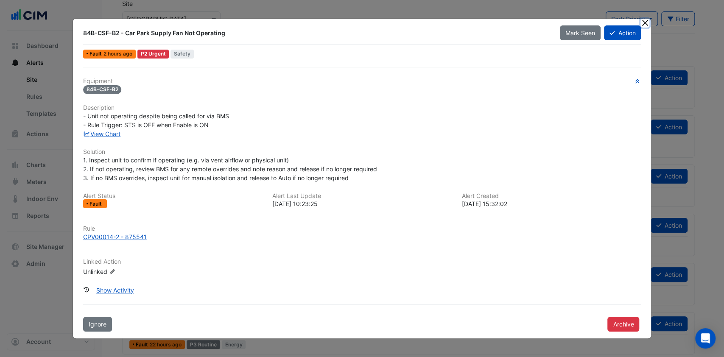
click at [648, 21] on button "Close" at bounding box center [644, 23] width 9 height 9
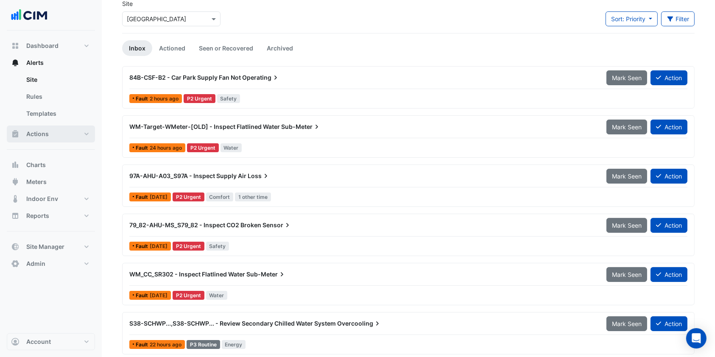
drag, startPoint x: 56, startPoint y: 123, endPoint x: 43, endPoint y: 131, distance: 15.2
click at [46, 129] on div "Dashboard Portfolio Ratings Performance Alerts Site Rules Templates Actions Sit…" at bounding box center [51, 154] width 88 height 235
click at [43, 131] on span "Actions" at bounding box center [37, 134] width 22 height 8
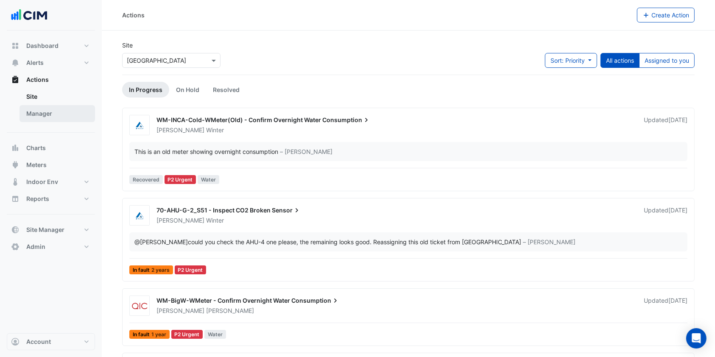
click at [48, 117] on link "Manager" at bounding box center [57, 113] width 75 height 17
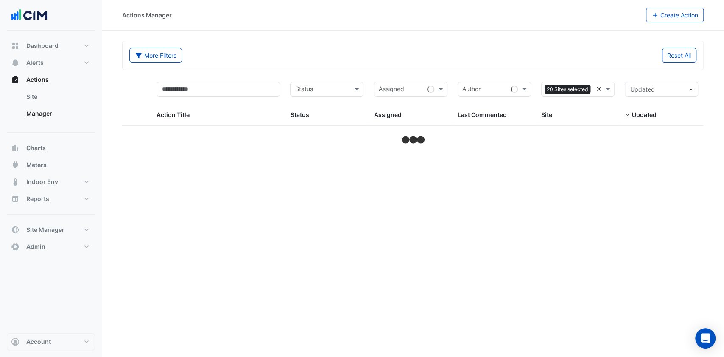
select select "***"
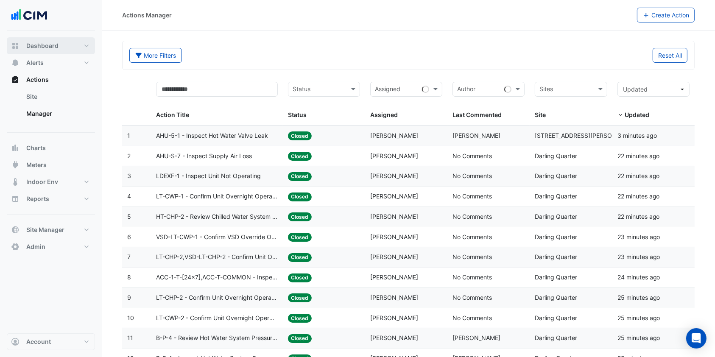
click at [64, 44] on button "Dashboard" at bounding box center [51, 45] width 88 height 17
select select "***"
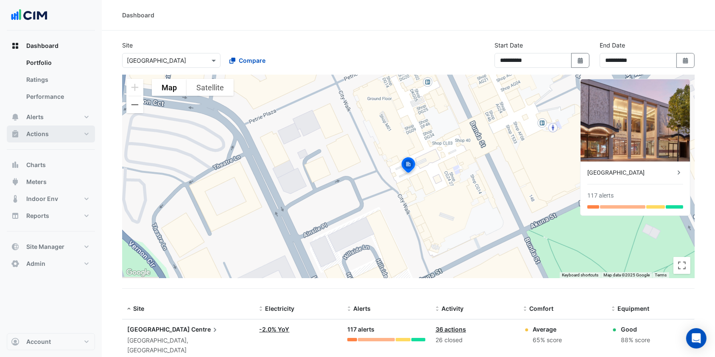
click at [72, 129] on button "Actions" at bounding box center [51, 134] width 88 height 17
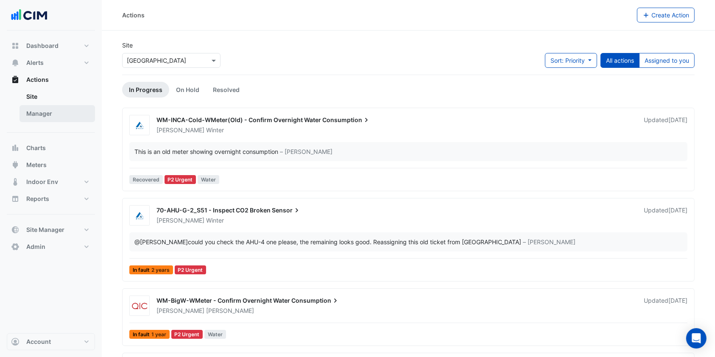
click at [51, 113] on link "Manager" at bounding box center [57, 113] width 75 height 17
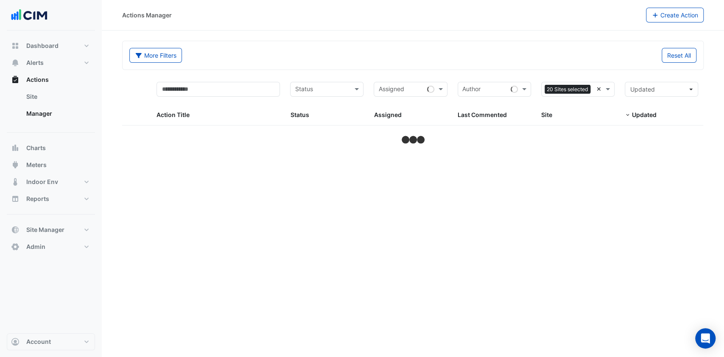
select select "***"
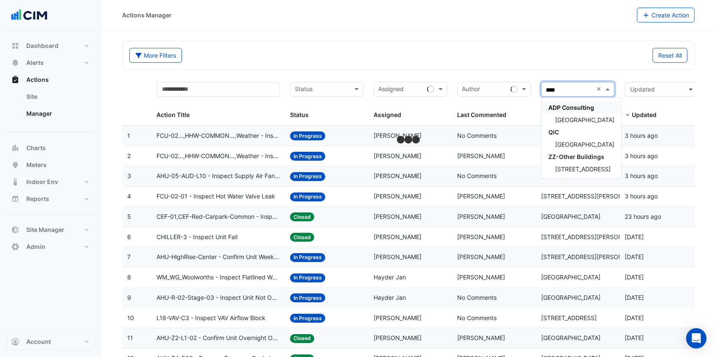
type input "*****"
click at [579, 114] on div "[GEOGRAPHIC_DATA]" at bounding box center [581, 120] width 80 height 12
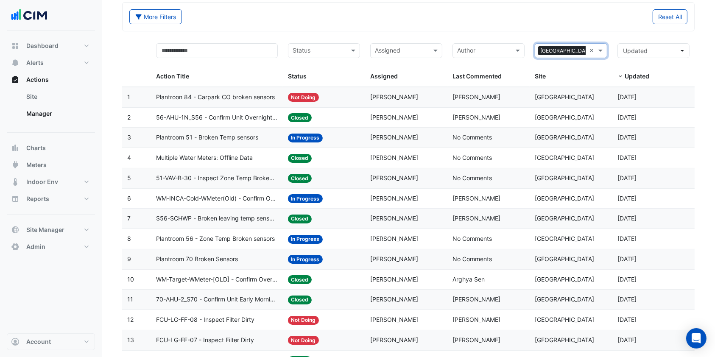
scroll to position [56, 0]
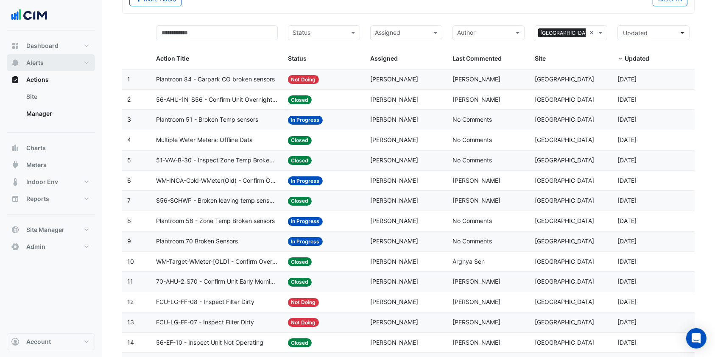
click at [55, 63] on button "Alerts" at bounding box center [51, 62] width 88 height 17
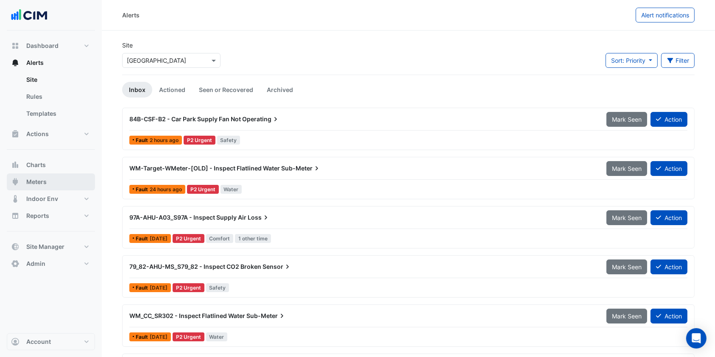
click at [56, 179] on button "Meters" at bounding box center [51, 181] width 88 height 17
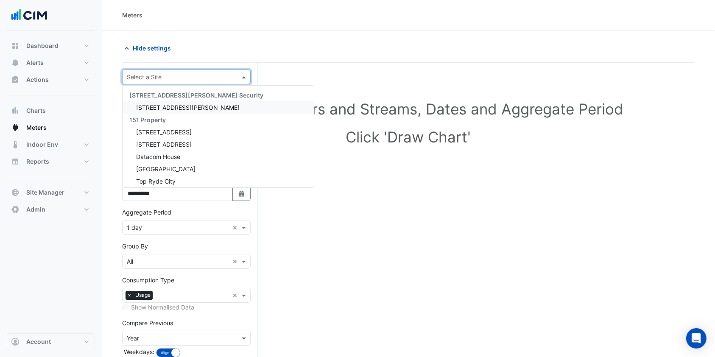
click at [240, 76] on span at bounding box center [245, 77] width 11 height 9
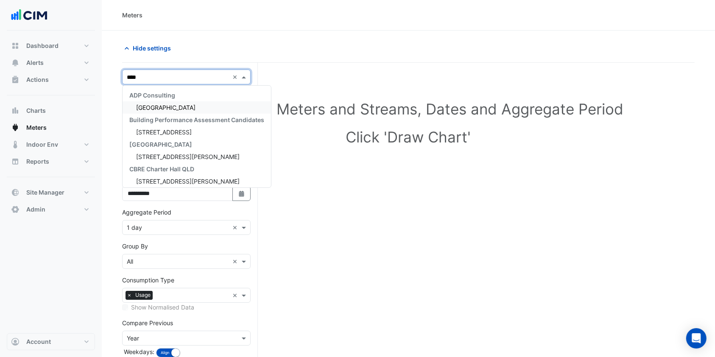
type input "*****"
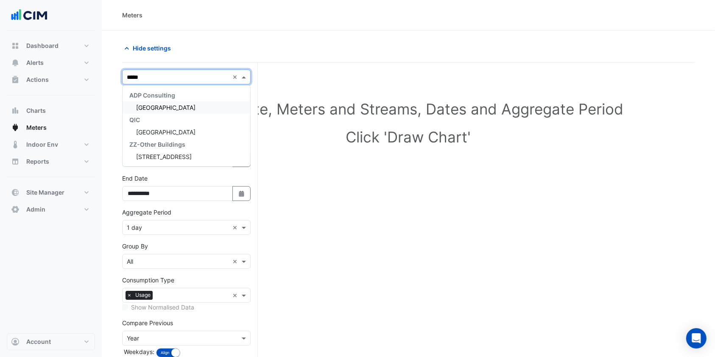
click at [167, 104] on span "[GEOGRAPHIC_DATA]" at bounding box center [165, 107] width 59 height 7
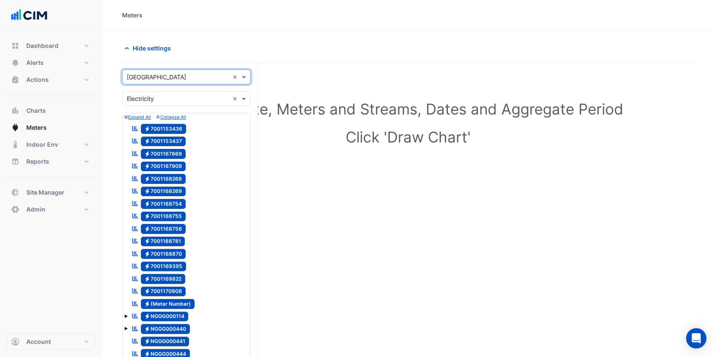
click at [182, 103] on div "Utility Type × Electricity" at bounding box center [176, 98] width 106 height 9
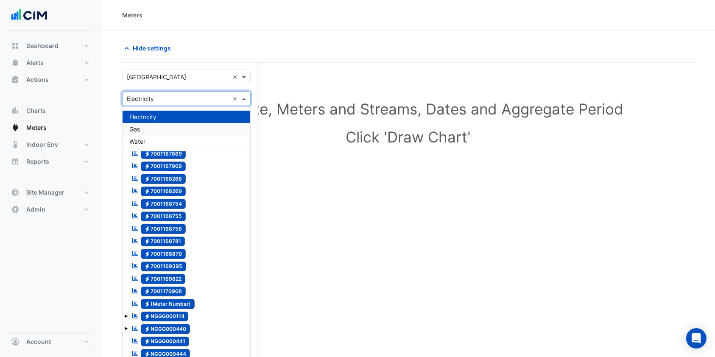
click at [160, 126] on div "Gas" at bounding box center [187, 129] width 128 height 12
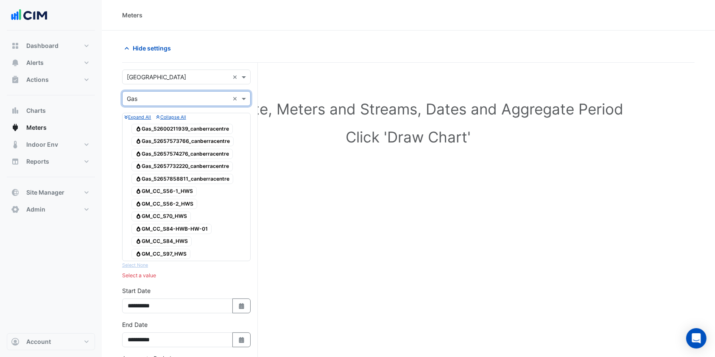
click at [175, 98] on input "text" at bounding box center [178, 99] width 102 height 9
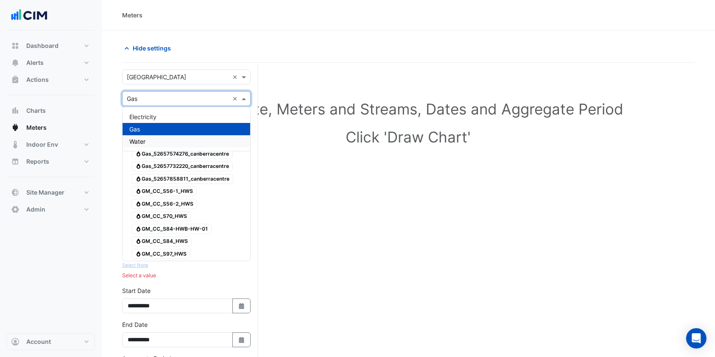
click at [156, 137] on div "Water" at bounding box center [187, 141] width 128 height 12
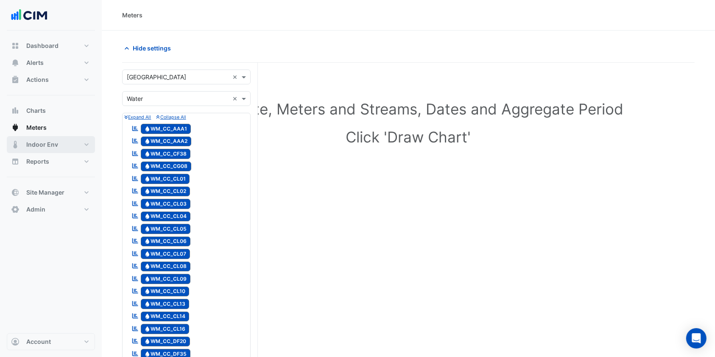
click at [61, 146] on button "Indoor Env" at bounding box center [51, 144] width 88 height 17
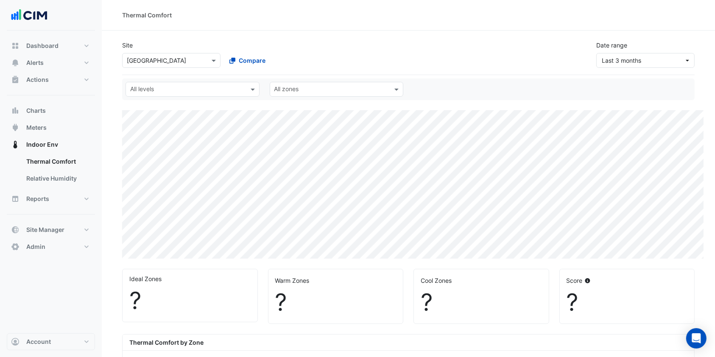
select select "***"
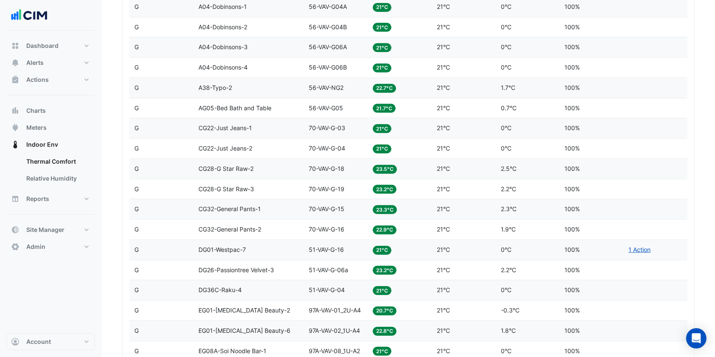
scroll to position [226, 0]
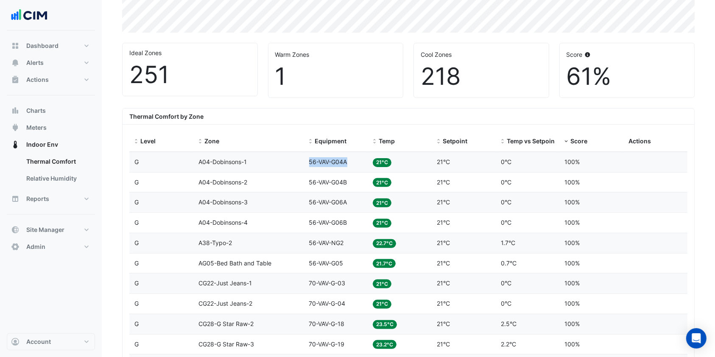
drag, startPoint x: 351, startPoint y: 161, endPoint x: 310, endPoint y: 159, distance: 42.1
click at [310, 159] on div "Equipment 56-VAV-G04A" at bounding box center [336, 162] width 54 height 10
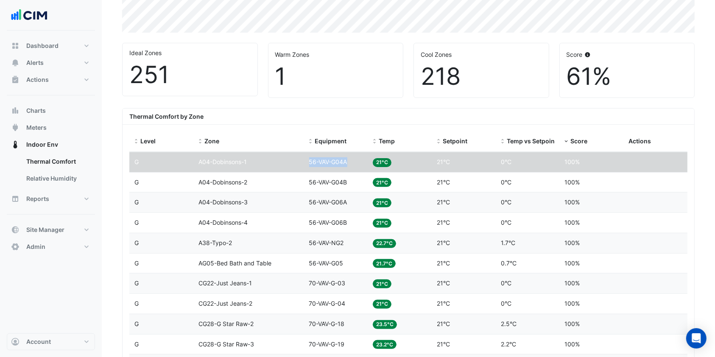
copy span "56-VAV-G04A"
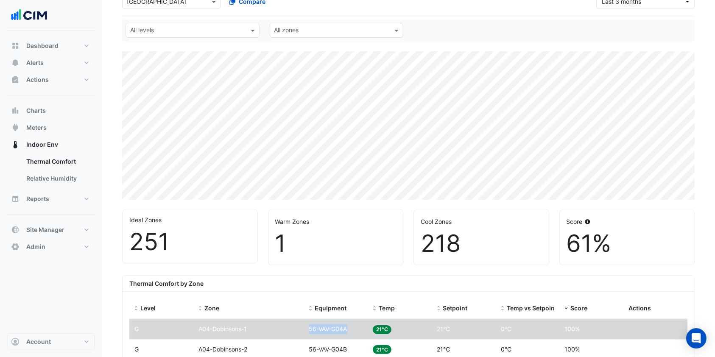
scroll to position [0, 0]
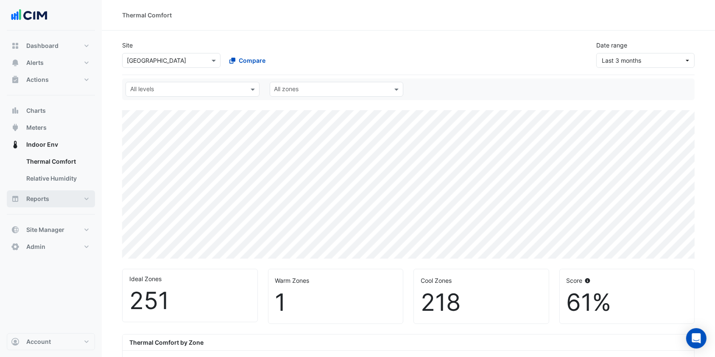
click at [51, 195] on button "Reports" at bounding box center [51, 198] width 88 height 17
select select "***"
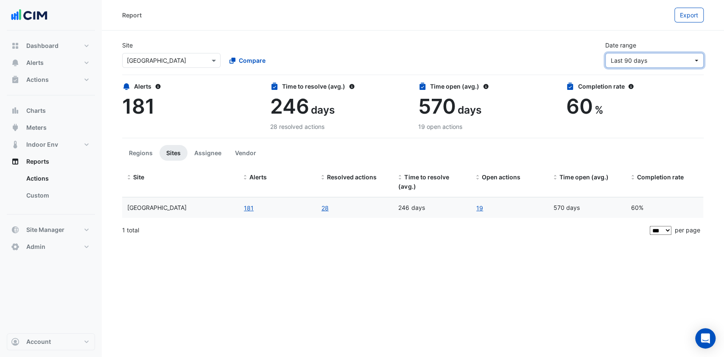
click at [674, 63] on span "Last 90 days" at bounding box center [652, 60] width 82 height 9
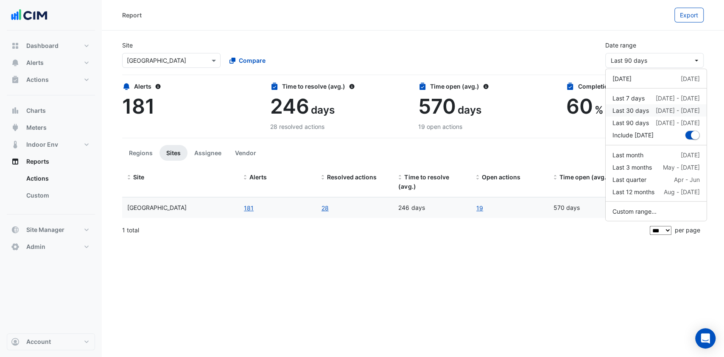
click at [636, 107] on div "Last 30 days" at bounding box center [630, 110] width 36 height 9
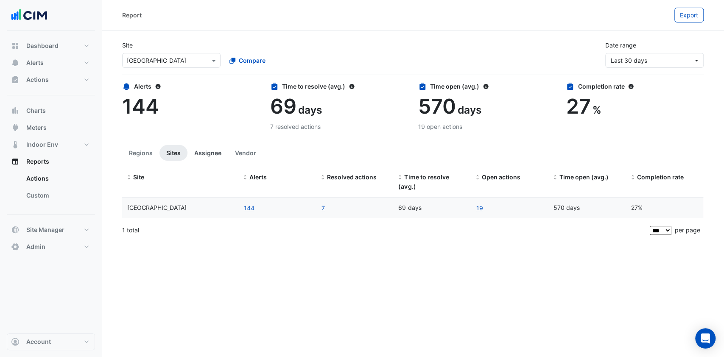
click at [213, 151] on button "Assignee" at bounding box center [207, 153] width 41 height 16
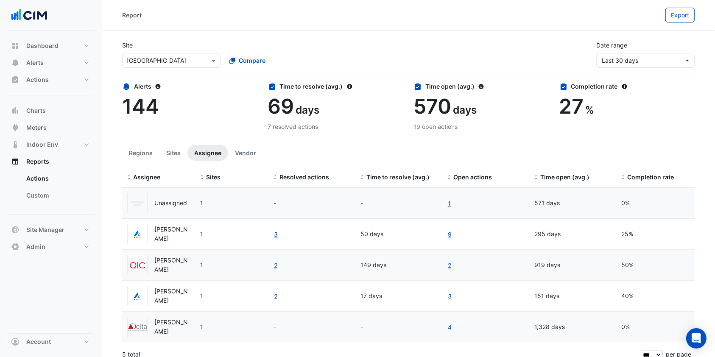
scroll to position [8, 0]
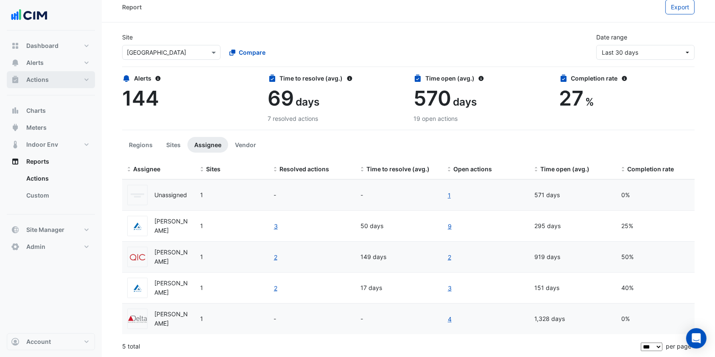
click at [51, 81] on button "Actions" at bounding box center [51, 79] width 88 height 17
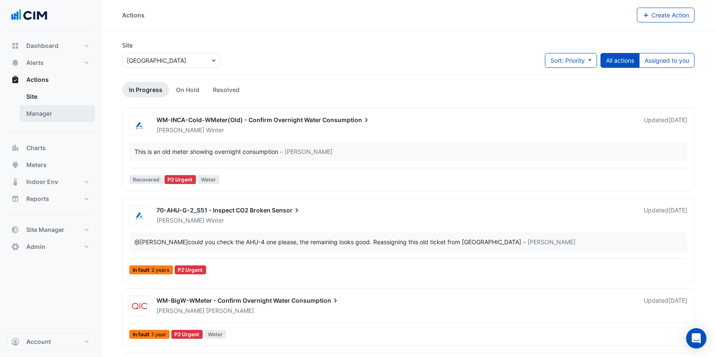
click at [40, 109] on link "Manager" at bounding box center [57, 113] width 75 height 17
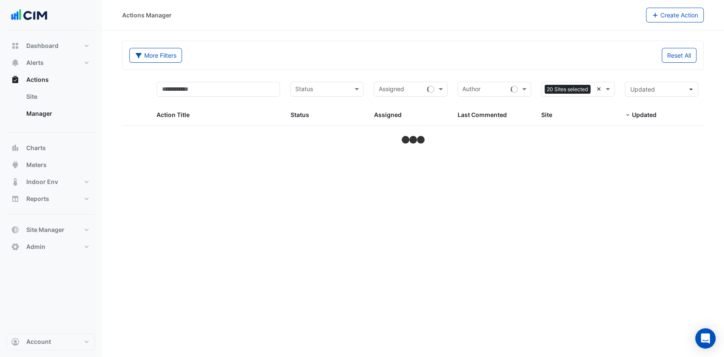
select select "***"
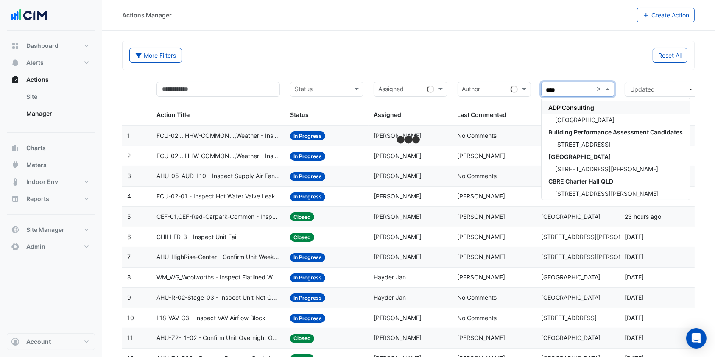
type input "*****"
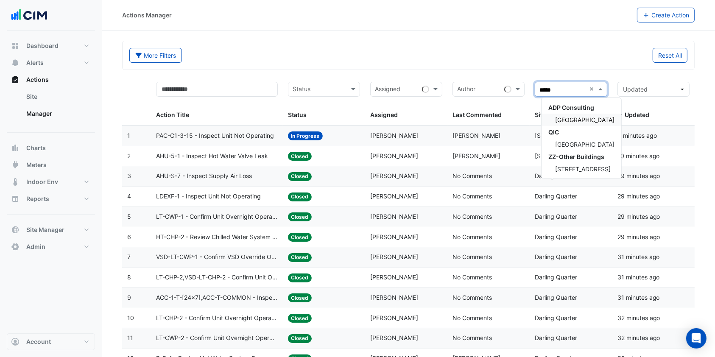
drag, startPoint x: 604, startPoint y: 122, endPoint x: 585, endPoint y: 123, distance: 19.1
click at [602, 122] on div "[GEOGRAPHIC_DATA]" at bounding box center [581, 120] width 80 height 12
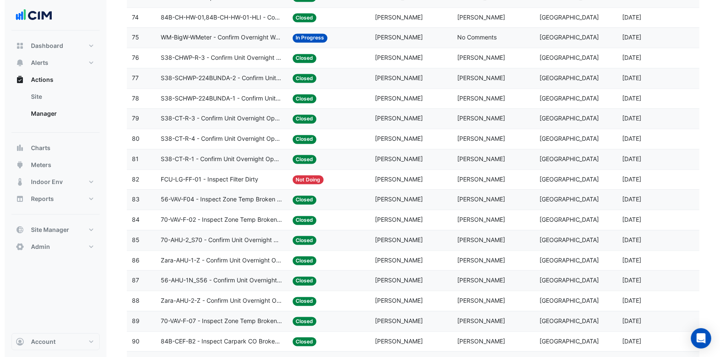
scroll to position [1470, 0]
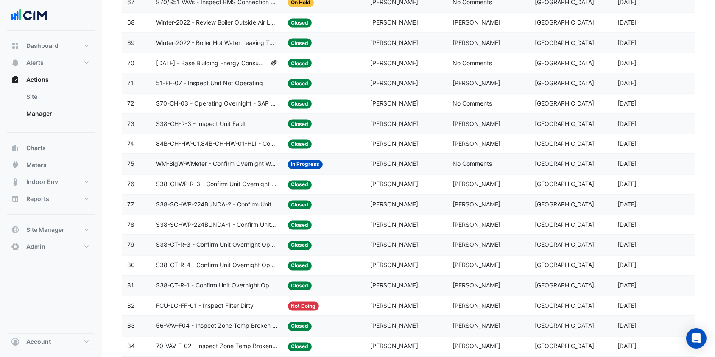
click at [226, 159] on span "WM-BigW-WMeter - Confirm Overnight Water Consumption" at bounding box center [217, 164] width 122 height 10
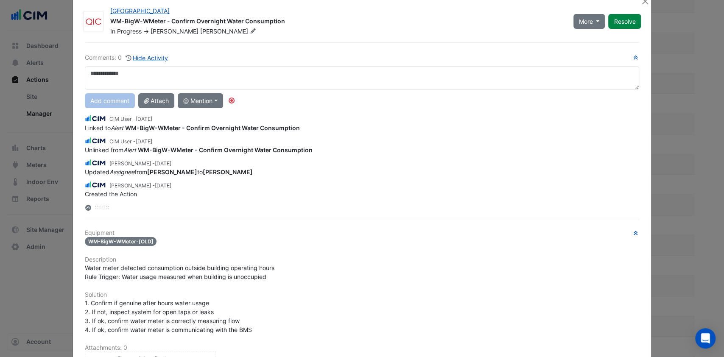
scroll to position [0, 0]
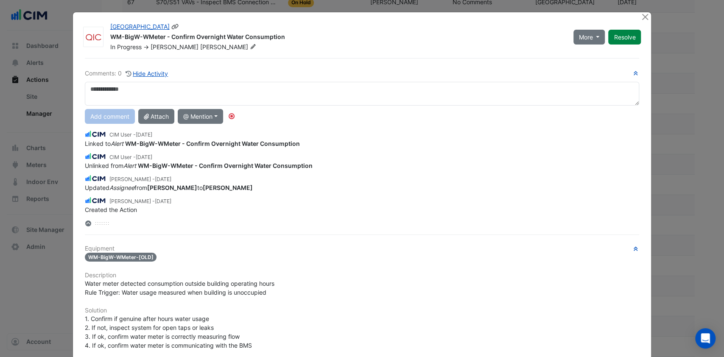
click at [250, 46] on icon at bounding box center [252, 46] width 5 height 5
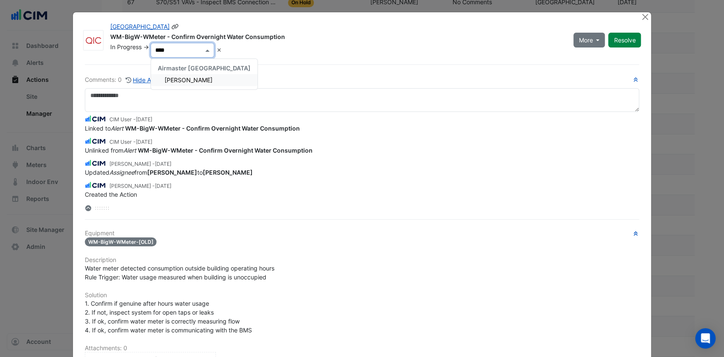
type input "*****"
click at [170, 79] on span "Chris Winter" at bounding box center [189, 79] width 48 height 7
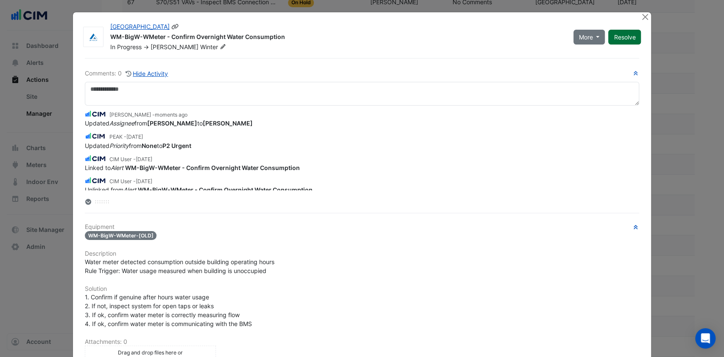
click at [619, 38] on button "Resolve" at bounding box center [624, 37] width 33 height 15
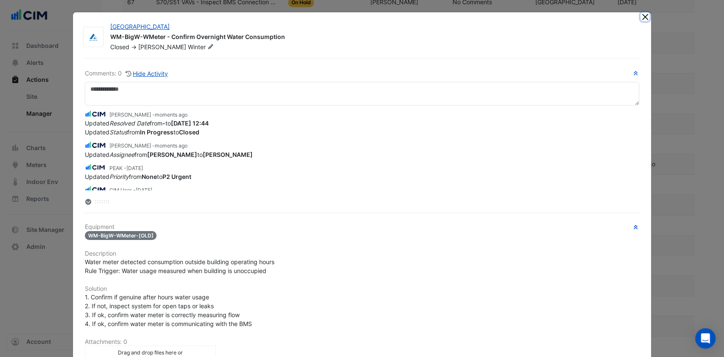
click at [642, 17] on button "Close" at bounding box center [644, 16] width 9 height 9
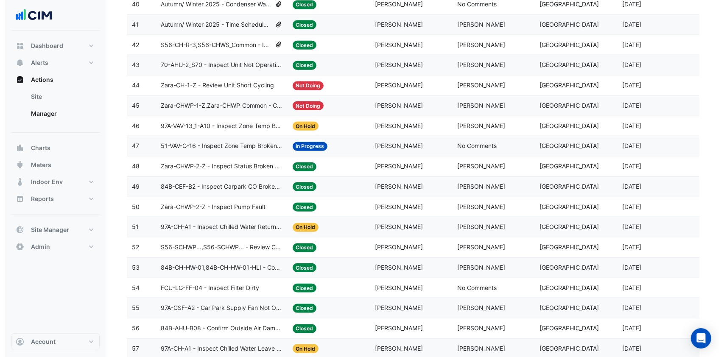
scroll to position [906, 0]
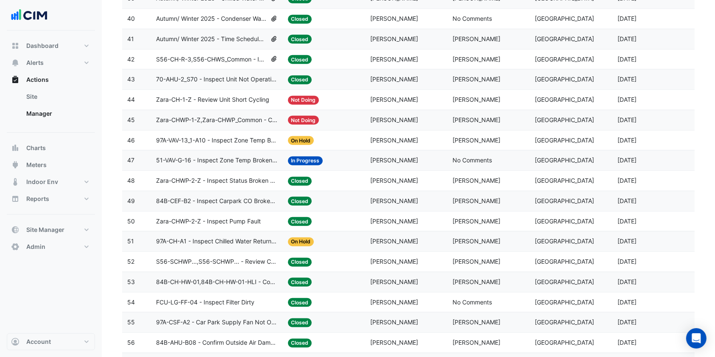
click at [237, 139] on span "97A-VAV-13_1-A10 - Inspect Zone Temp Broken Sensor" at bounding box center [217, 141] width 122 height 10
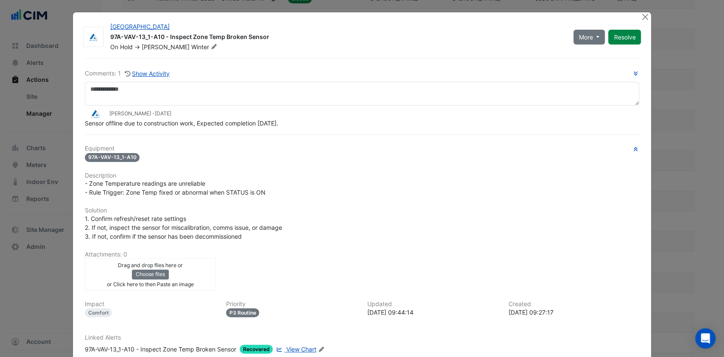
drag, startPoint x: 283, startPoint y: 141, endPoint x: 224, endPoint y: 141, distance: 58.9
click at [224, 141] on div "Comments: 1 Show Activity Chris Winter - 5 months and 1 day ago Sensor offline …" at bounding box center [362, 225] width 565 height 335
drag, startPoint x: 194, startPoint y: 123, endPoint x: 271, endPoint y: 156, distance: 83.8
click at [85, 120] on span "Sensor offline due to construction work, Expected completion July 2025." at bounding box center [181, 123] width 193 height 7
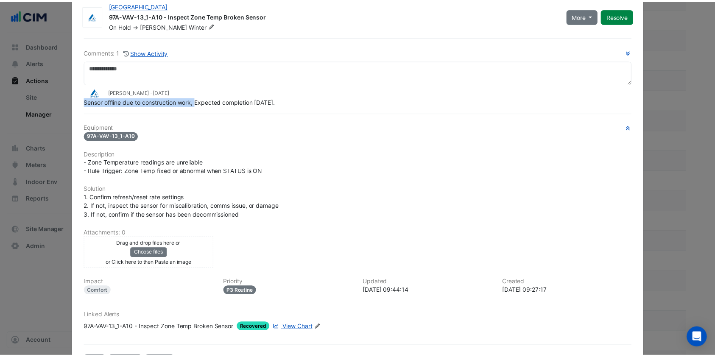
scroll to position [0, 0]
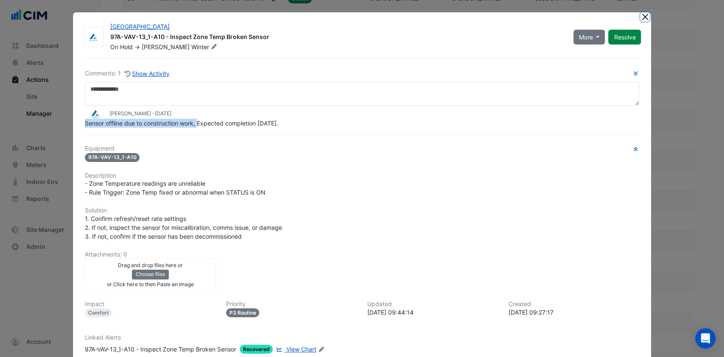
click at [641, 16] on button "Close" at bounding box center [644, 16] width 9 height 9
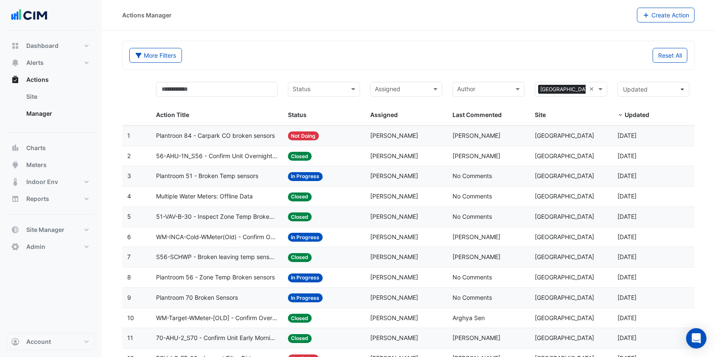
click at [199, 132] on span "Plantroon 84 - Carpark CO broken sensors" at bounding box center [215, 136] width 119 height 10
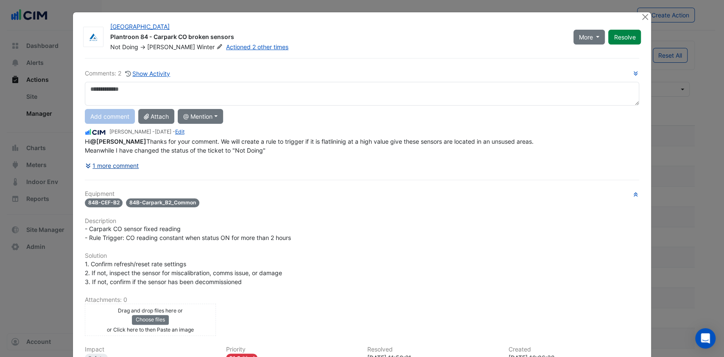
click at [103, 173] on button "1 more comment" at bounding box center [112, 165] width 55 height 15
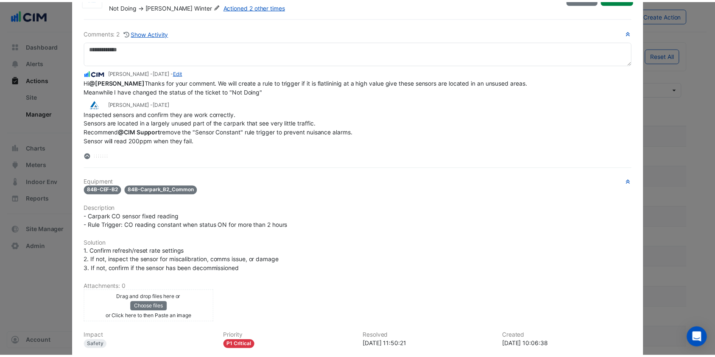
scroll to position [12, 0]
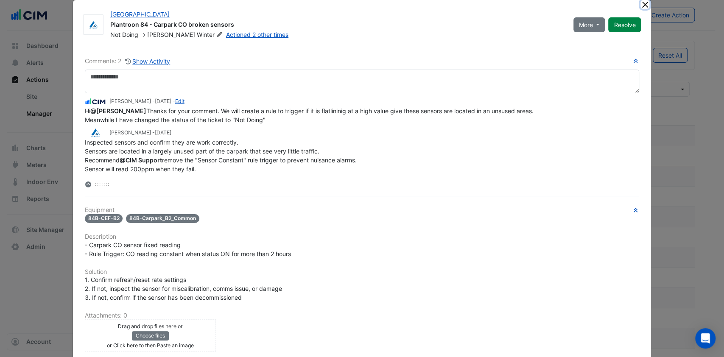
click at [641, 6] on button "Close" at bounding box center [644, 4] width 9 height 9
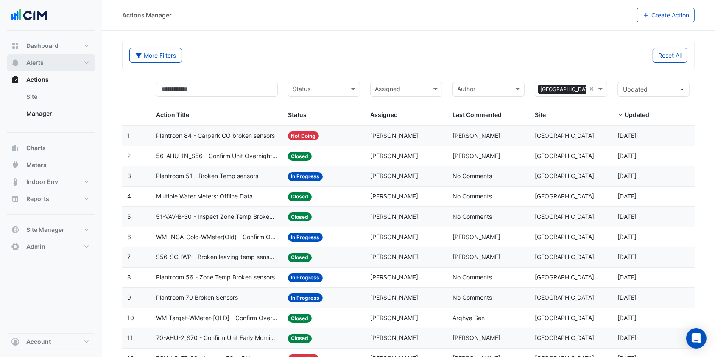
click at [71, 56] on button "Alerts" at bounding box center [51, 62] width 88 height 17
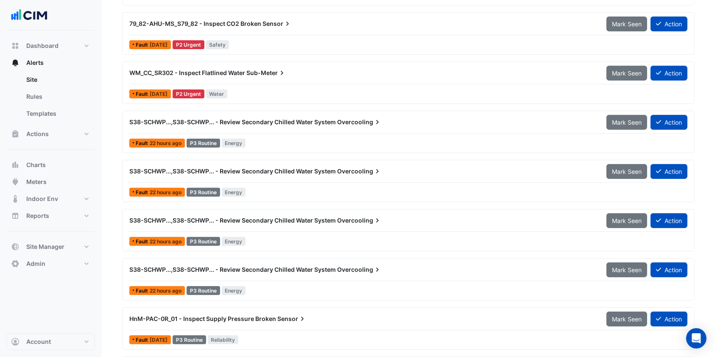
scroll to position [226, 0]
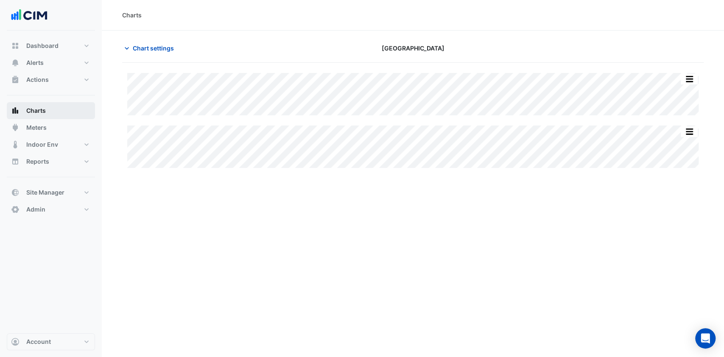
click at [52, 111] on button "Charts" at bounding box center [51, 110] width 88 height 17
click at [140, 49] on span "Chart settings" at bounding box center [153, 48] width 41 height 9
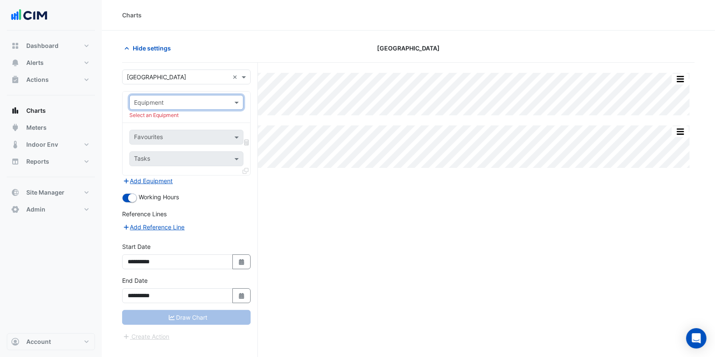
click at [209, 100] on input "text" at bounding box center [178, 102] width 88 height 9
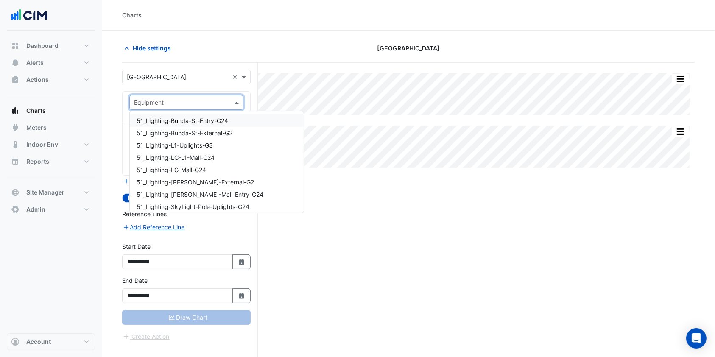
paste input "**********"
type input "**********"
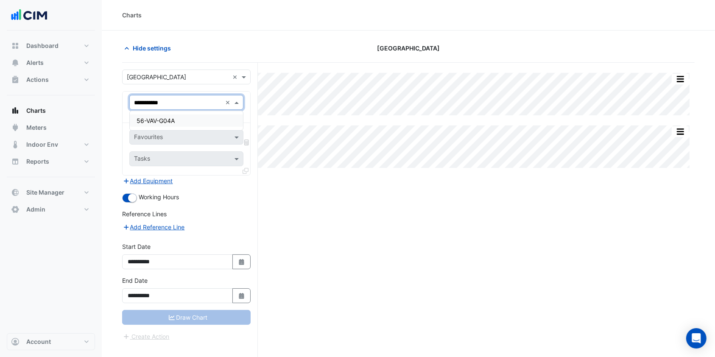
click at [163, 122] on span "56-VAV-G04A" at bounding box center [156, 120] width 38 height 7
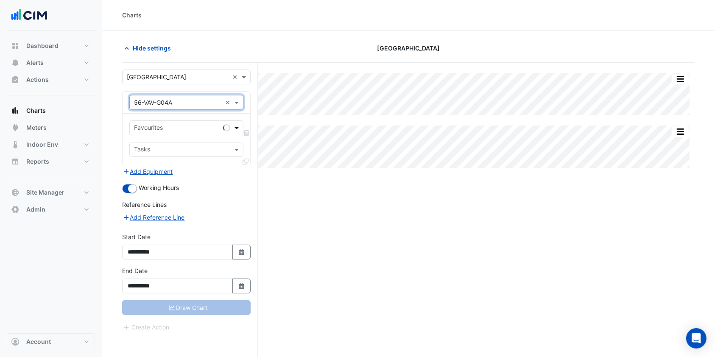
click at [234, 126] on span at bounding box center [237, 127] width 11 height 9
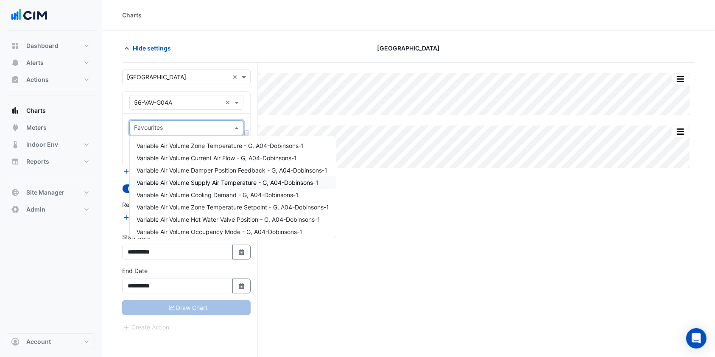
click at [207, 180] on span "Variable Air Volume Supply Air Temperature - G, A04-Dobinsons-1" at bounding box center [228, 182] width 182 height 7
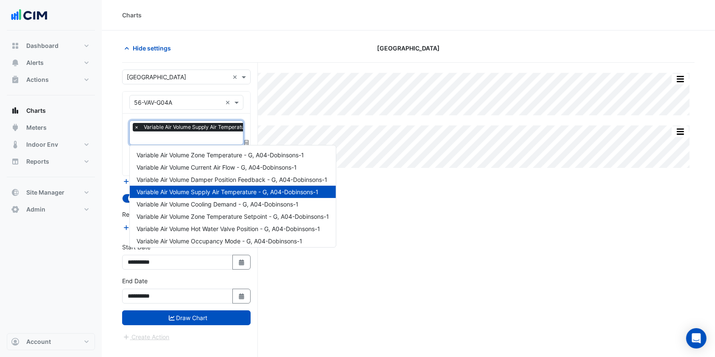
click at [194, 140] on input "text" at bounding box center [221, 138] width 174 height 9
click at [201, 165] on span "Variable Air Volume Current Air Flow - G, A04-Dobinsons-1" at bounding box center [217, 167] width 160 height 7
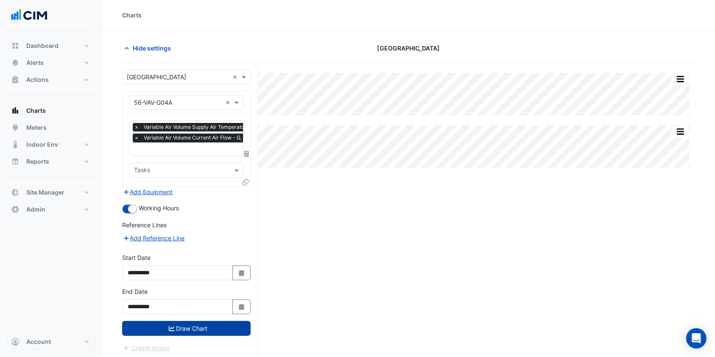
click at [197, 324] on button "Draw Chart" at bounding box center [186, 328] width 128 height 15
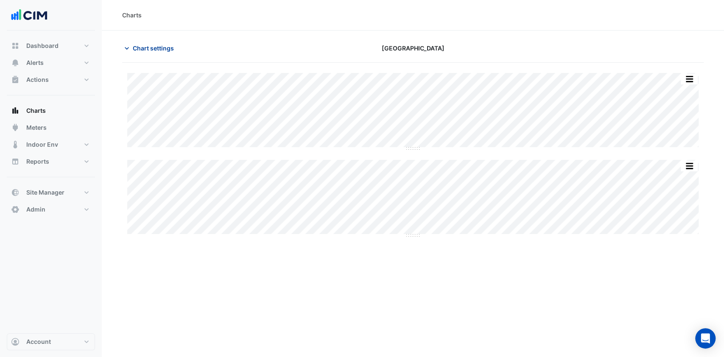
click at [153, 45] on span "Chart settings" at bounding box center [153, 48] width 41 height 9
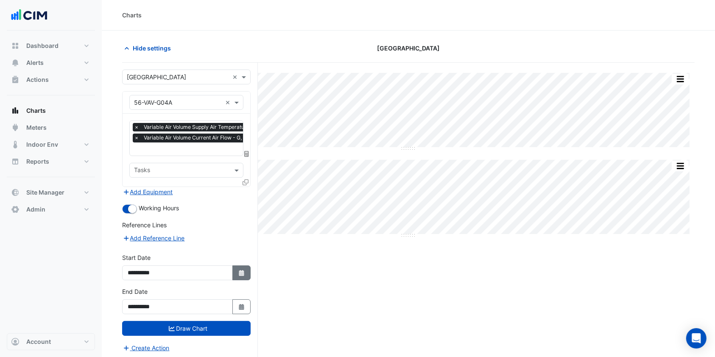
click at [238, 266] on button "Select Date" at bounding box center [241, 272] width 19 height 15
select select "*"
select select "****"
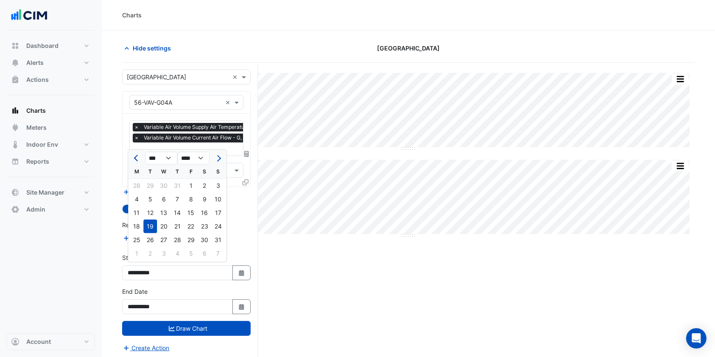
click at [139, 159] on button "Previous month" at bounding box center [136, 158] width 10 height 14
select select "*"
click at [219, 184] on div "1" at bounding box center [218, 186] width 14 height 14
type input "**********"
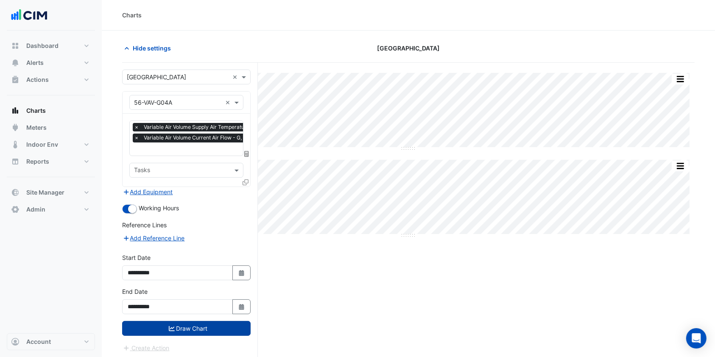
click at [184, 326] on button "Draw Chart" at bounding box center [186, 328] width 128 height 15
